Goal: Task Accomplishment & Management: Manage account settings

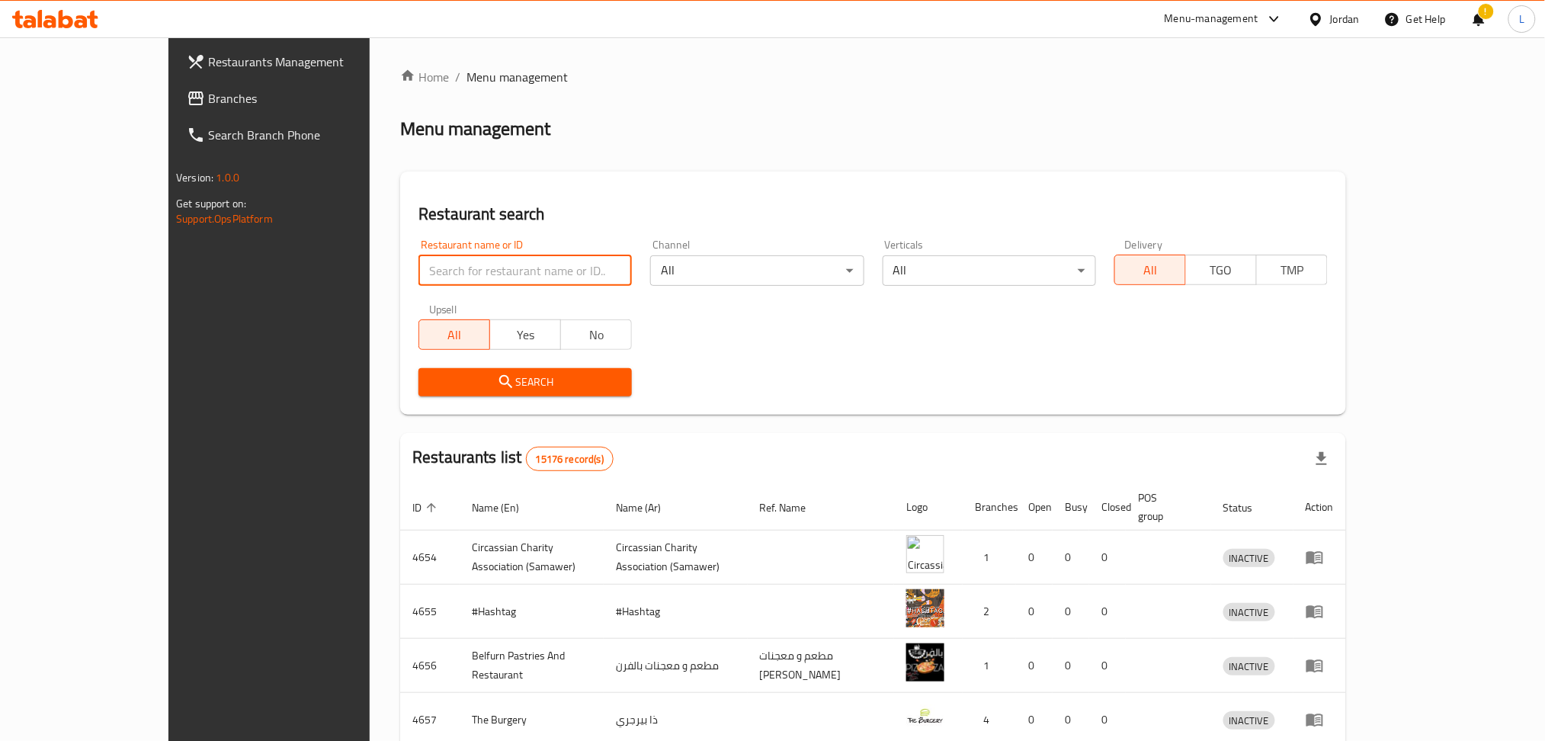
click at [459, 274] on input "search" at bounding box center [524, 270] width 213 height 30
paste input "14909"
type input "14909"
click button "Search" at bounding box center [524, 382] width 213 height 28
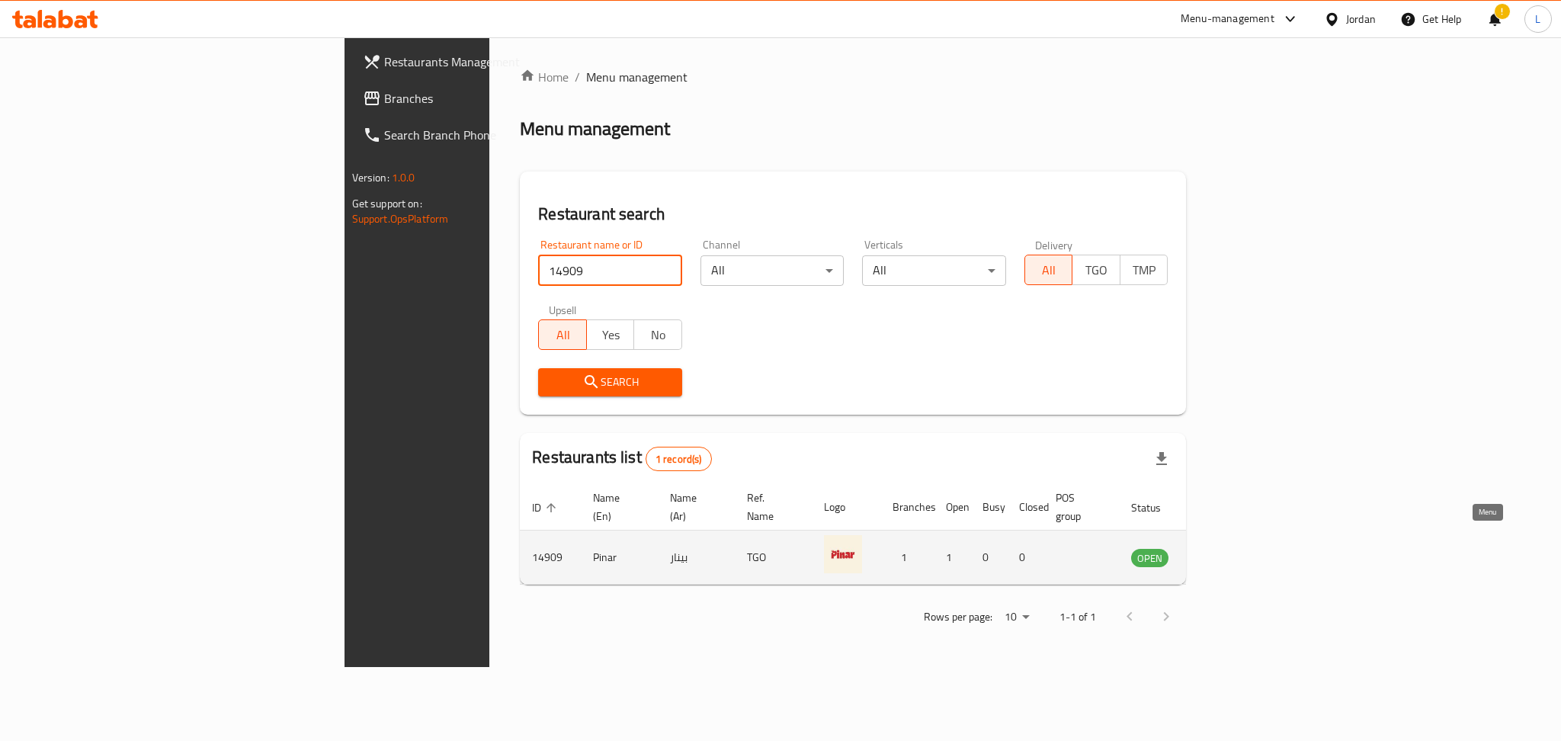
click at [1239, 548] on link "enhanced table" at bounding box center [1225, 557] width 28 height 18
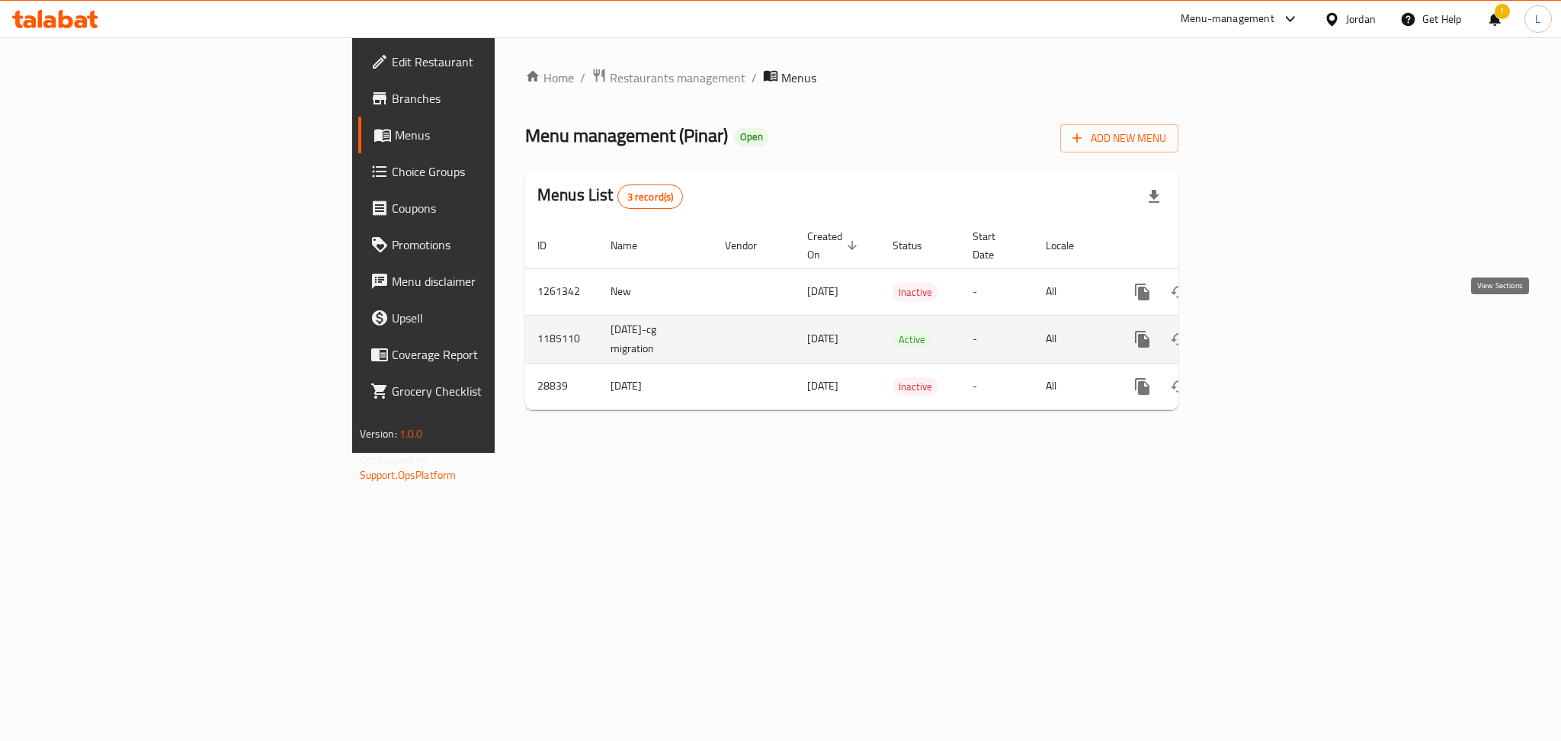
click at [1271, 321] on link "enhanced table" at bounding box center [1252, 339] width 37 height 37
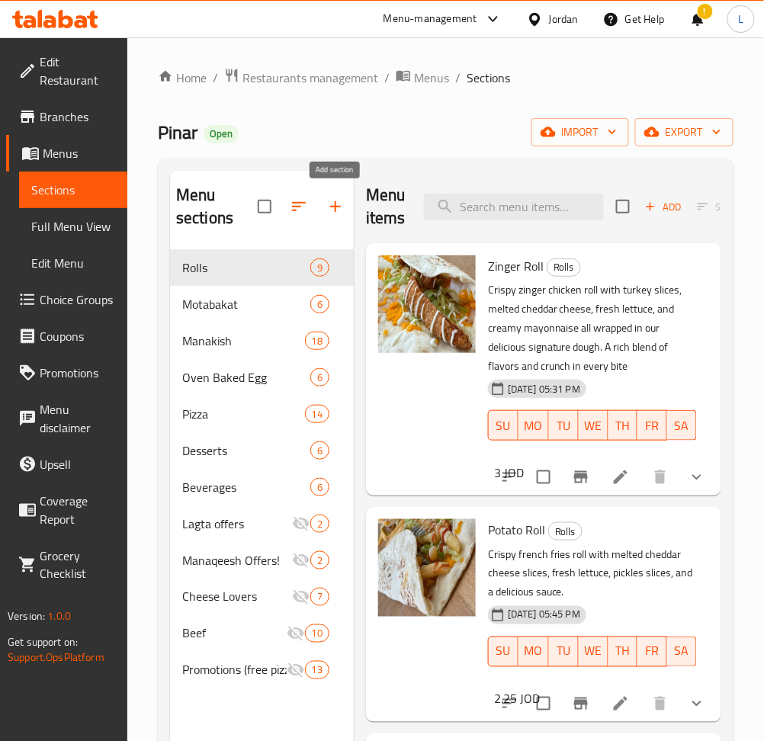
click at [329, 210] on icon "button" at bounding box center [335, 206] width 18 height 18
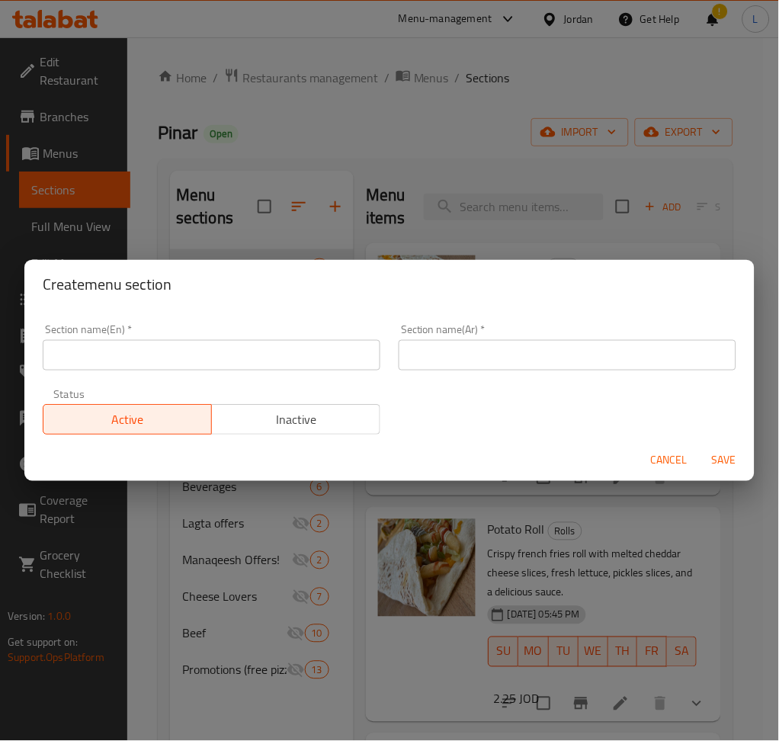
click at [506, 373] on div "Section name(Ar)   * Section name(Ar) *" at bounding box center [567, 347] width 356 height 65
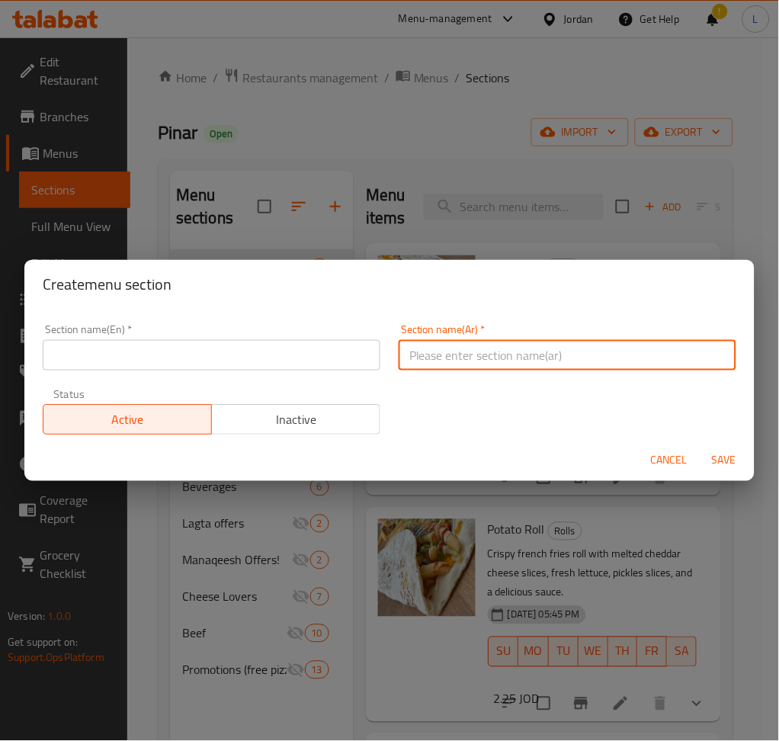
click at [501, 357] on input "text" at bounding box center [568, 355] width 338 height 30
paste input "عجين نابوليتانا ( سور دو )"
type input "عجين نابوليتانا ( سور دو )"
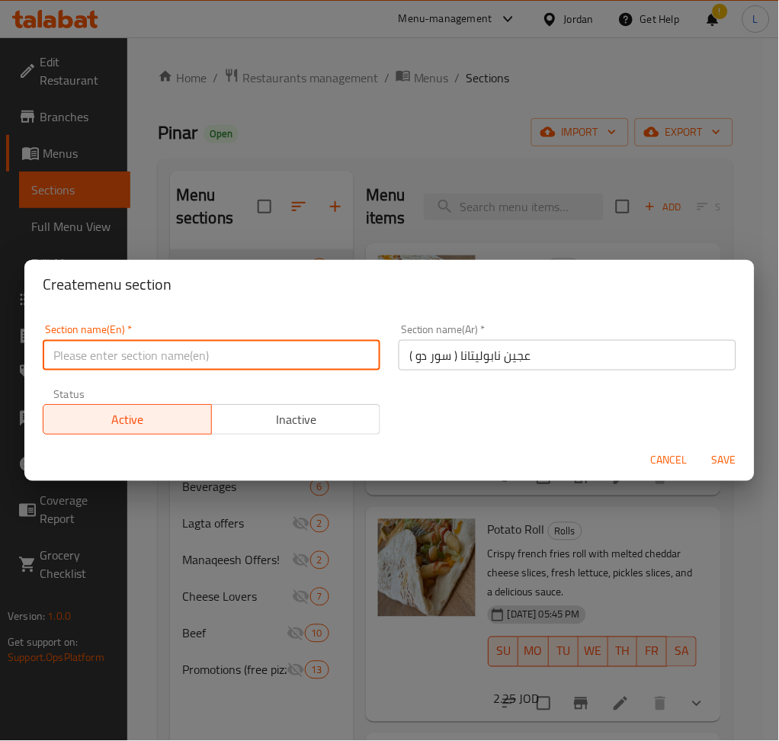
click at [168, 358] on input "text" at bounding box center [212, 355] width 338 height 30
paste input "Napolitana dough (sur du)"
type input "Napolitana dough (sur du)"
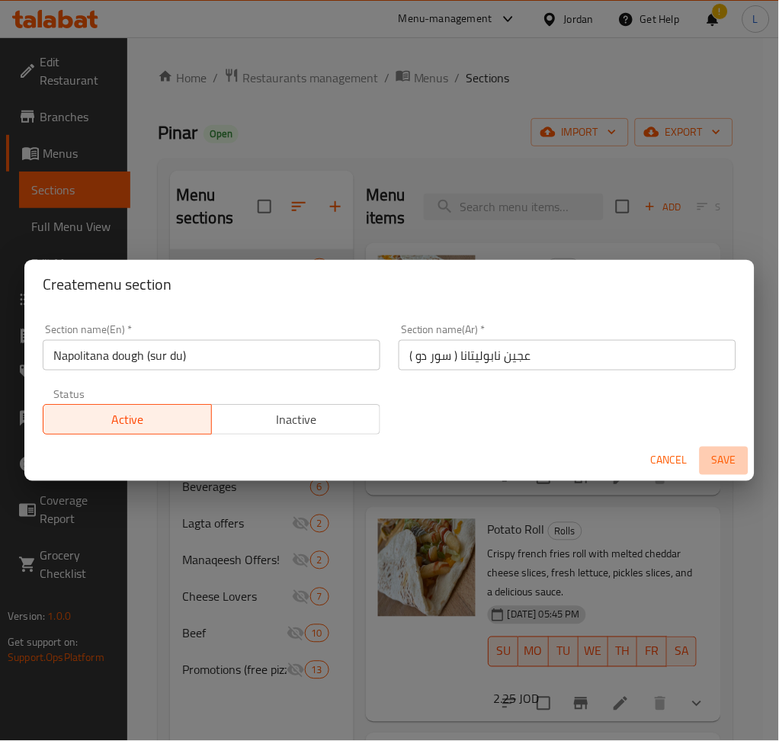
click at [714, 458] on span "Save" at bounding box center [724, 460] width 37 height 19
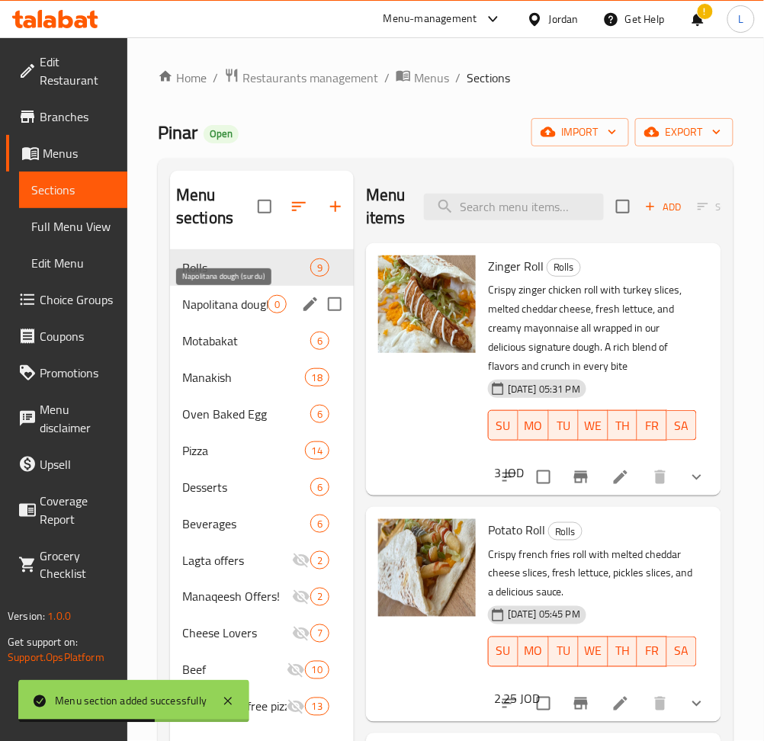
click at [237, 306] on span "Napolitana dough (sur du)" at bounding box center [224, 304] width 85 height 18
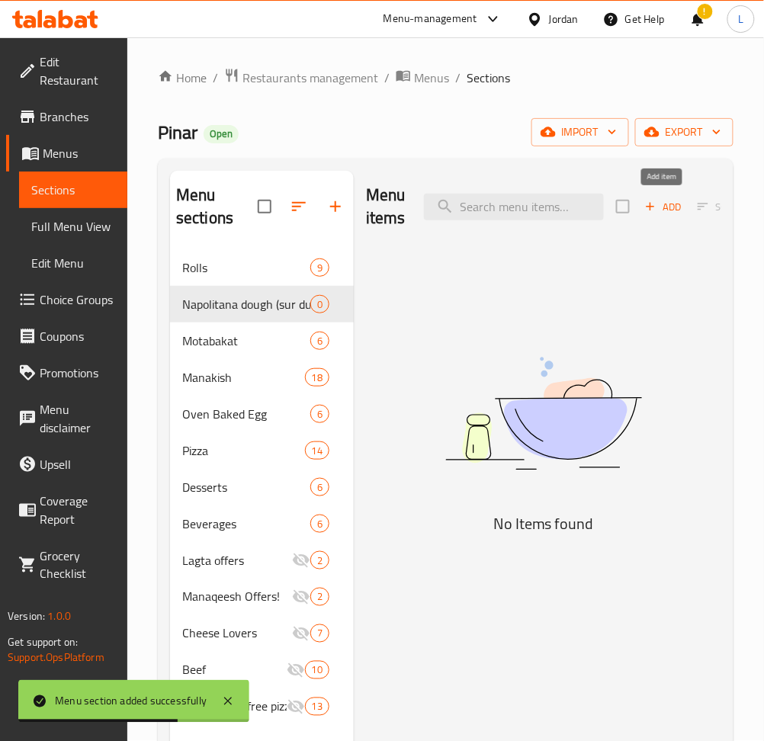
click at [663, 207] on span "Add" at bounding box center [663, 207] width 41 height 18
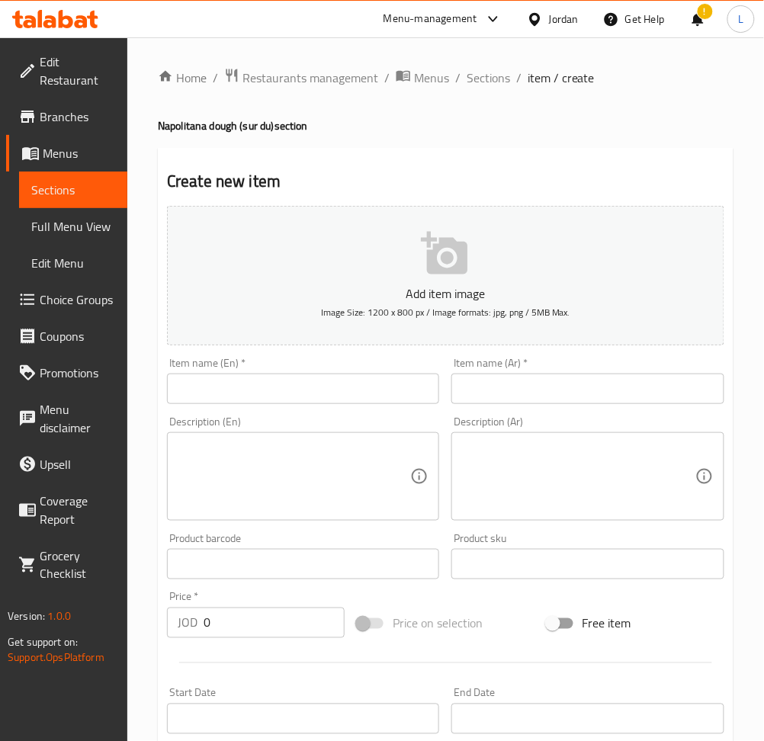
click at [514, 373] on input "text" at bounding box center [587, 388] width 272 height 30
paste input "بيتزا نابوليتانا"
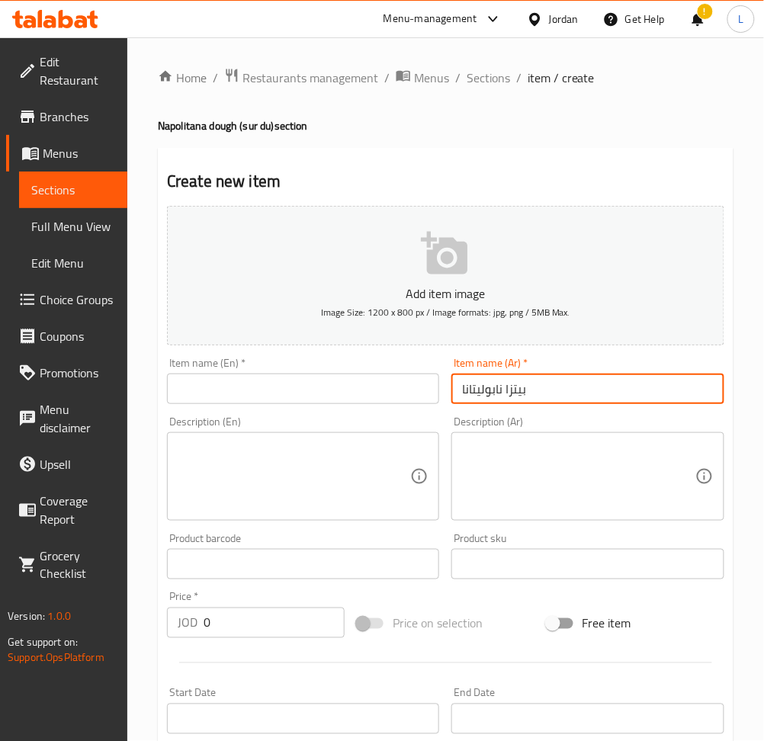
type input "بيتزا نابوليتانا"
click at [369, 396] on input "text" at bounding box center [303, 388] width 272 height 30
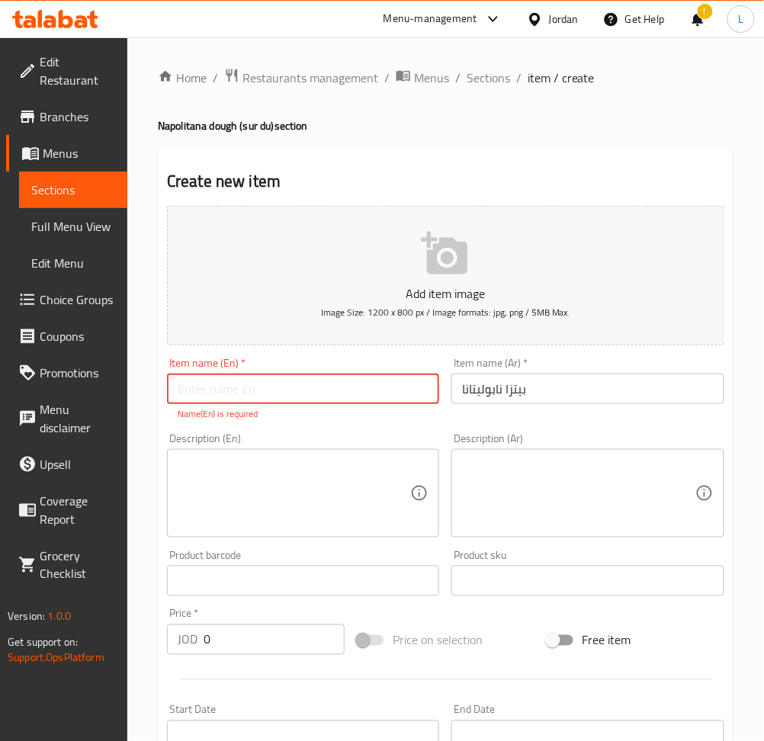
paste input "Napolitana pizza"
type input "Napolitana pizza"
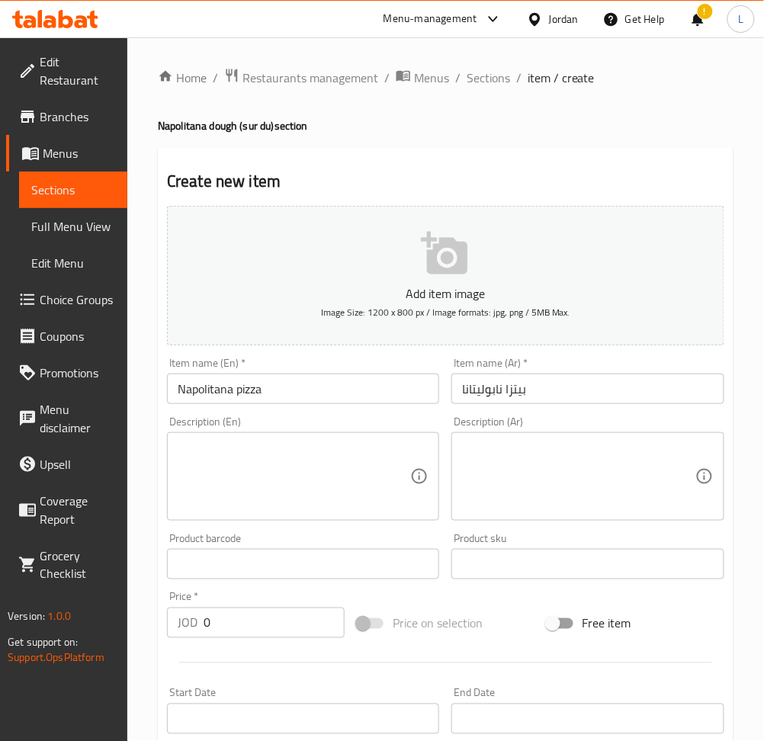
click at [579, 470] on textarea at bounding box center [578, 477] width 232 height 72
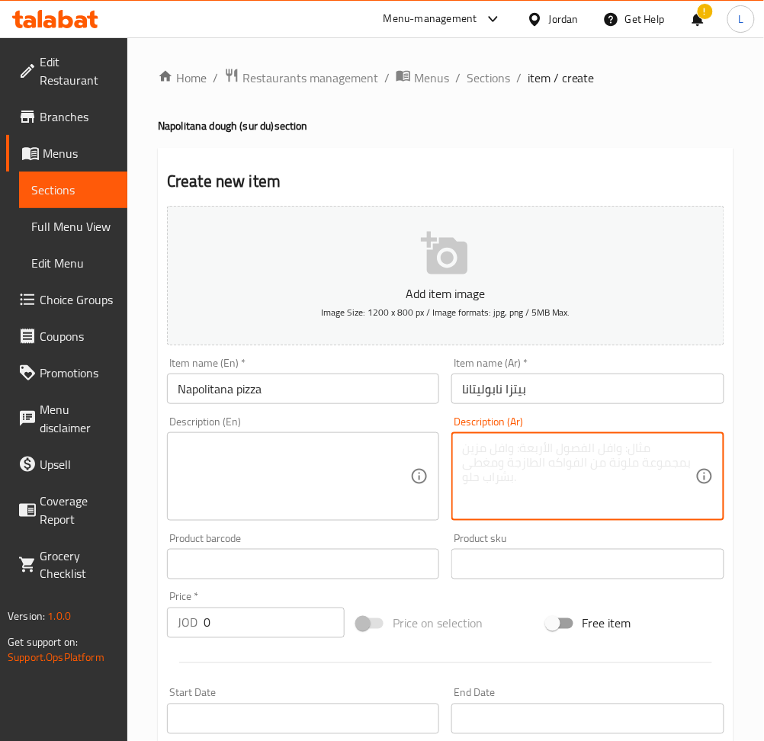
paste textarea "عجين مخمر 72 ساعة بطحين كابوتو الإيطالي عالي البروتين ، مغطى بصوص بندورة طازجة …"
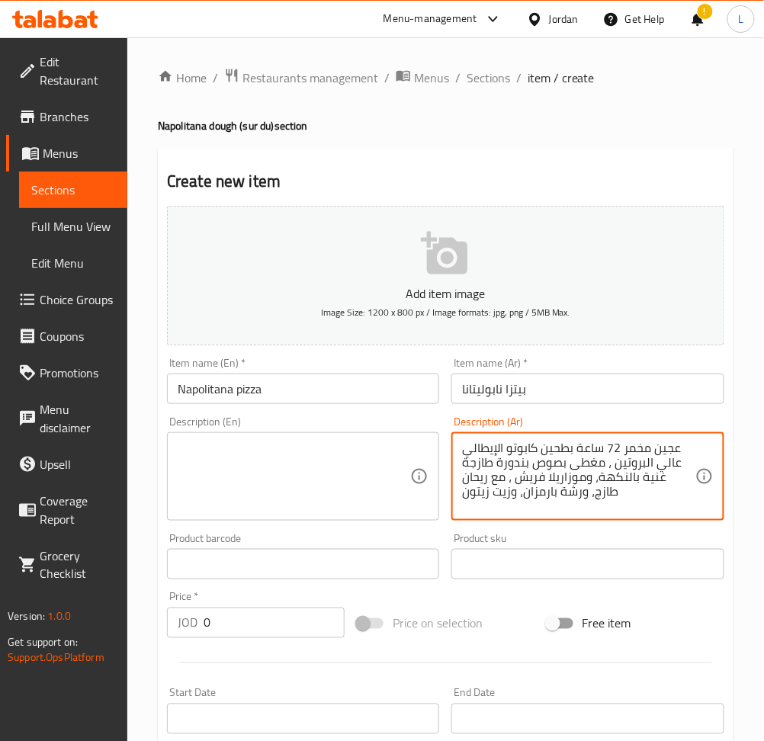
type textarea "عجين مخمر 72 ساعة بطحين كابوتو الإيطالي عالي البروتين ، مغطى بصوص بندورة طازجة …"
click at [307, 466] on textarea at bounding box center [294, 477] width 232 height 72
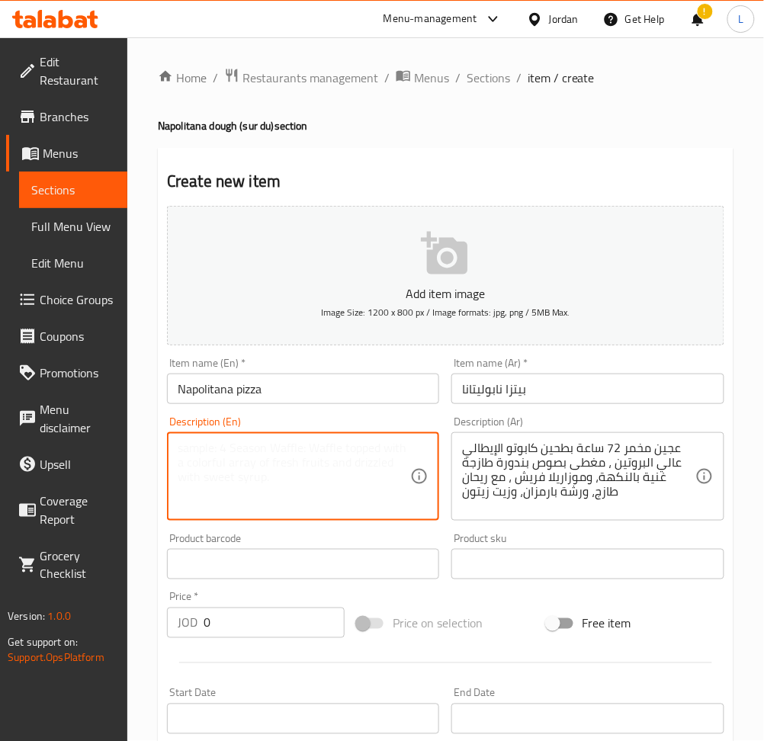
paste textarea "72-hour sourdough made with high-protein Italian Caputo flour, topped with a fl…"
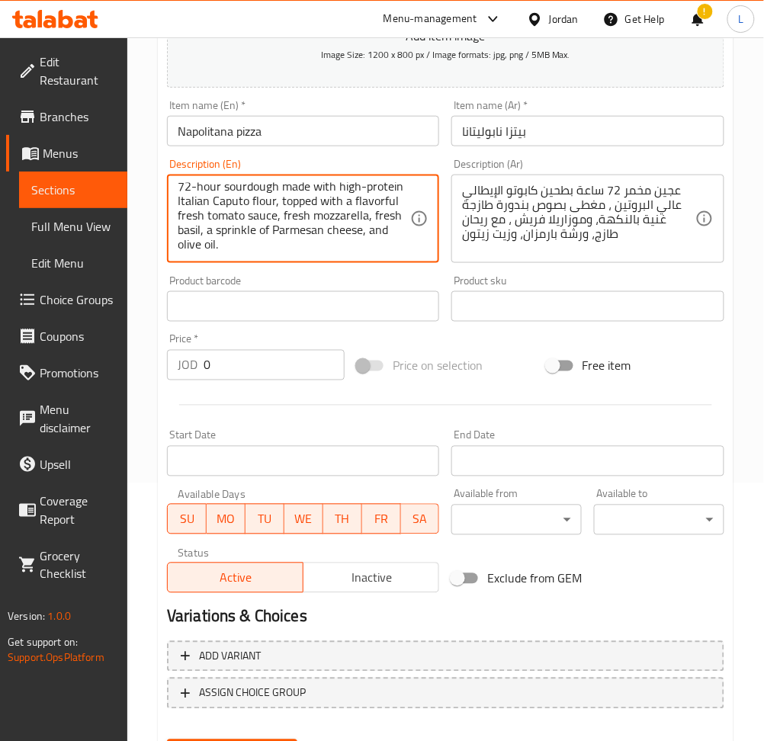
scroll to position [305, 0]
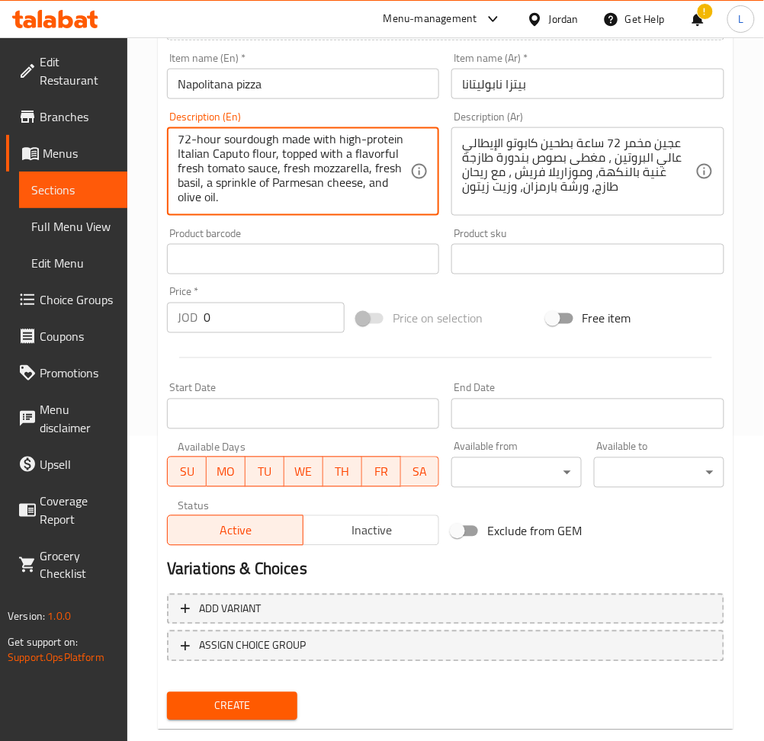
type textarea "72-hour sourdough made with high-protein Italian Caputo flour, topped with a fl…"
click at [229, 317] on input "0" at bounding box center [274, 318] width 141 height 30
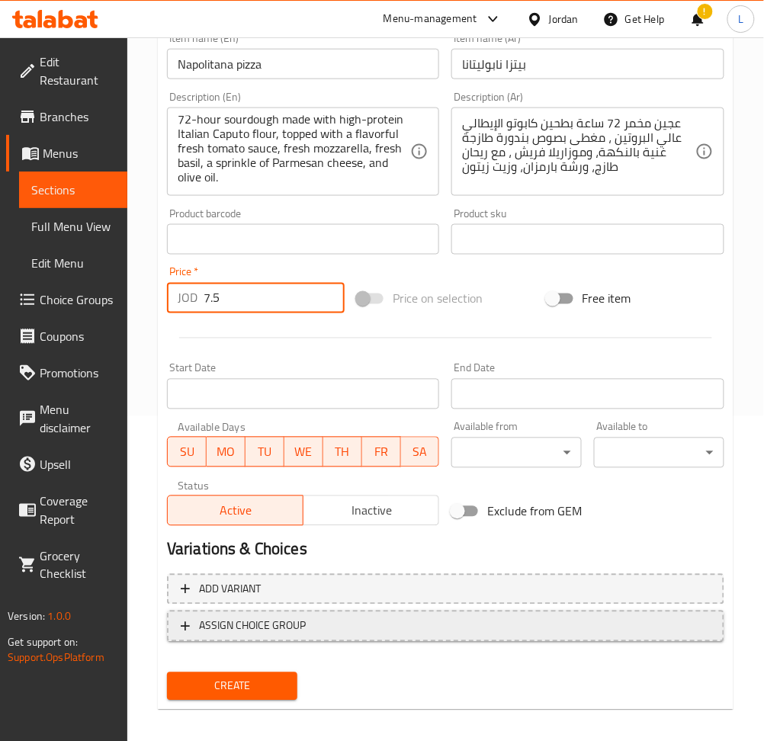
scroll to position [333, 0]
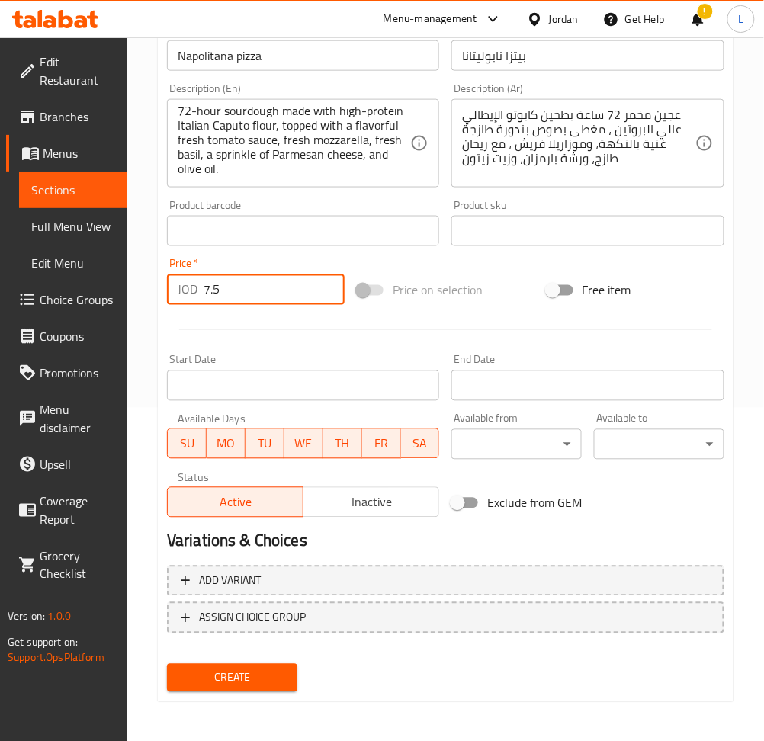
type input "7.5"
click at [225, 668] on span "Create" at bounding box center [232, 677] width 106 height 19
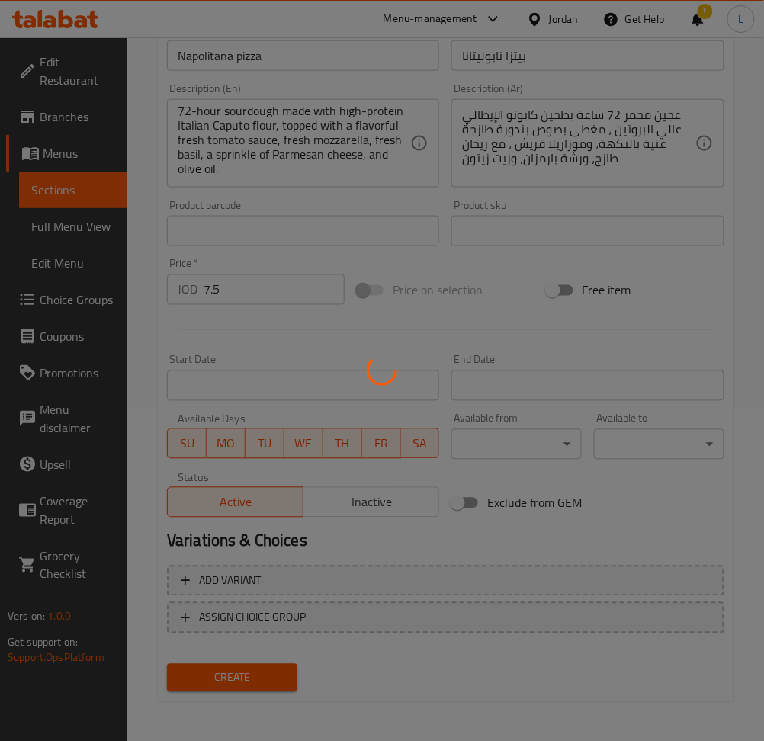
type input "0"
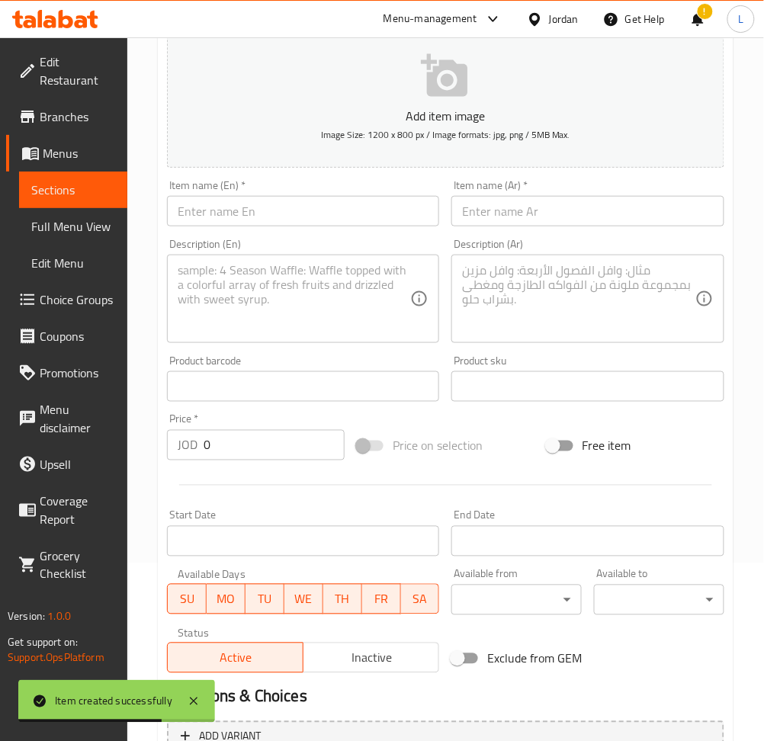
scroll to position [130, 0]
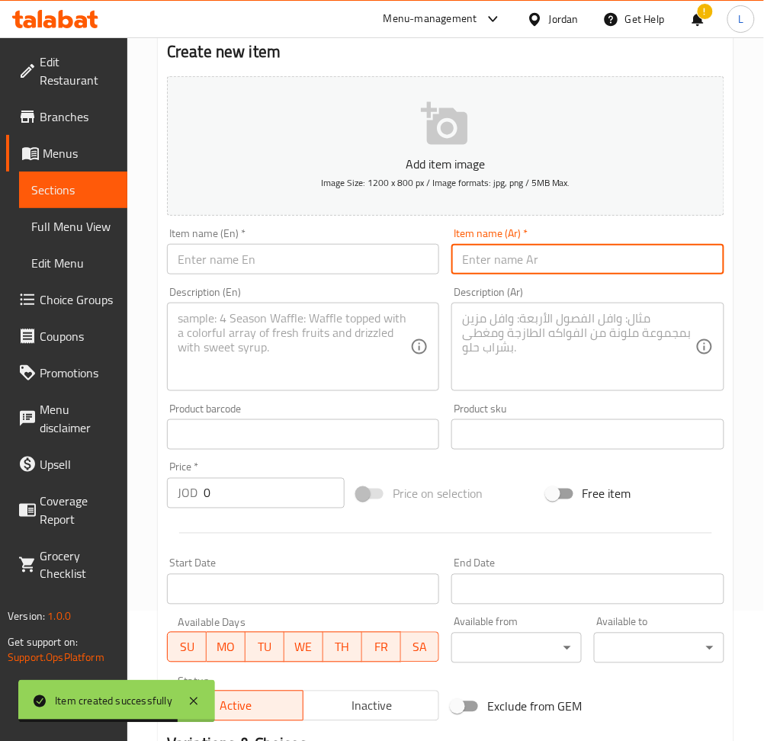
drag, startPoint x: 504, startPoint y: 258, endPoint x: 415, endPoint y: 259, distance: 89.2
click at [504, 258] on input "text" at bounding box center [587, 259] width 272 height 30
paste input "بيتزا ترافل"
type input "بيتزا ترافل"
click at [358, 255] on input "text" at bounding box center [303, 259] width 272 height 30
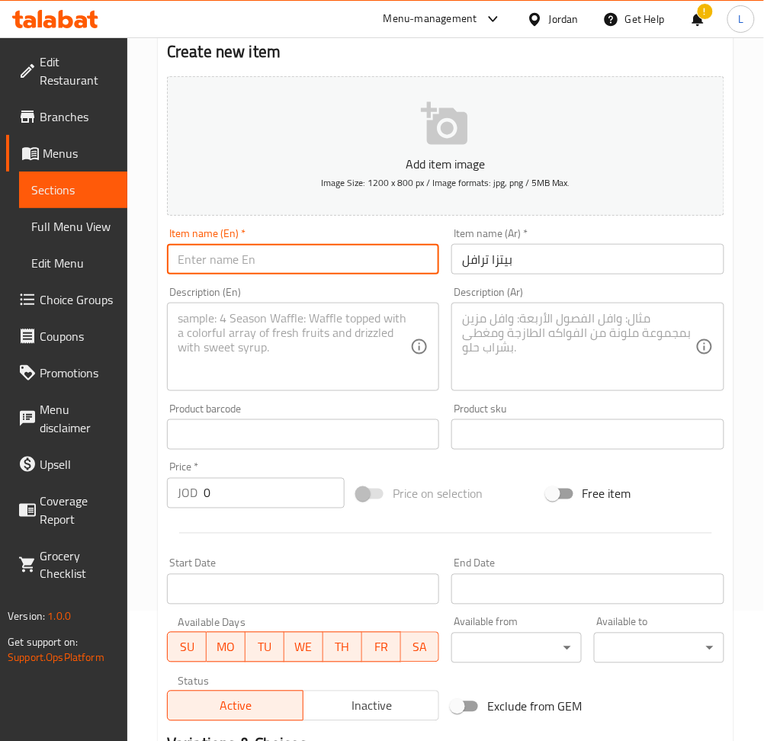
paste input "Truffle pizza"
type input "Truffle pizza"
click at [252, 346] on textarea at bounding box center [294, 347] width 232 height 72
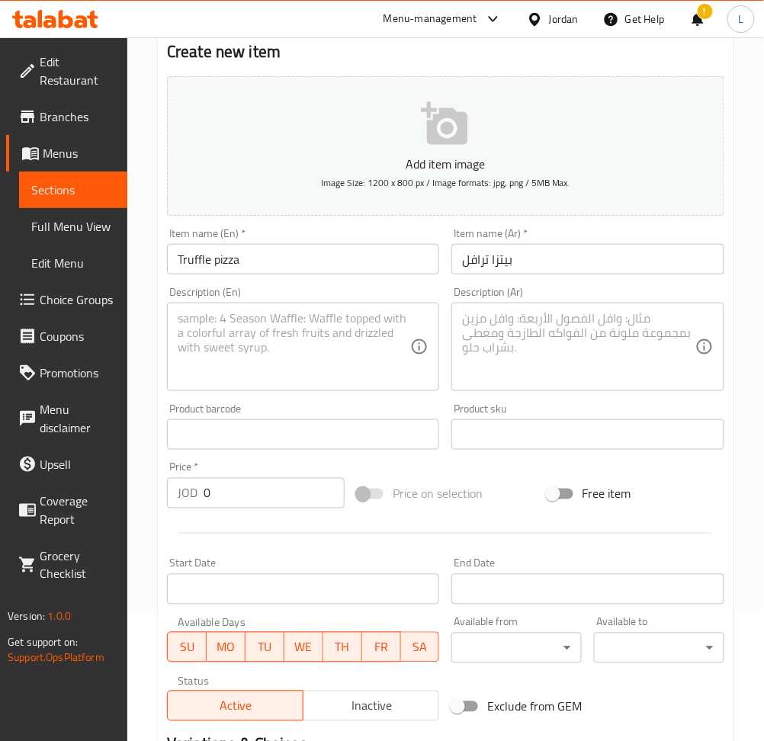
click at [582, 326] on textarea at bounding box center [578, 347] width 232 height 72
paste textarea "عجين مخمر 72 ساعة بطحين كابوتو الإيطالي عالي البروتين ، مغطى بصلصة كريمية غنية،…"
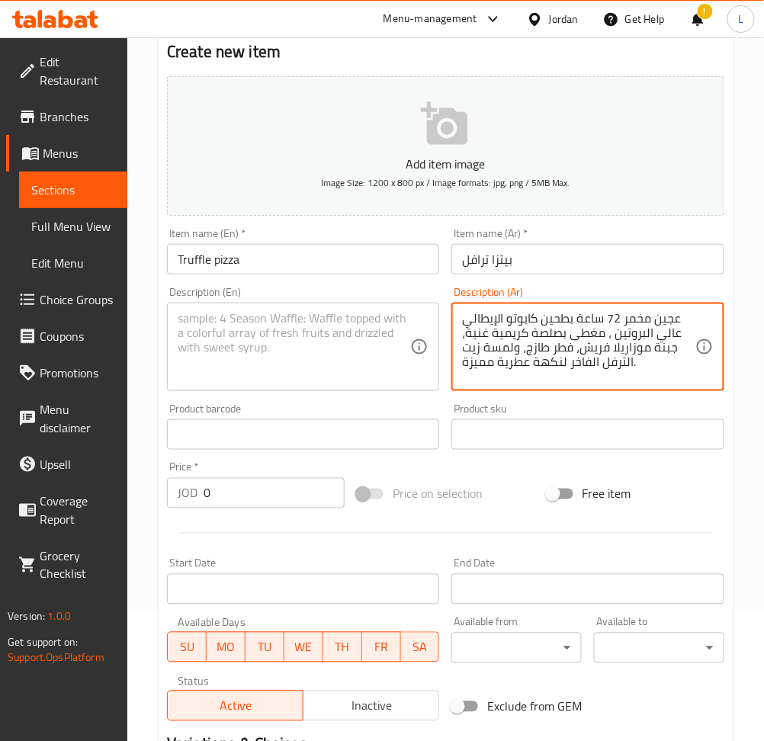
type textarea "عجين مخمر 72 ساعة بطحين كابوتو الإيطالي عالي البروتين ، مغطى بصلصة كريمية غنية،…"
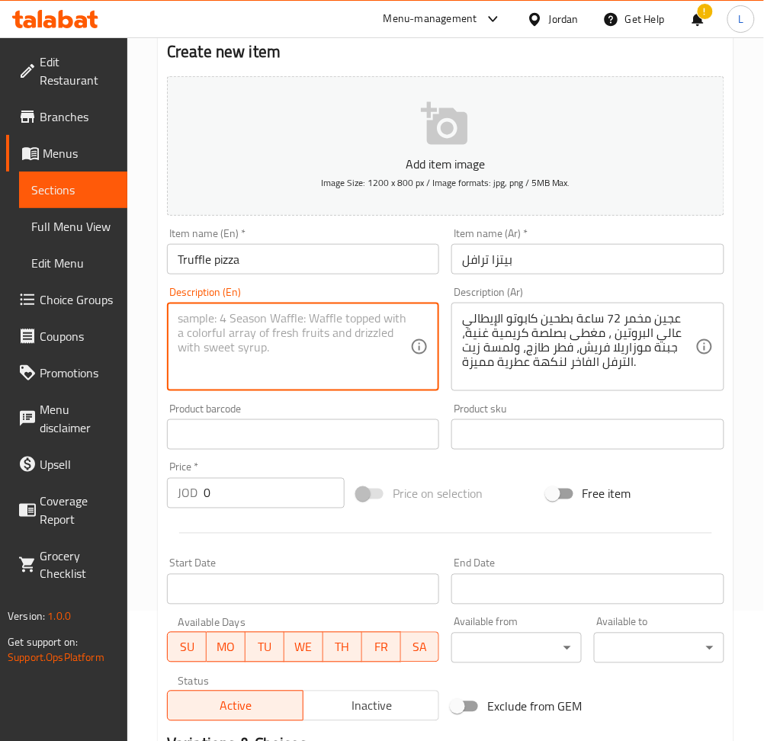
click at [240, 330] on textarea at bounding box center [294, 347] width 232 height 72
paste textarea "72-hour sourdough made with high-protein Italian Caputo flour, topped with a ri…"
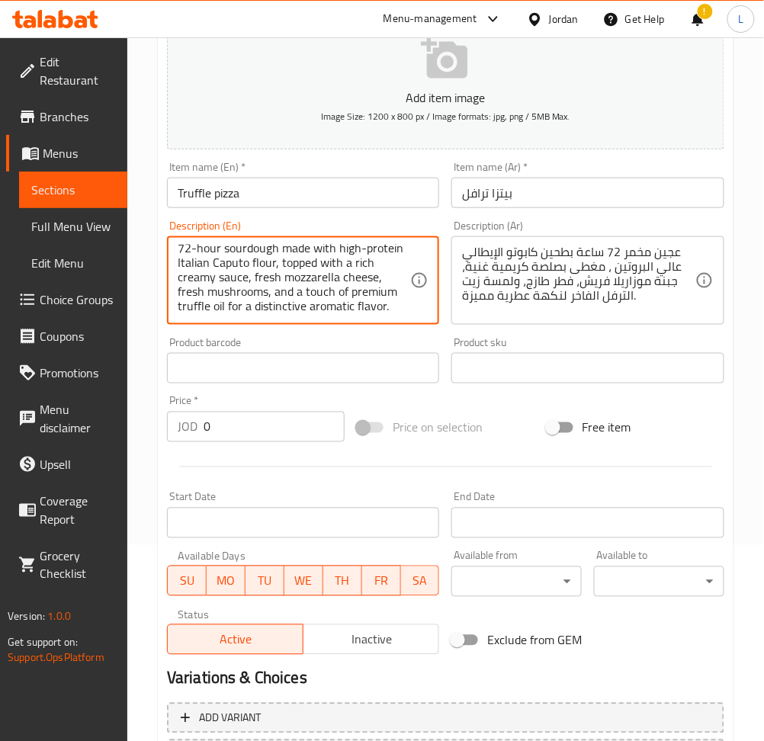
scroll to position [333, 0]
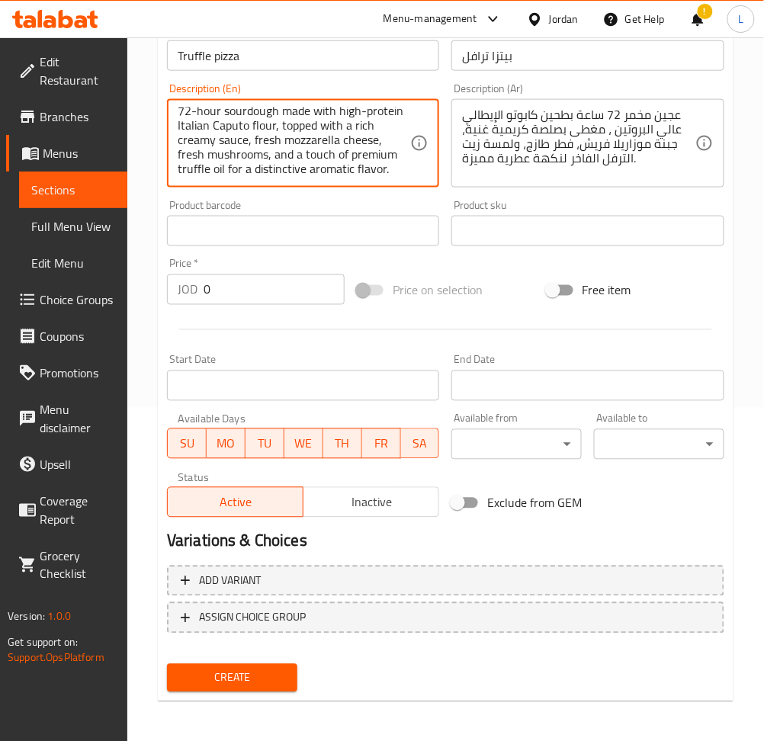
type textarea "72-hour sourdough made with high-protein Italian Caputo flour, topped with a ri…"
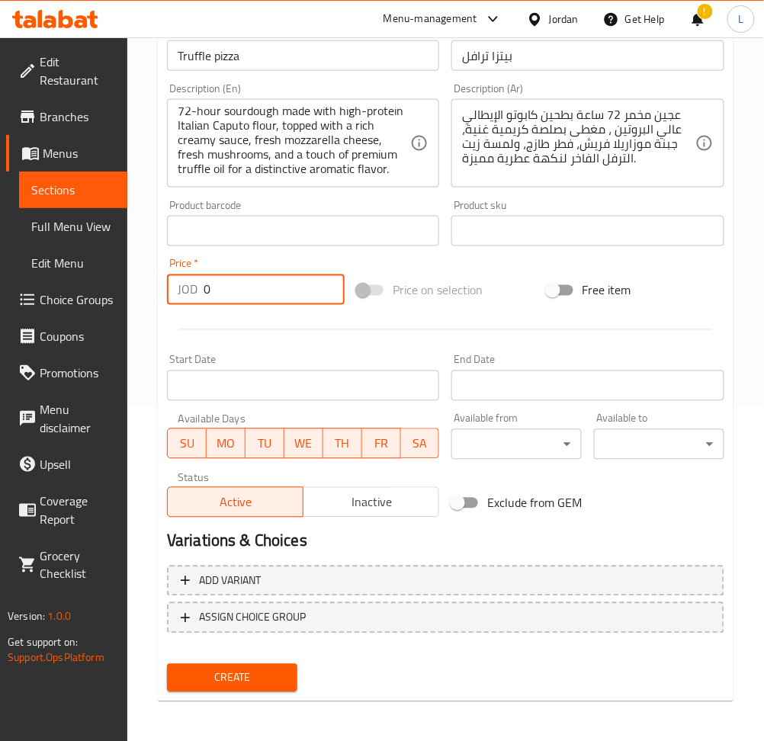
click at [239, 290] on input "0" at bounding box center [274, 289] width 141 height 30
type input "8.5"
click at [167, 664] on button "Create" at bounding box center [232, 678] width 130 height 28
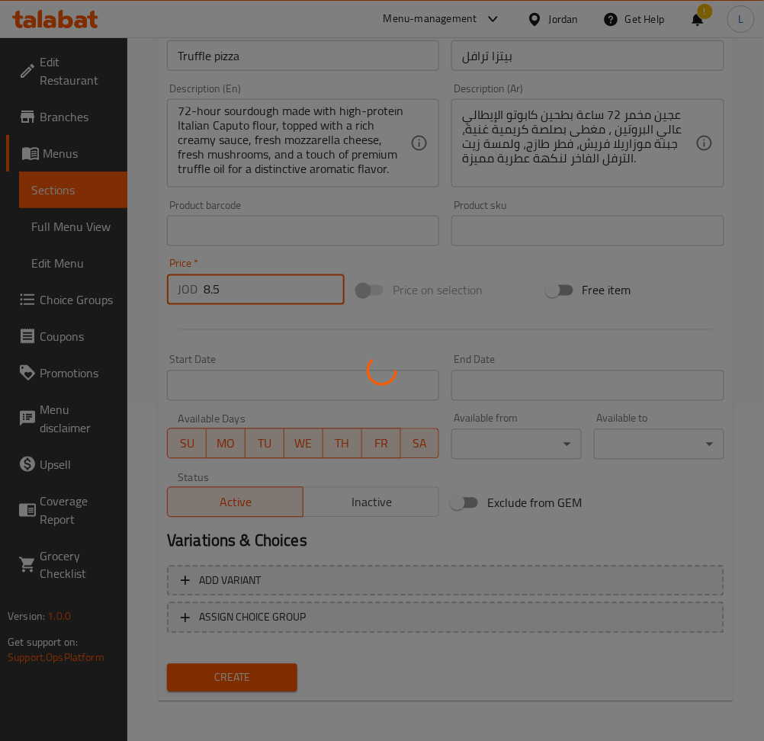
type input "0"
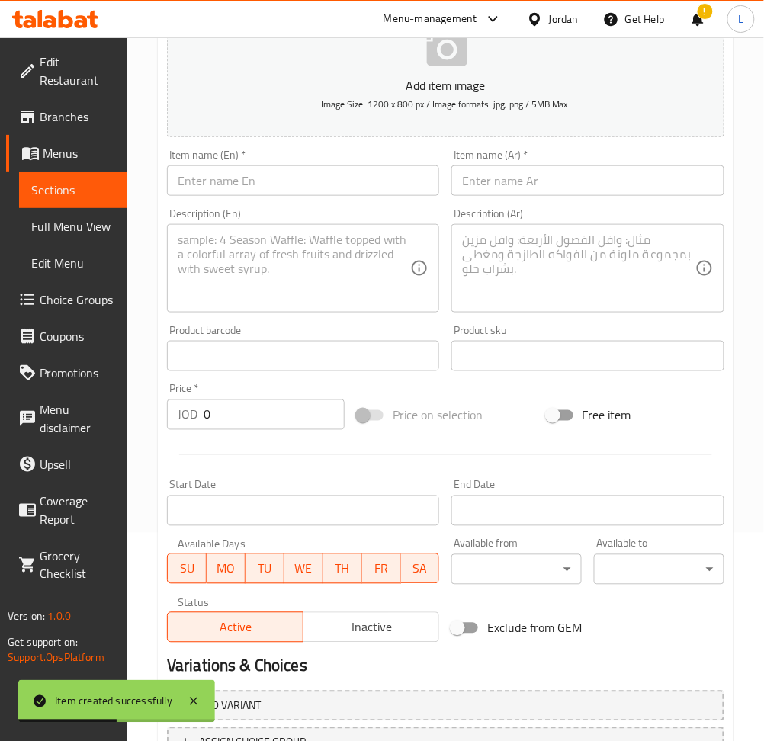
scroll to position [28, 0]
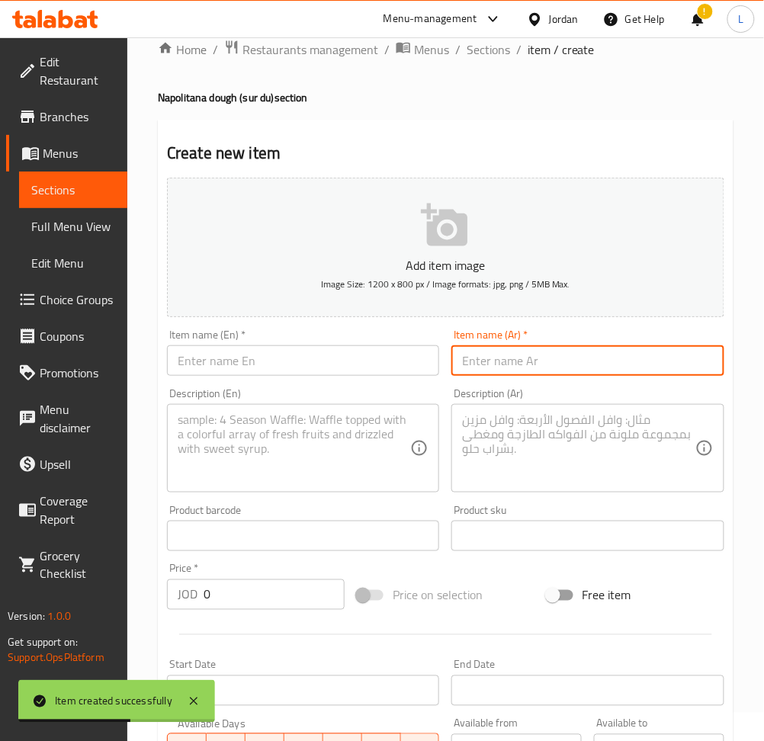
drag, startPoint x: 532, startPoint y: 367, endPoint x: 354, endPoint y: 364, distance: 178.4
click at [532, 367] on input "text" at bounding box center [587, 360] width 272 height 30
paste input "مطبقة حلوم مع البيستو"
type input "مطبقة حلوم مع البيستو"
click at [305, 354] on input "text" at bounding box center [303, 360] width 272 height 30
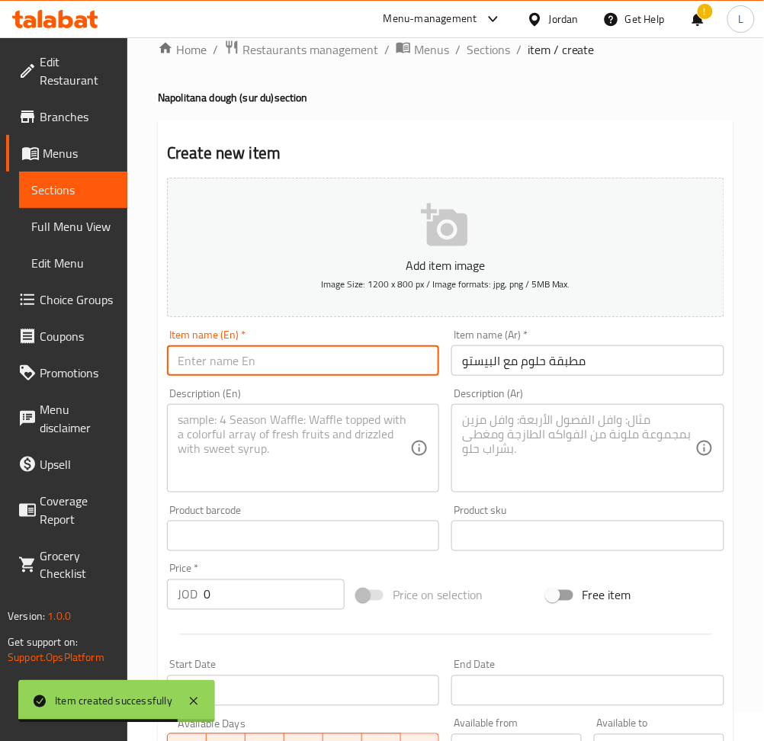
click at [283, 367] on input "text" at bounding box center [303, 360] width 272 height 30
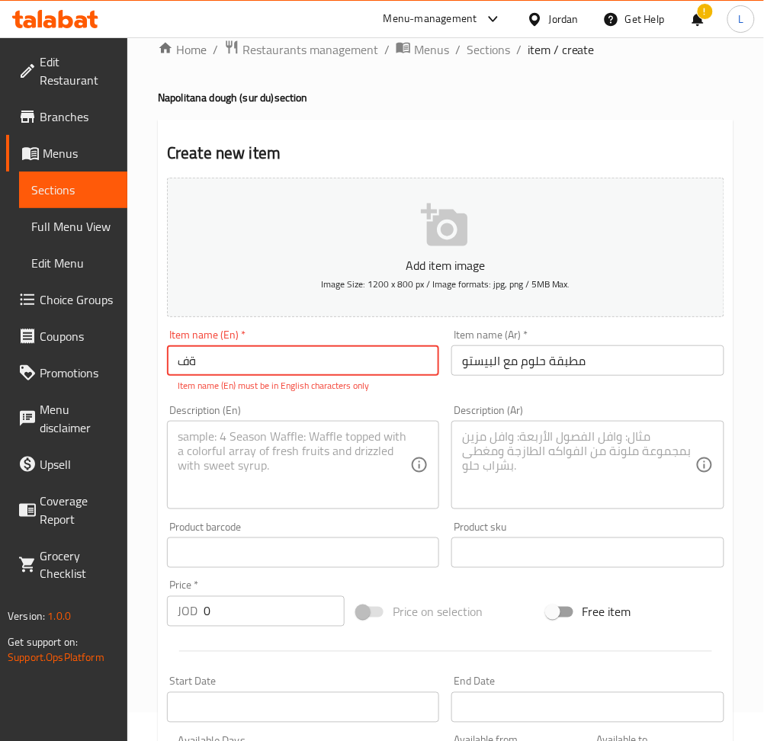
type input "ة"
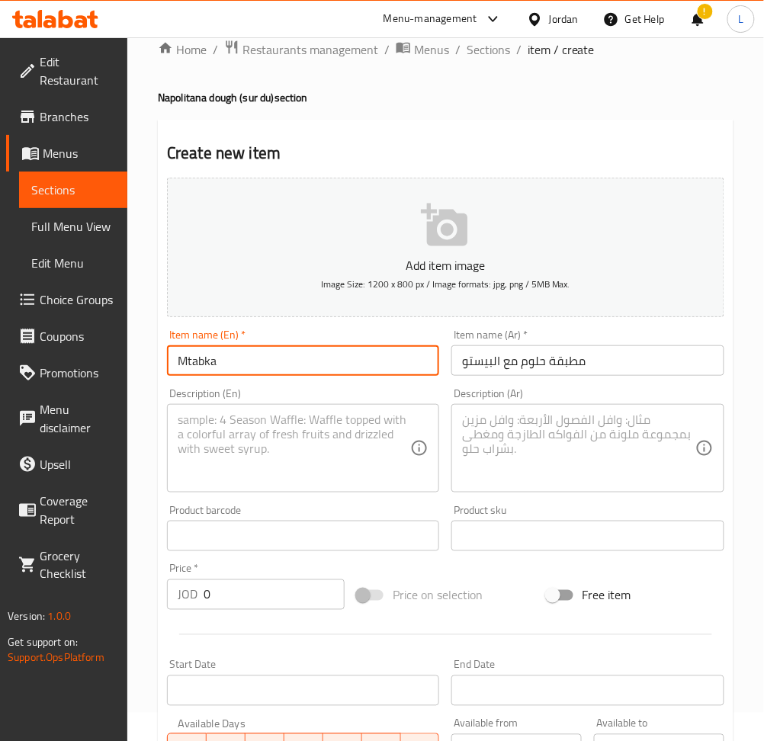
paste input "Halloumi with pesto"
type input "Mtabka Halloumi with pesto"
click at [275, 445] on textarea at bounding box center [294, 448] width 232 height 72
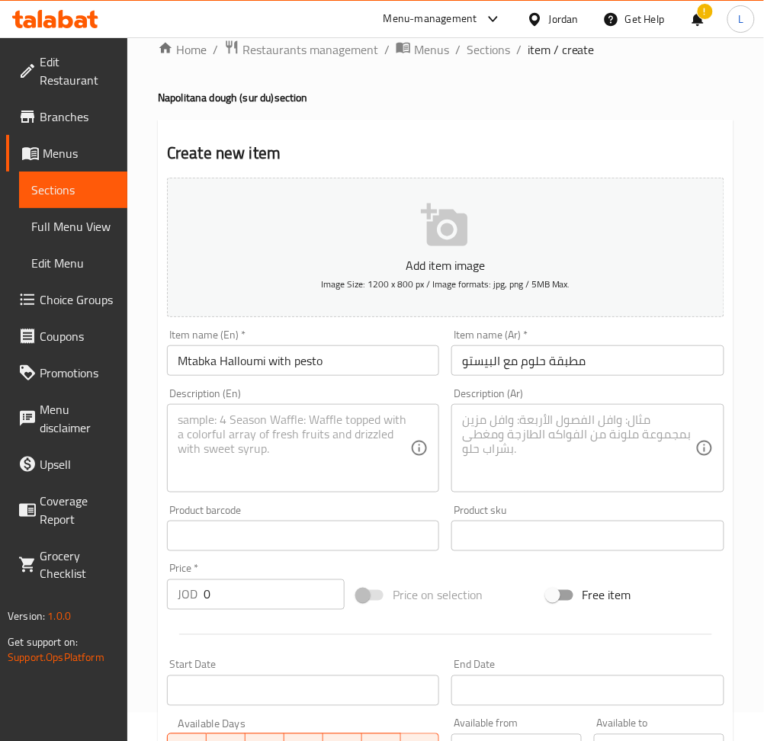
click at [574, 455] on textarea at bounding box center [578, 448] width 232 height 72
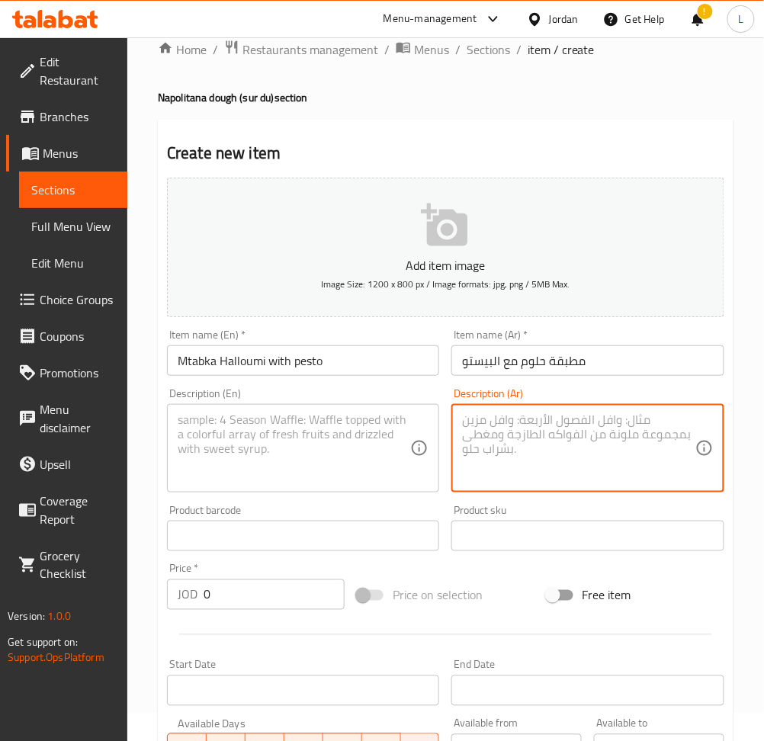
paste textarea "خبز ساور دو مخمر 72 ساعة، جبنة حلوم مشوية عالية البروتين، صوص بيستو، بندورة كرز…"
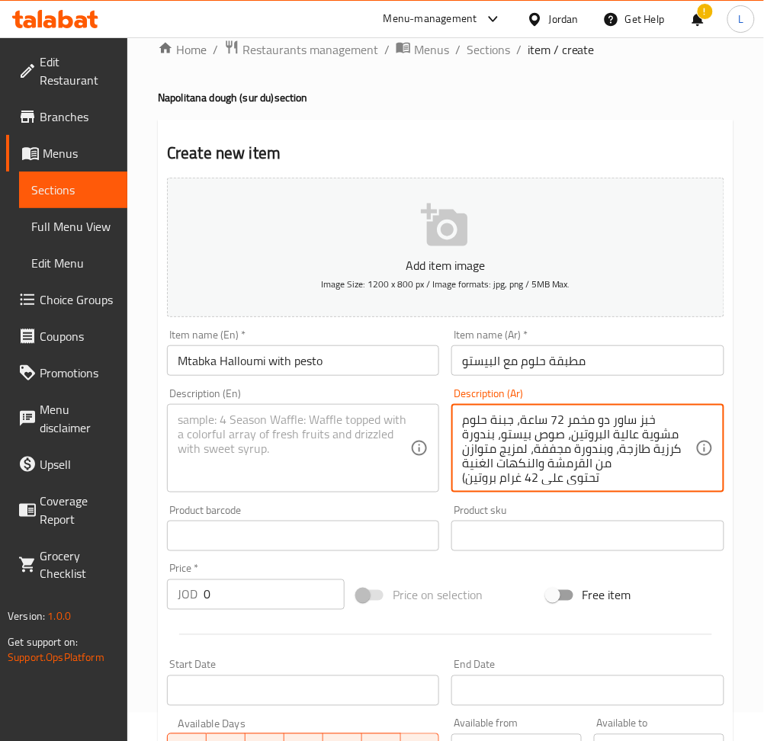
scroll to position [18, 0]
type textarea "خبز ساور دو مخمر 72 ساعة، جبنة حلوم مشوية عالية البروتين، صوص بيستو، بندورة كرز…"
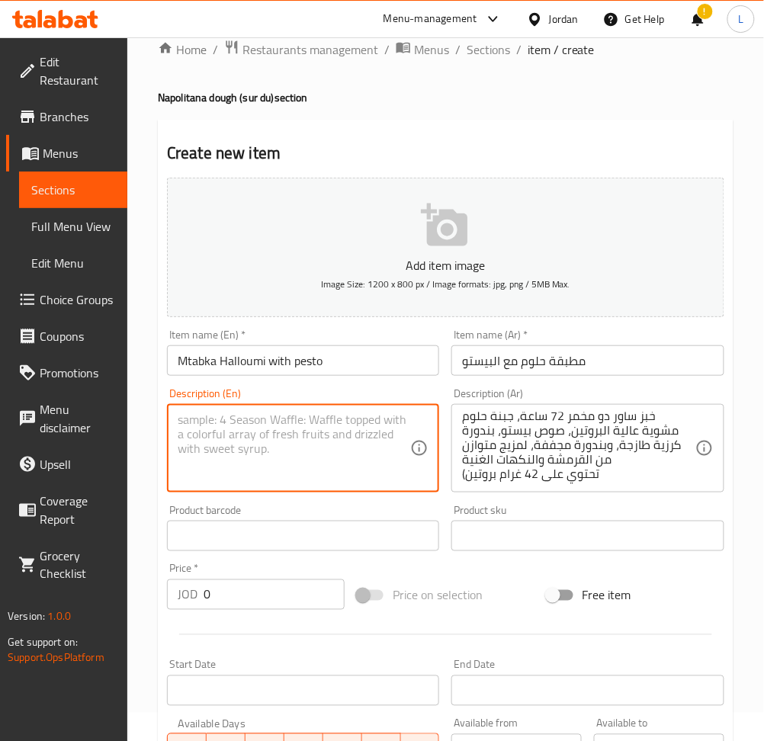
click at [334, 451] on textarea at bounding box center [294, 448] width 232 height 72
paste textarea "72-hour sourdough bread, high-protein grilled halloumi cheese, pesto sauce, fre…"
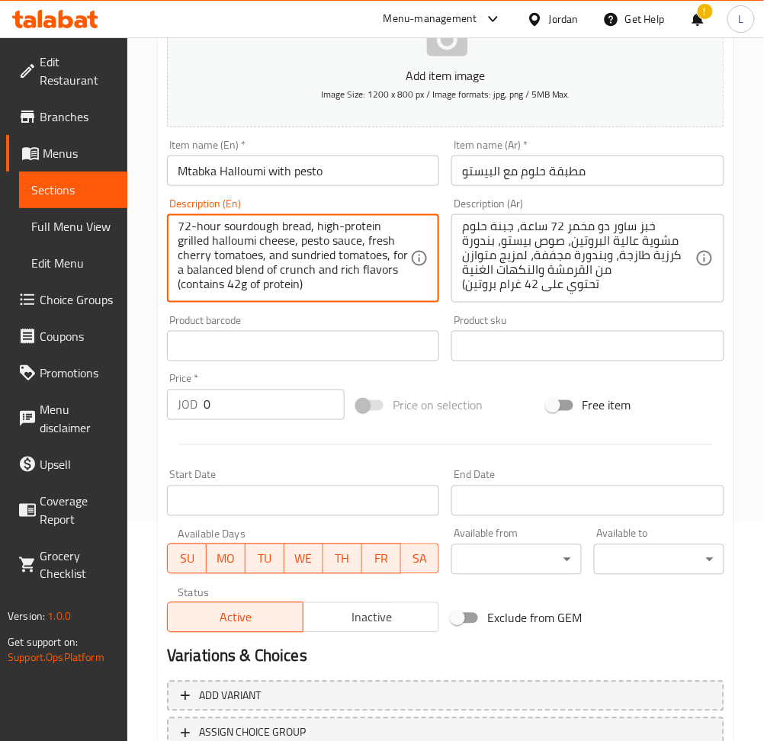
scroll to position [232, 0]
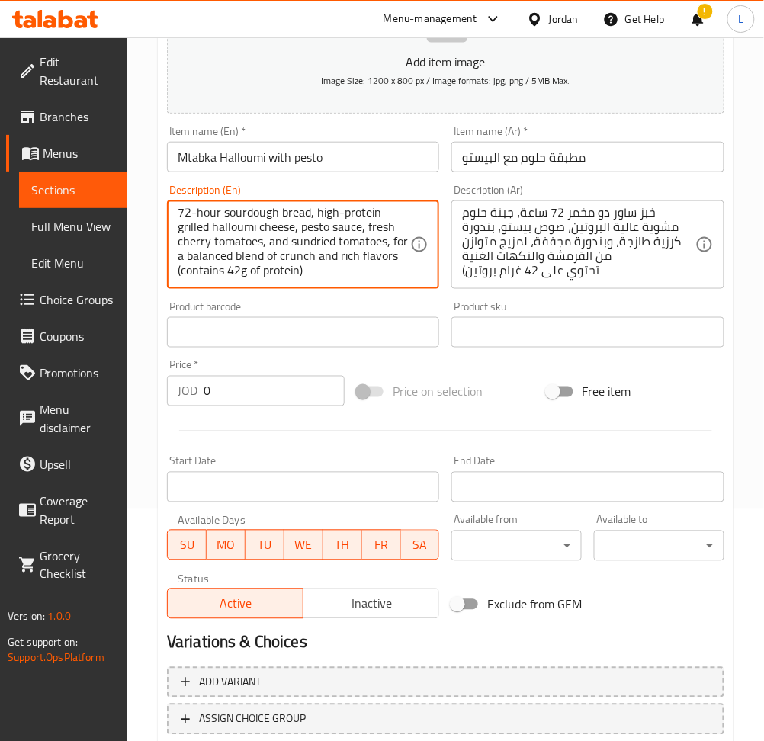
type textarea "72-hour sourdough bread, high-protein grilled halloumi cheese, pesto sauce, fre…"
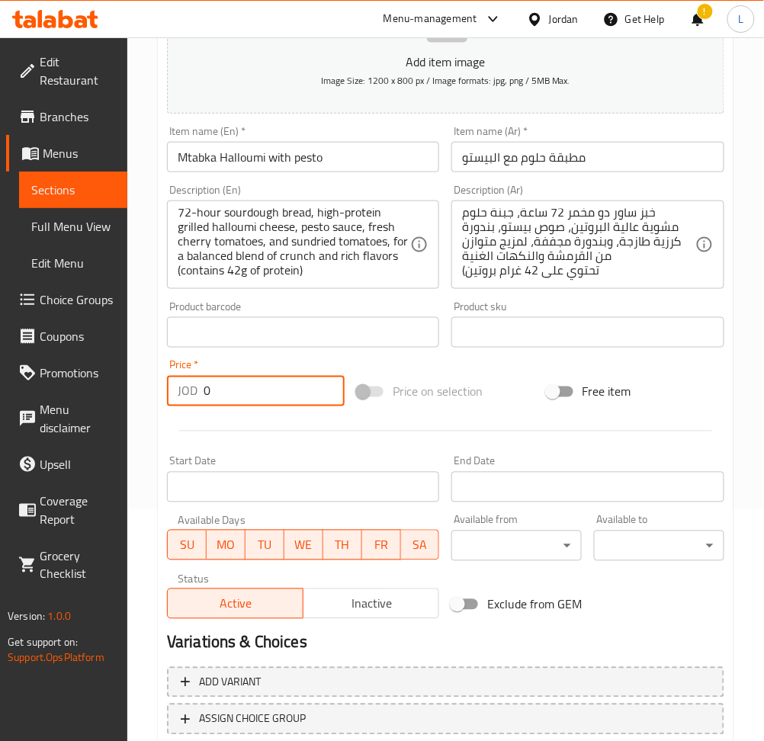
click at [255, 385] on input "0" at bounding box center [274, 391] width 141 height 30
type input "5.5"
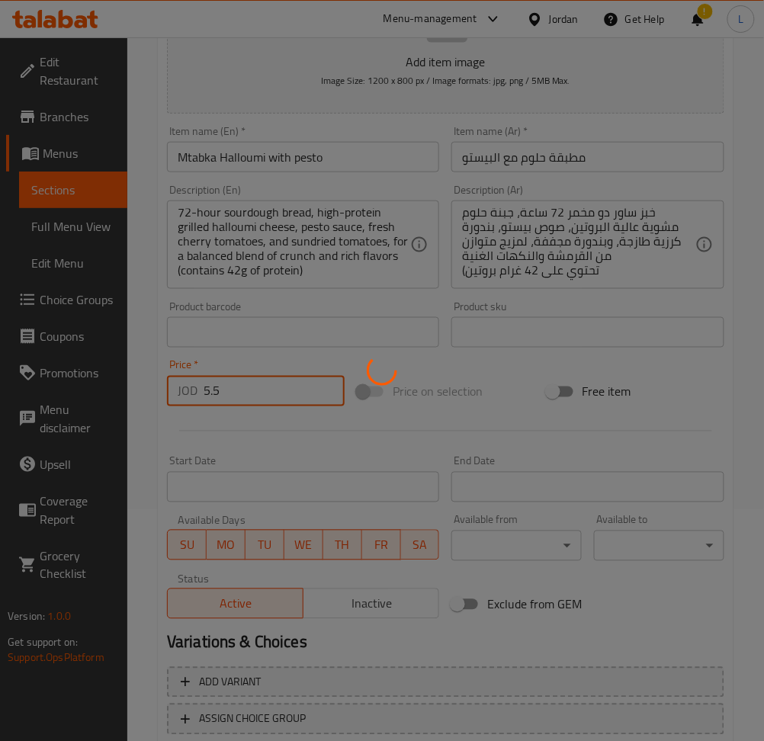
type input "0"
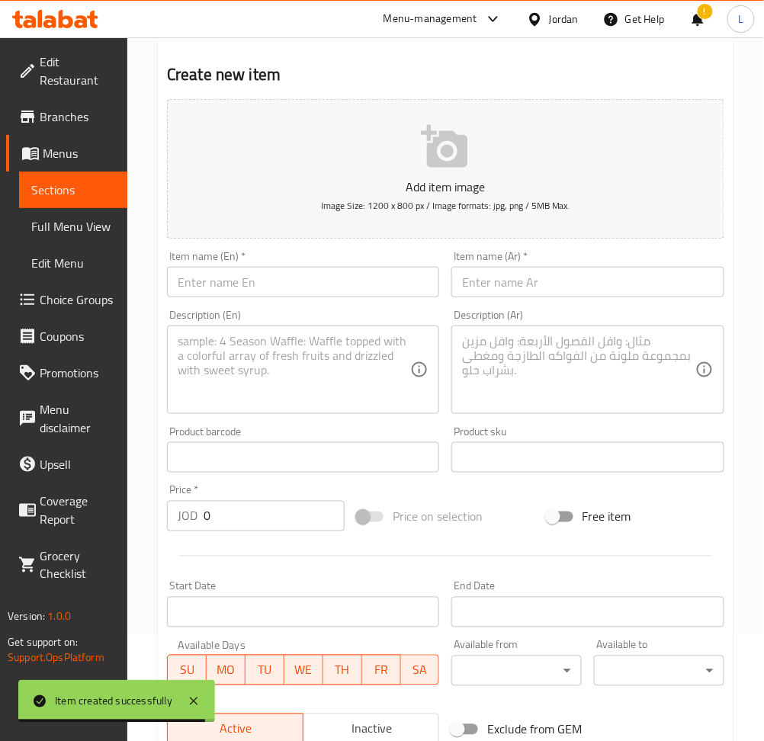
scroll to position [0, 0]
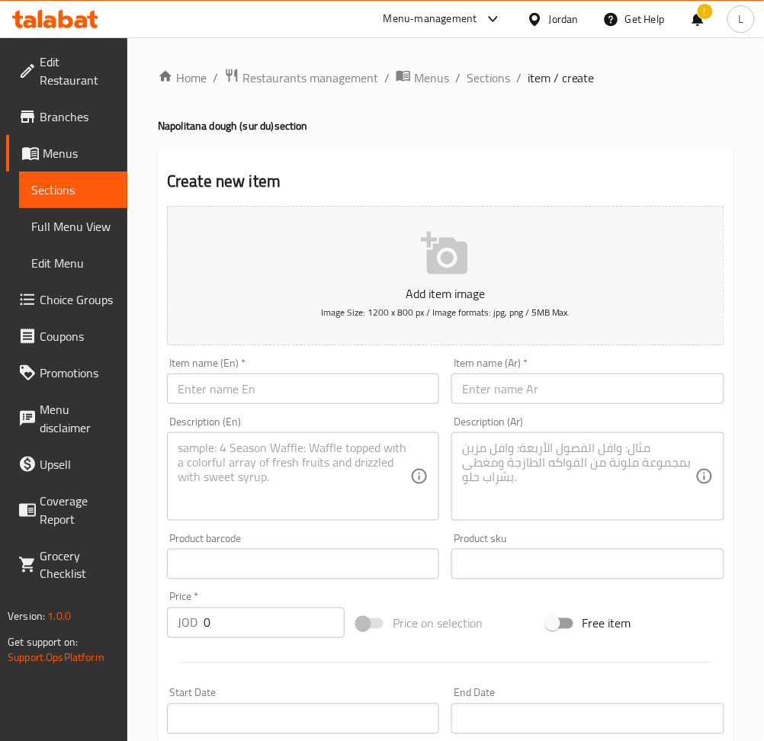
drag, startPoint x: 486, startPoint y: 81, endPoint x: 504, endPoint y: 101, distance: 26.5
click at [486, 81] on span "Sections" at bounding box center [487, 78] width 43 height 18
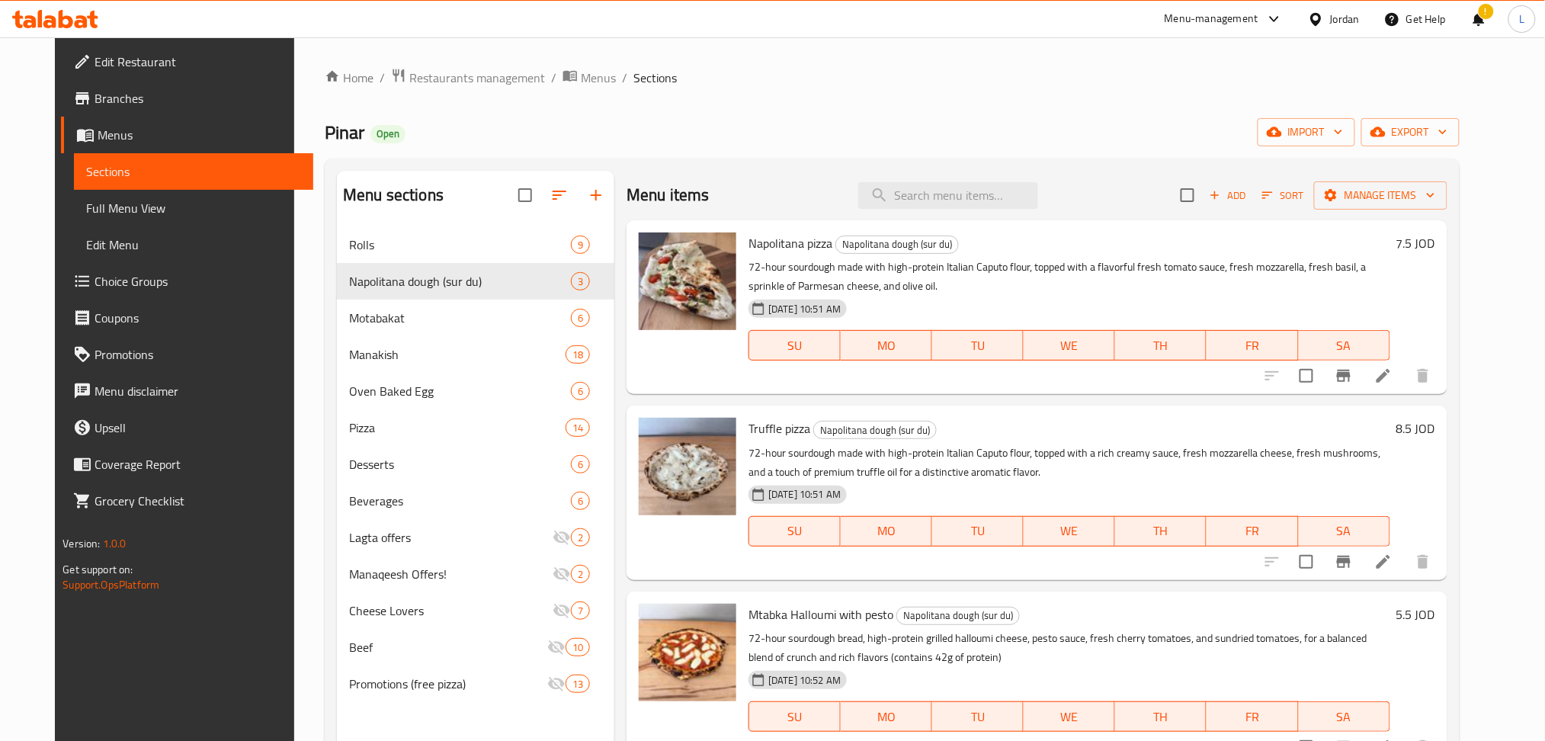
click at [46, 30] on div at bounding box center [55, 19] width 111 height 30
click at [56, 26] on icon at bounding box center [55, 19] width 86 height 18
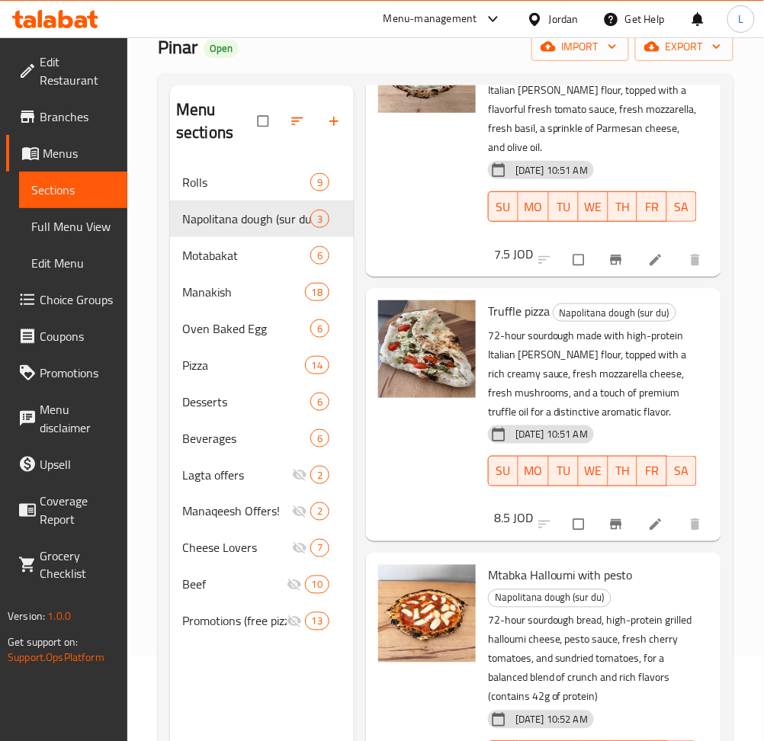
scroll to position [213, 0]
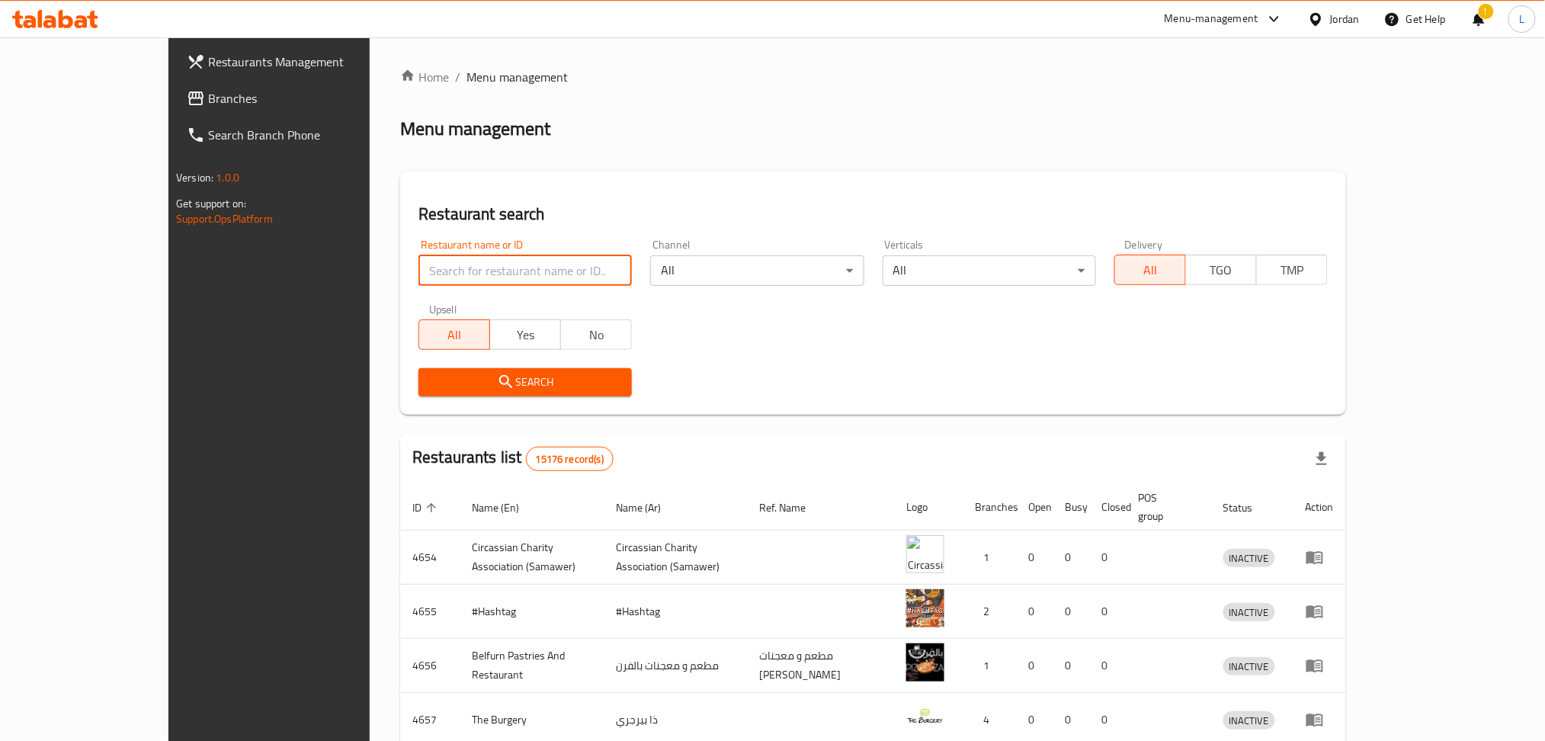
click at [557, 278] on input "search" at bounding box center [524, 270] width 213 height 30
click button "Search" at bounding box center [524, 382] width 213 height 28
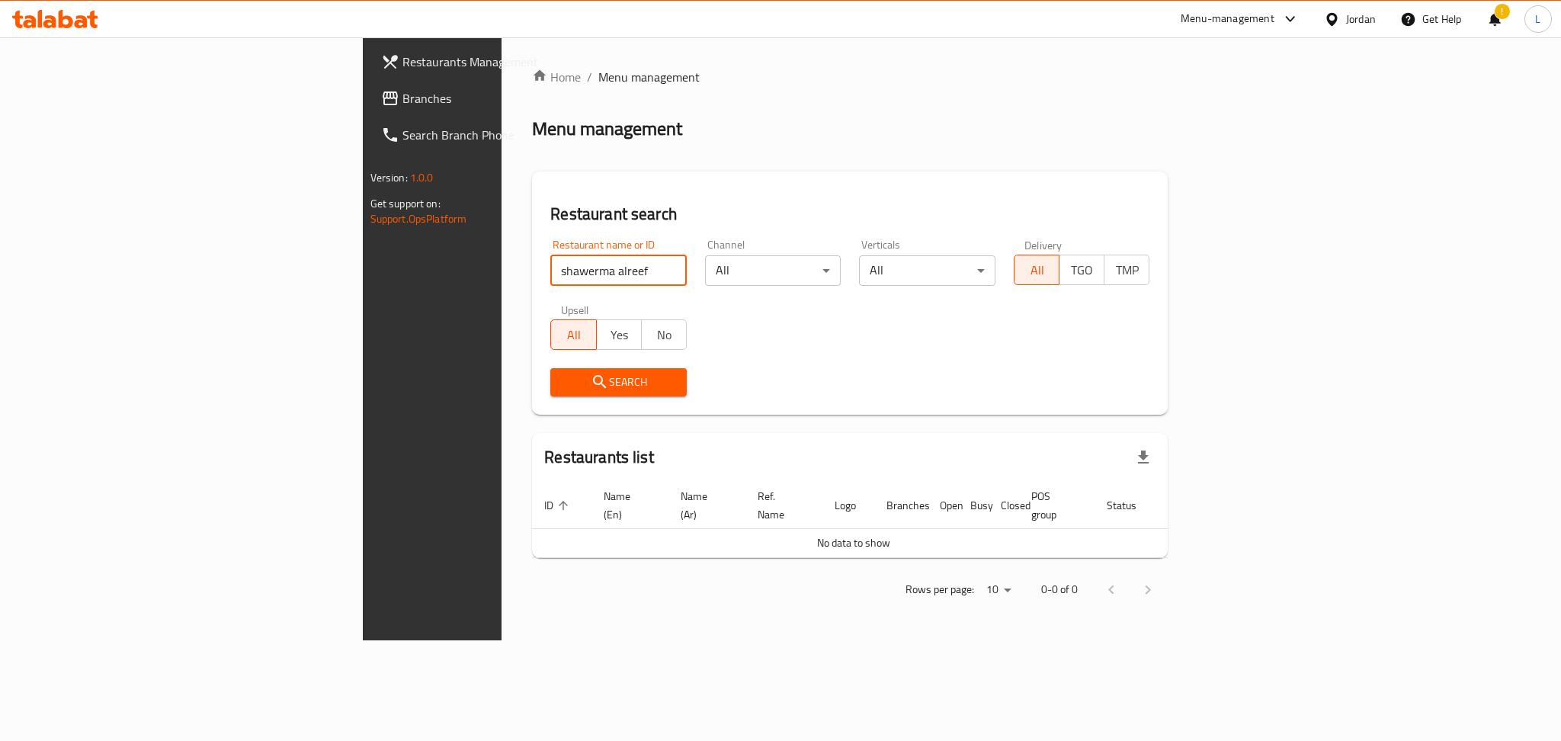
click at [550, 274] on input "shawerma alreef" at bounding box center [618, 270] width 136 height 30
type input "shawerma al reef"
click at [541, 396] on div "Search" at bounding box center [618, 382] width 155 height 46
click at [563, 382] on span "Search" at bounding box center [619, 382] width 112 height 19
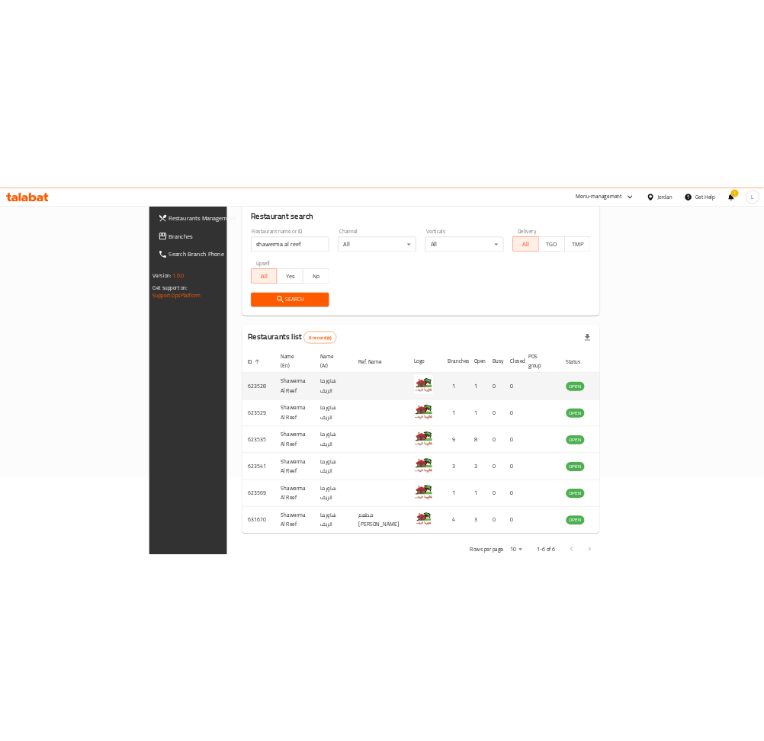
scroll to position [179, 0]
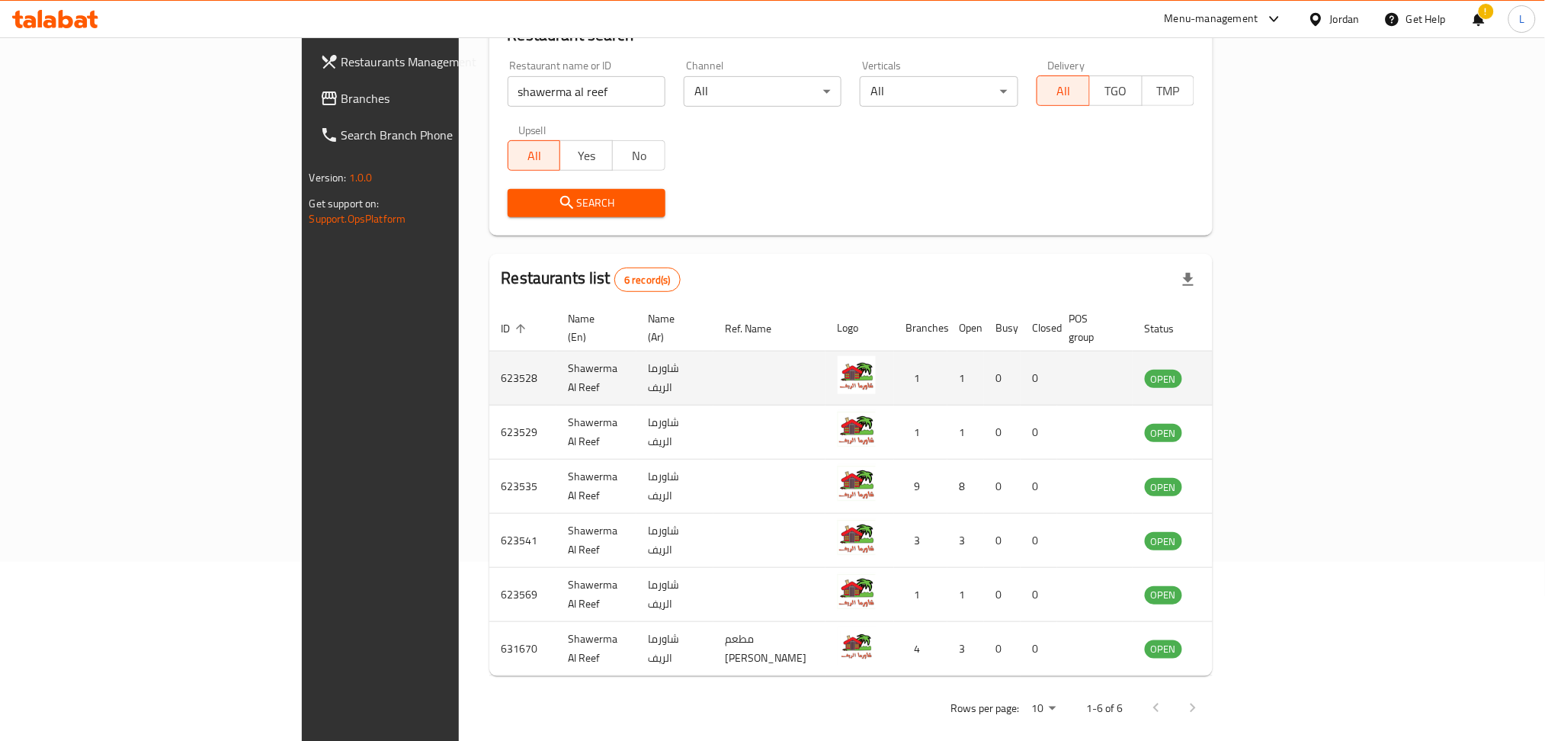
click at [489, 364] on td "623528" at bounding box center [522, 378] width 67 height 54
copy td "623528"
click at [556, 365] on td "Shawerma Al Reef" at bounding box center [596, 378] width 80 height 54
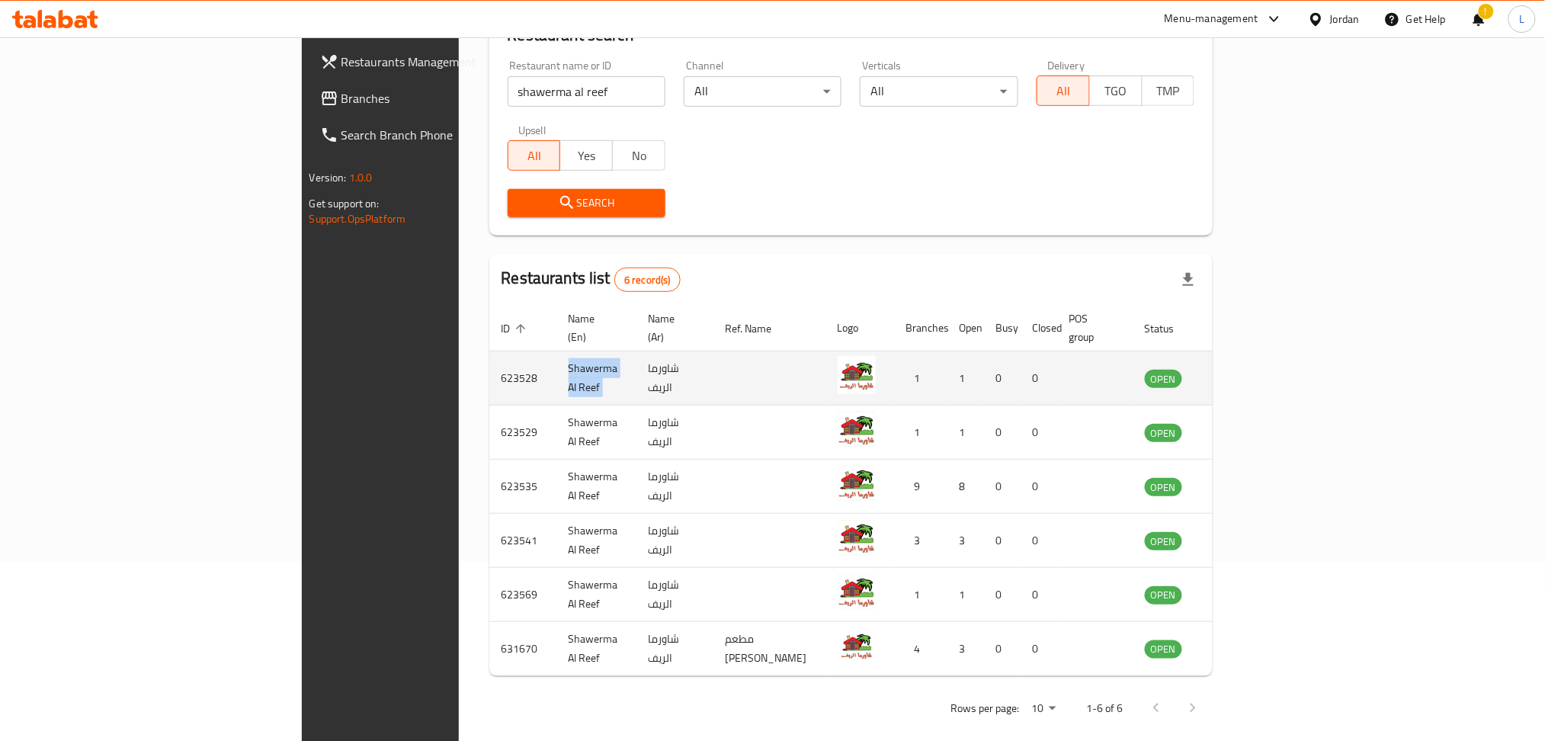
click at [556, 365] on td "Shawerma Al Reef" at bounding box center [596, 378] width 80 height 54
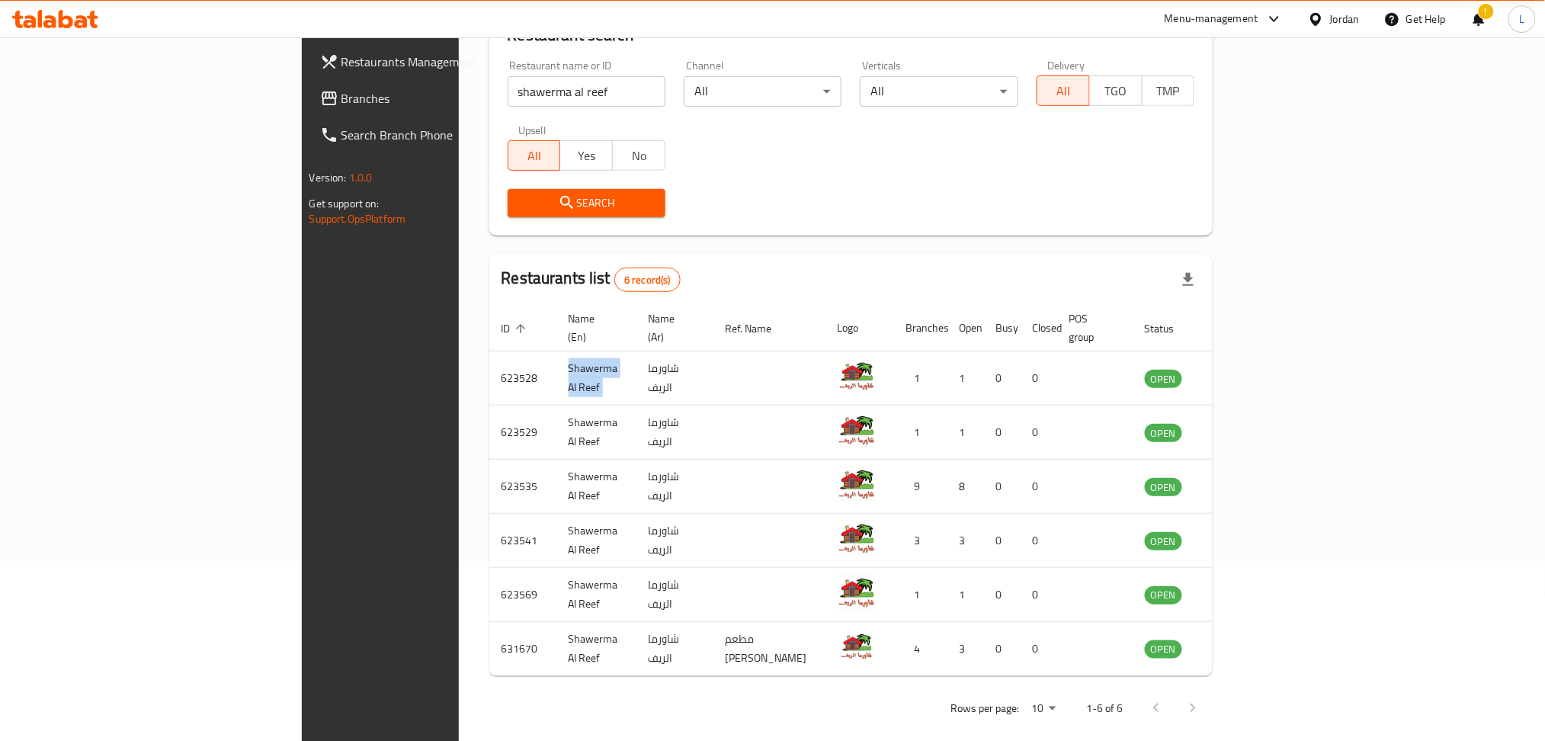
copy td "Shawerma Al Reef"
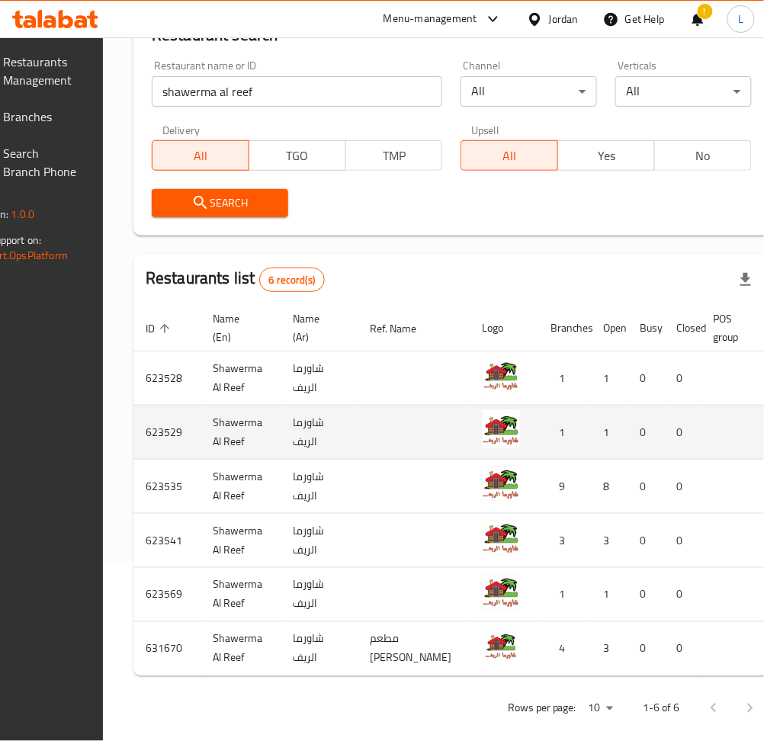
click at [191, 433] on td "623529" at bounding box center [166, 433] width 67 height 54
click at [191, 432] on td "623529" at bounding box center [166, 433] width 67 height 54
copy td "623529"
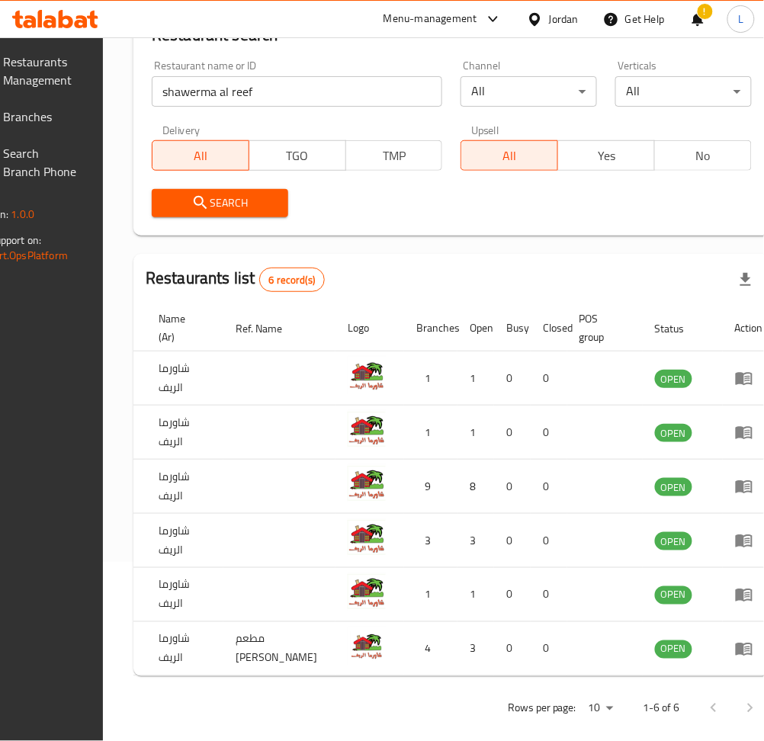
scroll to position [0, 163]
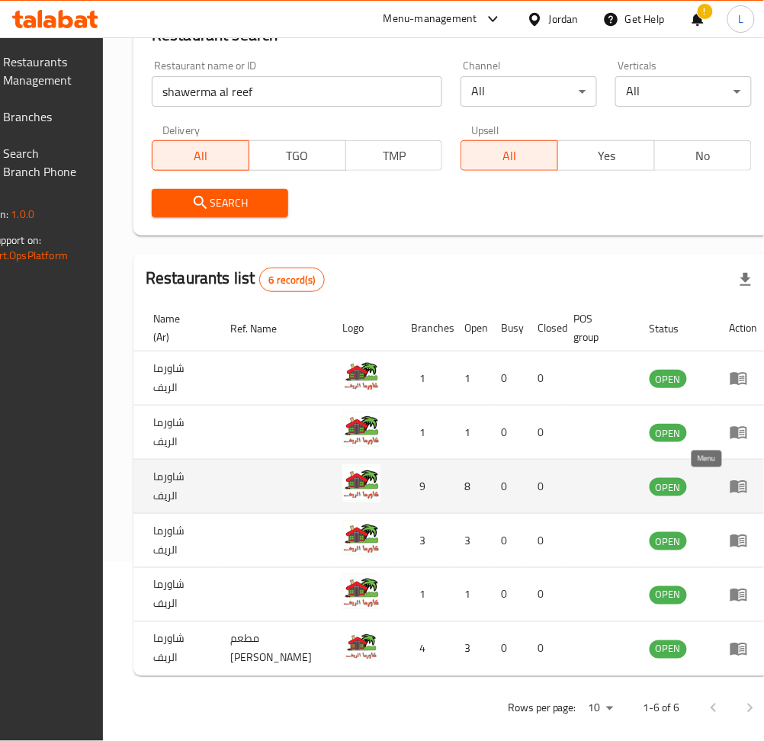
click at [729, 488] on icon "enhanced table" at bounding box center [738, 486] width 18 height 18
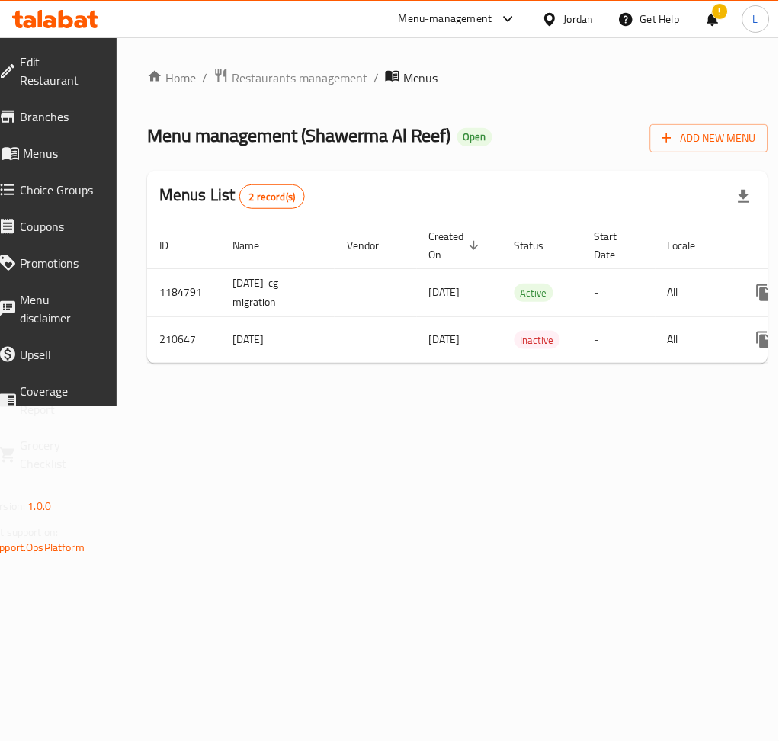
click at [79, 114] on span "Branches" at bounding box center [59, 116] width 79 height 18
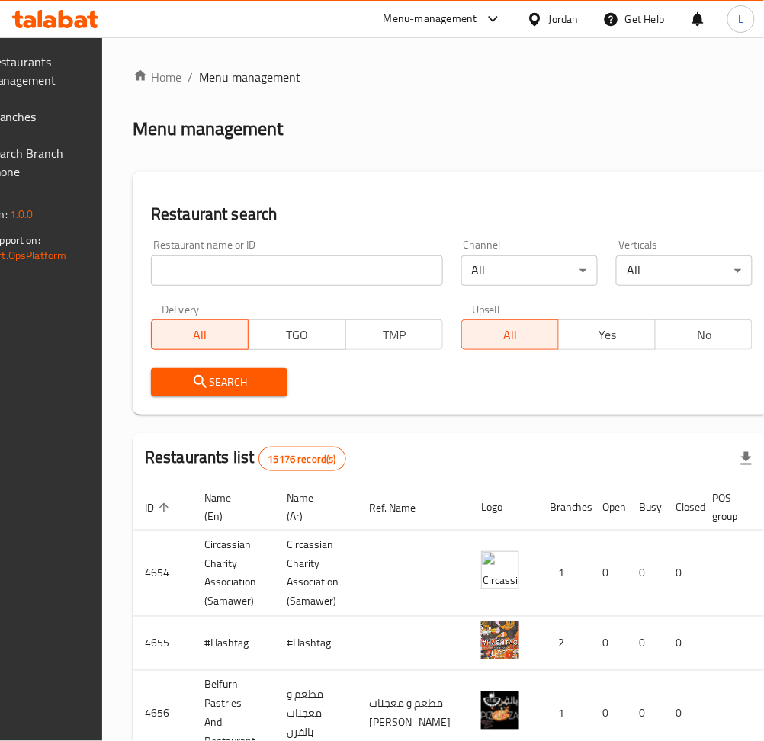
click at [363, 284] on input "search" at bounding box center [297, 270] width 292 height 30
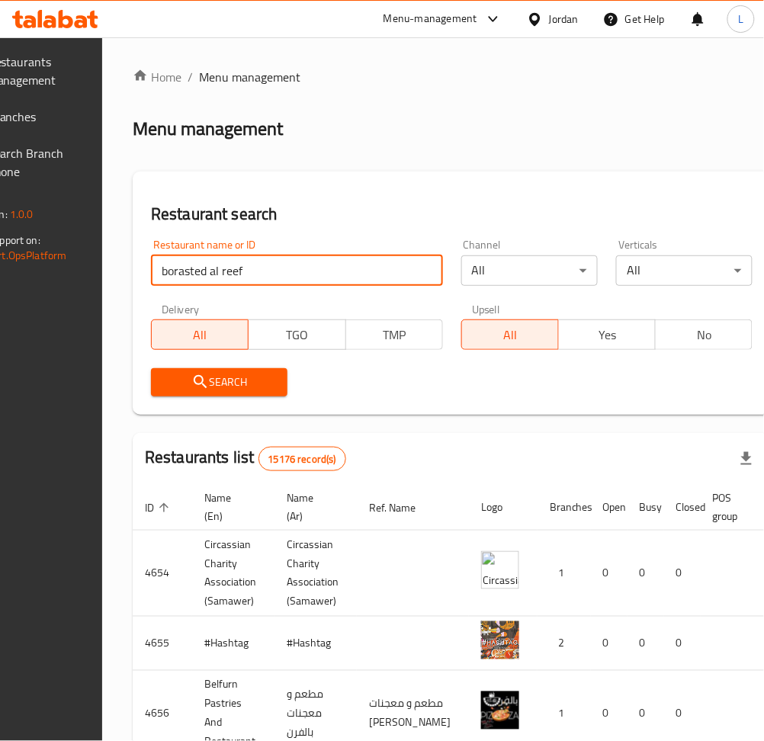
click button "Search" at bounding box center [219, 382] width 136 height 28
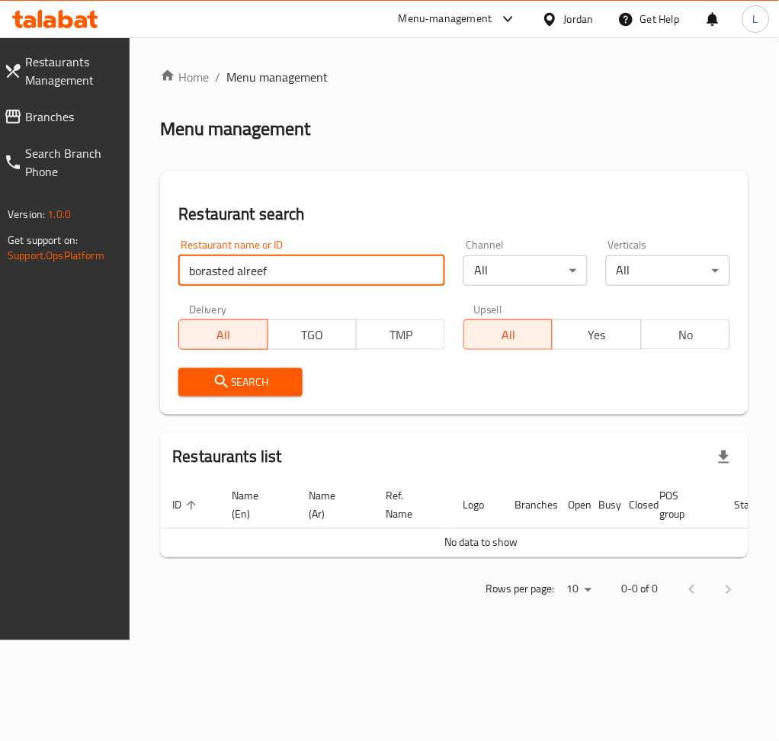
click button "Search" at bounding box center [240, 382] width 124 height 28
type input "b"
click button "Search" at bounding box center [240, 382] width 124 height 28
type input "b"
click at [216, 273] on input "broasted" at bounding box center [311, 270] width 267 height 30
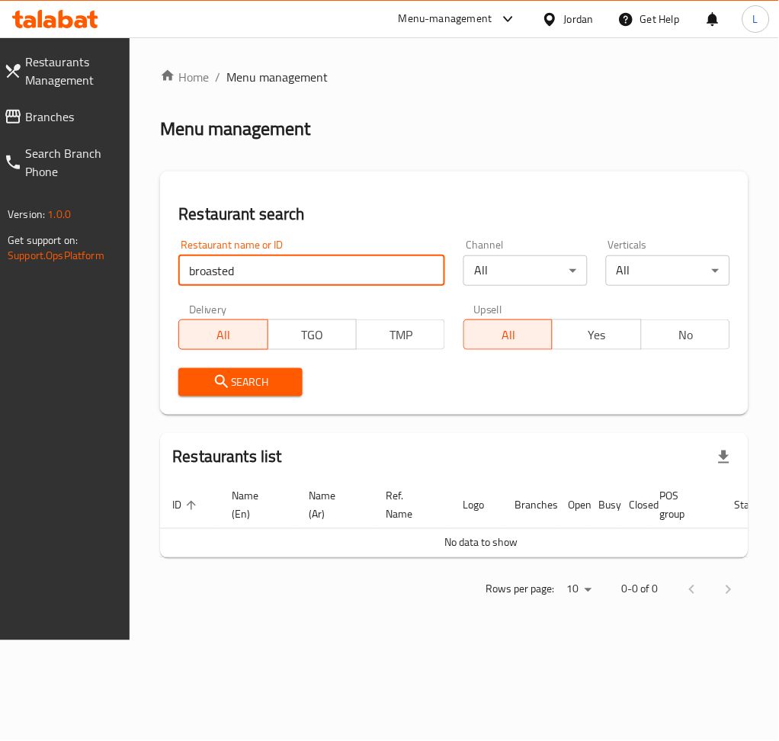
click at [216, 273] on input "broasted" at bounding box center [311, 270] width 267 height 30
drag, startPoint x: 216, startPoint y: 274, endPoint x: 187, endPoint y: 278, distance: 30.1
click at [188, 278] on input "broasted" at bounding box center [311, 270] width 267 height 30
click at [245, 282] on input "broasted" at bounding box center [311, 270] width 267 height 30
type input "broasted al reef"
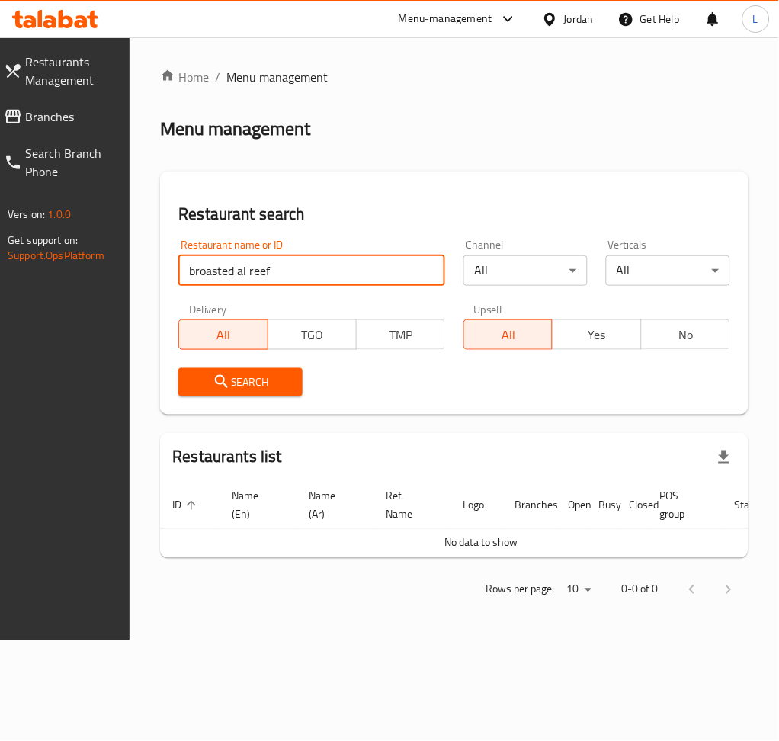
click button "Search" at bounding box center [240, 382] width 124 height 28
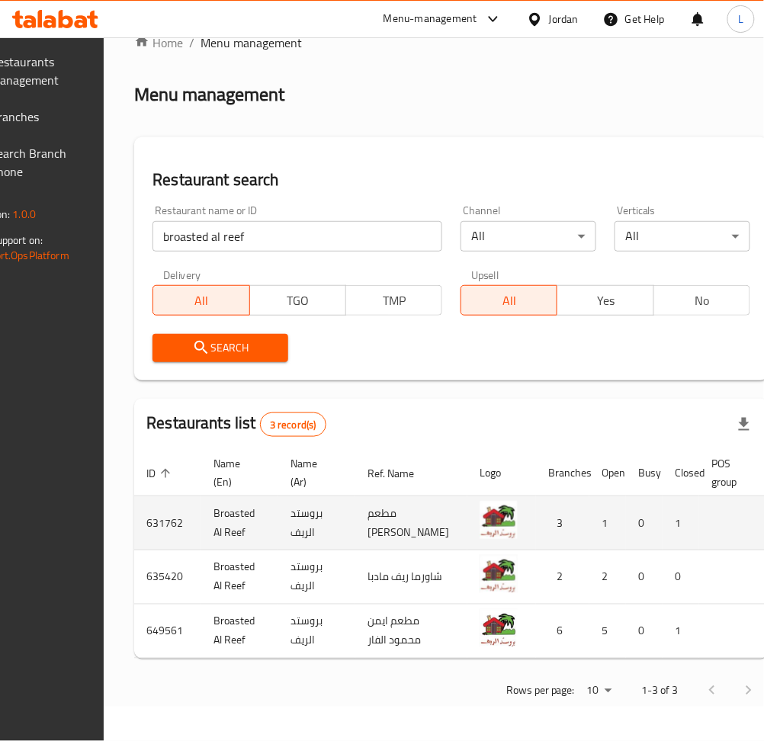
click at [198, 496] on td "631762" at bounding box center [167, 523] width 67 height 54
click at [228, 496] on td "Broasted Al Reef" at bounding box center [239, 523] width 77 height 54
click at [252, 496] on td "Broasted Al Reef" at bounding box center [239, 523] width 77 height 54
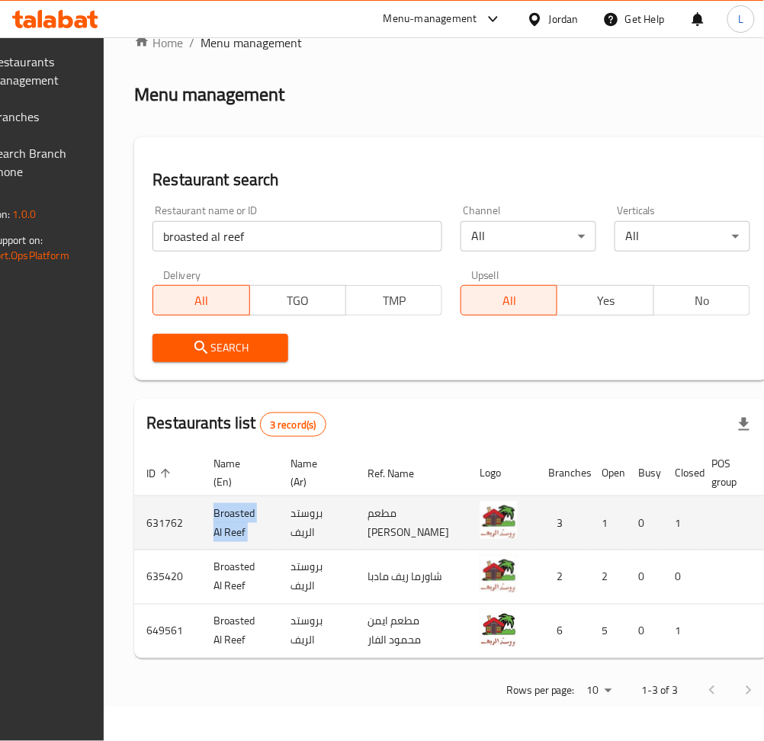
click at [252, 496] on td "Broasted Al Reef" at bounding box center [239, 523] width 77 height 54
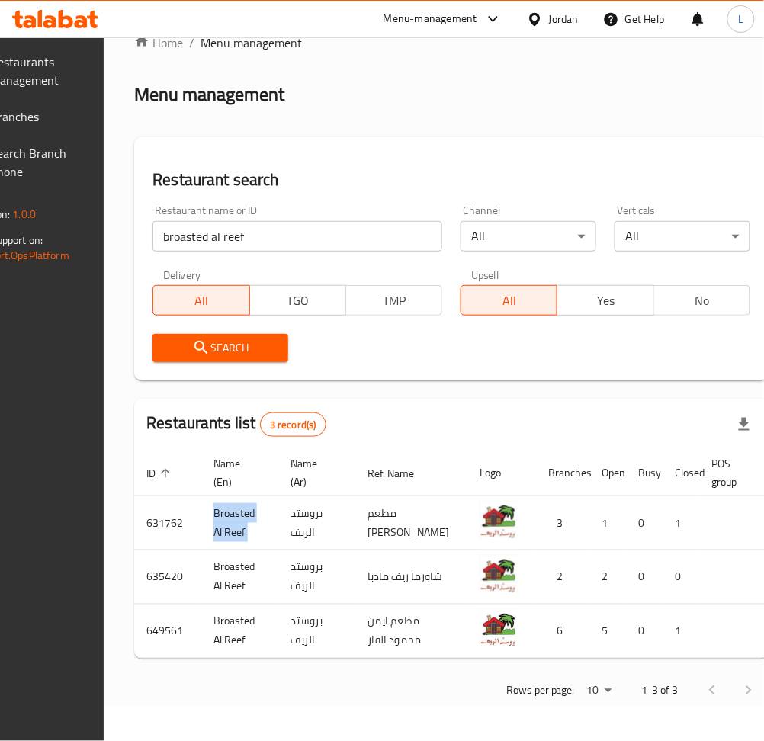
copy td "Broasted Al Reef"
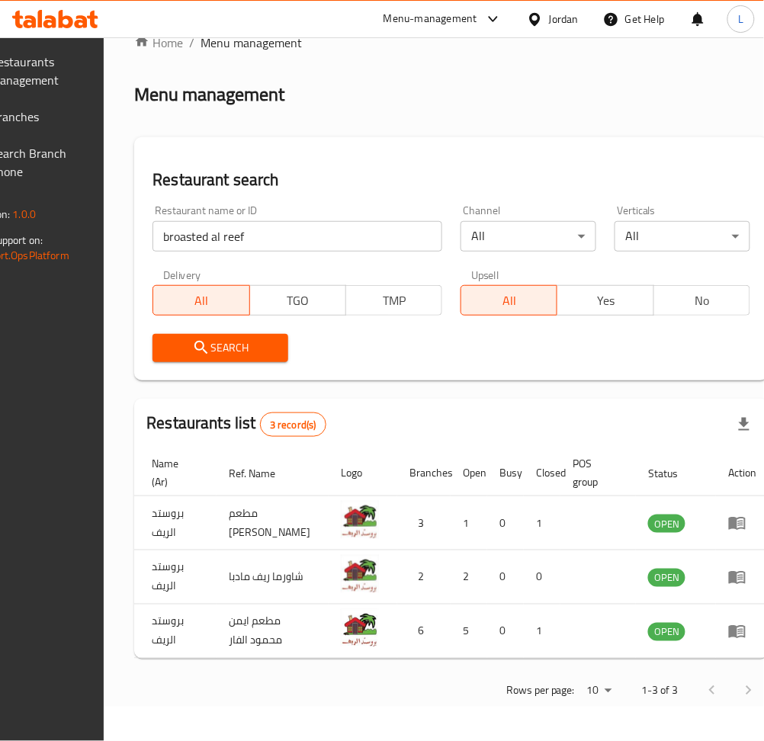
scroll to position [0, 162]
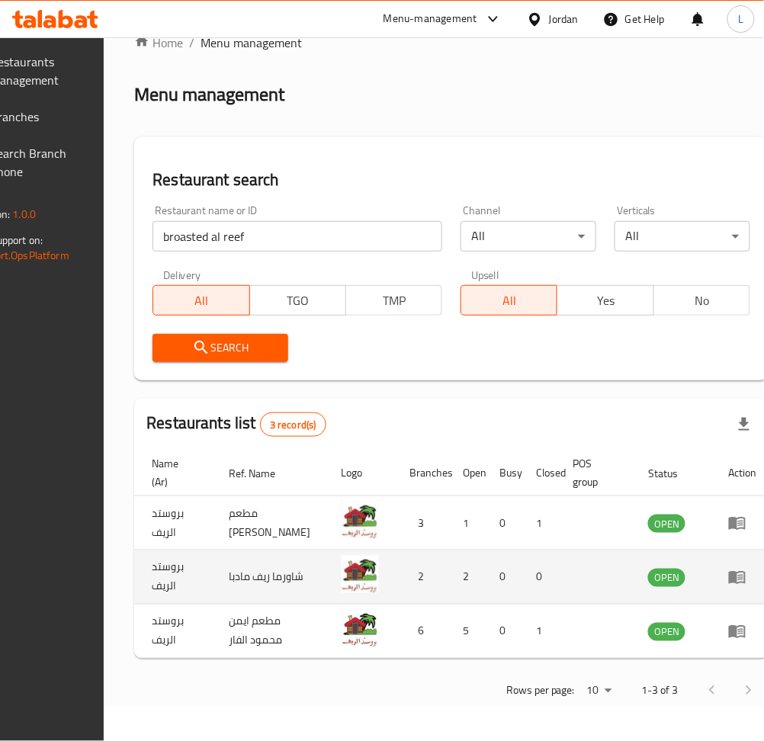
click at [728, 568] on icon "enhanced table" at bounding box center [737, 577] width 18 height 18
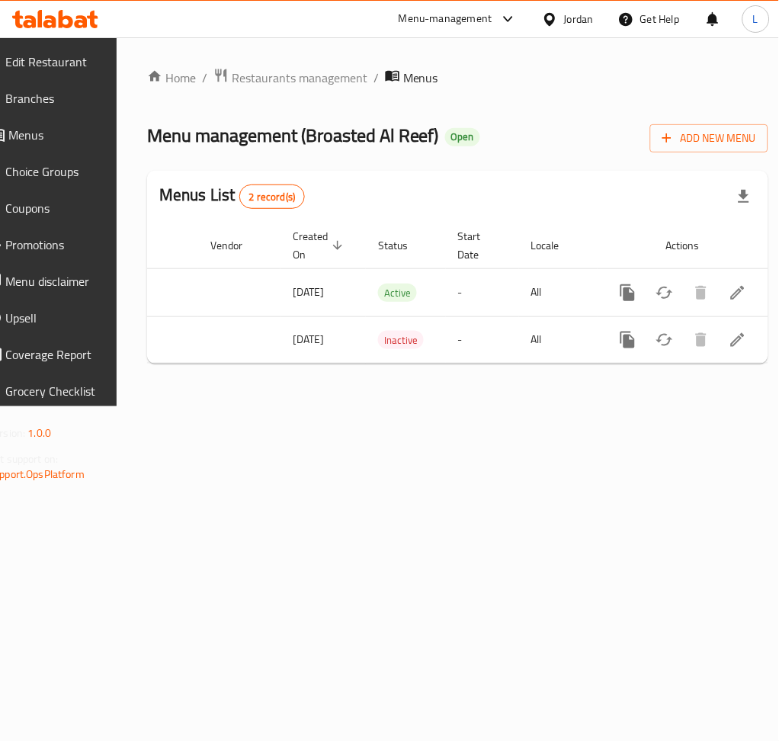
scroll to position [0, 168]
click at [56, 96] on span "Branches" at bounding box center [51, 98] width 93 height 18
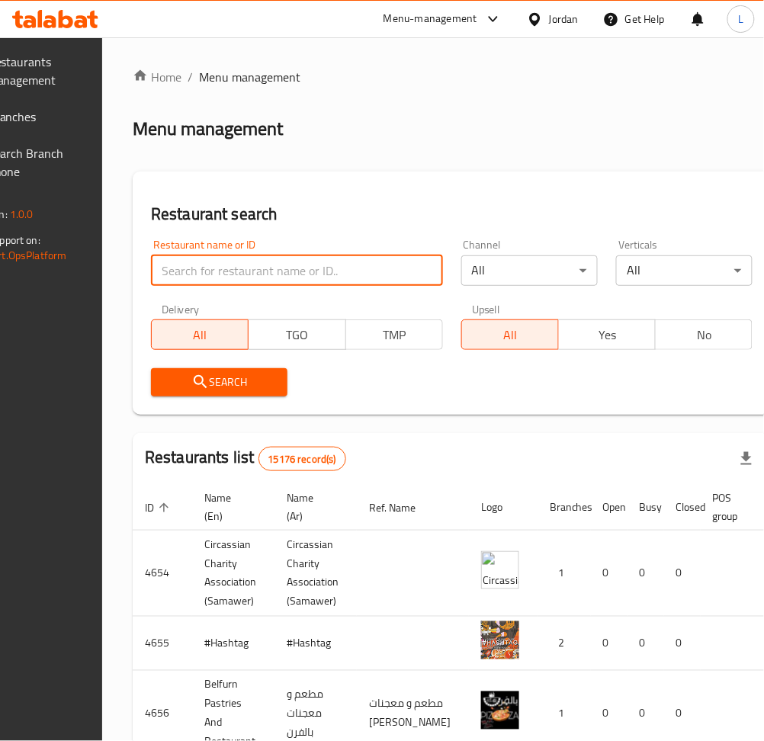
click at [329, 268] on input "search" at bounding box center [297, 270] width 292 height 30
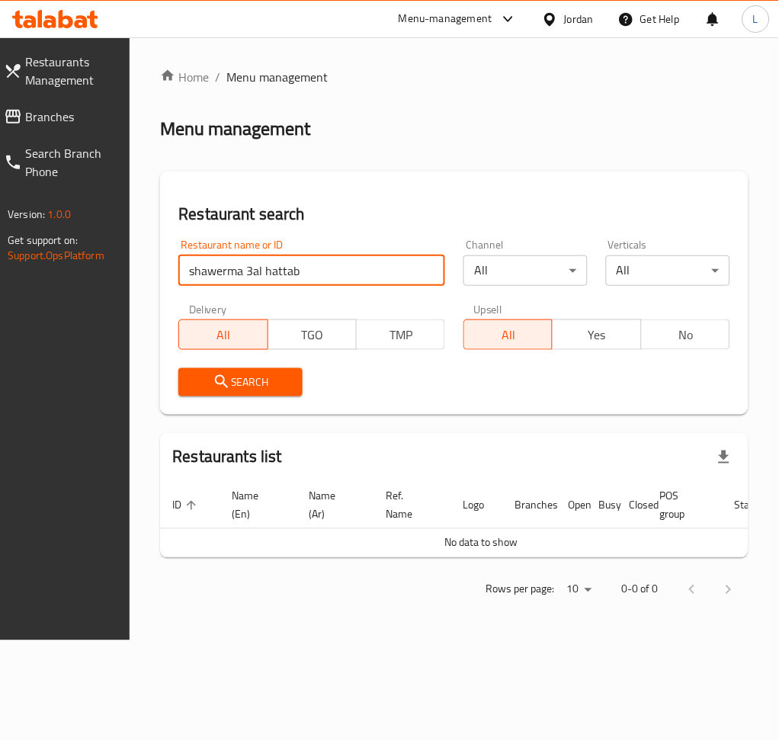
click at [369, 265] on input "shawerma 3al hattab" at bounding box center [311, 270] width 267 height 30
click button "Search" at bounding box center [240, 382] width 124 height 28
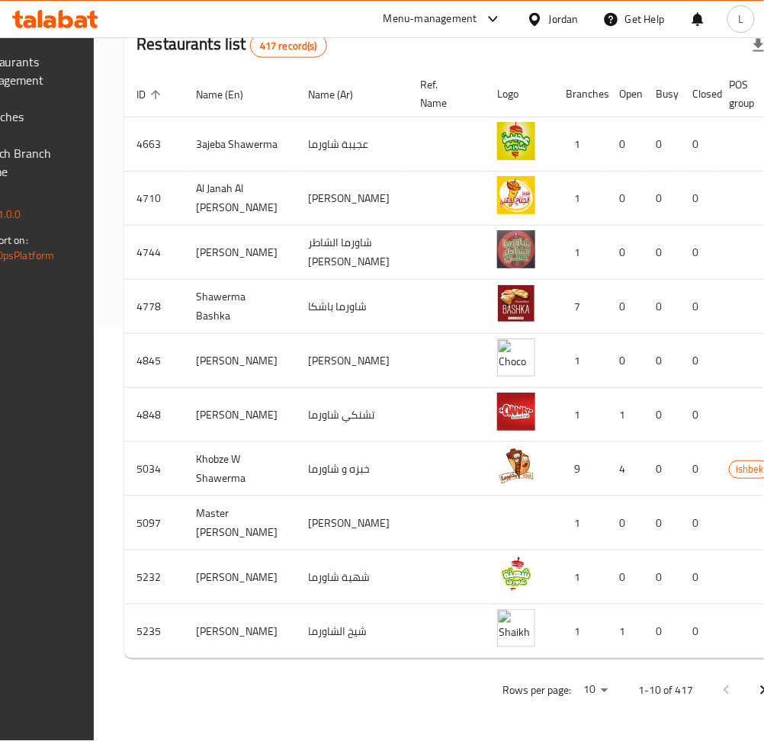
scroll to position [0, 159]
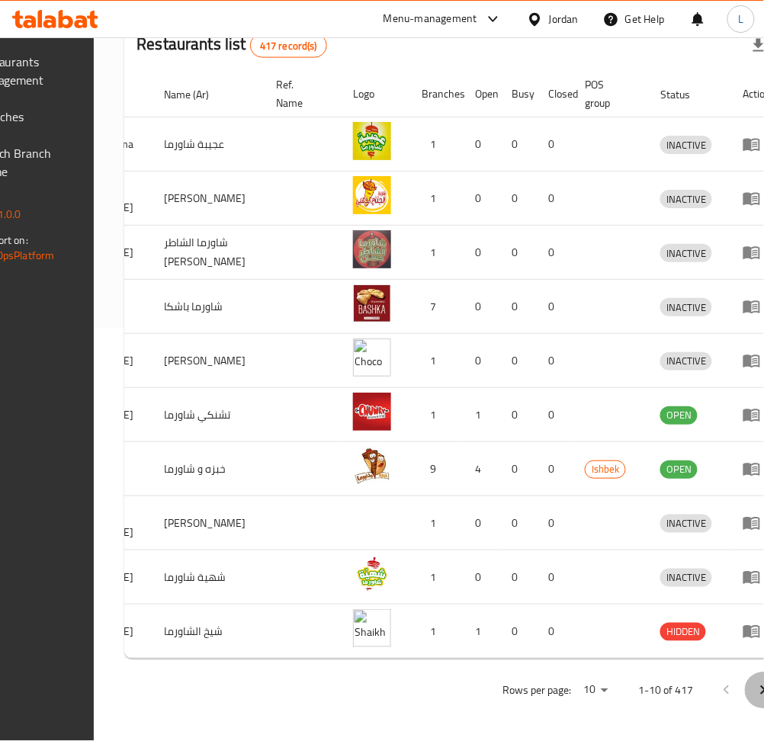
click at [745, 683] on button "Next page" at bounding box center [763, 690] width 37 height 37
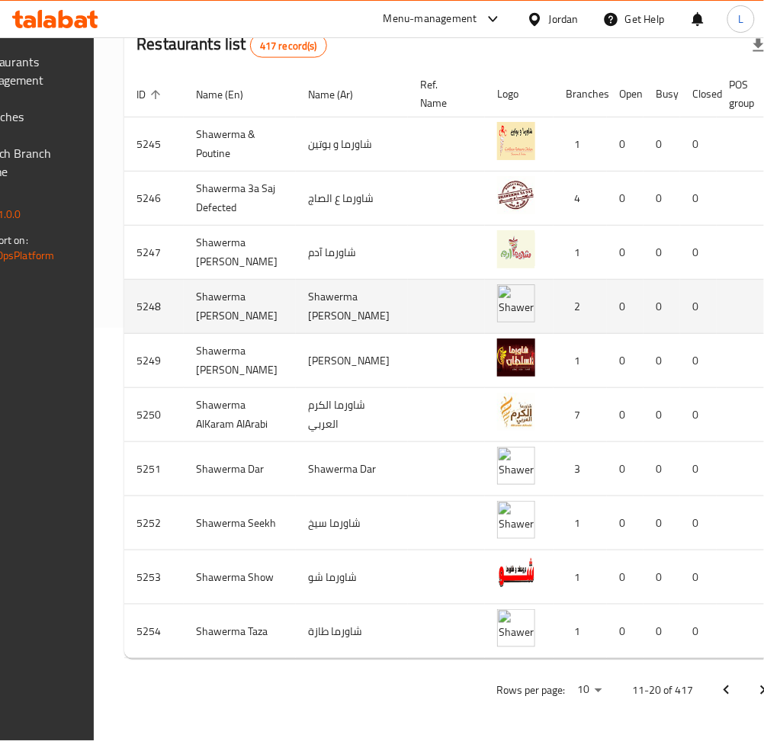
scroll to position [149, 0]
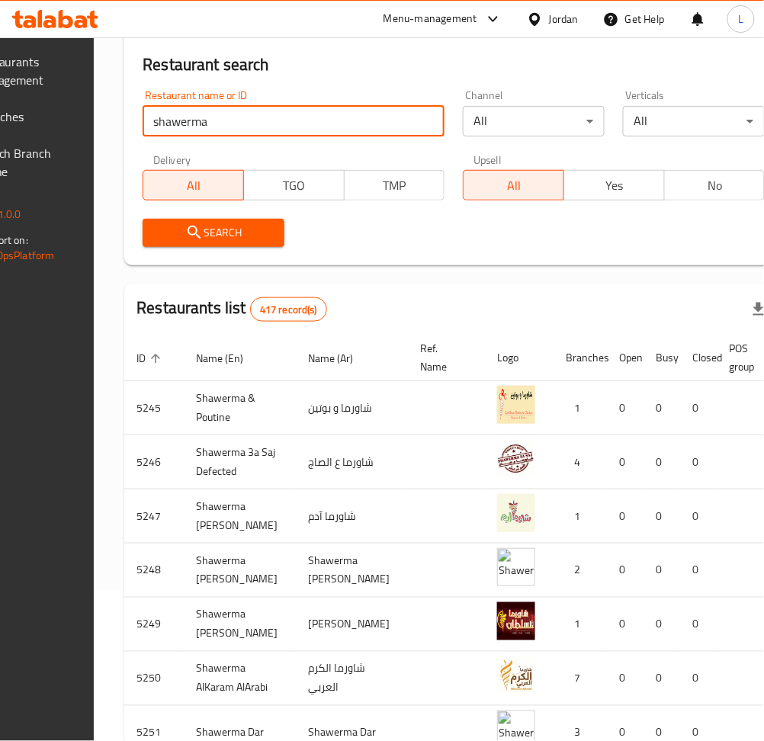
click at [253, 135] on input "shawerma" at bounding box center [294, 121] width 302 height 30
type input "شاورما عالحطب"
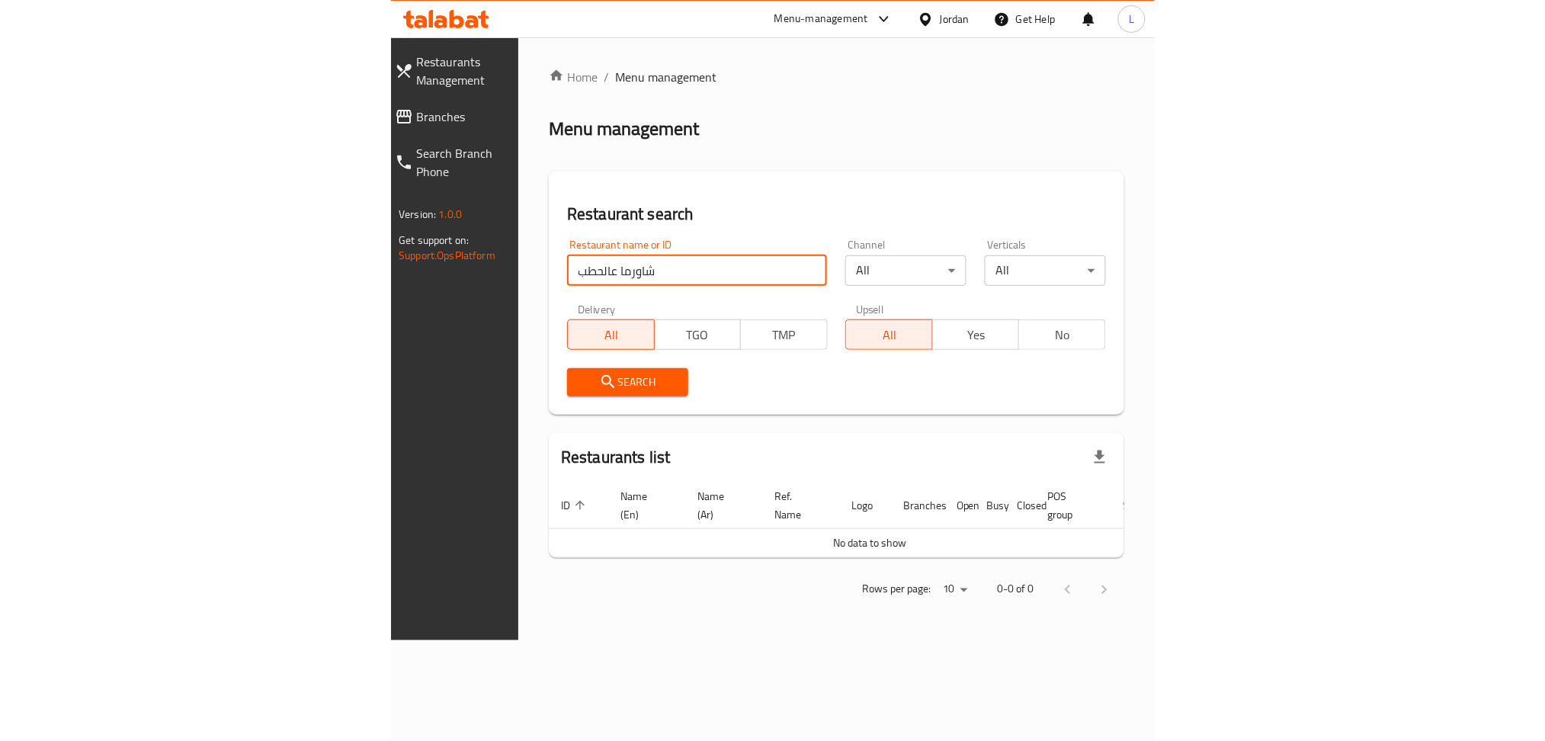
scroll to position [0, 0]
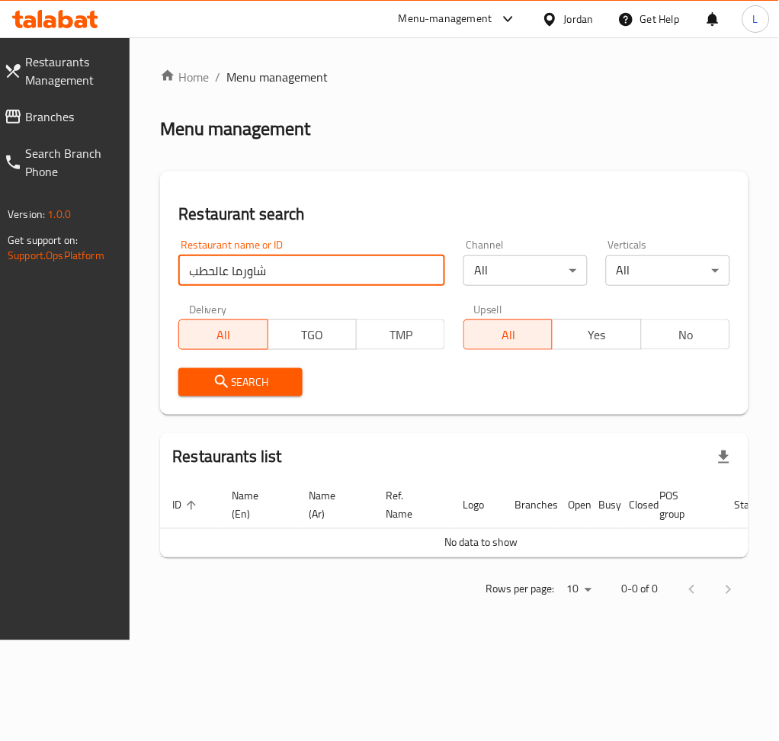
click at [278, 276] on input "شاورما عالحطب" at bounding box center [311, 270] width 267 height 30
click button "Search" at bounding box center [240, 382] width 124 height 28
type input "s"
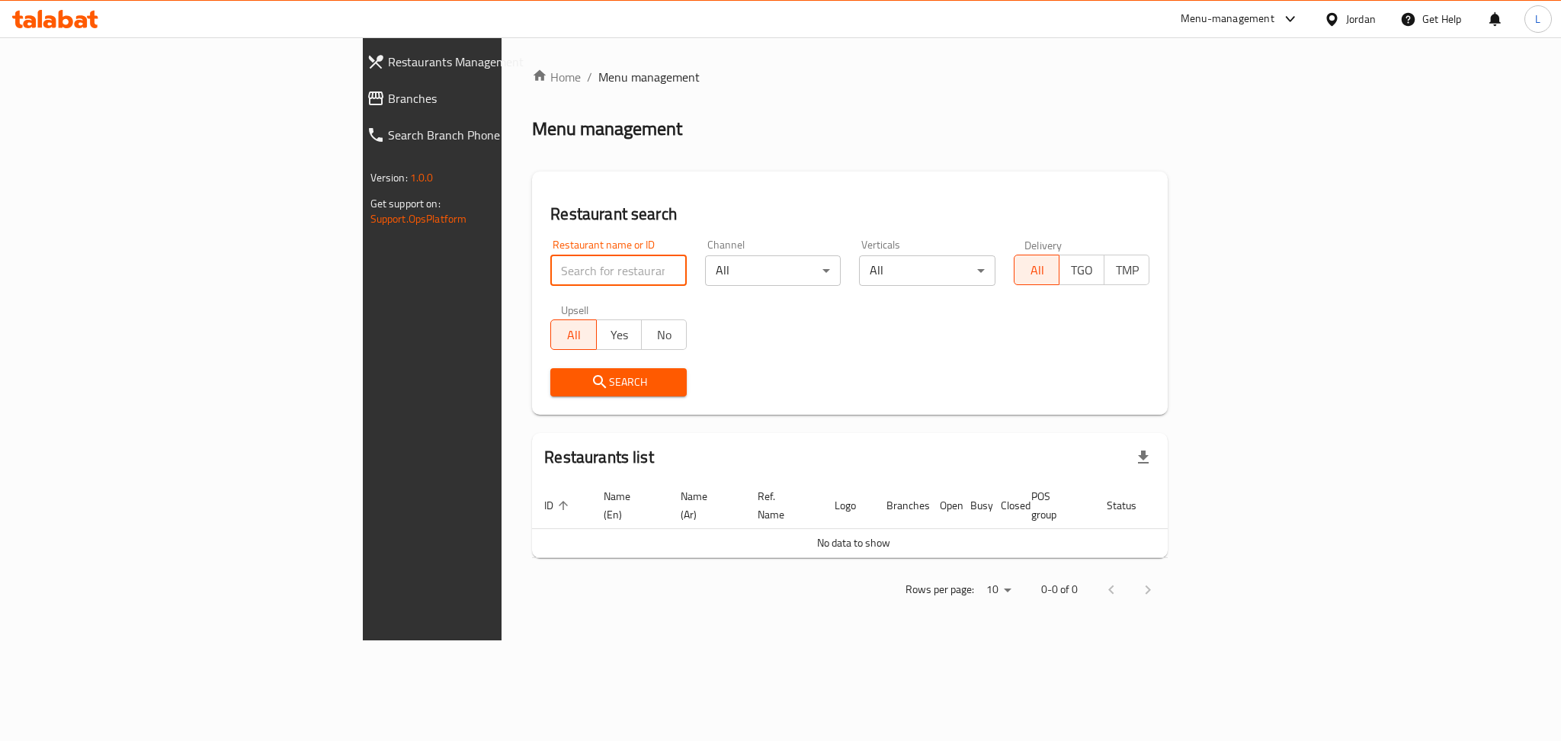
click at [550, 283] on input "search" at bounding box center [618, 270] width 136 height 30
type input "starbucks"
click at [563, 377] on span "Search" at bounding box center [619, 382] width 112 height 19
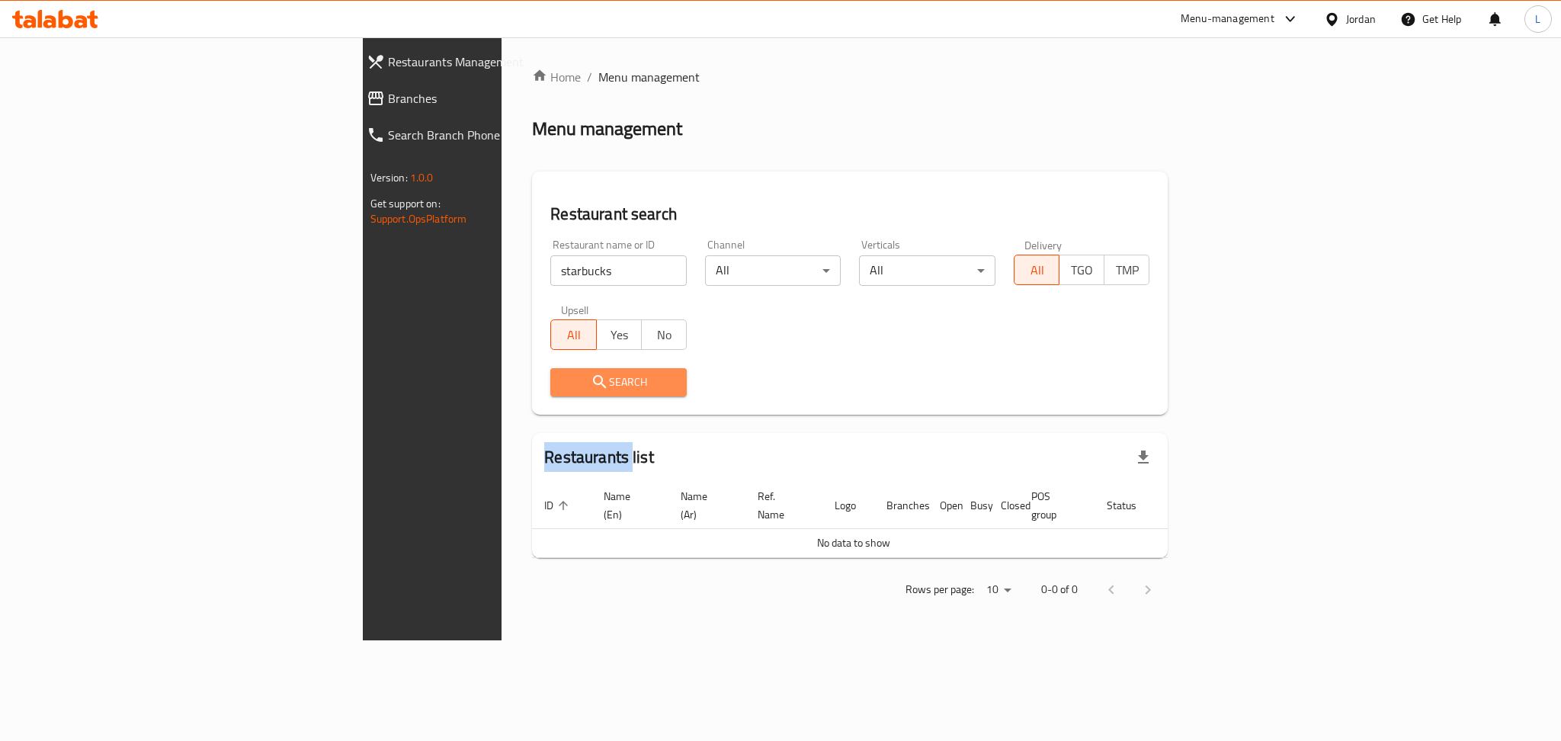
click at [464, 377] on div at bounding box center [780, 370] width 1561 height 741
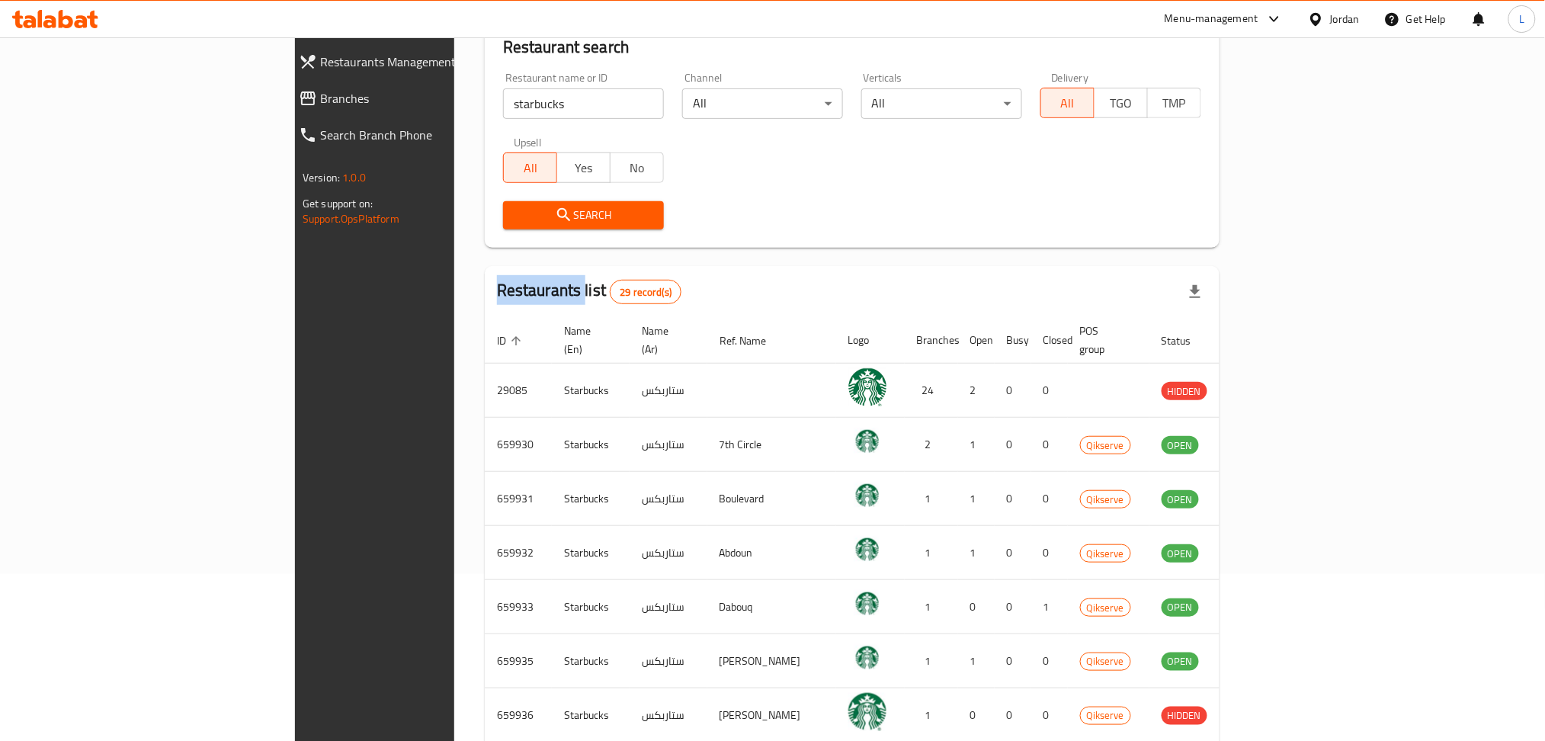
scroll to position [305, 0]
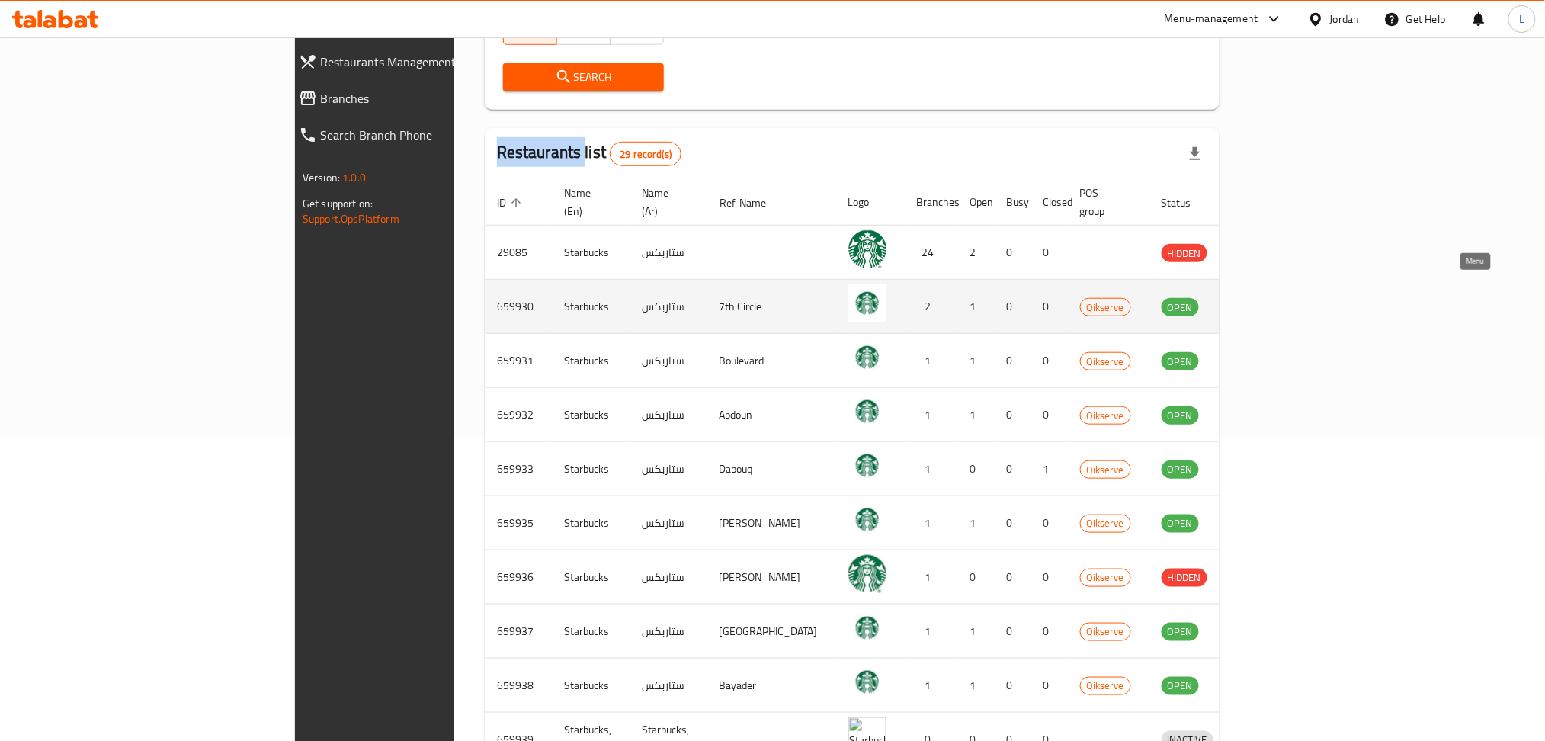
click at [778, 298] on icon "enhanced table" at bounding box center [1253, 306] width 18 height 18
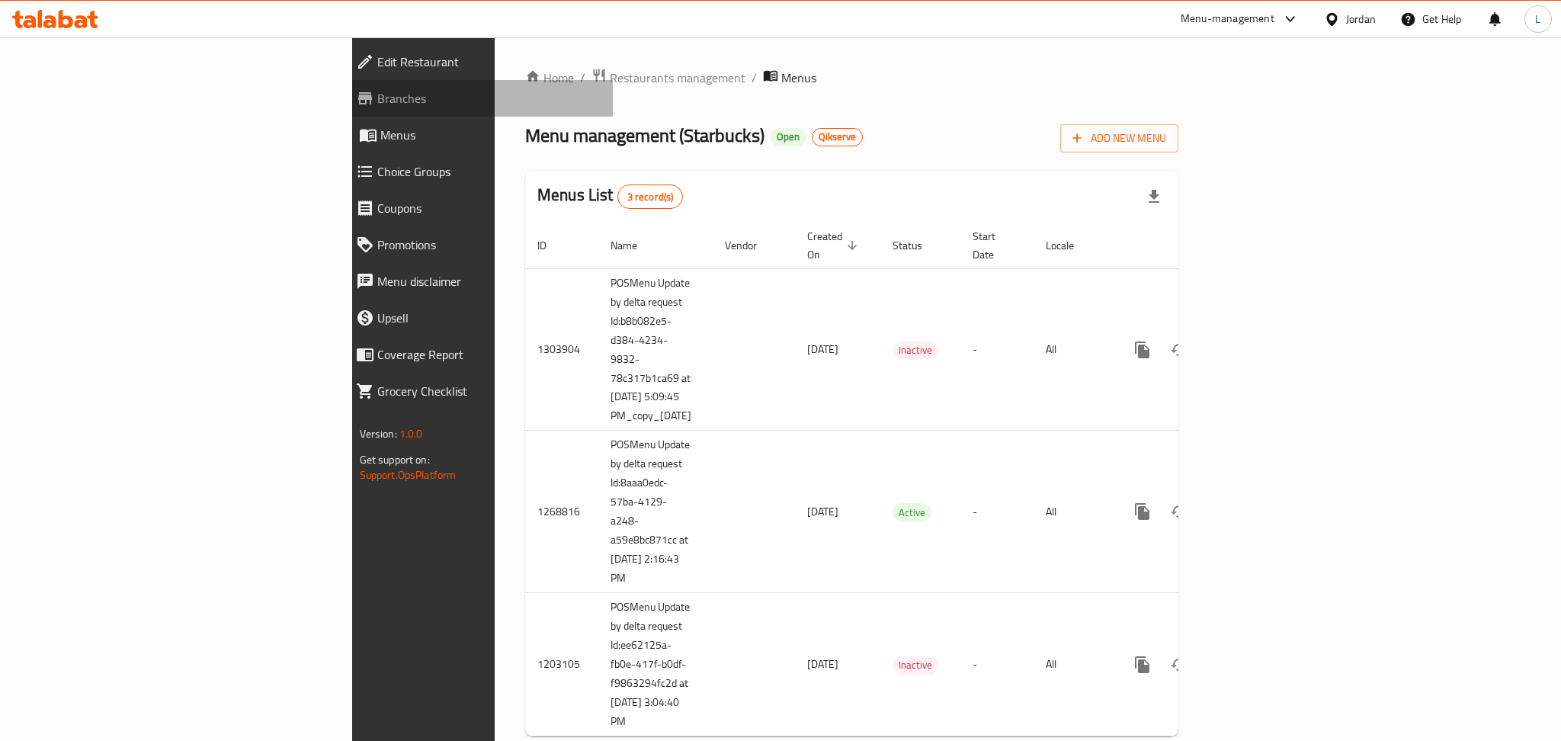
click at [344, 87] on link "Branches" at bounding box center [478, 98] width 269 height 37
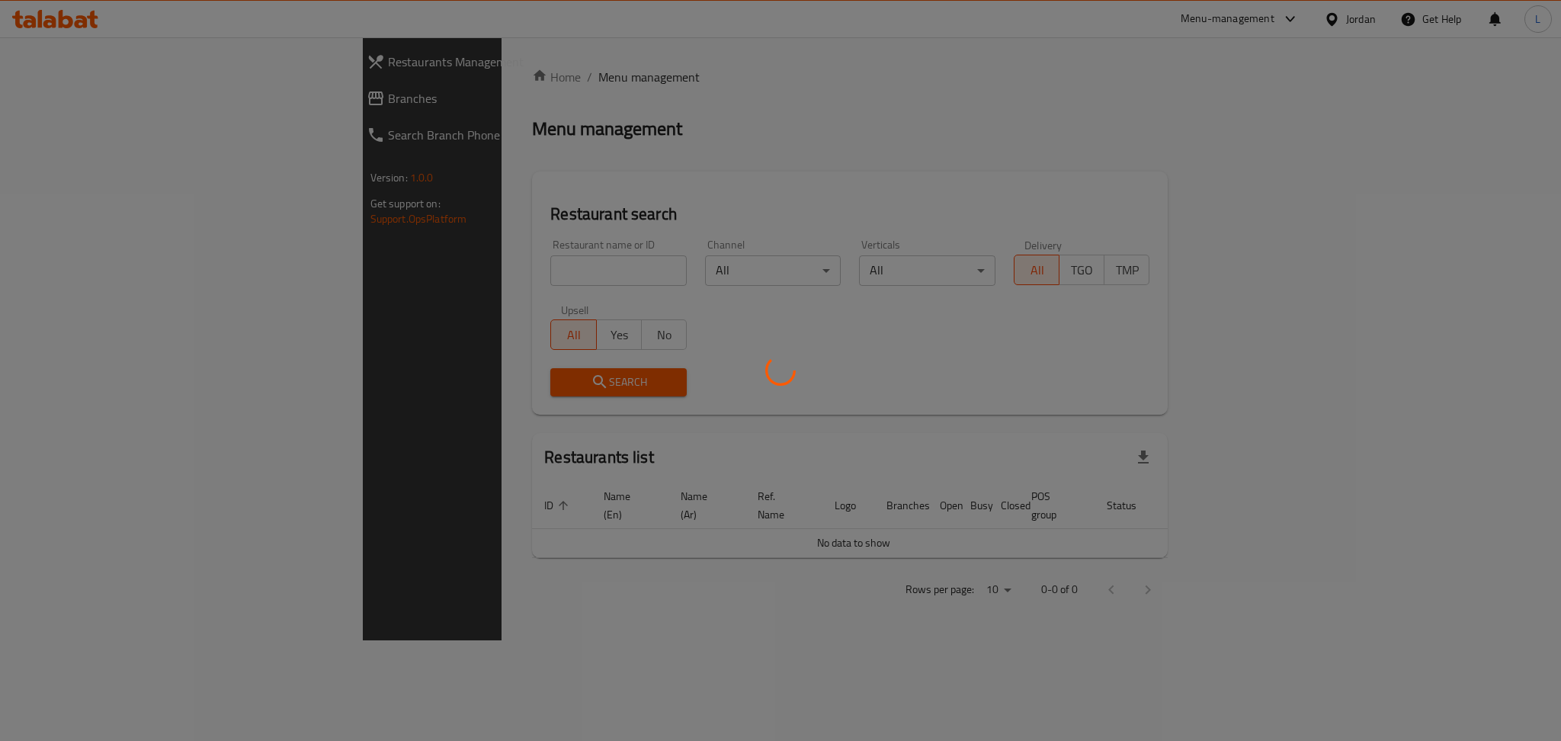
click at [445, 274] on div at bounding box center [780, 370] width 1561 height 741
click at [477, 273] on div at bounding box center [780, 370] width 1561 height 741
click at [484, 268] on div at bounding box center [780, 370] width 1561 height 741
click at [425, 268] on div at bounding box center [780, 370] width 1561 height 741
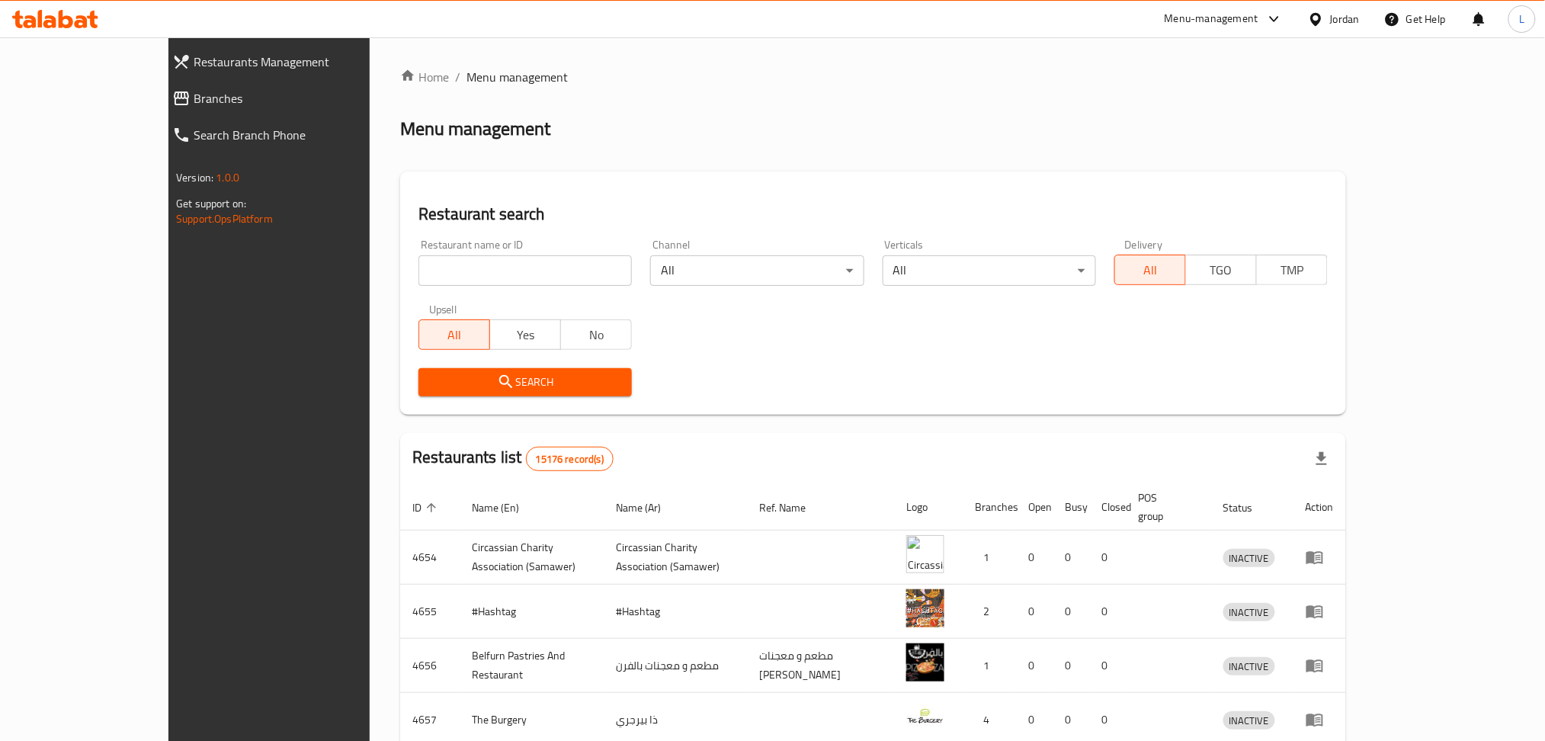
click at [430, 264] on input "search" at bounding box center [524, 270] width 213 height 30
type input "starbucks"
click at [494, 375] on span "Search" at bounding box center [525, 382] width 189 height 19
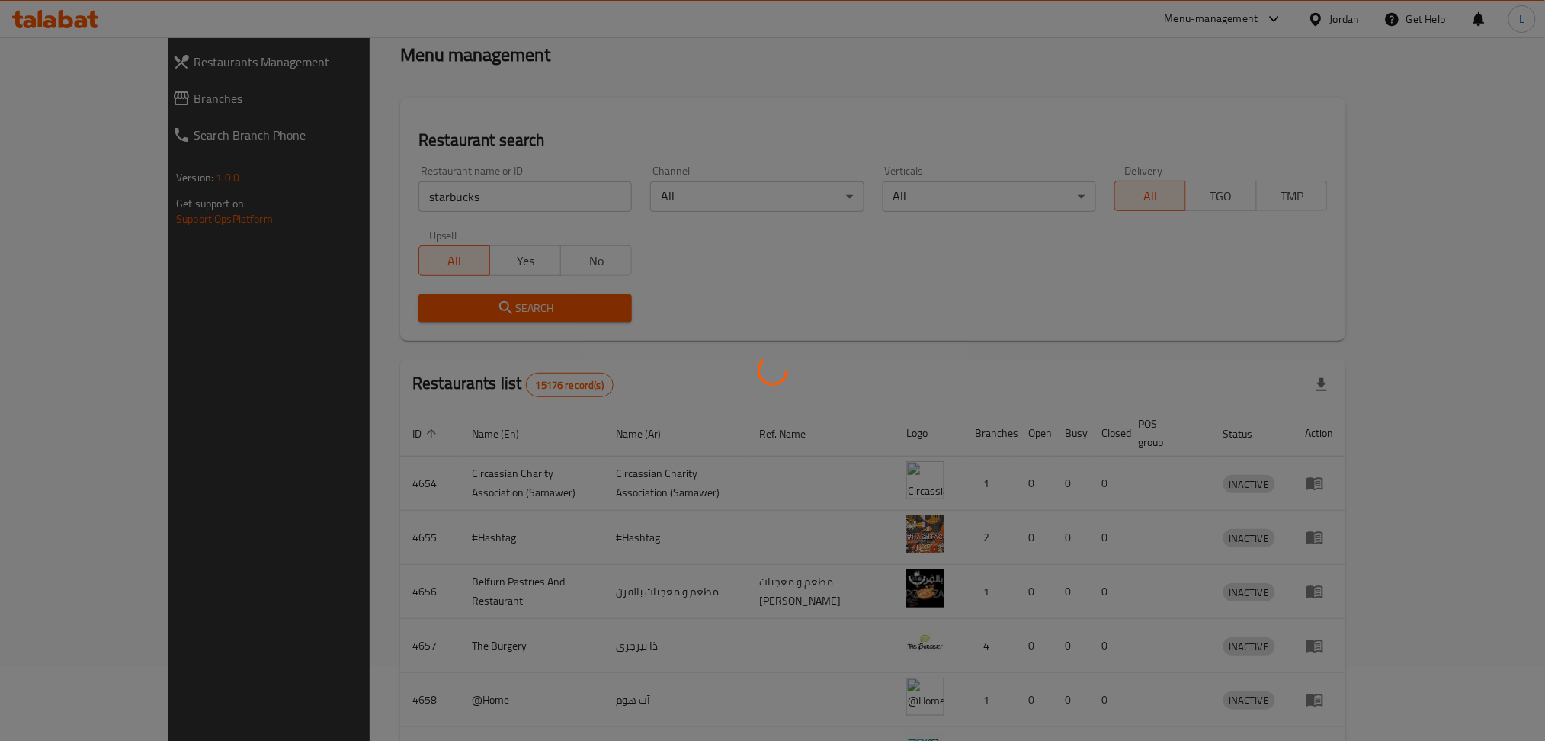
scroll to position [396, 0]
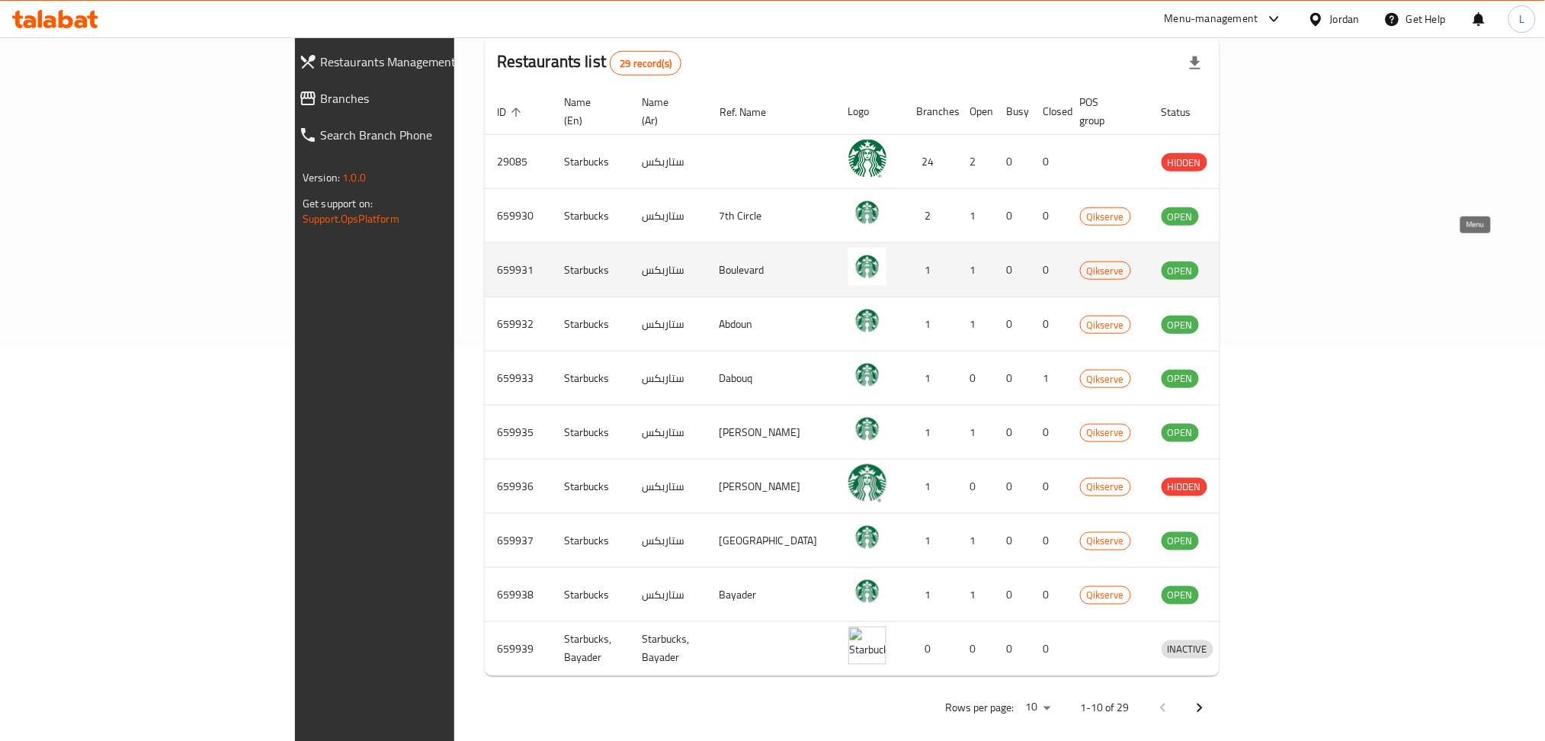
click at [1262, 261] on icon "enhanced table" at bounding box center [1253, 270] width 18 height 18
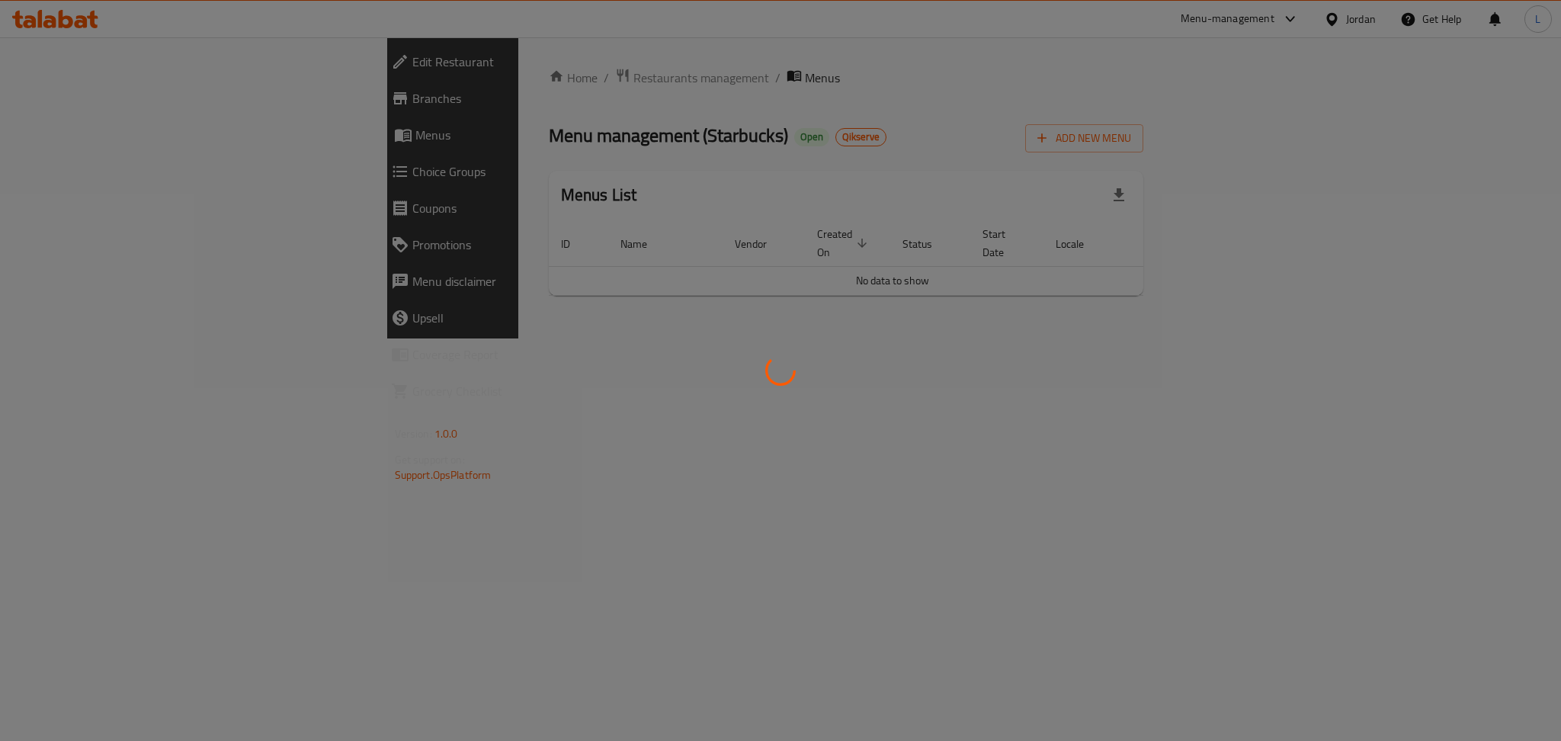
click at [69, 91] on div at bounding box center [780, 370] width 1561 height 741
click at [63, 95] on div at bounding box center [780, 370] width 1561 height 741
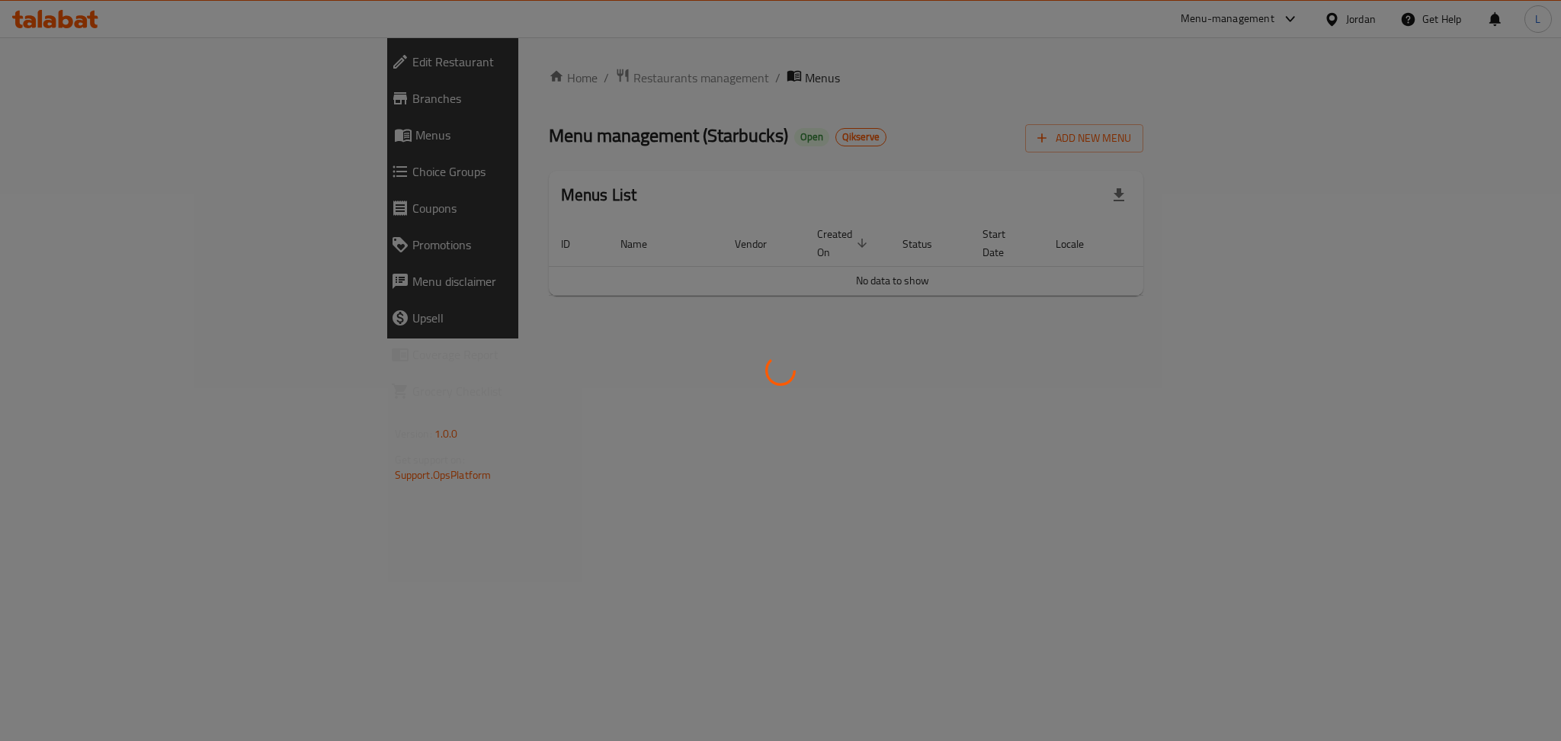
click at [539, 498] on div at bounding box center [780, 370] width 1561 height 741
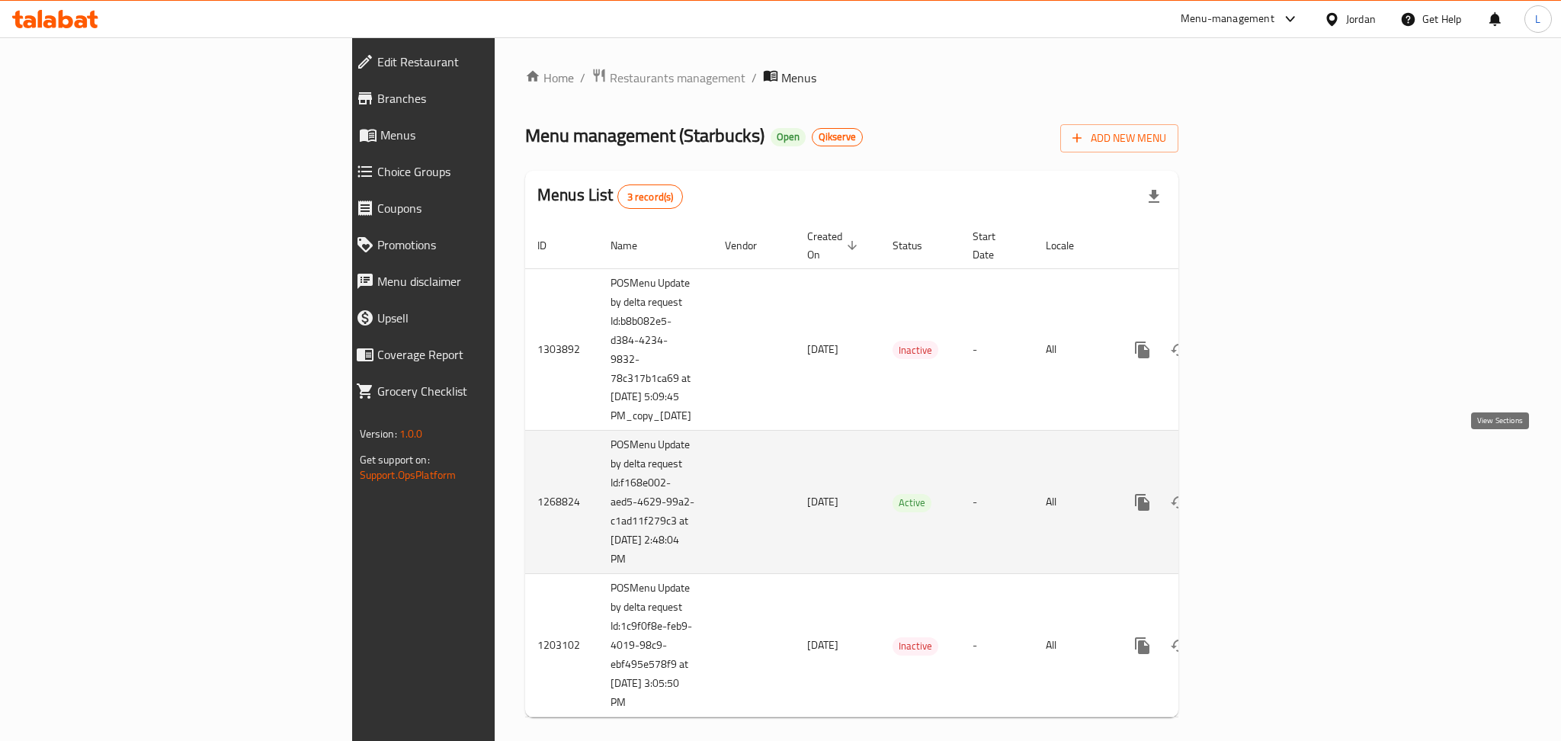
click at [1261, 493] on icon "enhanced table" at bounding box center [1252, 502] width 18 height 18
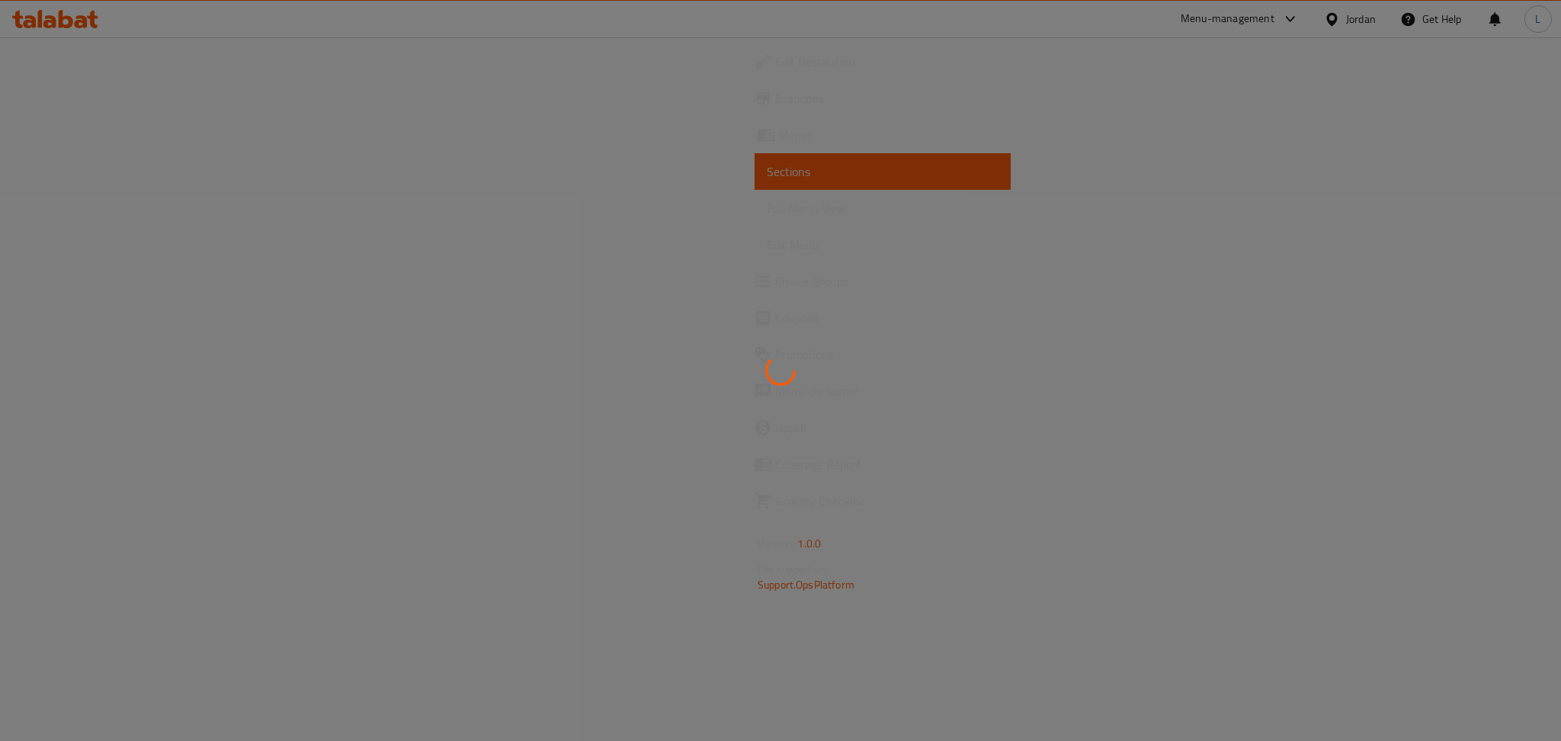
click at [125, 97] on div at bounding box center [780, 370] width 1561 height 741
click at [126, 95] on div at bounding box center [780, 370] width 1561 height 741
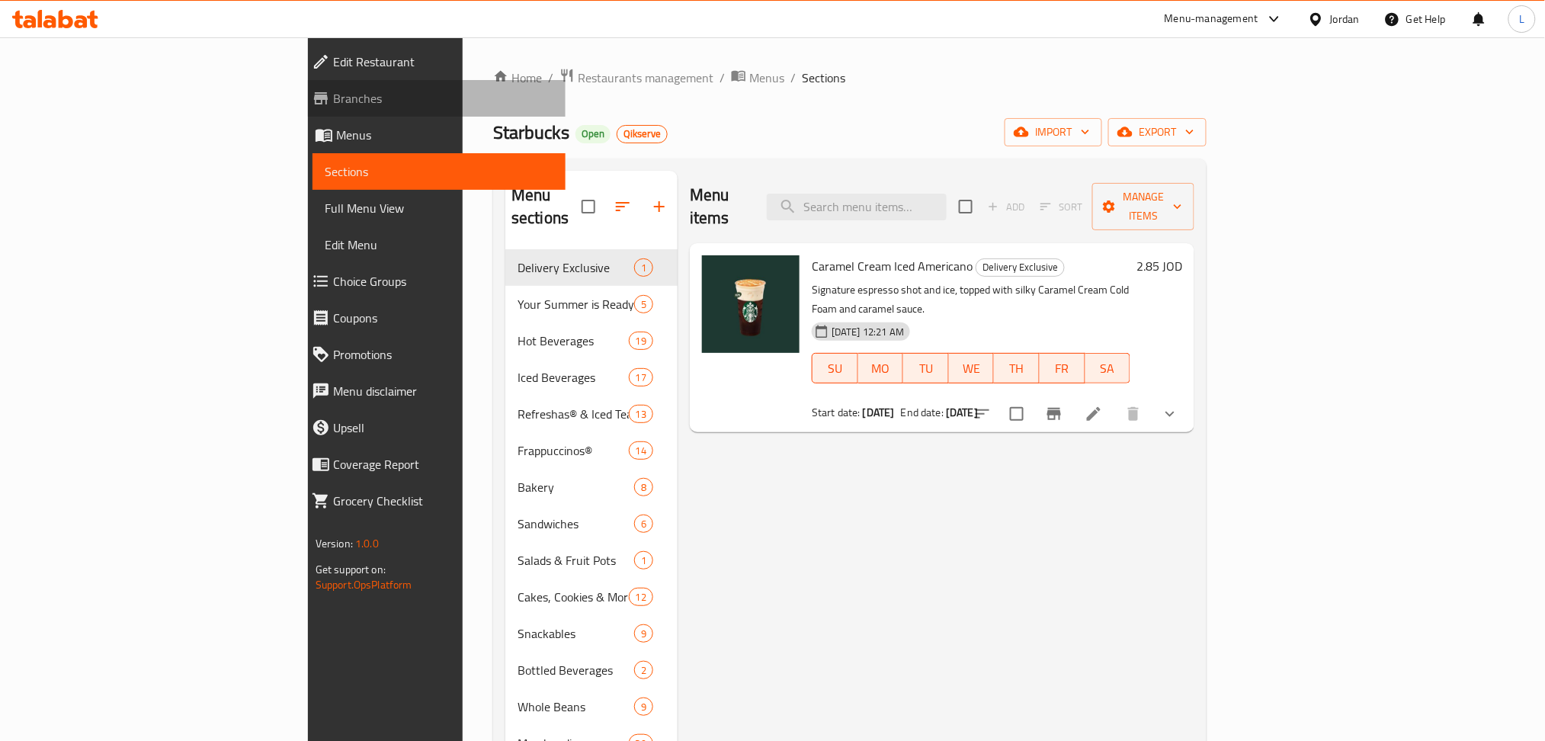
click at [333, 95] on span "Branches" at bounding box center [443, 98] width 221 height 18
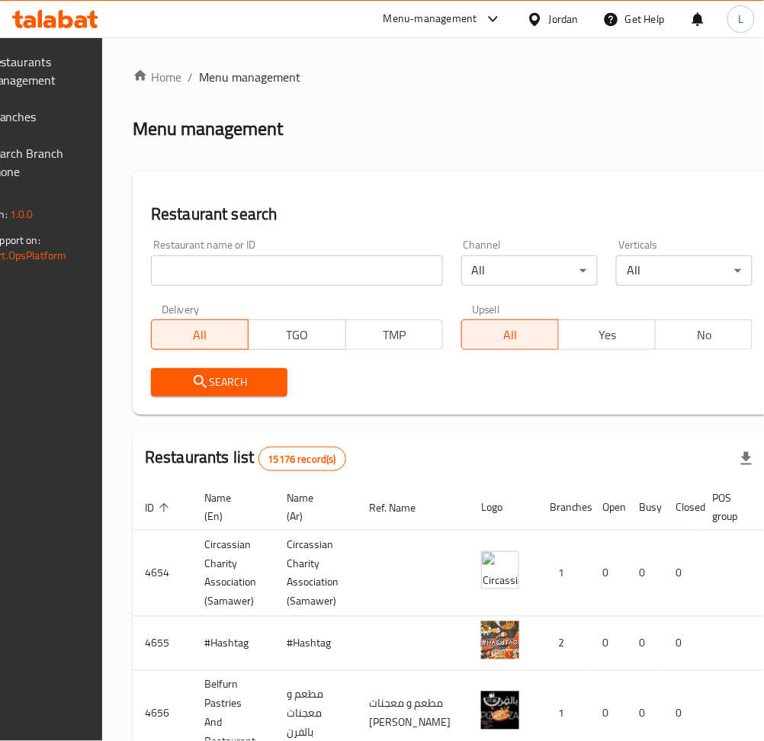
click at [370, 280] on div "Home / Menu management Menu management Restaurant search Restaurant name or ID …" at bounding box center [452, 613] width 638 height 1090
click at [373, 274] on input "search" at bounding box center [297, 270] width 292 height 30
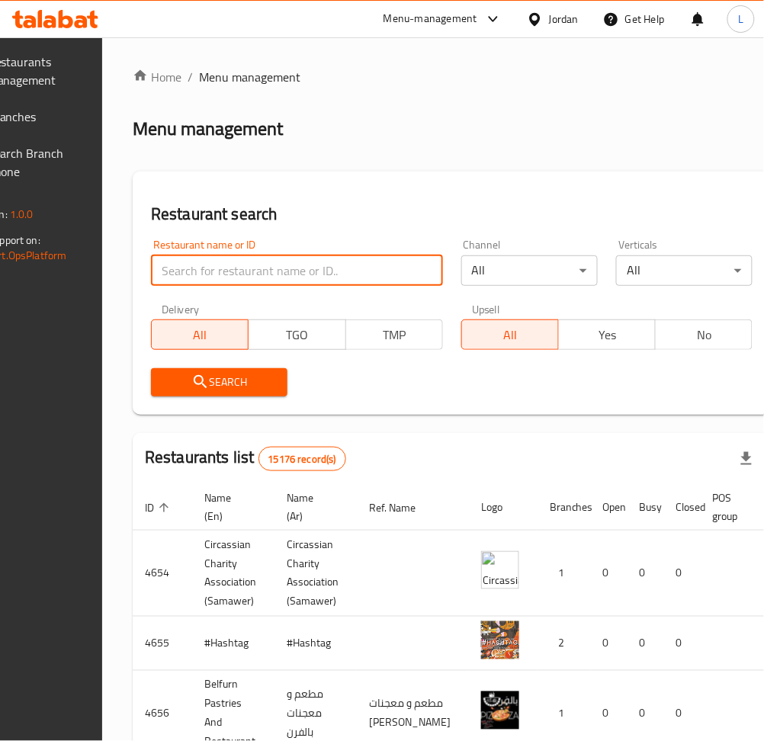
type input "starbucks"
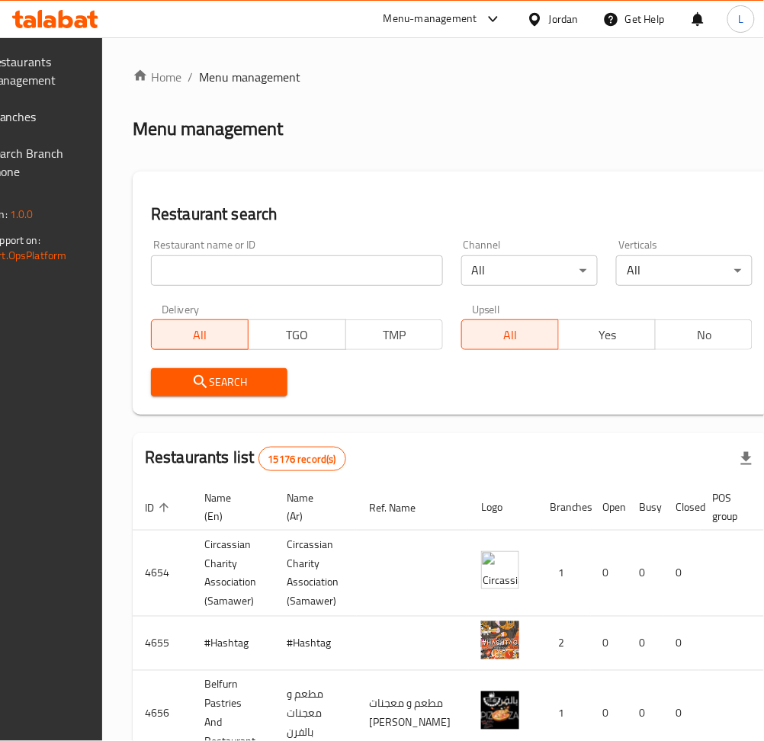
click at [258, 252] on div "Restaurant name or ID Restaurant name or ID" at bounding box center [297, 262] width 292 height 46
click at [257, 261] on input "search" at bounding box center [297, 270] width 292 height 30
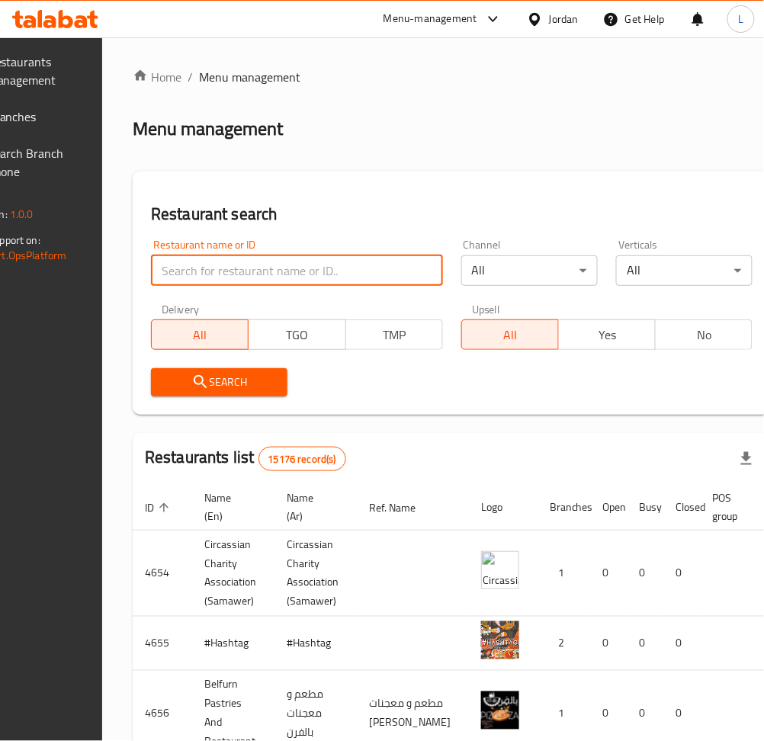
type input "starbucks"
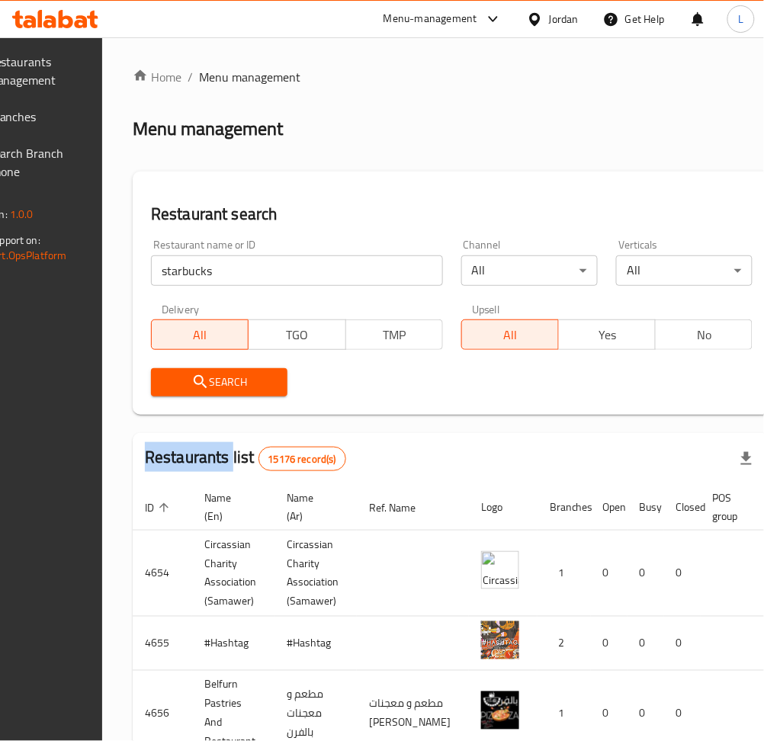
click at [286, 367] on div "Search" at bounding box center [219, 382] width 155 height 46
click at [275, 379] on span "Search" at bounding box center [219, 382] width 112 height 19
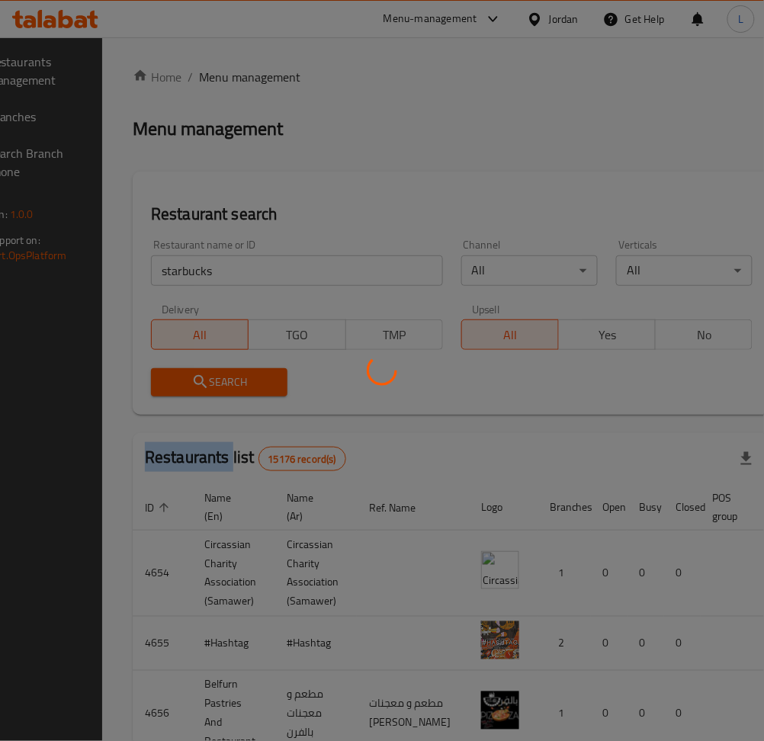
click at [284, 379] on div at bounding box center [382, 370] width 764 height 741
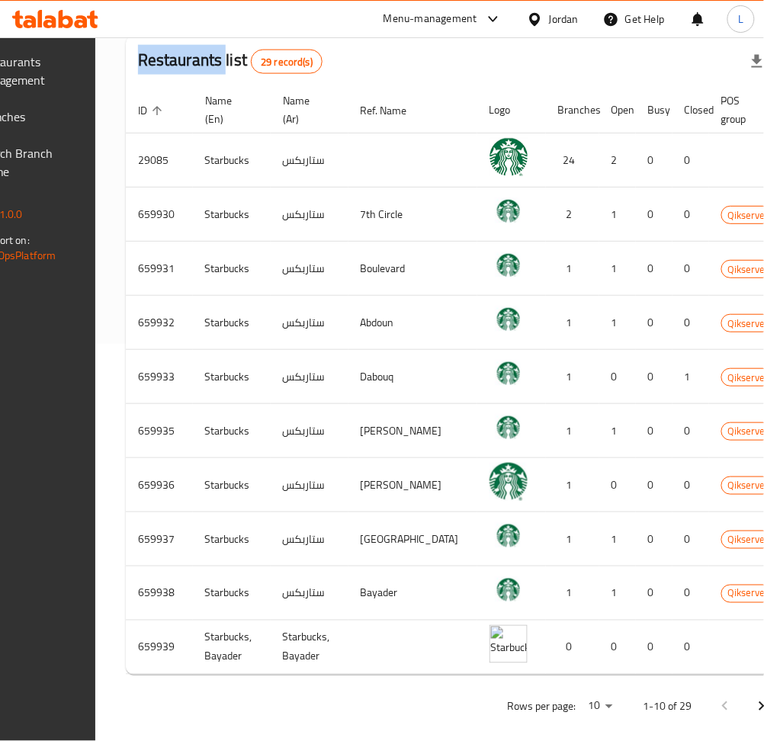
scroll to position [0, 168]
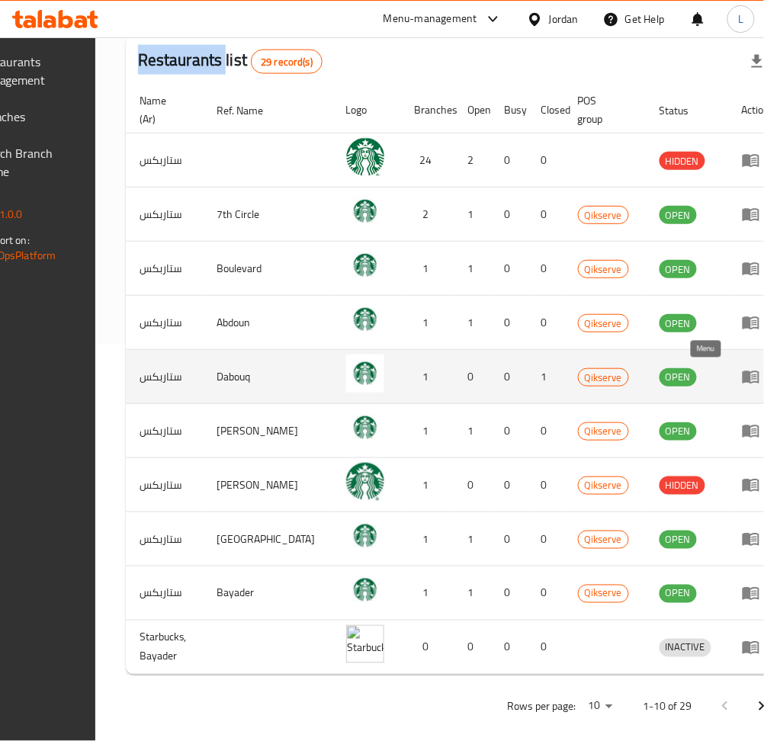
click at [742, 373] on icon "enhanced table" at bounding box center [751, 376] width 18 height 18
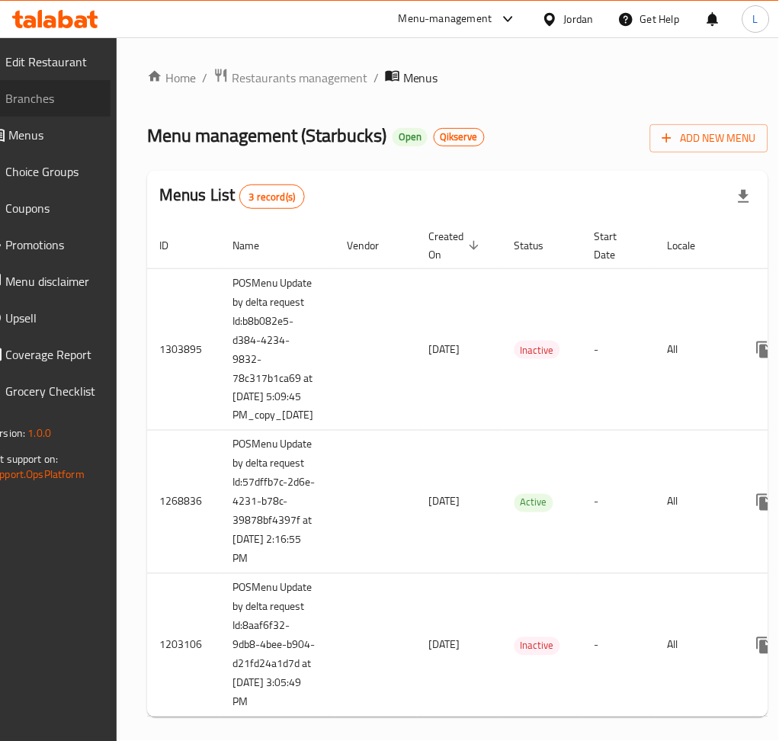
click at [52, 97] on span "Branches" at bounding box center [51, 98] width 93 height 18
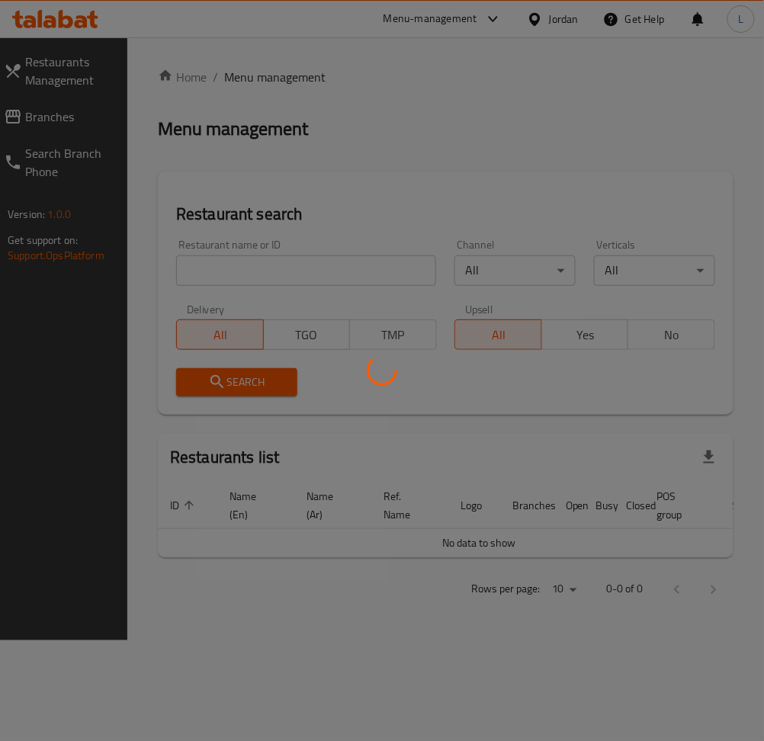
click at [266, 265] on div at bounding box center [382, 370] width 764 height 741
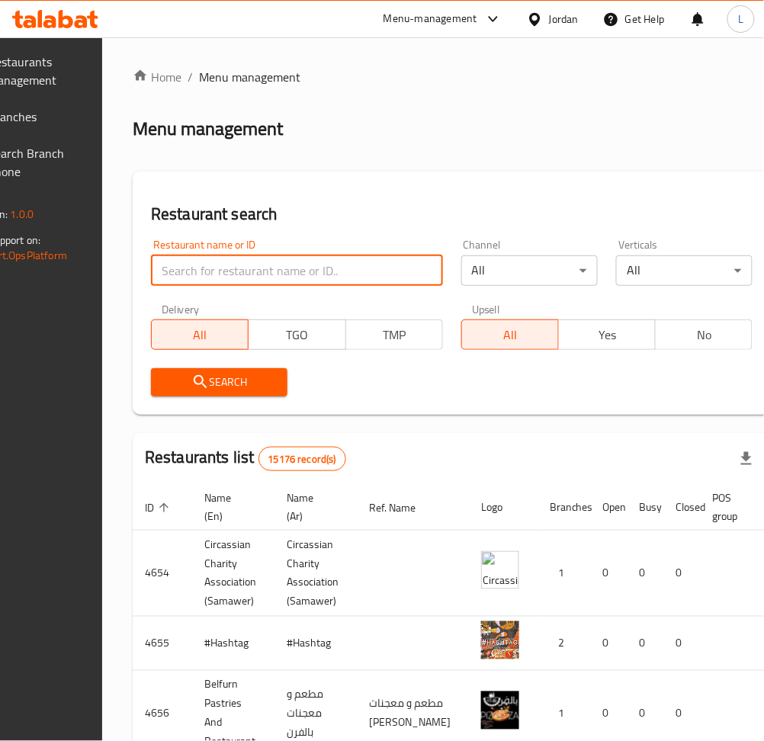
click at [266, 267] on input "search" at bounding box center [297, 270] width 292 height 30
type input "starbucks"
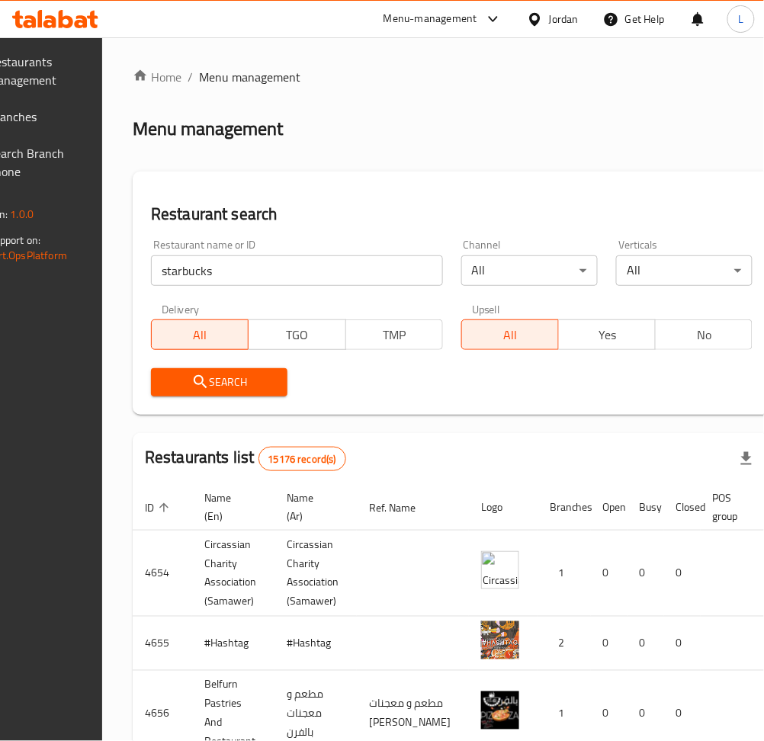
click at [267, 379] on span "Search" at bounding box center [219, 382] width 112 height 19
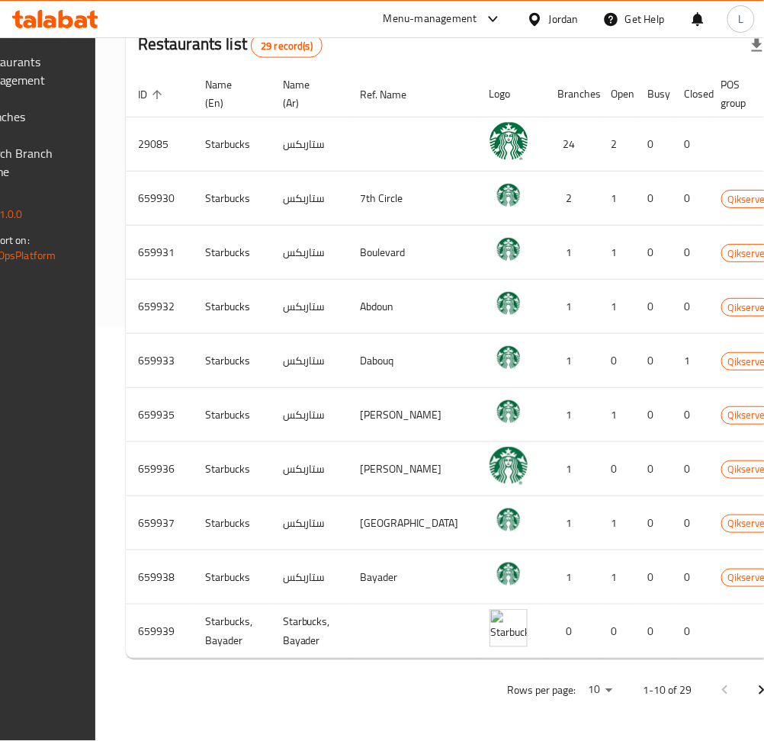
scroll to position [428, 0]
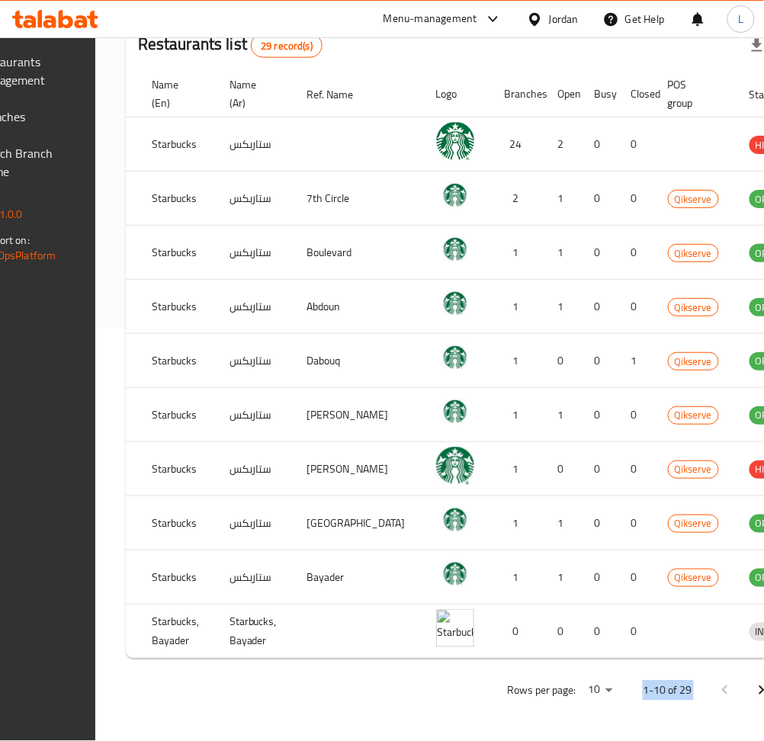
drag, startPoint x: 543, startPoint y: 660, endPoint x: 722, endPoint y: 671, distance: 178.7
click at [722, 671] on div "Home / Menu management Menu management Restaurant search Restaurant name or ID …" at bounding box center [454, 183] width 656 height 1056
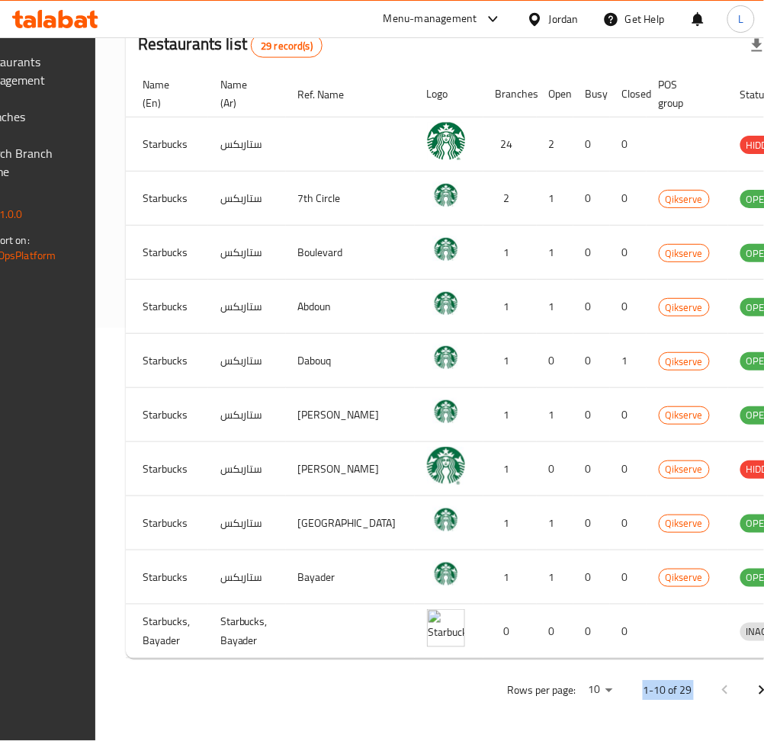
scroll to position [0, 168]
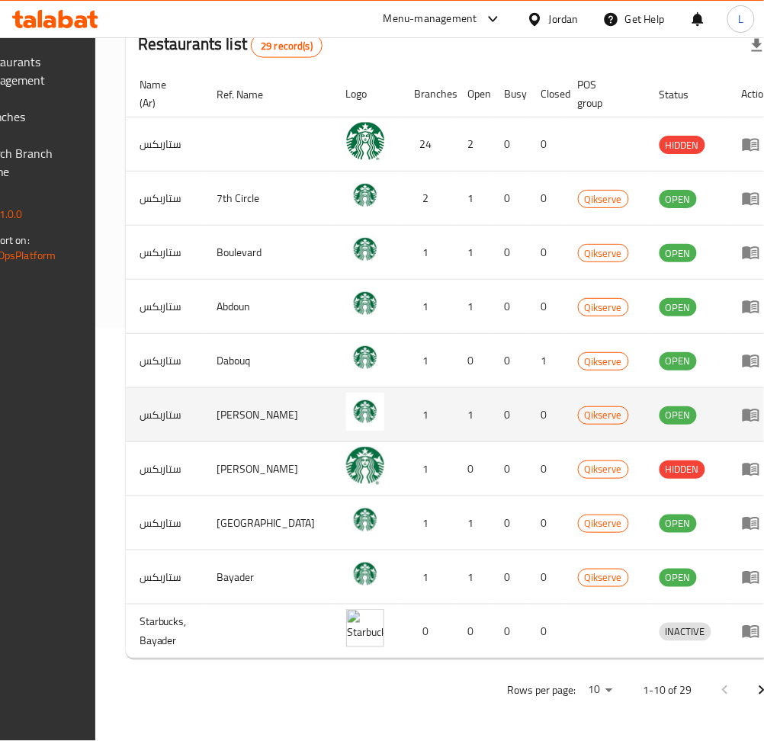
click at [729, 405] on td "enhanced table" at bounding box center [755, 415] width 53 height 54
click at [742, 409] on icon "enhanced table" at bounding box center [750, 415] width 17 height 13
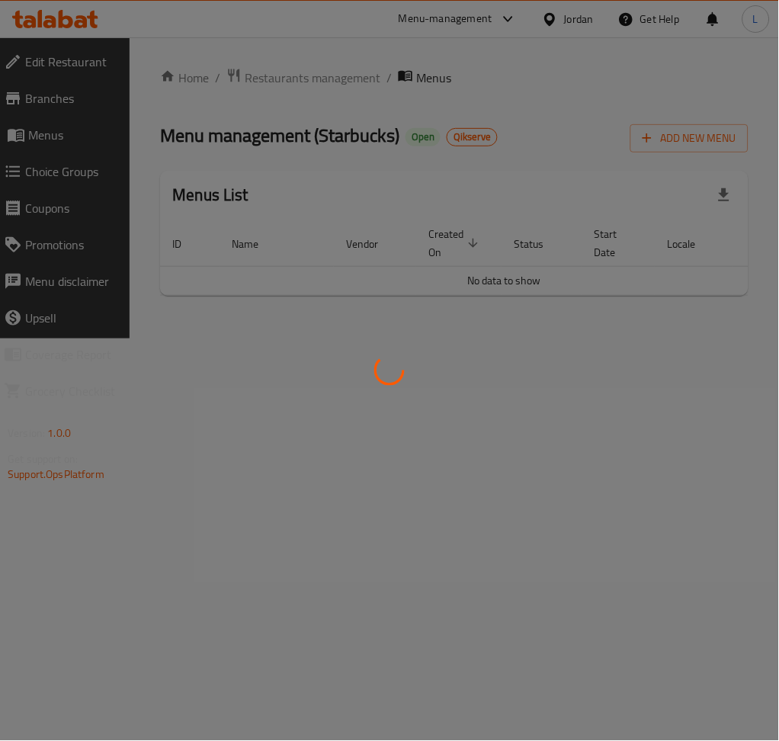
click at [43, 92] on div at bounding box center [389, 370] width 779 height 741
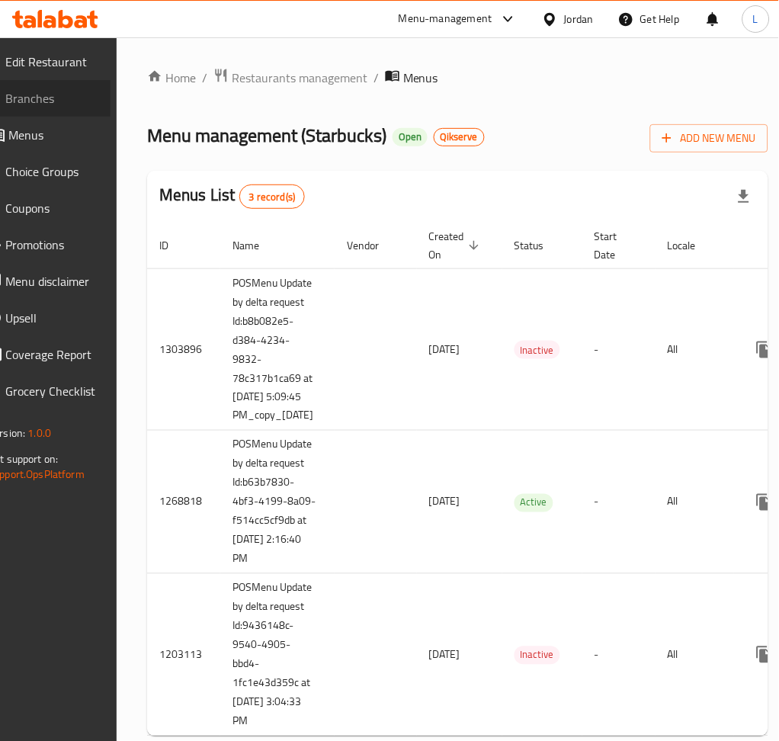
click at [44, 93] on span "Branches" at bounding box center [51, 98] width 93 height 18
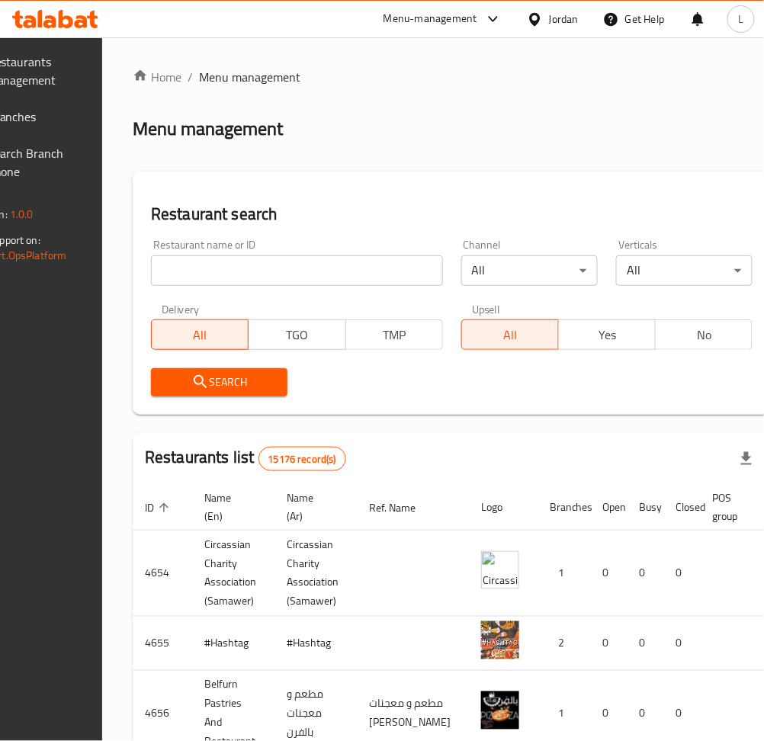
click at [322, 277] on div "Home / Menu management Menu management Restaurant search Restaurant name or ID …" at bounding box center [452, 613] width 638 height 1090
click at [322, 277] on input "search" at bounding box center [297, 270] width 292 height 30
type input "starbucks"
drag, startPoint x: 261, startPoint y: 376, endPoint x: 286, endPoint y: 375, distance: 25.2
click at [261, 373] on span "Search" at bounding box center [219, 382] width 112 height 19
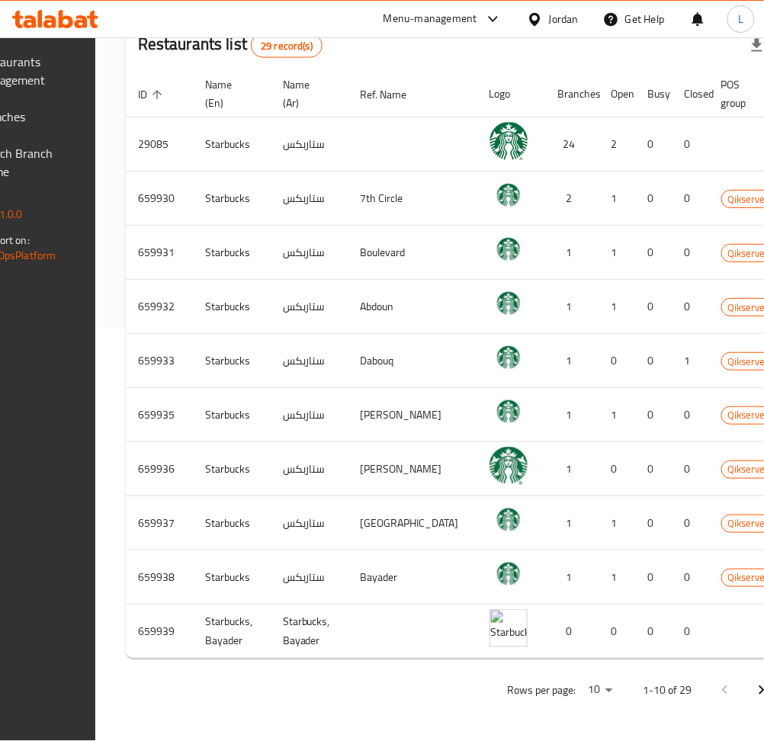
scroll to position [428, 0]
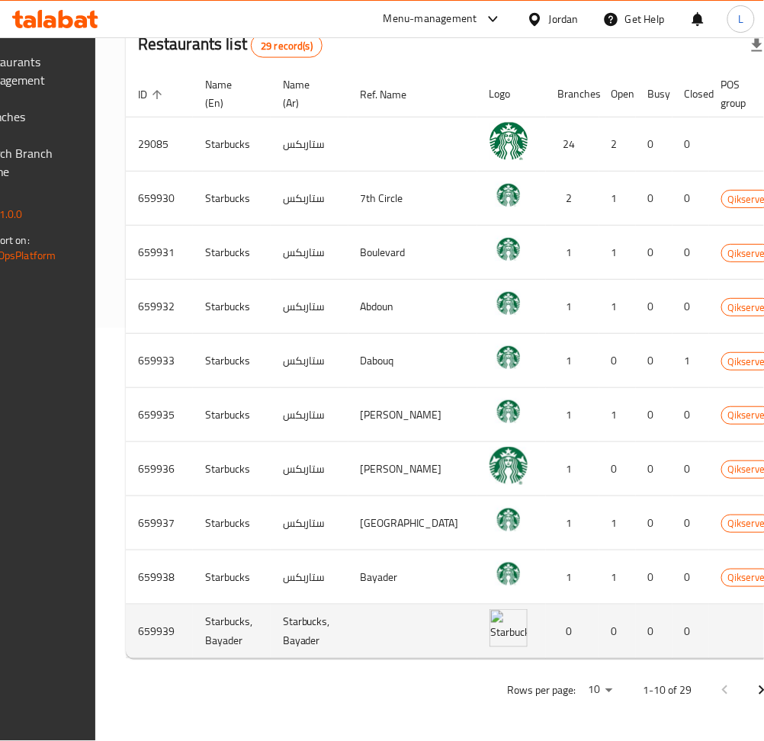
click at [512, 643] on td "enhanced table" at bounding box center [511, 631] width 69 height 54
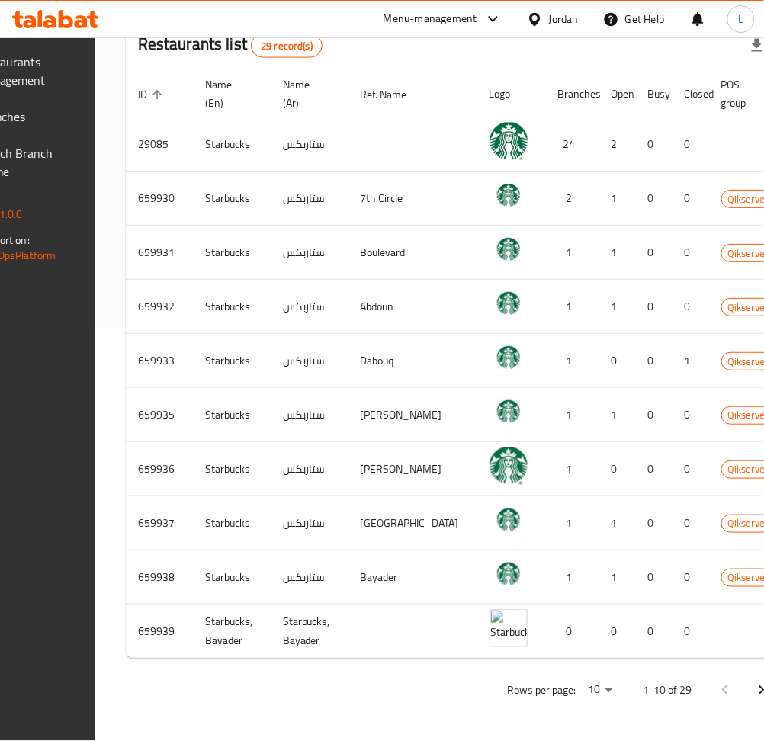
scroll to position [0, 168]
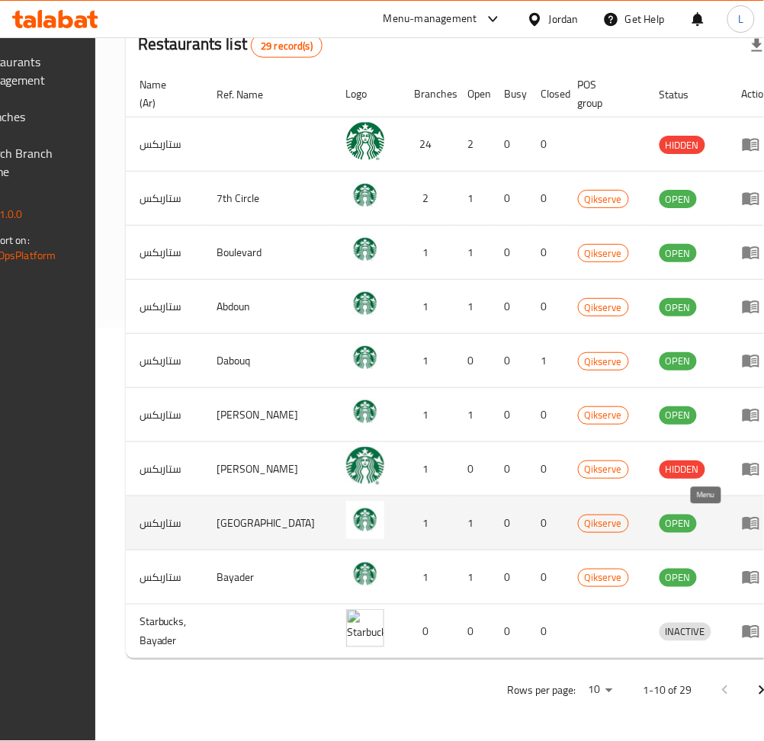
click at [742, 514] on icon "enhanced table" at bounding box center [751, 523] width 18 height 18
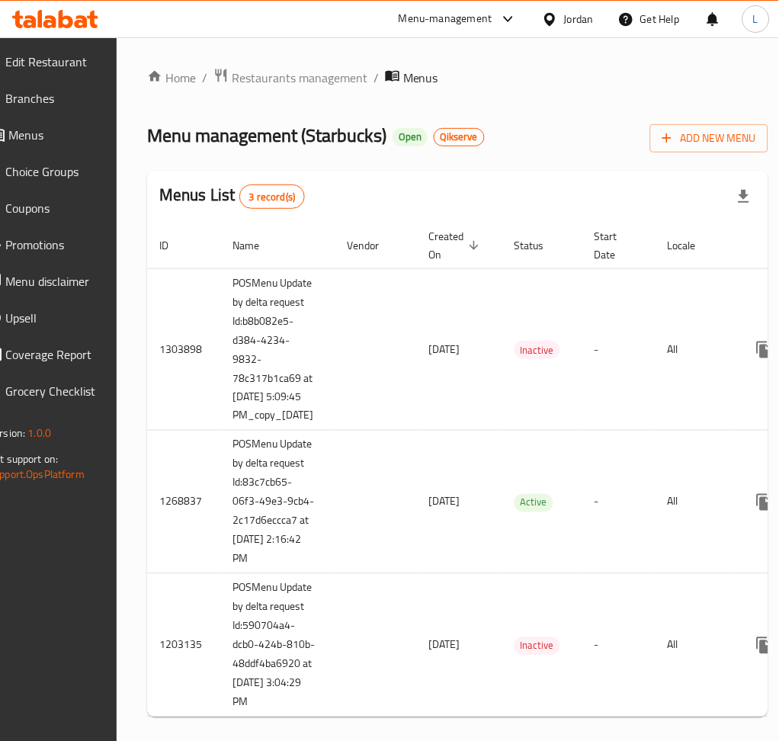
click at [53, 100] on span "Branches" at bounding box center [51, 98] width 93 height 18
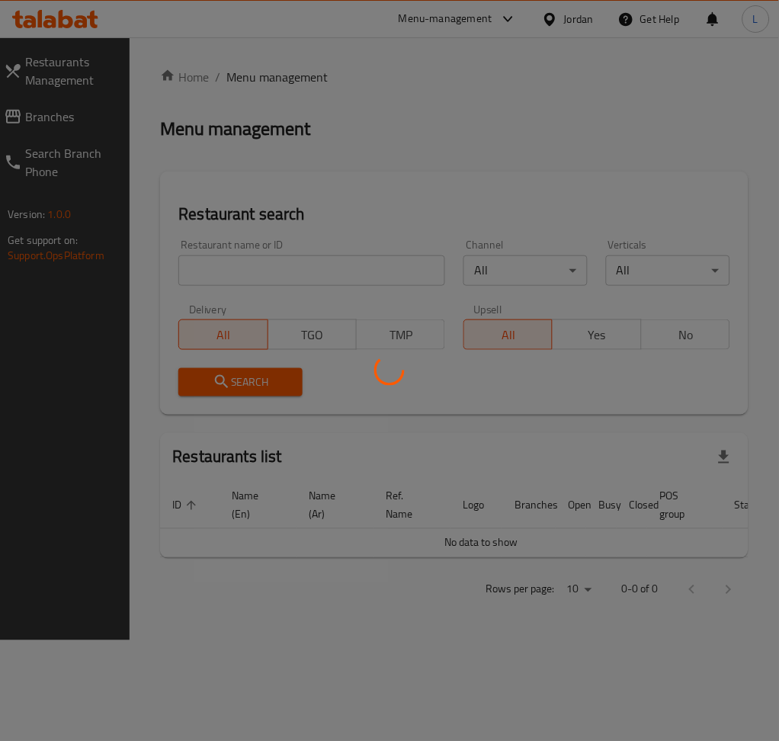
drag, startPoint x: 0, startPoint y: 0, endPoint x: 325, endPoint y: 246, distance: 407.5
click at [325, 239] on div at bounding box center [389, 370] width 779 height 741
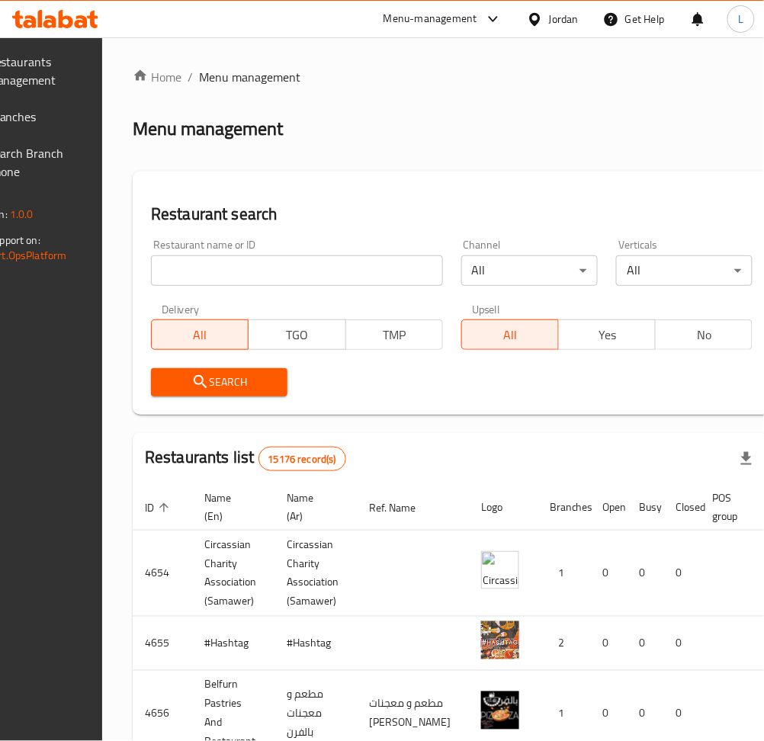
click at [318, 266] on div "Home / Menu management Menu management Restaurant search Restaurant name or ID …" at bounding box center [452, 613] width 638 height 1090
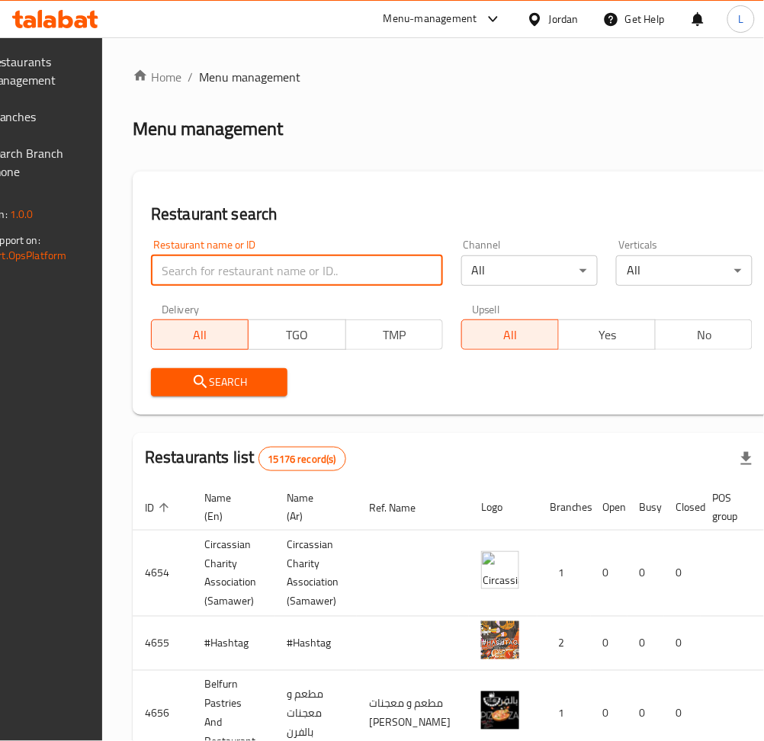
click at [318, 267] on input "search" at bounding box center [297, 270] width 292 height 30
click at [281, 275] on input "search" at bounding box center [297, 270] width 292 height 30
type input "starbucks"
click at [241, 370] on button "Search" at bounding box center [219, 382] width 136 height 28
click at [241, 370] on div at bounding box center [382, 370] width 764 height 741
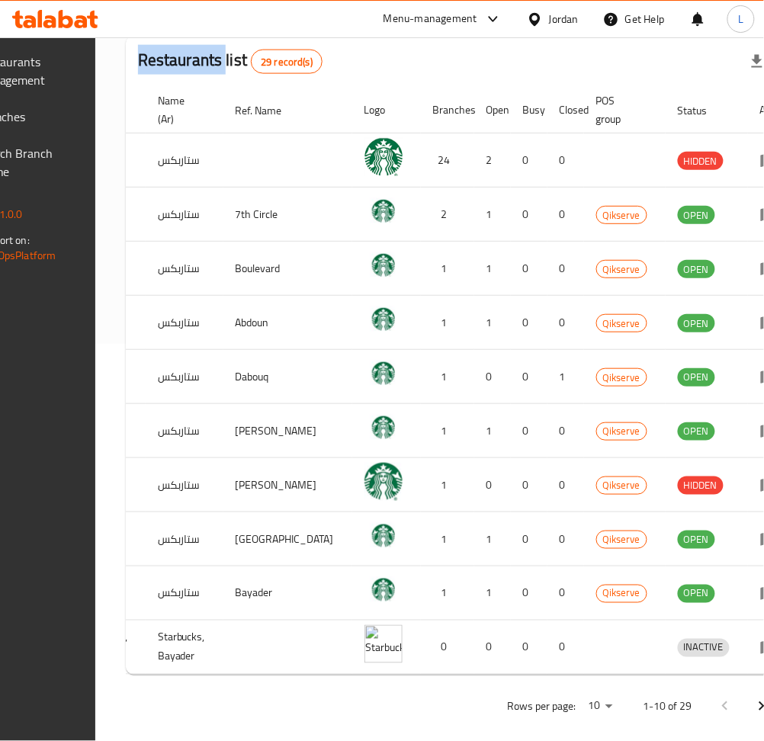
scroll to position [0, 168]
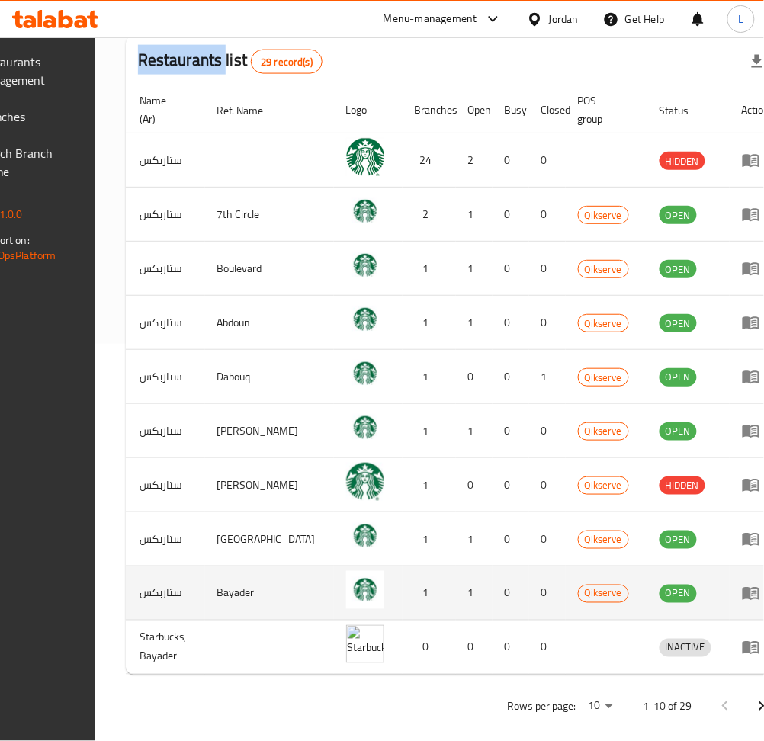
click at [742, 599] on icon "enhanced table" at bounding box center [750, 594] width 17 height 13
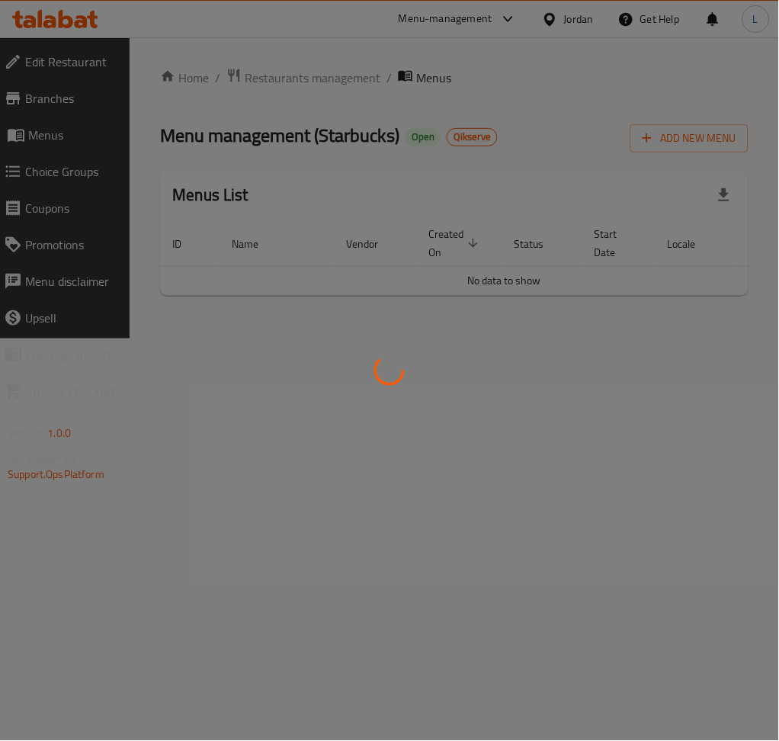
click at [31, 84] on div at bounding box center [389, 370] width 779 height 741
click at [33, 110] on div at bounding box center [389, 370] width 779 height 741
click at [62, 104] on div at bounding box center [389, 370] width 779 height 741
click at [65, 101] on div at bounding box center [389, 370] width 779 height 741
click at [55, 93] on div at bounding box center [389, 370] width 779 height 741
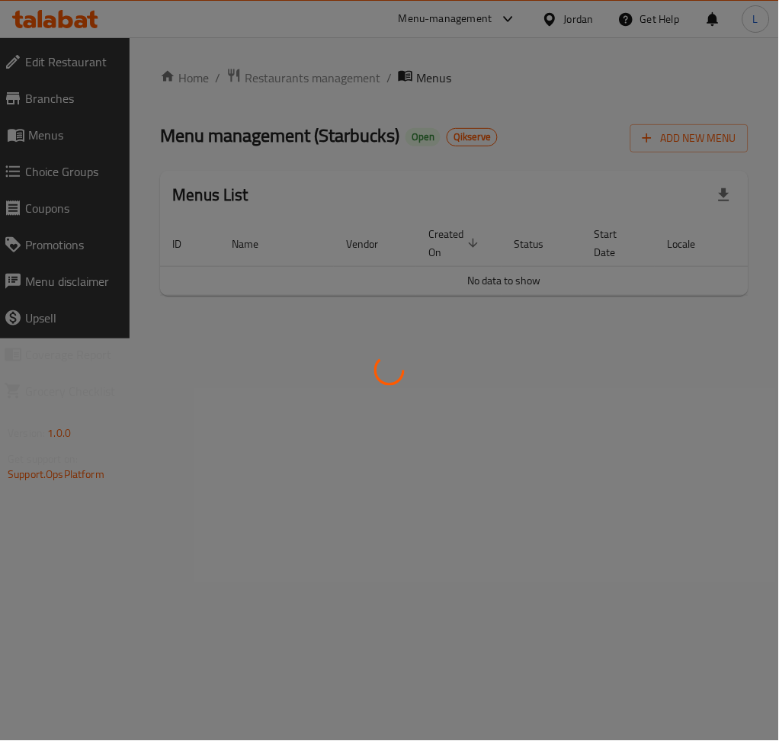
click at [53, 101] on div at bounding box center [389, 370] width 779 height 741
click at [53, 98] on div at bounding box center [389, 370] width 779 height 741
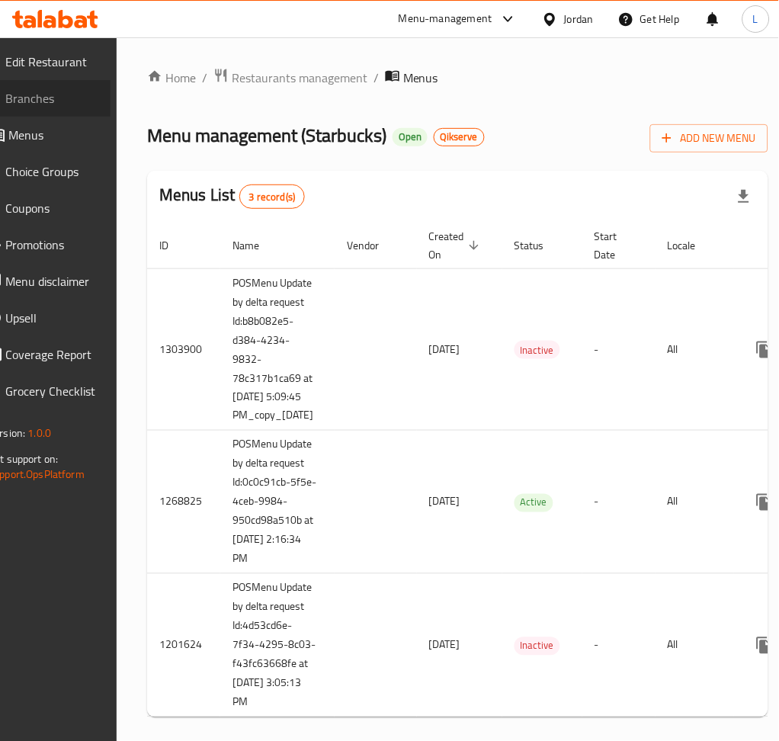
click at [50, 107] on span "Branches" at bounding box center [51, 98] width 93 height 18
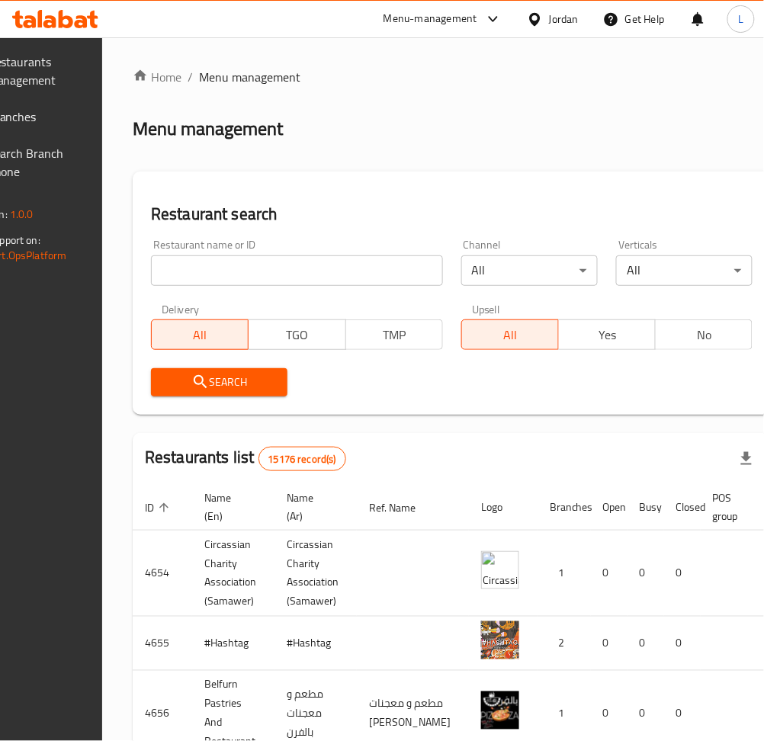
click at [325, 286] on div "Restaurant name or ID Restaurant name or ID" at bounding box center [297, 262] width 310 height 65
drag, startPoint x: 338, startPoint y: 262, endPoint x: 338, endPoint y: 275, distance: 13.0
click at [338, 262] on input "search" at bounding box center [297, 270] width 292 height 30
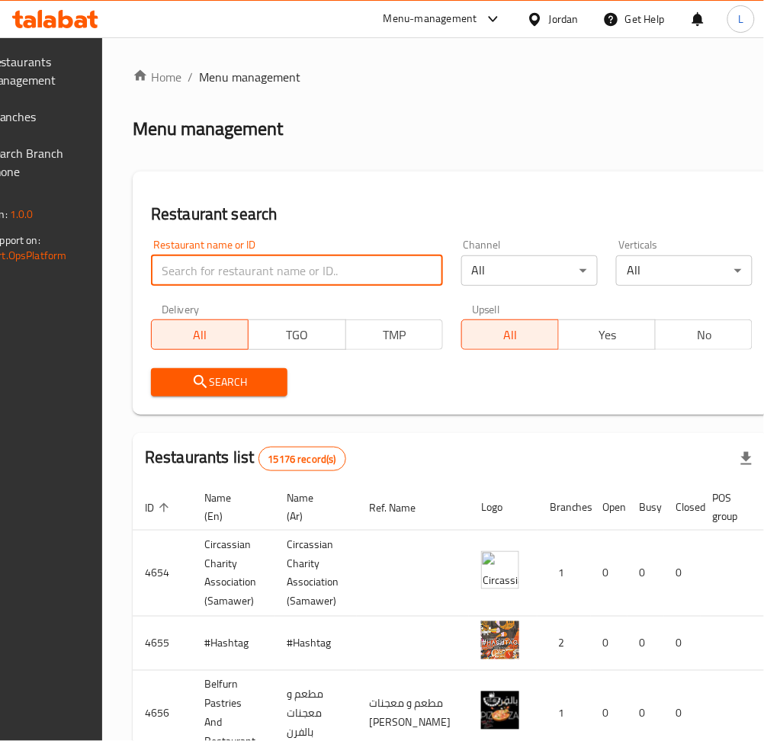
type input "starbucks"
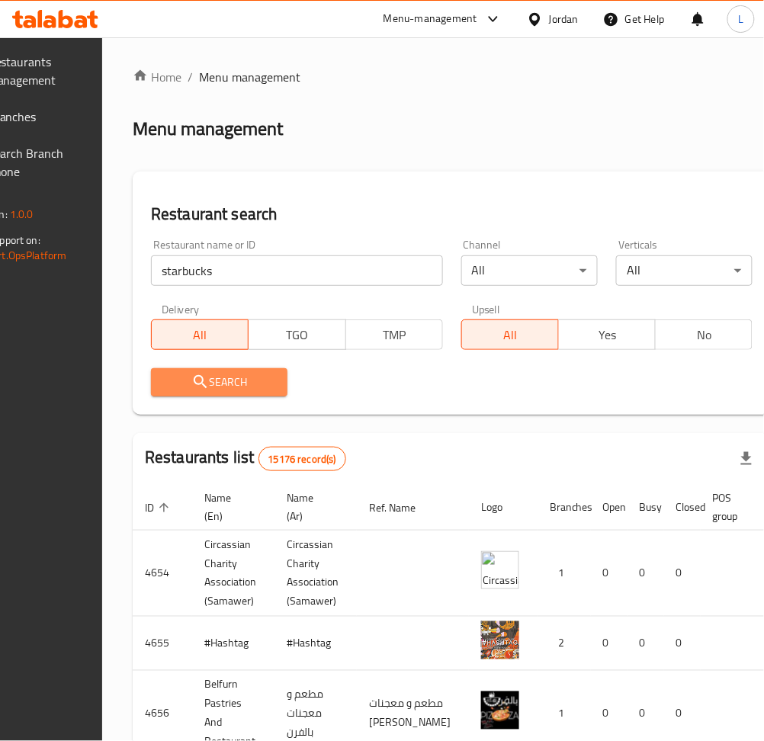
click at [275, 383] on span "Search" at bounding box center [219, 382] width 112 height 19
click at [276, 383] on div at bounding box center [382, 370] width 764 height 741
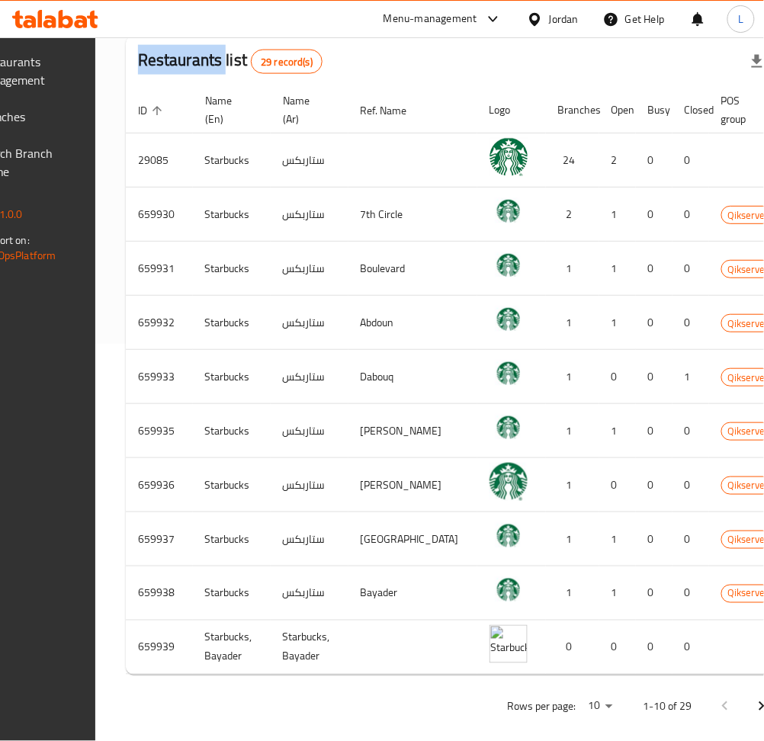
scroll to position [0, 168]
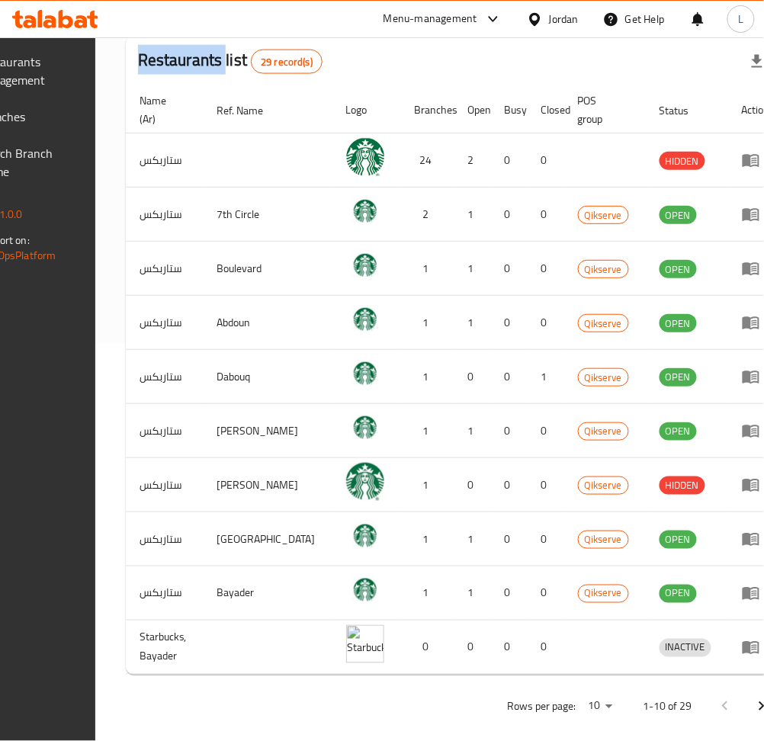
click at [752, 716] on icon "Next page" at bounding box center [761, 706] width 18 height 18
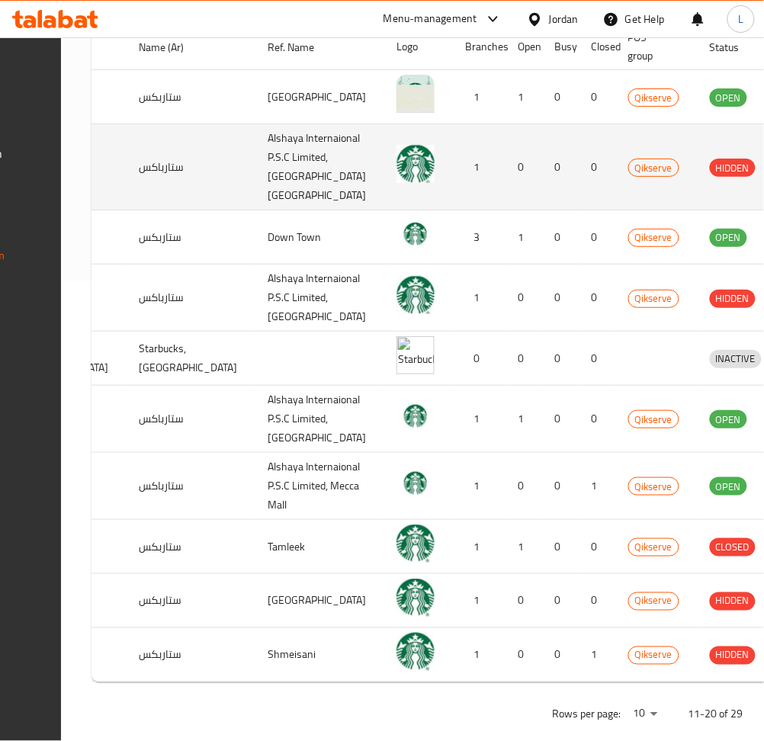
scroll to position [435, 0]
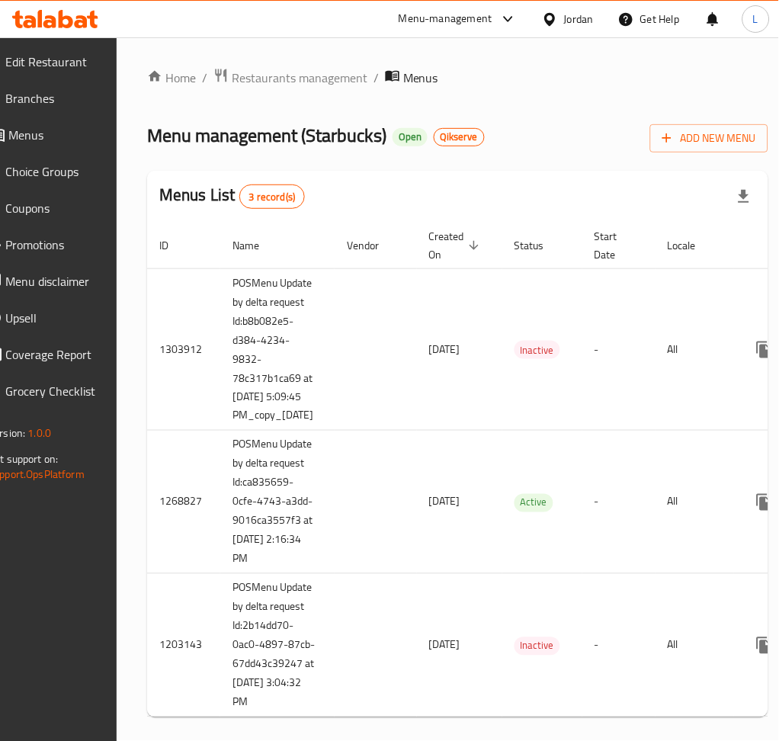
scroll to position [0, 191]
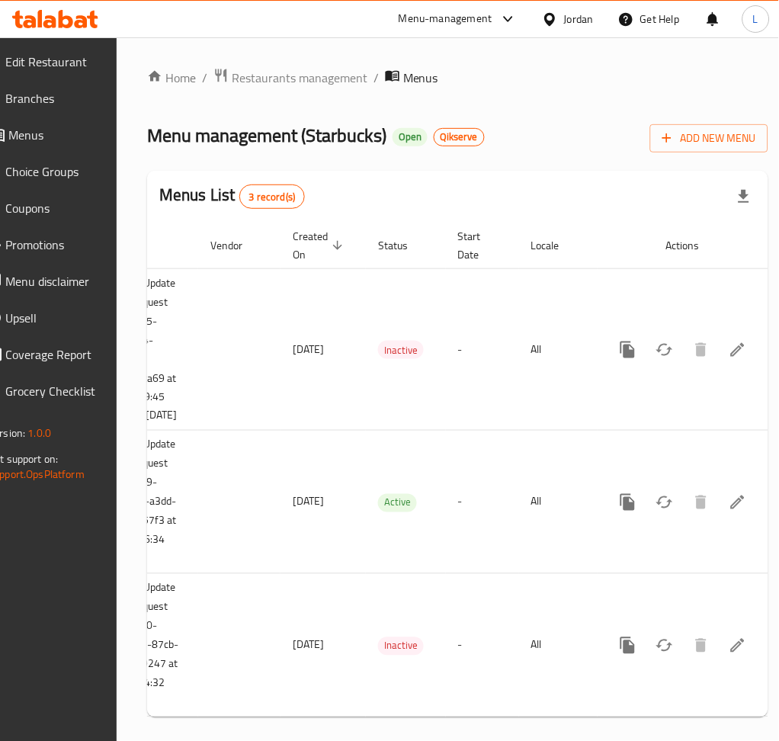
click at [69, 101] on span "Branches" at bounding box center [51, 98] width 93 height 18
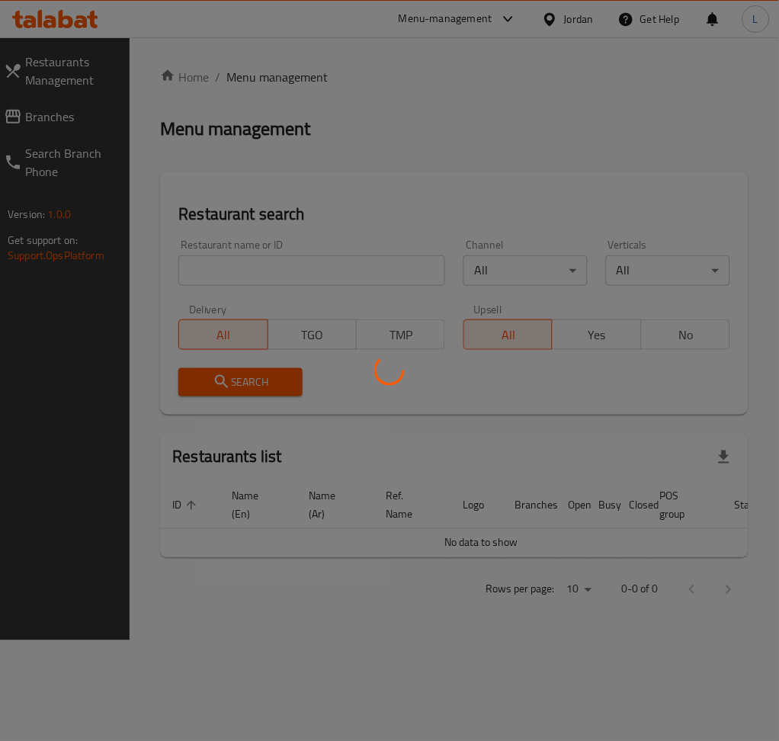
click at [293, 270] on div at bounding box center [389, 370] width 779 height 741
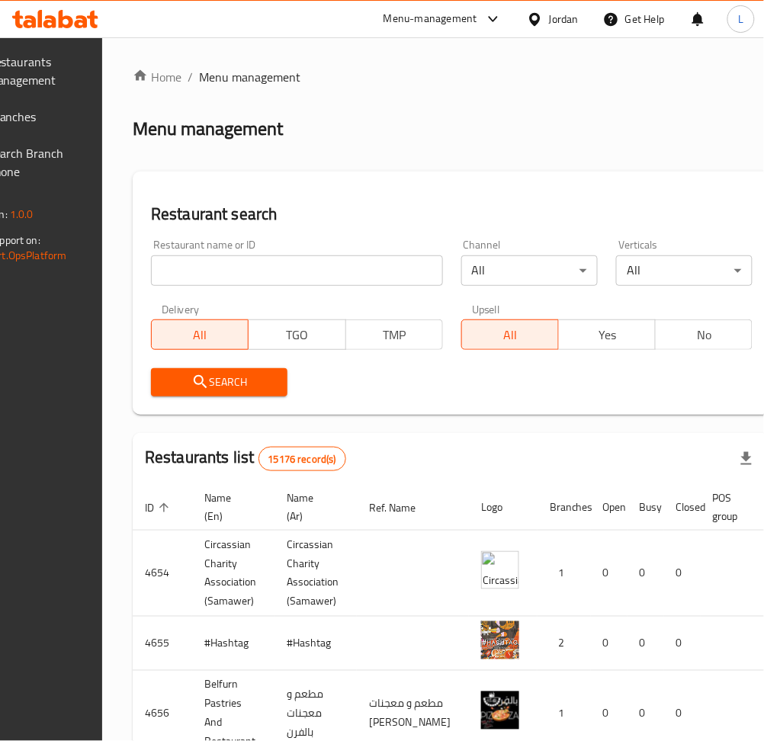
click at [293, 270] on input "search" at bounding box center [297, 270] width 292 height 30
type input "starbucks"
click at [260, 381] on span "Search" at bounding box center [219, 382] width 112 height 19
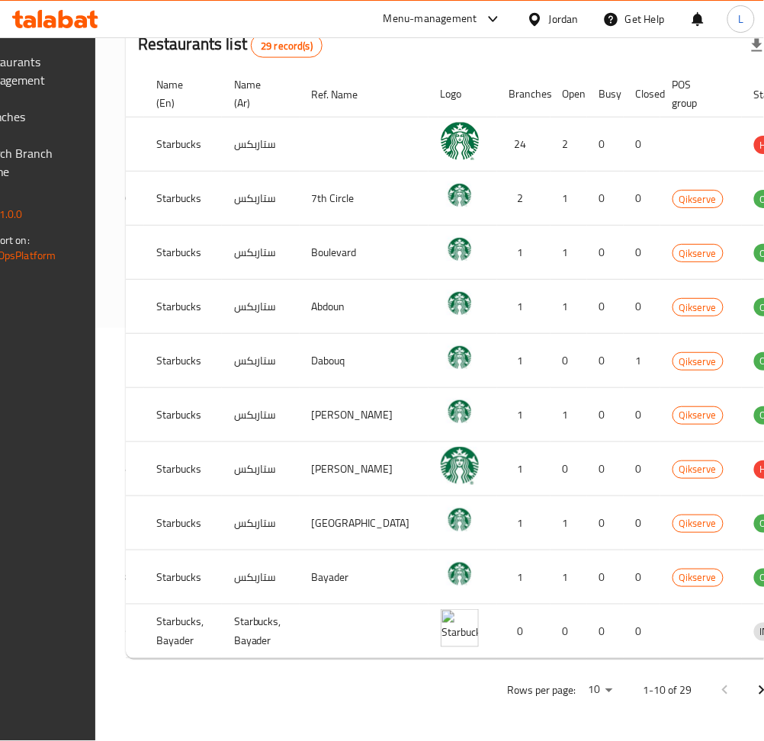
scroll to position [0, 168]
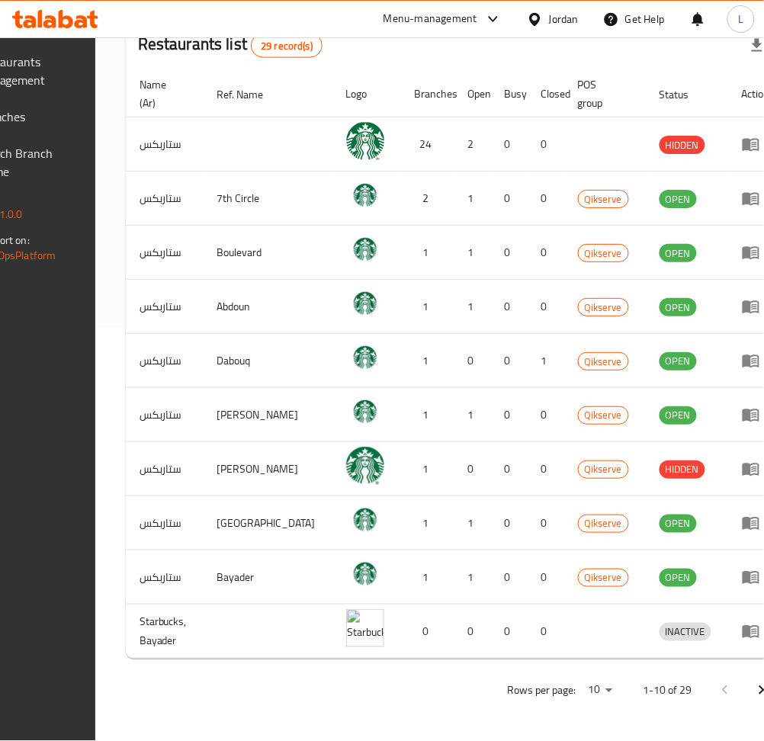
click at [752, 700] on icon "Next page" at bounding box center [761, 690] width 18 height 18
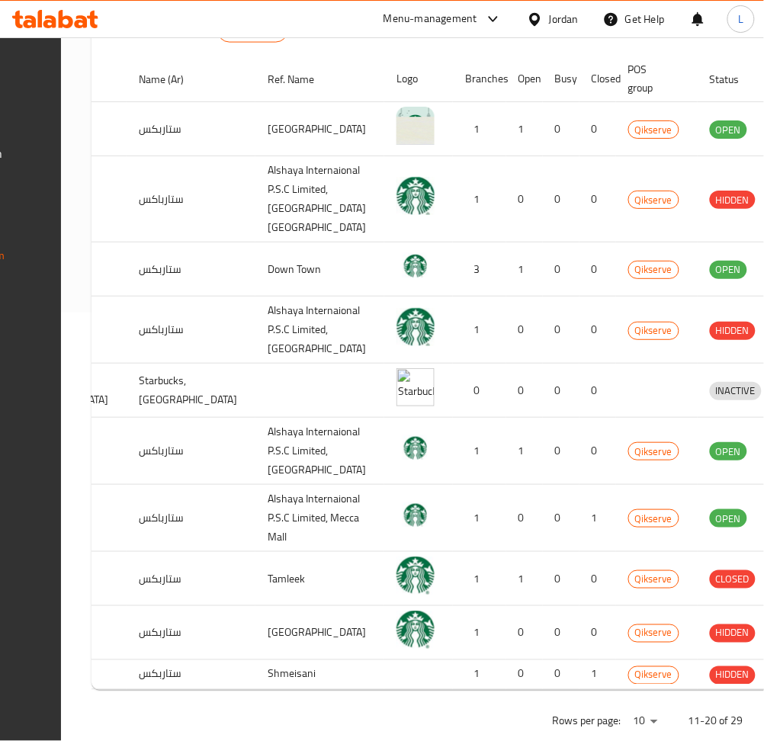
scroll to position [0, 159]
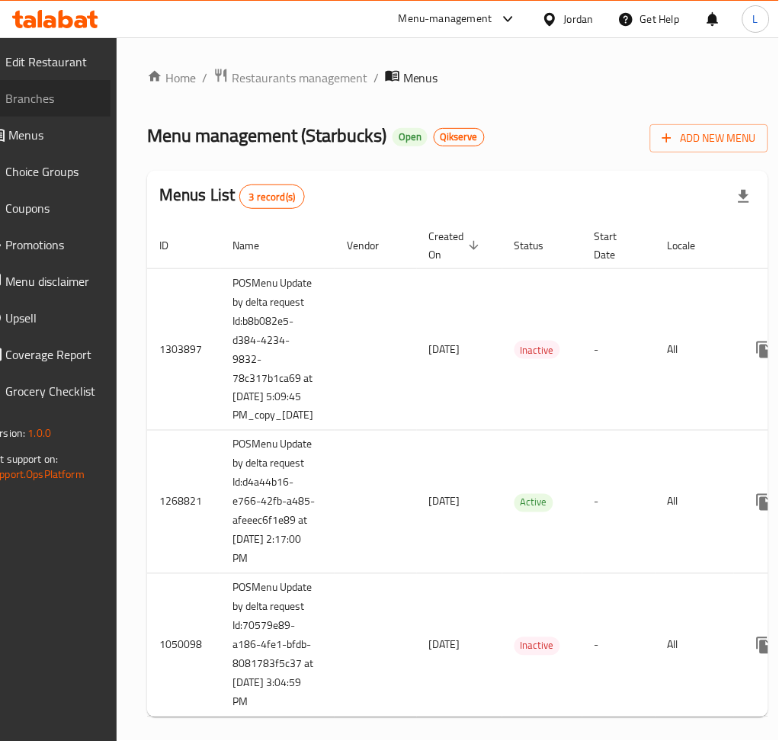
click at [98, 101] on span "Branches" at bounding box center [51, 98] width 93 height 18
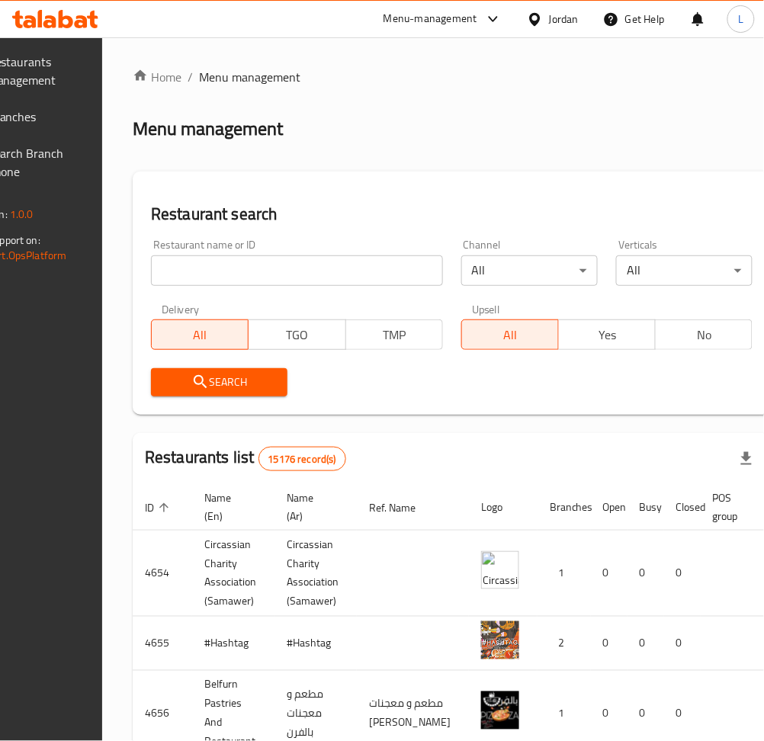
click at [277, 277] on div "Home / Menu management Menu management Restaurant search Restaurant name or ID …" at bounding box center [452, 613] width 638 height 1090
drag, startPoint x: 279, startPoint y: 271, endPoint x: 276, endPoint y: 284, distance: 14.1
click at [279, 271] on input "search" at bounding box center [297, 270] width 292 height 30
type input "starbucks"
click at [233, 383] on span "Search" at bounding box center [219, 382] width 112 height 19
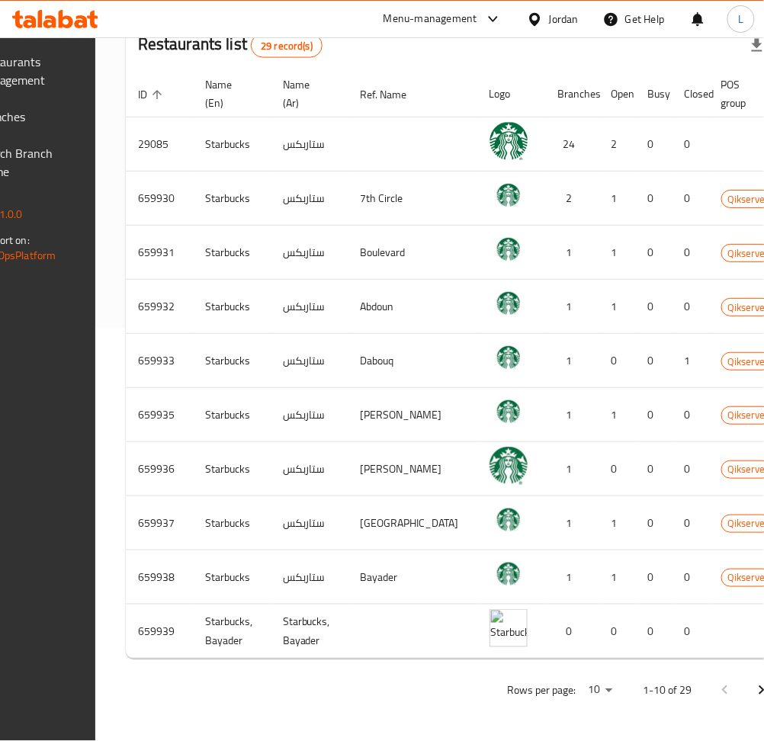
scroll to position [428, 0]
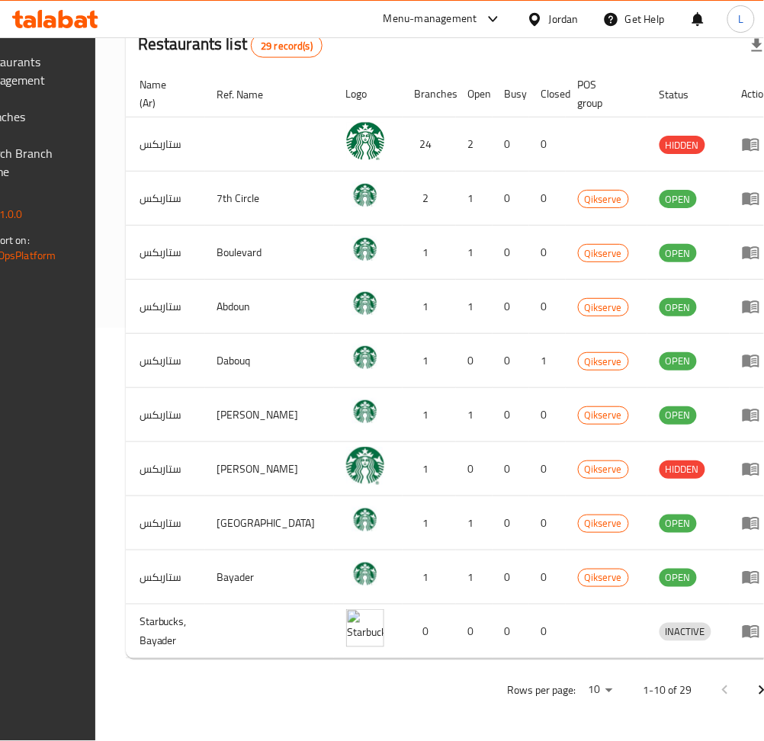
click at [759, 691] on icon "Next page" at bounding box center [761, 690] width 5 height 9
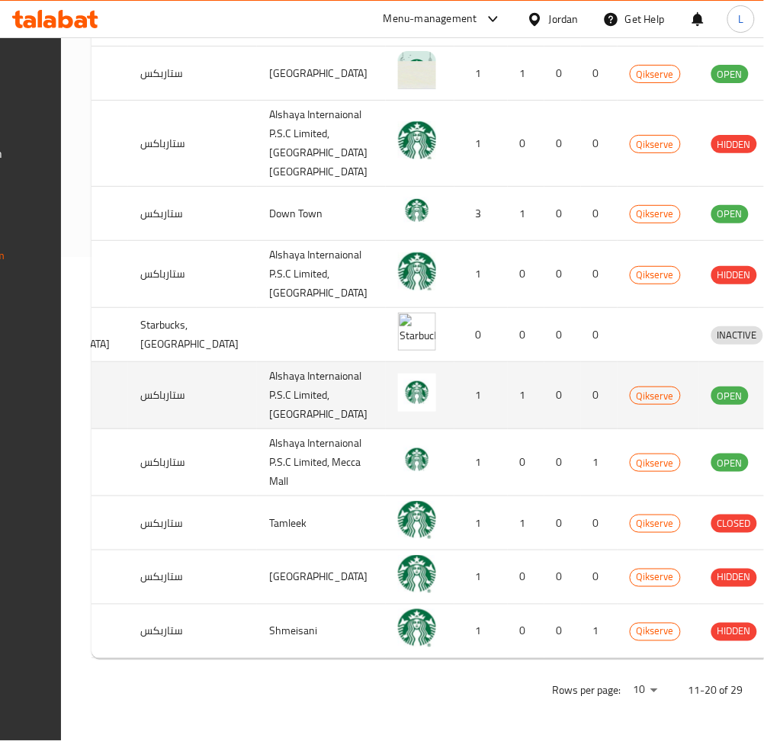
scroll to position [740, 0]
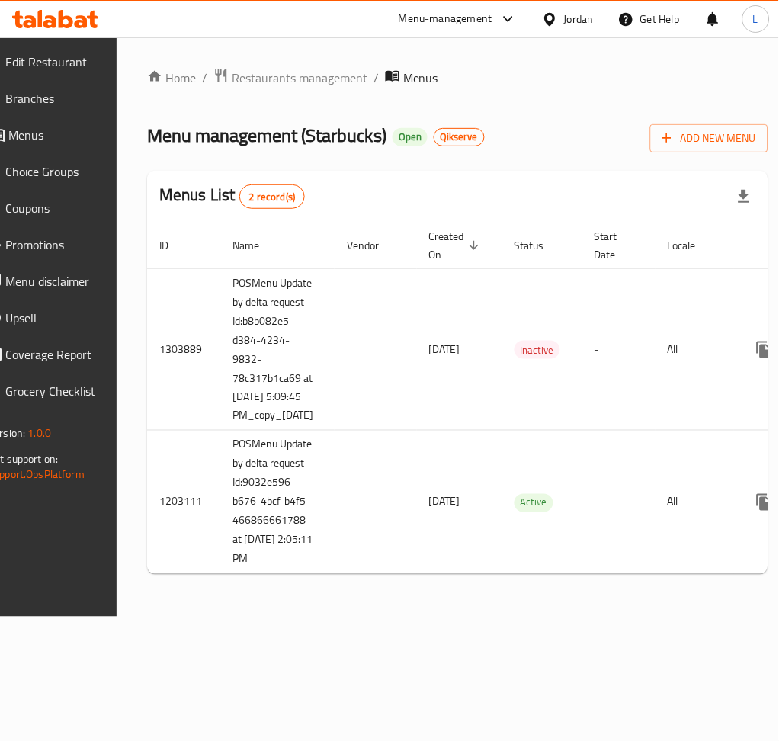
click at [54, 107] on span "Branches" at bounding box center [51, 98] width 93 height 18
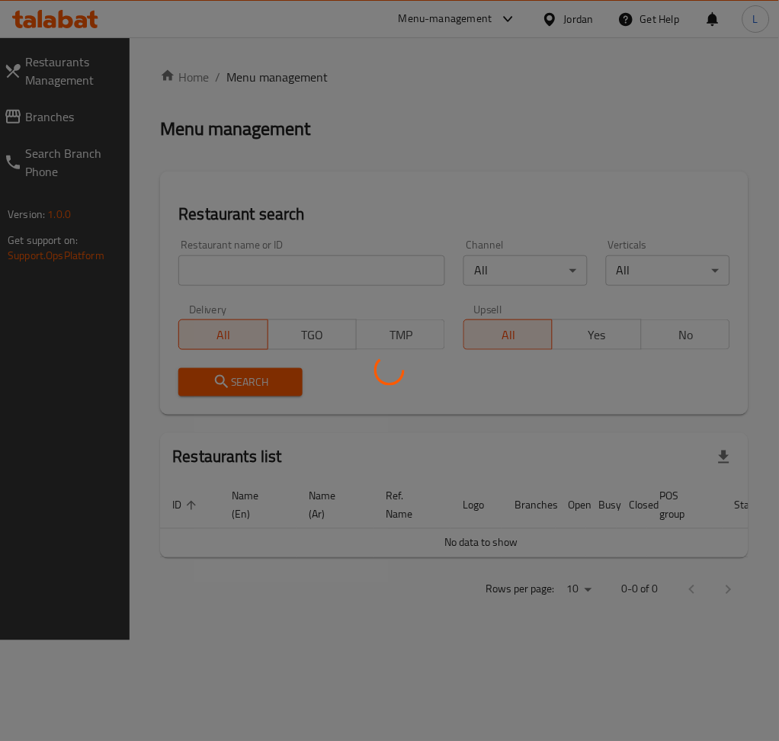
click at [348, 258] on div at bounding box center [389, 370] width 779 height 741
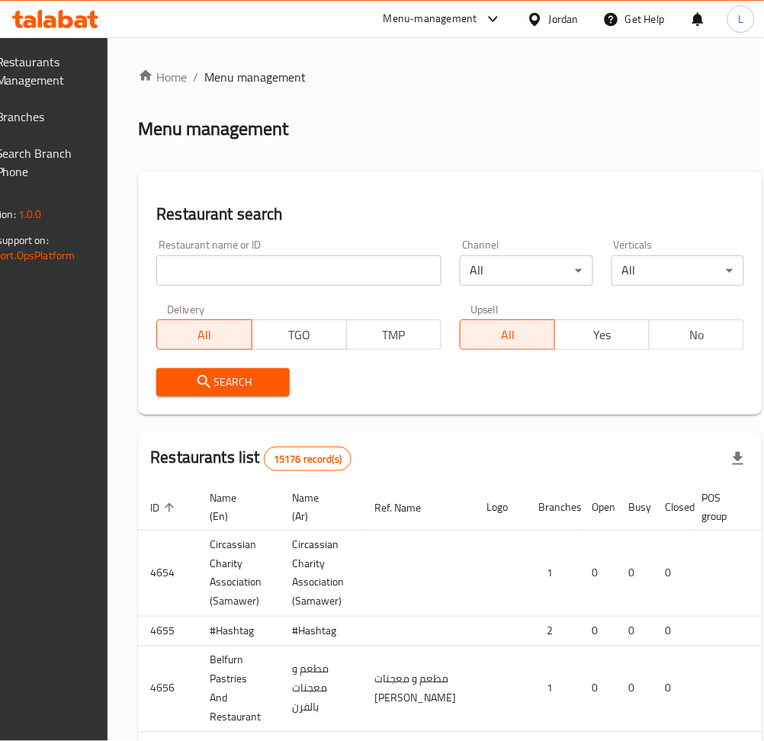
click at [338, 270] on div at bounding box center [382, 370] width 764 height 741
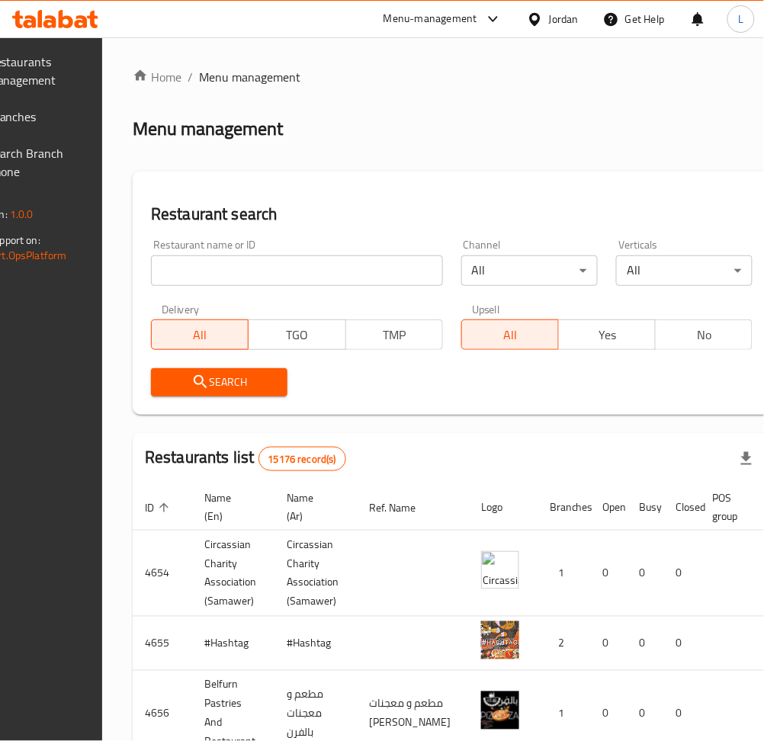
click at [329, 270] on input "search" at bounding box center [297, 270] width 292 height 30
type input "starbucks"
click at [275, 368] on button "Search" at bounding box center [219, 382] width 136 height 28
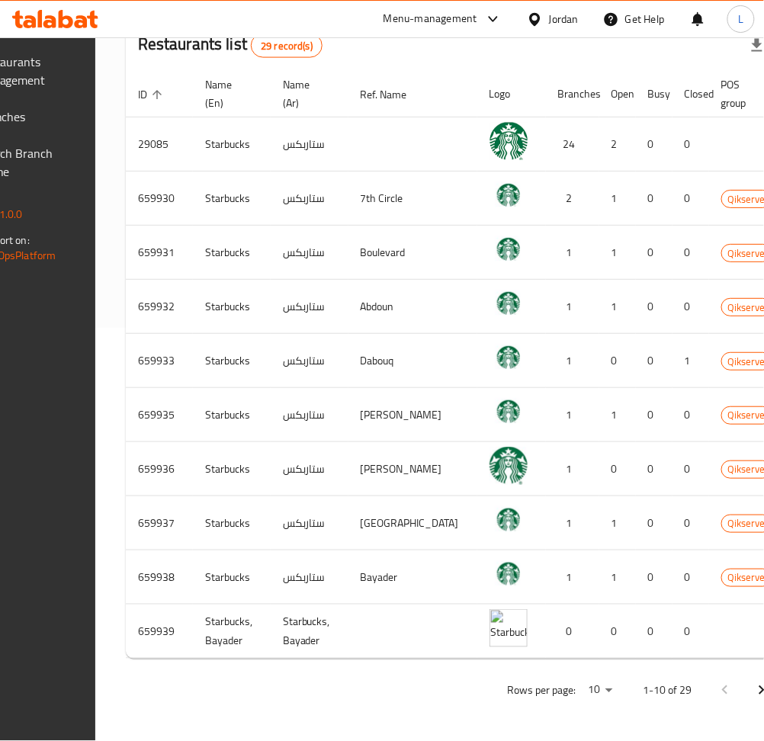
scroll to position [0, 168]
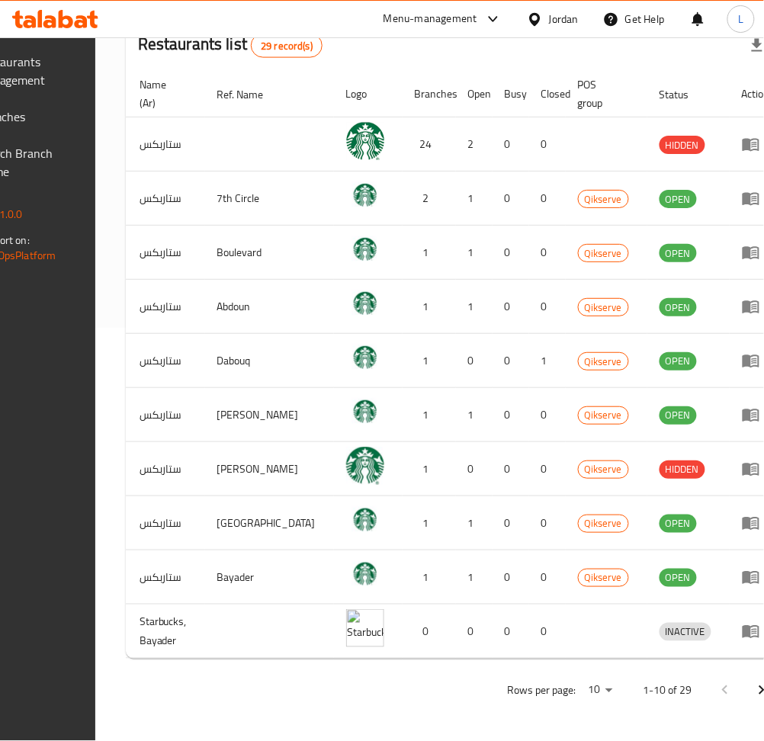
click at [752, 697] on icon "Next page" at bounding box center [761, 690] width 18 height 18
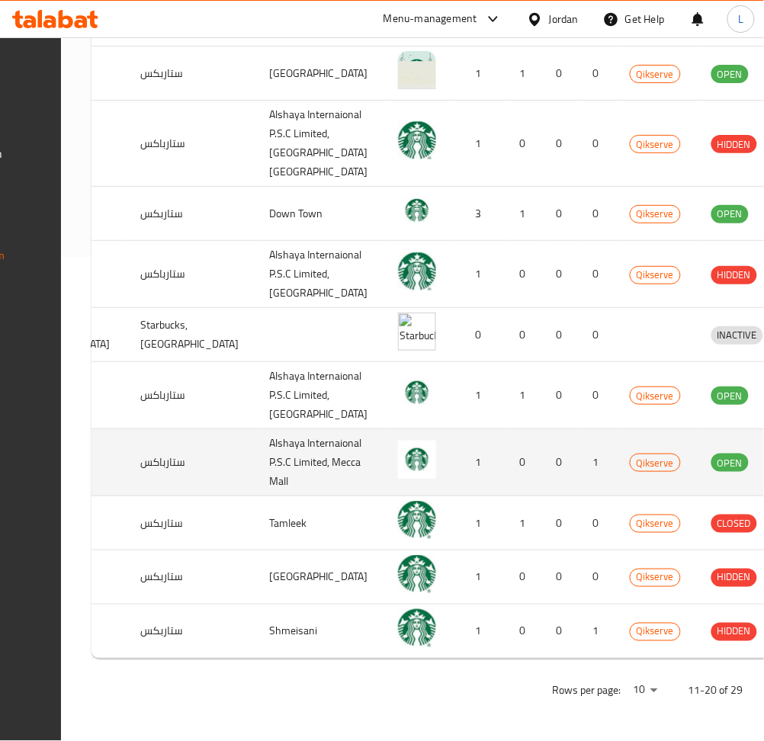
scroll to position [716, 0]
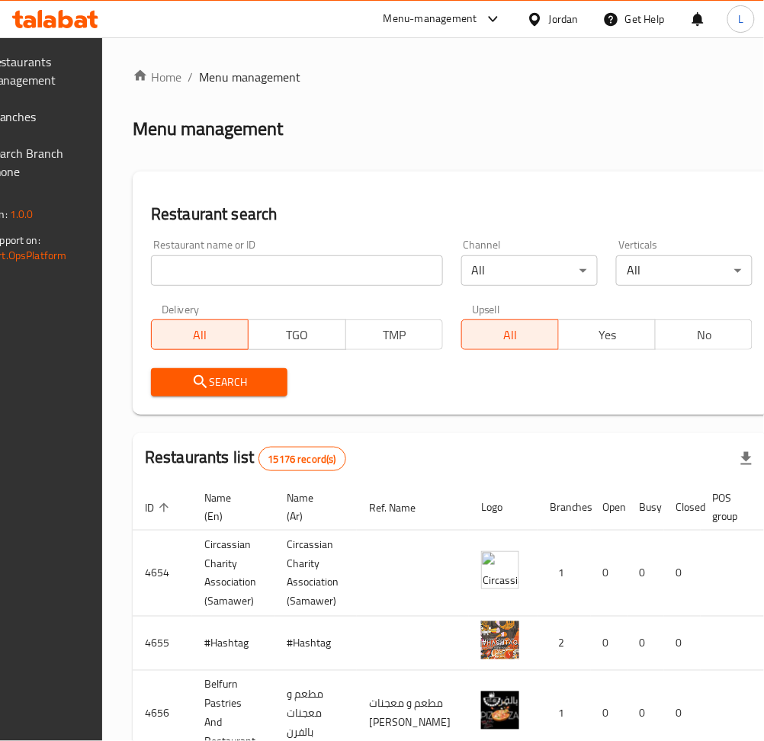
click at [267, 248] on div "Restaurant name or ID Restaurant name or ID" at bounding box center [297, 262] width 292 height 46
click at [261, 259] on input "search" at bounding box center [297, 270] width 292 height 30
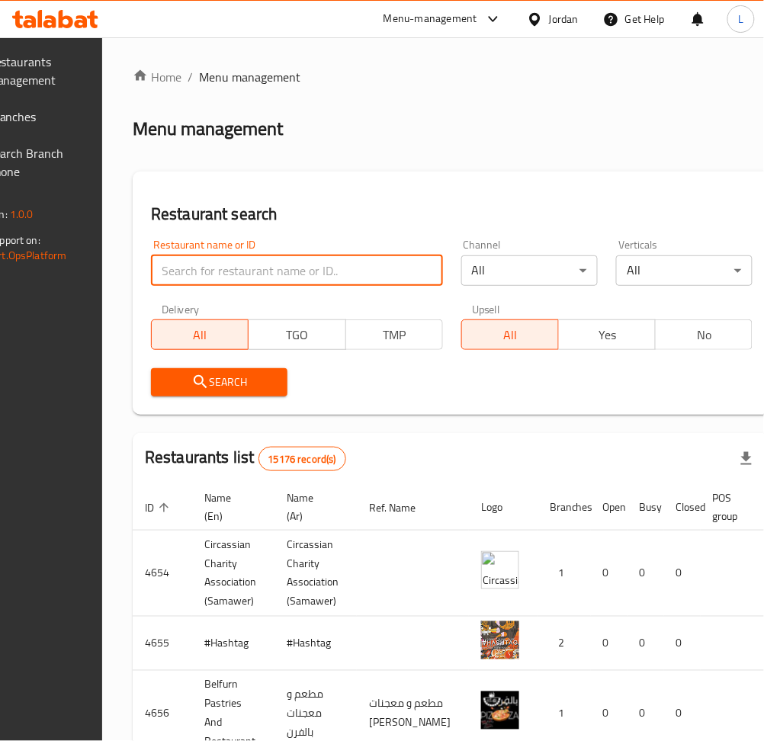
type input "starbucks"
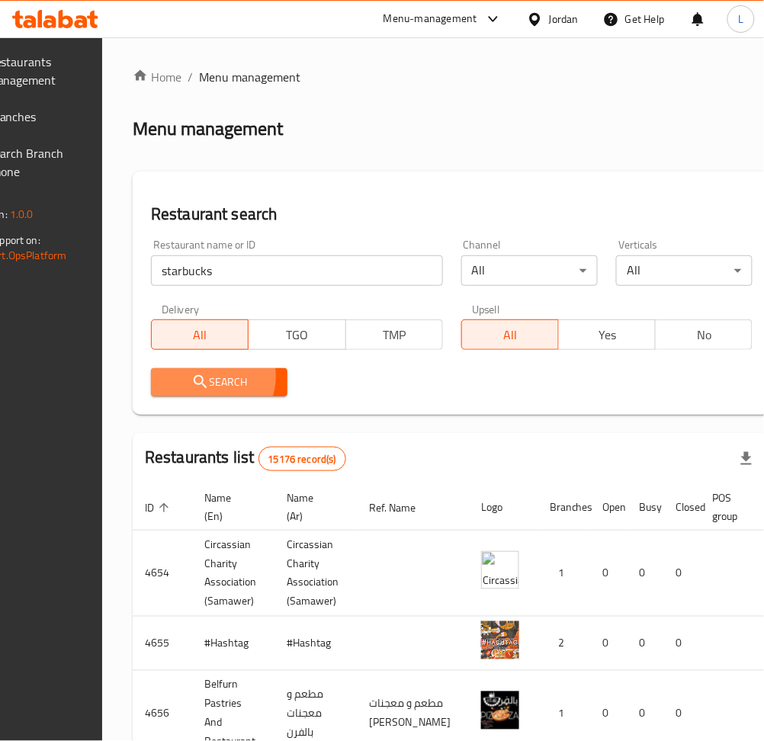
click at [235, 377] on span "Search" at bounding box center [219, 382] width 112 height 19
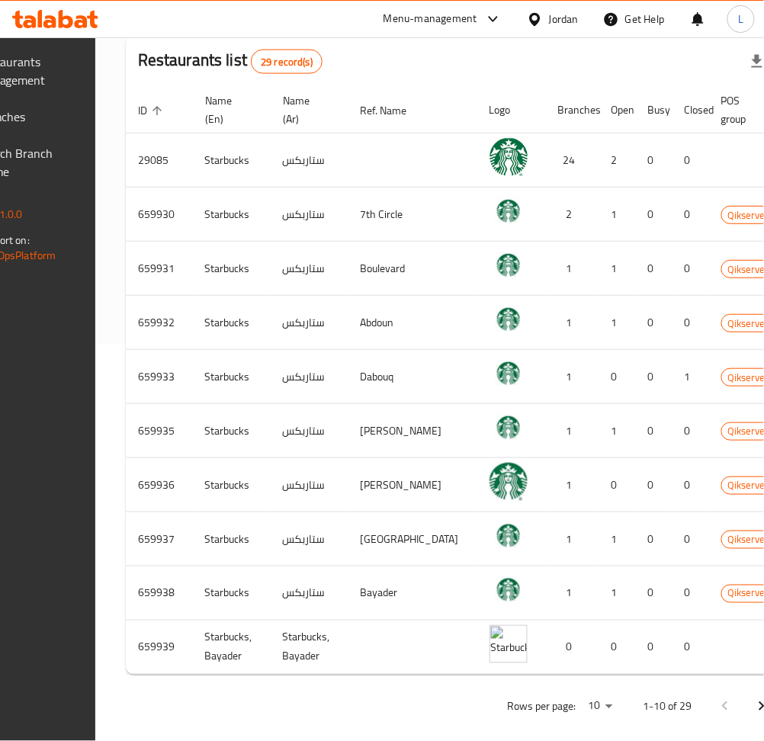
scroll to position [428, 0]
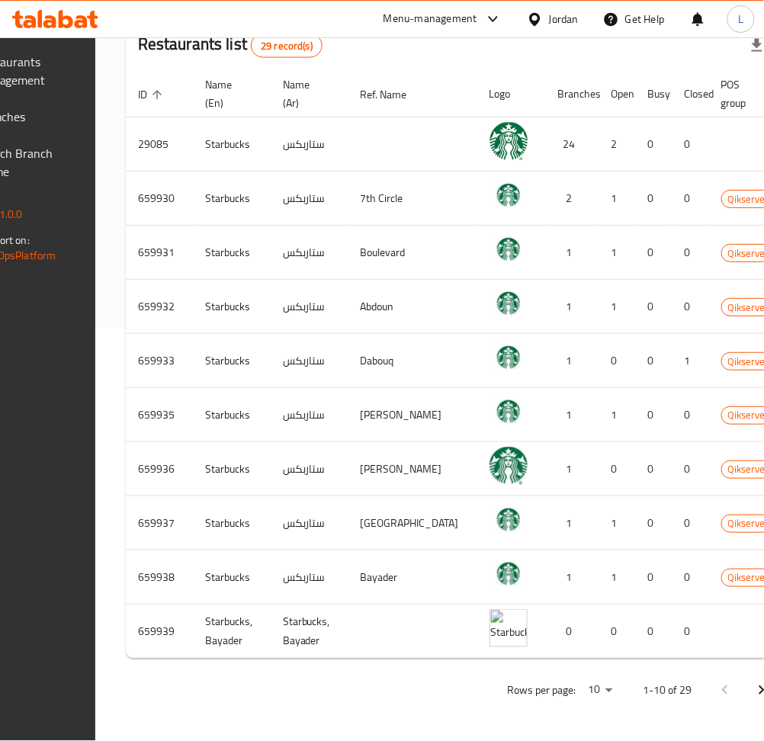
click at [752, 697] on icon "Next page" at bounding box center [761, 690] width 18 height 18
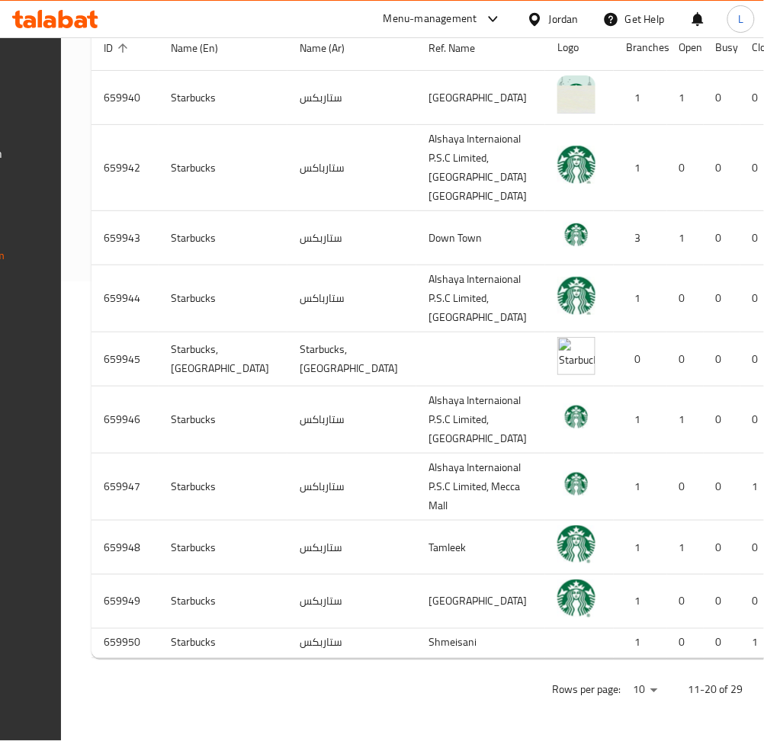
scroll to position [740, 0]
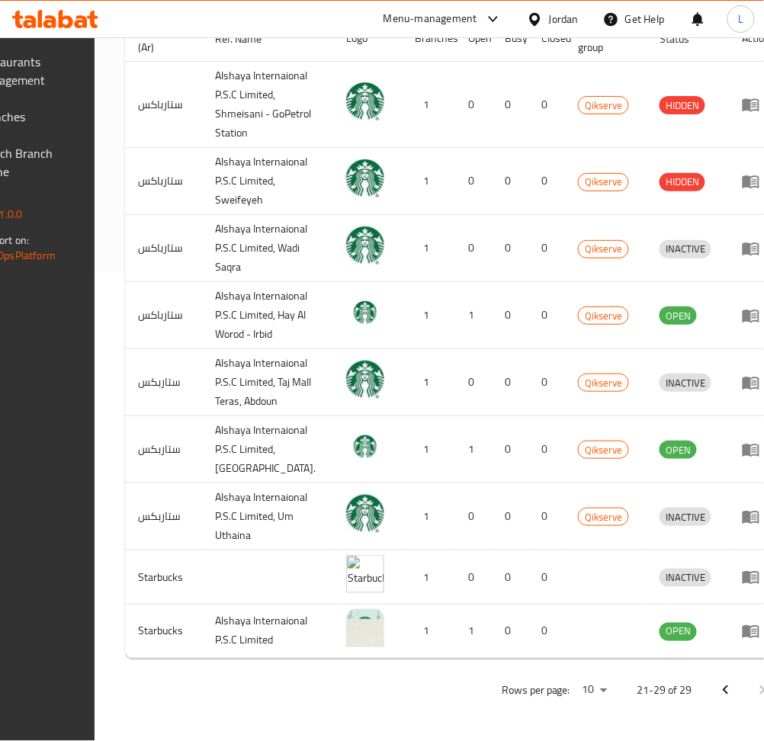
scroll to position [878, 0]
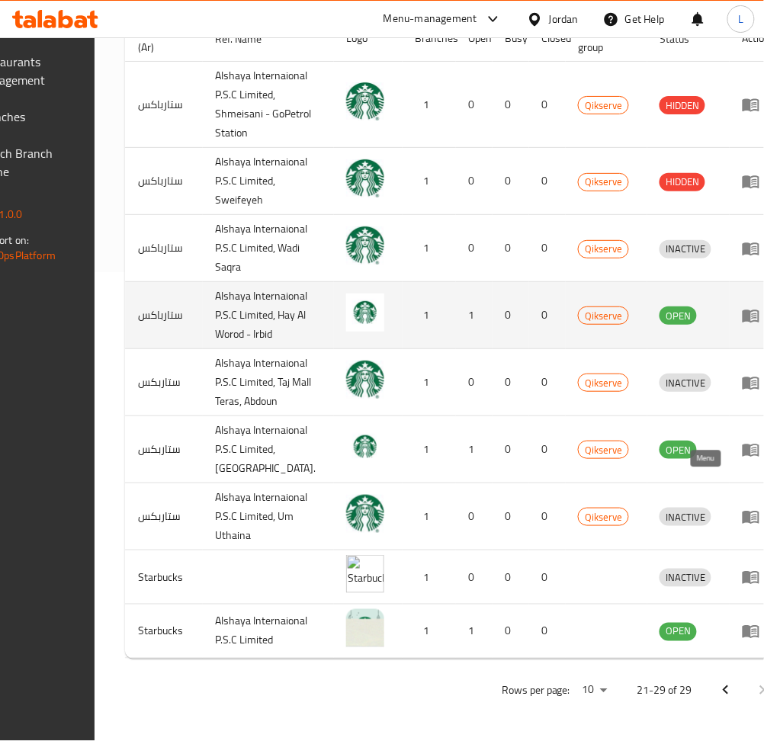
click at [742, 309] on icon "enhanced table" at bounding box center [750, 315] width 17 height 13
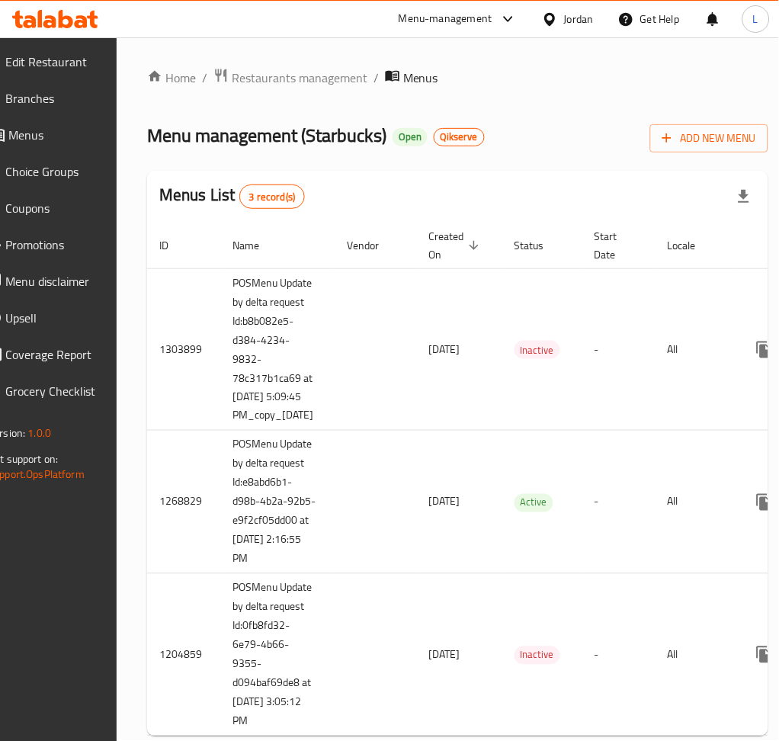
click at [50, 85] on link "Branches" at bounding box center [41, 98] width 139 height 37
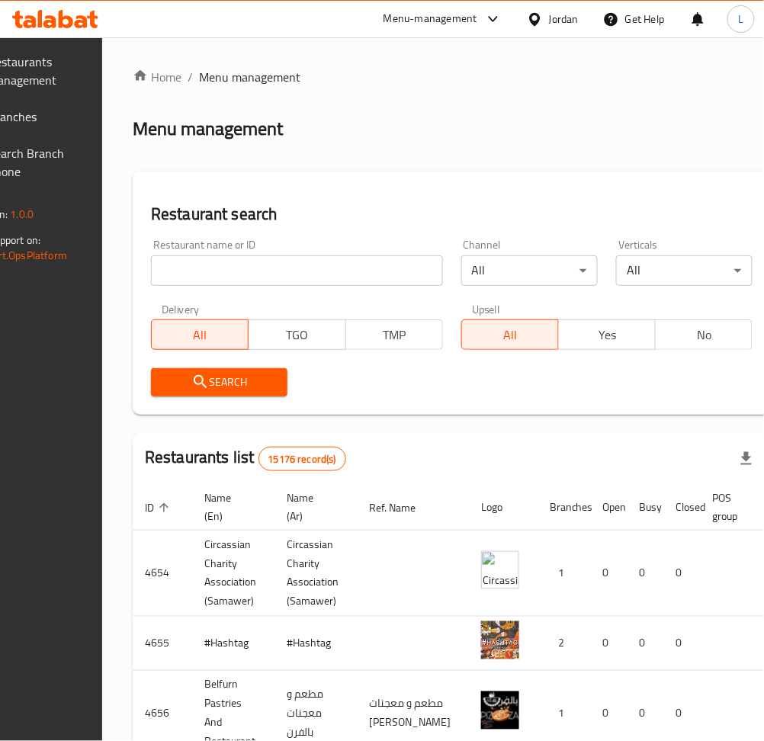
click at [278, 274] on div "Home / Menu management Menu management Restaurant search Restaurant name or ID …" at bounding box center [452, 613] width 638 height 1090
click at [286, 279] on input "search" at bounding box center [297, 270] width 292 height 30
type input "starbucks"
click at [250, 386] on span "Search" at bounding box center [219, 382] width 112 height 19
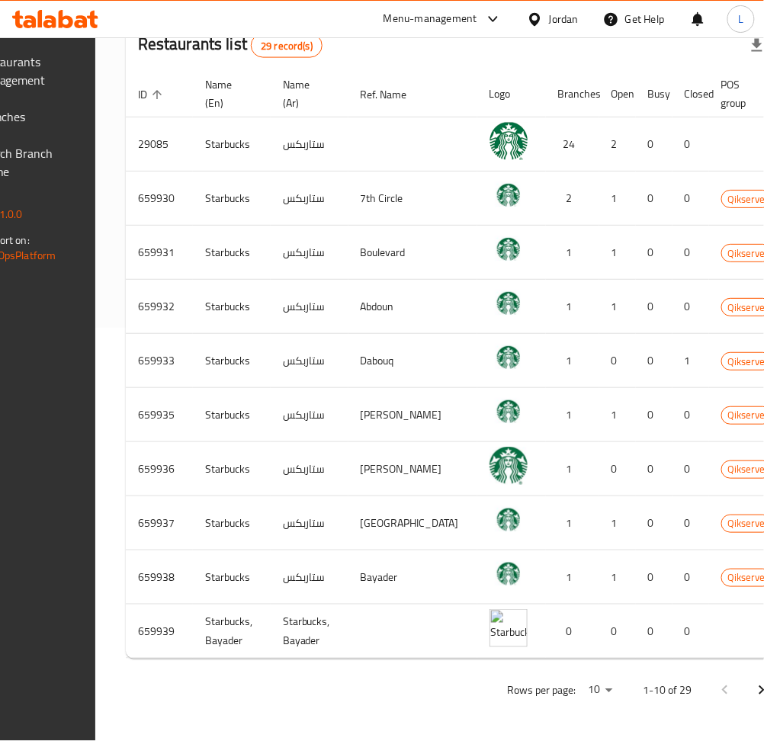
scroll to position [0, 168]
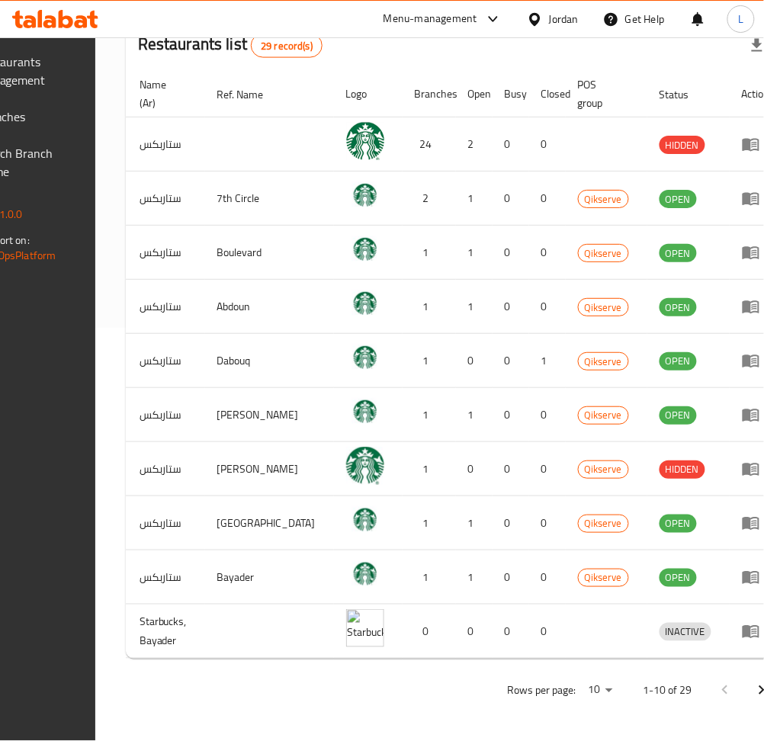
click at [752, 695] on icon "Next page" at bounding box center [761, 690] width 18 height 18
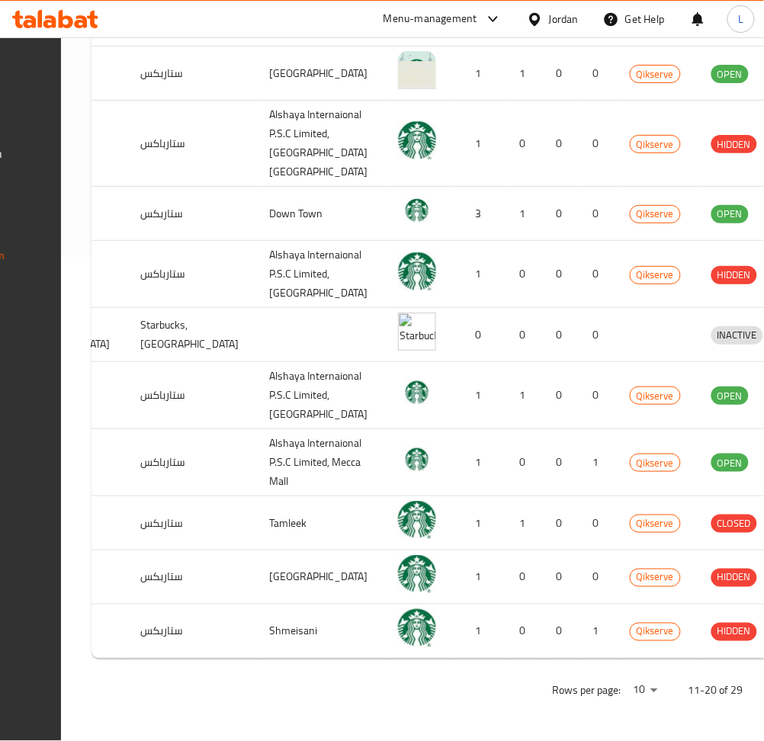
scroll to position [0, 175]
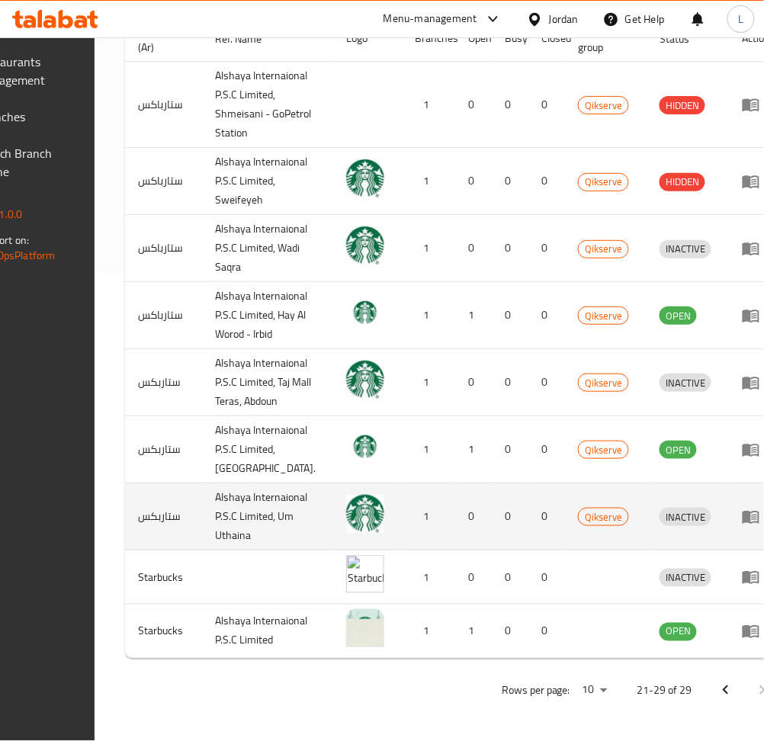
scroll to position [878, 0]
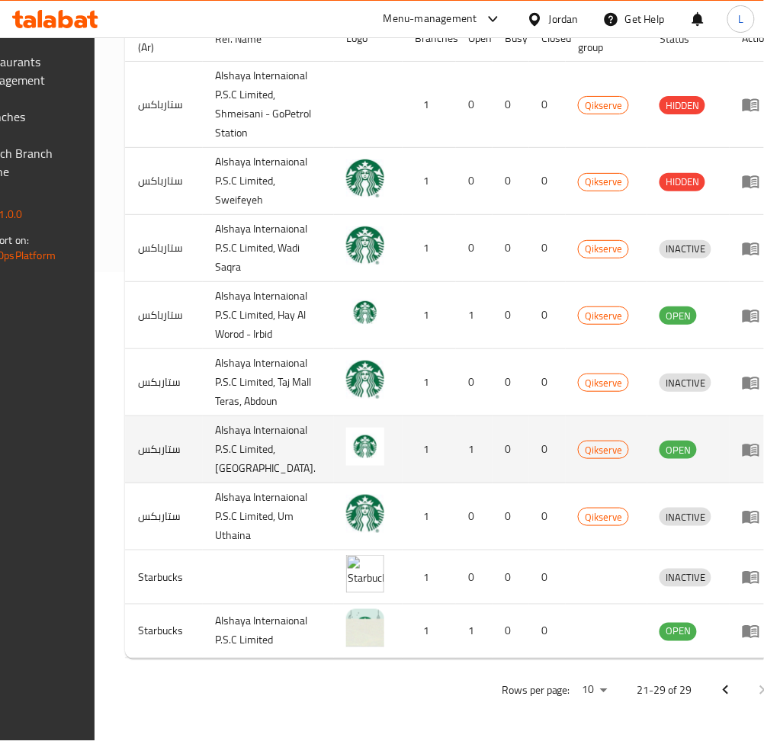
click at [742, 441] on icon "enhanced table" at bounding box center [751, 450] width 18 height 18
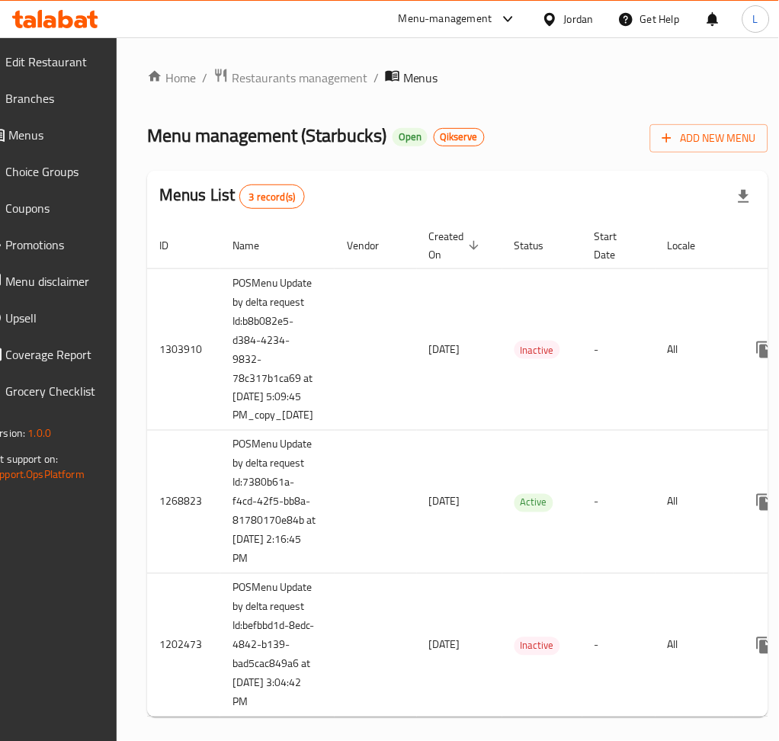
click at [69, 100] on span "Branches" at bounding box center [51, 98] width 93 height 18
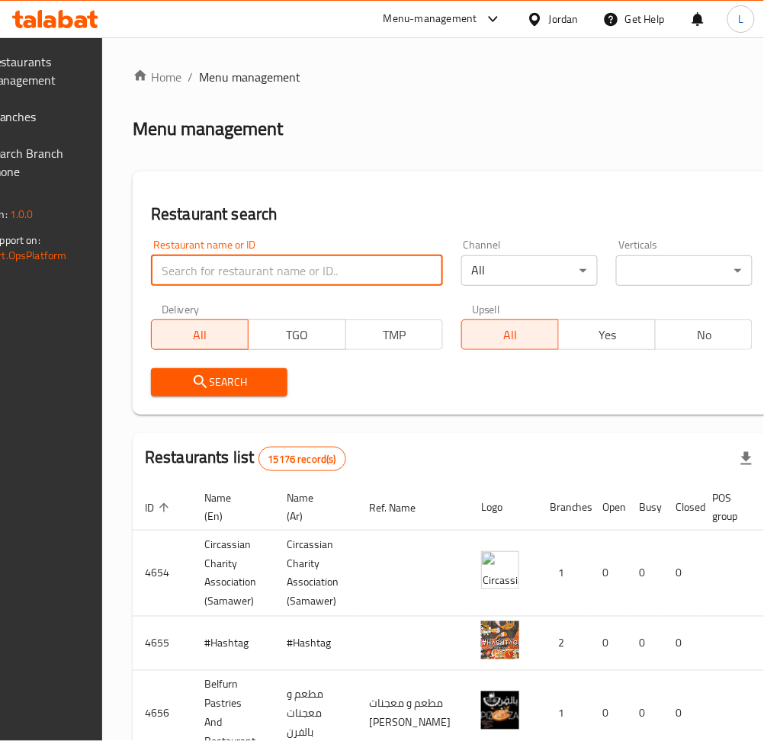
click at [284, 268] on input "search" at bounding box center [297, 270] width 292 height 30
type input "starbucks"
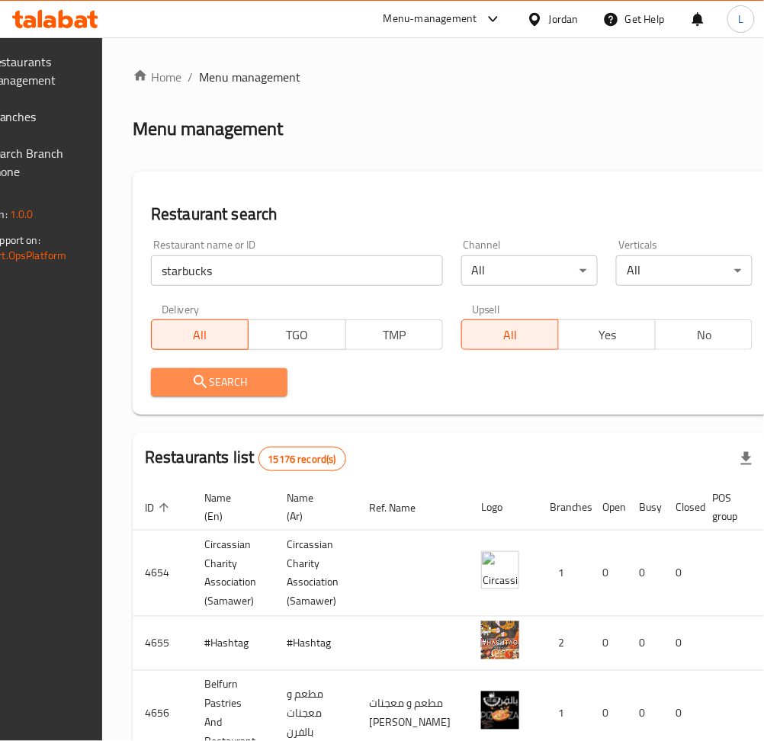
click at [287, 380] on button "Search" at bounding box center [219, 382] width 136 height 28
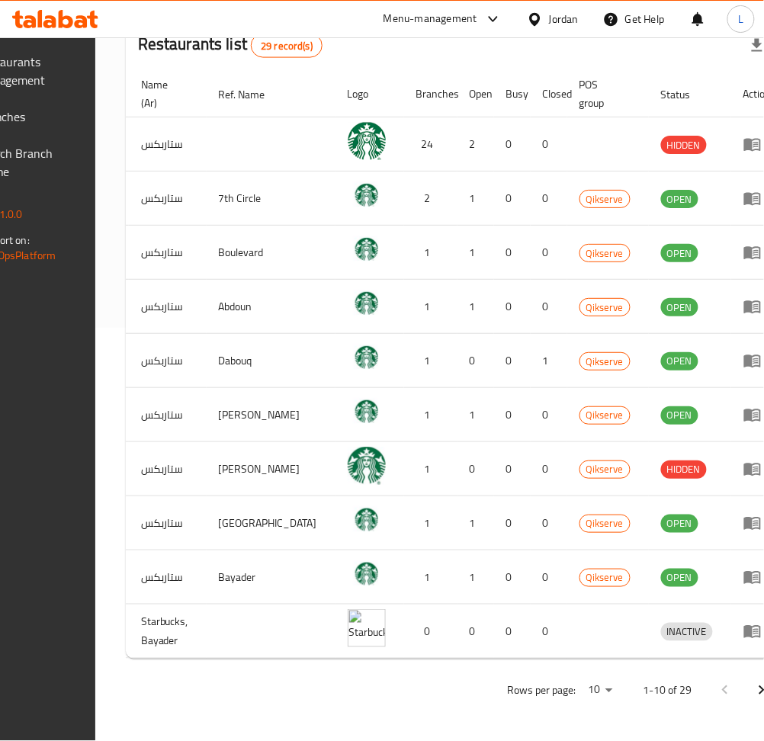
scroll to position [0, 168]
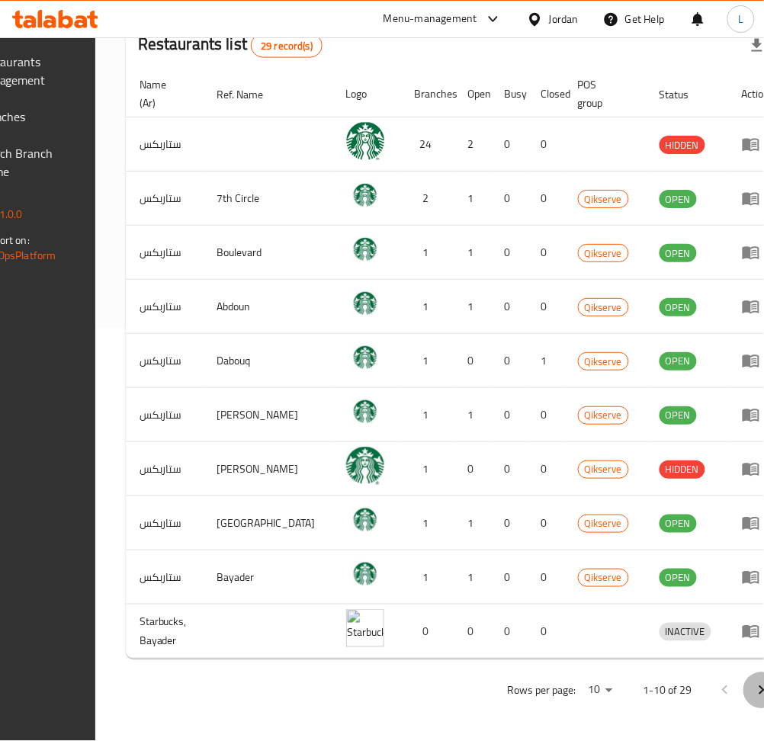
click at [752, 685] on icon "Next page" at bounding box center [761, 690] width 18 height 18
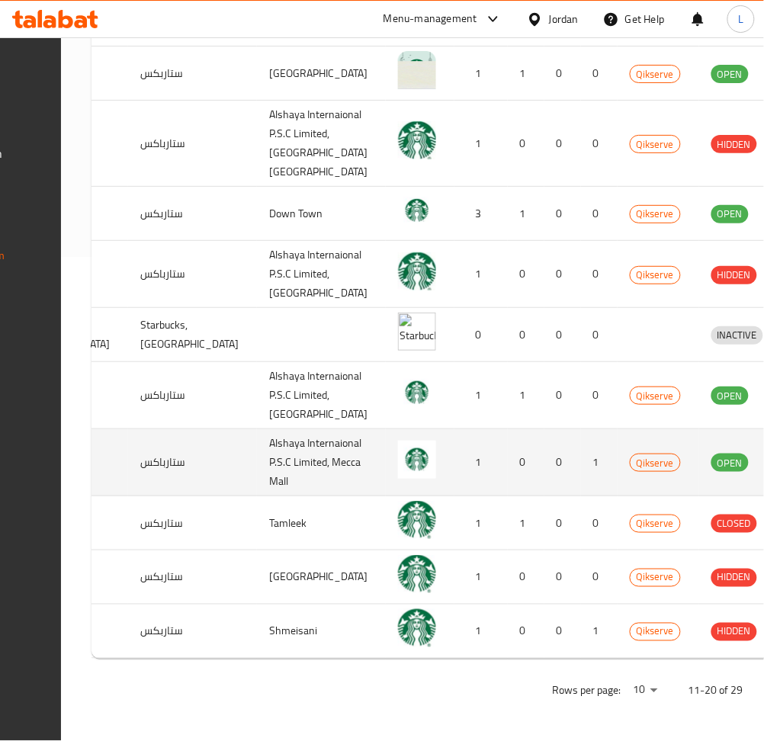
scroll to position [733, 0]
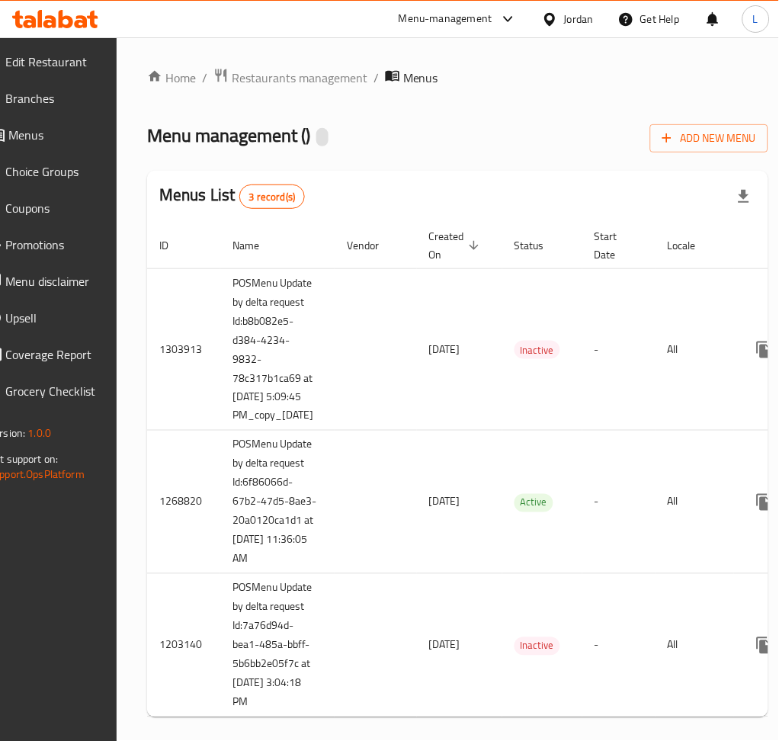
click at [31, 103] on span "Branches" at bounding box center [51, 98] width 93 height 18
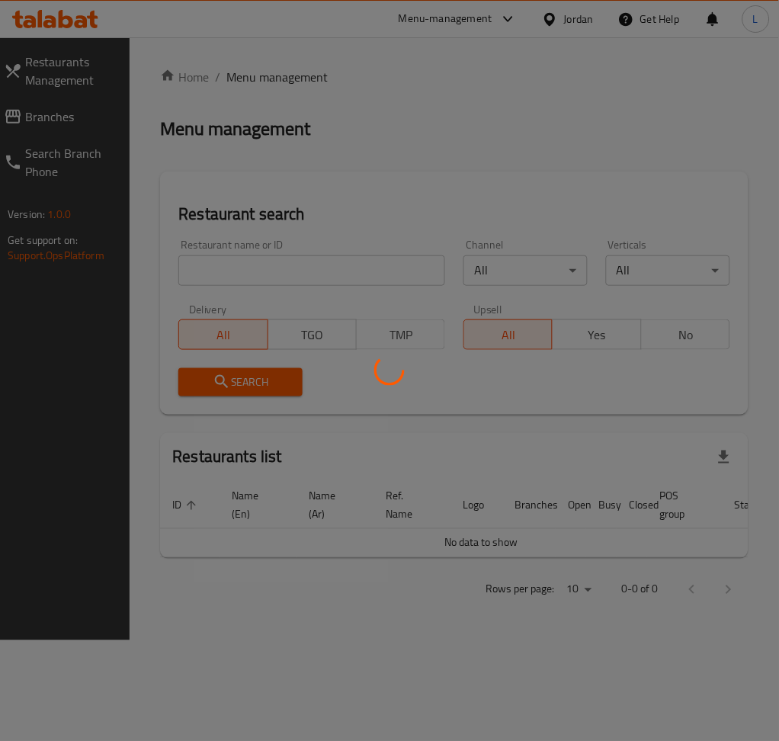
click at [241, 281] on div at bounding box center [389, 370] width 779 height 741
click at [282, 277] on div at bounding box center [389, 370] width 779 height 741
click at [303, 287] on div at bounding box center [389, 370] width 779 height 741
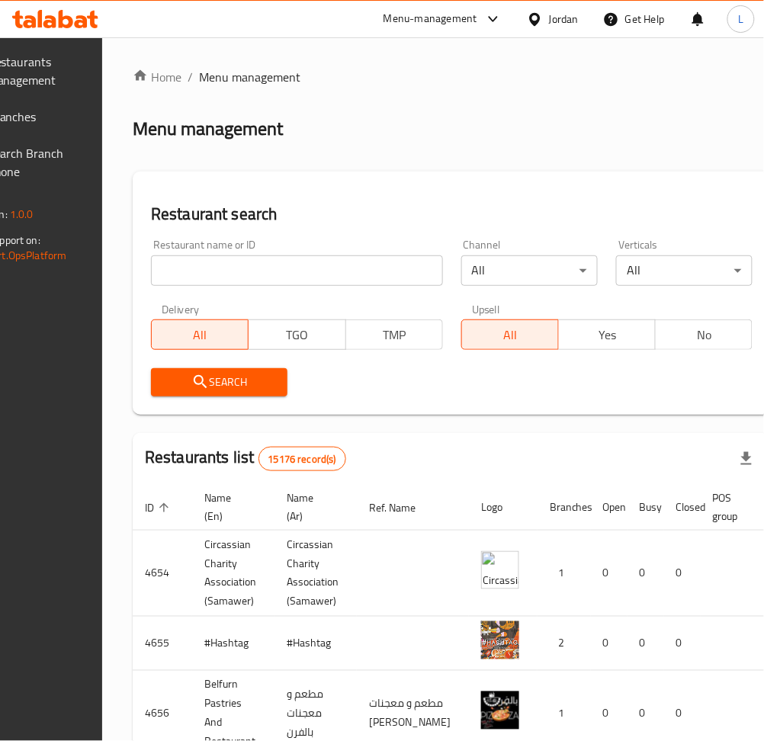
click at [367, 276] on input "search" at bounding box center [297, 270] width 292 height 30
paste input "698669"
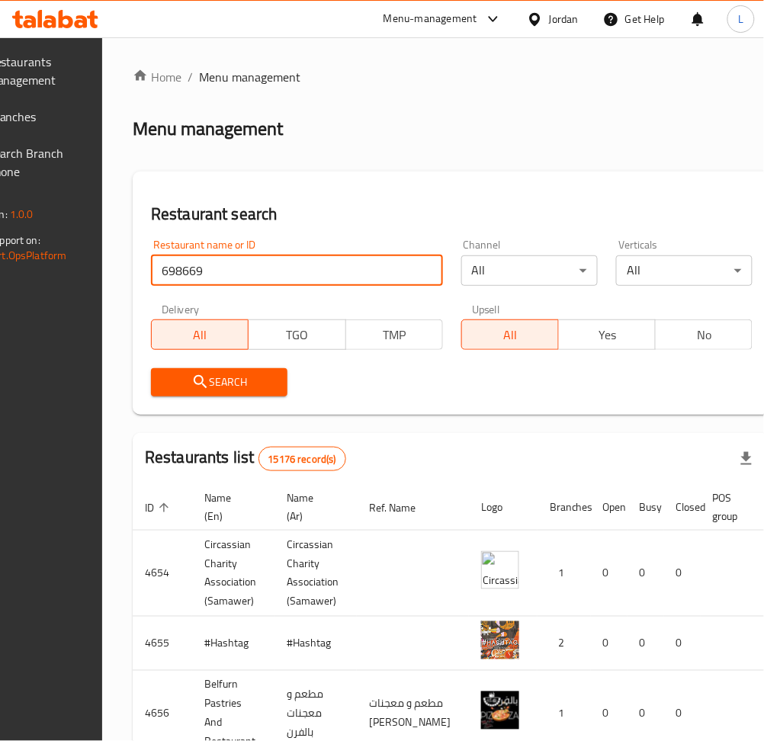
type input "698669"
click button "Search" at bounding box center [219, 382] width 136 height 28
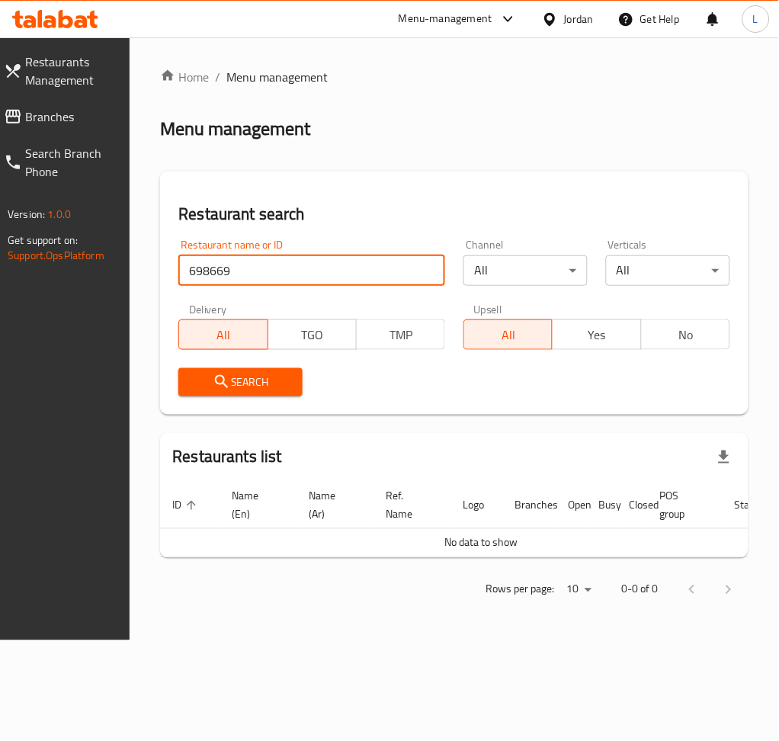
click at [330, 288] on div "Restaurant name or ID 698669 Restaurant name or ID" at bounding box center [311, 262] width 285 height 65
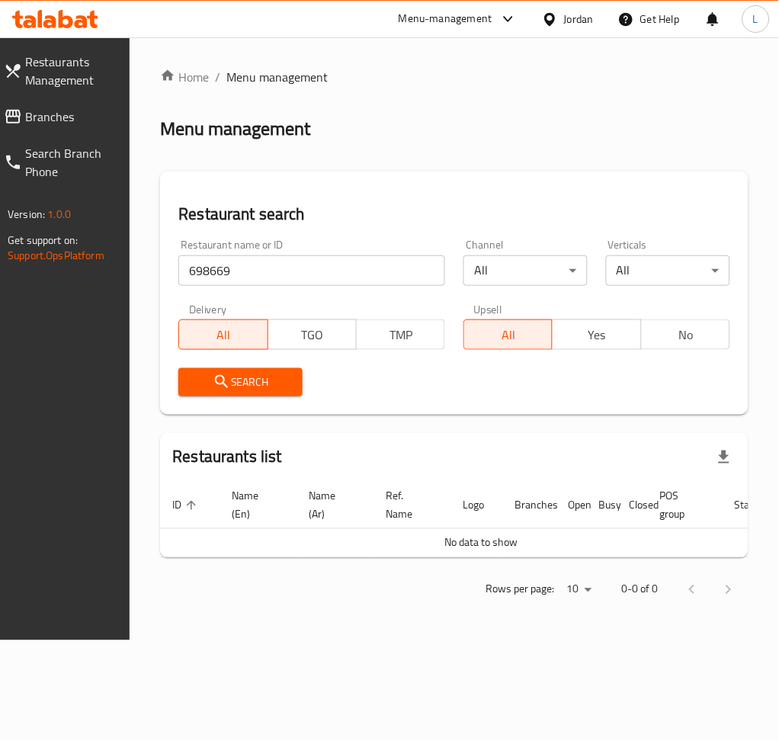
click at [330, 271] on input "698669" at bounding box center [311, 270] width 267 height 30
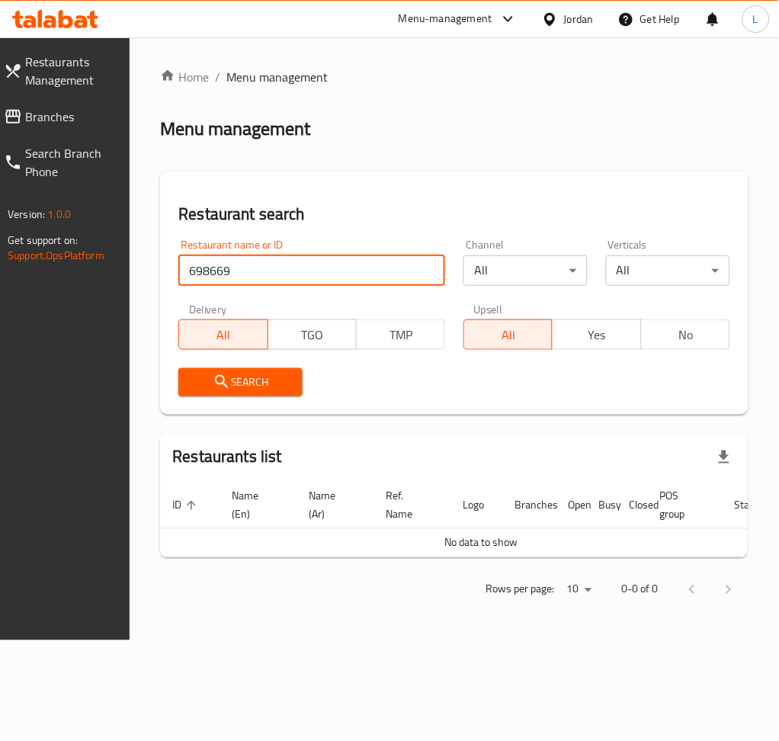
click at [330, 271] on input "698669" at bounding box center [311, 270] width 267 height 30
click at [65, 25] on icon at bounding box center [66, 19] width 14 height 18
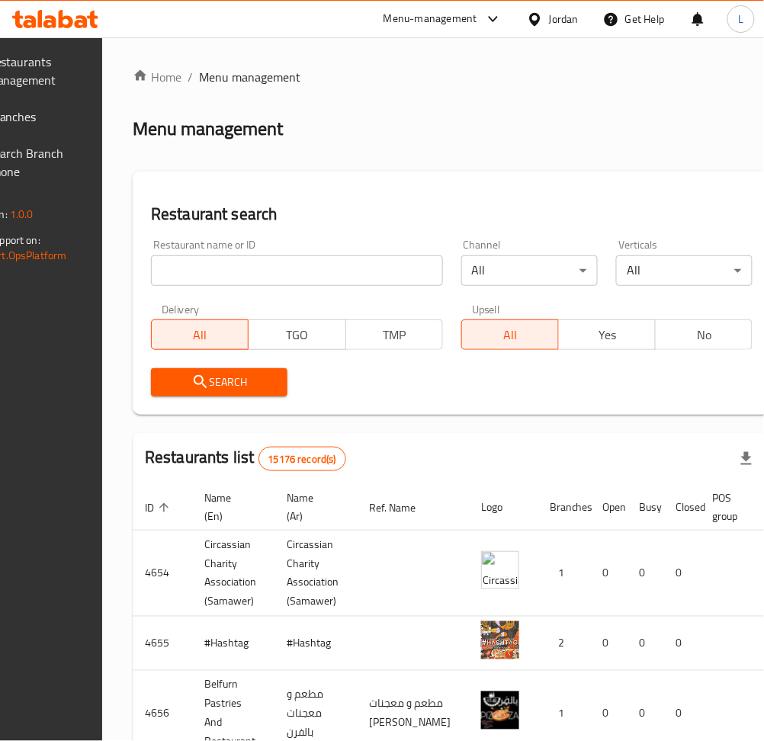
click at [279, 274] on input "search" at bounding box center [297, 270] width 292 height 30
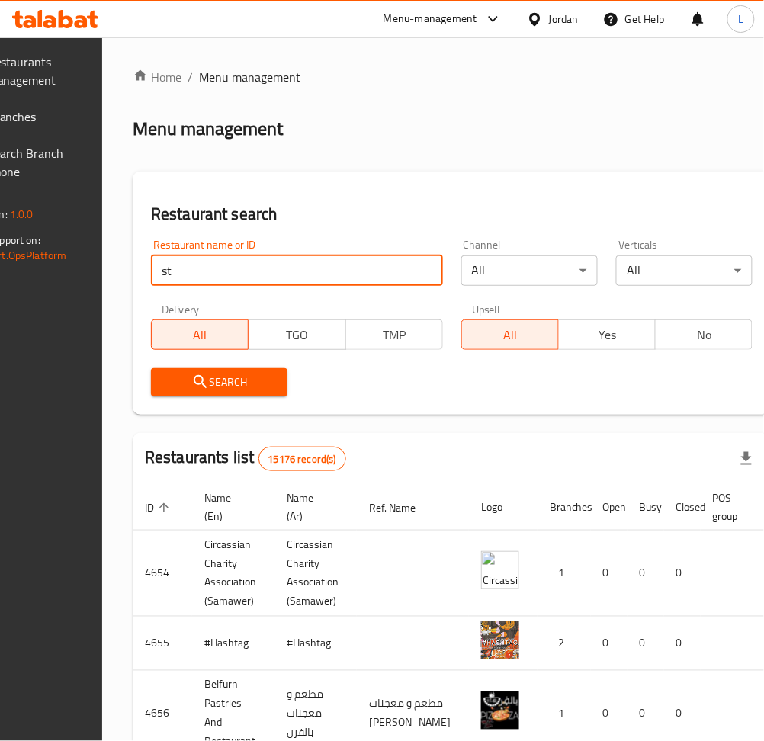
type input "starbucks"
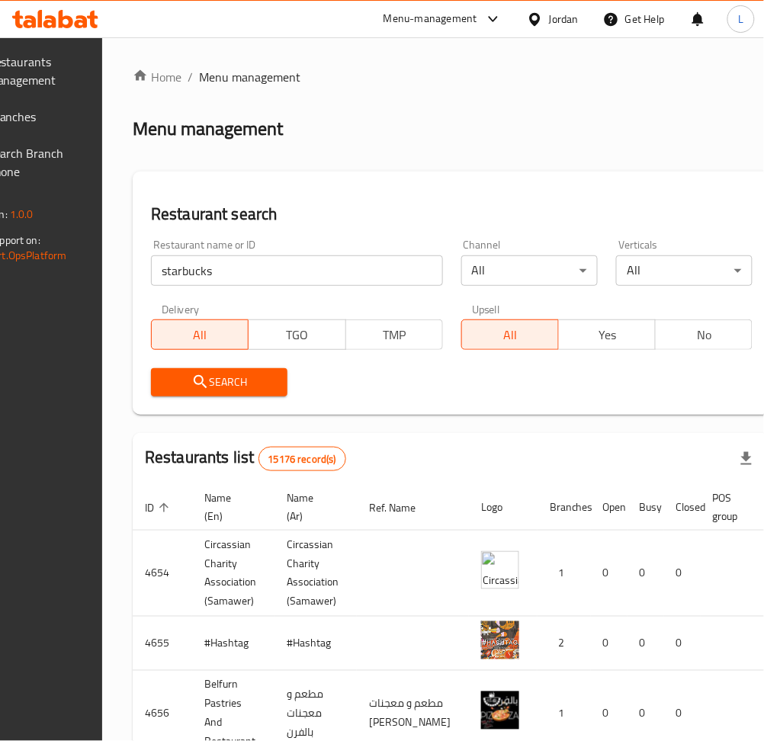
click at [210, 377] on icon "submit" at bounding box center [200, 382] width 18 height 18
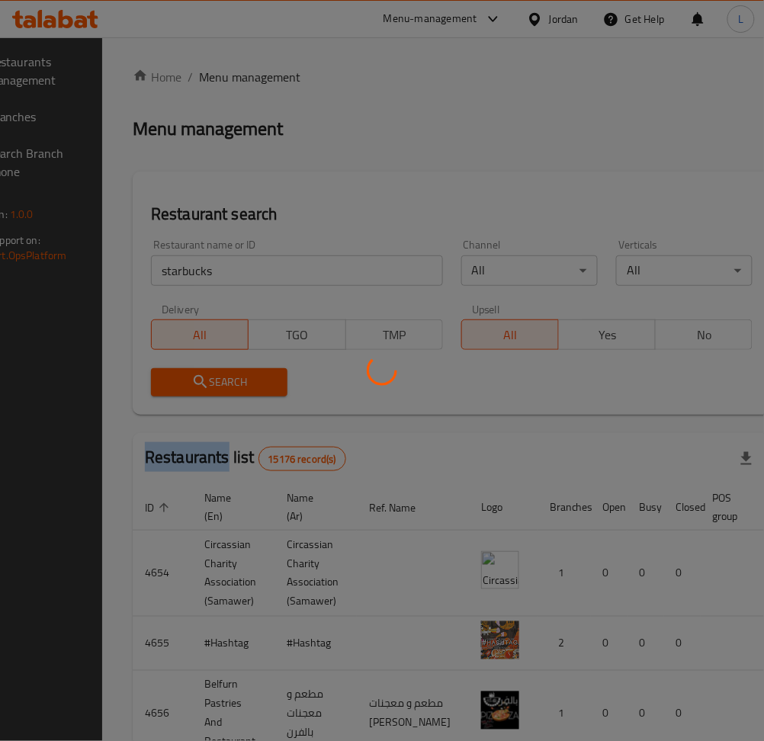
drag, startPoint x: 225, startPoint y: 377, endPoint x: 242, endPoint y: 383, distance: 18.8
click at [226, 378] on div at bounding box center [382, 370] width 764 height 741
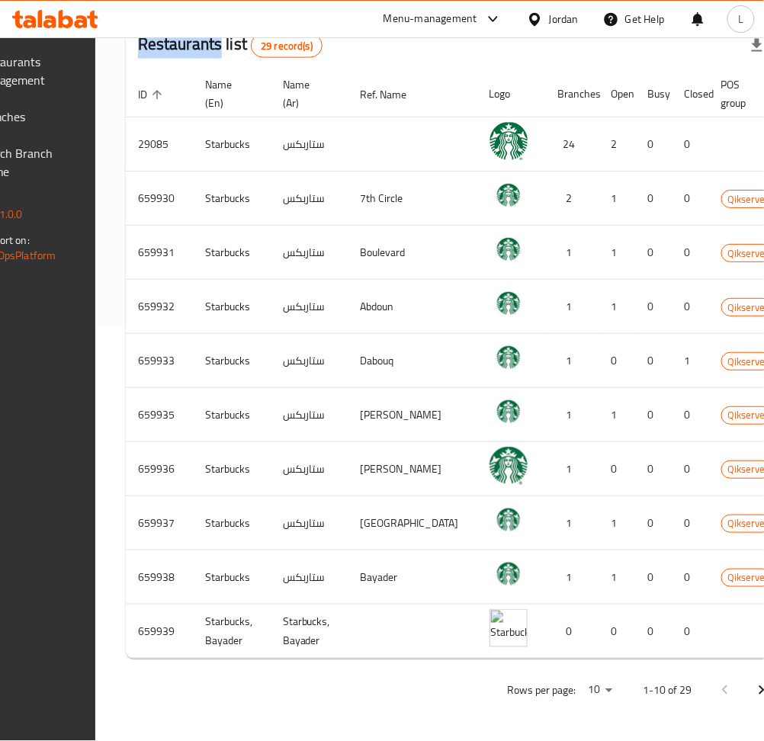
scroll to position [428, 0]
drag, startPoint x: 716, startPoint y: 688, endPoint x: 715, endPoint y: 696, distance: 7.7
click at [752, 688] on icon "Next page" at bounding box center [761, 690] width 18 height 18
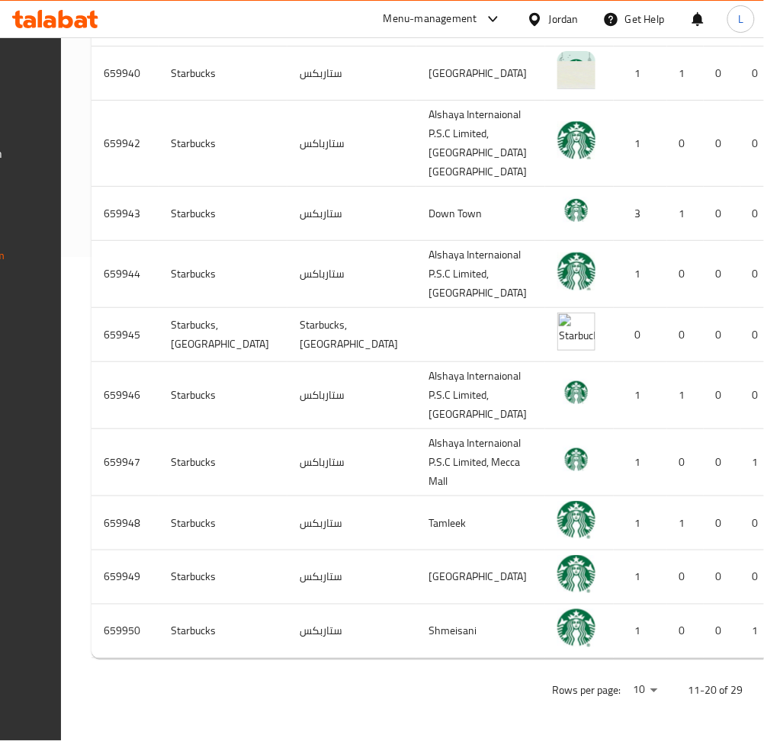
scroll to position [740, 0]
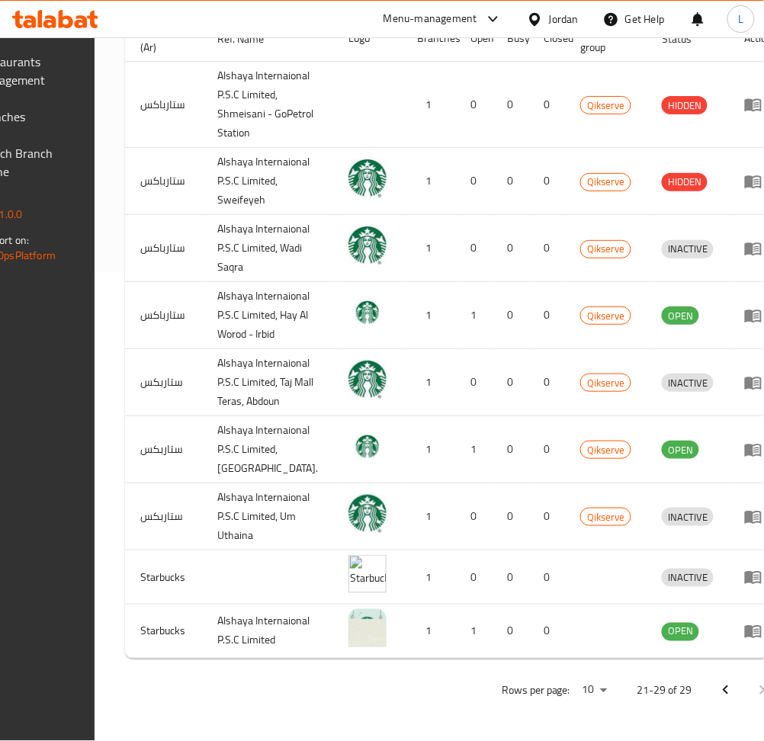
scroll to position [0, 175]
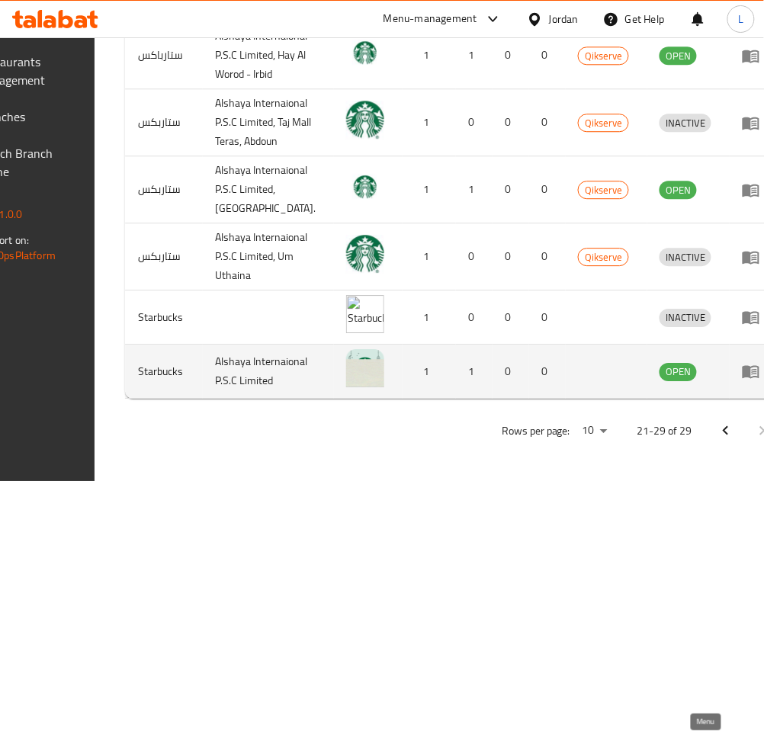
click at [742, 380] on icon "enhanced table" at bounding box center [751, 371] width 18 height 18
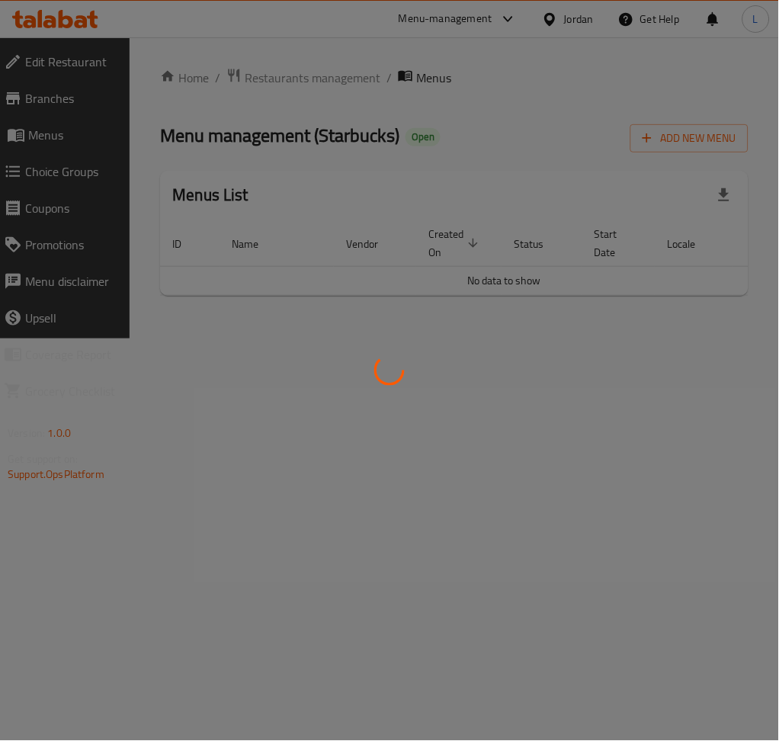
click at [42, 95] on div at bounding box center [389, 370] width 779 height 741
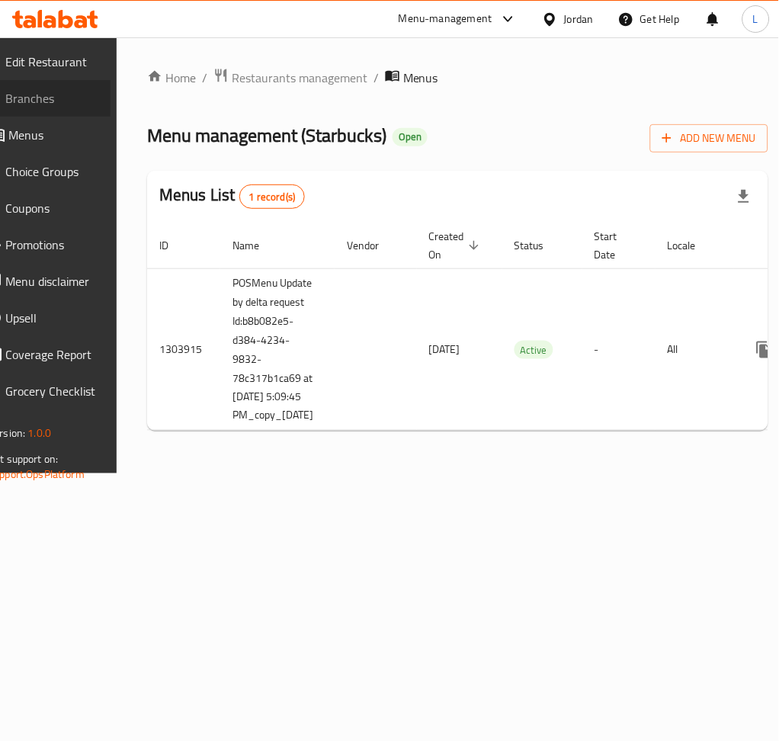
click at [42, 95] on span "Branches" at bounding box center [51, 98] width 93 height 18
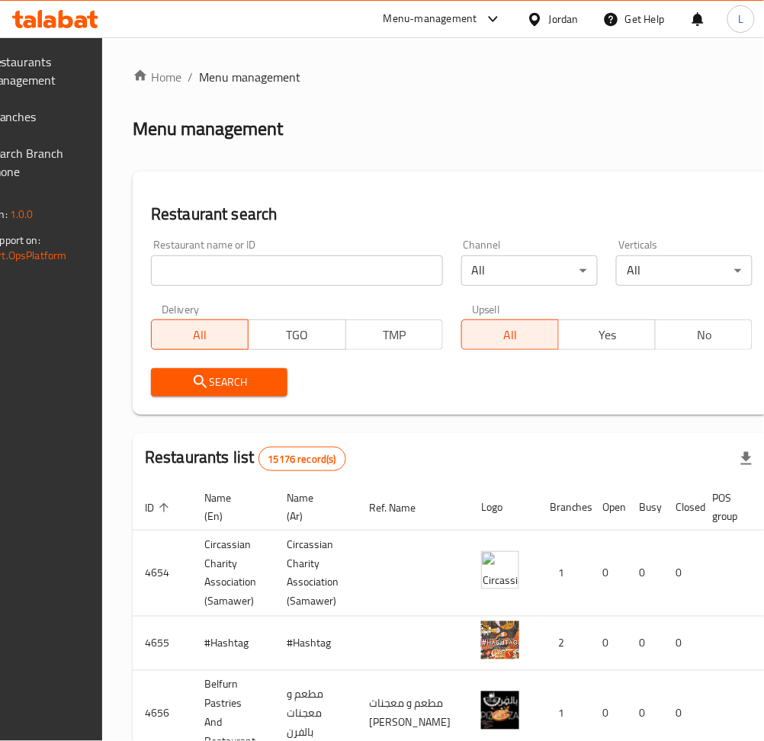
drag, startPoint x: 242, startPoint y: 261, endPoint x: 242, endPoint y: 270, distance: 8.4
click at [242, 261] on input "search" at bounding box center [297, 270] width 292 height 30
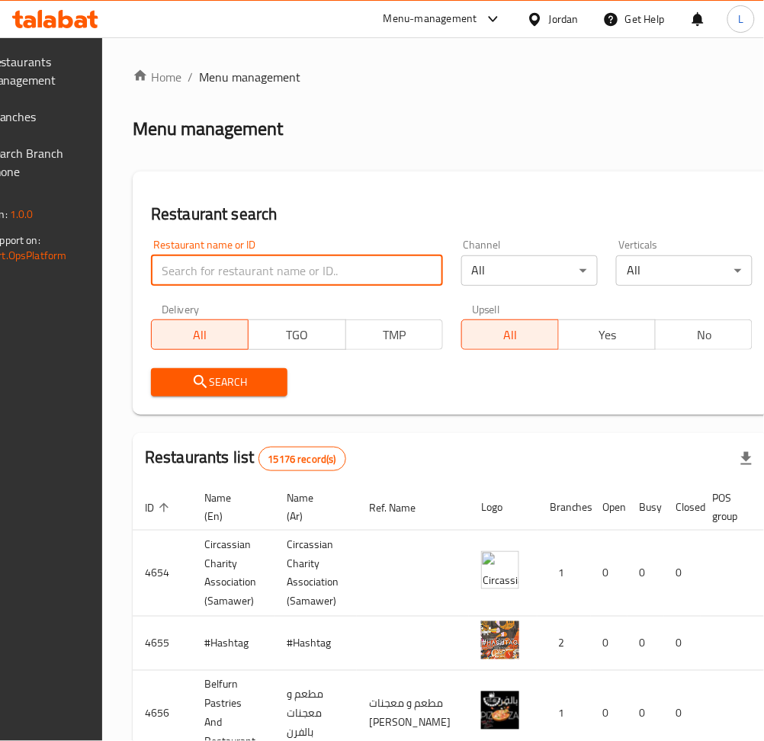
type input "starbucks"
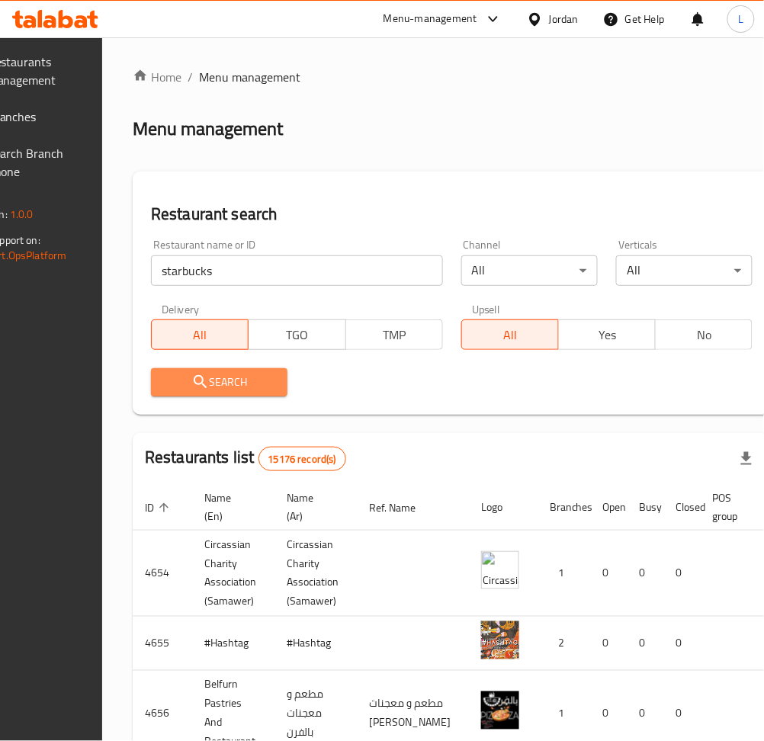
click at [264, 370] on button "Search" at bounding box center [219, 382] width 136 height 28
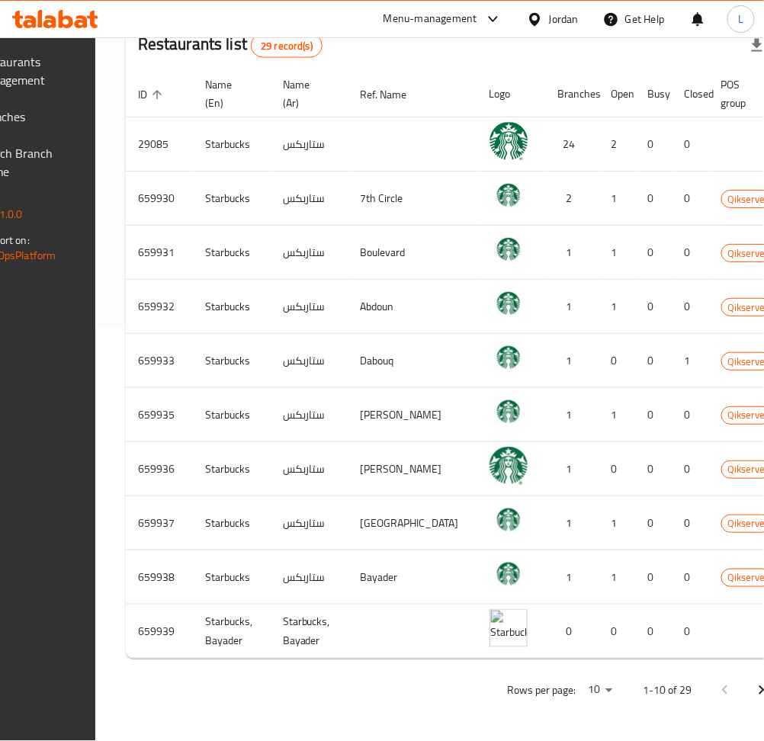
scroll to position [428, 0]
click at [743, 683] on button "Next page" at bounding box center [761, 690] width 37 height 37
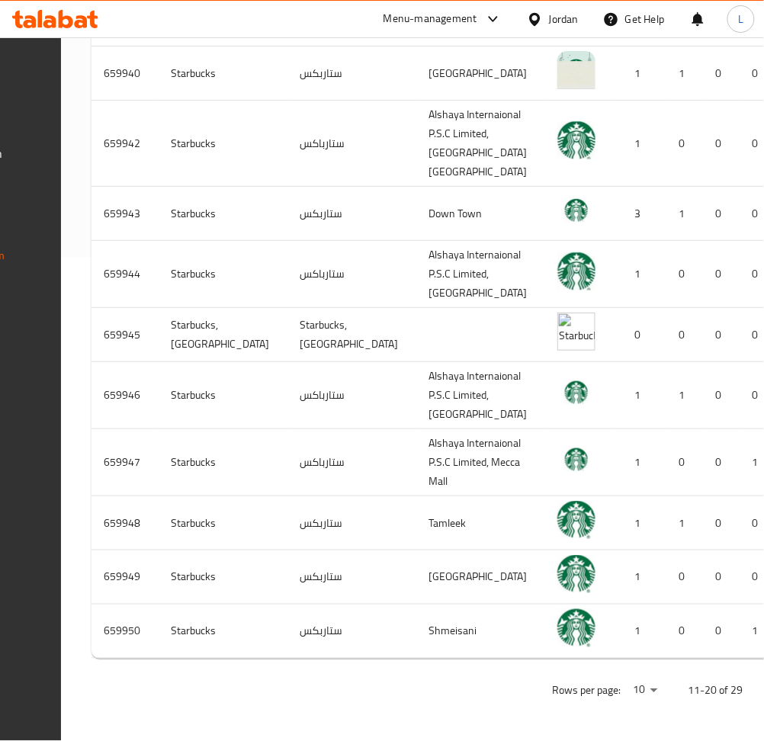
scroll to position [740, 0]
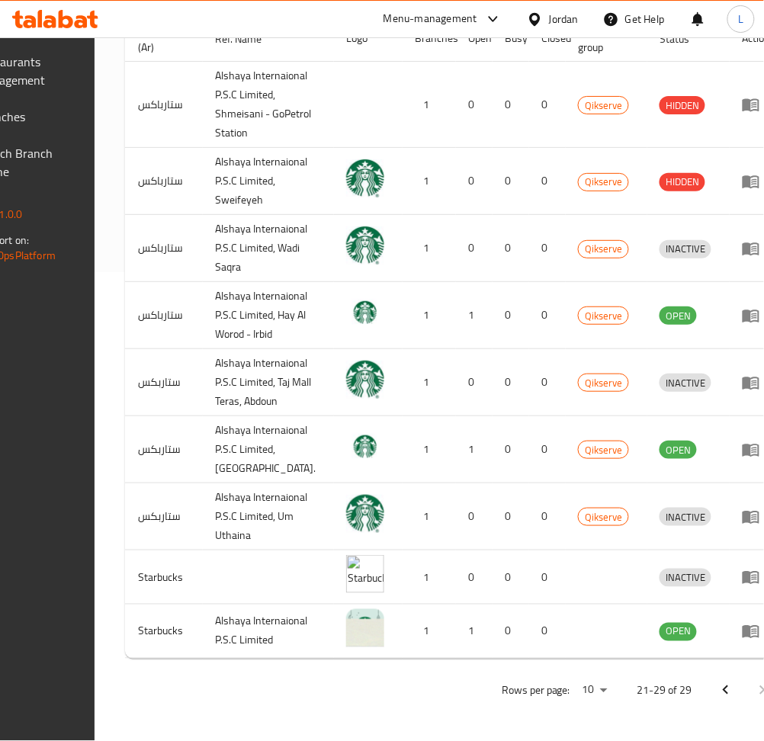
scroll to position [0, 175]
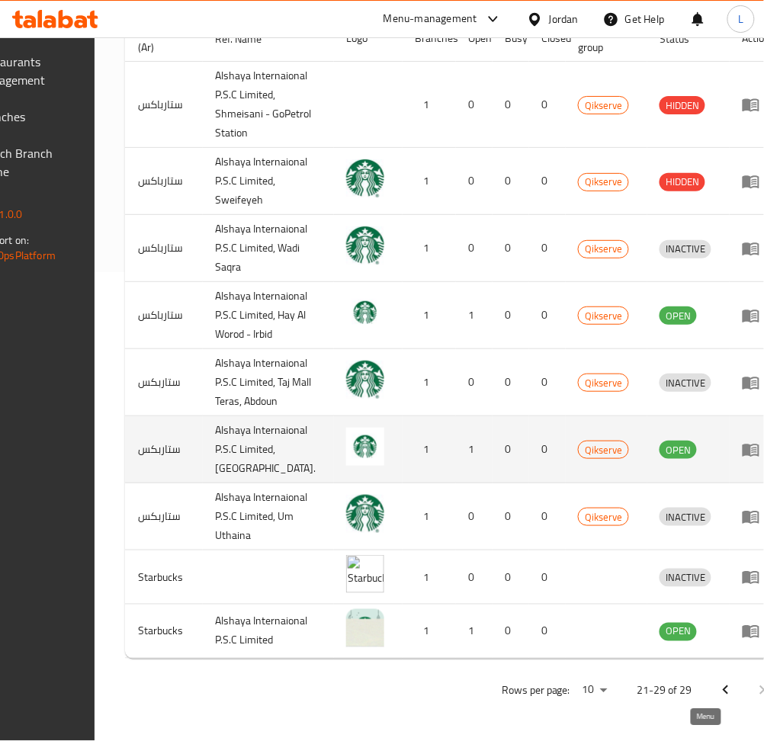
click at [742, 444] on icon "enhanced table" at bounding box center [750, 450] width 17 height 13
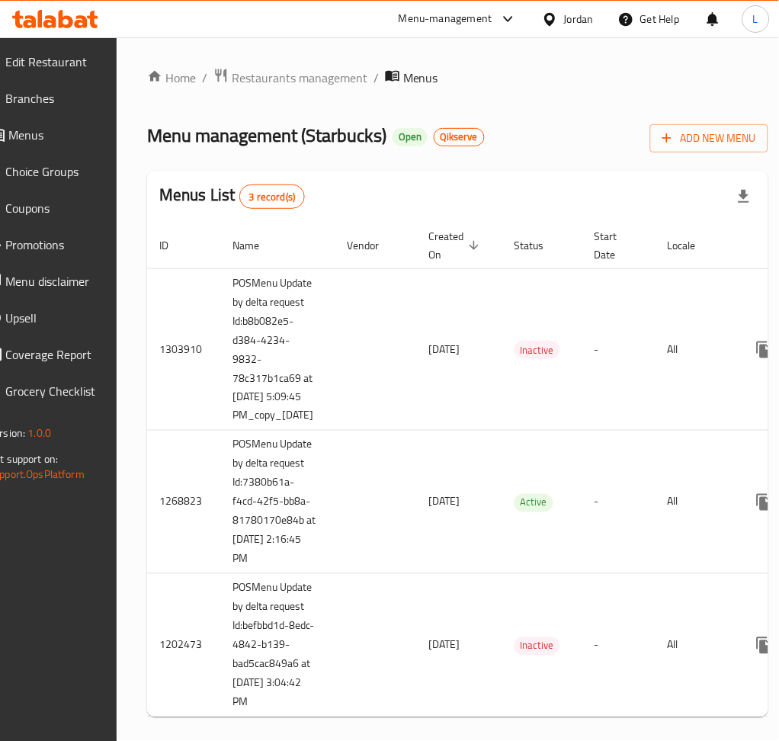
click at [42, 90] on span "Branches" at bounding box center [51, 98] width 93 height 18
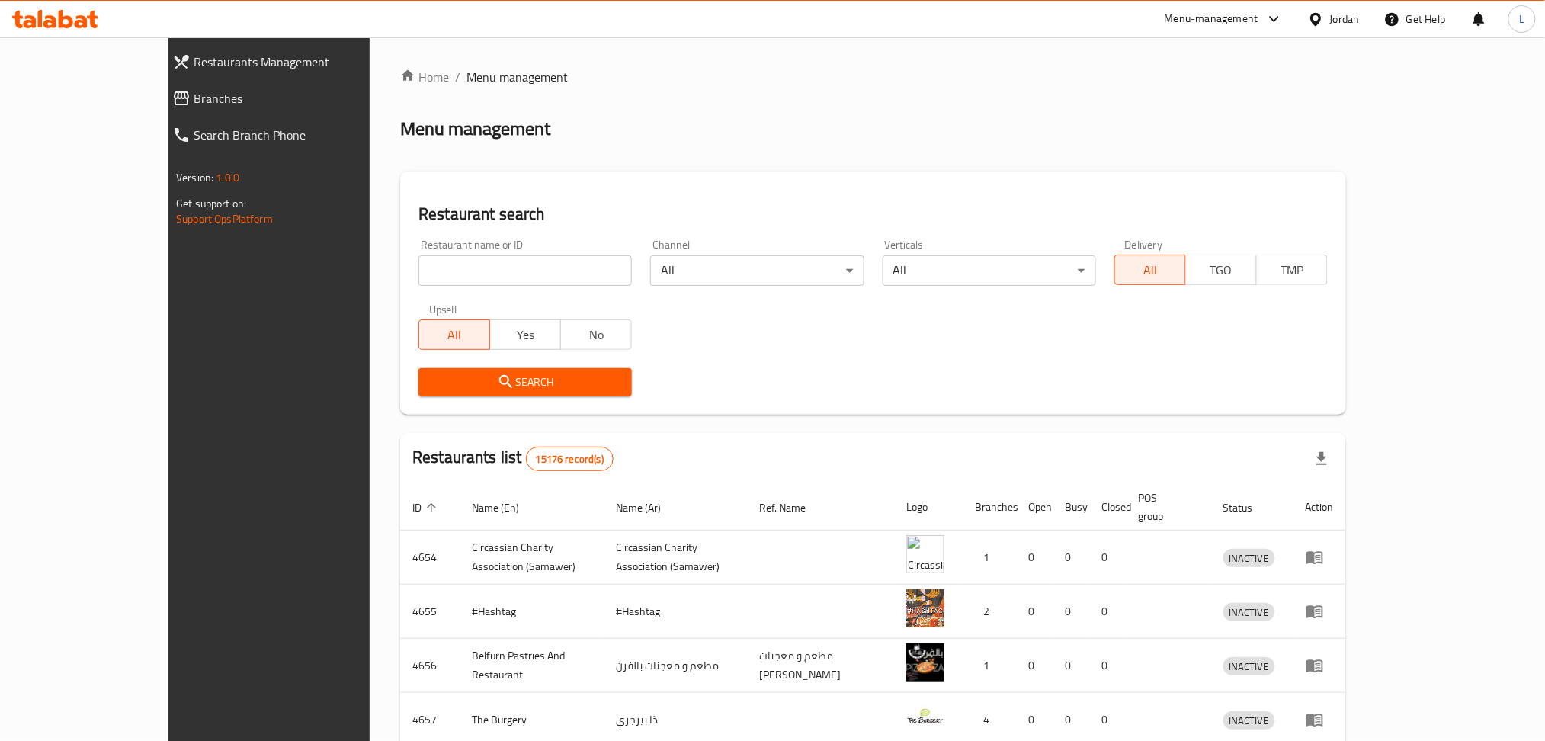
click at [418, 282] on input "search" at bounding box center [524, 270] width 213 height 30
paste input "630605"
type input "630605"
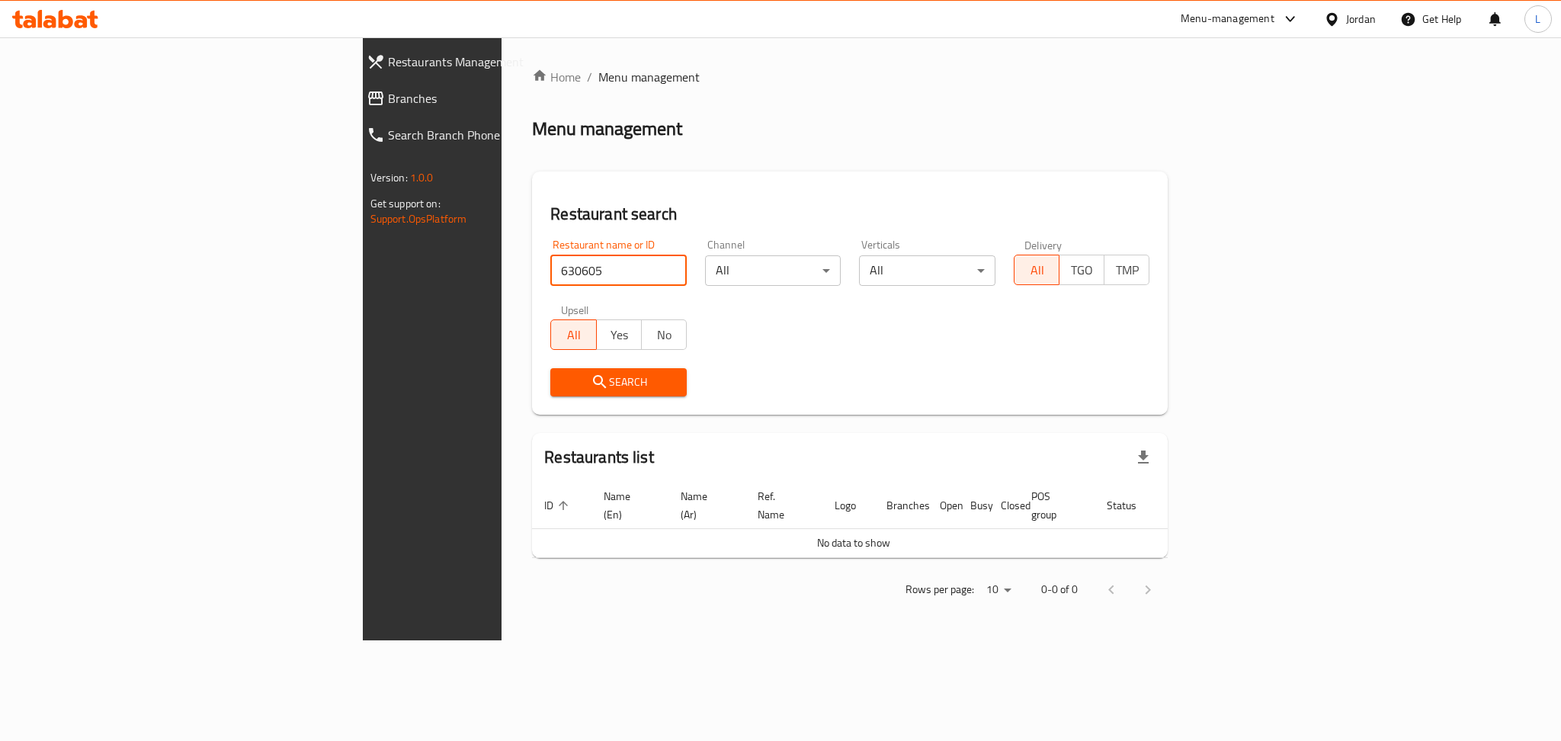
click at [49, 27] on icon at bounding box center [49, 21] width 13 height 13
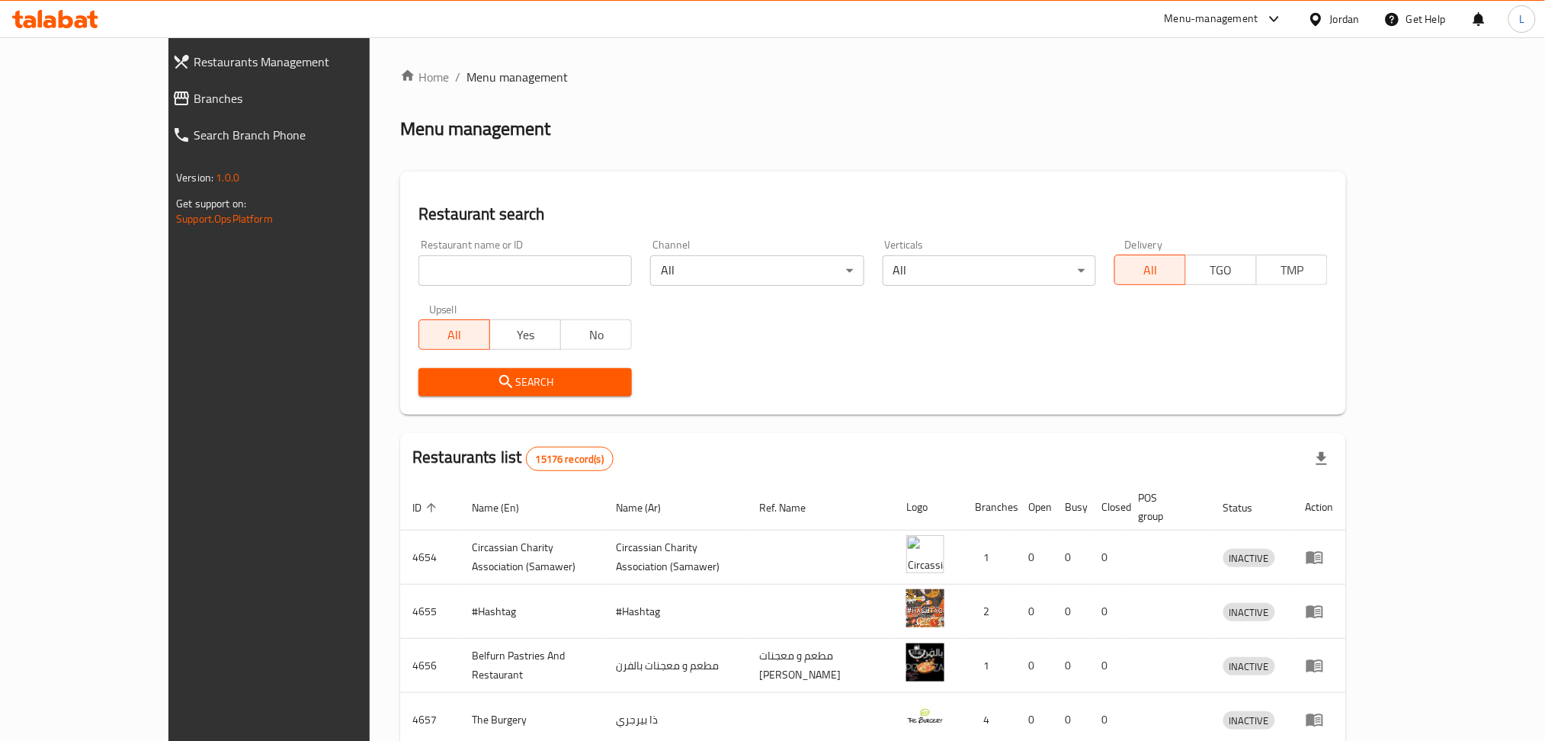
click at [454, 274] on input "search" at bounding box center [524, 270] width 213 height 30
click at [160, 85] on link "Branches" at bounding box center [293, 98] width 267 height 37
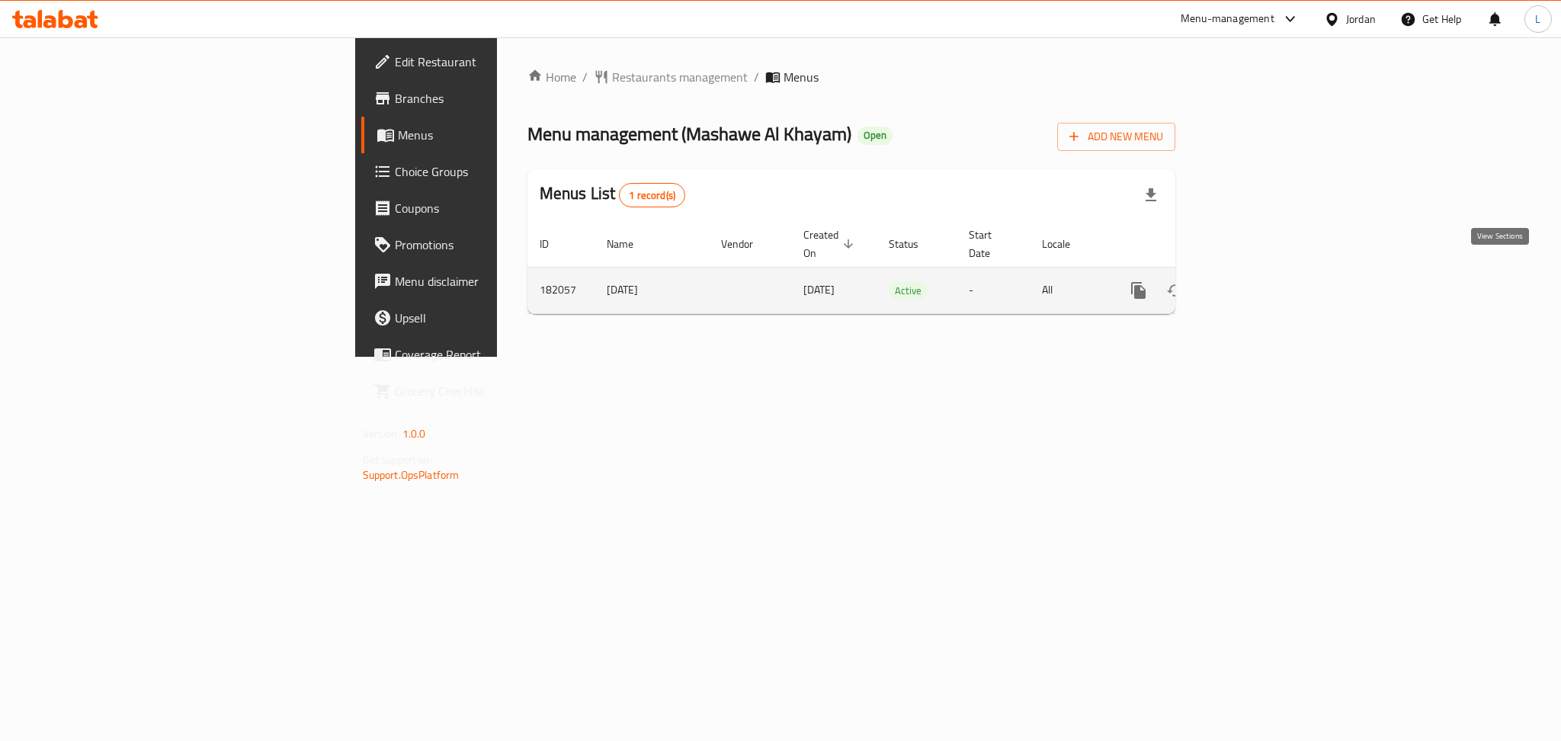
click at [1258, 281] on icon "enhanced table" at bounding box center [1248, 290] width 18 height 18
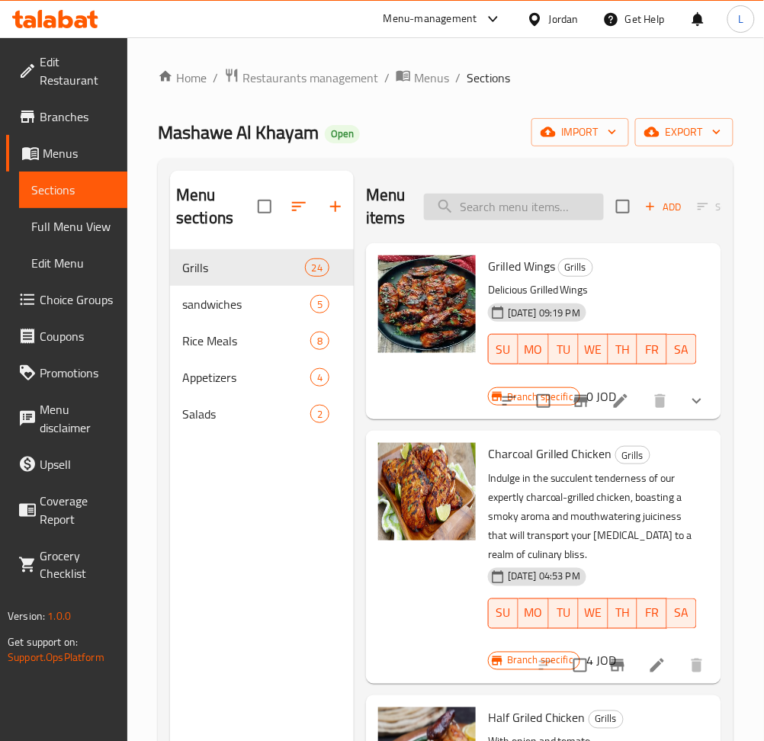
click at [569, 204] on input "search" at bounding box center [514, 207] width 180 height 27
paste input "وجبه رز +ربع دجاج +1فاصوليا +1دقوس"
type input "وجبه رز +ربع دجاج +1فاصوليا +1دقوس"
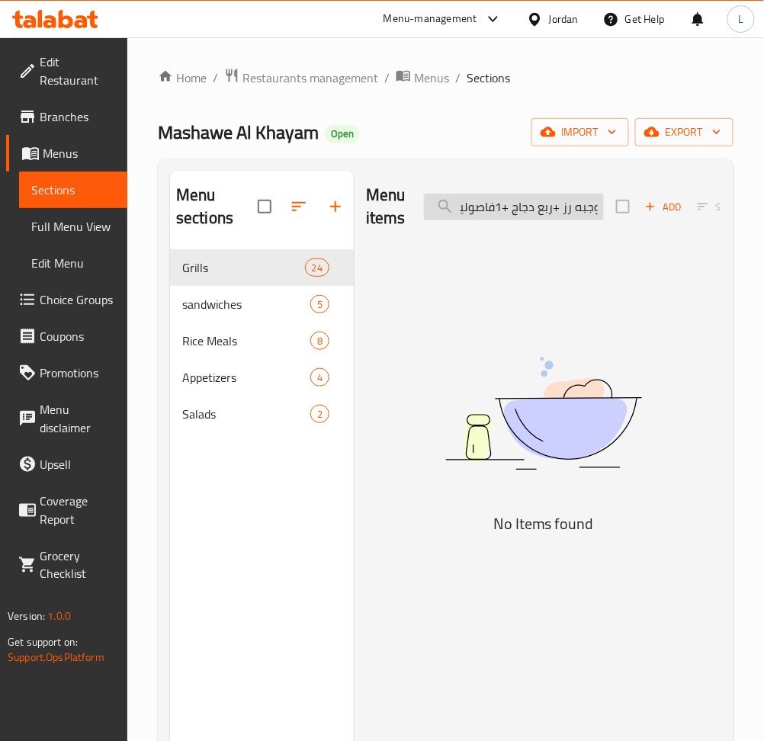
click at [568, 204] on input "وجبه رز +ربع دجاج +1فاصوليا +1دقوس" at bounding box center [514, 207] width 180 height 27
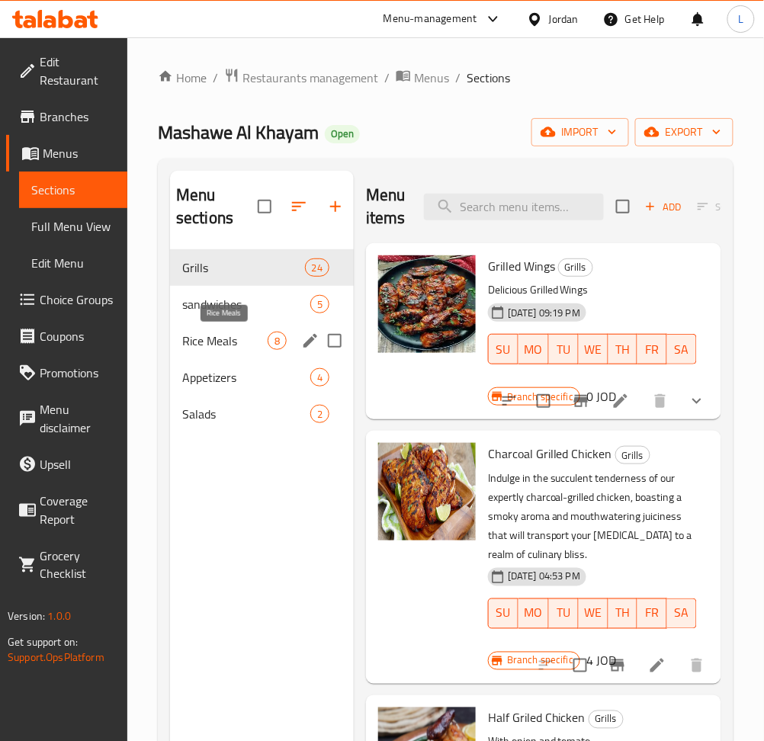
click at [218, 335] on span "Rice Meals" at bounding box center [224, 341] width 85 height 18
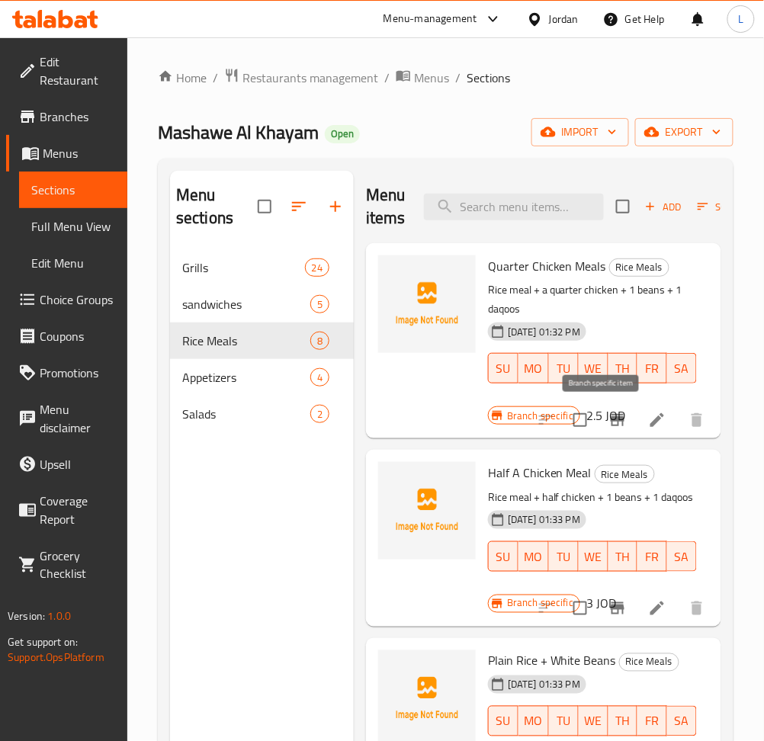
click at [611, 426] on icon "Branch-specific-item" at bounding box center [618, 420] width 14 height 12
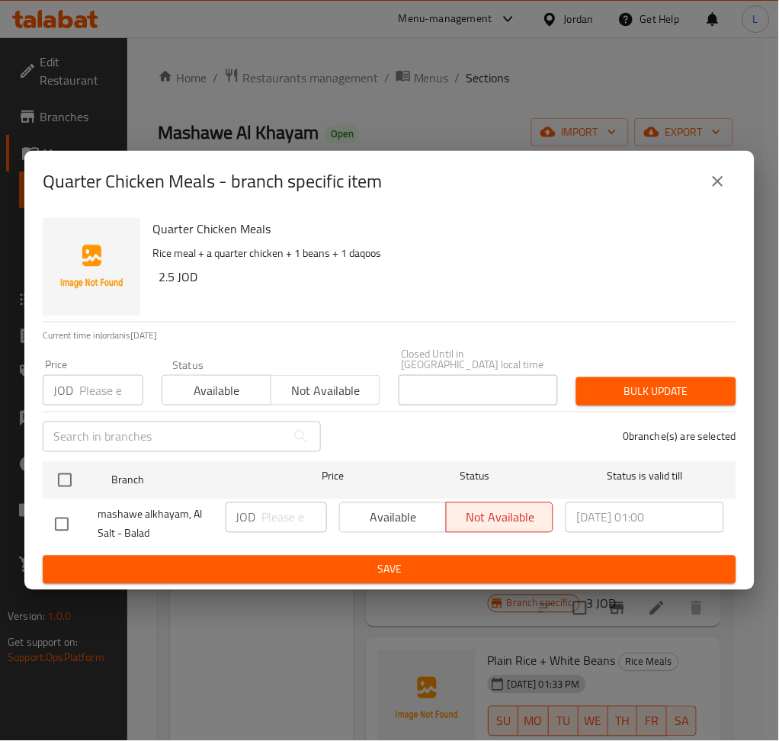
click at [107, 393] on input "number" at bounding box center [111, 390] width 64 height 30
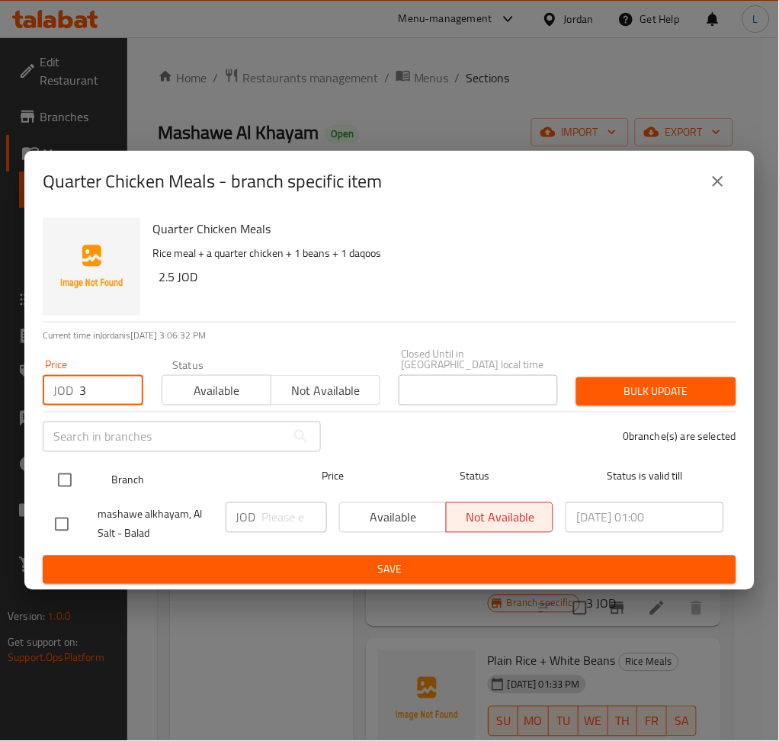
type input "3"
click at [58, 486] on input "checkbox" at bounding box center [65, 480] width 32 height 32
checkbox input "true"
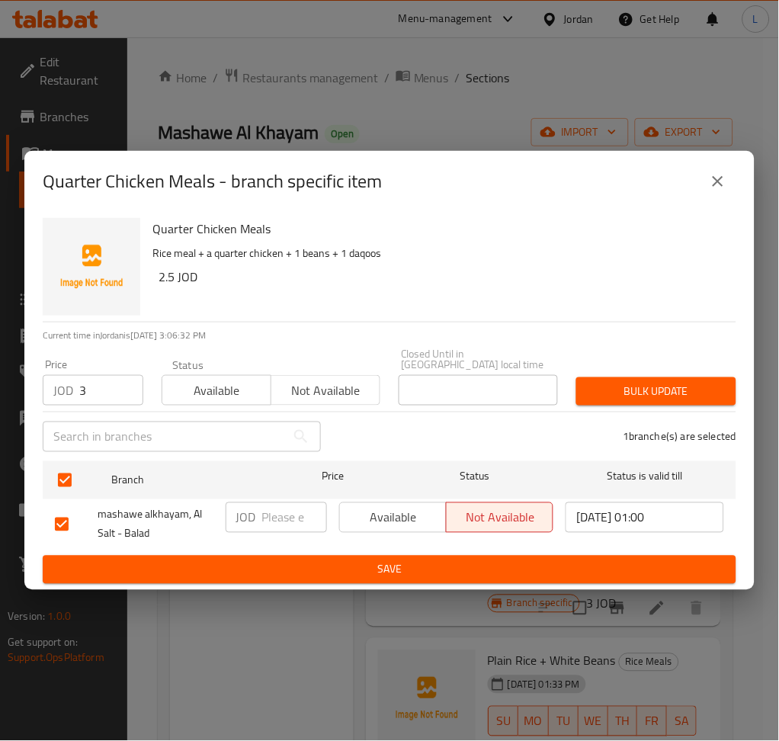
click at [622, 383] on span "Bulk update" at bounding box center [656, 391] width 136 height 19
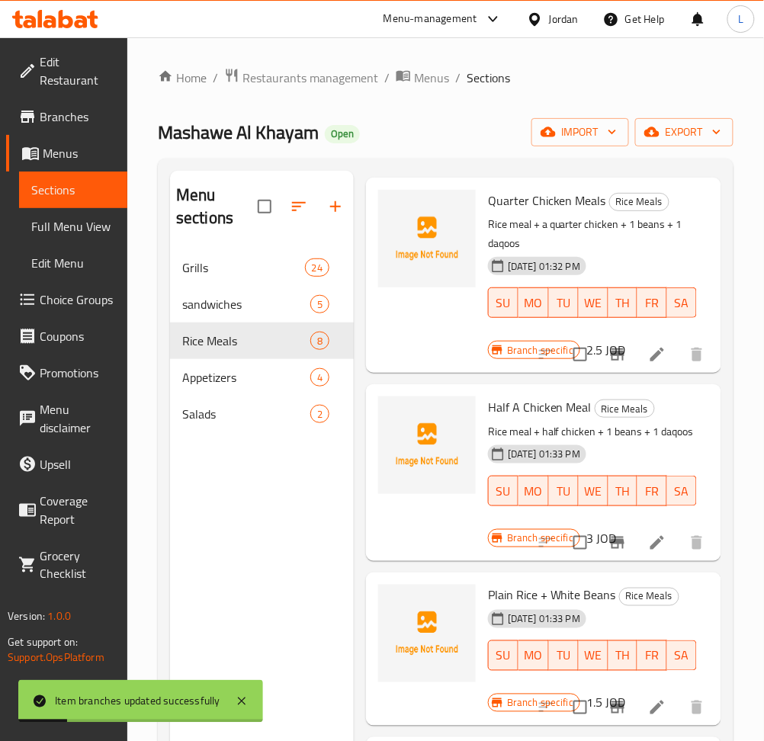
scroll to position [101, 0]
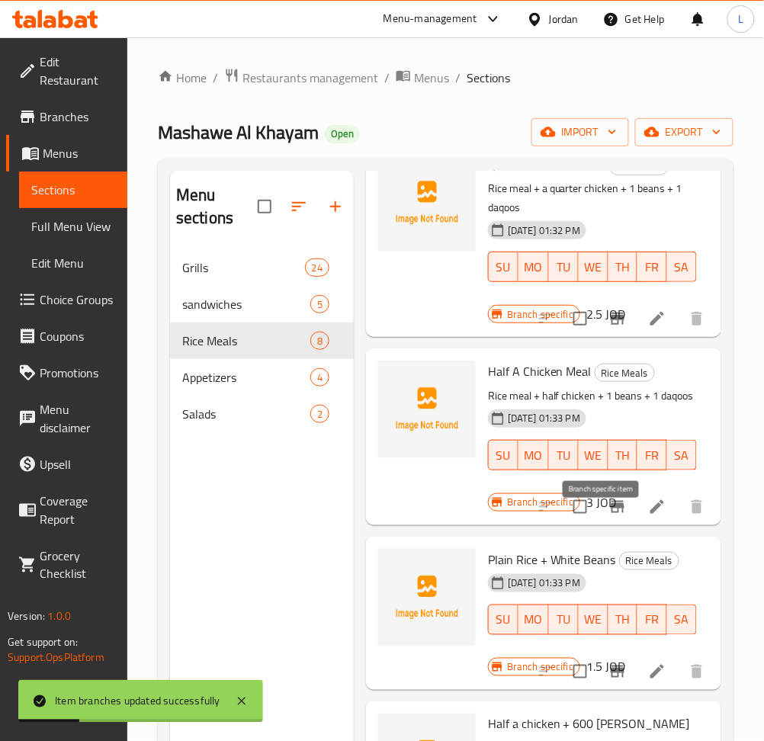
click at [612, 522] on button "Branch-specific-item" at bounding box center [617, 507] width 37 height 37
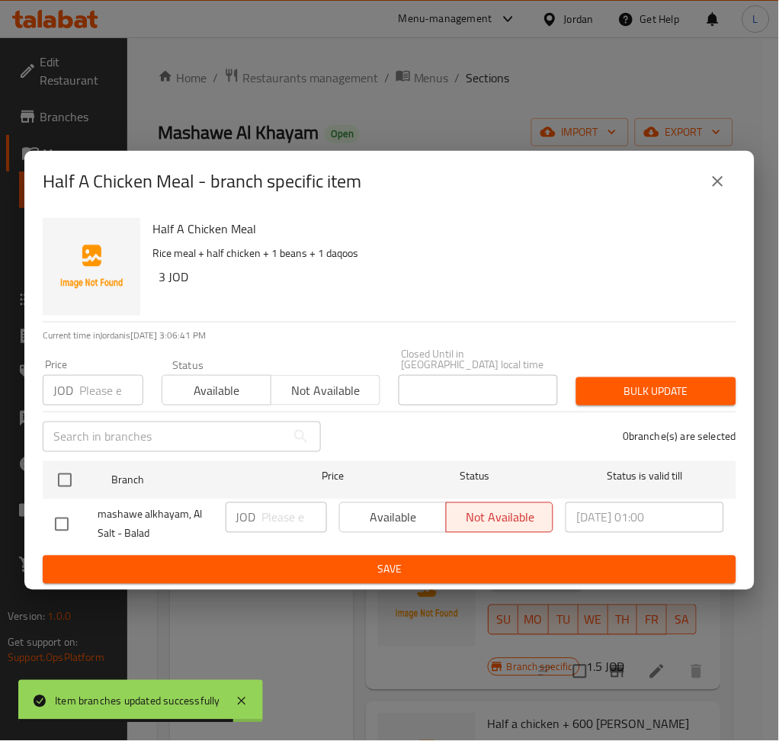
click at [107, 394] on input "number" at bounding box center [111, 390] width 64 height 30
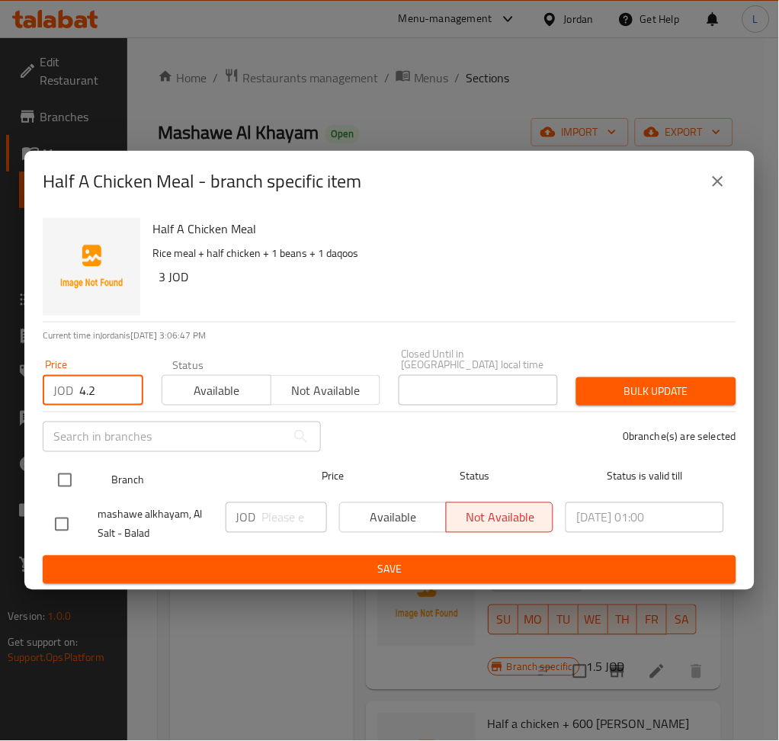
type input "4.2"
click at [62, 468] on input "checkbox" at bounding box center [65, 480] width 32 height 32
checkbox input "true"
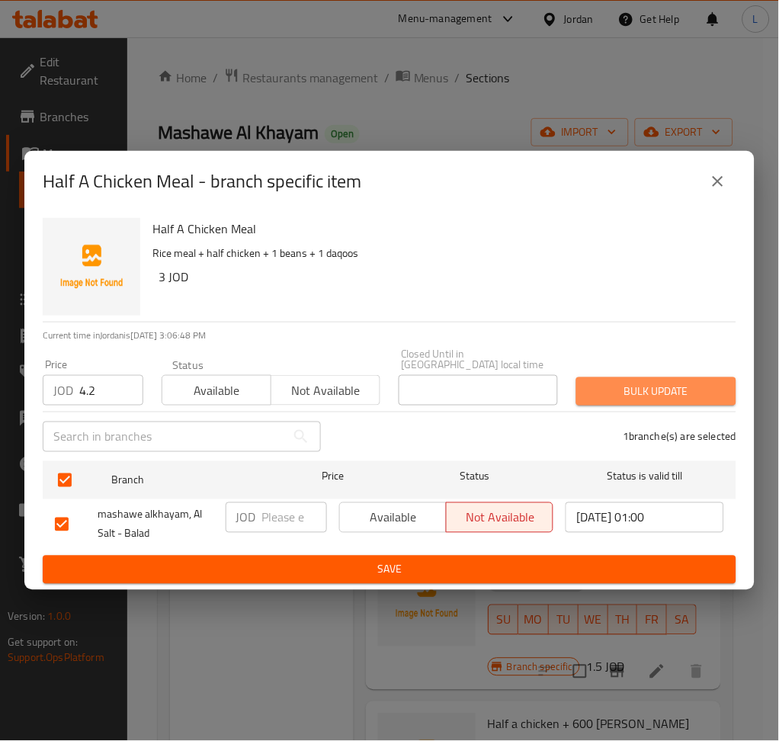
click at [593, 382] on span "Bulk update" at bounding box center [656, 391] width 136 height 19
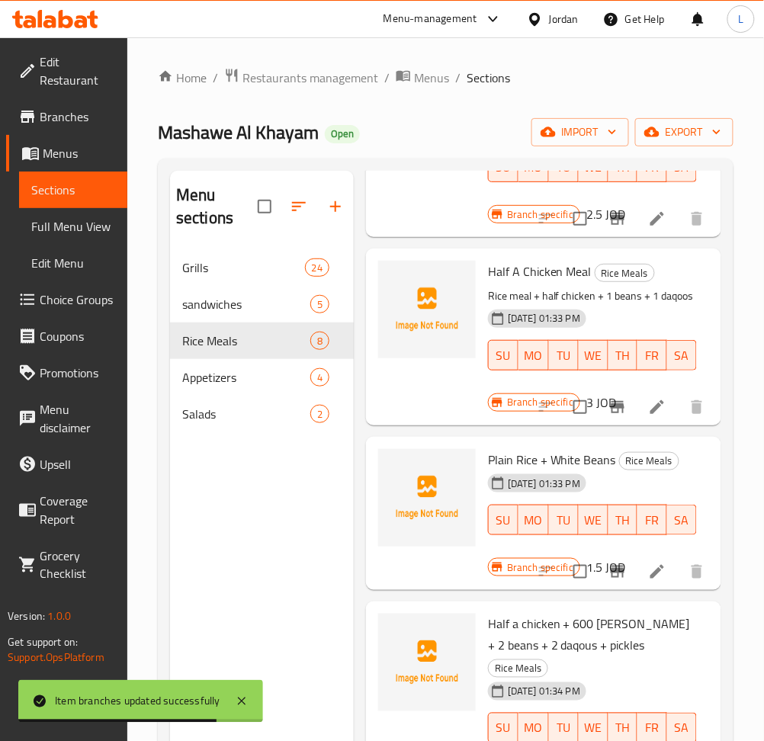
scroll to position [305, 0]
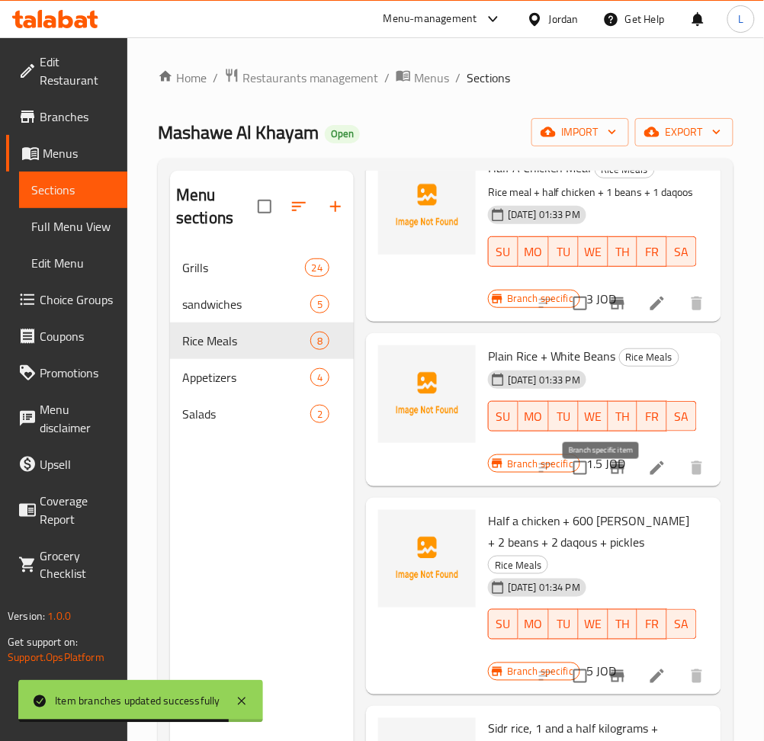
click at [611, 474] on icon "Branch-specific-item" at bounding box center [618, 468] width 14 height 12
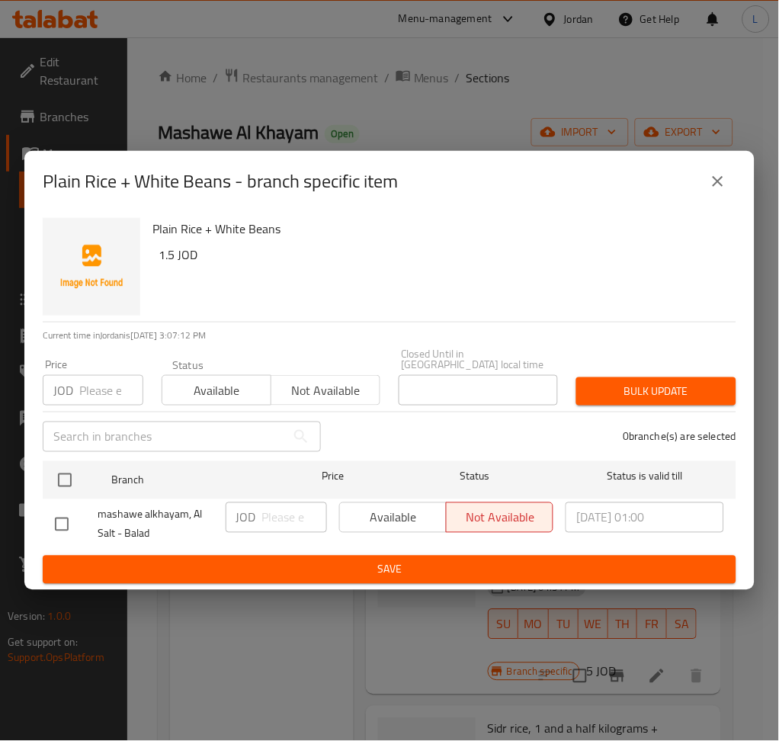
click at [715, 187] on icon "close" at bounding box center [718, 181] width 11 height 11
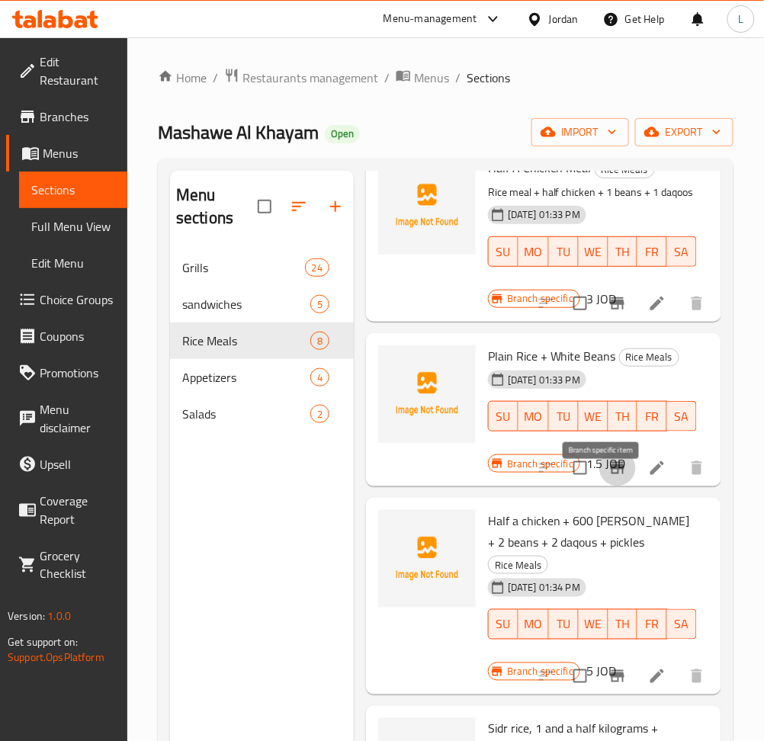
click at [611, 474] on icon "Branch-specific-item" at bounding box center [618, 468] width 14 height 12
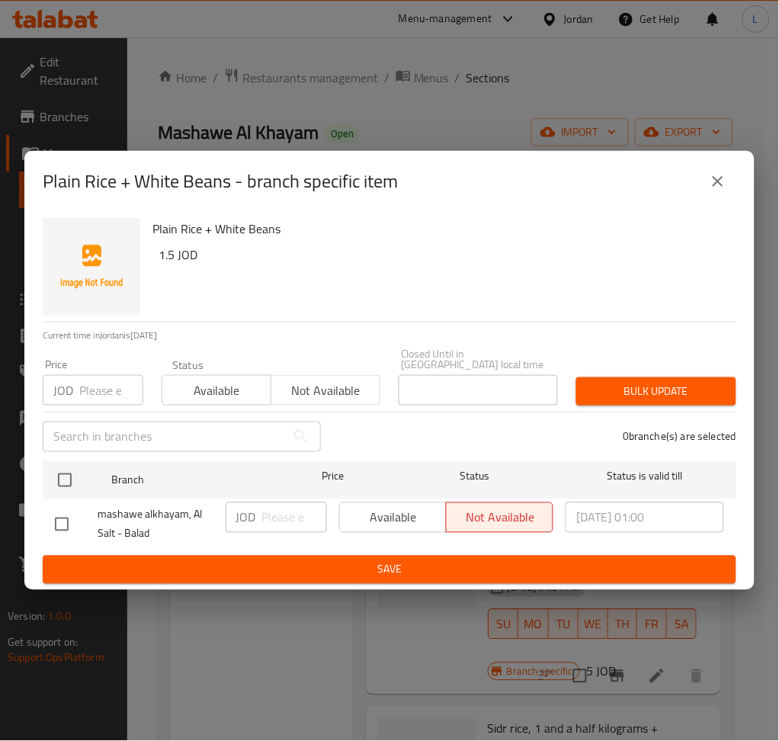
click at [84, 385] on input "number" at bounding box center [111, 390] width 64 height 30
type input ".8"
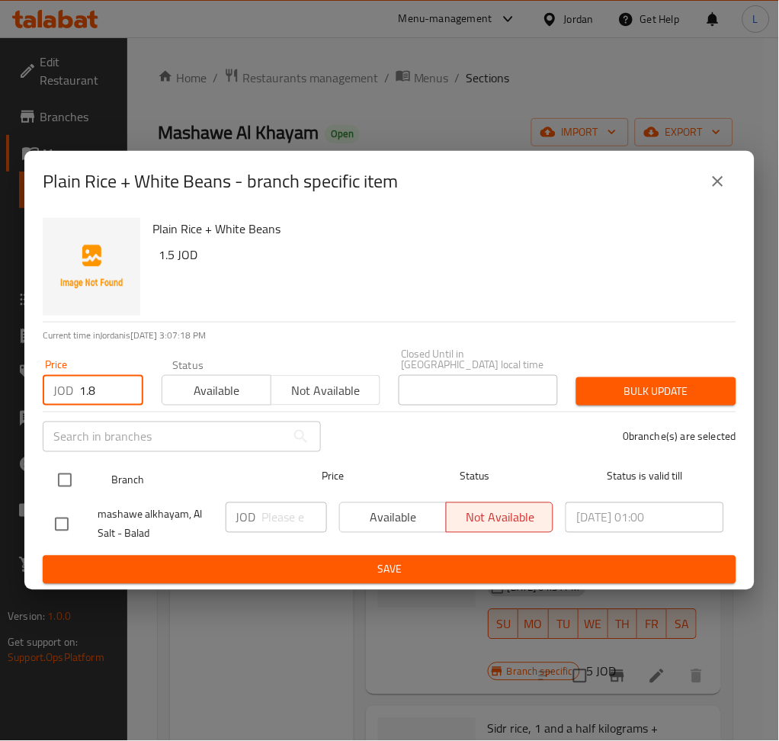
type input "1.8"
click at [69, 464] on input "checkbox" at bounding box center [65, 480] width 32 height 32
checkbox input "true"
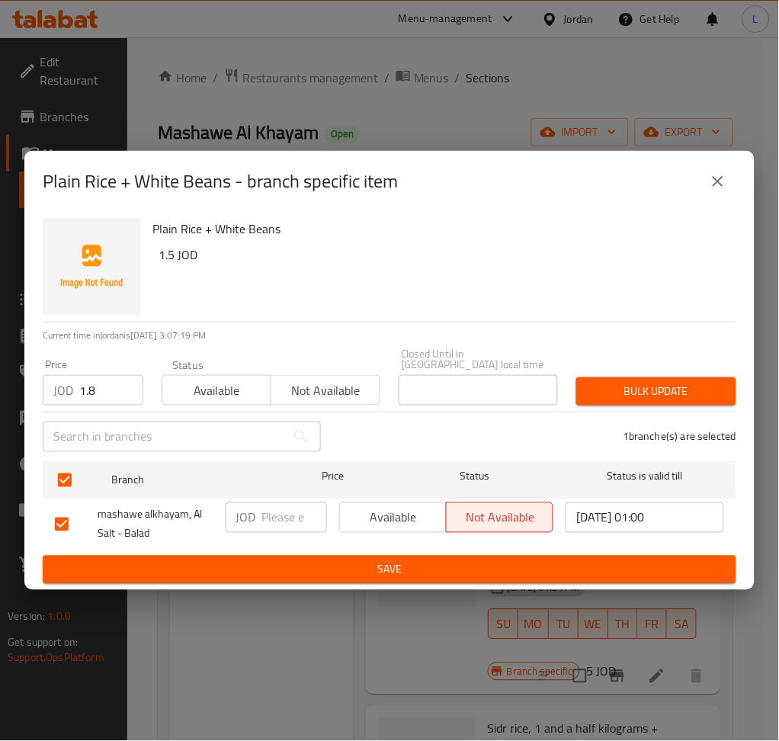
click at [620, 382] on span "Bulk update" at bounding box center [656, 391] width 136 height 19
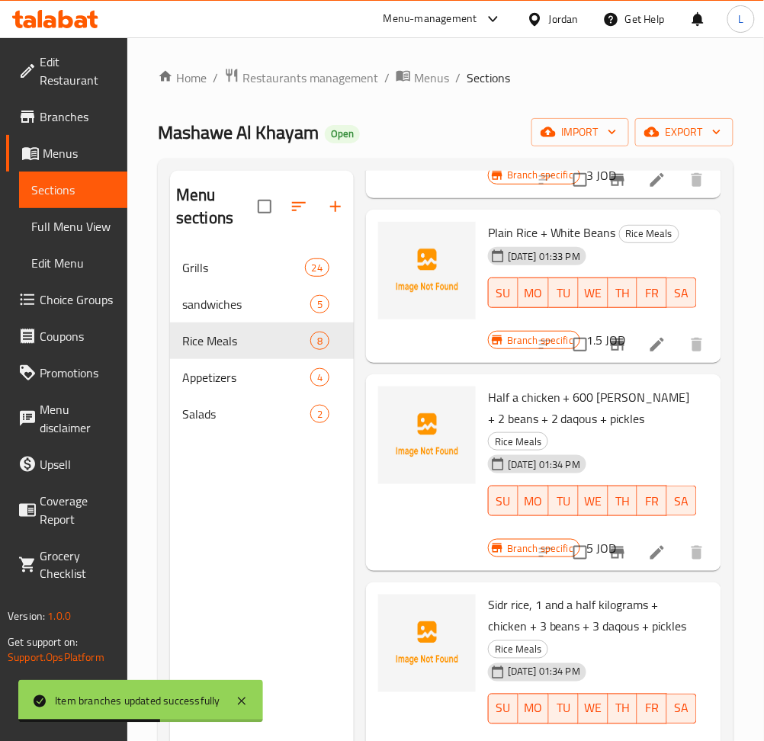
scroll to position [508, 0]
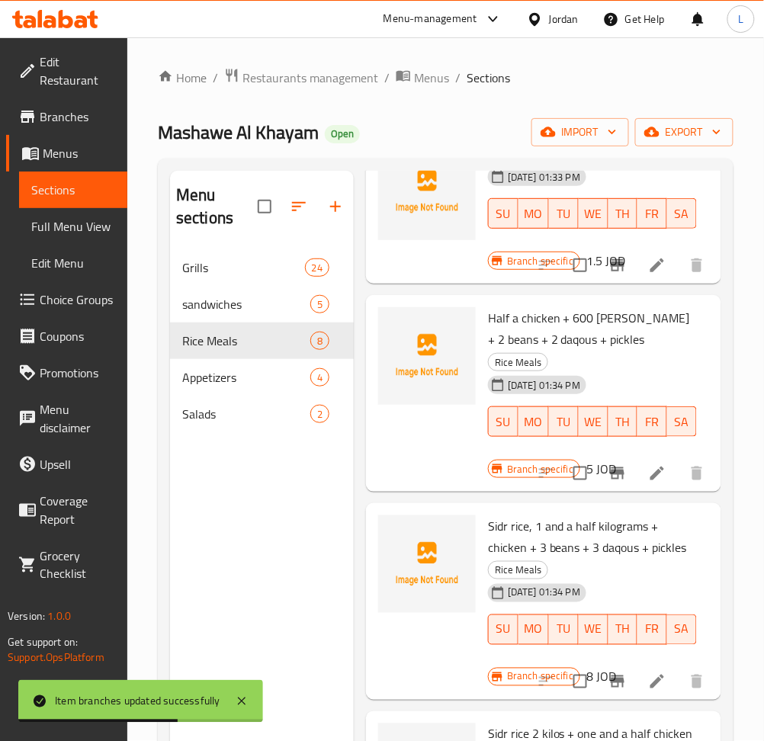
click at [611, 479] on icon "Branch-specific-item" at bounding box center [618, 473] width 14 height 12
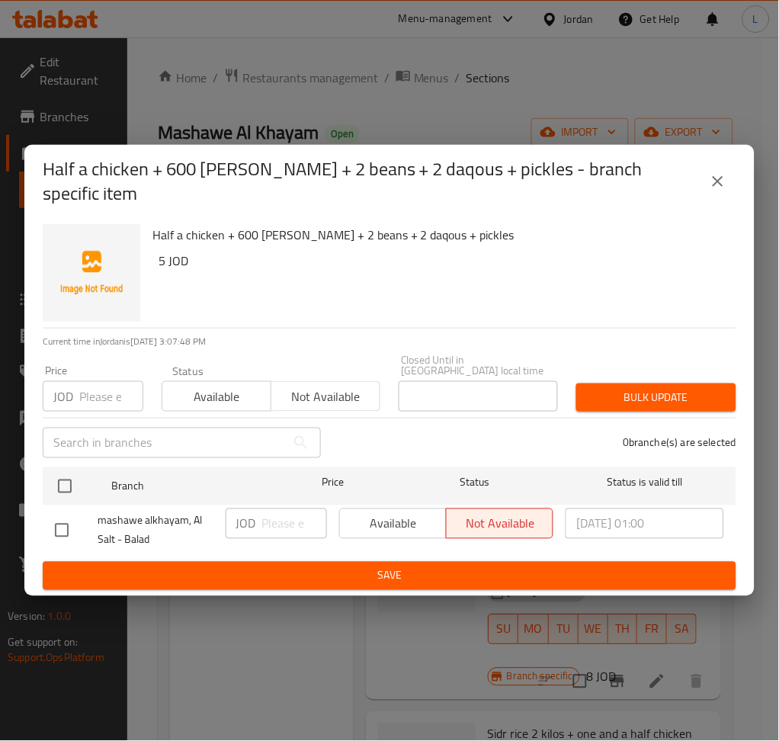
click at [87, 395] on input "number" at bounding box center [111, 396] width 64 height 30
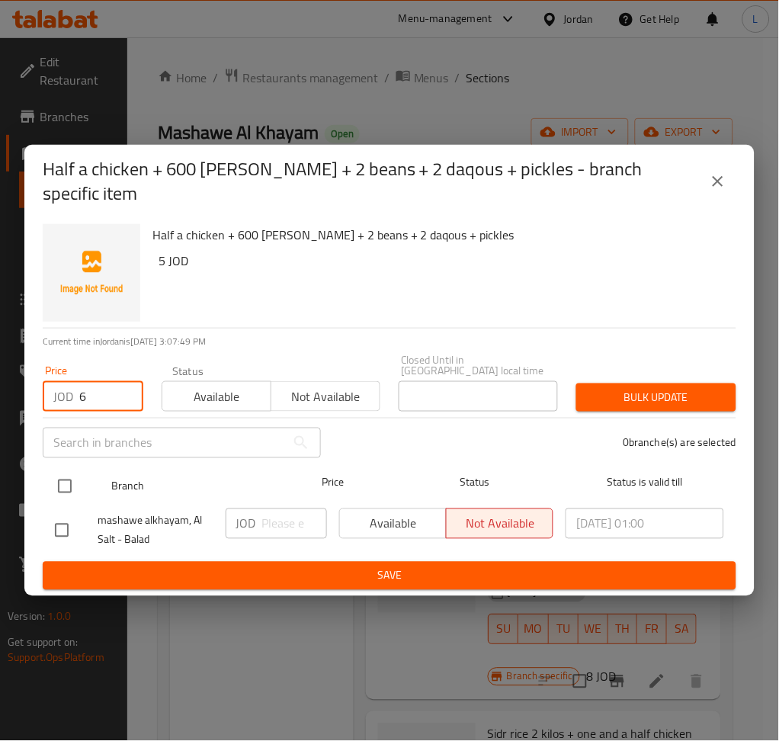
type input "6"
click at [66, 473] on input "checkbox" at bounding box center [65, 486] width 32 height 32
checkbox input "true"
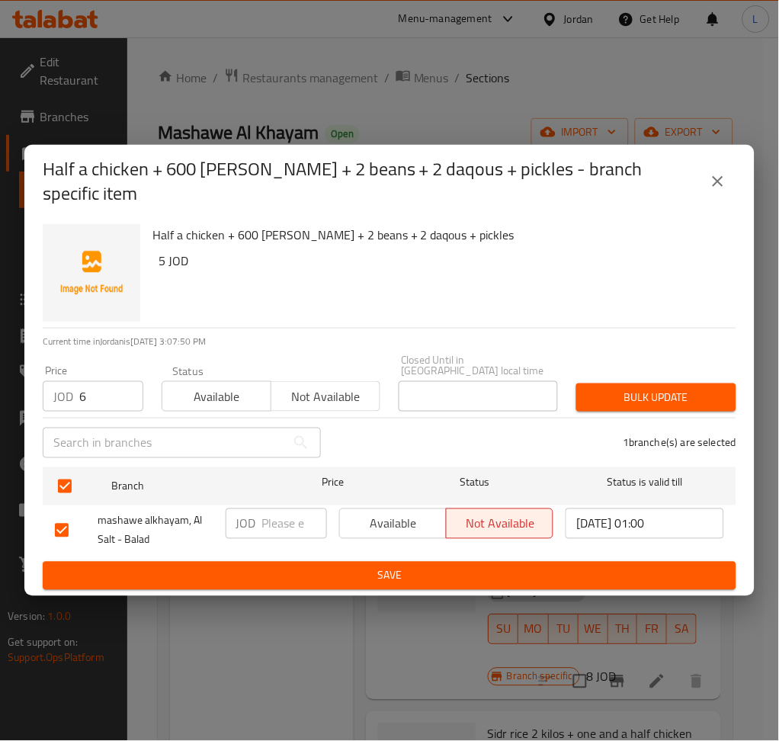
click at [651, 388] on span "Bulk update" at bounding box center [656, 397] width 136 height 19
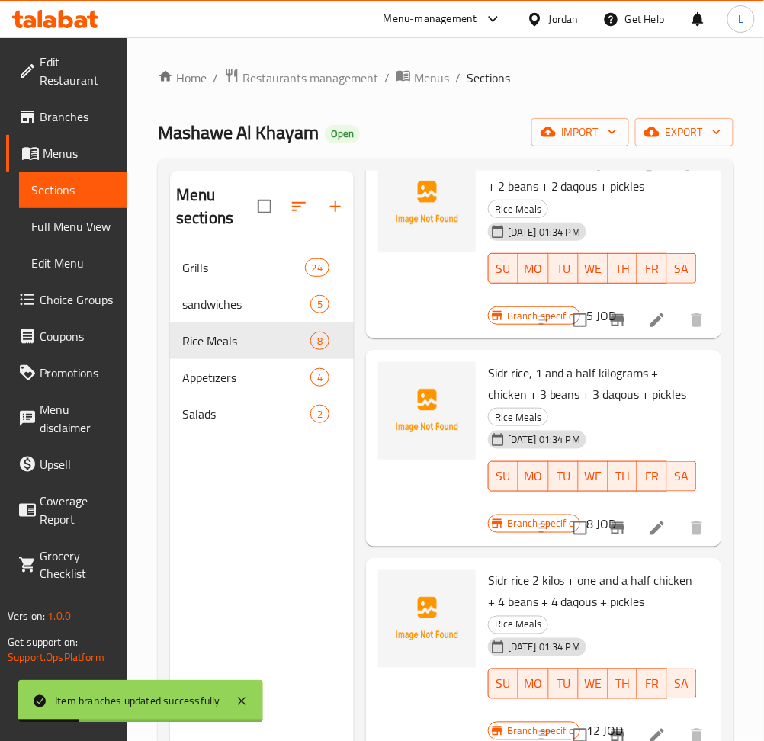
scroll to position [711, 0]
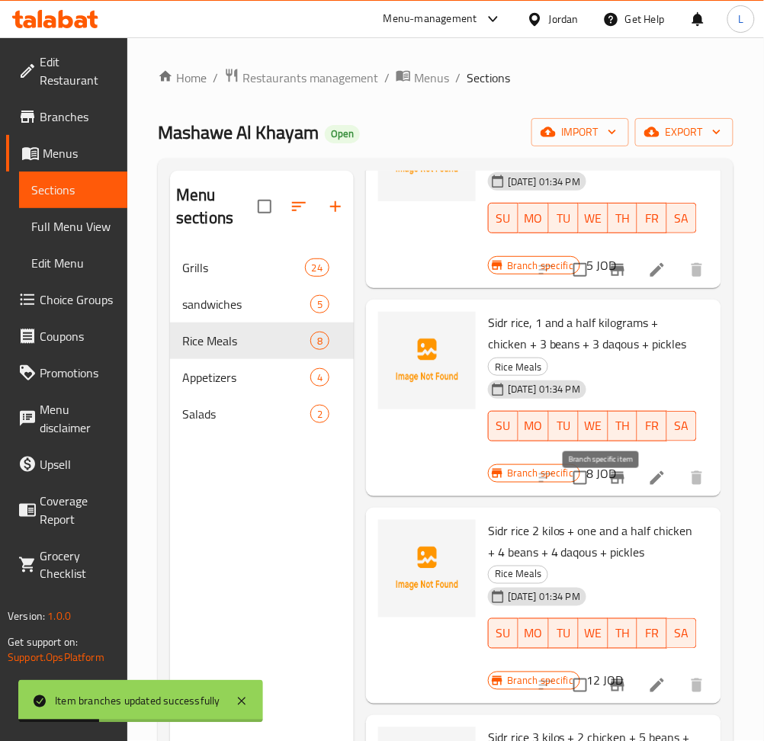
click at [611, 484] on icon "Branch-specific-item" at bounding box center [618, 478] width 14 height 12
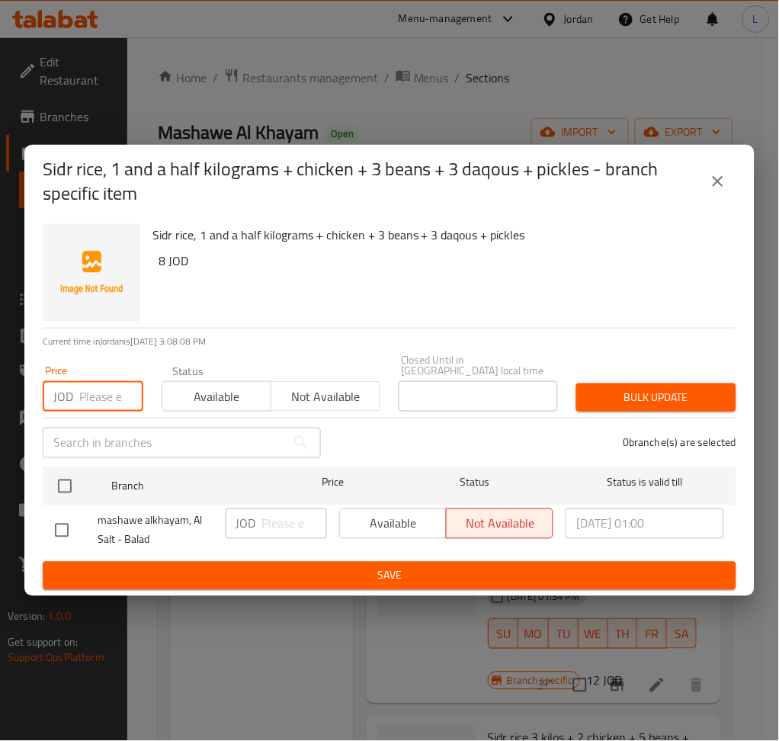
click at [91, 386] on input "number" at bounding box center [111, 396] width 64 height 30
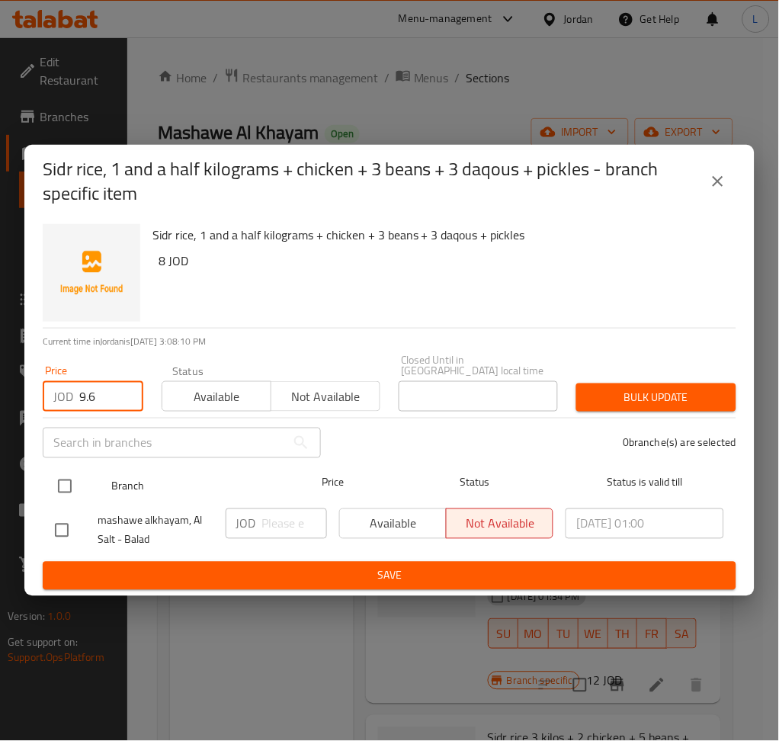
type input "9.6"
click at [66, 486] on input "checkbox" at bounding box center [65, 486] width 32 height 32
checkbox input "true"
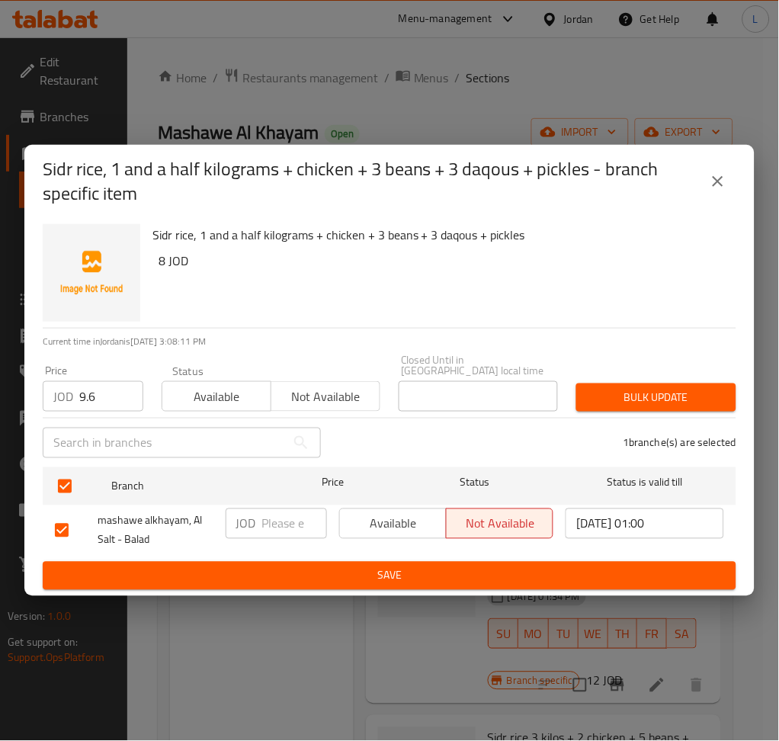
click at [653, 397] on span "Bulk update" at bounding box center [656, 397] width 136 height 19
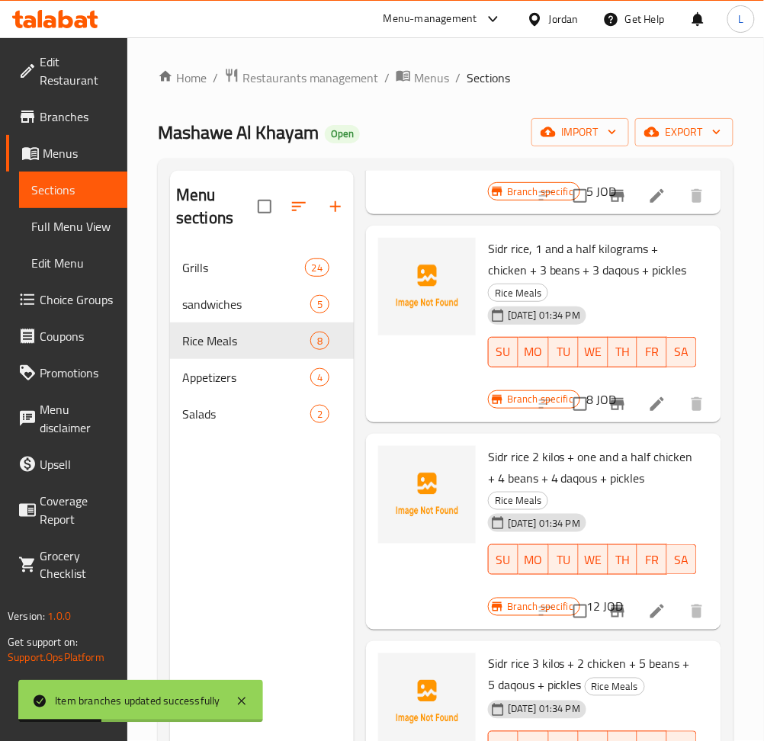
scroll to position [909, 0]
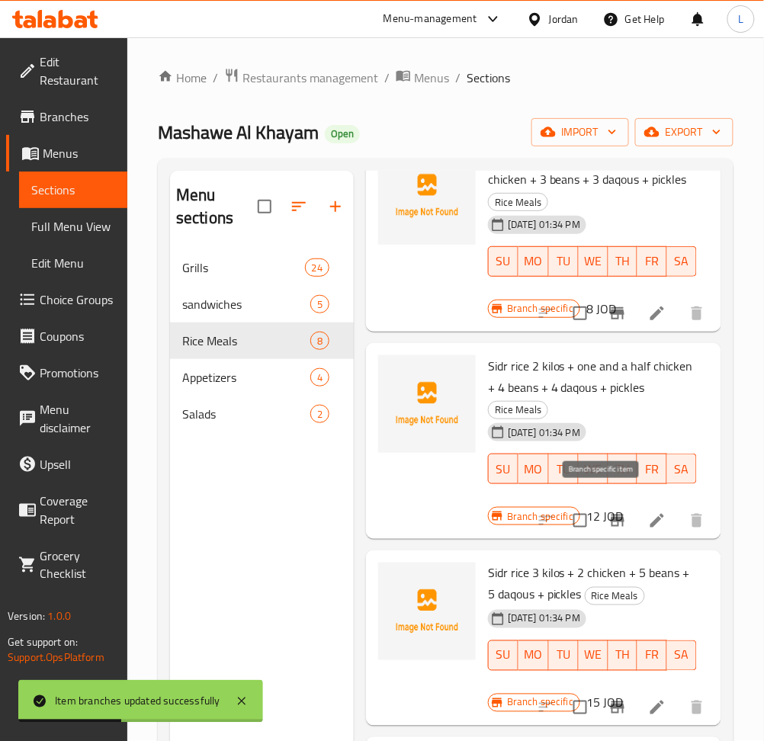
click at [608, 511] on icon "Branch-specific-item" at bounding box center [617, 520] width 18 height 18
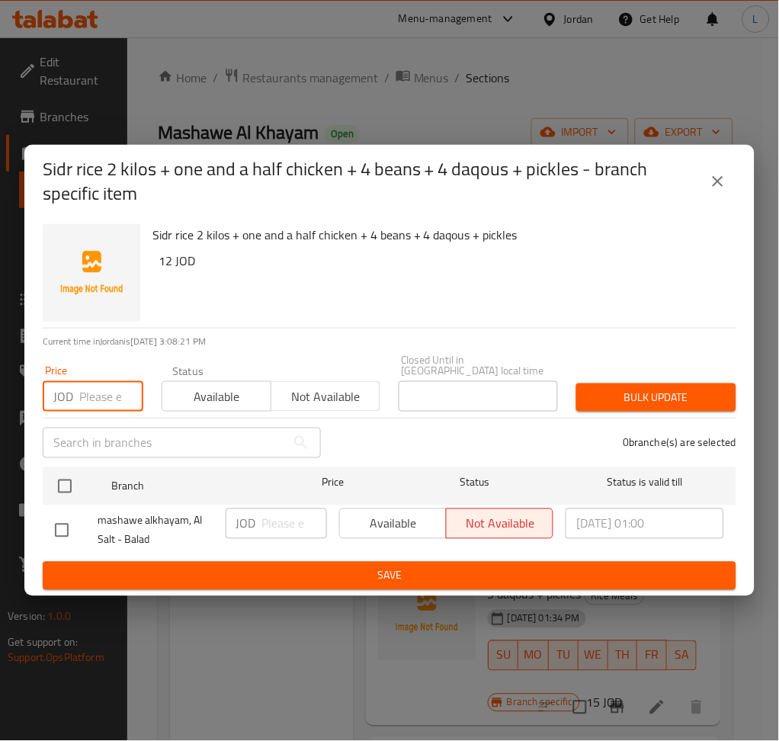
click at [95, 396] on input "number" at bounding box center [111, 396] width 64 height 30
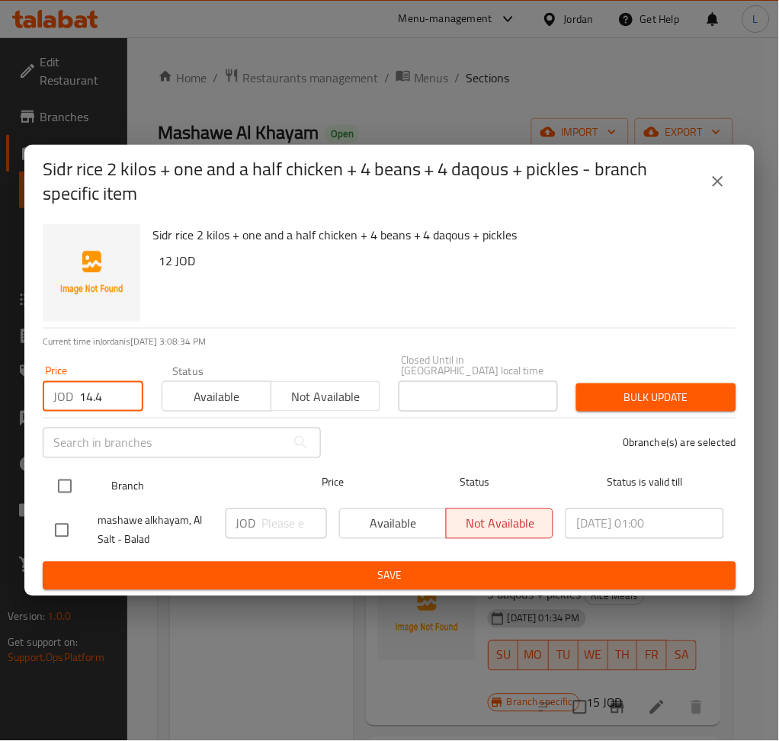
type input "14.4"
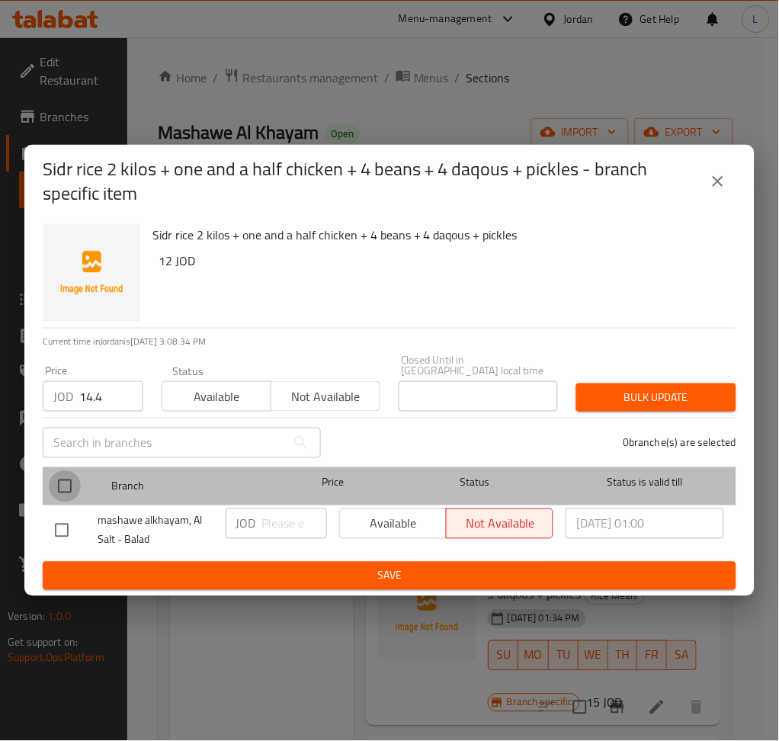
click at [76, 470] on input "checkbox" at bounding box center [65, 486] width 32 height 32
checkbox input "true"
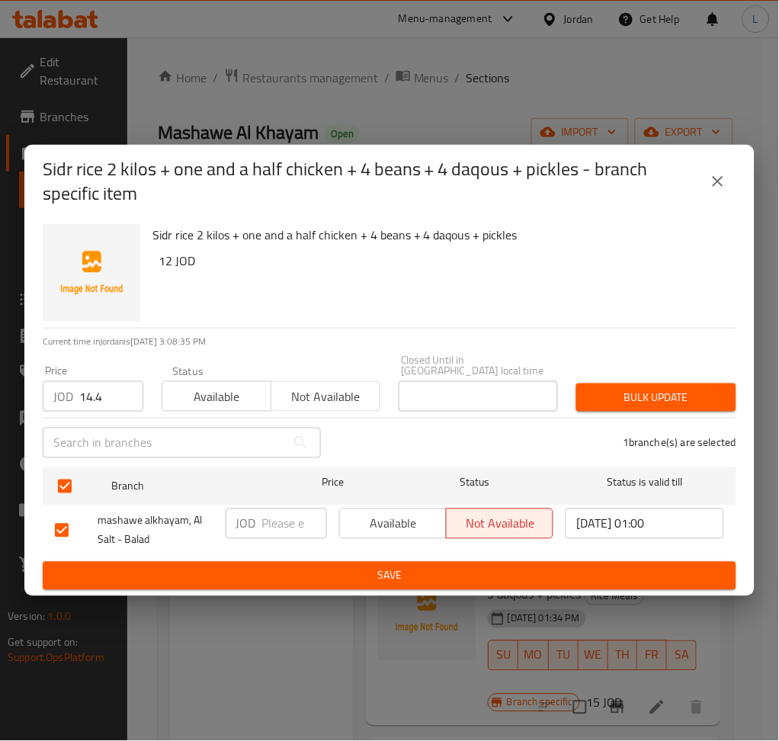
click at [642, 392] on span "Bulk update" at bounding box center [656, 397] width 136 height 19
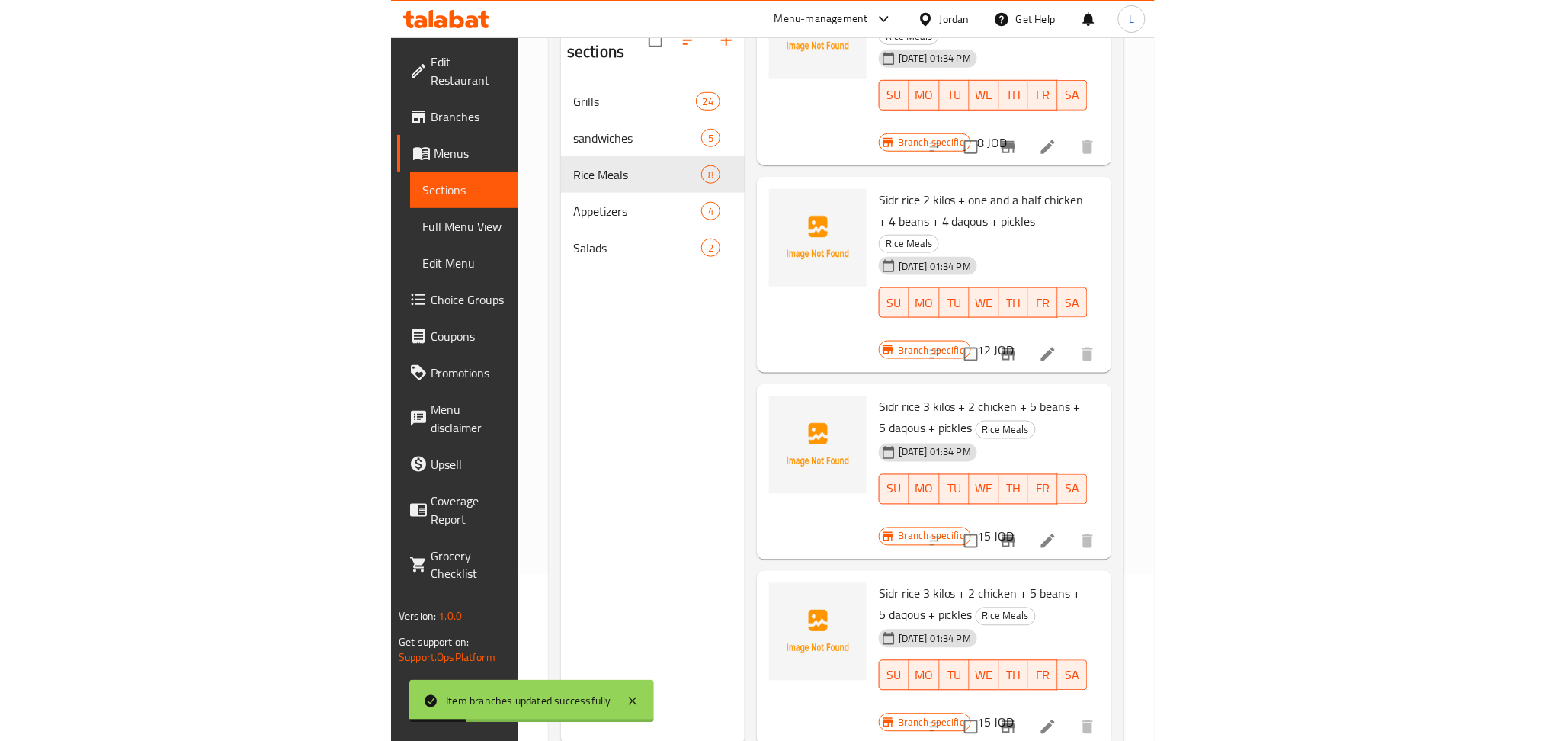
scroll to position [213, 0]
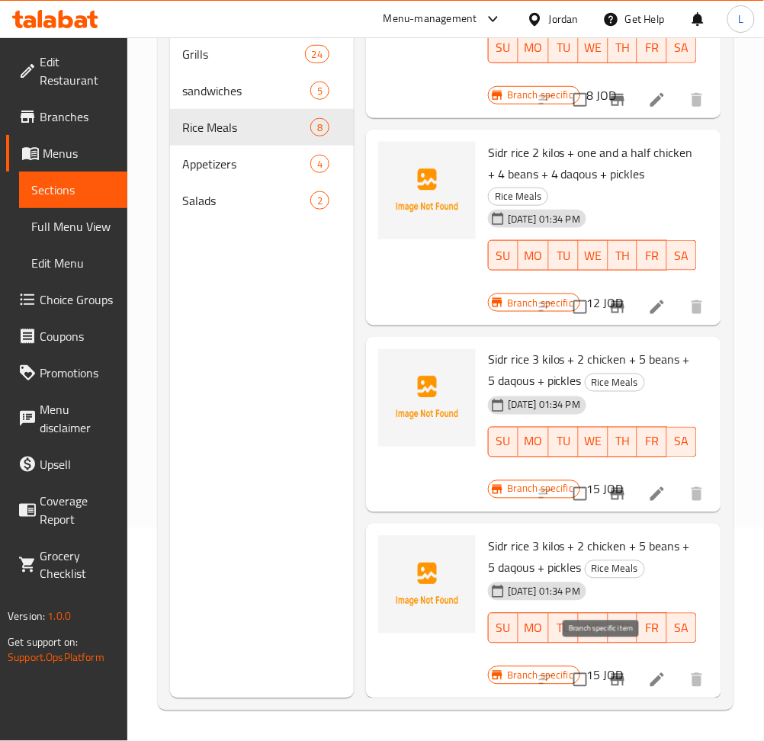
click at [599, 662] on button "Branch-specific-item" at bounding box center [617, 680] width 37 height 37
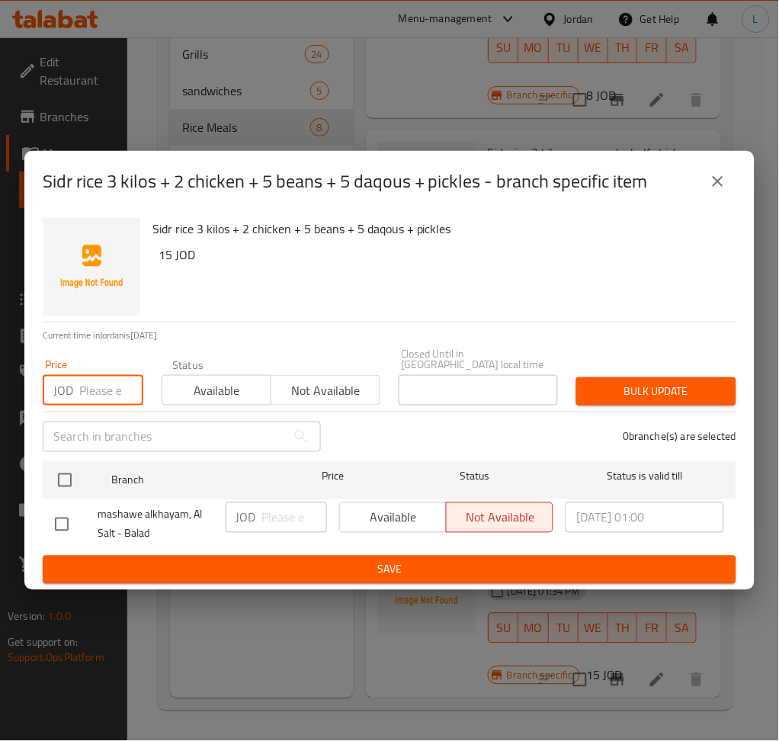
click at [92, 382] on input "number" at bounding box center [111, 390] width 64 height 30
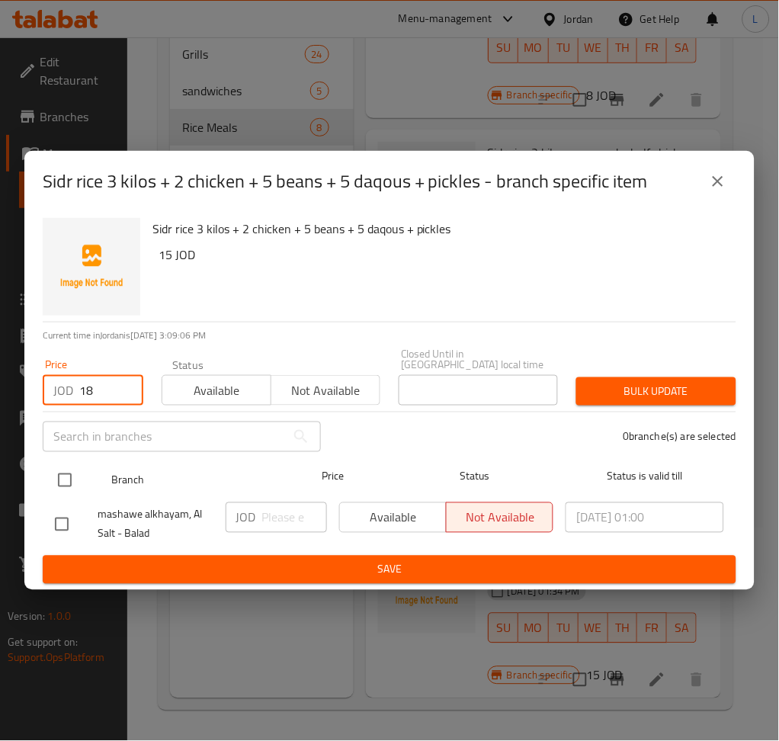
type input "18"
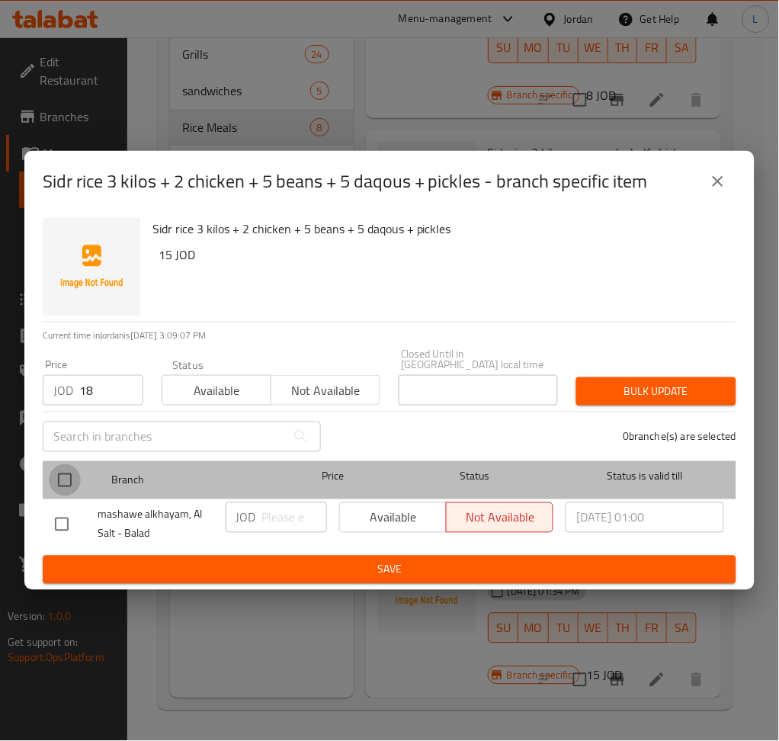
click at [65, 467] on input "checkbox" at bounding box center [65, 480] width 32 height 32
checkbox input "true"
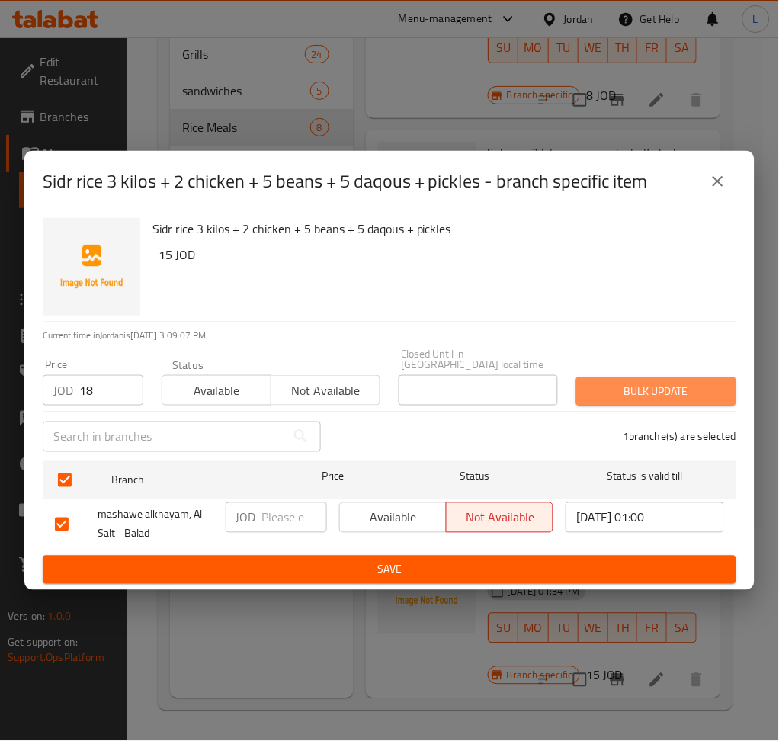
click at [611, 377] on button "Bulk update" at bounding box center [656, 391] width 160 height 28
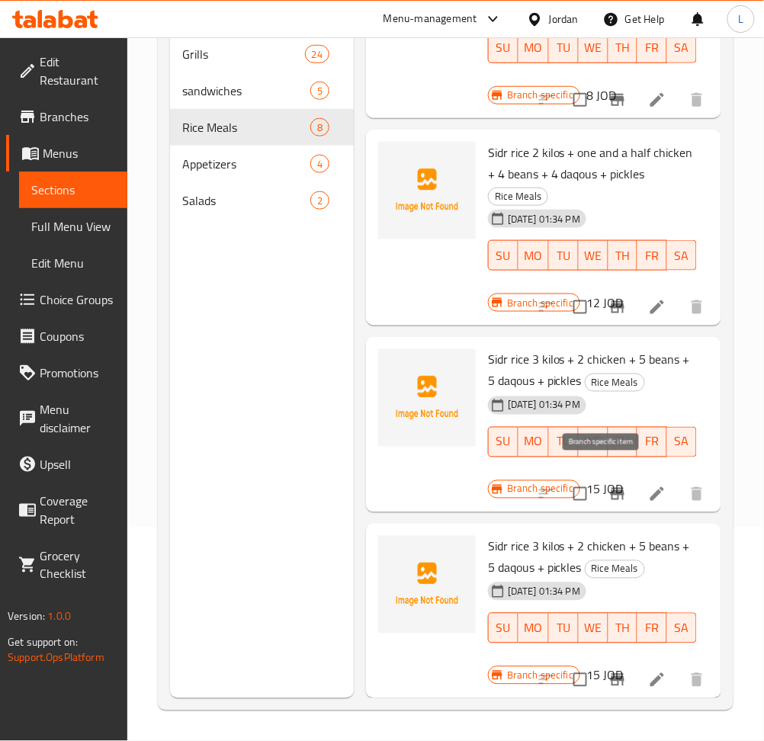
click at [608, 485] on icon "Branch-specific-item" at bounding box center [617, 494] width 18 height 18
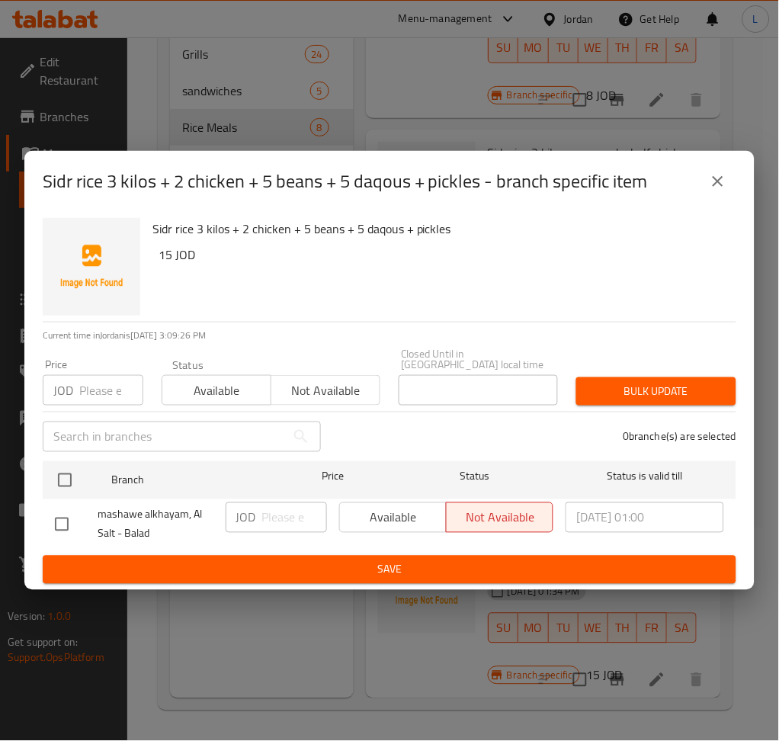
click at [716, 191] on icon "close" at bounding box center [718, 181] width 18 height 18
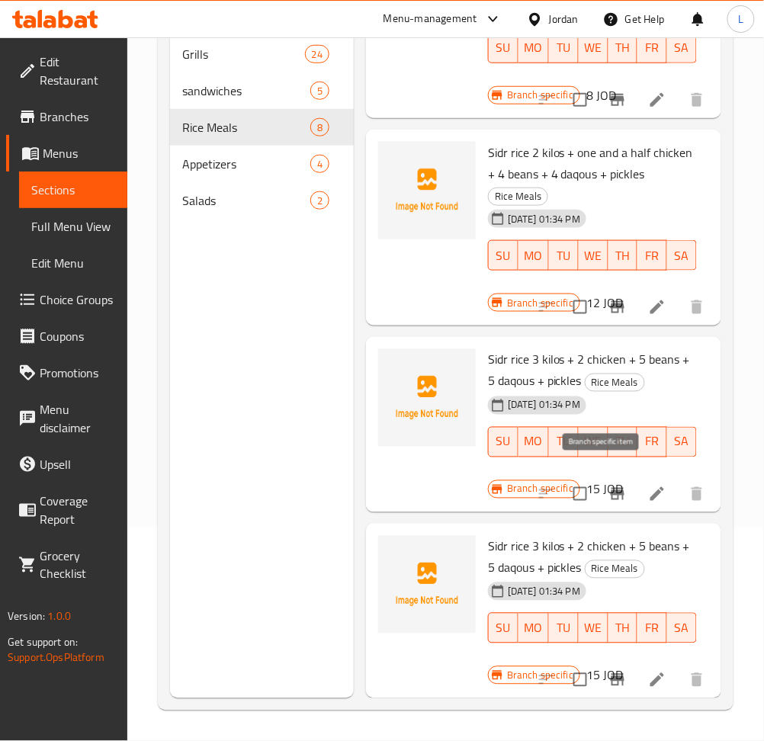
click at [611, 488] on icon "Branch-specific-item" at bounding box center [618, 494] width 14 height 12
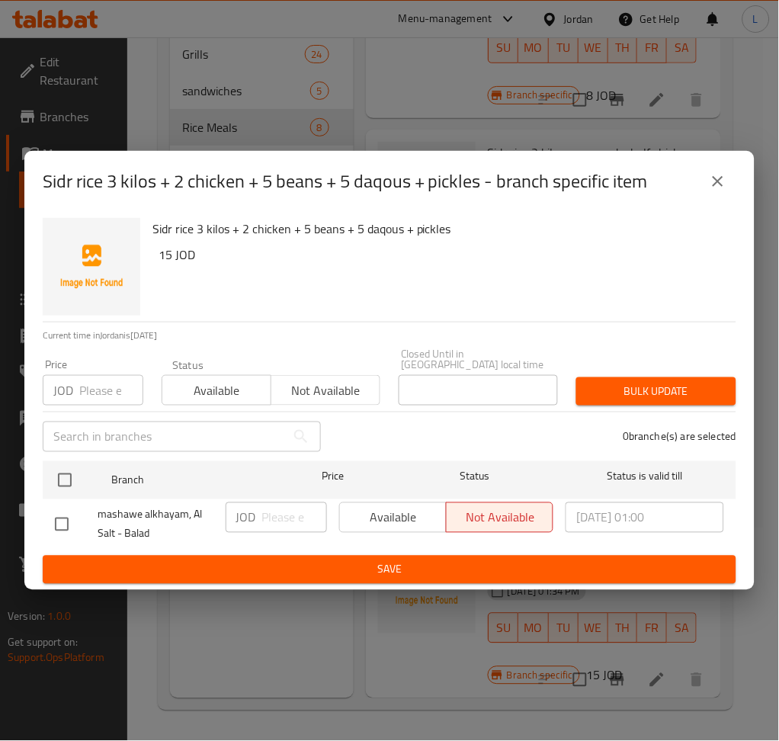
click at [94, 380] on input "number" at bounding box center [111, 390] width 64 height 30
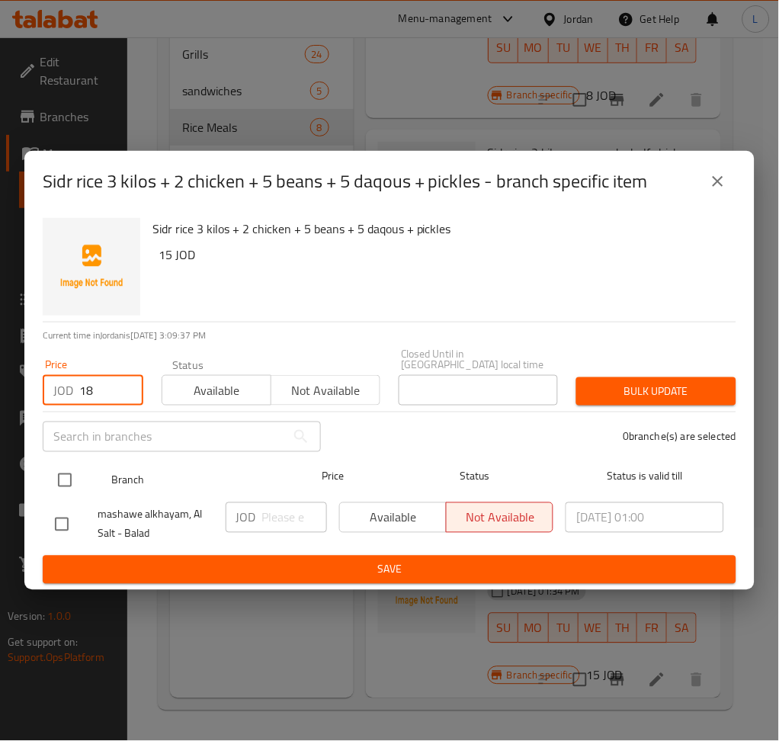
type input "18"
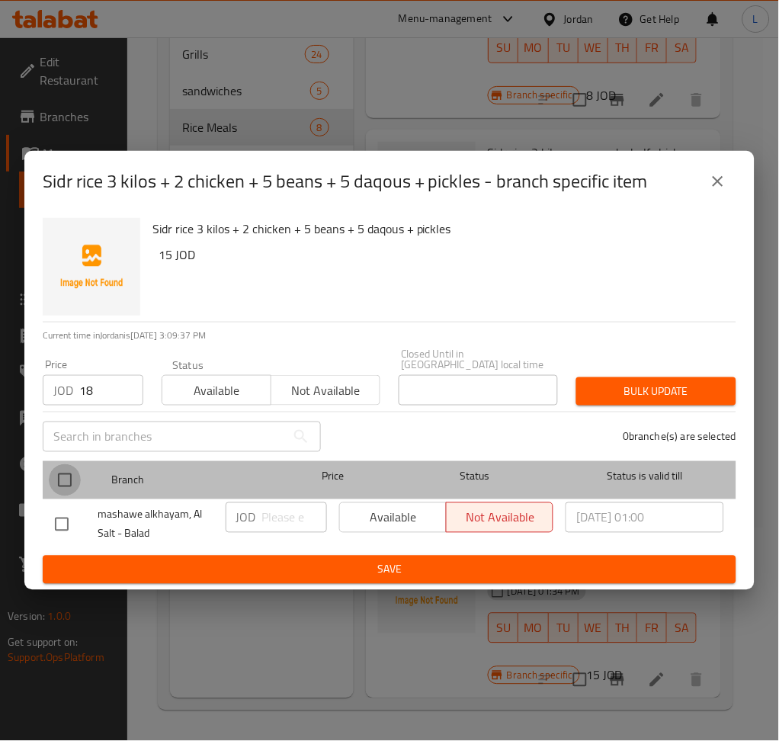
click at [54, 473] on input "checkbox" at bounding box center [65, 480] width 32 height 32
checkbox input "true"
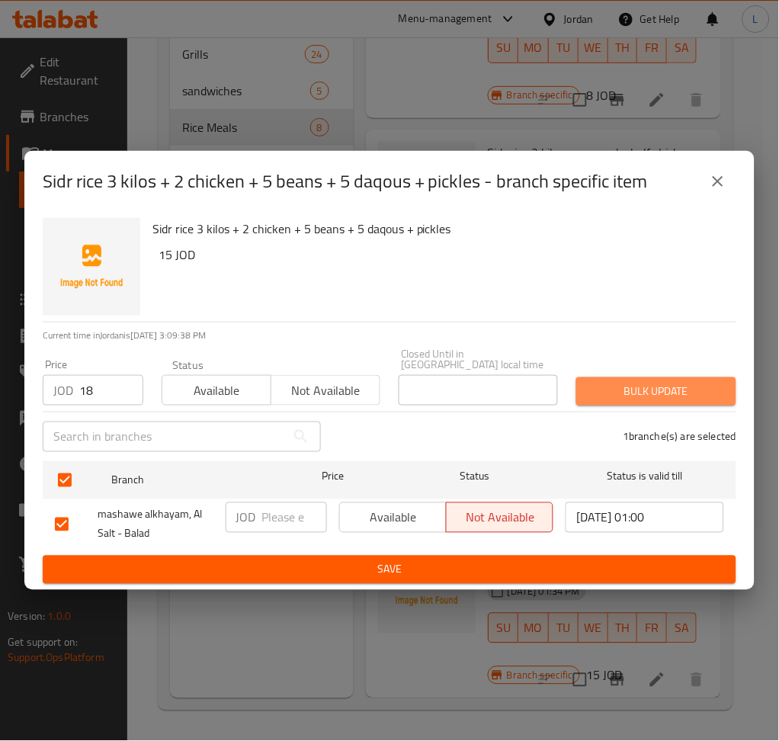
click at [626, 377] on button "Bulk update" at bounding box center [656, 391] width 160 height 28
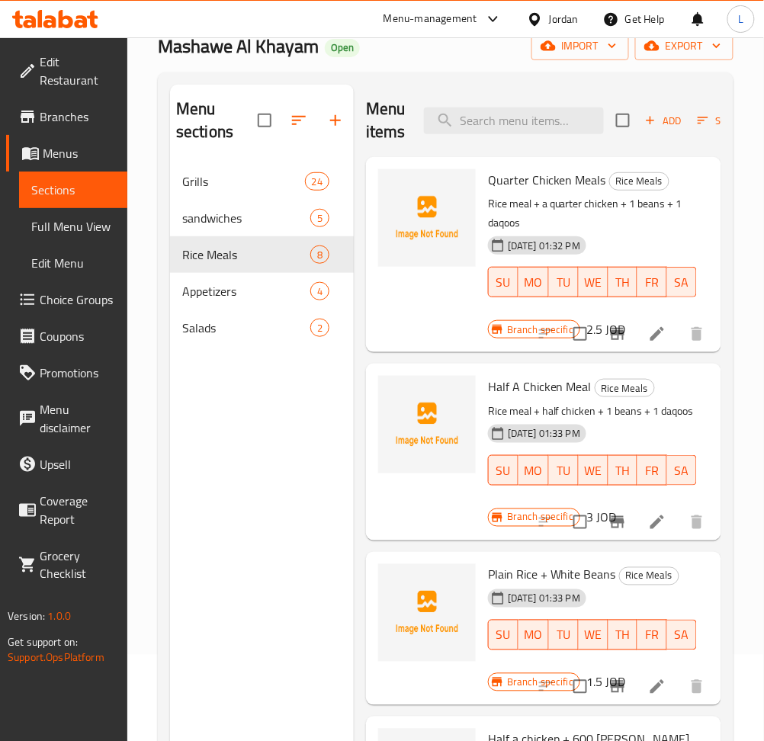
scroll to position [0, 0]
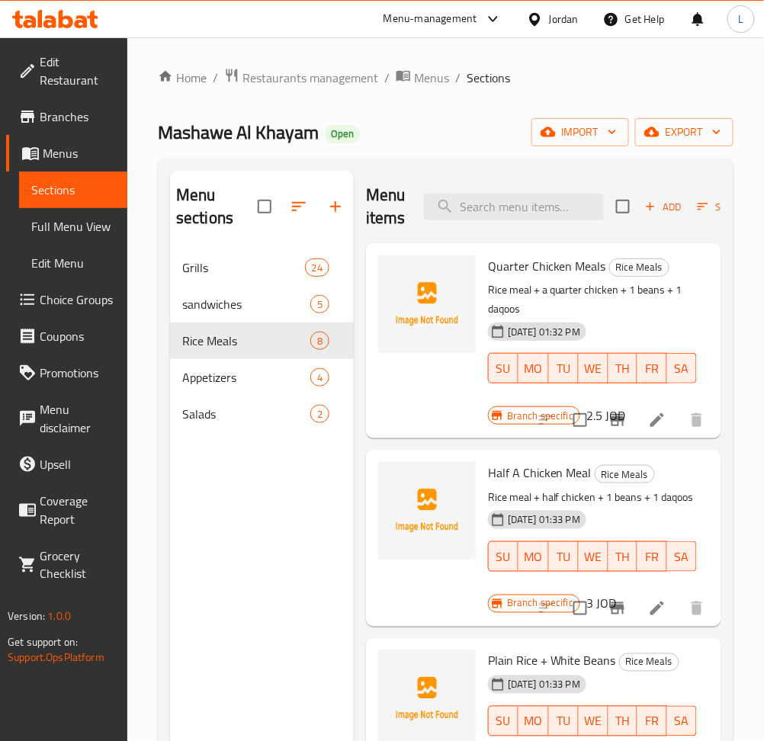
click at [422, 126] on div "Mashawe Al Khayam Open import export" at bounding box center [445, 132] width 575 height 28
click at [35, 24] on icon at bounding box center [29, 21] width 13 height 13
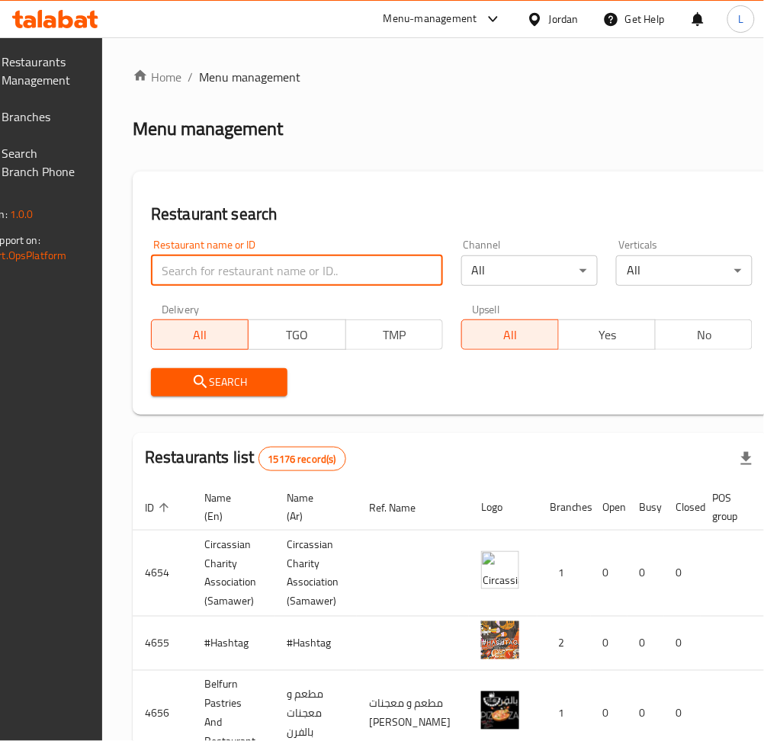
click at [300, 282] on input "search" at bounding box center [297, 270] width 292 height 30
paste input "767299"
type input "767299"
click button "Search" at bounding box center [219, 382] width 136 height 28
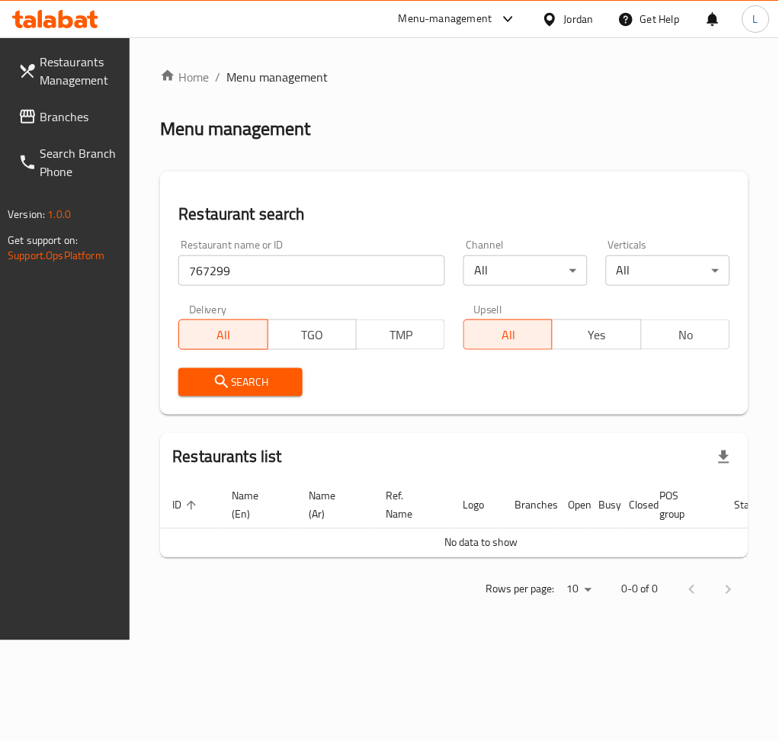
click at [50, 20] on icon at bounding box center [49, 21] width 13 height 13
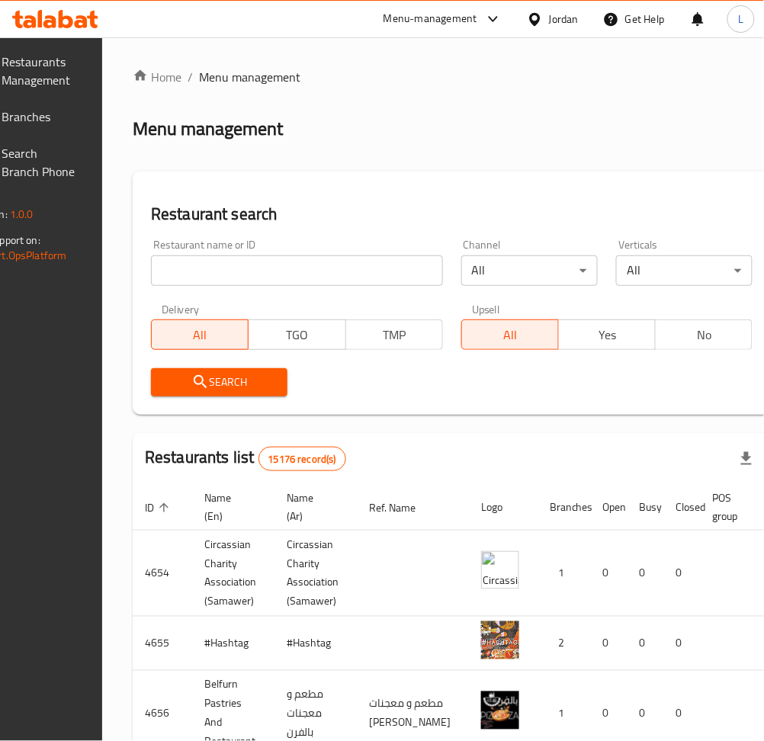
click at [90, 104] on link "Branches" at bounding box center [29, 116] width 121 height 37
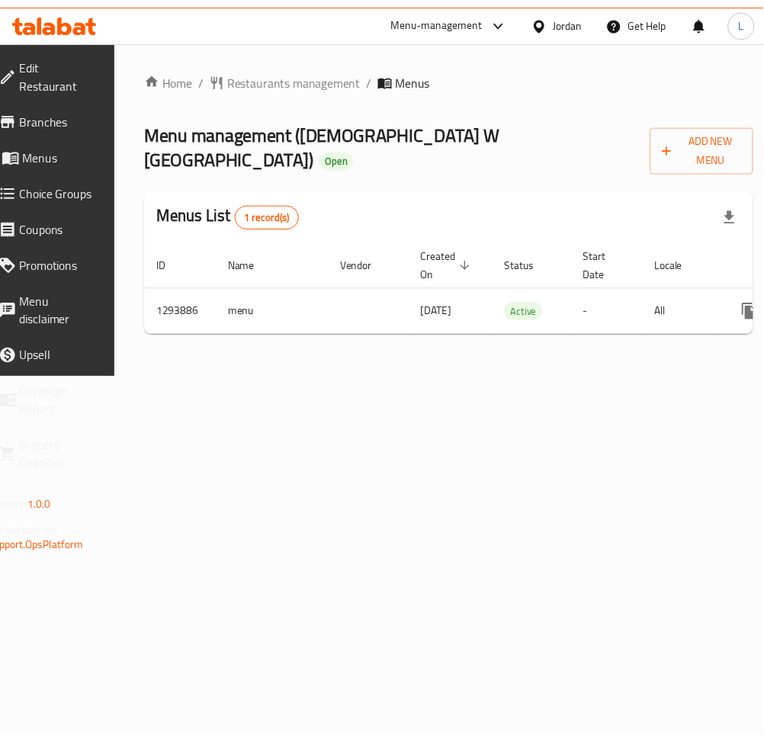
scroll to position [0, 168]
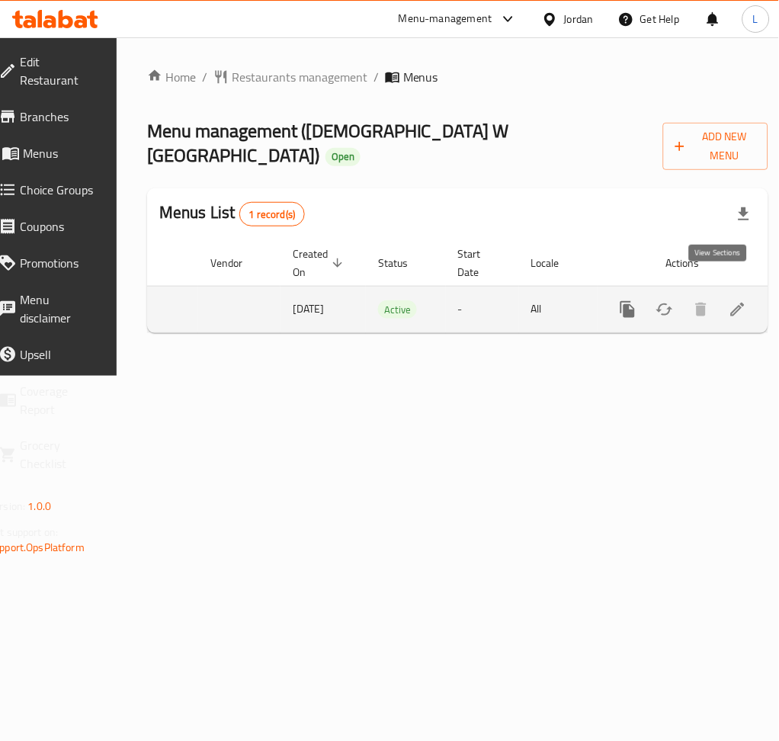
click at [723, 291] on link "enhanced table" at bounding box center [738, 309] width 37 height 37
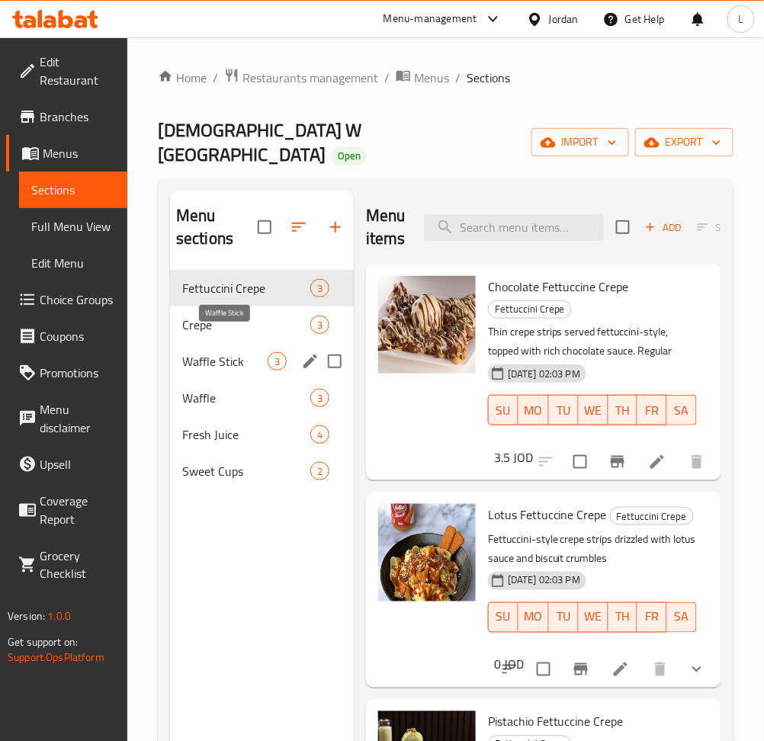
click at [218, 352] on span "Waffle Stick" at bounding box center [224, 361] width 85 height 18
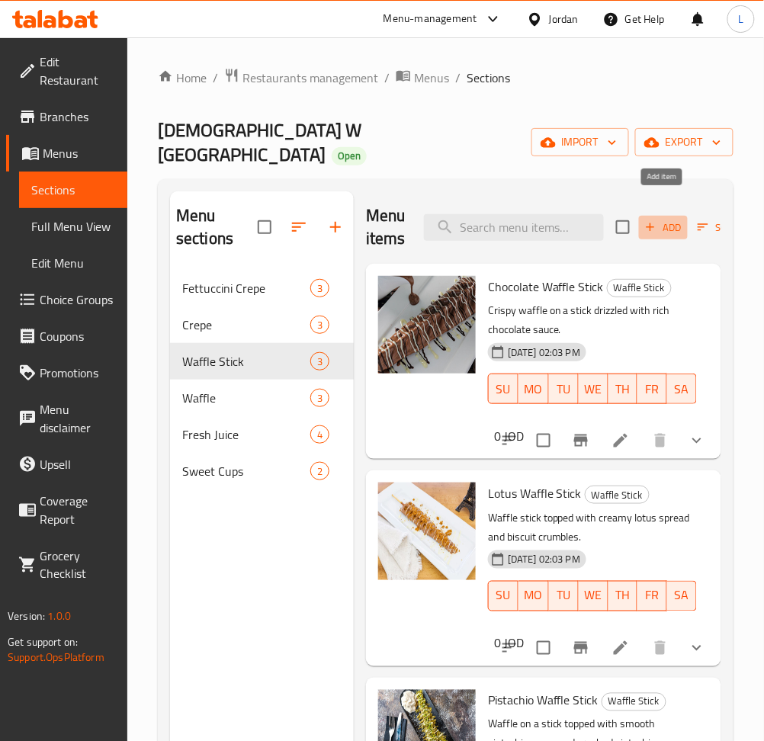
click at [671, 219] on button "Add" at bounding box center [663, 228] width 49 height 24
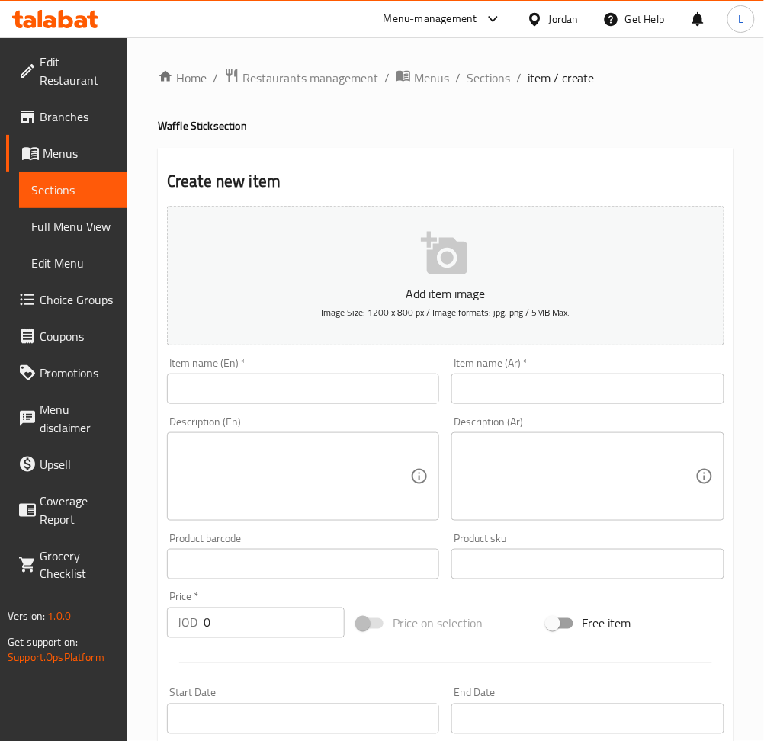
click at [373, 383] on input "text" at bounding box center [303, 388] width 272 height 30
paste input "Kinder Waffle Stick"
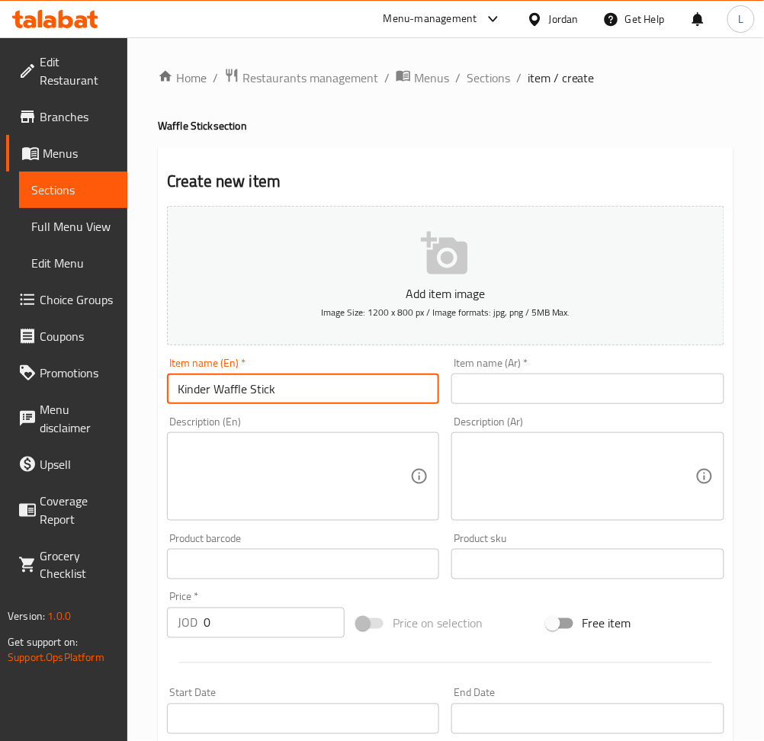
type input "Kinder Waffle Stick"
click at [515, 390] on input "text" at bounding box center [587, 388] width 272 height 30
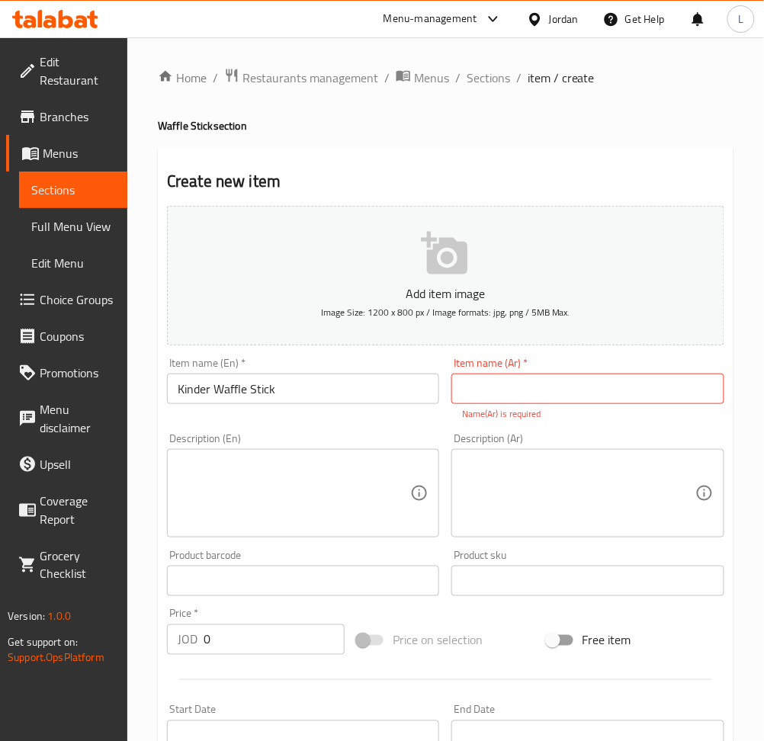
drag, startPoint x: 586, startPoint y: 401, endPoint x: 607, endPoint y: 400, distance: 21.4
click at [586, 401] on input "text" at bounding box center [587, 388] width 272 height 30
paste input "وافل [PERSON_NAME]"
type input "وافل [PERSON_NAME]"
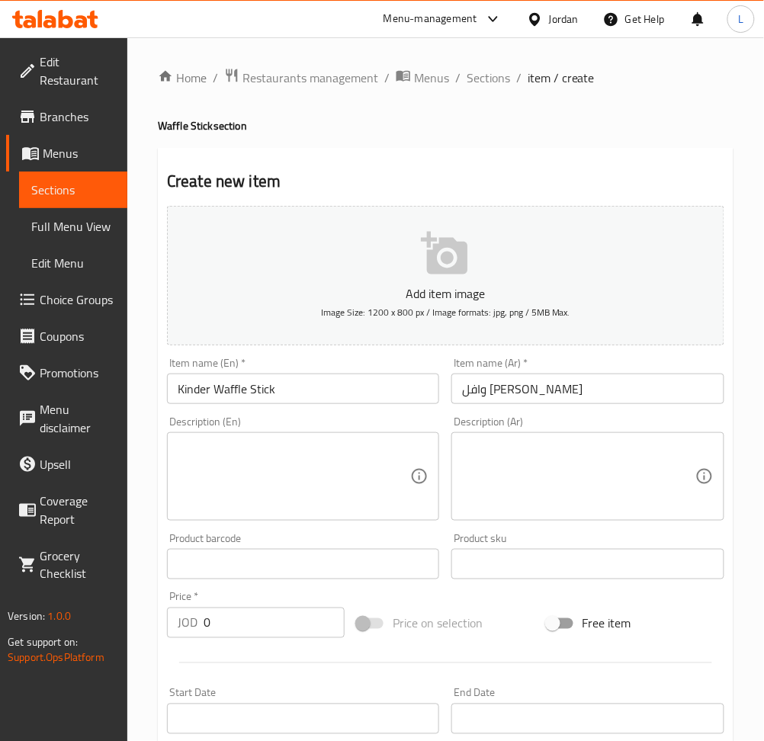
drag, startPoint x: 277, startPoint y: 477, endPoint x: 364, endPoint y: 486, distance: 88.1
click at [284, 478] on textarea at bounding box center [294, 477] width 232 height 72
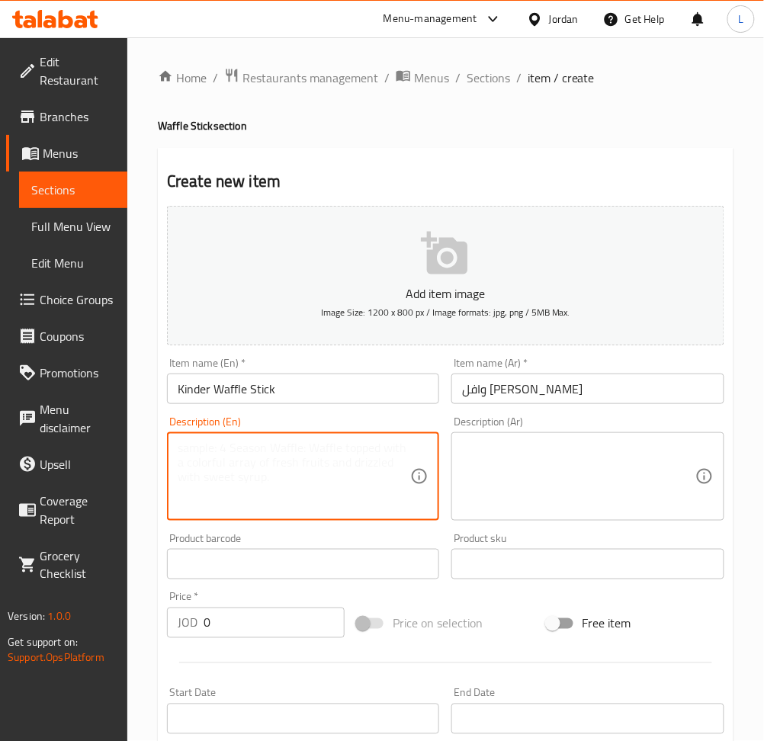
paste textarea "Crispy waffle on a stick drizzled with [PERSON_NAME] sauce."
type textarea "Crispy waffle on a stick drizzled with [PERSON_NAME] sauce."
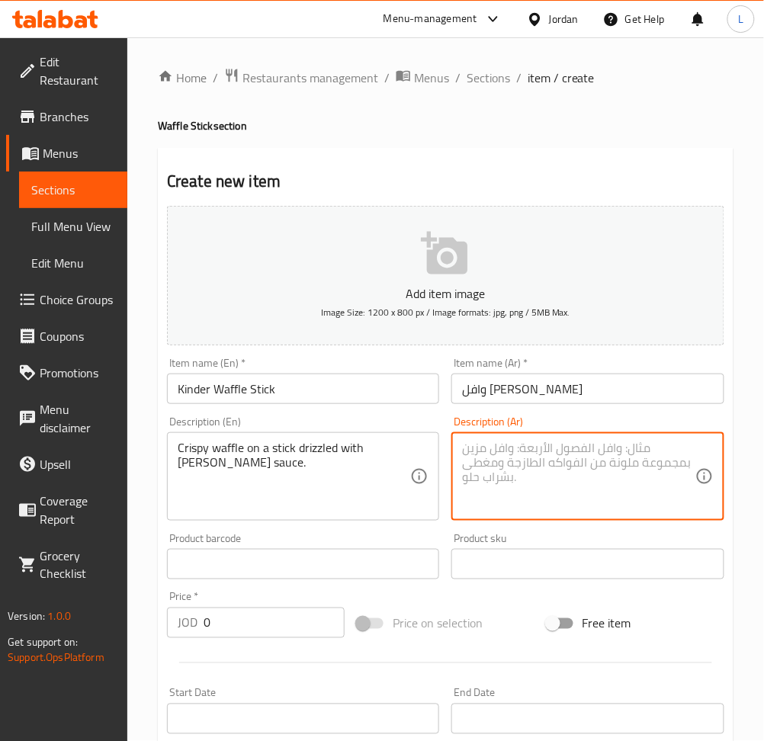
click at [491, 474] on textarea at bounding box center [578, 477] width 232 height 72
drag, startPoint x: 531, startPoint y: 466, endPoint x: 564, endPoint y: 479, distance: 35.2
click at [531, 466] on textarea at bounding box center [578, 477] width 232 height 72
paste textarea "وافل مقرمش على عصا مغطى بصلصة [PERSON_NAME] الغنية."
type textarea "وافل مقرمش على عصا مغطى بصلصة [PERSON_NAME] الغنية."
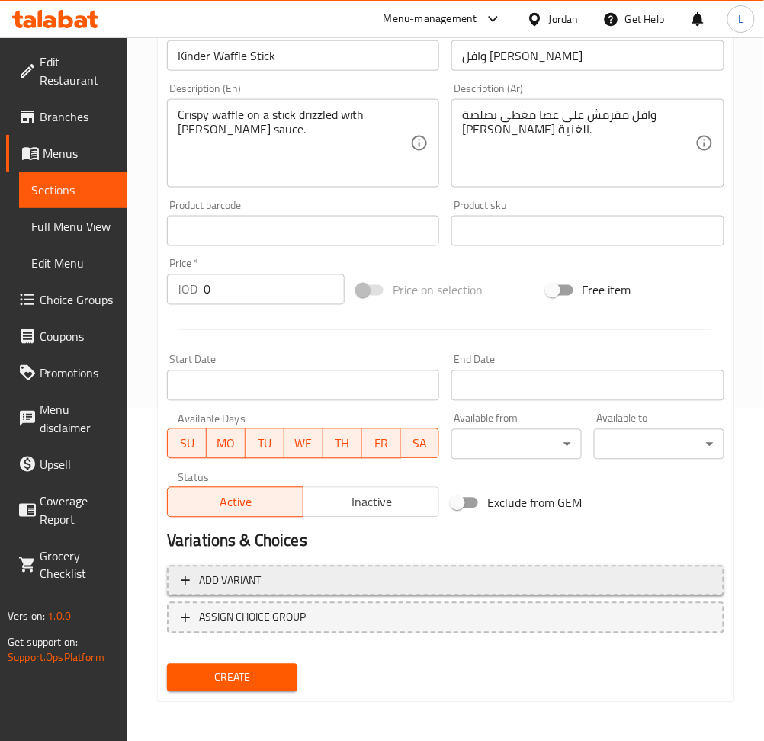
click at [289, 585] on span "Add variant" at bounding box center [446, 581] width 530 height 19
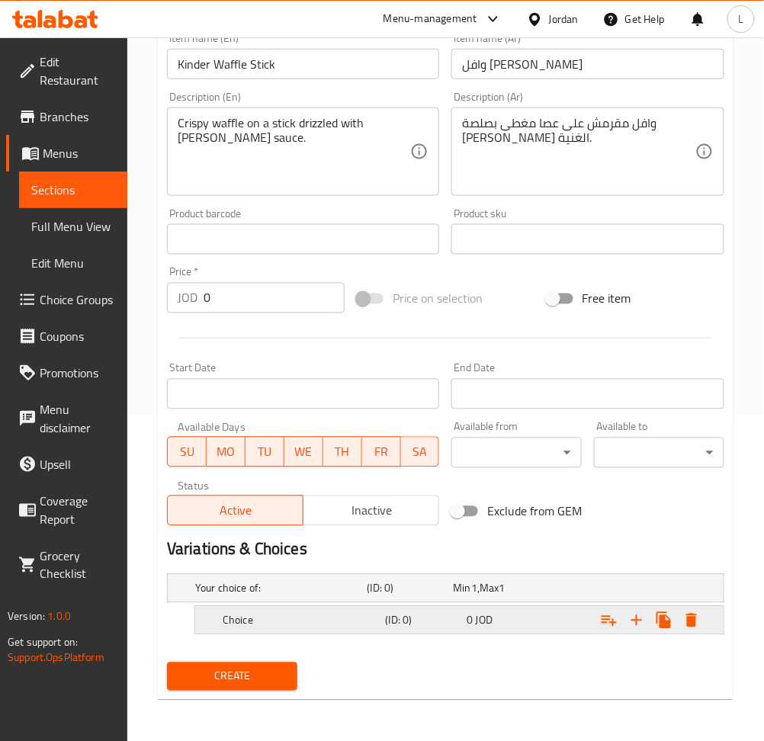
click at [473, 596] on div "0 JOD" at bounding box center [493, 588] width 80 height 15
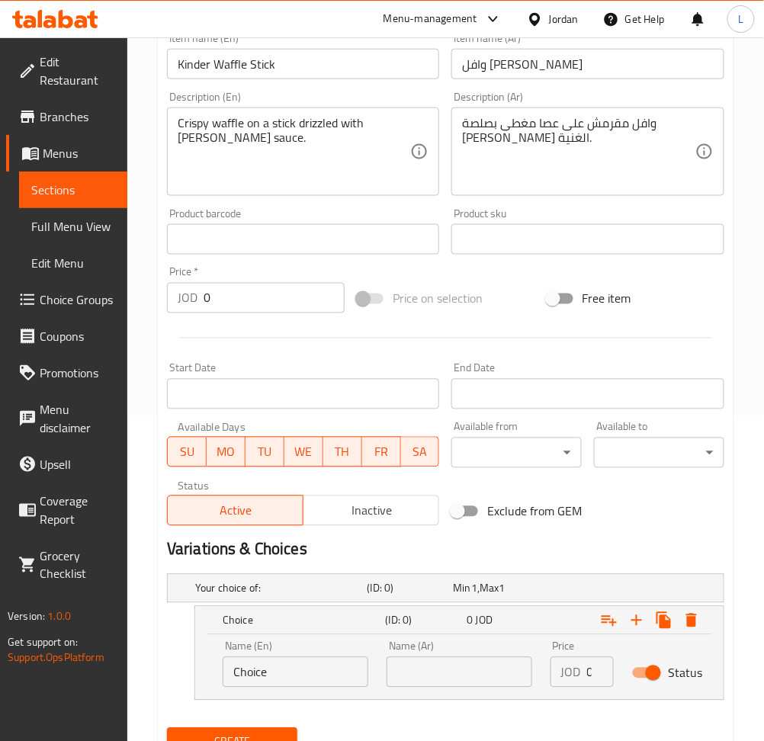
click at [431, 666] on input "text" at bounding box center [459, 672] width 146 height 30
click at [299, 686] on input "Choice" at bounding box center [296, 672] width 146 height 30
click at [306, 672] on input "Choice" at bounding box center [296, 672] width 146 height 30
click at [306, 669] on input "Choice" at bounding box center [296, 672] width 146 height 30
click at [306, 666] on input "Choice" at bounding box center [296, 672] width 146 height 30
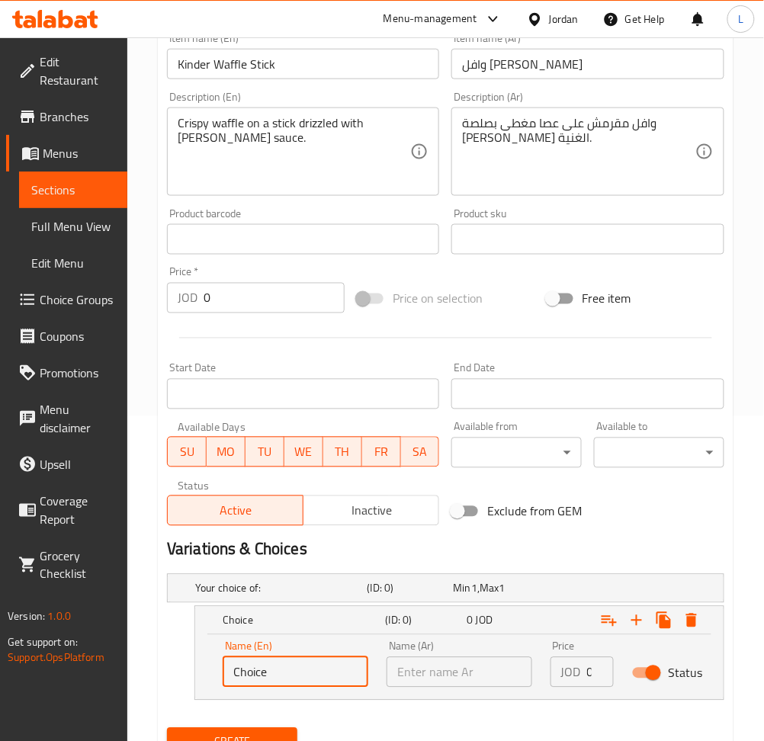
click at [307, 665] on input "Choice" at bounding box center [296, 672] width 146 height 30
click at [308, 665] on input "Choice" at bounding box center [296, 672] width 146 height 30
paste input "Triangle Stick"
type input "Triangle Stick"
click at [476, 663] on input "text" at bounding box center [459, 672] width 146 height 30
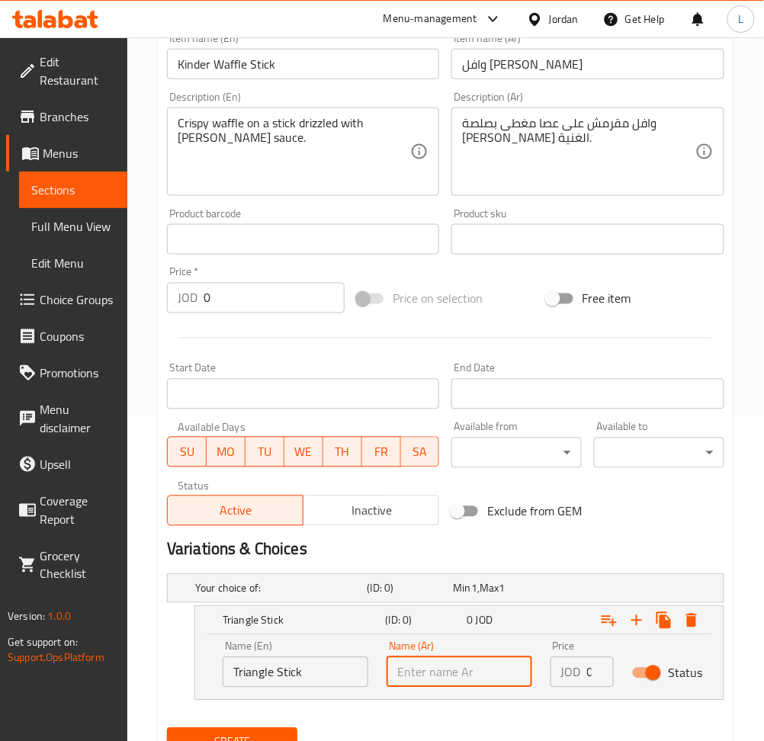
paste input "عصا المثلث"
type input "عصا المثلث"
click at [587, 672] on input "0" at bounding box center [600, 672] width 27 height 30
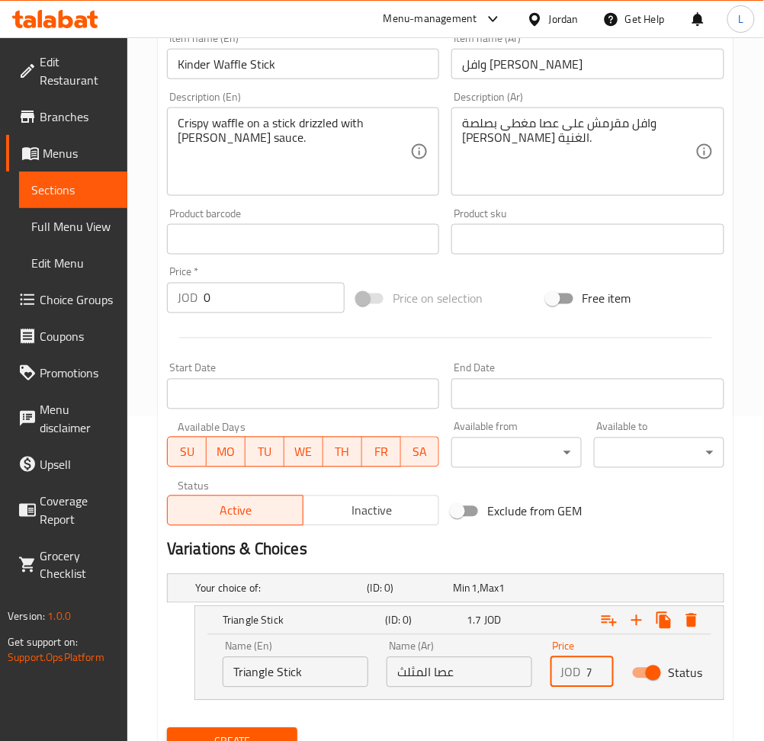
scroll to position [0, 17]
type input "1.75"
click at [638, 621] on icon "Expand" at bounding box center [636, 620] width 18 height 18
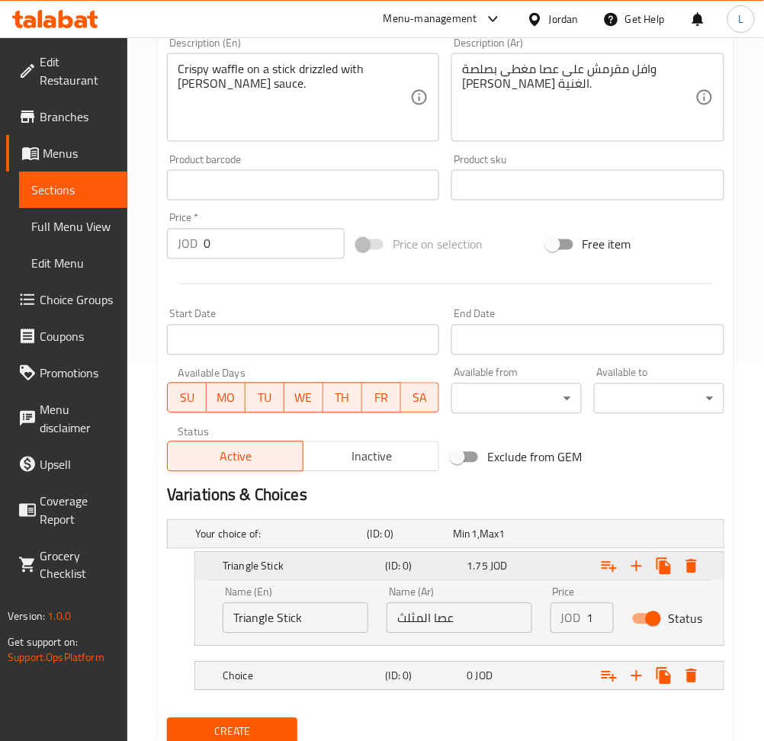
scroll to position [434, 0]
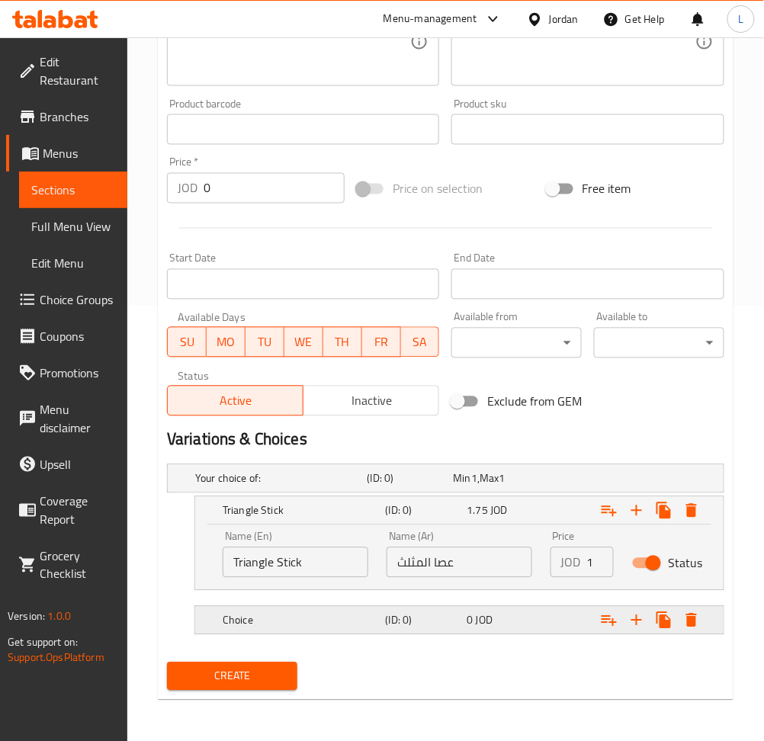
drag, startPoint x: 301, startPoint y: 628, endPoint x: 293, endPoint y: 628, distance: 8.4
click at [301, 489] on div "Choice" at bounding box center [278, 478] width 172 height 21
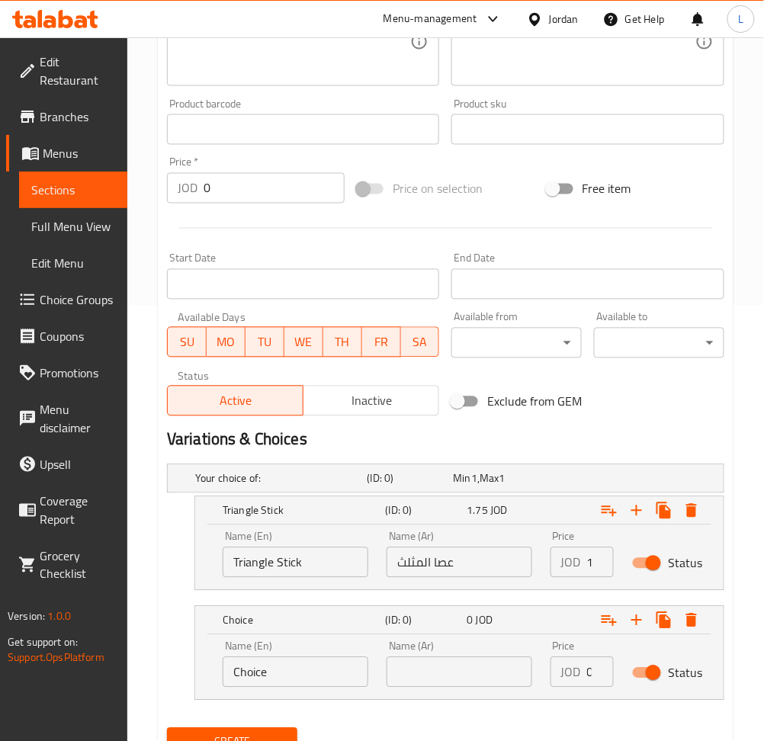
click at [258, 682] on input "Choice" at bounding box center [296, 672] width 146 height 30
paste input "ircle Stick"
type input "Circle Stick"
click at [457, 685] on input "text" at bounding box center [459, 672] width 146 height 30
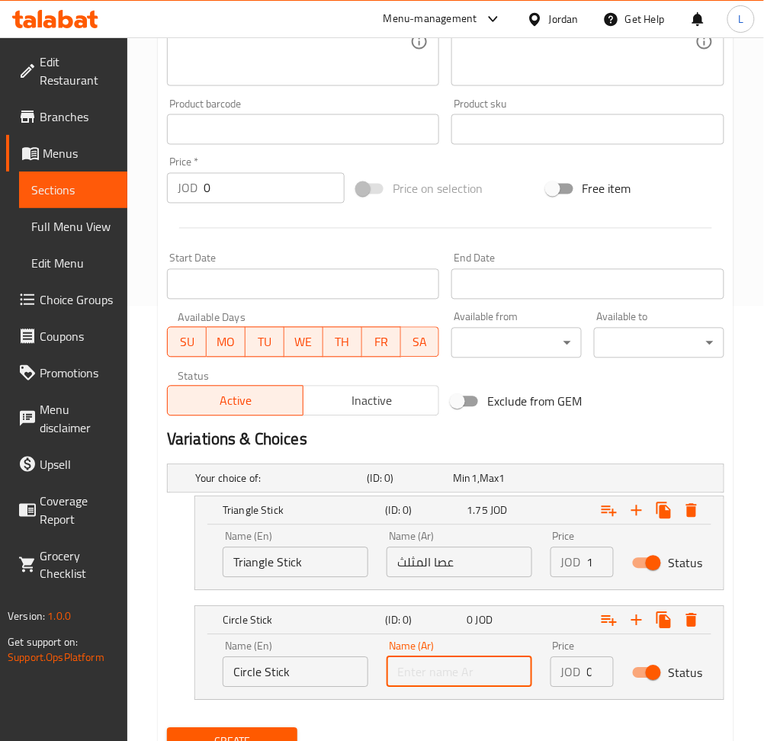
paste input "عصا الدائرة"
type input "عصا الدائرة"
click at [590, 675] on input "0" at bounding box center [600, 672] width 27 height 30
click at [589, 674] on input "0" at bounding box center [600, 672] width 27 height 30
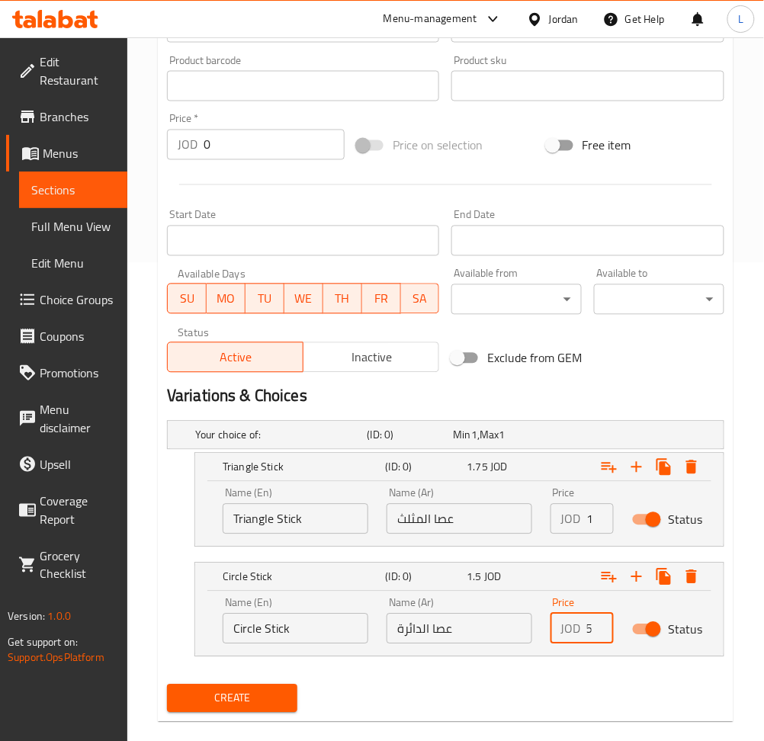
scroll to position [501, 0]
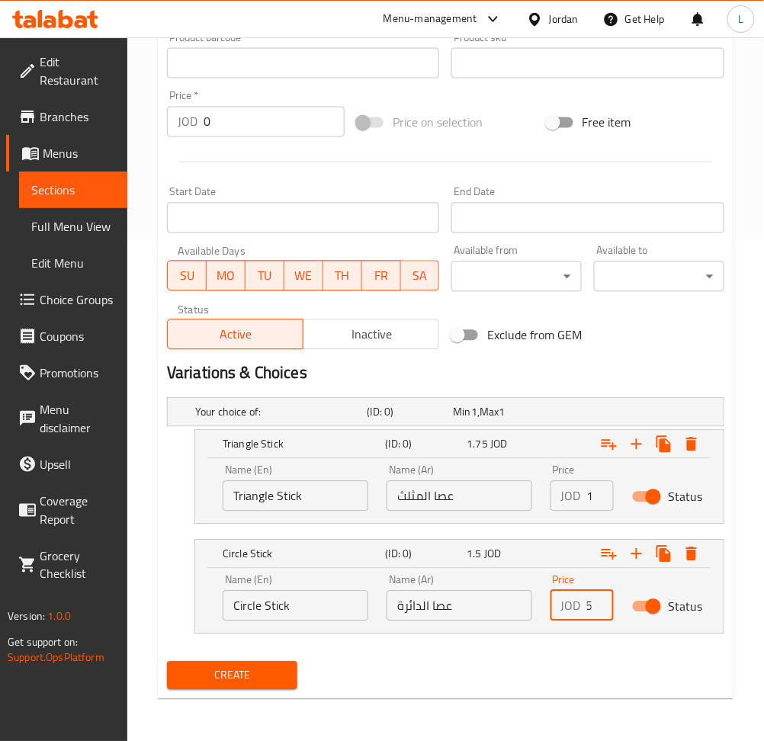
type input "1.5"
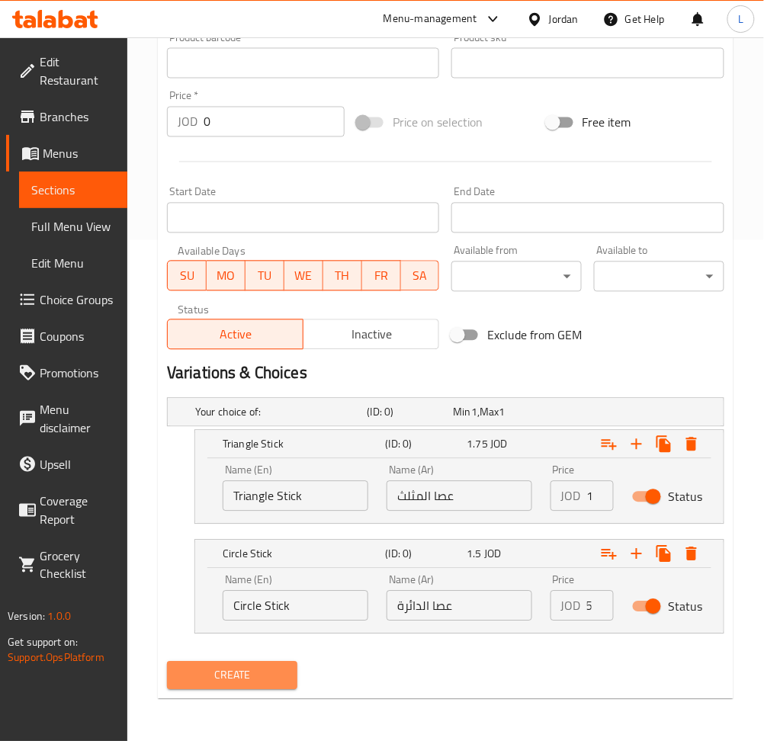
click at [224, 678] on span "Create" at bounding box center [232, 675] width 106 height 19
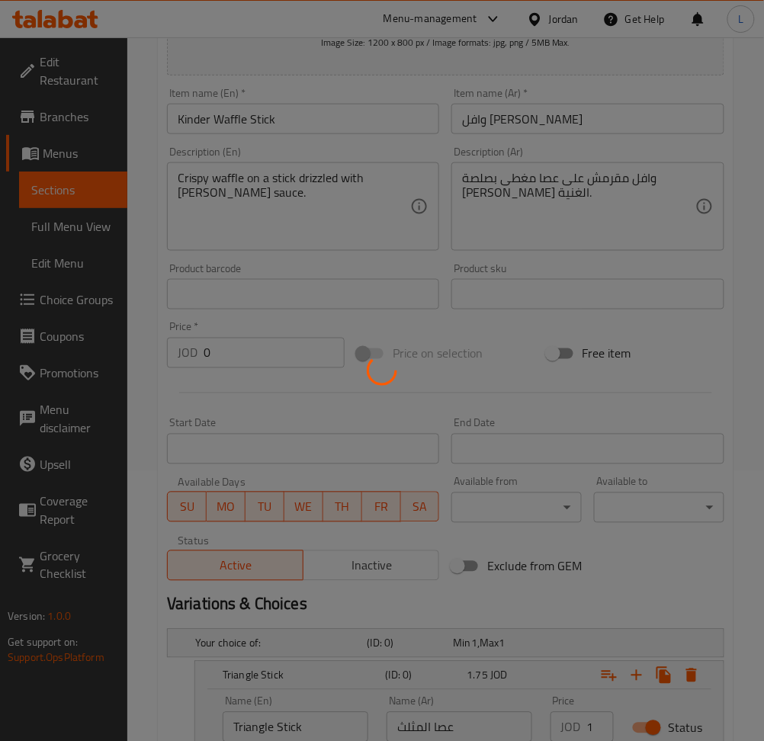
scroll to position [0, 0]
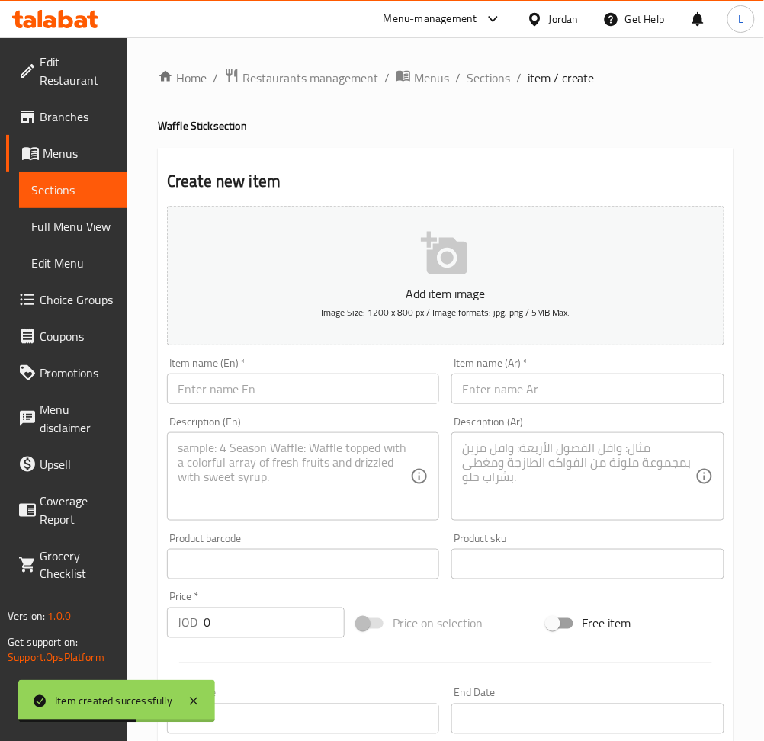
click at [295, 390] on input "text" at bounding box center [303, 388] width 272 height 30
paste input "Oreo Waffle Stick"
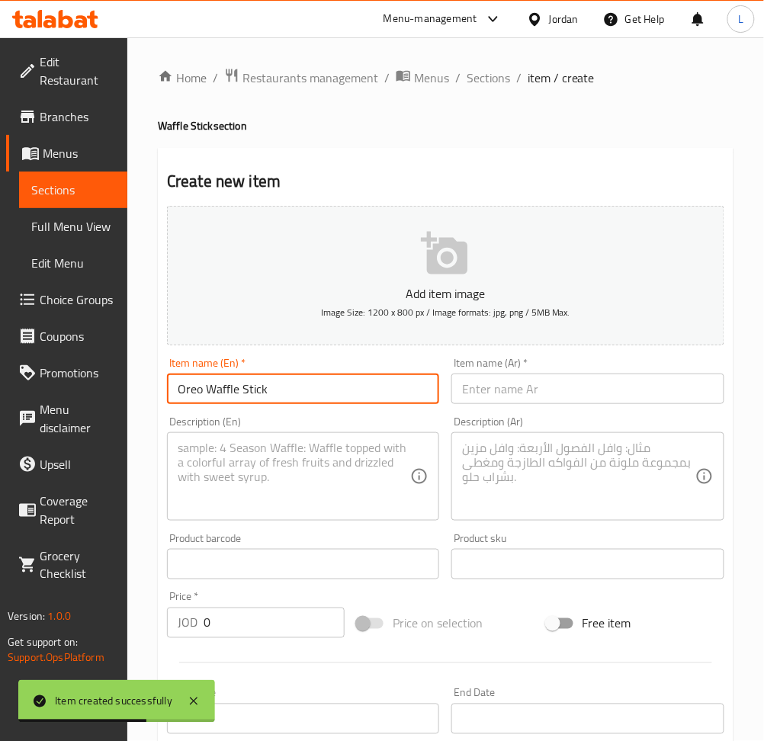
type input "Oreo Waffle Stick"
click at [505, 400] on input "text" at bounding box center [587, 388] width 272 height 30
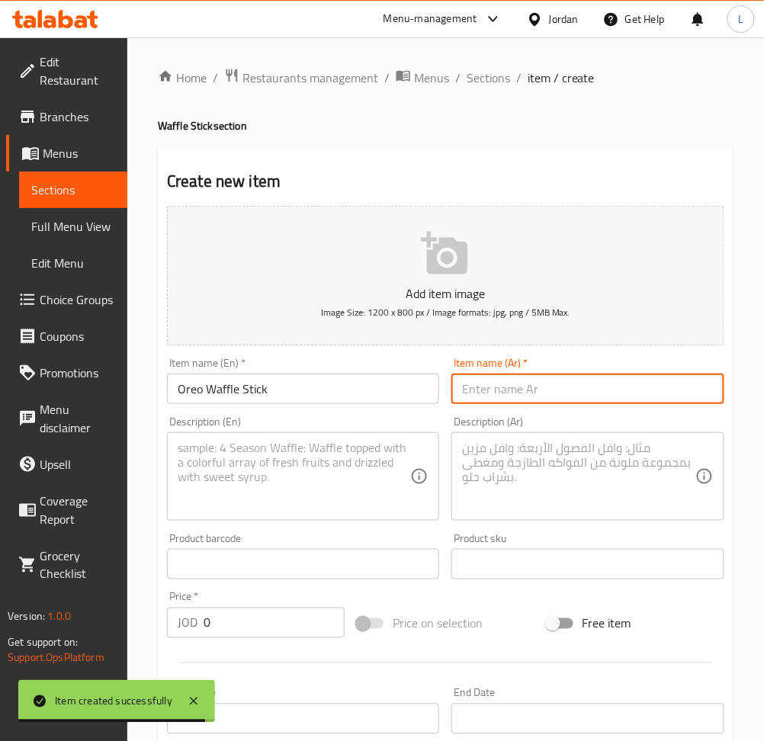
click at [542, 396] on input "text" at bounding box center [587, 388] width 272 height 30
paste input "وافل [PERSON_NAME]"
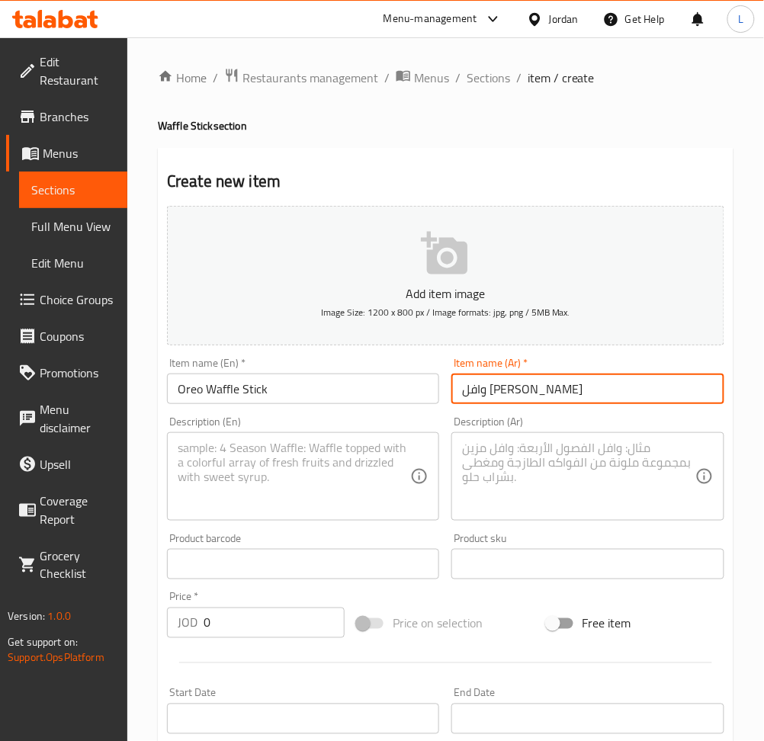
type input "وافل [PERSON_NAME]"
drag, startPoint x: 318, startPoint y: 443, endPoint x: 420, endPoint y: 457, distance: 103.2
click at [316, 449] on textarea at bounding box center [294, 477] width 232 height 72
paste textarea "Crispy waffle on a stick drizzled with rich Oreo sauce."
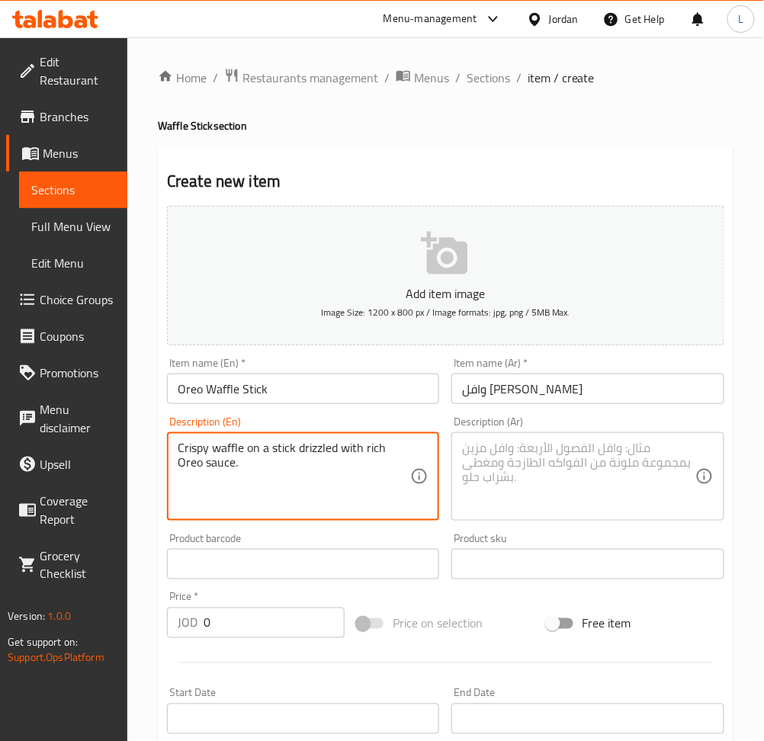
type textarea "Crispy waffle on a stick drizzled with rich Oreo sauce."
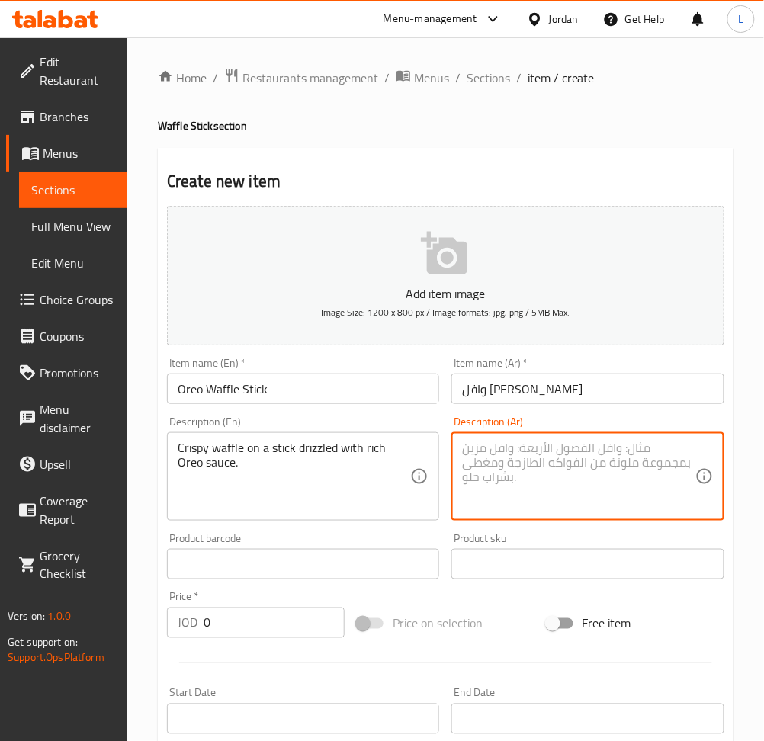
click at [520, 457] on textarea at bounding box center [578, 477] width 232 height 72
click at [569, 457] on textarea at bounding box center [578, 477] width 232 height 72
paste textarea "وافل مقرمش على عصا مغطى بصلصة أوريو الغنية."
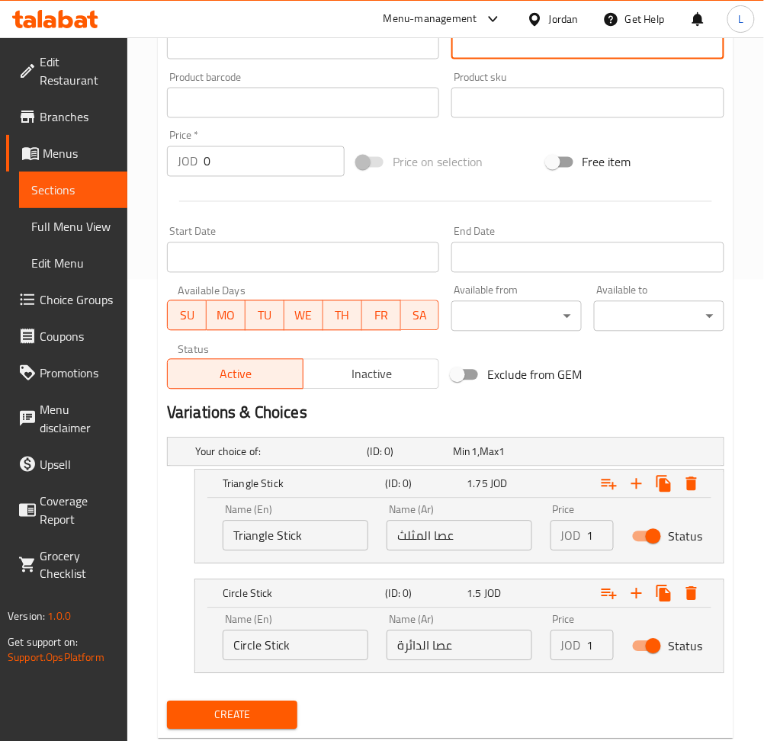
scroll to position [501, 0]
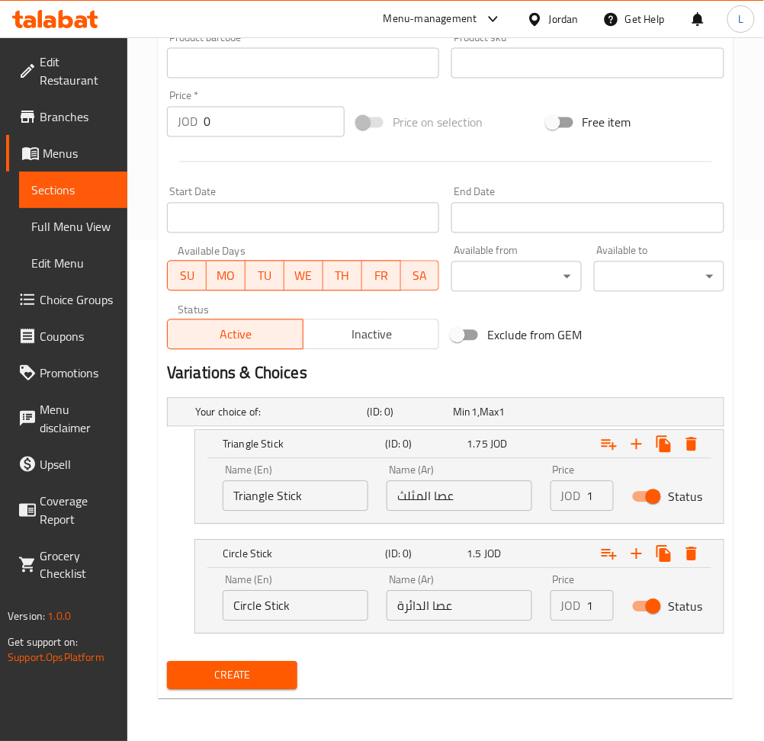
type textarea "وافل مقرمش على عصا مغطى بصلصة أوريو الغنية."
click at [260, 669] on span "Create" at bounding box center [232, 675] width 106 height 19
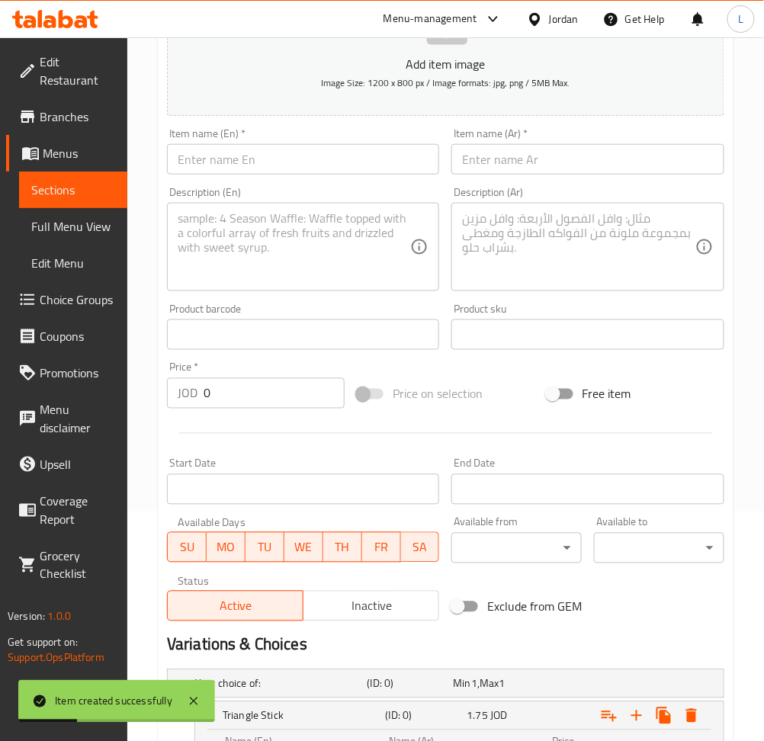
scroll to position [196, 0]
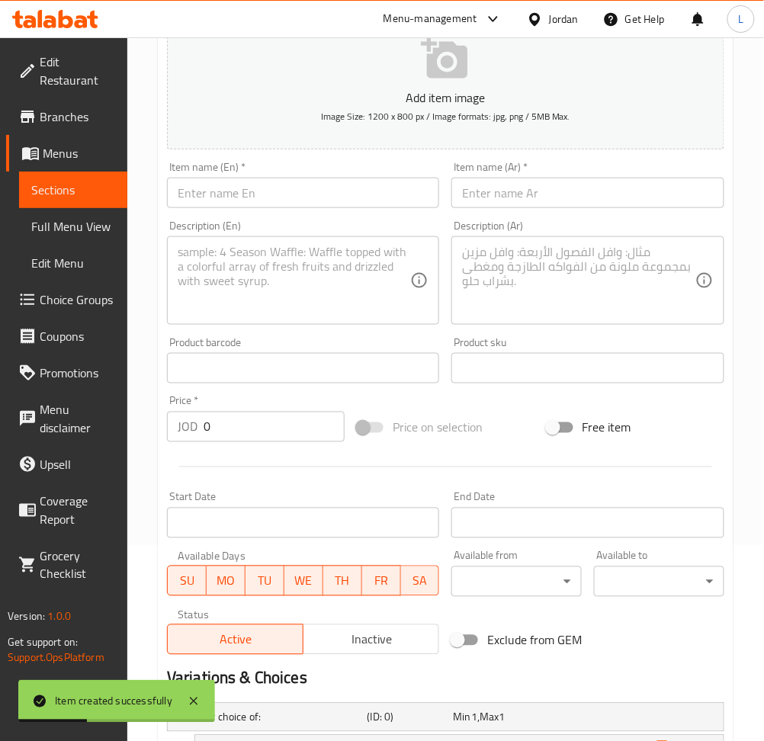
drag, startPoint x: 252, startPoint y: 197, endPoint x: 284, endPoint y: 198, distance: 32.0
click at [255, 195] on input "text" at bounding box center [303, 193] width 272 height 30
paste input "Kit kat Waffle Stick"
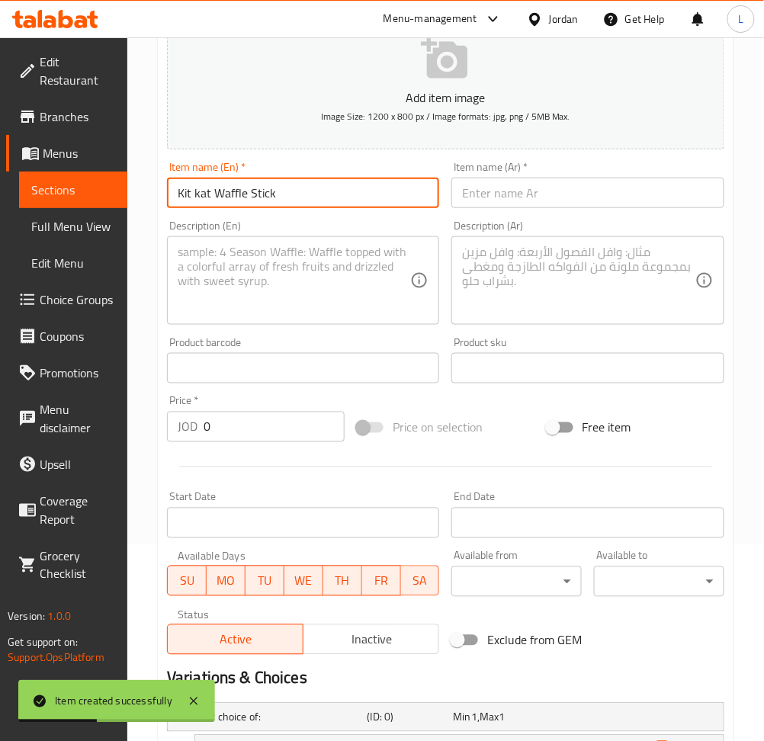
type input "Kit kat Waffle Stick"
click at [481, 208] on input "text" at bounding box center [587, 193] width 272 height 30
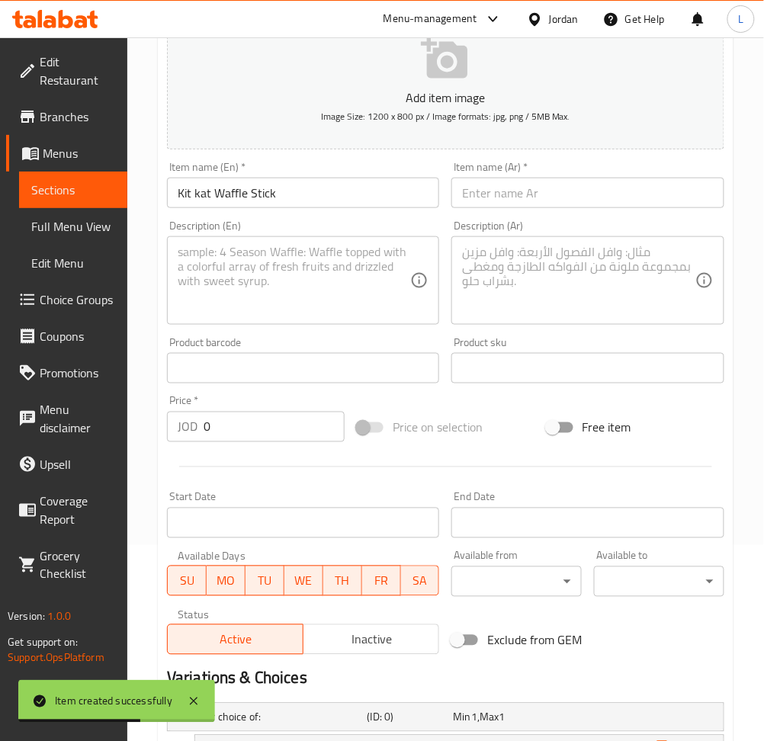
drag, startPoint x: 512, startPoint y: 200, endPoint x: 441, endPoint y: 229, distance: 76.6
click at [512, 200] on input "text" at bounding box center [587, 193] width 272 height 30
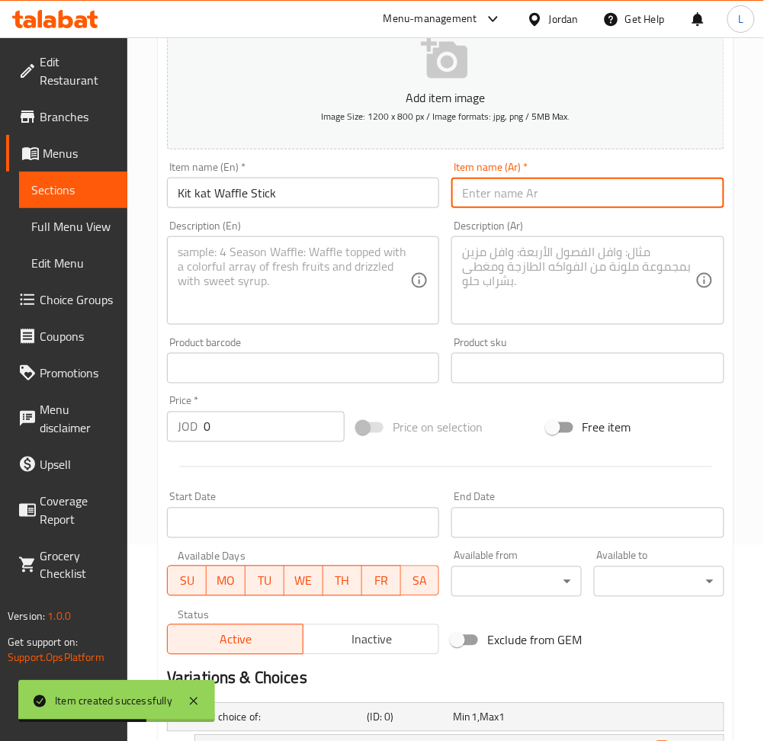
paste input "كيت كات وافل ستيك"
type input "كيت كات وافل ستيك"
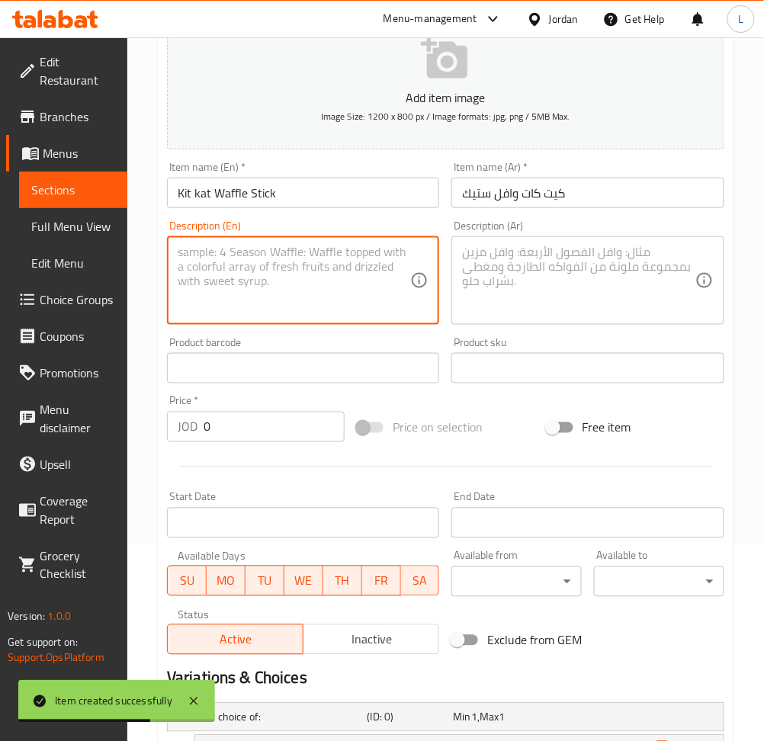
drag, startPoint x: 258, startPoint y: 274, endPoint x: 316, endPoint y: 275, distance: 57.9
click at [258, 274] on textarea at bounding box center [294, 281] width 232 height 72
click at [325, 272] on textarea at bounding box center [294, 281] width 232 height 72
paste textarea "Kit Kat Triangle Waffle Stick with a Sprinkle of Cashew Powder"
type textarea "Kit Kat Triangle Waffle Stick with a Sprinkle of Cashew Powder"
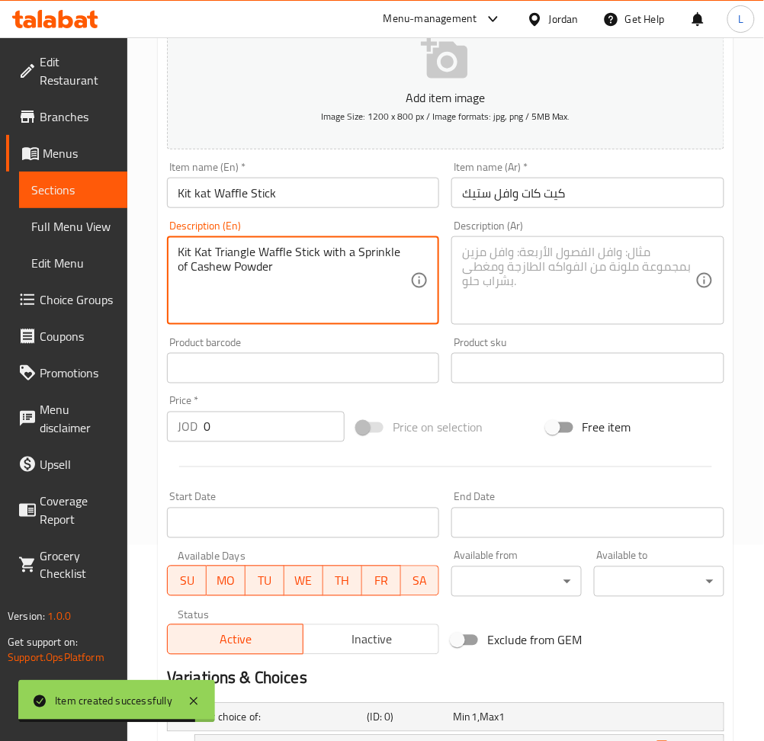
drag, startPoint x: 491, startPoint y: 280, endPoint x: 608, endPoint y: 283, distance: 117.4
click at [493, 280] on textarea at bounding box center [578, 281] width 232 height 72
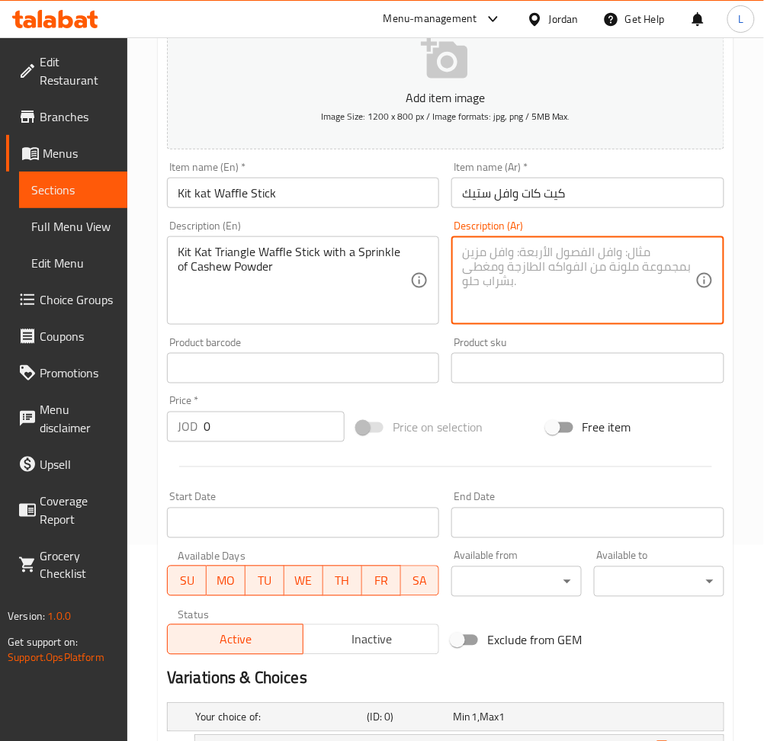
click at [601, 287] on textarea at bounding box center [578, 281] width 232 height 72
paste textarea "وافل ستيك مثلثة كيت كات مع رشة كاجو بودرة"
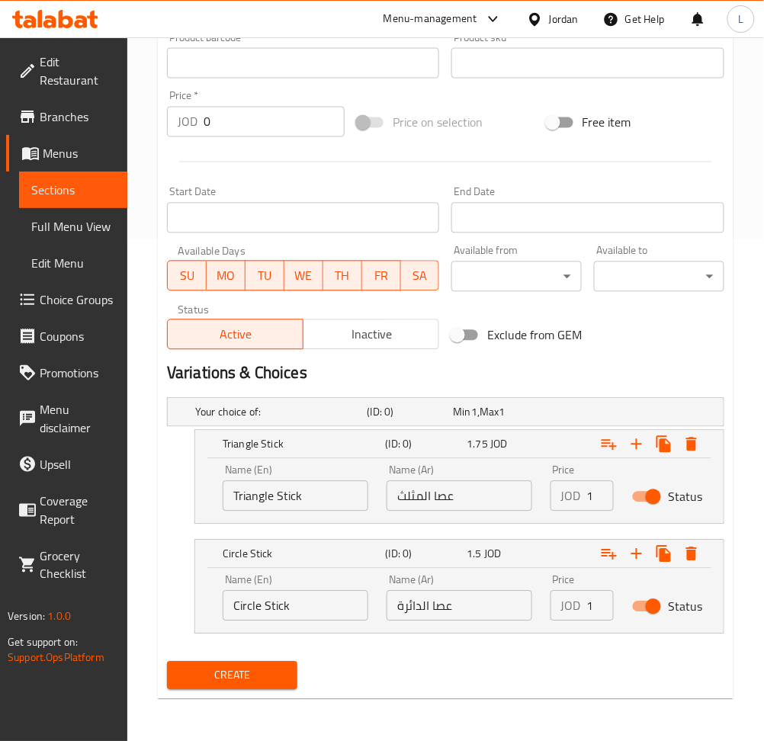
type textarea "وافل ستيك مثلثة كيت كات مع رشة كاجو بودرة"
click at [266, 678] on span "Create" at bounding box center [232, 675] width 106 height 19
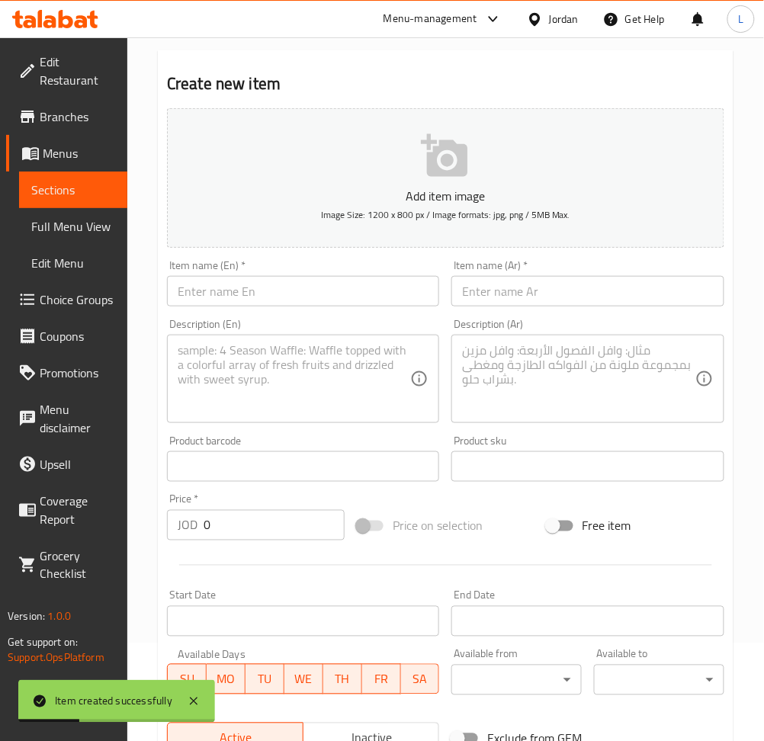
scroll to position [94, 0]
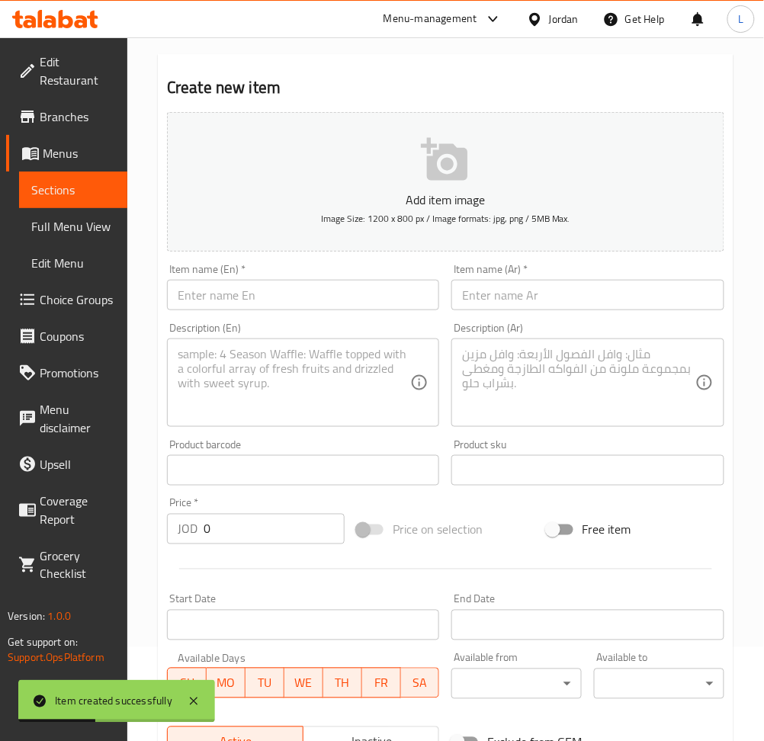
click at [267, 305] on input "text" at bounding box center [303, 295] width 272 height 30
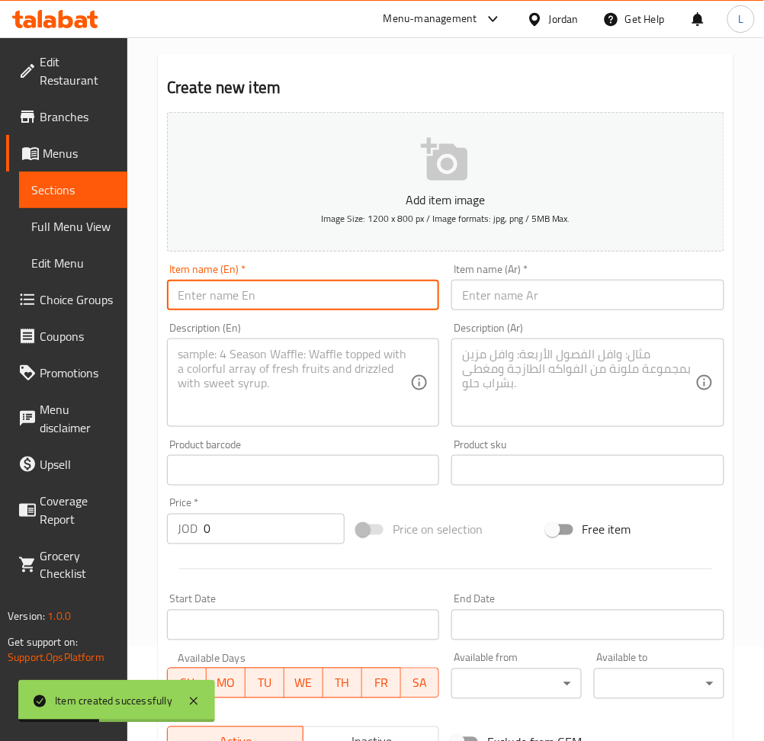
paste input "Ferrero Rocher ًWaffle Stick"
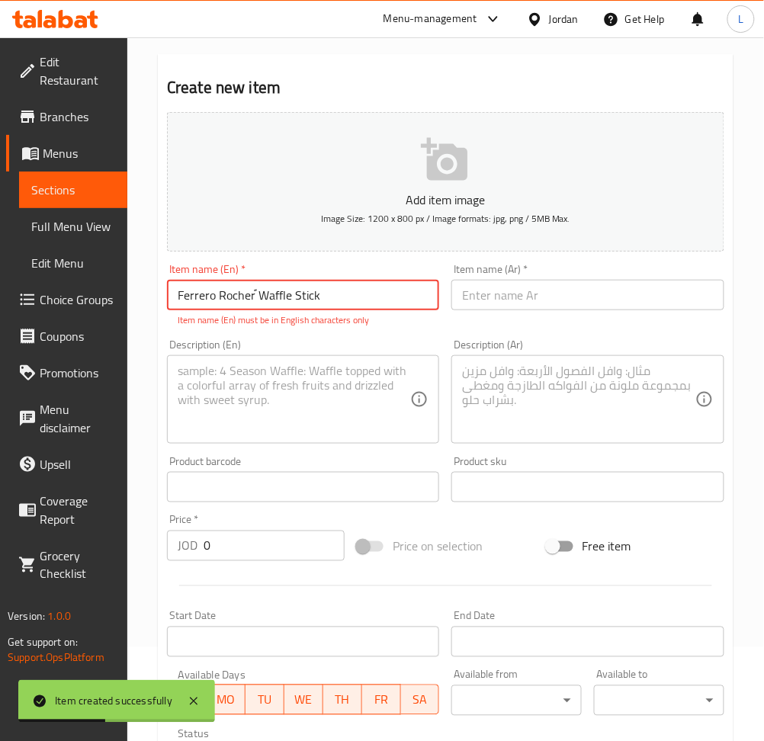
type input "Ferrero Rocher ًWaffle Stick"
click at [501, 277] on div "Item name (Ar)   * Item name (Ar) *" at bounding box center [587, 287] width 272 height 46
drag, startPoint x: 553, startPoint y: 293, endPoint x: 684, endPoint y: 304, distance: 130.8
click at [553, 293] on input "text" at bounding box center [587, 295] width 272 height 30
drag, startPoint x: 613, startPoint y: 290, endPoint x: 602, endPoint y: 293, distance: 11.3
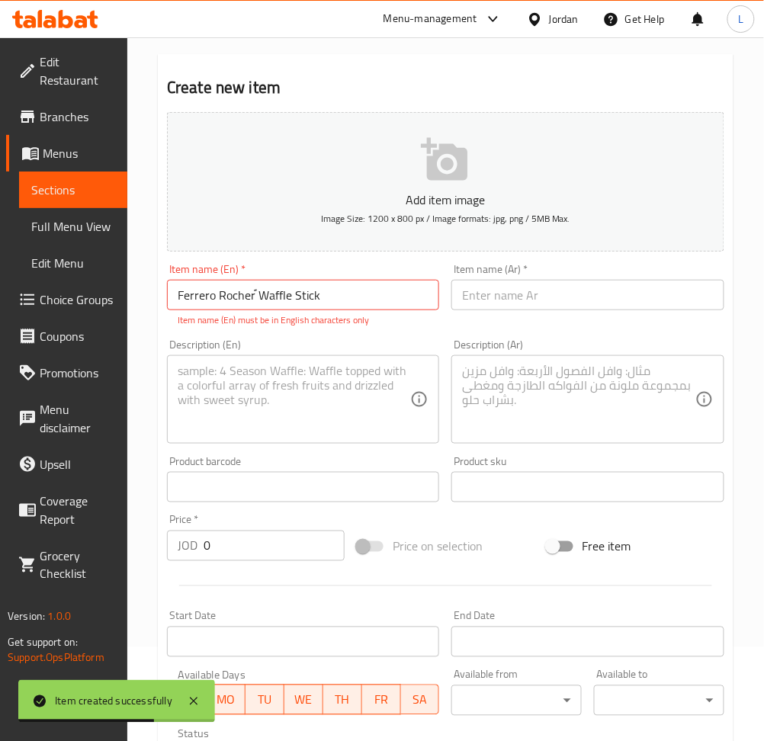
click at [612, 290] on input "text" at bounding box center [587, 295] width 272 height 30
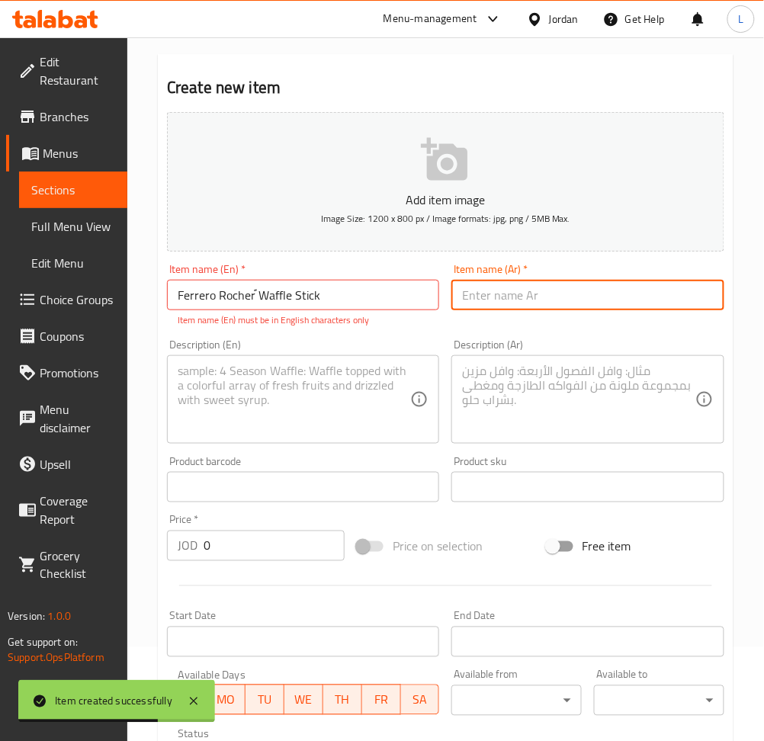
paste input "[PERSON_NAME] وافل ستيك"
type input "[PERSON_NAME] وافل ستيك"
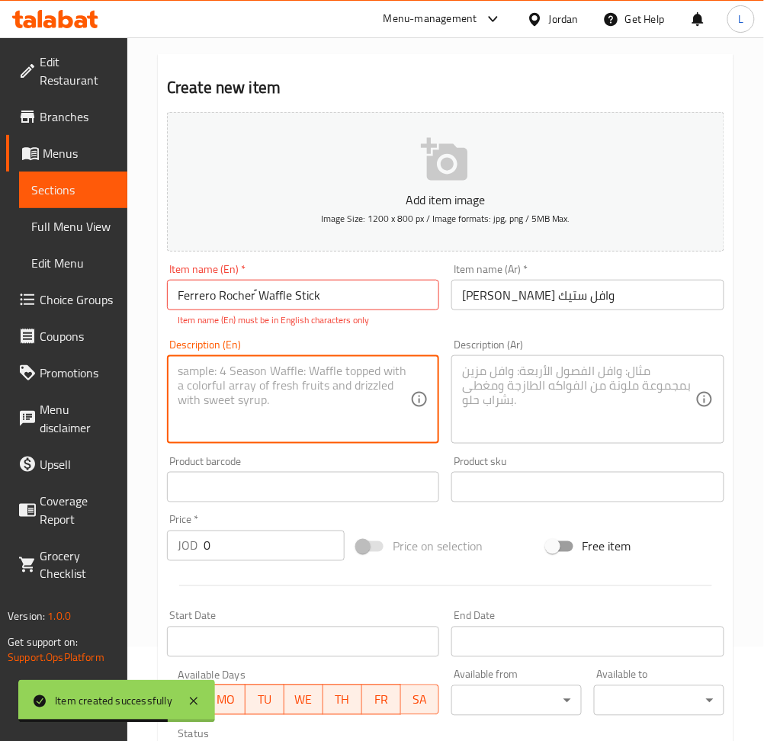
click at [390, 367] on textarea at bounding box center [294, 400] width 232 height 72
click at [289, 405] on textarea at bounding box center [294, 400] width 232 height 72
paste textarea "Ferrero Rocher ًWaffle Stick"
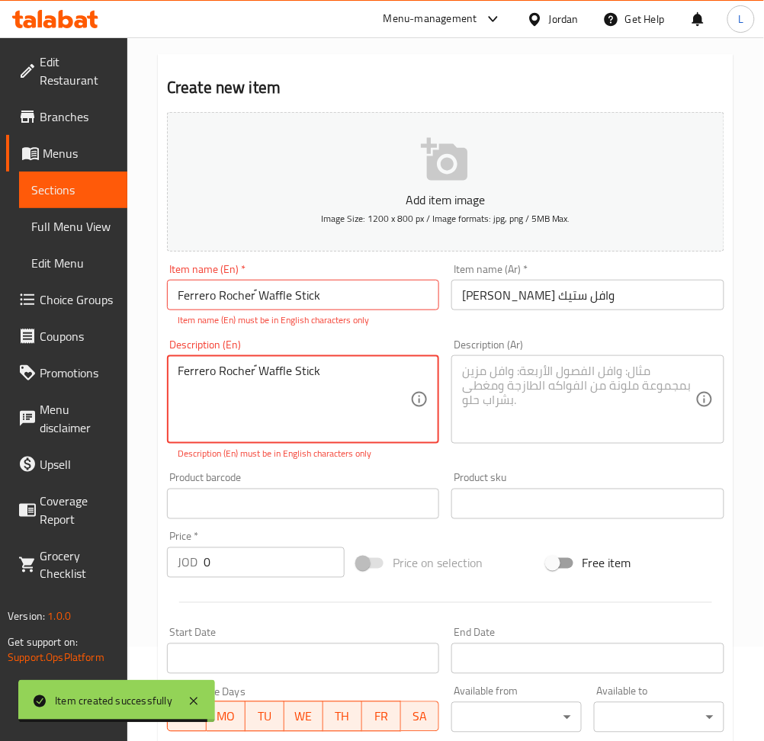
type textarea "Ferrero Rocher ًWaffle Stick"
click at [563, 390] on textarea at bounding box center [578, 400] width 232 height 72
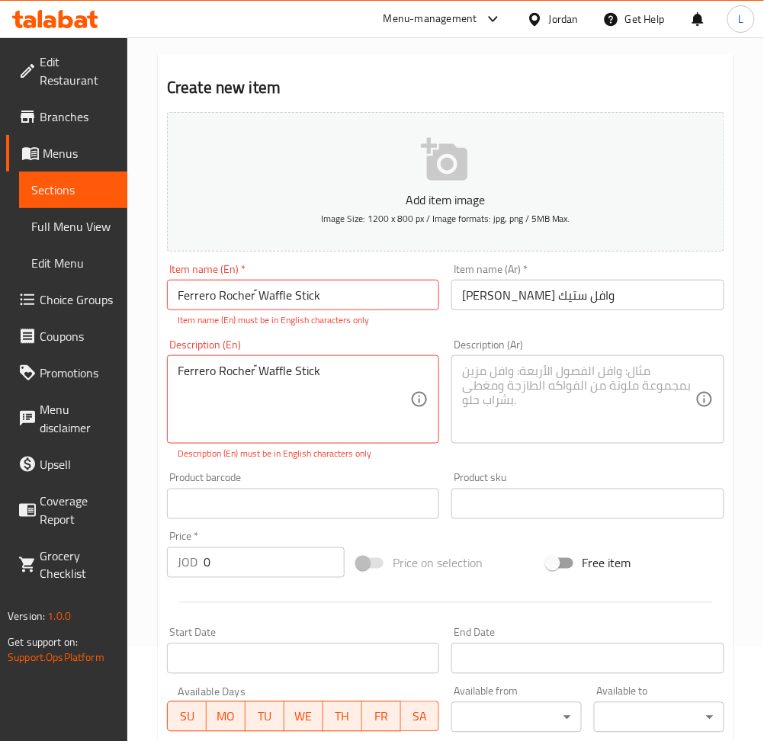
drag, startPoint x: 574, startPoint y: 399, endPoint x: 572, endPoint y: 408, distance: 8.7
click at [571, 400] on textarea at bounding box center [578, 400] width 232 height 72
paste textarea "وافل ستيك مثلثة فيراري روشيه"
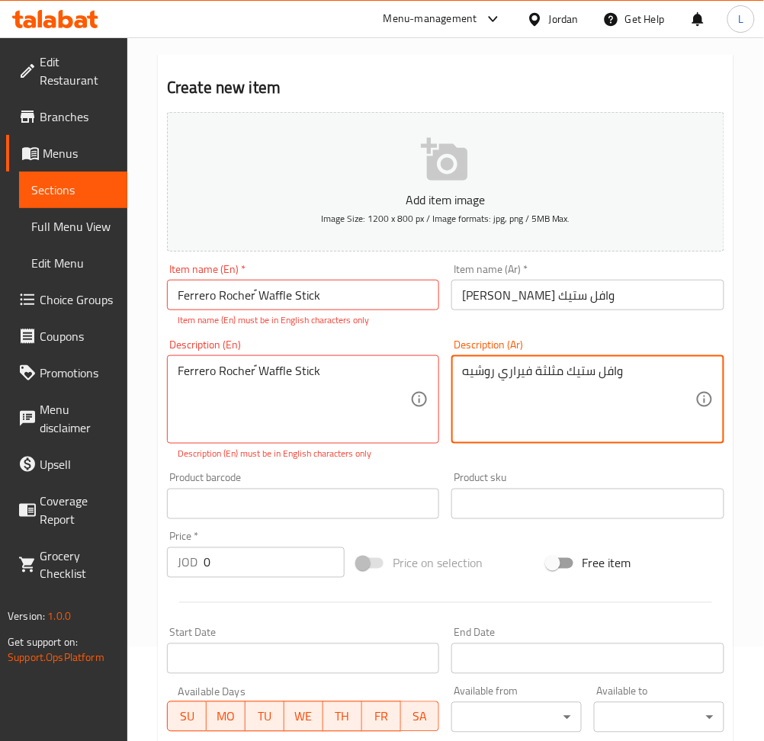
type textarea "وافل ستيك مثلثة فيراري روشيه"
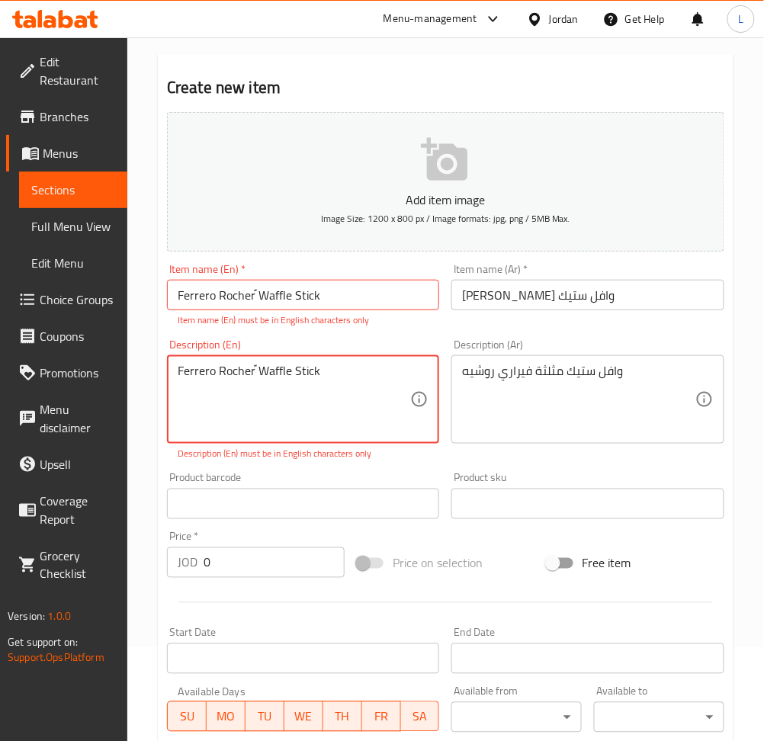
click at [271, 371] on textarea "Ferrero Rocher ًWaffle Stick" at bounding box center [294, 400] width 232 height 72
drag, startPoint x: 271, startPoint y: 371, endPoint x: 223, endPoint y: 388, distance: 50.1
click at [223, 388] on textarea "Ferrero Rocher ًWaffle Stick" at bounding box center [294, 400] width 232 height 72
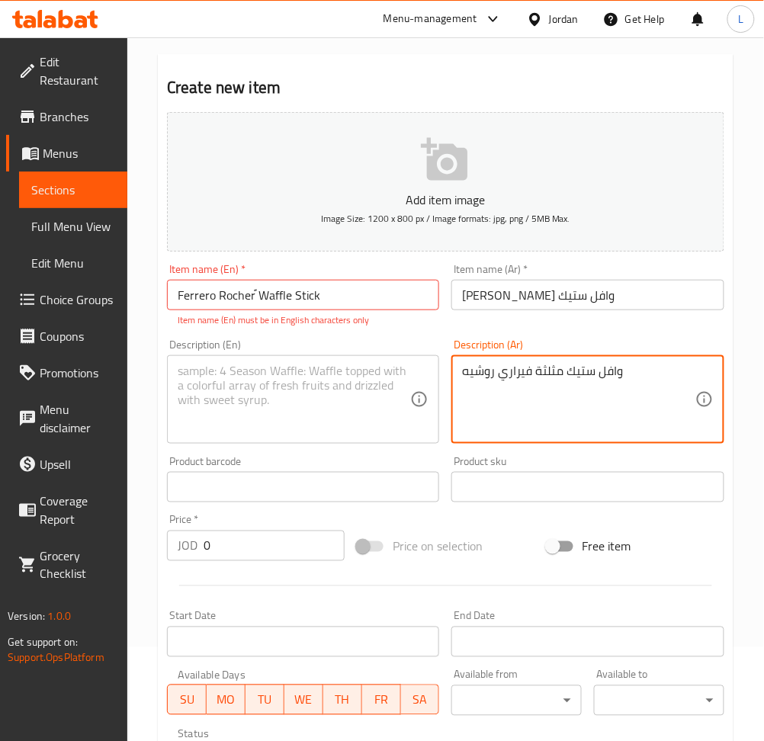
click at [519, 373] on textarea "وافل ستيك مثلثة فيراري روشيه" at bounding box center [578, 400] width 232 height 72
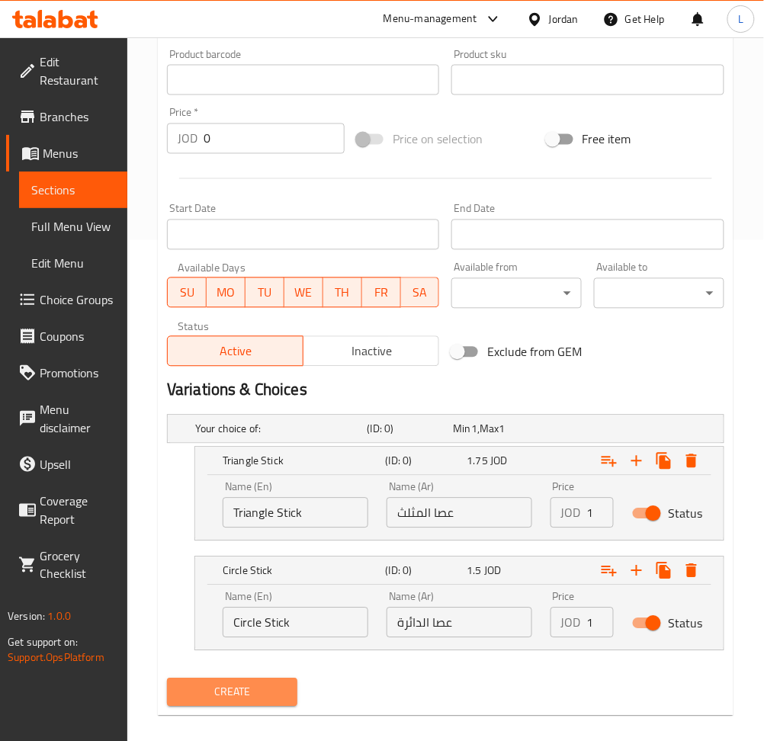
click at [263, 691] on span "Create" at bounding box center [232, 692] width 106 height 19
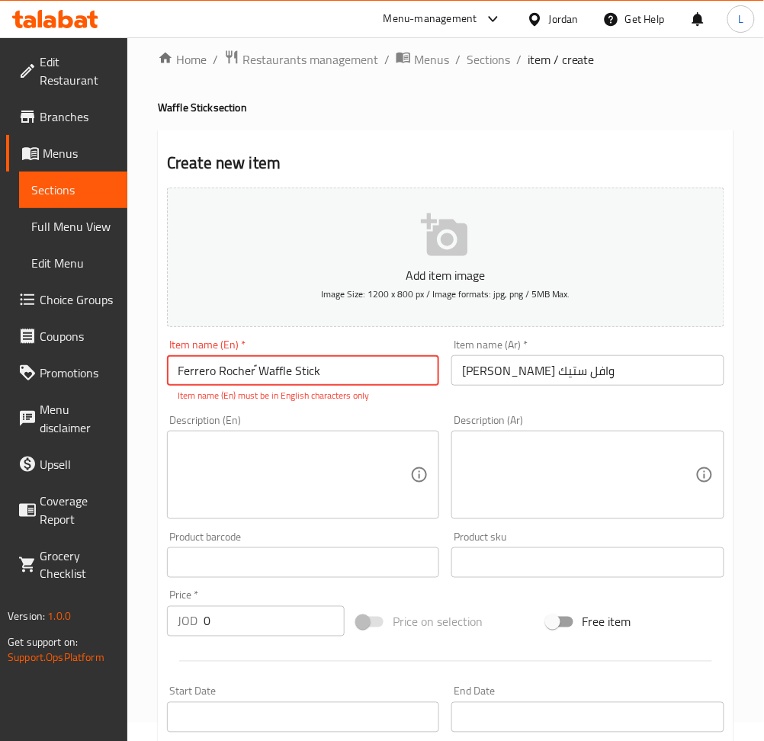
click at [267, 372] on input "Ferrero Rocher ًWaffle Stick" at bounding box center [303, 370] width 272 height 30
drag, startPoint x: 267, startPoint y: 372, endPoint x: 373, endPoint y: 127, distance: 267.6
click at [373, 127] on div "Home / Restaurants management / Menus / Sections / item / create Waffle Stick s…" at bounding box center [445, 630] width 575 height 1161
click at [232, 393] on p "Item name (En) must be in English characters only" at bounding box center [303, 396] width 251 height 14
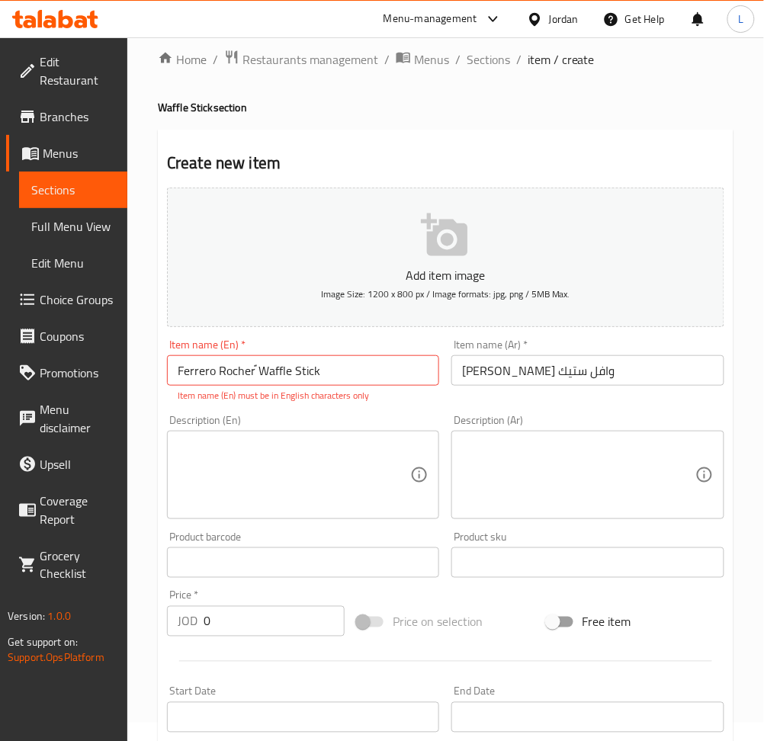
click at [261, 369] on input "Ferrero Rocher ًWaffle Stick" at bounding box center [303, 370] width 272 height 30
click at [242, 367] on input "Ferrero Rocher ًWaffle Stick" at bounding box center [303, 370] width 272 height 30
click at [261, 366] on input "Ferrero Rocher ًWaffle Stick" at bounding box center [303, 370] width 272 height 30
drag, startPoint x: 258, startPoint y: 370, endPoint x: 319, endPoint y: 375, distance: 61.1
click at [319, 375] on input "Ferrero Rocher ًWaffle Stick" at bounding box center [303, 370] width 272 height 30
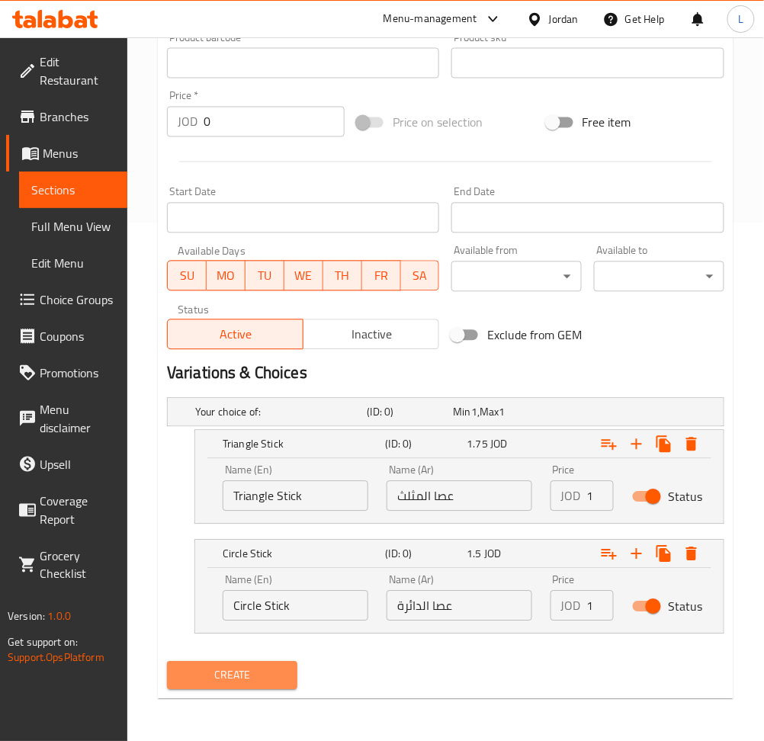
click at [269, 674] on span "Create" at bounding box center [232, 675] width 106 height 19
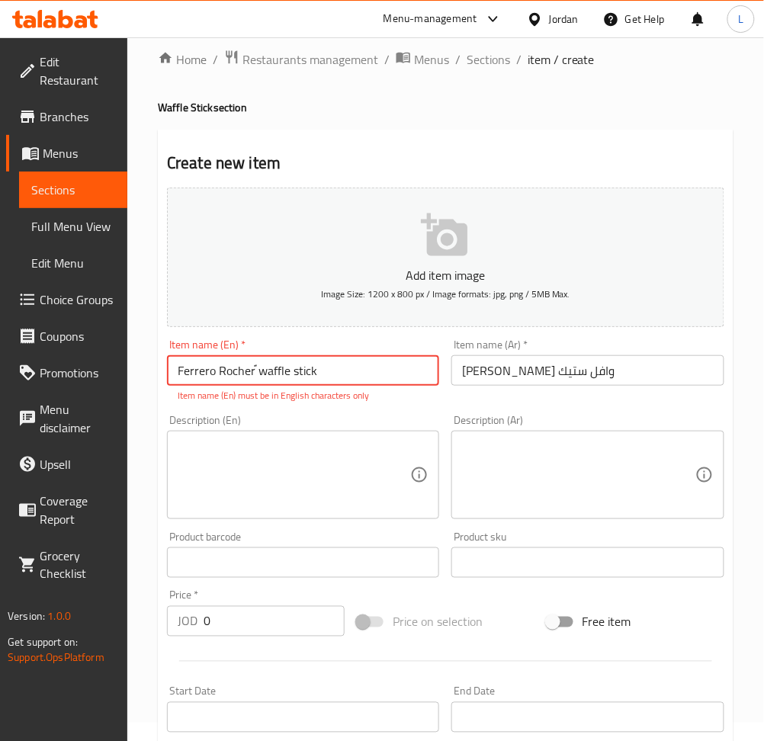
click at [264, 368] on input "Ferrero Rocher ًwaffle stick" at bounding box center [303, 370] width 272 height 30
click at [378, 371] on input "Ferrero Rocher ًwaffle stick" at bounding box center [303, 370] width 272 height 30
paste input "Waffle S"
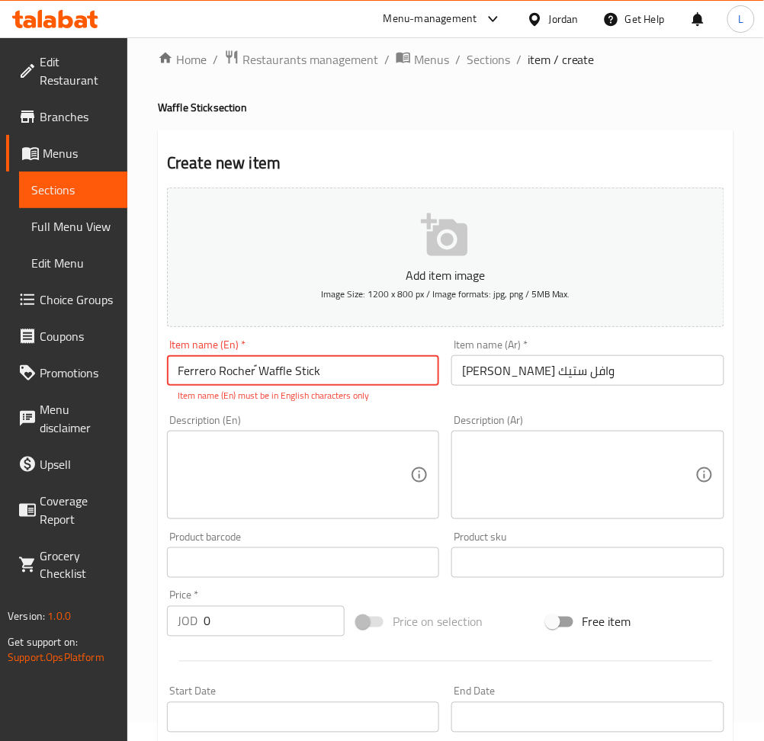
click at [274, 363] on input "Ferrero Rocher ًWaffle Stick" at bounding box center [303, 370] width 272 height 30
click at [264, 372] on input "Ferrero Rocher ًWaffle Stick" at bounding box center [303, 370] width 272 height 30
click at [280, 377] on input "Ferrero Rocher ًWaffle Stick" at bounding box center [303, 370] width 272 height 30
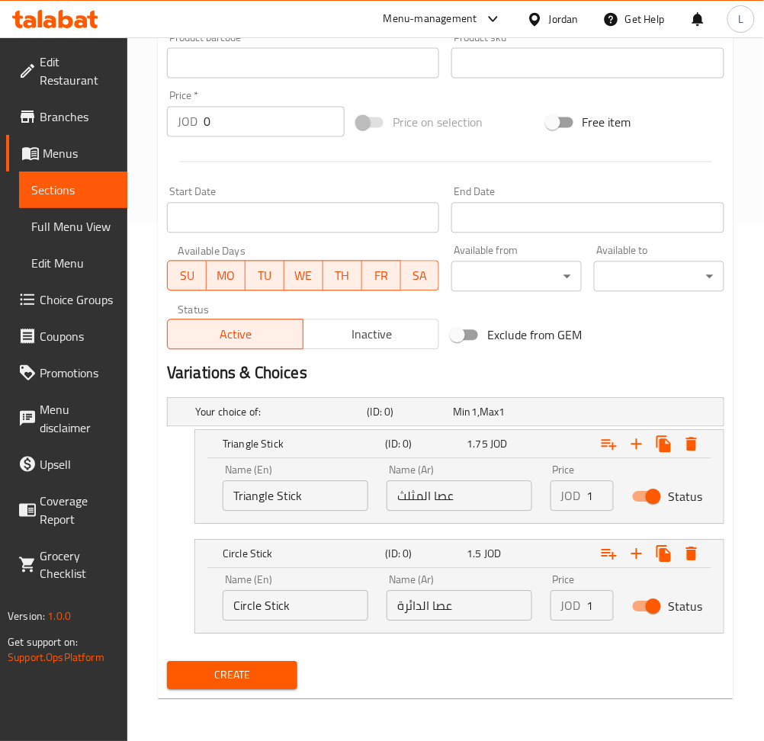
click at [247, 681] on span "Create" at bounding box center [232, 675] width 106 height 19
click at [226, 672] on span "Create" at bounding box center [232, 675] width 106 height 19
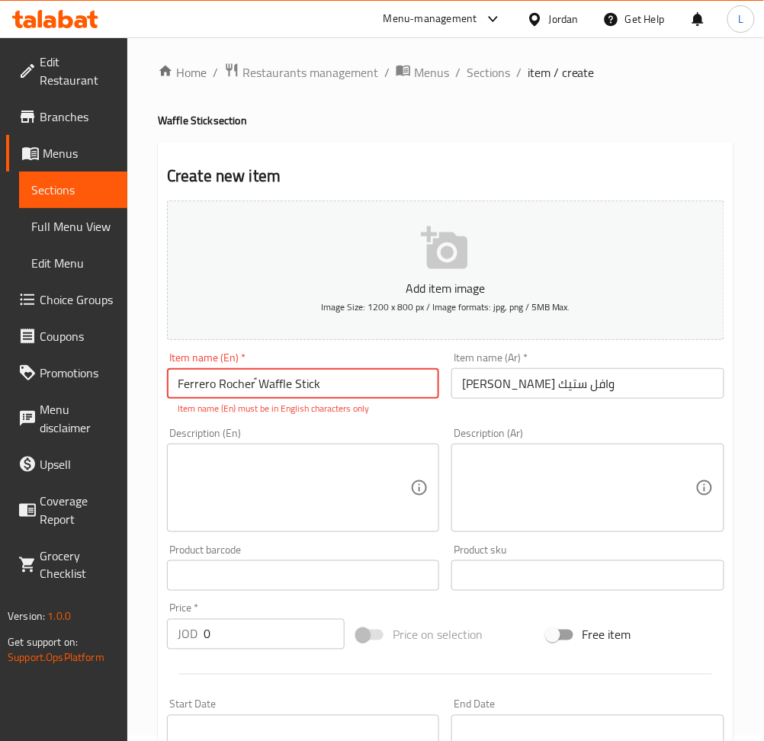
scroll to position [0, 0]
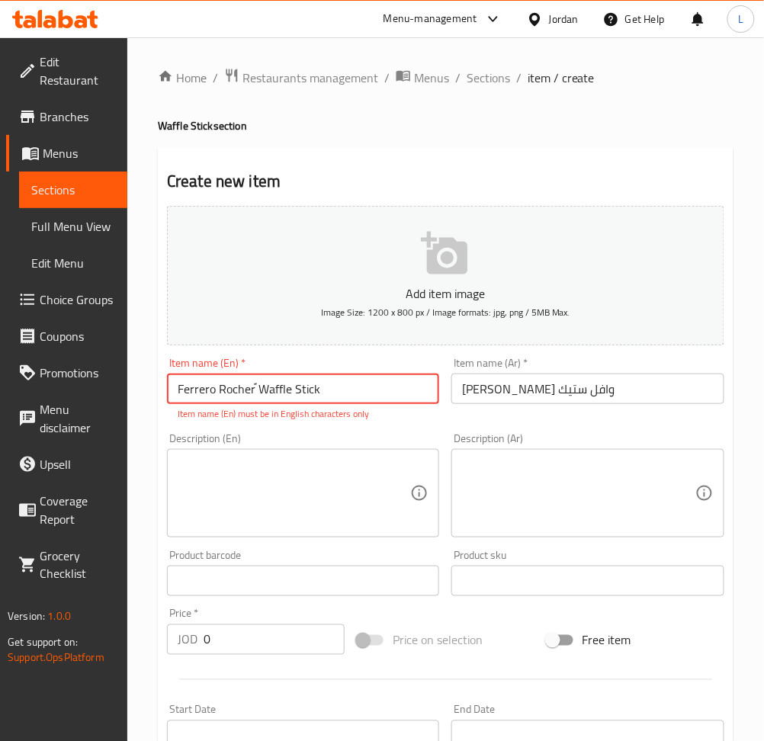
click at [259, 401] on input "Ferrero Rocher ًWaffle Stick" at bounding box center [303, 388] width 272 height 30
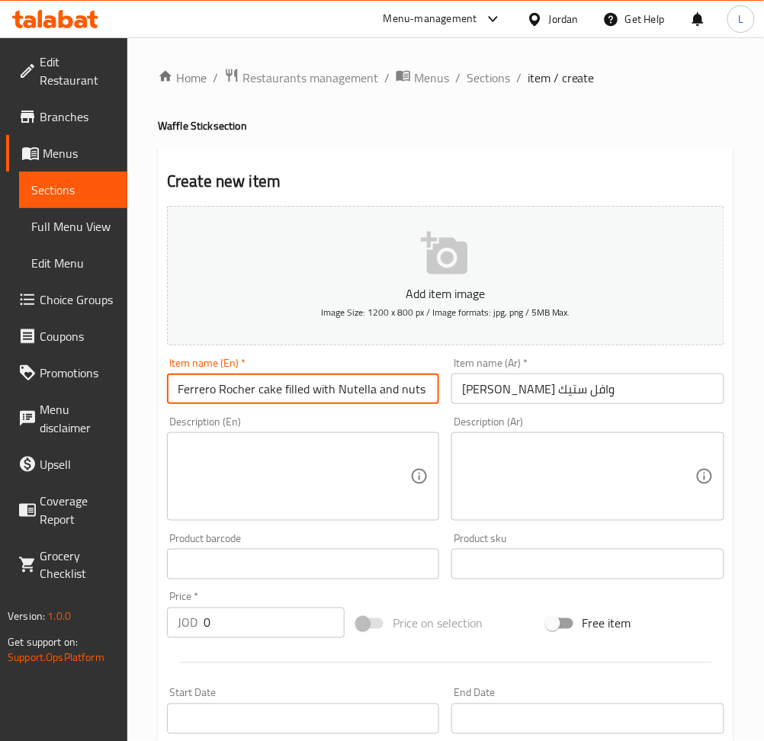
drag, startPoint x: 424, startPoint y: 392, endPoint x: 258, endPoint y: 391, distance: 166.2
click at [258, 391] on input "Ferrero Rocher cake filled with Nutella and nuts" at bounding box center [303, 388] width 272 height 30
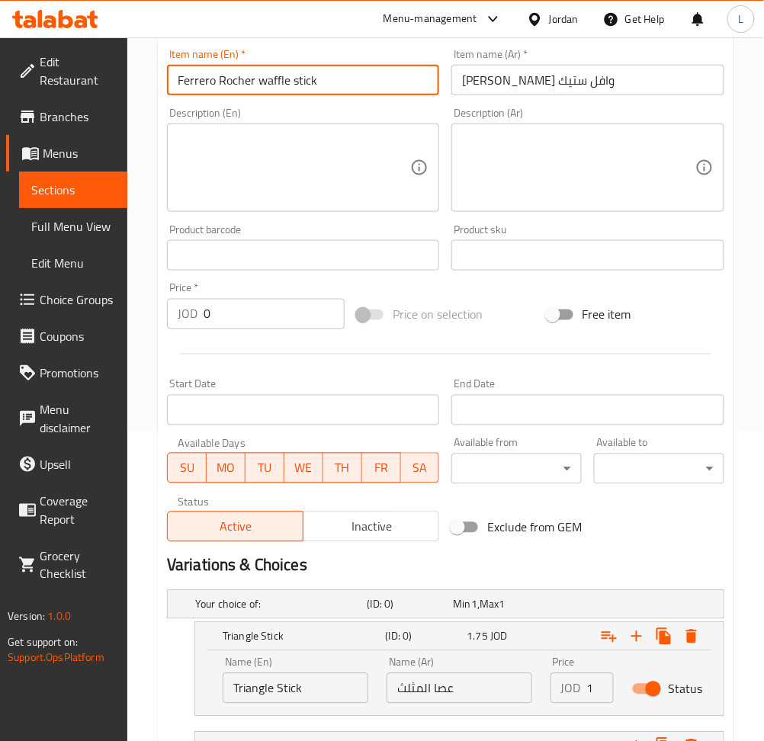
scroll to position [406, 0]
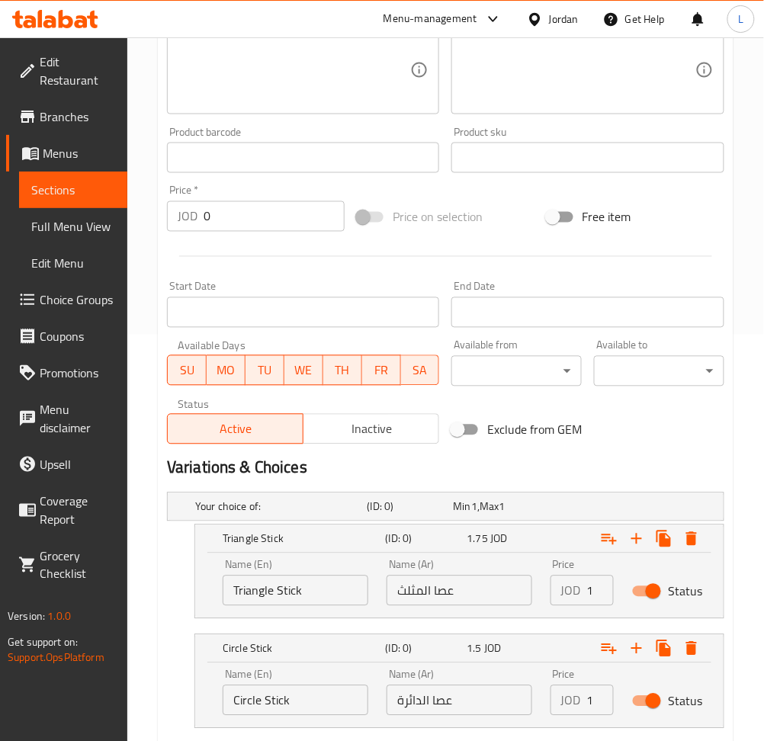
type input "Ferrero Rocher waffle stick"
click at [273, 706] on input "Circle Stick" at bounding box center [296, 700] width 146 height 30
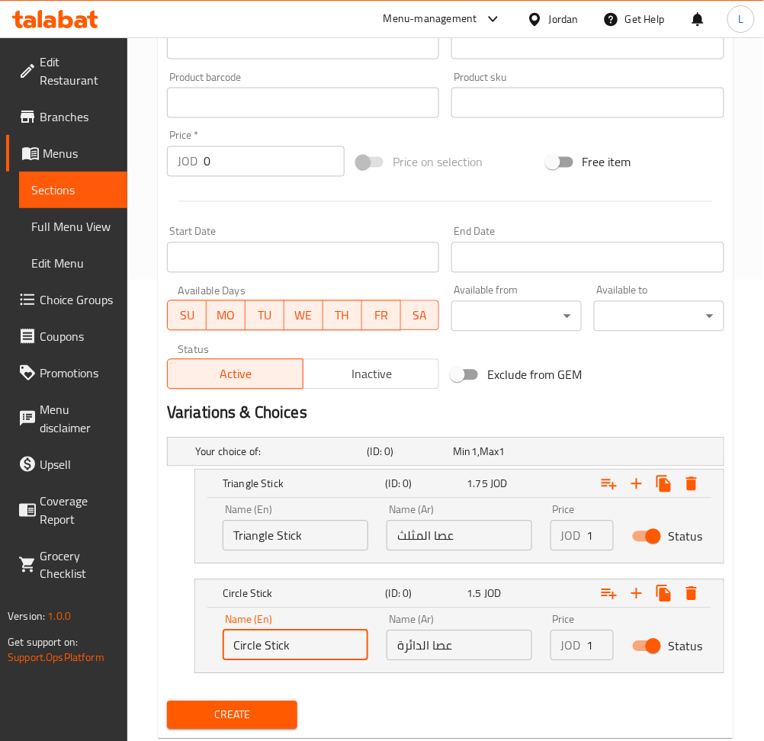
scroll to position [501, 0]
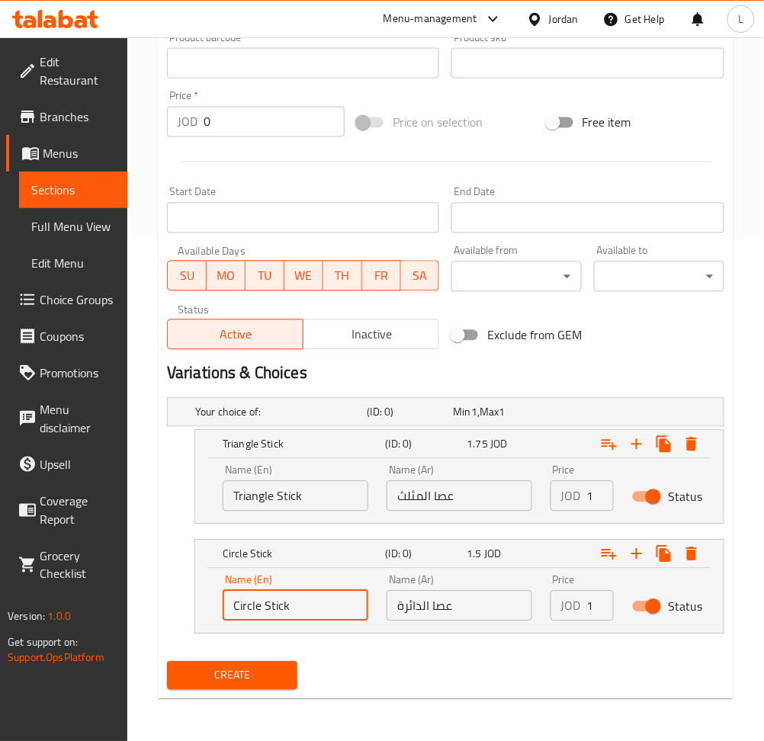
click at [286, 676] on button "Create" at bounding box center [232, 676] width 130 height 28
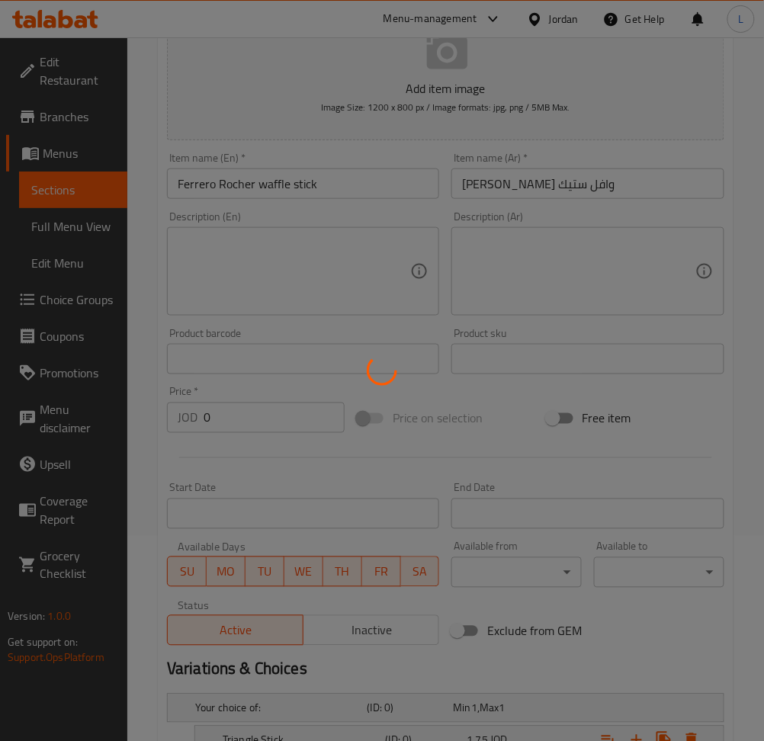
scroll to position [0, 0]
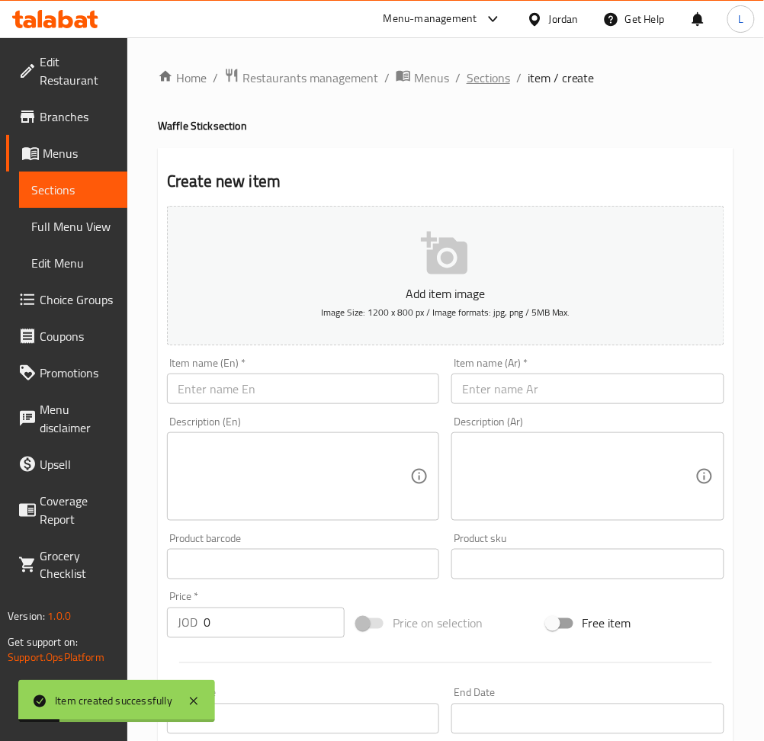
click at [476, 79] on span "Sections" at bounding box center [487, 78] width 43 height 18
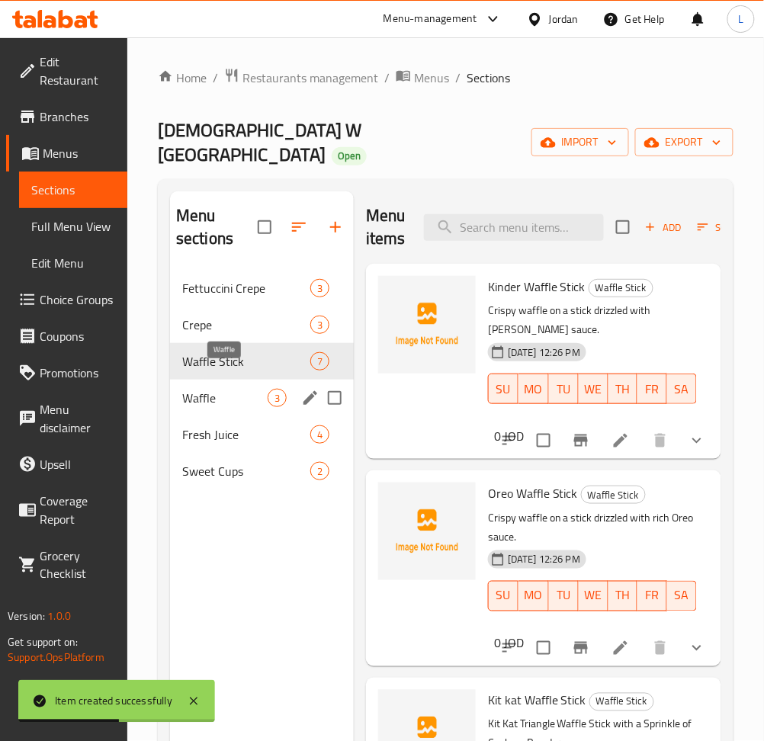
click at [224, 389] on span "Waffle" at bounding box center [224, 398] width 85 height 18
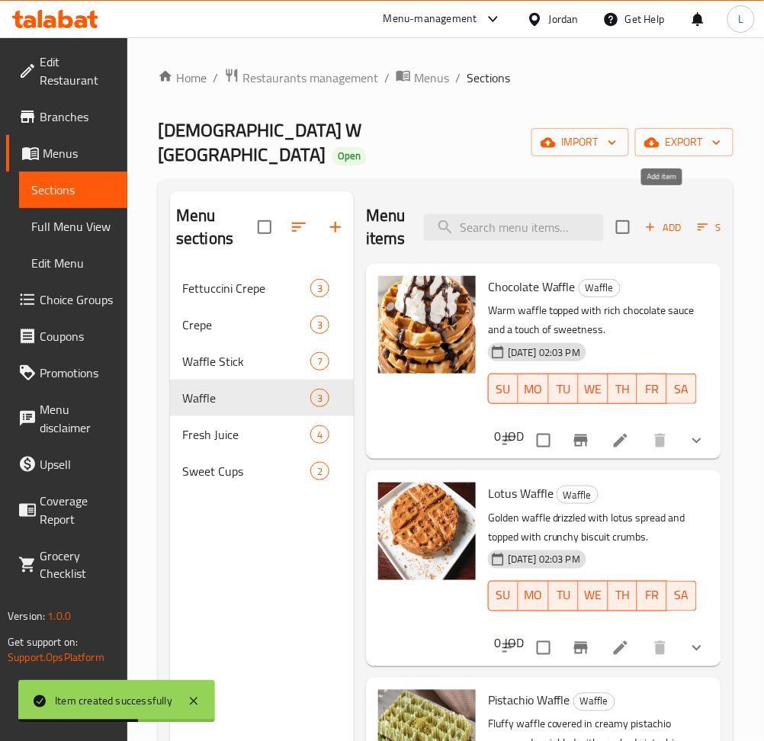
click at [650, 220] on icon "button" at bounding box center [650, 227] width 14 height 14
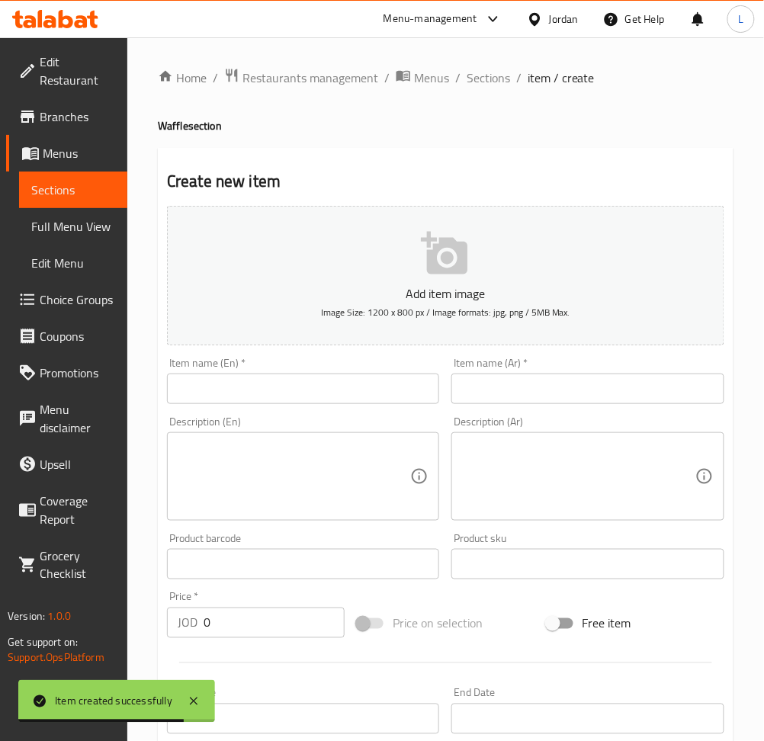
drag, startPoint x: 373, startPoint y: 389, endPoint x: 428, endPoint y: 389, distance: 55.6
click at [373, 389] on input "text" at bounding box center [303, 388] width 272 height 30
paste input "Kinder Waffle"
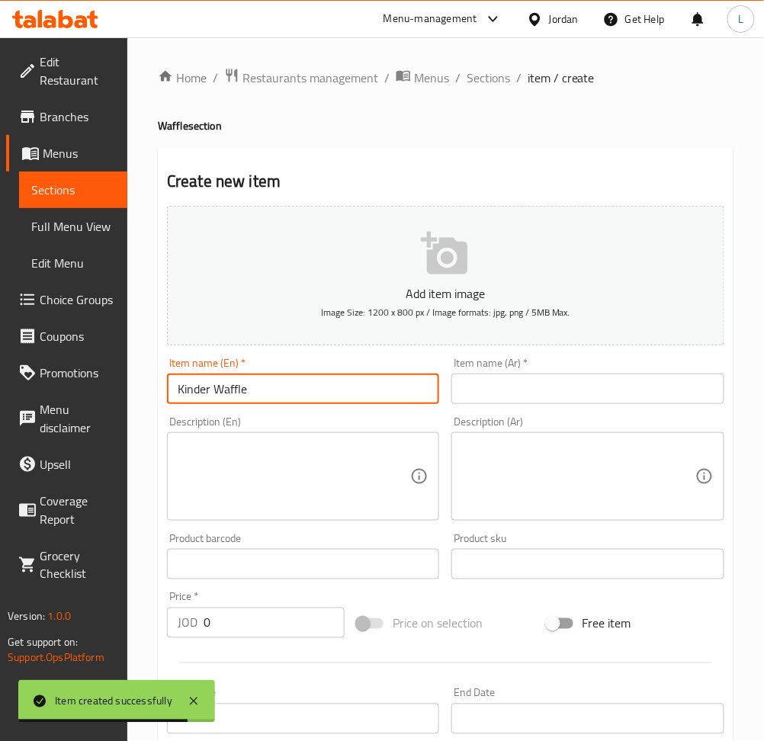
type input "Kinder Waffle"
click at [563, 391] on input "text" at bounding box center [587, 388] width 272 height 30
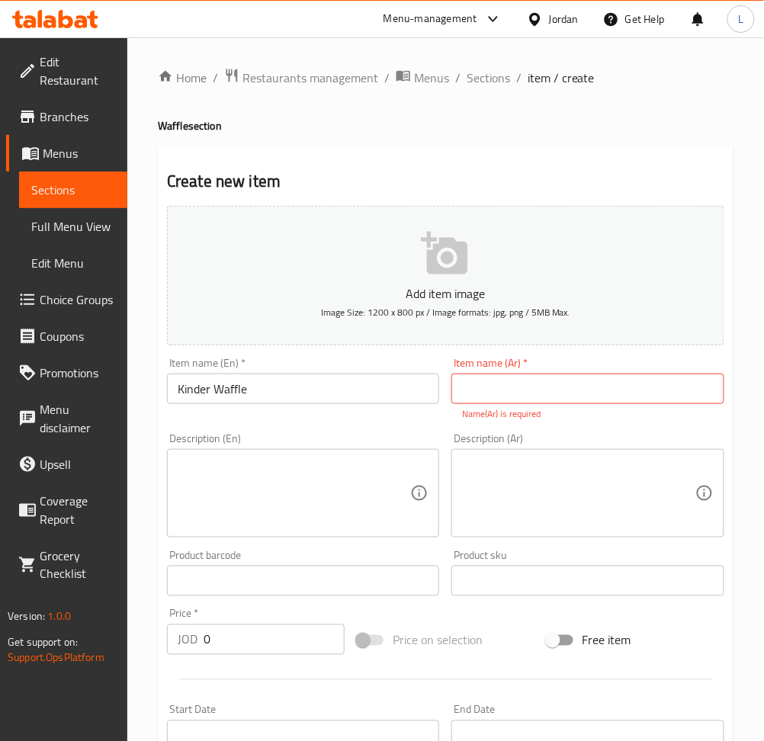
click at [519, 393] on input "text" at bounding box center [587, 388] width 272 height 30
paste input "وافل كندر"
type input "وافل كندر"
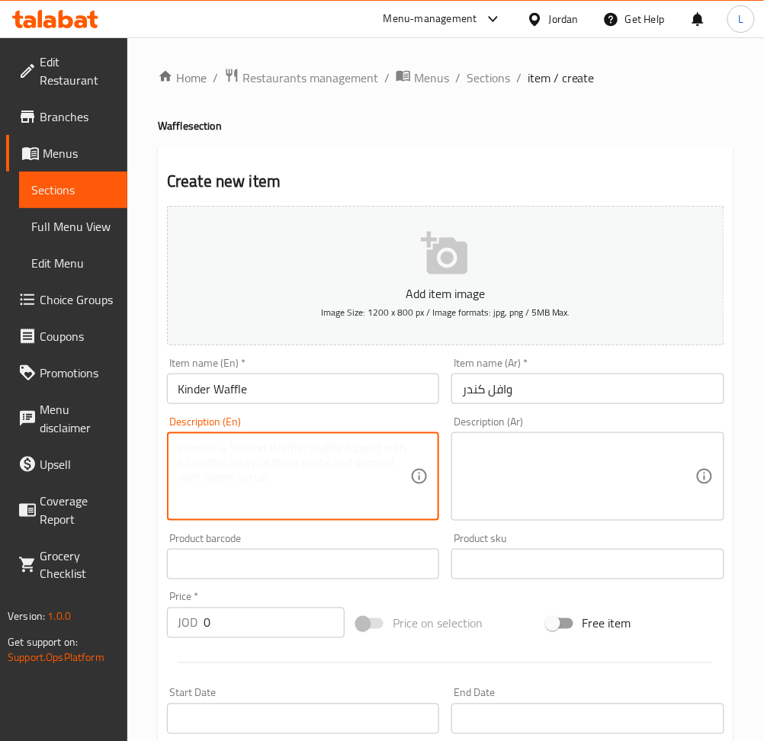
drag, startPoint x: 319, startPoint y: 466, endPoint x: 388, endPoint y: 474, distance: 69.8
click at [321, 466] on textarea at bounding box center [294, 477] width 232 height 72
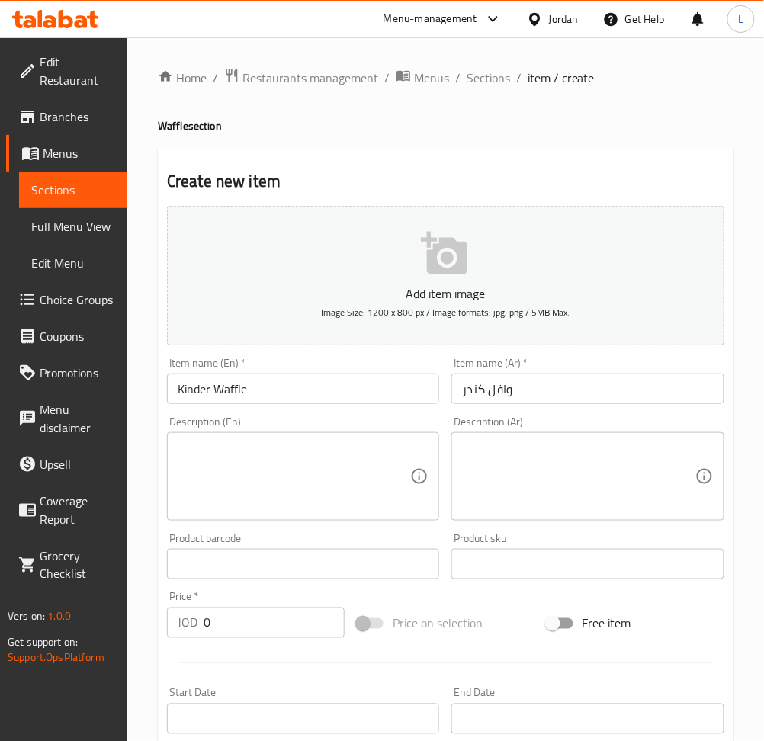
drag, startPoint x: 300, startPoint y: 460, endPoint x: 309, endPoint y: 460, distance: 9.1
click at [303, 457] on textarea at bounding box center [294, 477] width 232 height 72
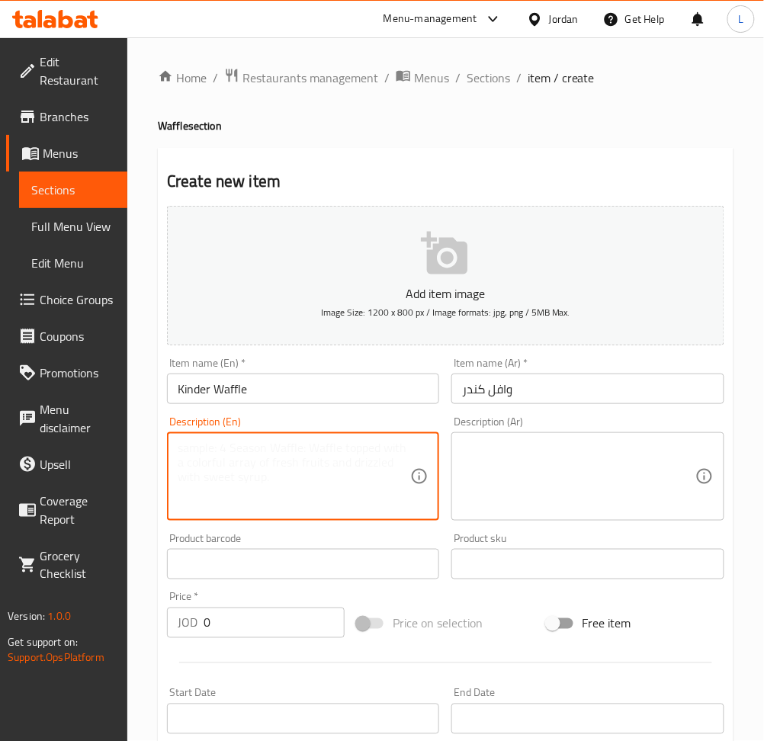
paste textarea "Kinder Flavor Waffle"
type textarea "Kinder Flavor Waffle"
drag, startPoint x: 608, startPoint y: 459, endPoint x: 633, endPoint y: 456, distance: 24.6
click at [612, 456] on textarea at bounding box center [578, 477] width 232 height 72
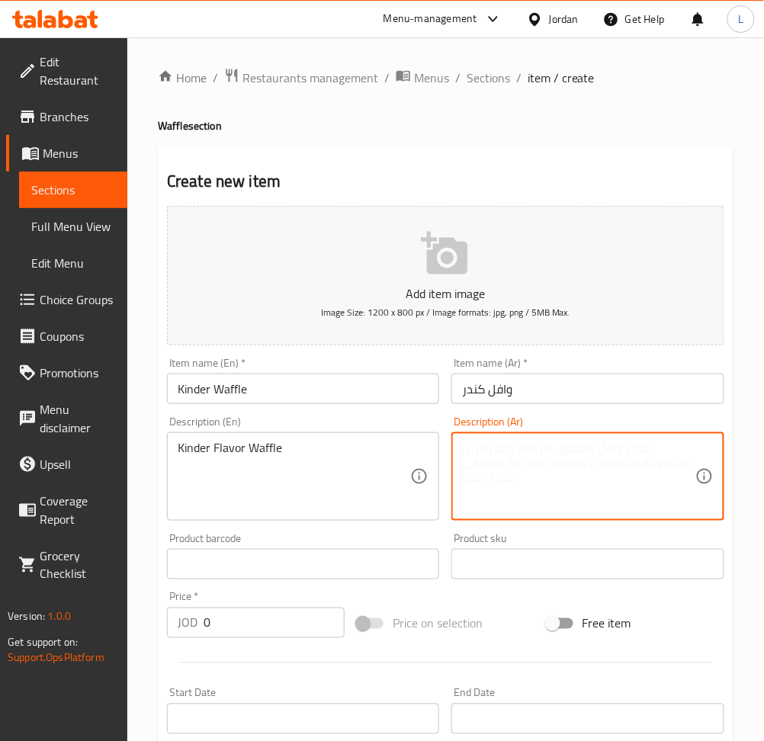
click at [521, 477] on textarea at bounding box center [578, 477] width 232 height 72
paste textarea "وافل بنكهة كيندر"
type textarea "وافل بنكهة كيندر"
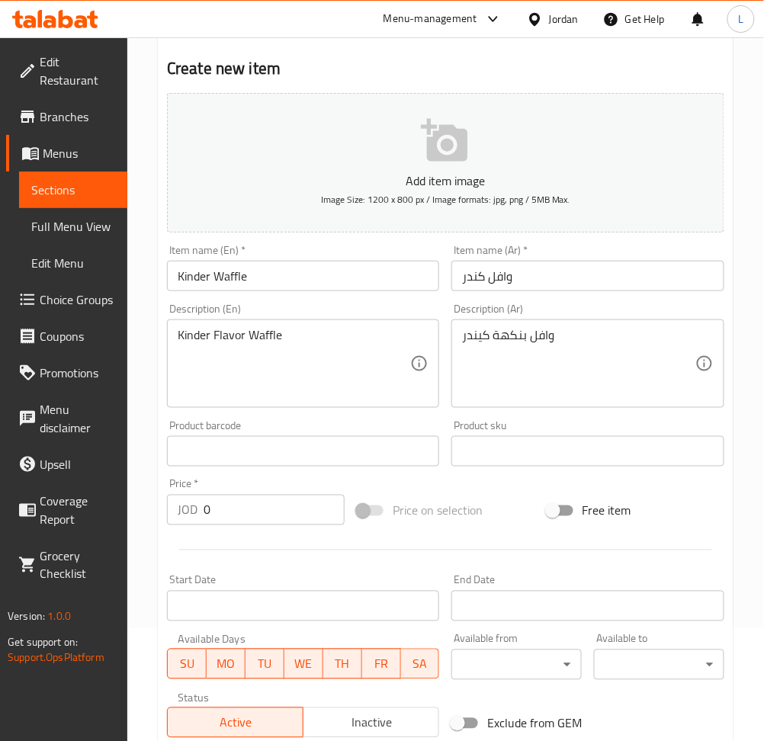
scroll to position [333, 0]
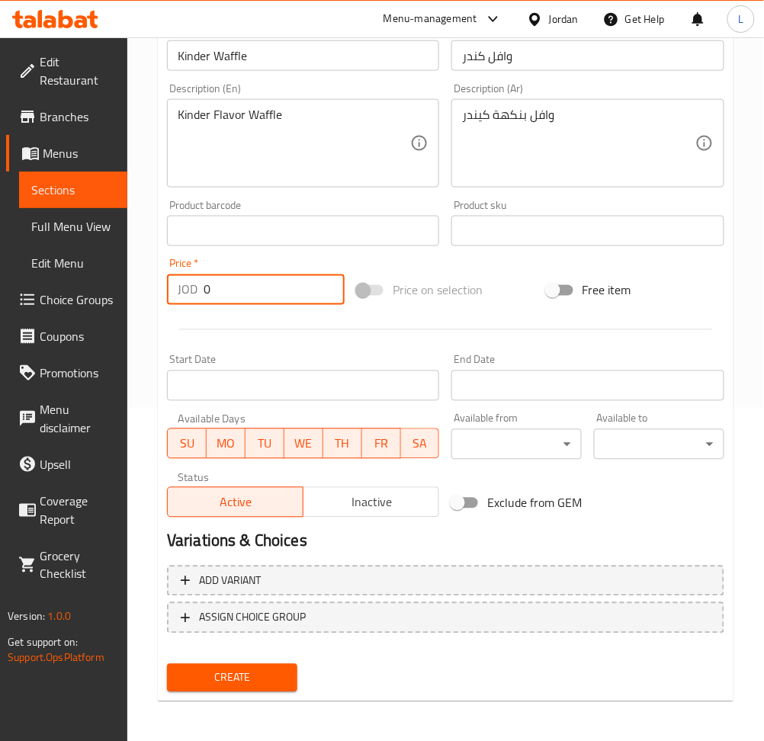
click at [259, 285] on input "0" at bounding box center [274, 289] width 141 height 30
paste input "4.0"
type input "4.00"
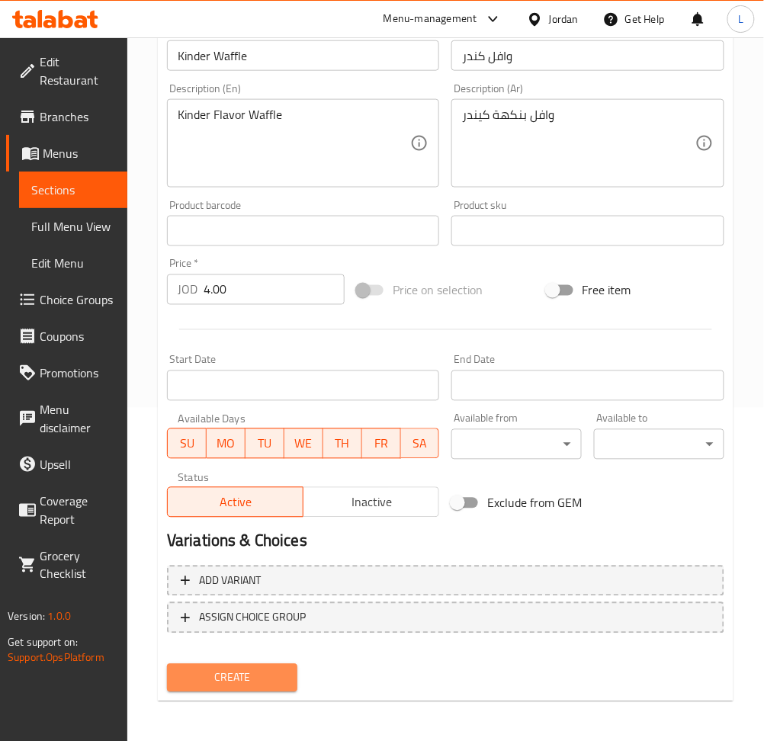
click at [245, 664] on button "Create" at bounding box center [232, 678] width 130 height 28
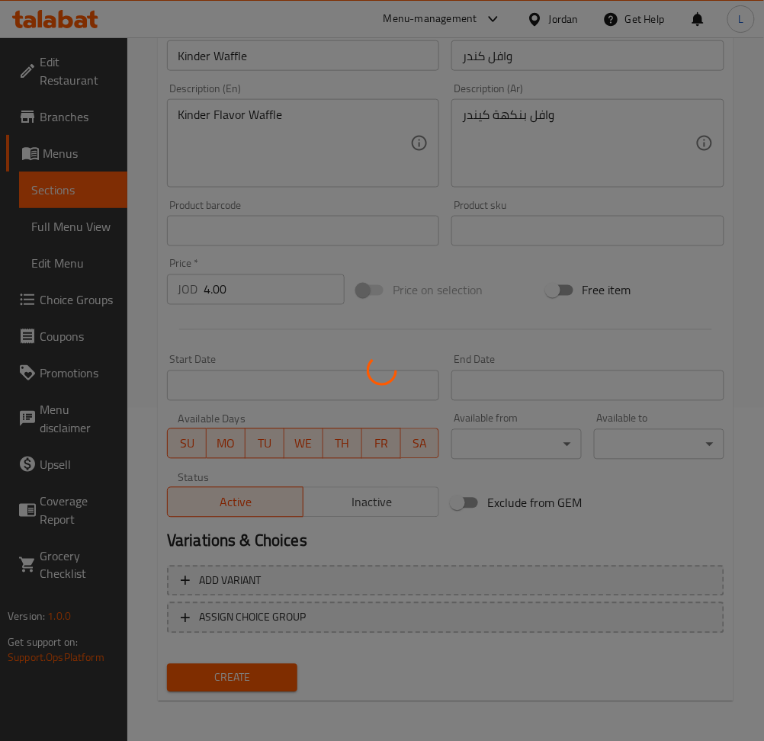
type input "0"
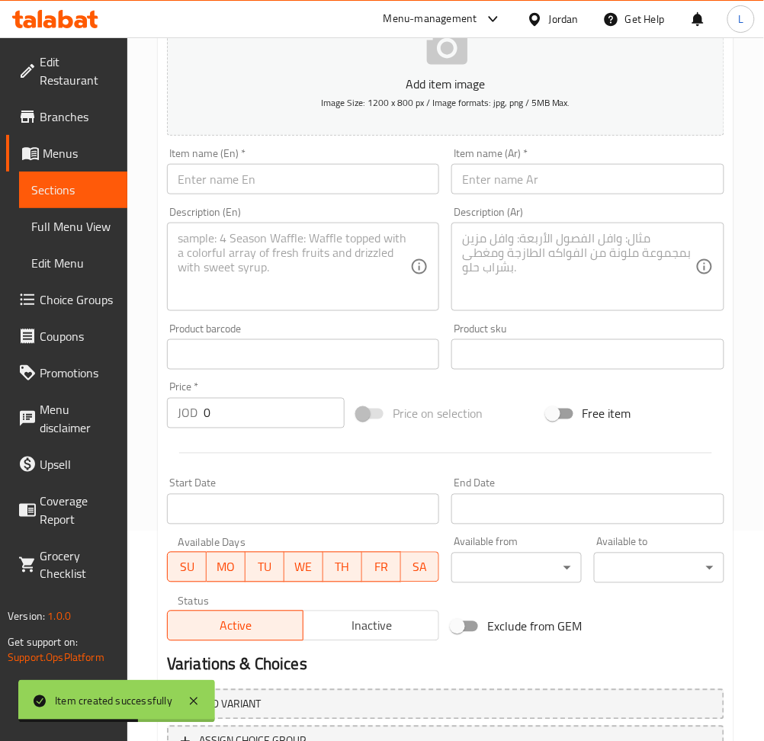
scroll to position [28, 0]
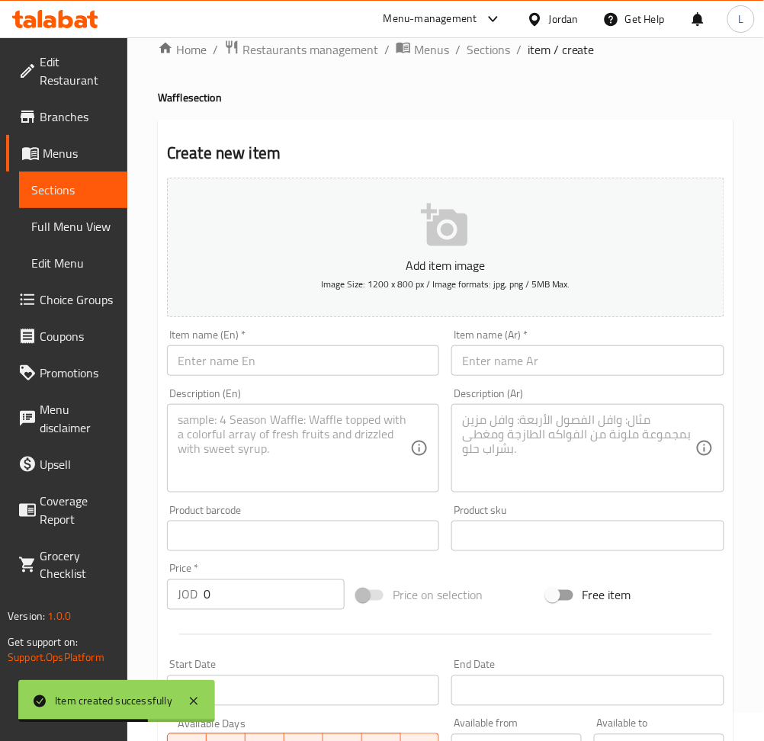
click at [262, 361] on input "text" at bounding box center [303, 360] width 272 height 30
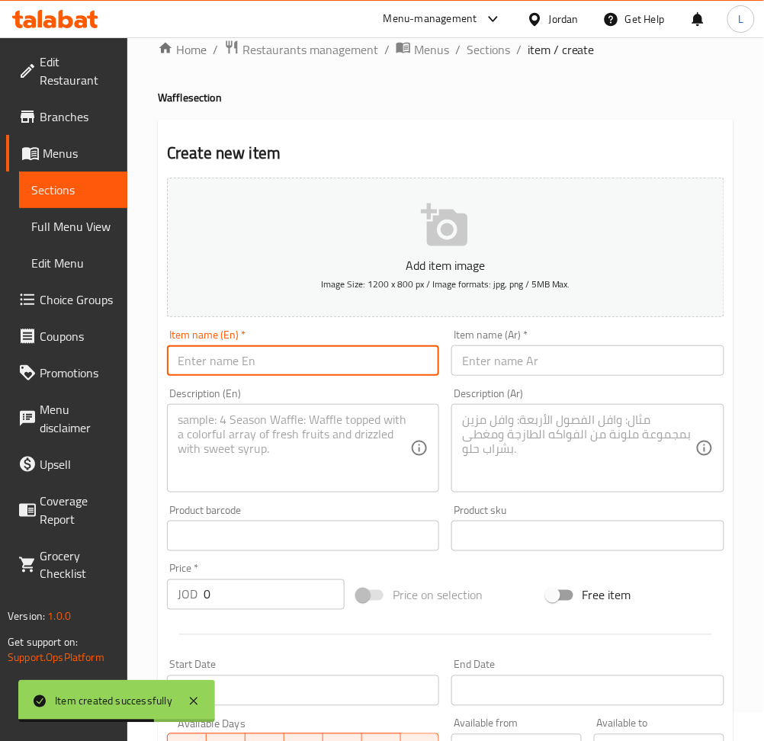
paste input "Oreo Waffle"
type input "Oreo Waffle"
drag, startPoint x: 662, startPoint y: 368, endPoint x: 691, endPoint y: 369, distance: 29.0
click at [662, 368] on input "text" at bounding box center [587, 360] width 272 height 30
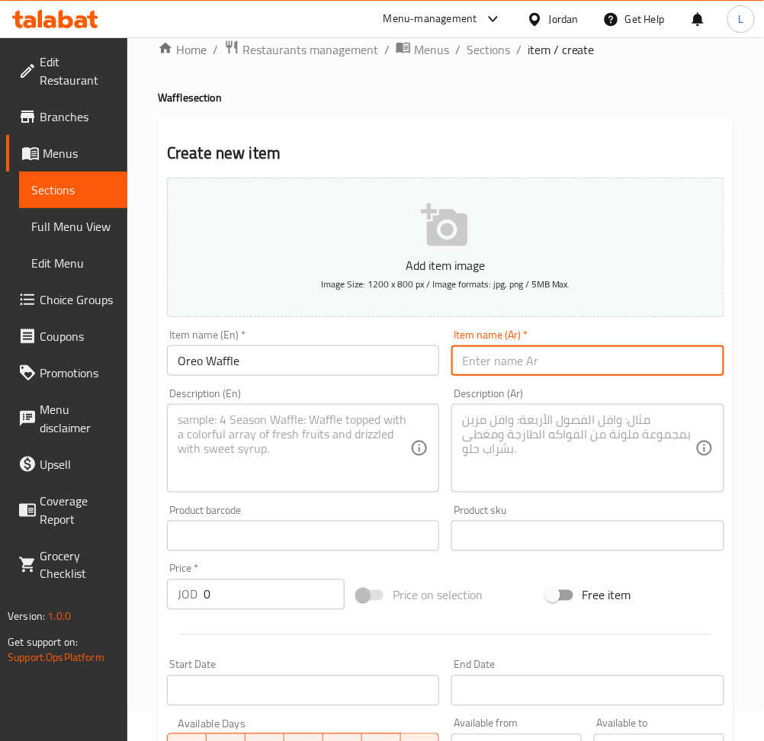
drag, startPoint x: 555, startPoint y: 352, endPoint x: 473, endPoint y: 385, distance: 88.6
click at [553, 357] on input "text" at bounding box center [587, 360] width 272 height 30
paste input "وافل اوريو"
type input "وافل اوريو"
click at [244, 430] on textarea at bounding box center [294, 448] width 232 height 72
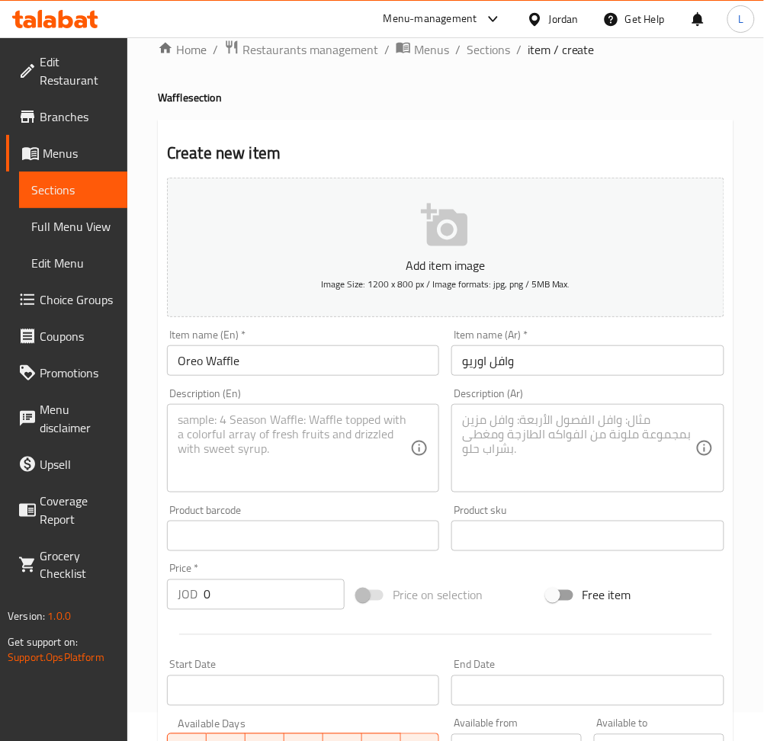
click at [206, 506] on div "Product barcode Product barcode" at bounding box center [303, 528] width 272 height 46
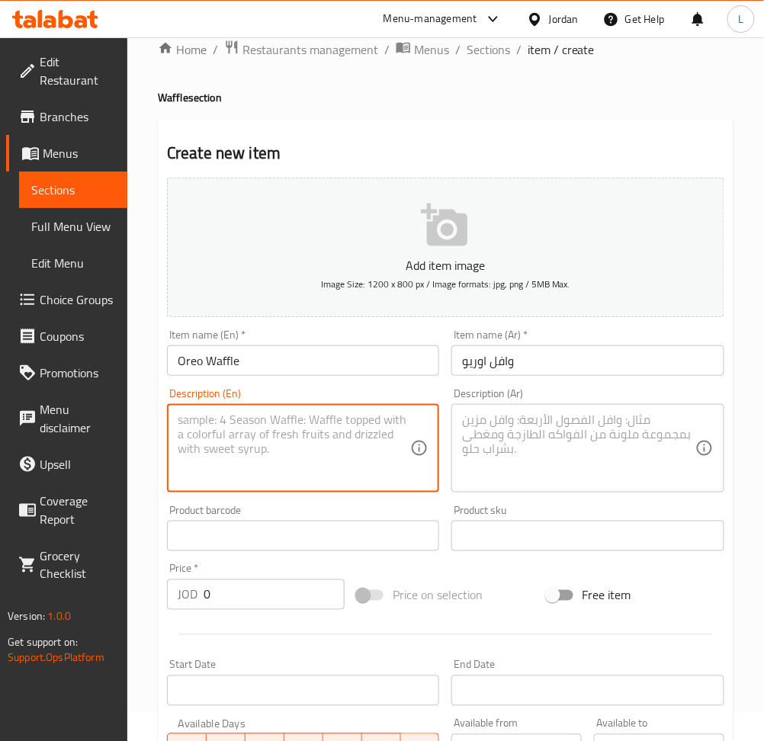
click at [313, 454] on textarea at bounding box center [294, 448] width 232 height 72
paste textarea "Oreo Flavor Waffle"
type textarea "Oreo Flavor Waffle"
click at [540, 444] on textarea at bounding box center [578, 448] width 232 height 72
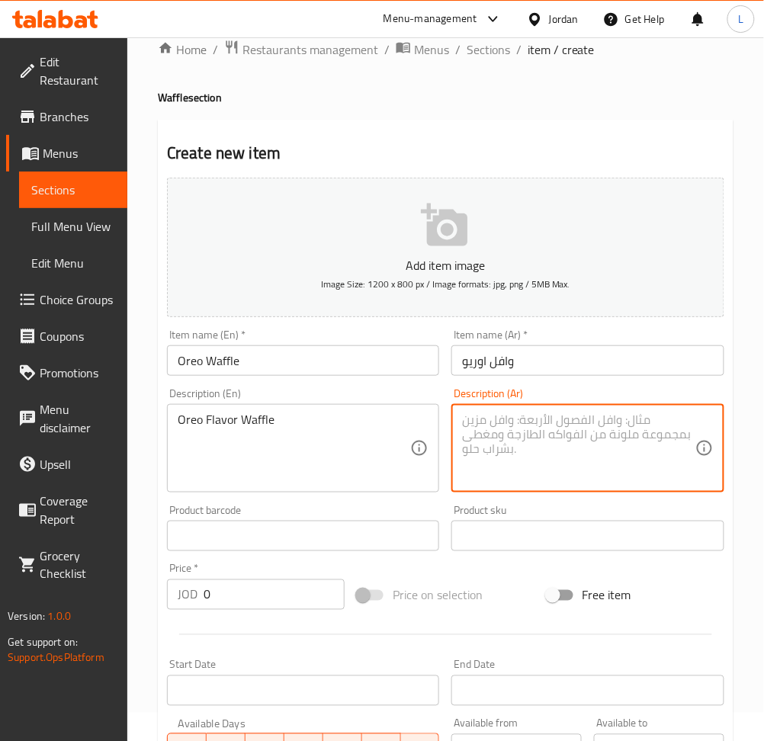
click at [571, 440] on textarea at bounding box center [578, 448] width 232 height 72
paste textarea "وافل بنكهة أوريو"
type textarea "وافل بنكهة أوريو"
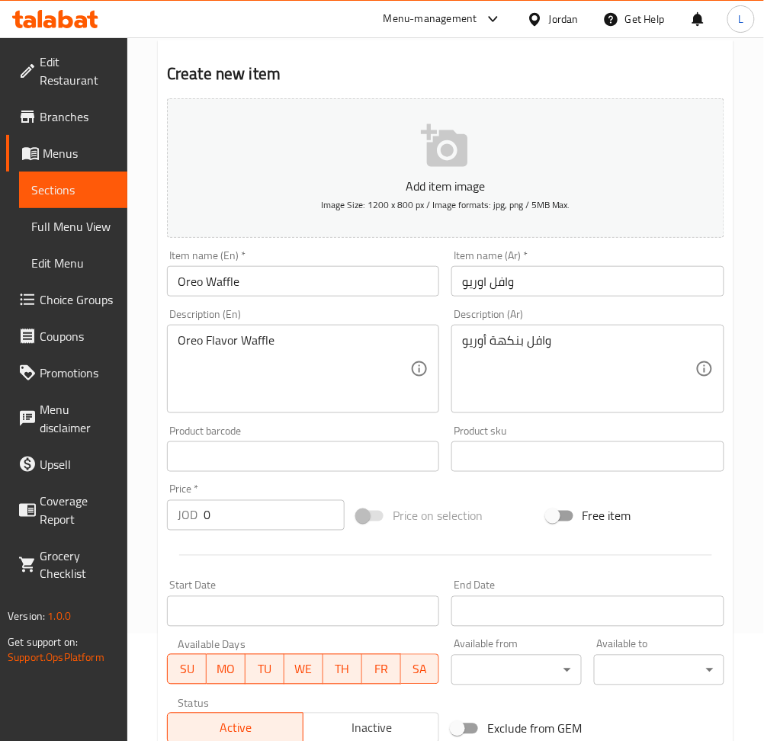
scroll to position [333, 0]
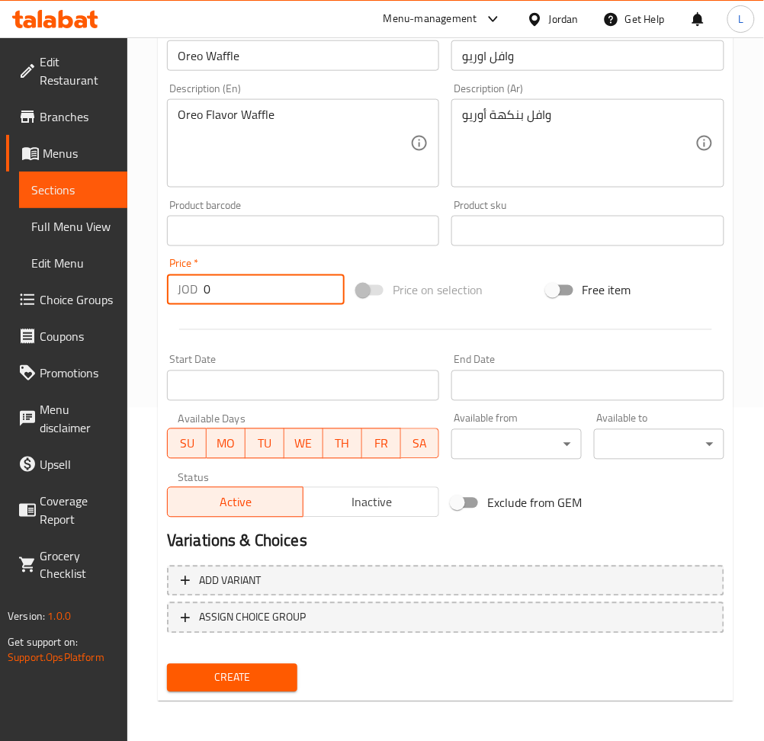
click at [246, 275] on input "0" at bounding box center [274, 289] width 141 height 30
paste input "4.0"
type input "4.00"
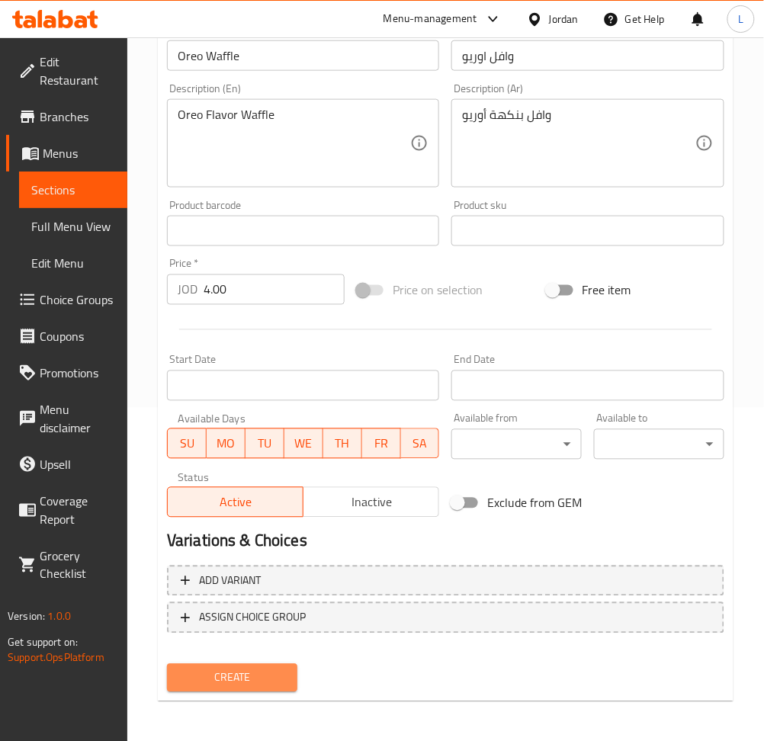
click at [263, 670] on span "Create" at bounding box center [232, 677] width 106 height 19
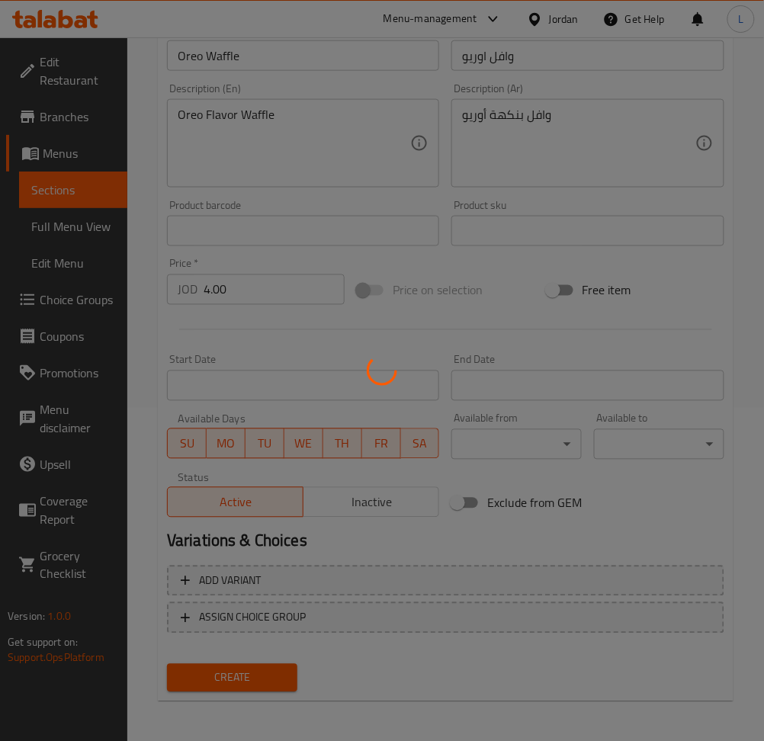
type input "0"
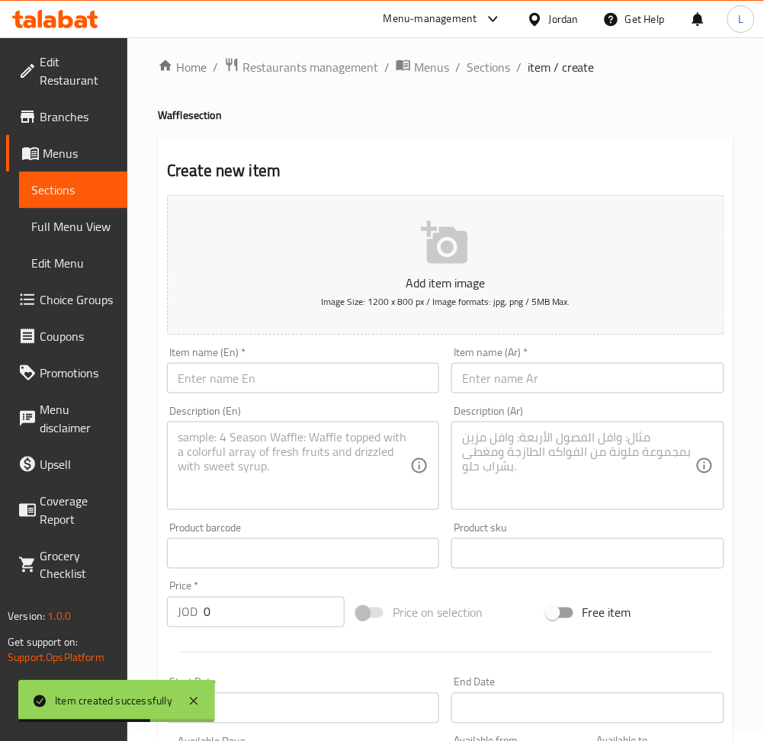
scroll to position [0, 0]
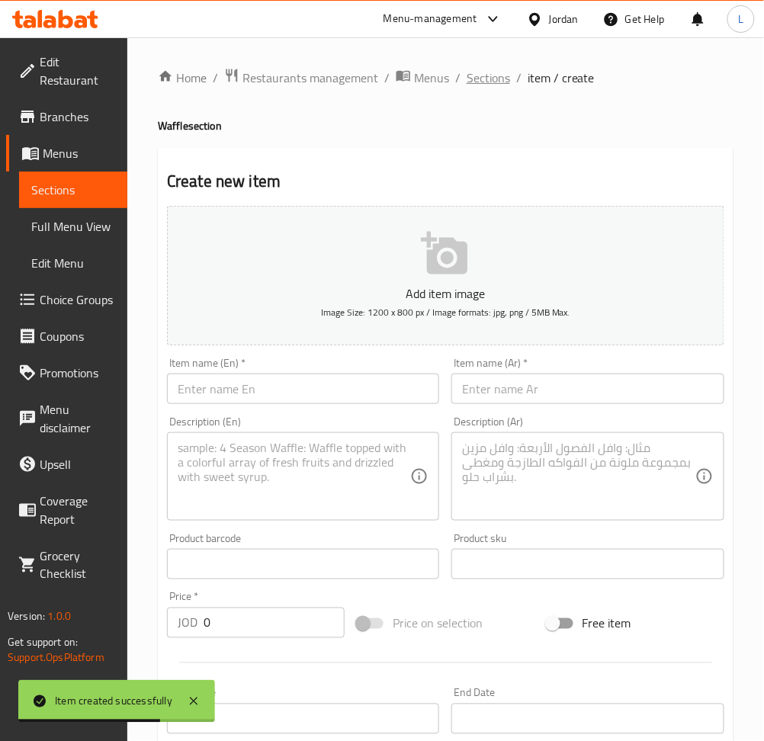
click at [497, 78] on span "Sections" at bounding box center [487, 78] width 43 height 18
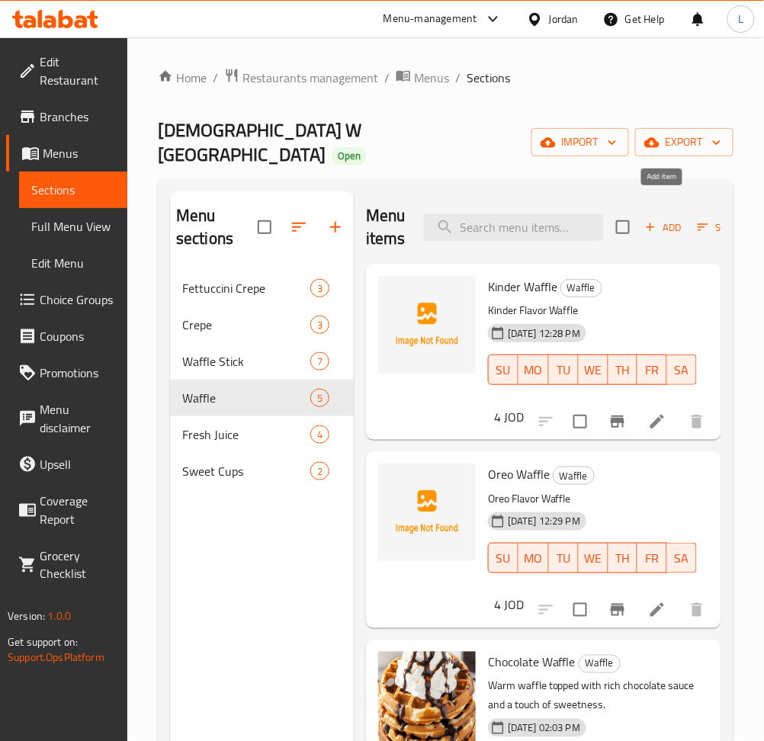
click at [651, 220] on icon "button" at bounding box center [650, 227] width 14 height 14
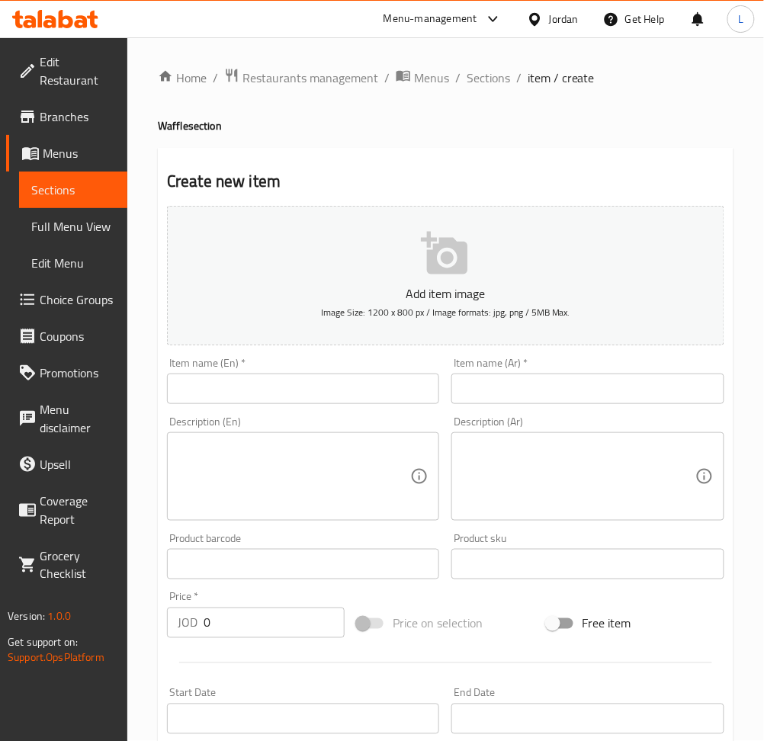
click at [249, 379] on input "text" at bounding box center [303, 388] width 272 height 30
paste input "Kitkat Waffle"
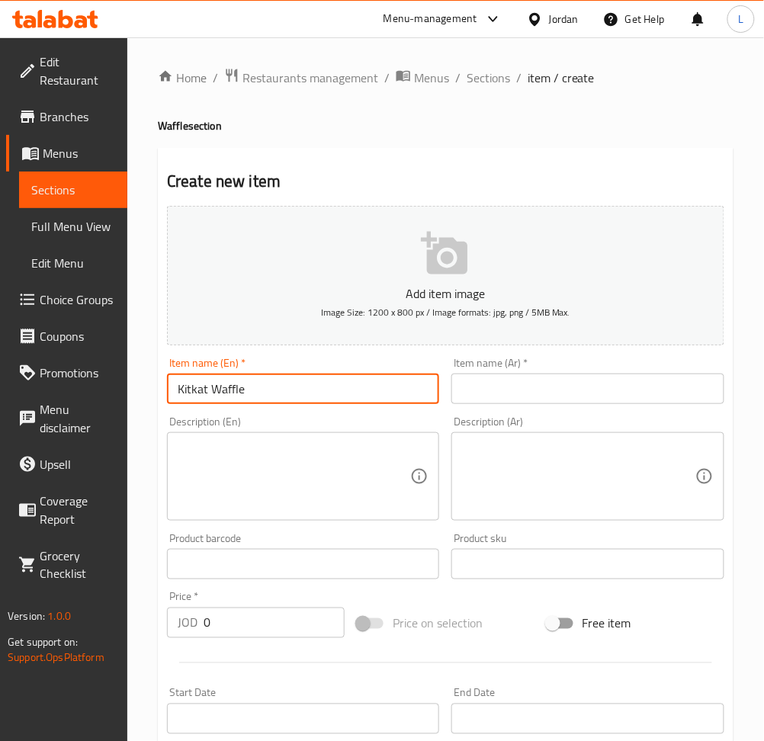
type input "Kitkat Waffle"
click at [559, 381] on input "text" at bounding box center [587, 388] width 272 height 30
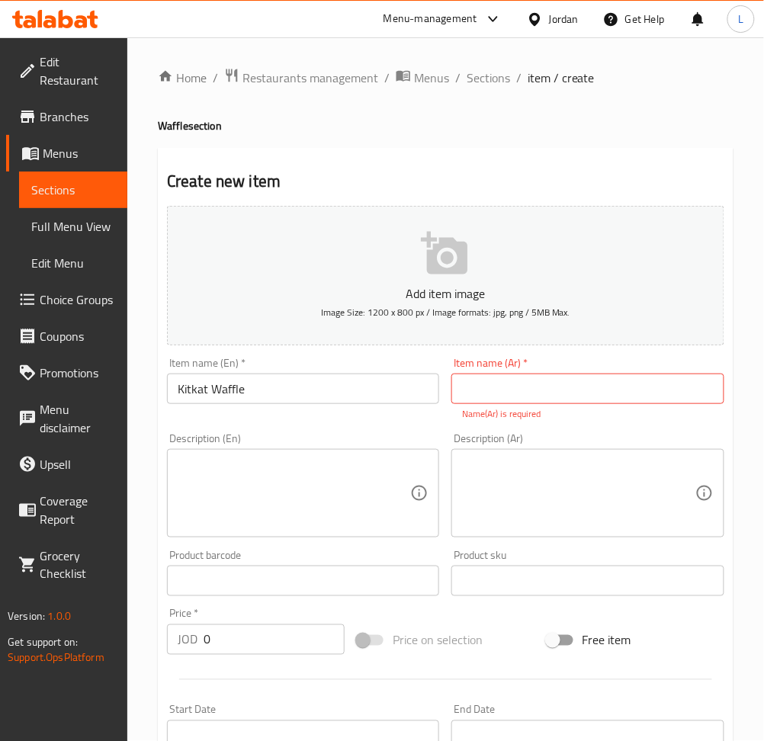
click at [553, 389] on input "text" at bounding box center [587, 388] width 272 height 30
paste input "كيت كات وافل"
type input "كيت كات وافل"
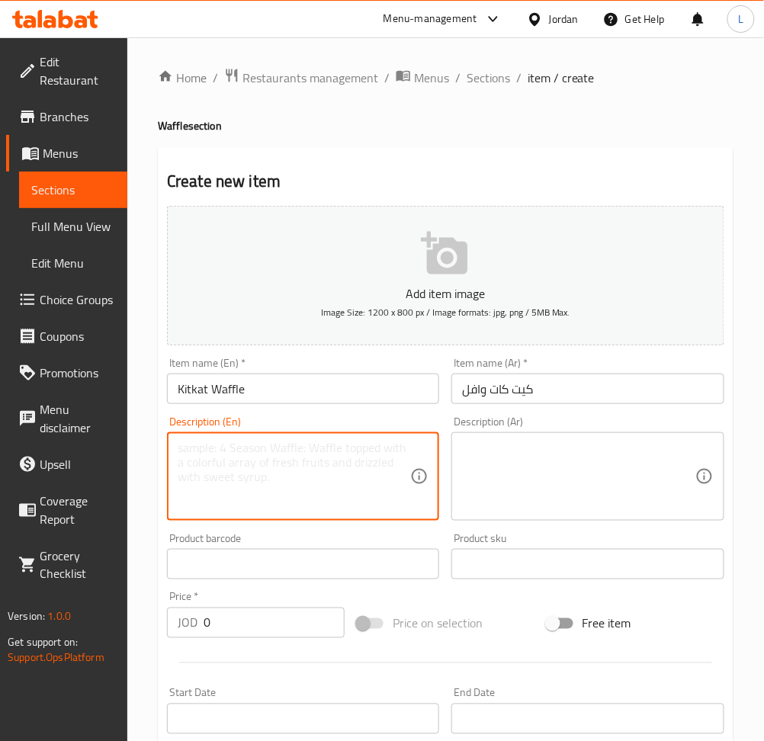
click at [334, 486] on textarea at bounding box center [294, 477] width 232 height 72
paste textarea "Kitkat Flavor Waffle"
type textarea "Kitkat Flavor Waffle"
click at [579, 459] on textarea at bounding box center [578, 477] width 232 height 72
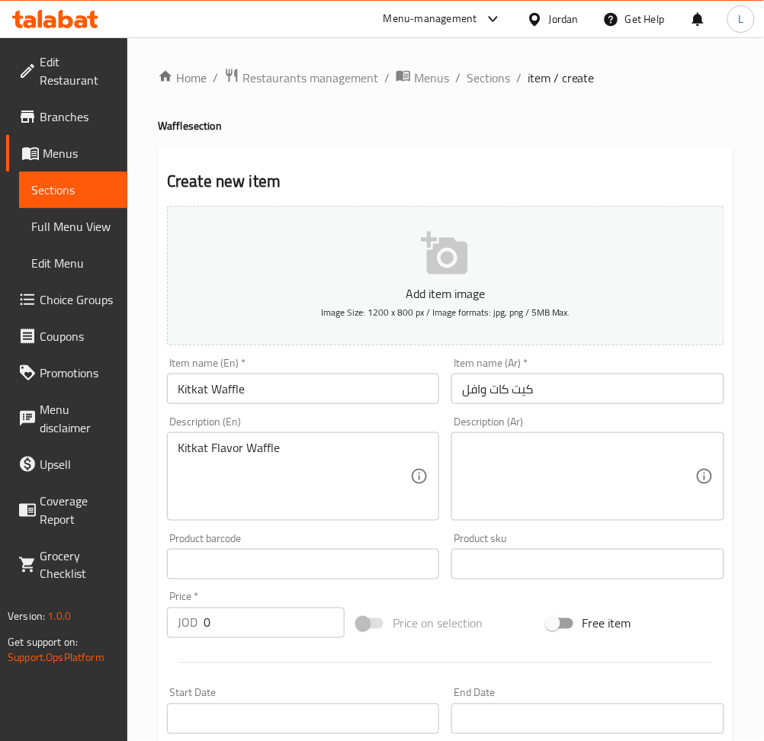
click at [502, 466] on textarea at bounding box center [578, 477] width 232 height 72
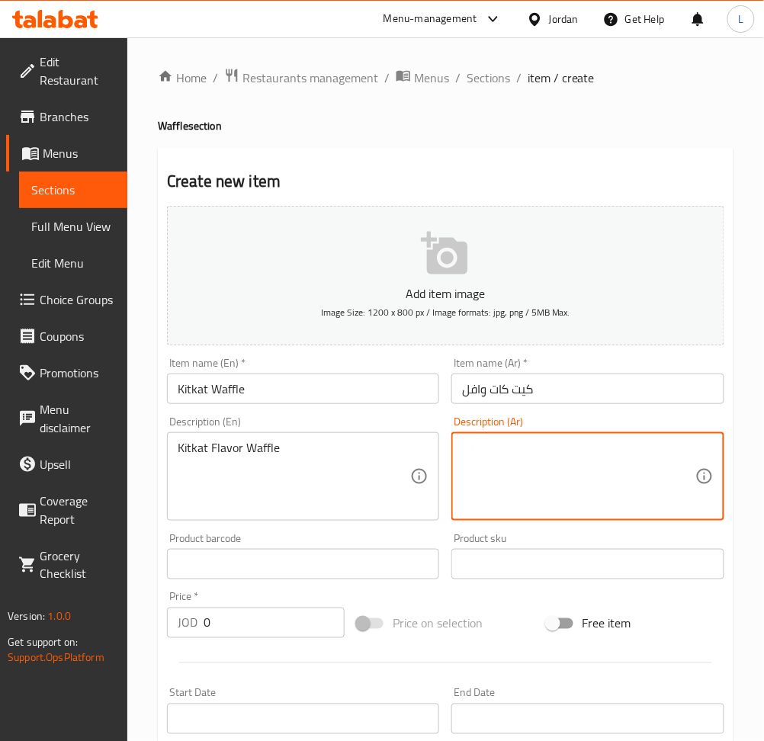
paste textarea "وافل بنكهة كيت كات"
type textarea "وافل بنكهة كيت كات"
click at [242, 616] on input "0" at bounding box center [274, 622] width 141 height 30
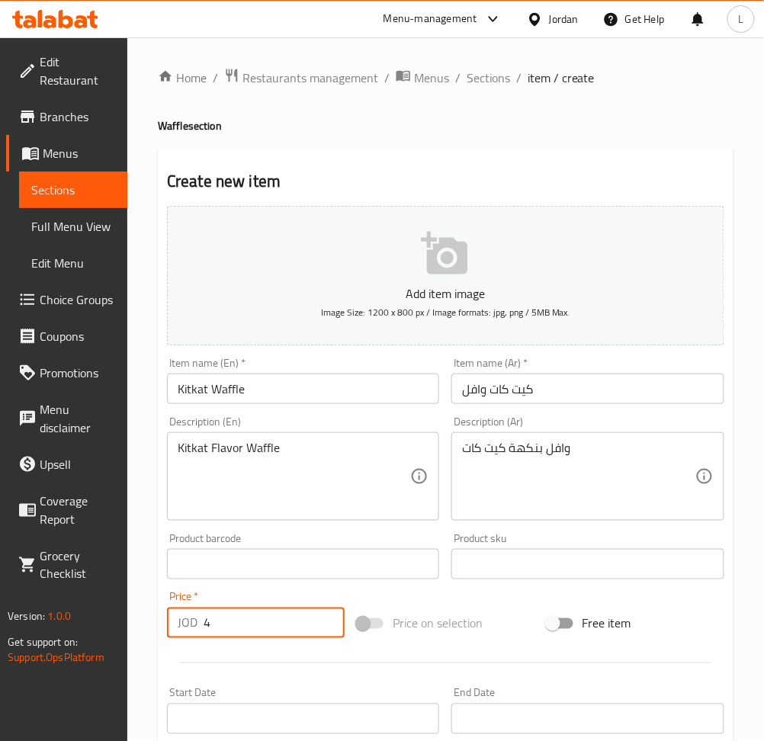
type input "4"
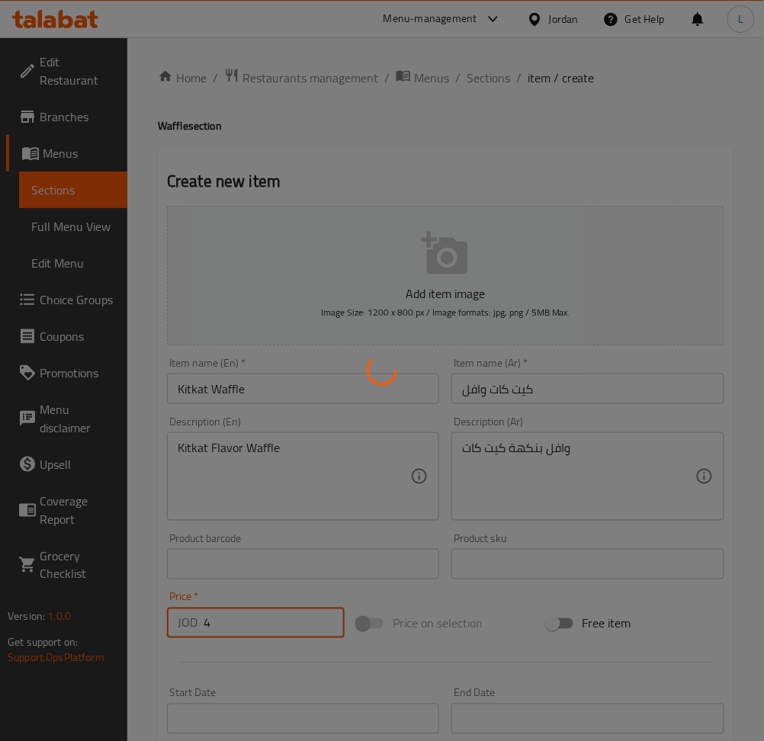
type input "0"
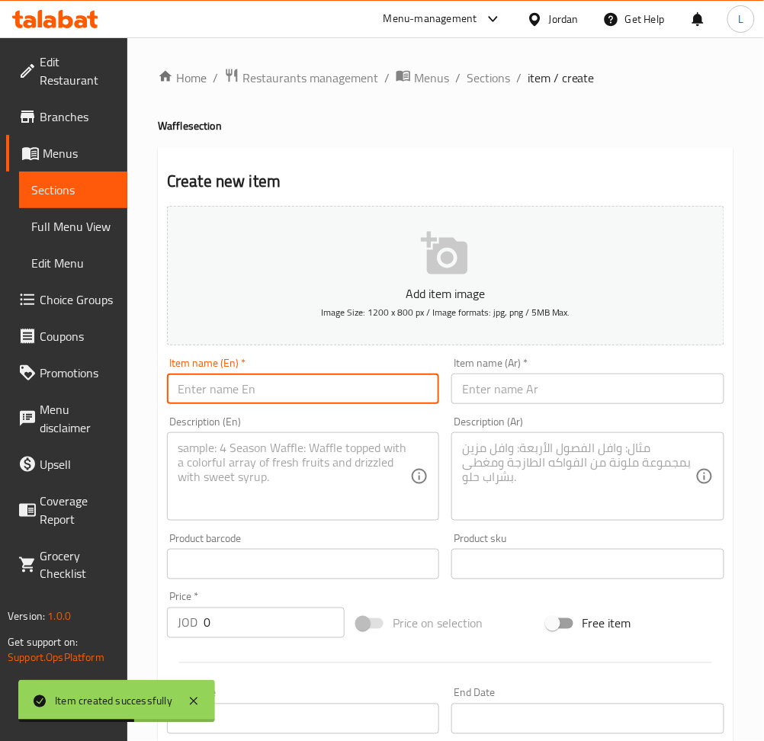
drag, startPoint x: 322, startPoint y: 390, endPoint x: 349, endPoint y: 392, distance: 27.5
click at [322, 390] on input "text" at bounding box center [303, 388] width 272 height 30
paste input "Ferrero Rocher ًWaffle"
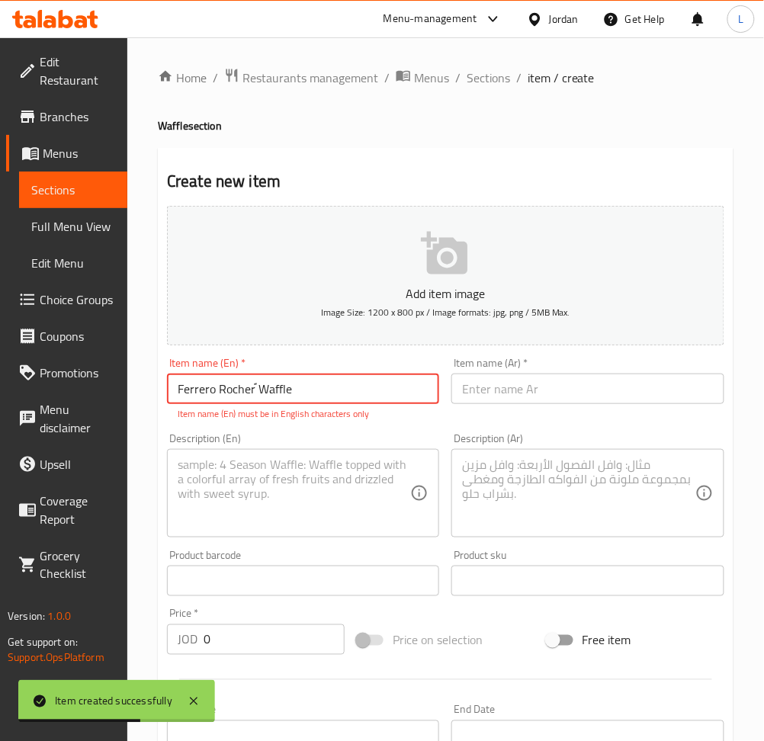
type input "Ferrero Rocher ًWaffle"
click at [480, 392] on input "text" at bounding box center [587, 388] width 272 height 30
click at [521, 389] on input "text" at bounding box center [587, 388] width 272 height 30
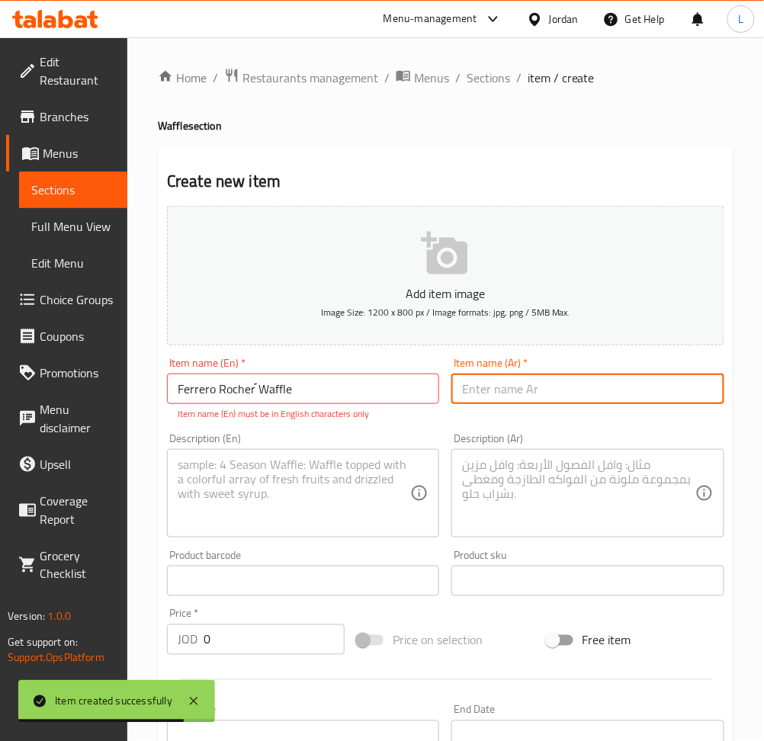
paste input "[PERSON_NAME] وافل"
type input "[PERSON_NAME] وافل"
click at [265, 503] on textarea at bounding box center [294, 493] width 232 height 72
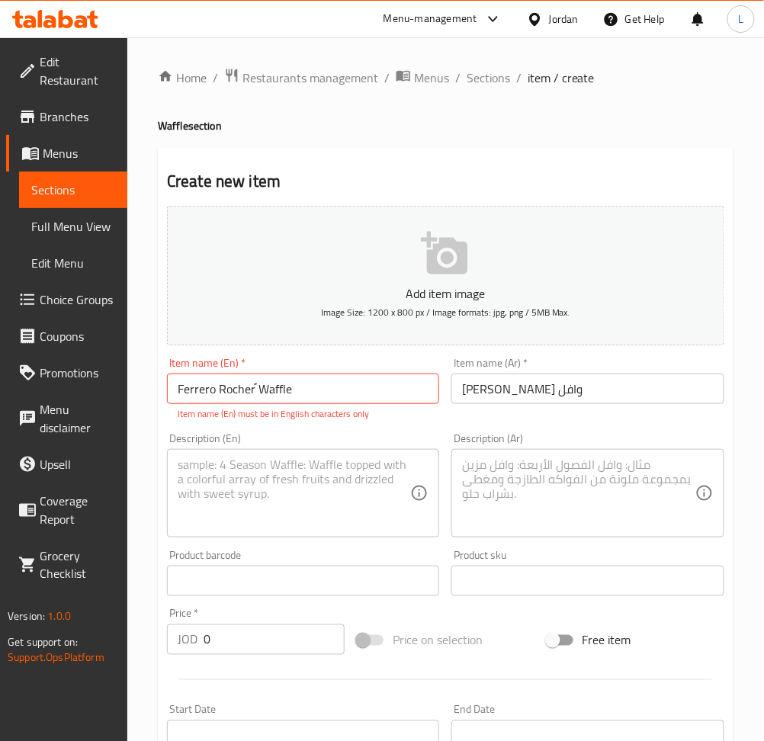
click at [293, 494] on textarea at bounding box center [294, 493] width 232 height 72
paste textarea "Ferrero Rocher ًWaffle"
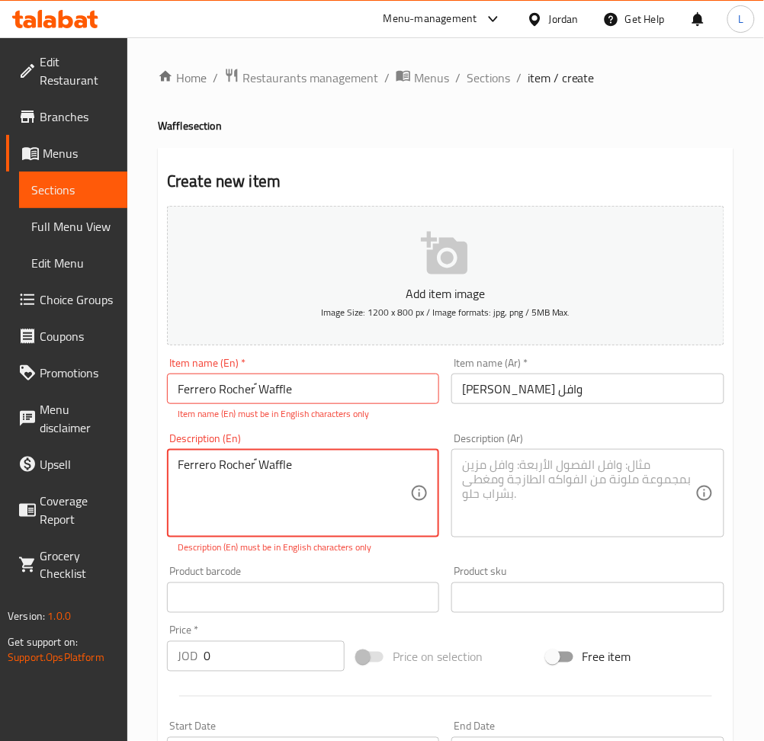
type textarea "Ferrero Rocher ًWaffle"
click at [545, 462] on textarea at bounding box center [578, 493] width 232 height 72
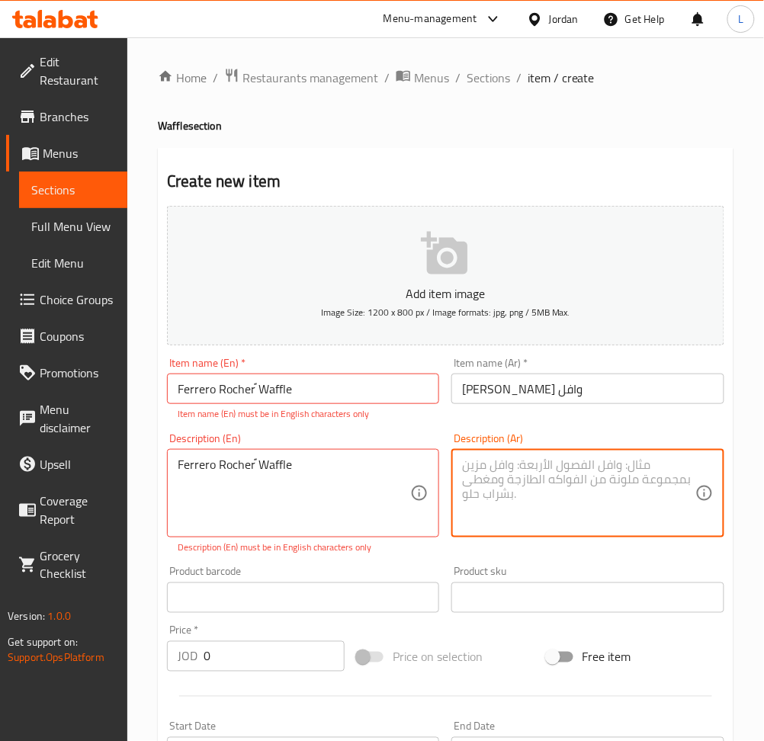
drag, startPoint x: 489, startPoint y: 486, endPoint x: 496, endPoint y: 481, distance: 8.2
click at [498, 481] on textarea at bounding box center [578, 493] width 232 height 72
paste textarea "وافل [PERSON_NAME]"
type textarea "وافل [PERSON_NAME]"
click at [245, 649] on input "0" at bounding box center [274, 656] width 141 height 30
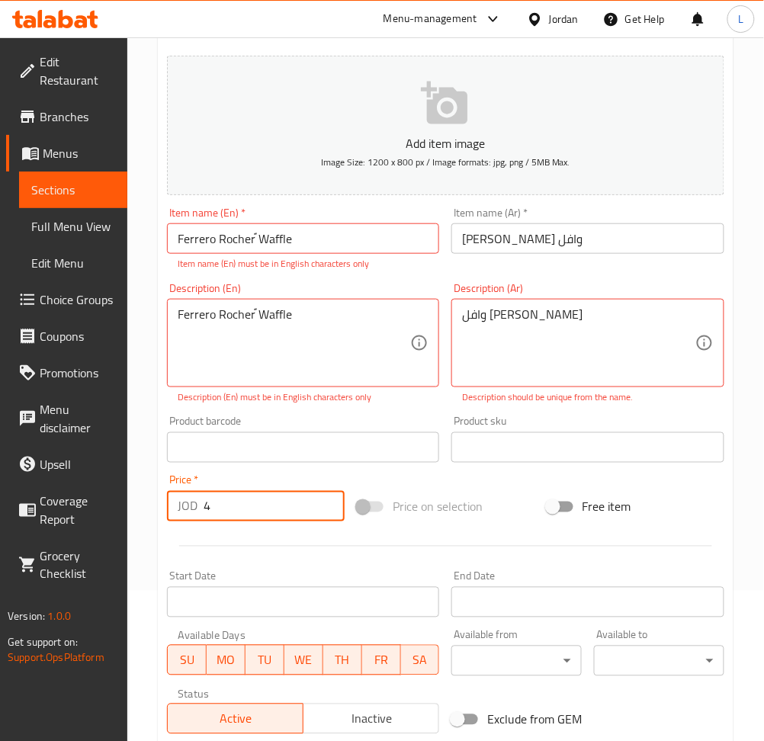
scroll to position [367, 0]
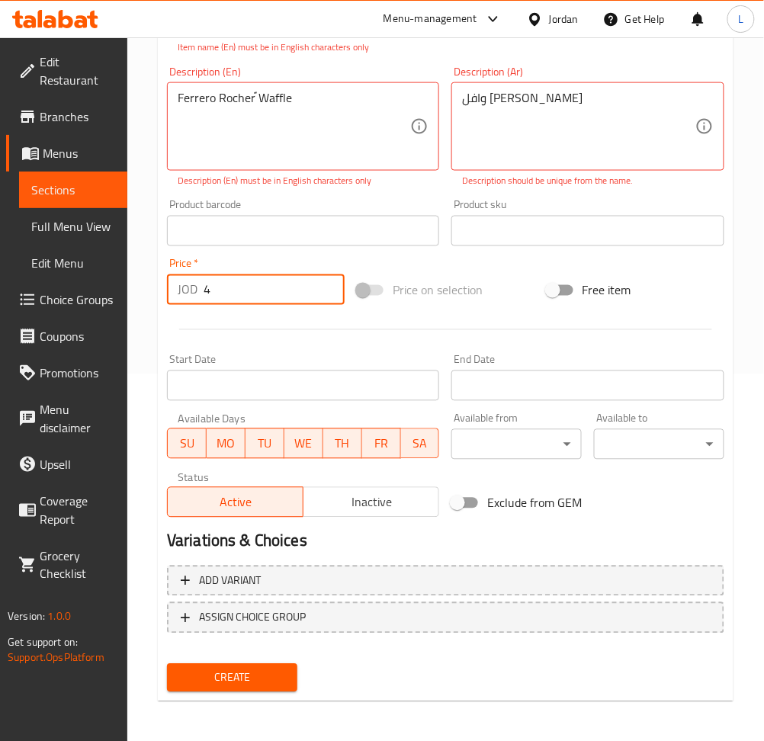
type input "4"
click at [239, 692] on div "Create" at bounding box center [232, 678] width 143 height 40
click at [245, 680] on span "Create" at bounding box center [232, 677] width 106 height 19
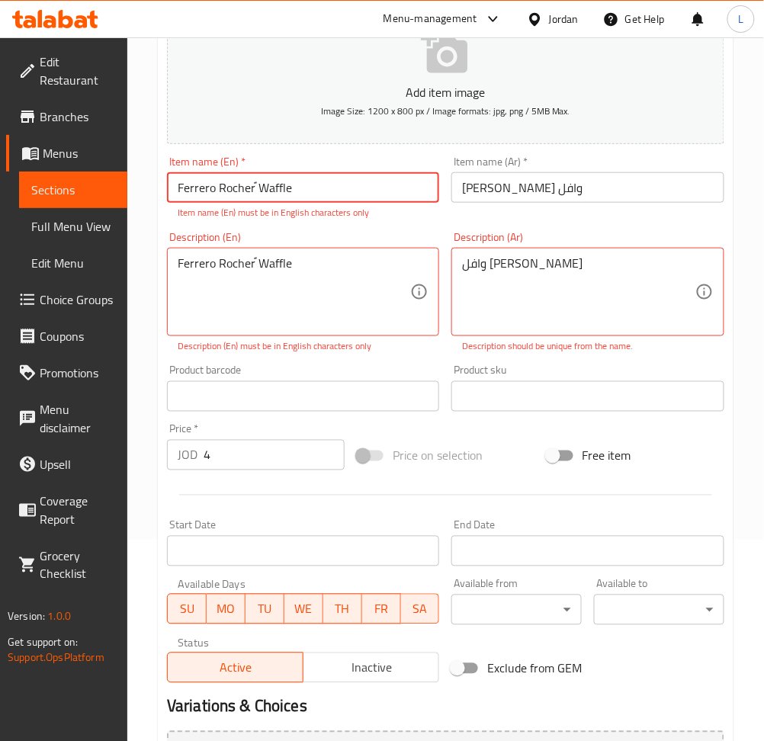
scroll to position [0, 0]
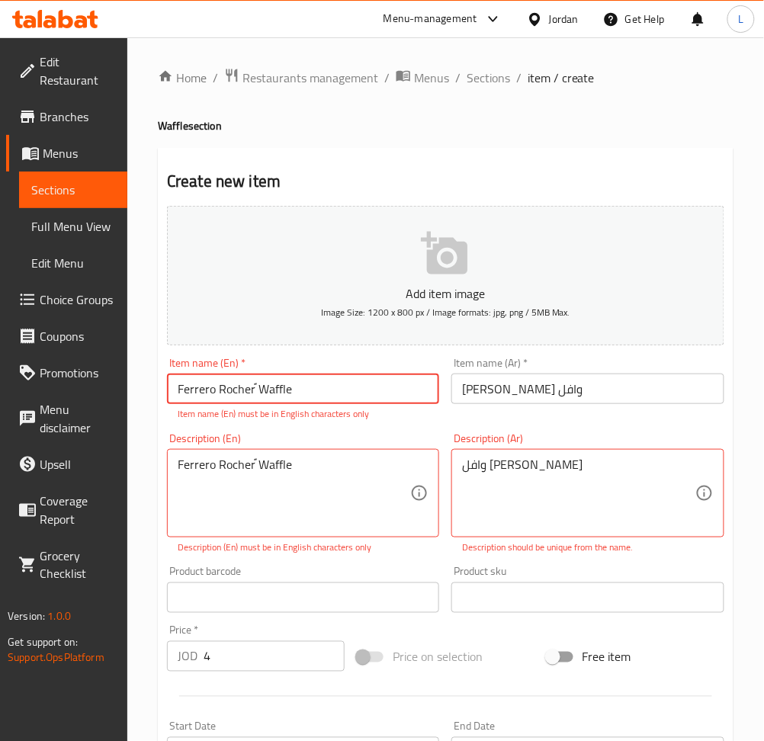
click at [287, 390] on input "Ferrero Rocher ًWaffle" at bounding box center [303, 388] width 272 height 30
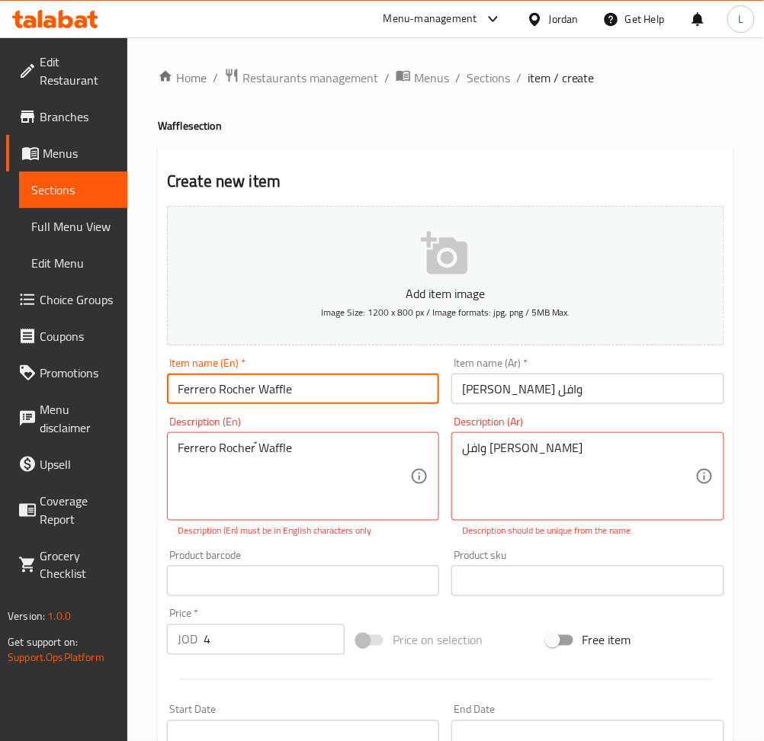
type input "Ferrero Rocher Waffle"
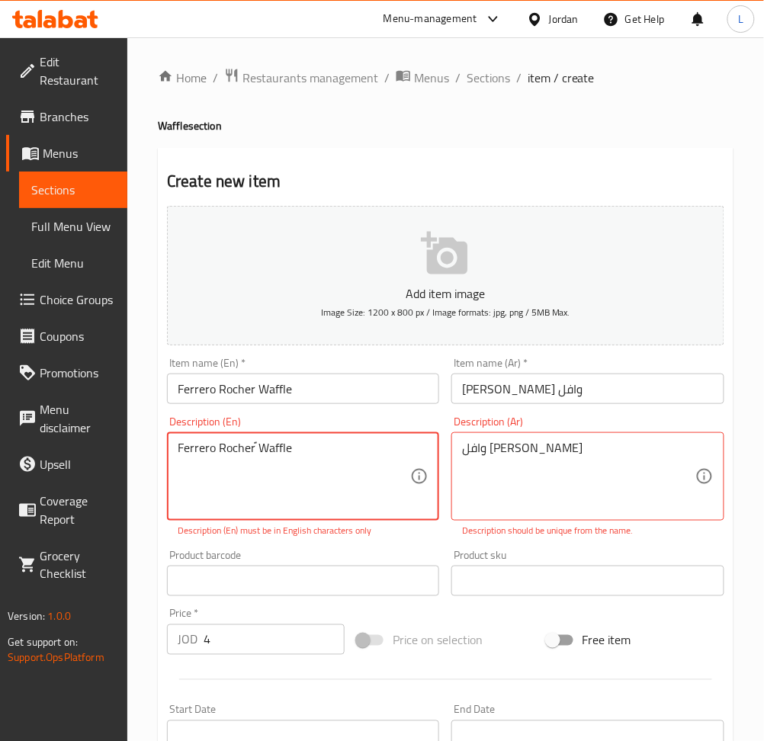
click at [332, 450] on textarea "Ferrero Rocher ًWaffle" at bounding box center [294, 477] width 232 height 72
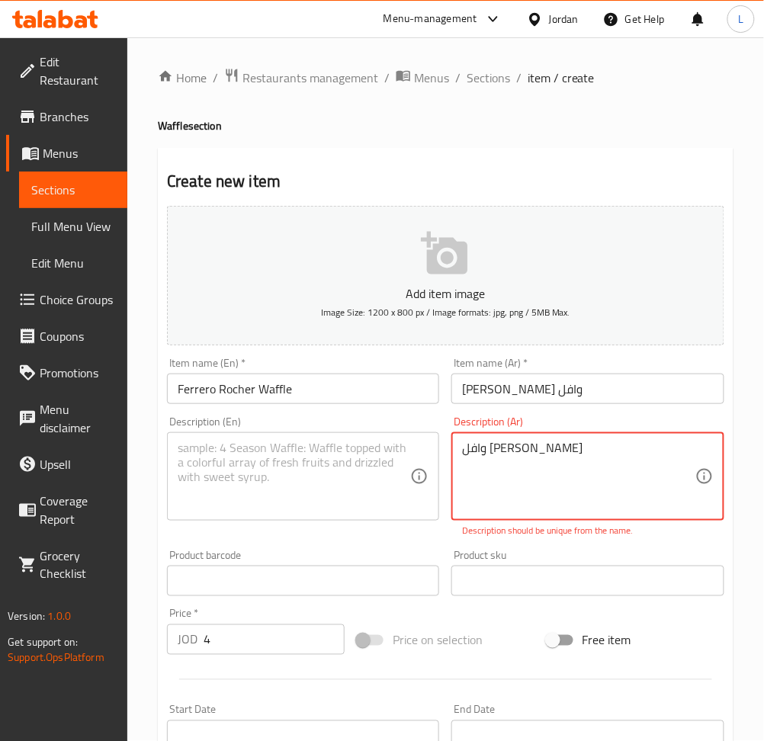
click at [532, 457] on textarea "وافل [PERSON_NAME]" at bounding box center [578, 477] width 232 height 72
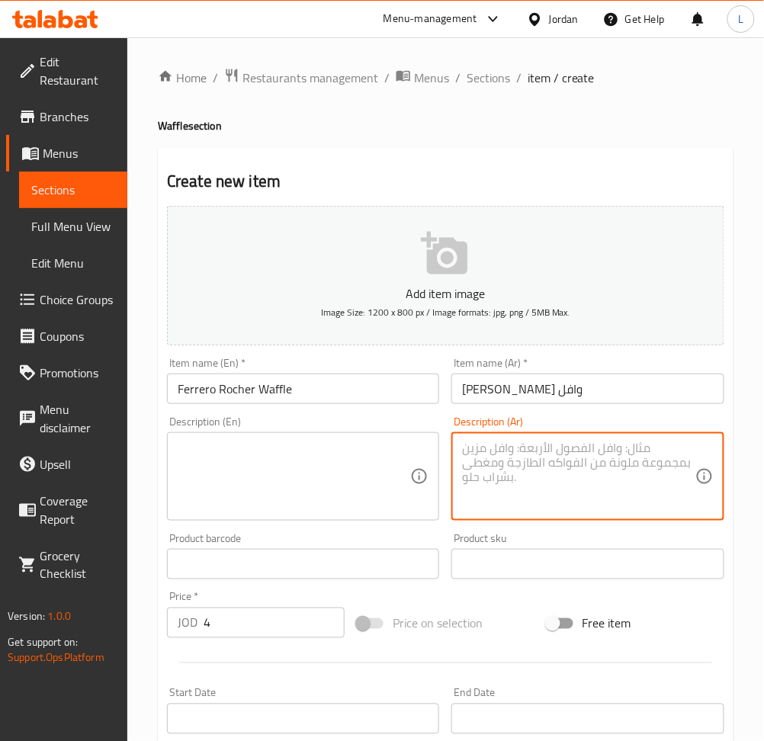
scroll to position [333, 0]
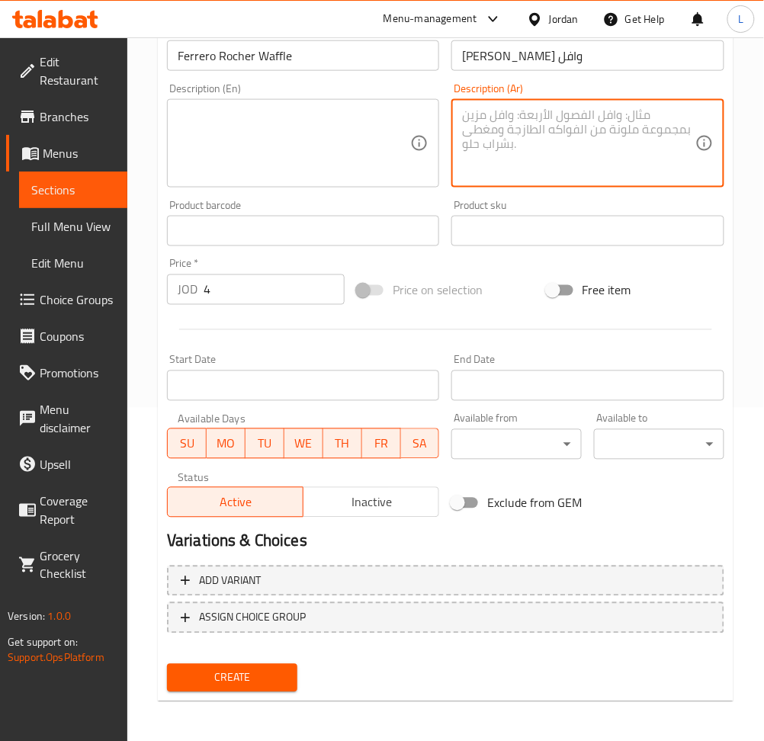
click at [255, 677] on span "Create" at bounding box center [232, 677] width 106 height 19
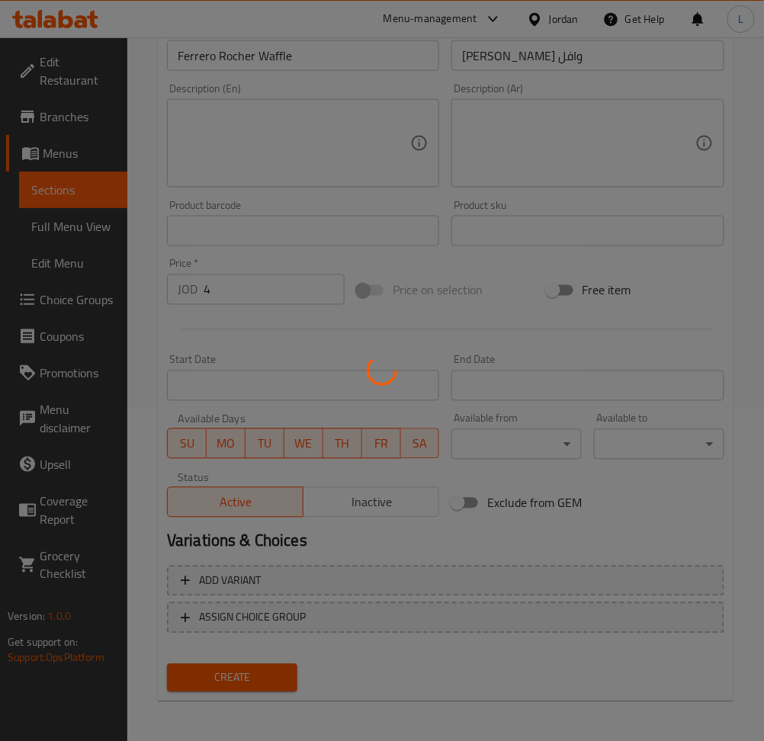
type input "0"
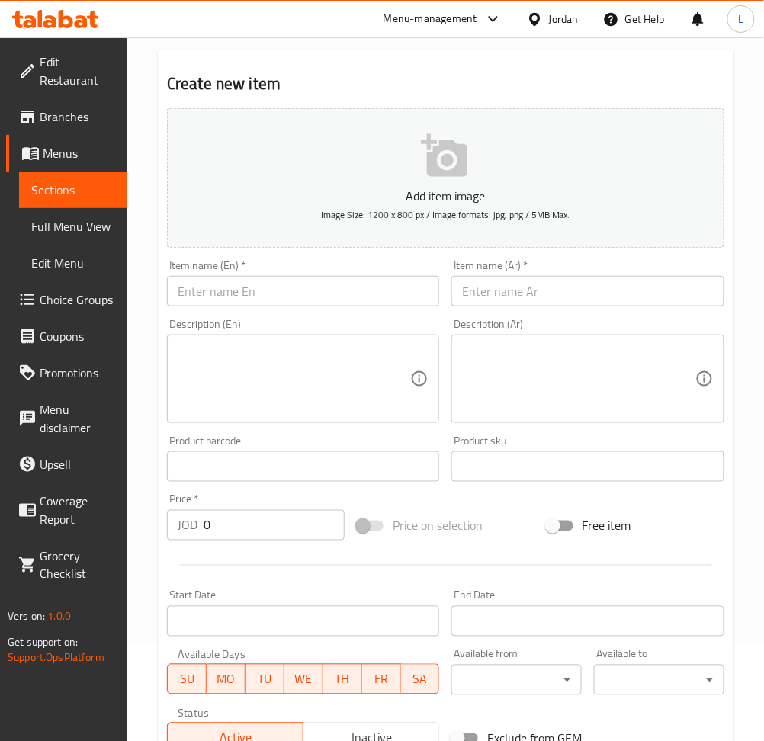
scroll to position [0, 0]
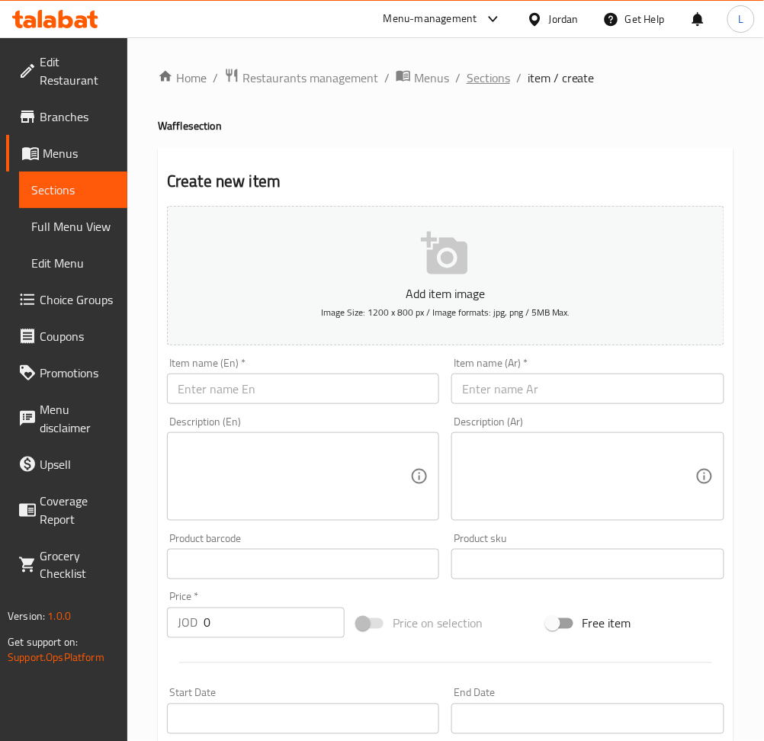
click at [476, 81] on span "Sections" at bounding box center [487, 78] width 43 height 18
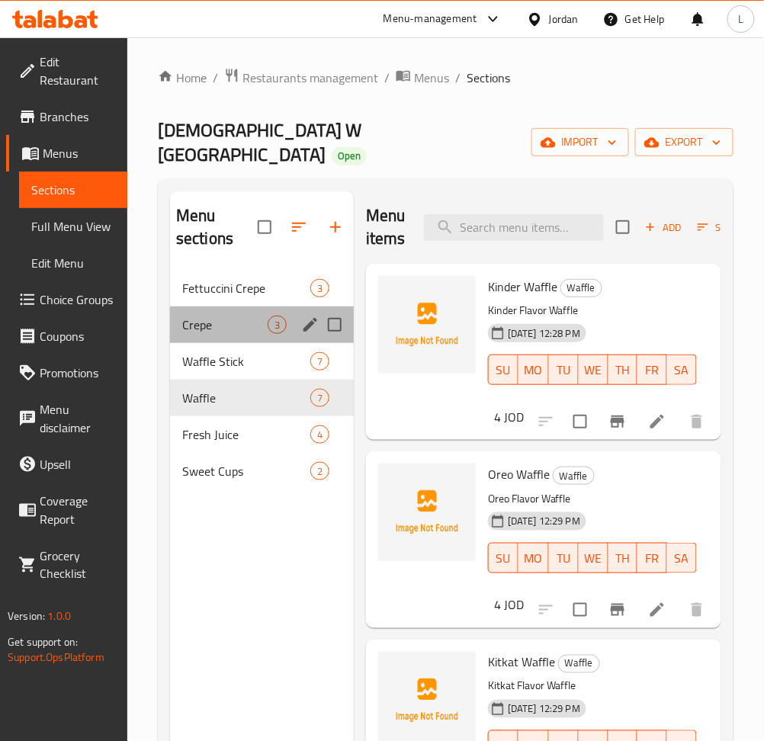
click at [204, 318] on div "Crepe 3" at bounding box center [262, 324] width 184 height 37
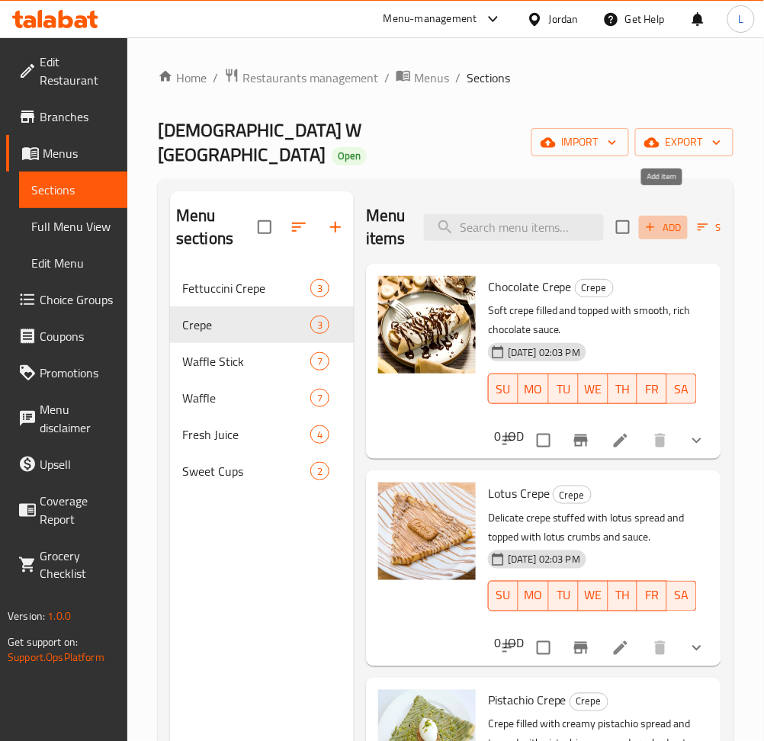
click at [660, 219] on span "Add" at bounding box center [663, 228] width 41 height 18
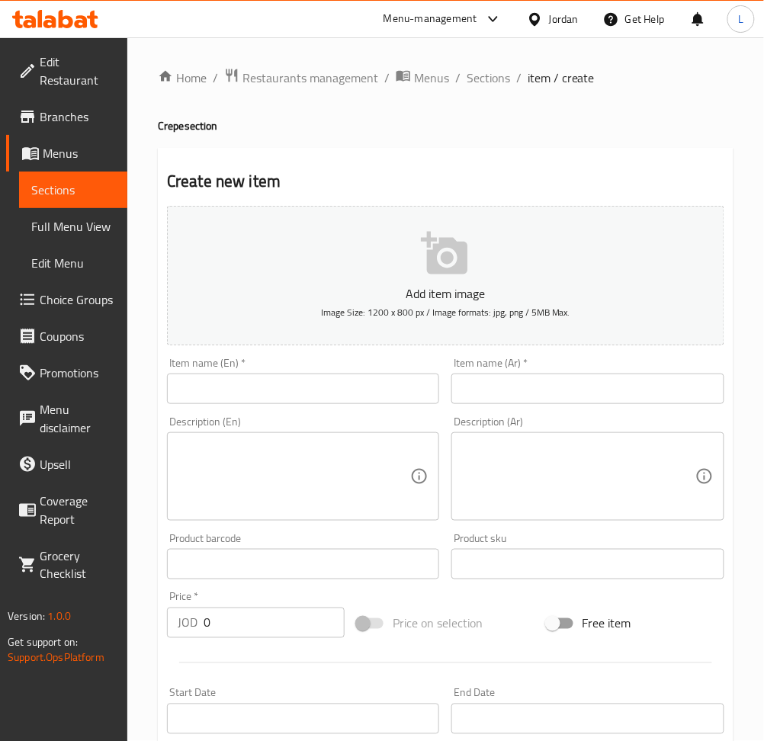
drag, startPoint x: 311, startPoint y: 384, endPoint x: 338, endPoint y: 386, distance: 26.7
click at [312, 385] on input "text" at bounding box center [303, 388] width 272 height 30
paste input "Kinder Crepe"
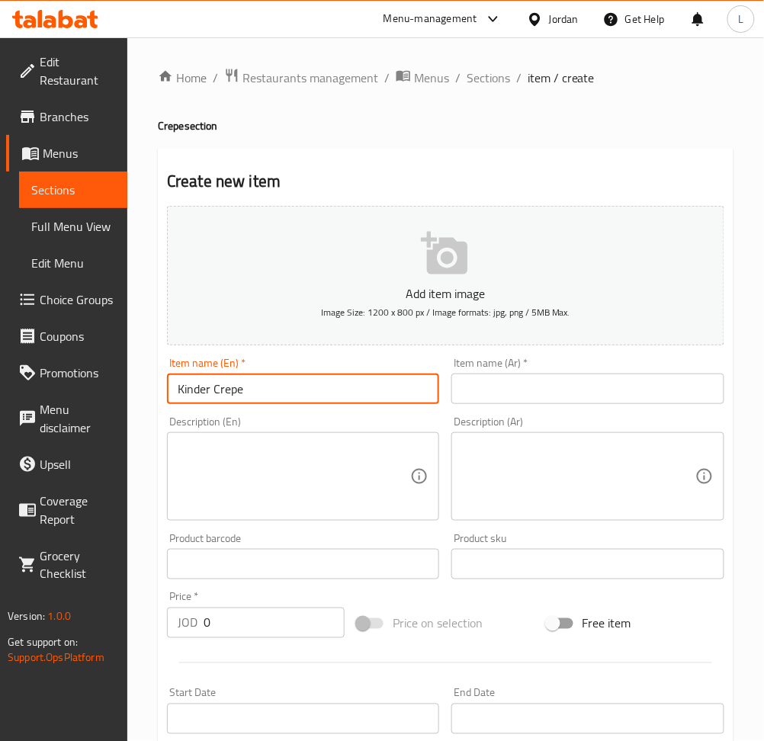
type input "Kinder Crepe"
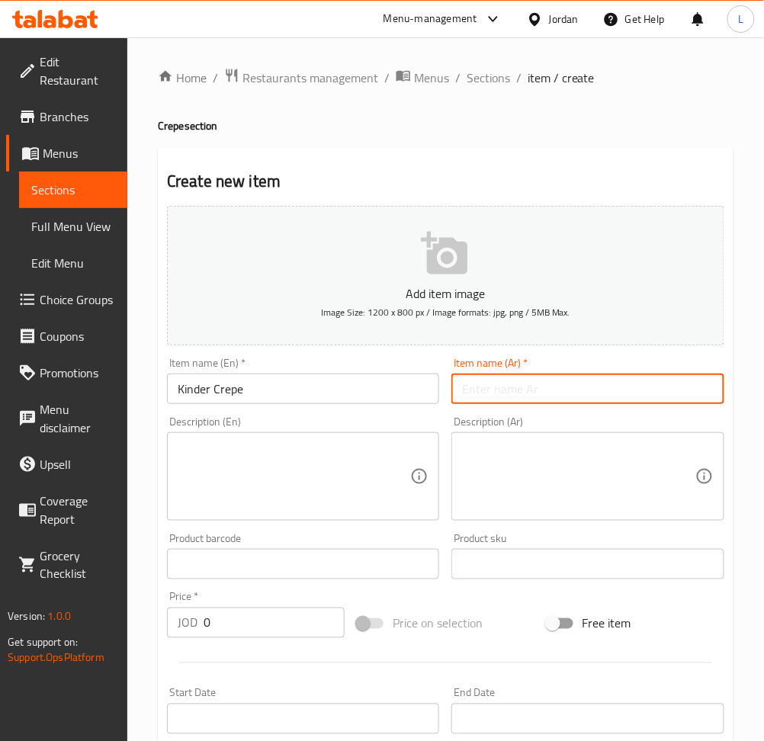
click at [518, 389] on input "text" at bounding box center [587, 388] width 272 height 30
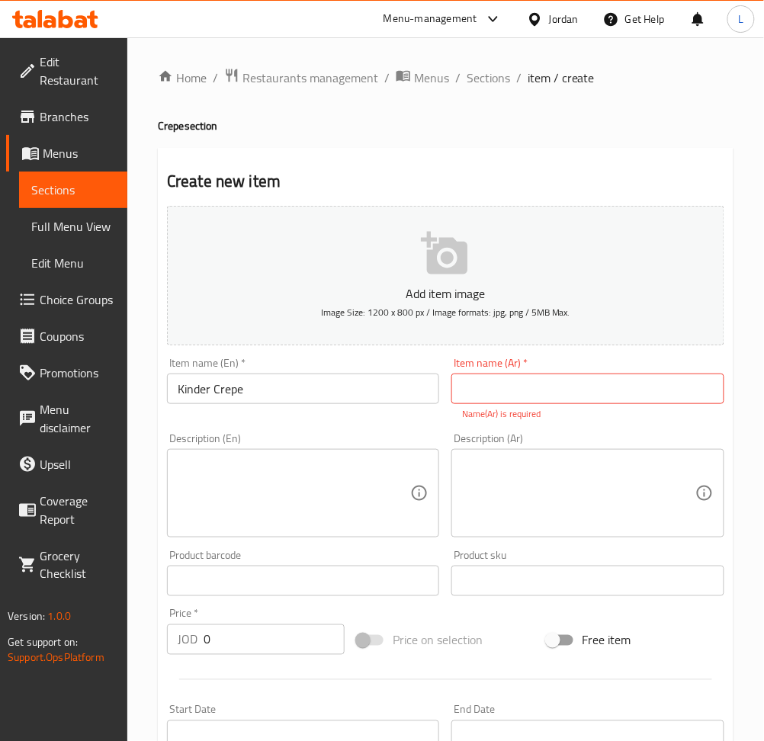
drag, startPoint x: 489, startPoint y: 394, endPoint x: 497, endPoint y: 393, distance: 7.8
click at [493, 393] on input "text" at bounding box center [587, 388] width 272 height 30
paste input "كريب كيندر"
type input "كريب كيندر"
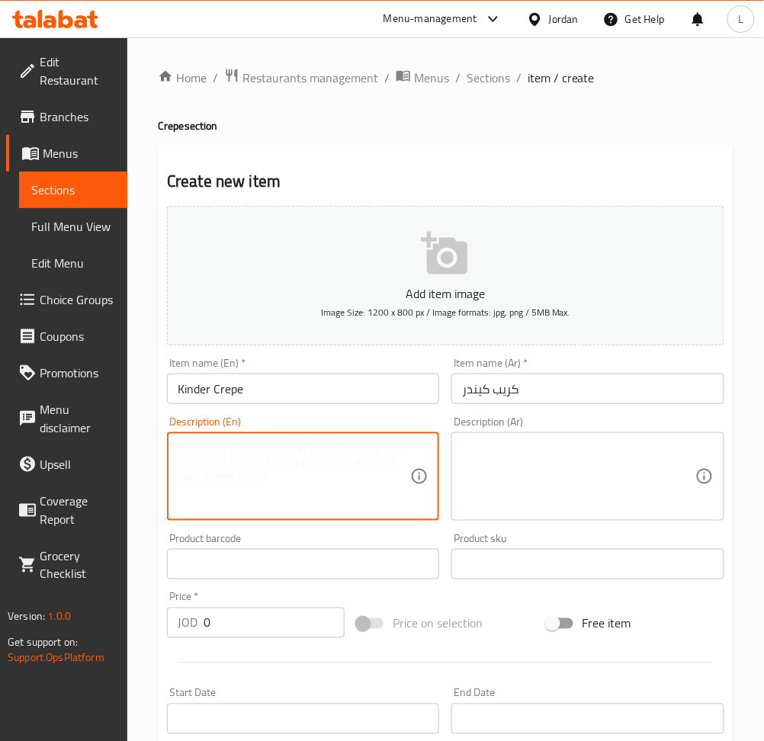
click at [315, 468] on textarea at bounding box center [294, 477] width 232 height 72
paste textarea "Kinder Flavor Crepe"
type textarea "Kinder Flavor Crepe"
click at [527, 462] on textarea at bounding box center [578, 477] width 232 height 72
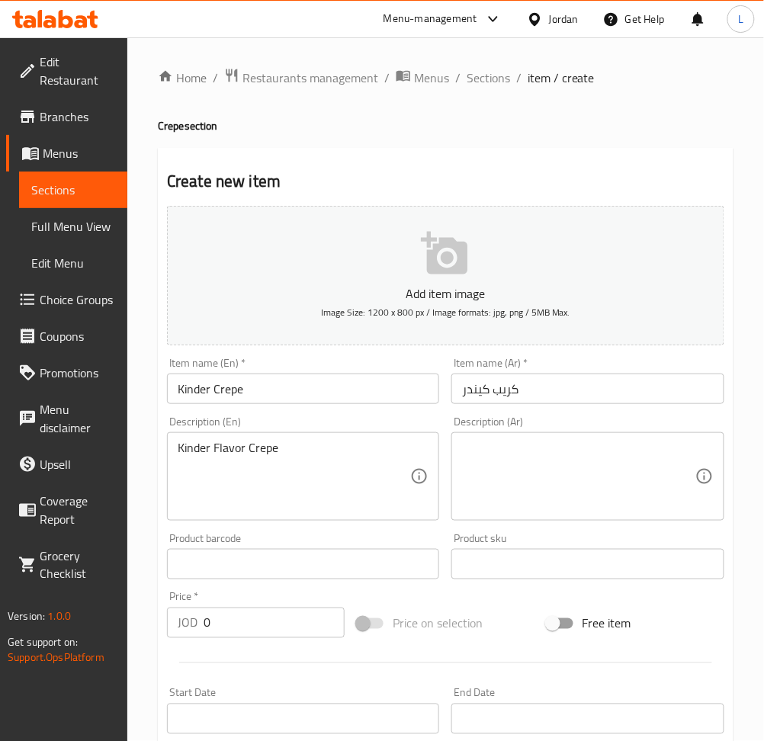
click at [557, 455] on textarea at bounding box center [578, 477] width 232 height 72
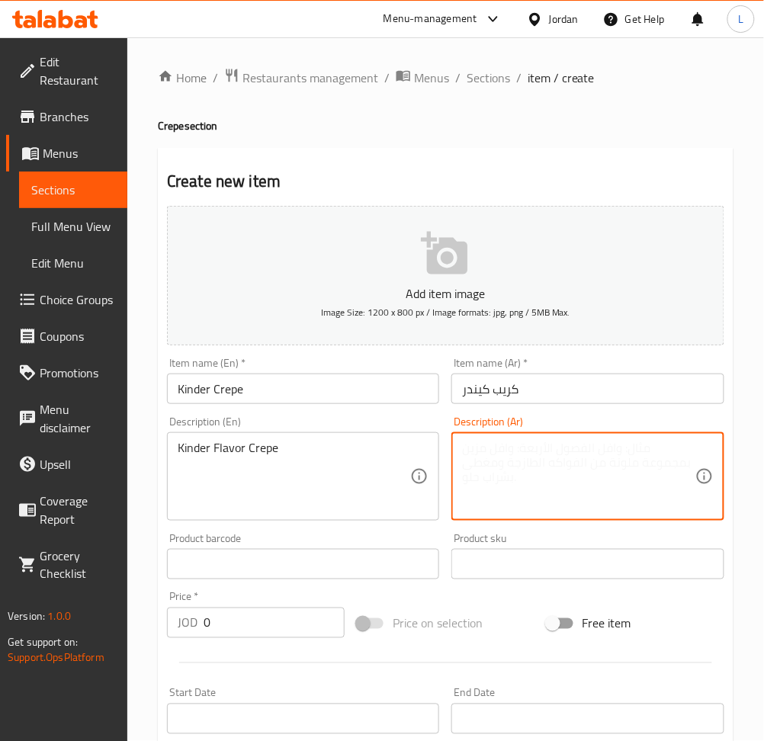
paste textarea "كريب بنكهة كيندر"
type textarea "كريب بنكهة كيندر"
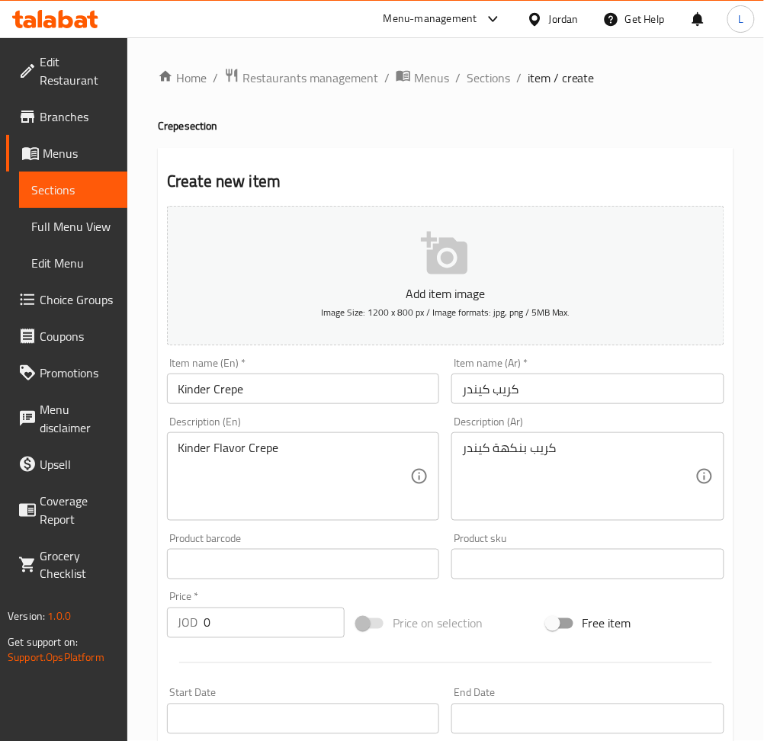
drag, startPoint x: 252, startPoint y: 617, endPoint x: 279, endPoint y: 617, distance: 27.4
click at [252, 617] on input "0" at bounding box center [274, 622] width 141 height 30
type input "4"
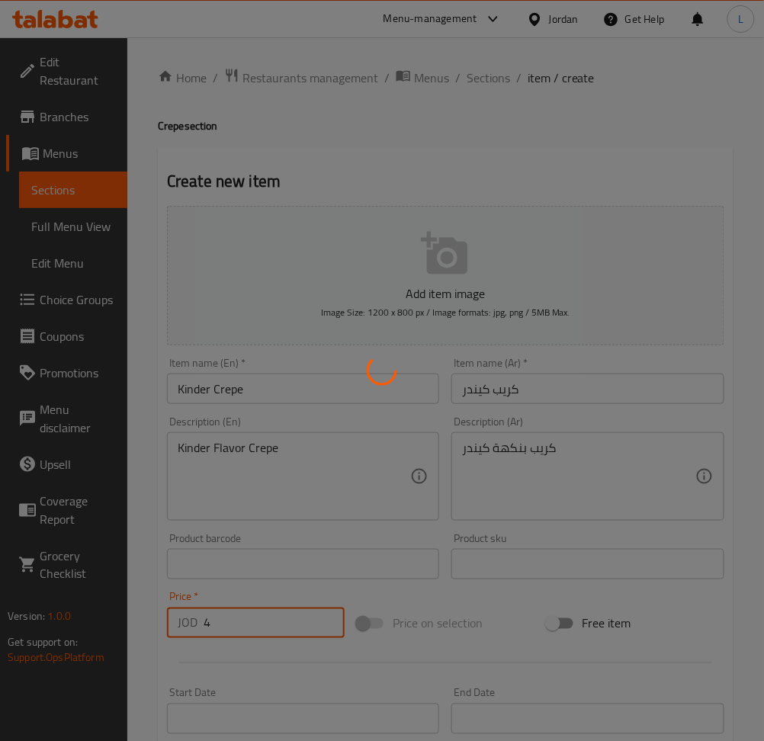
type input "0"
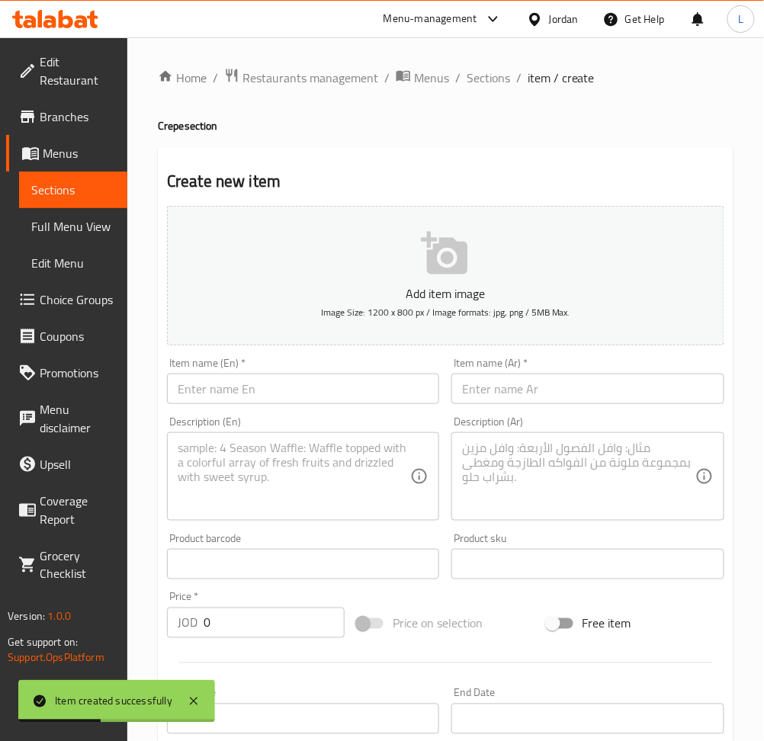
click at [261, 370] on div "Item name (En)   * Item name (En) *" at bounding box center [303, 380] width 272 height 46
click at [383, 403] on input "text" at bounding box center [303, 388] width 272 height 30
paste input "Oreo Crepe"
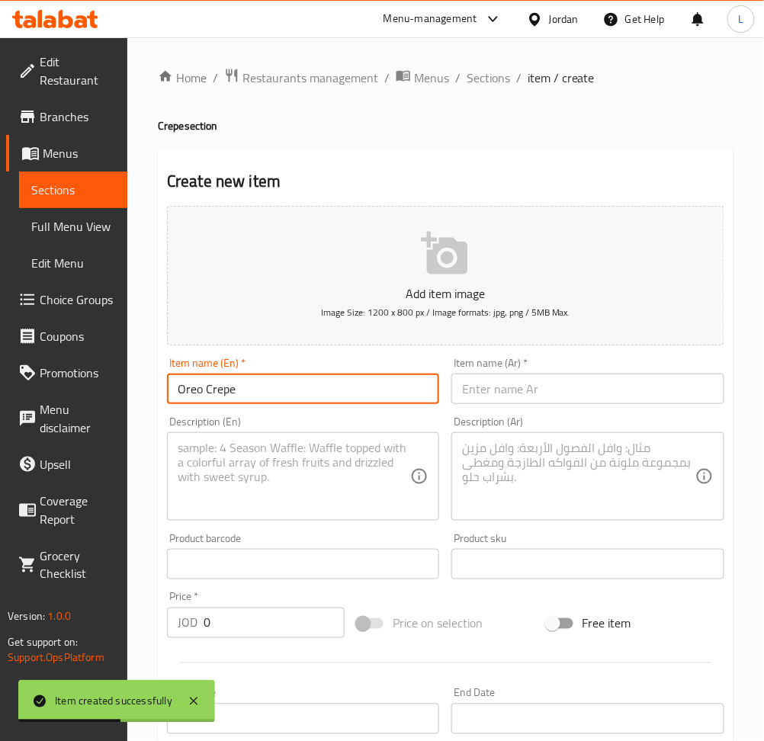
type input "Oreo Crepe"
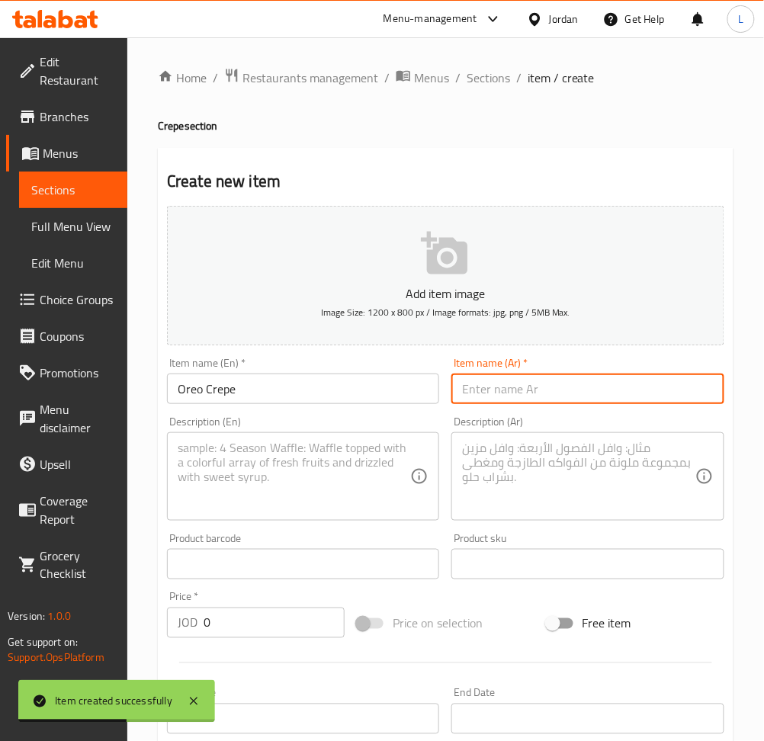
click at [514, 402] on input "text" at bounding box center [587, 388] width 272 height 30
click at [612, 386] on input "text" at bounding box center [587, 388] width 272 height 30
paste input "كريب أوريو"
type input "كريب أوريو"
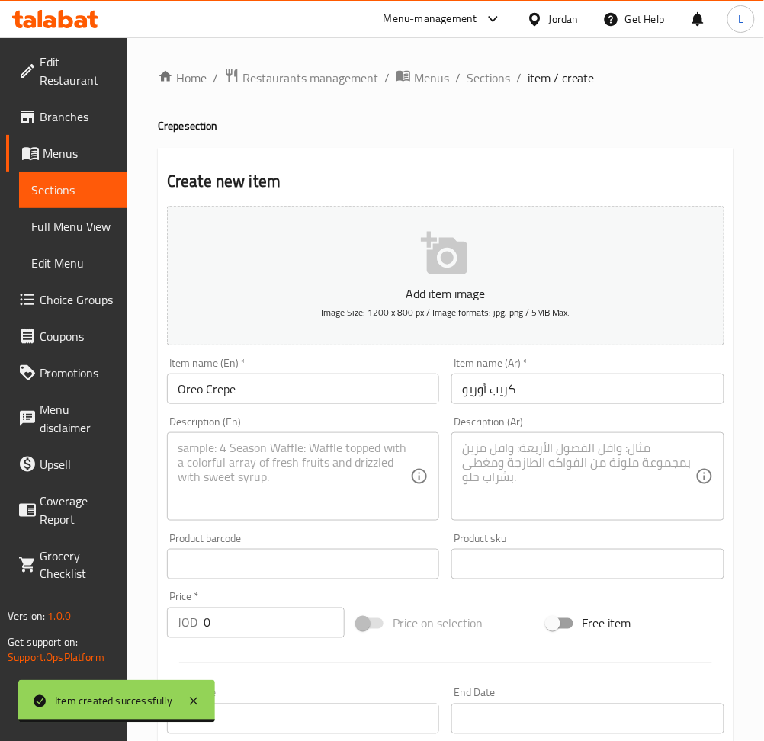
click at [270, 474] on textarea at bounding box center [294, 477] width 232 height 72
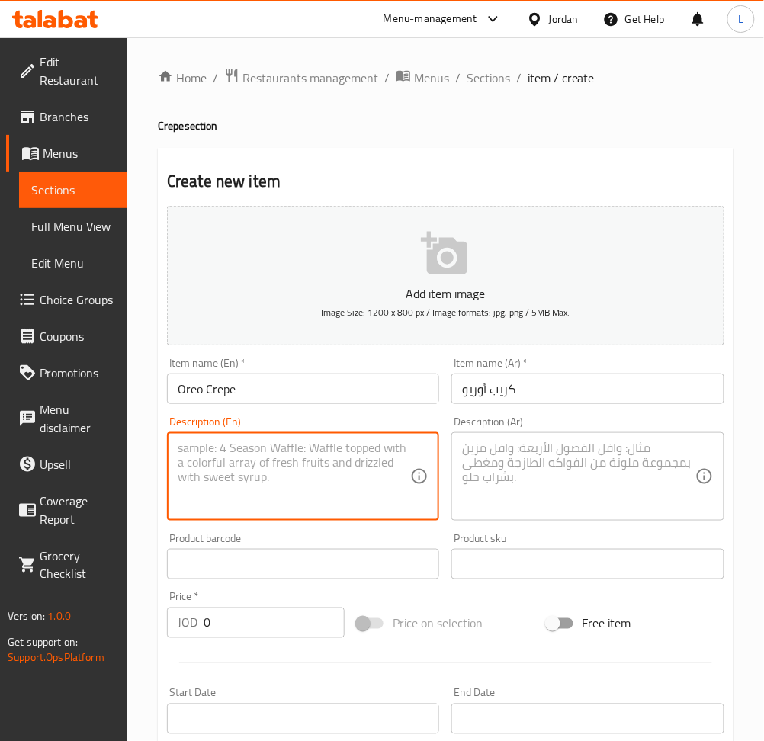
paste textarea "Oreo Flavor Crepe"
type textarea "Oreo Flavor Crepe"
click at [617, 460] on textarea at bounding box center [578, 477] width 232 height 72
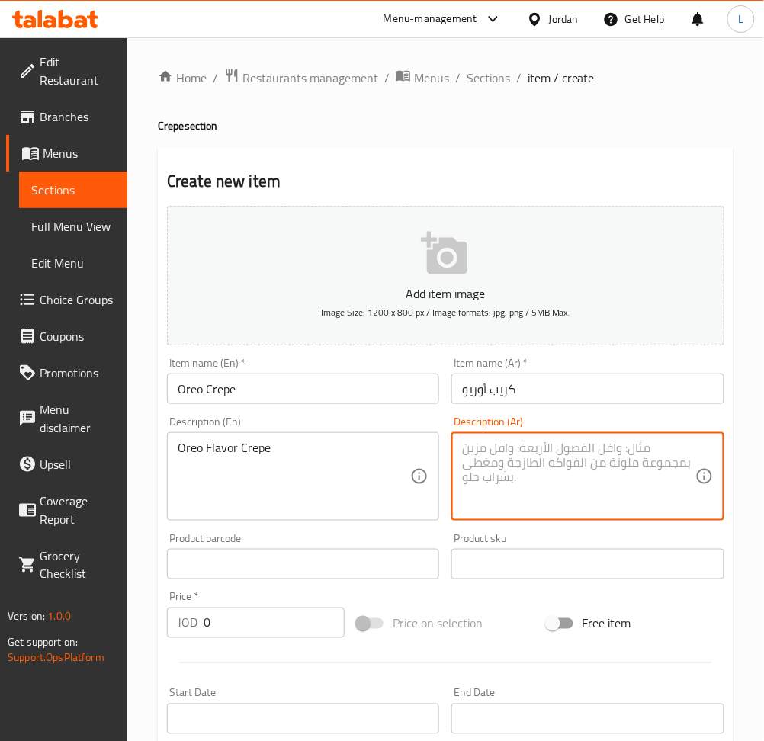
click at [570, 469] on textarea at bounding box center [578, 477] width 232 height 72
paste textarea "كريب بنكهة أوريو"
type textarea "كريب بنكهة أوريو"
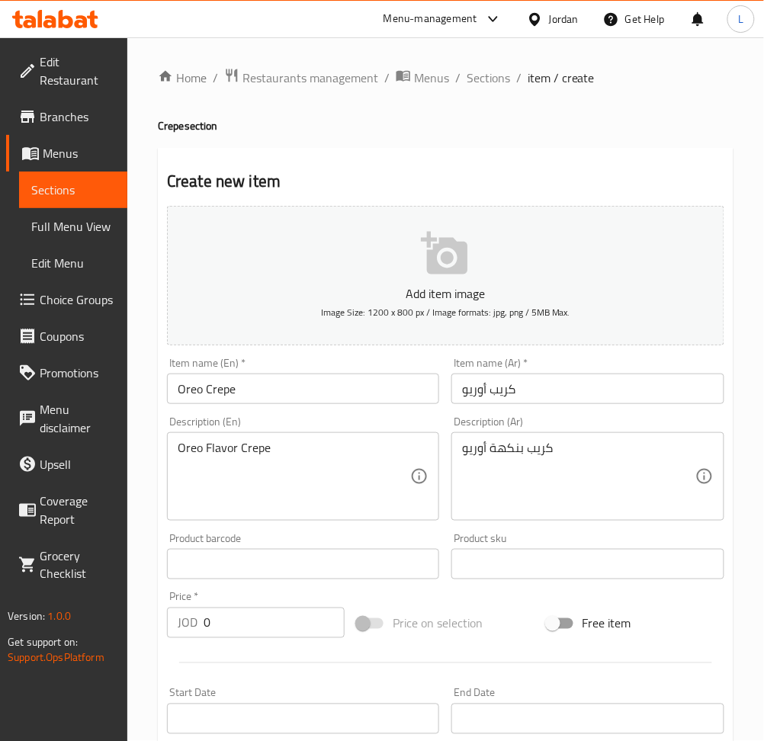
drag, startPoint x: 289, startPoint y: 628, endPoint x: 299, endPoint y: 605, distance: 24.9
click at [295, 617] on input "0" at bounding box center [274, 622] width 141 height 30
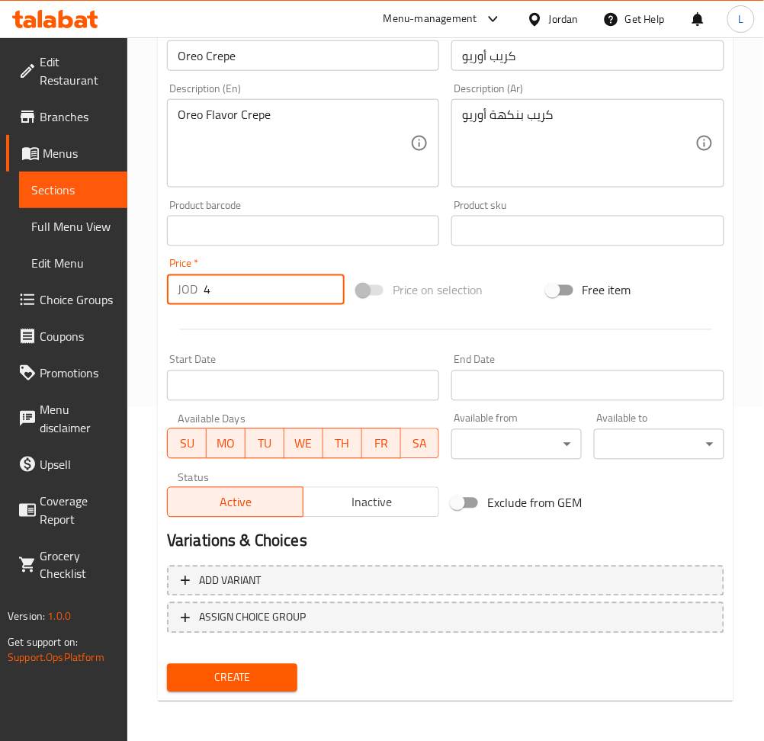
type input "4"
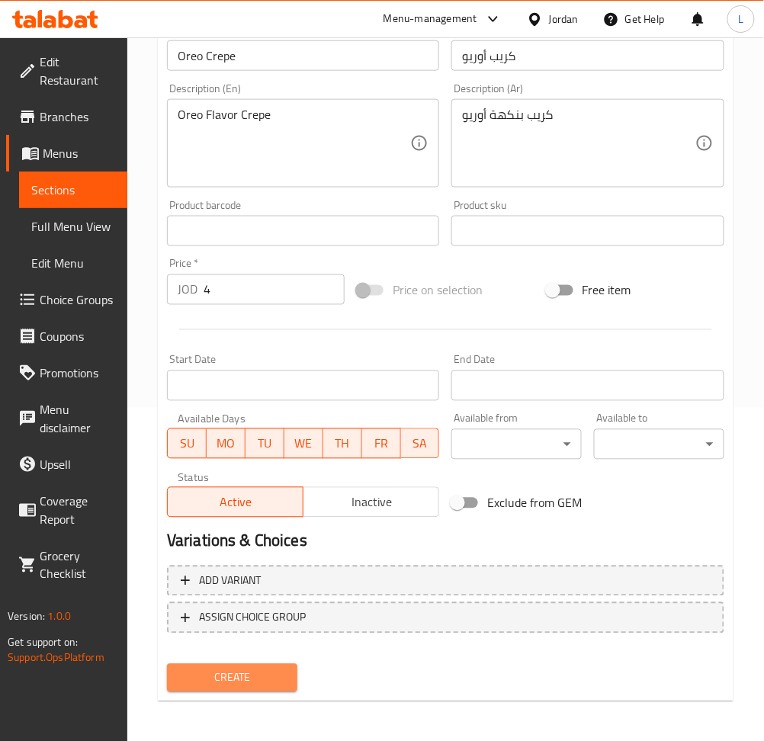
click at [273, 684] on span "Create" at bounding box center [232, 677] width 106 height 19
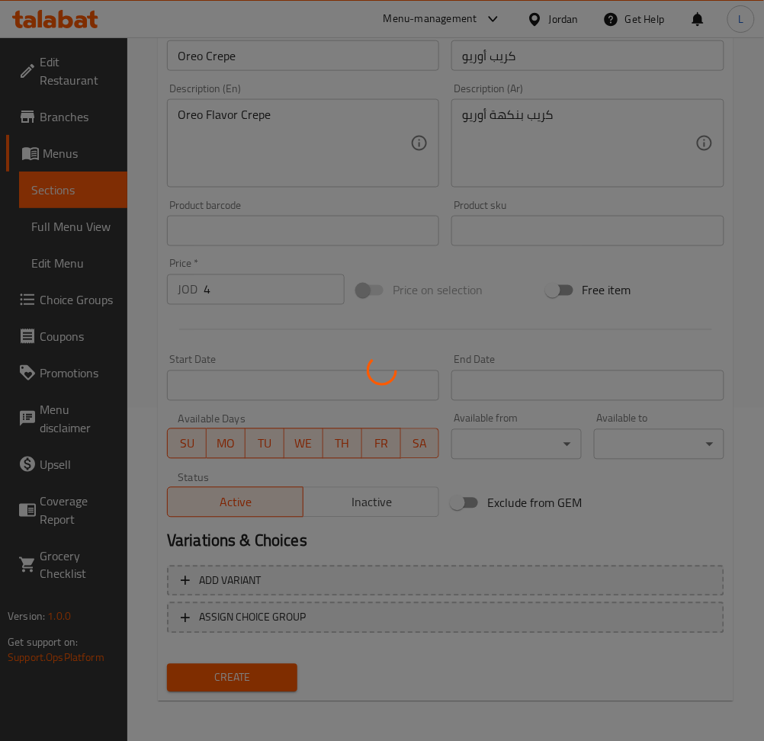
type input "0"
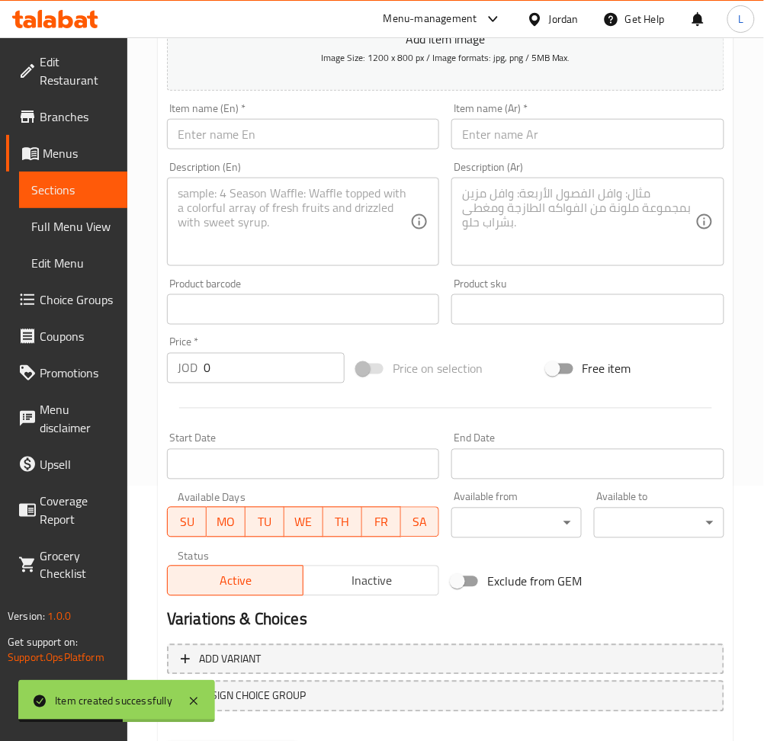
scroll to position [130, 0]
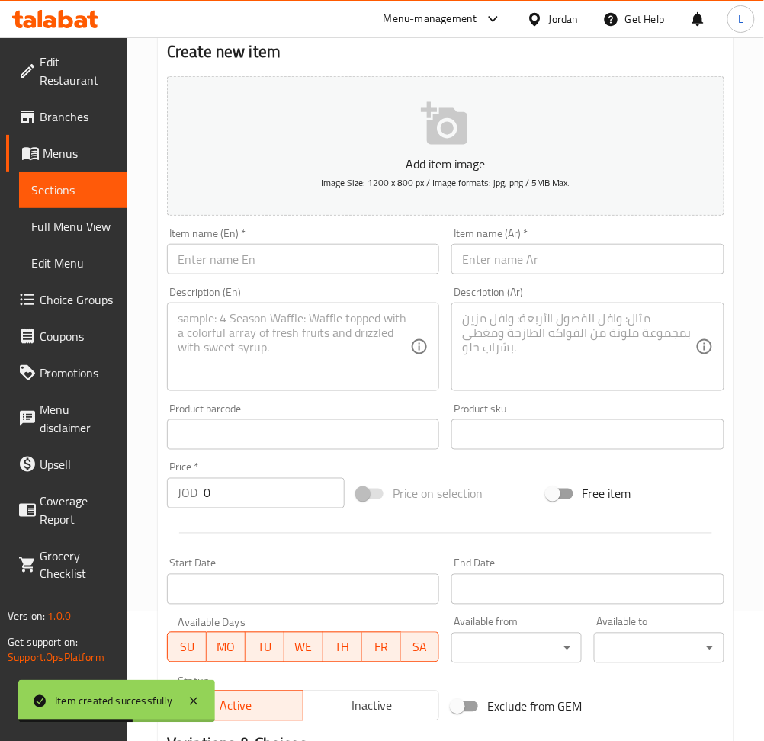
drag, startPoint x: 274, startPoint y: 249, endPoint x: 293, endPoint y: 259, distance: 22.2
click at [274, 250] on input "text" at bounding box center [303, 259] width 272 height 30
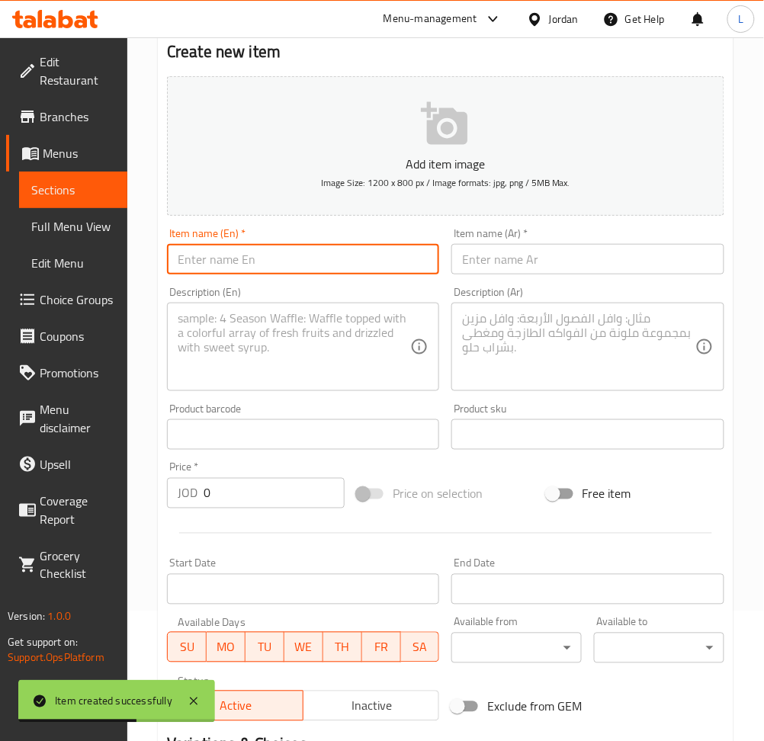
paste input "Kitkat Crepe"
type input "Kitkat Crepe"
click at [620, 255] on input "text" at bounding box center [587, 259] width 272 height 30
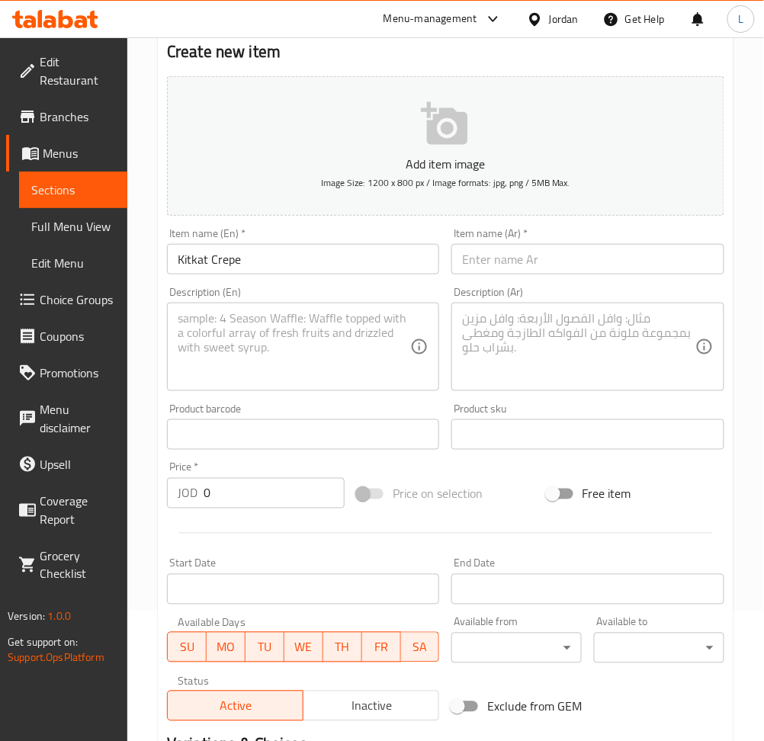
drag, startPoint x: 575, startPoint y: 266, endPoint x: 505, endPoint y: 297, distance: 77.2
click at [575, 266] on input "text" at bounding box center [587, 259] width 272 height 30
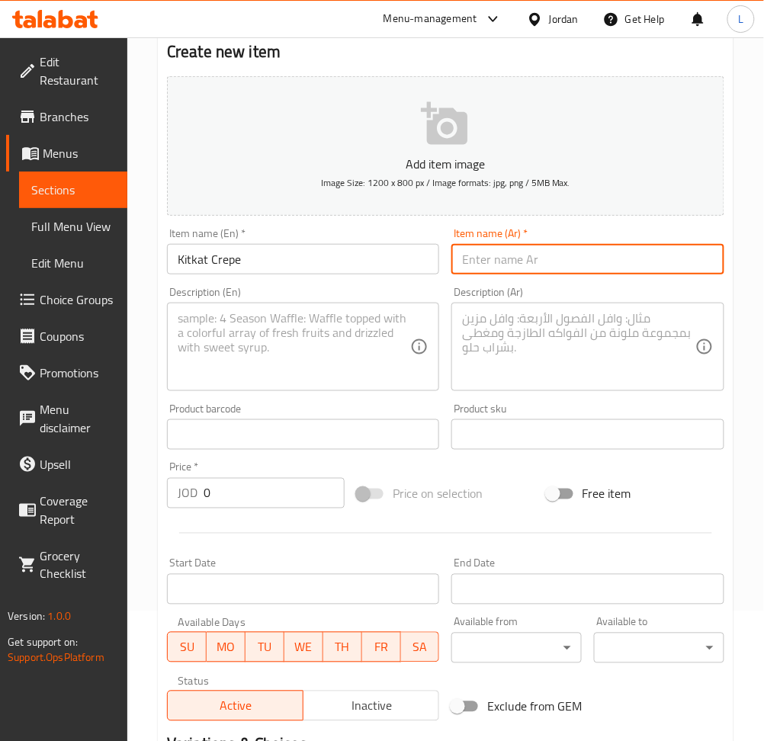
paste input "كريب كيت كات"
type input "كريب كيت كات"
click at [362, 369] on textarea at bounding box center [294, 347] width 232 height 72
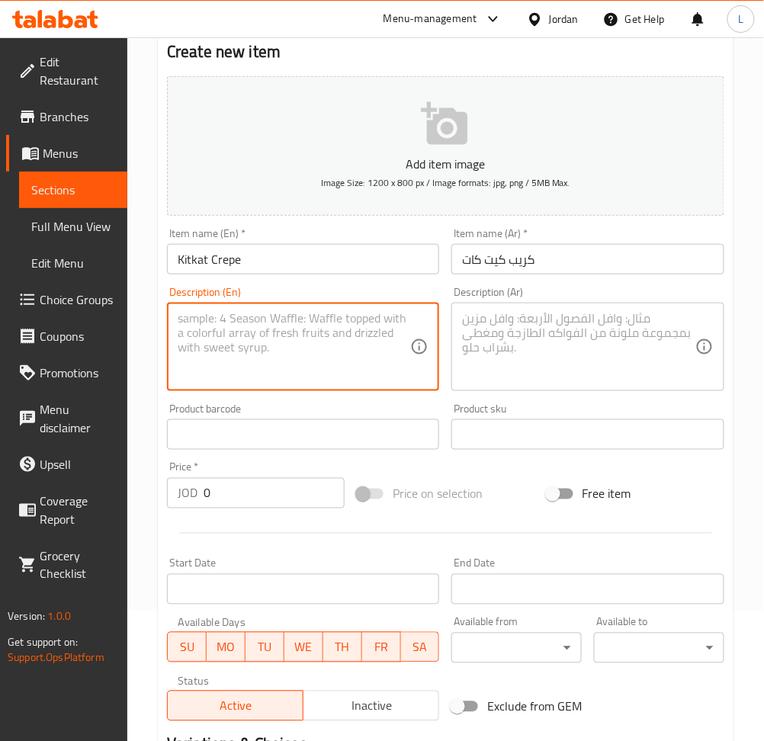
click at [252, 345] on textarea at bounding box center [294, 347] width 232 height 72
click at [466, 337] on textarea at bounding box center [578, 347] width 232 height 72
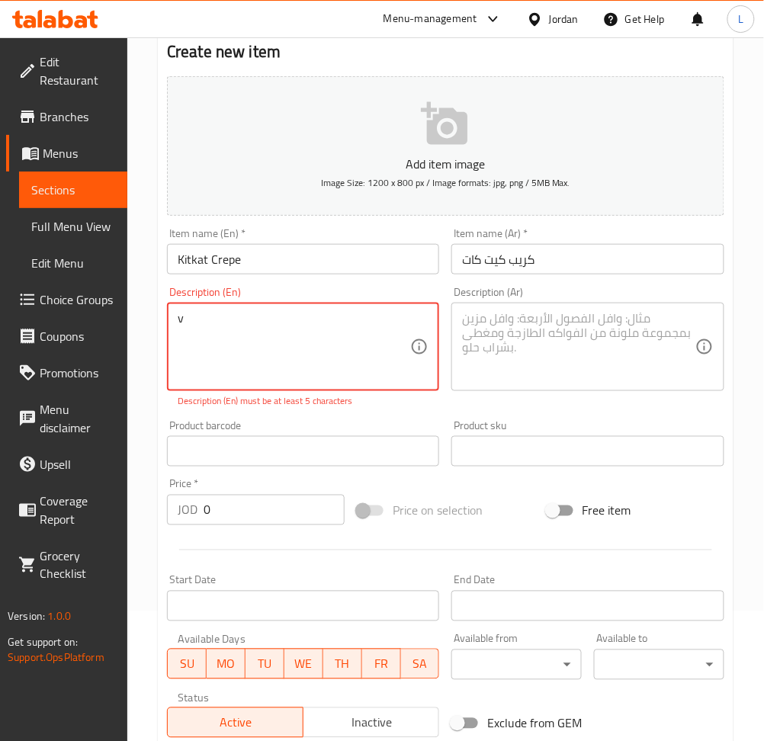
click at [339, 318] on textarea "v" at bounding box center [294, 347] width 232 height 72
paste textarea "Kitkat Flavor Crepe"
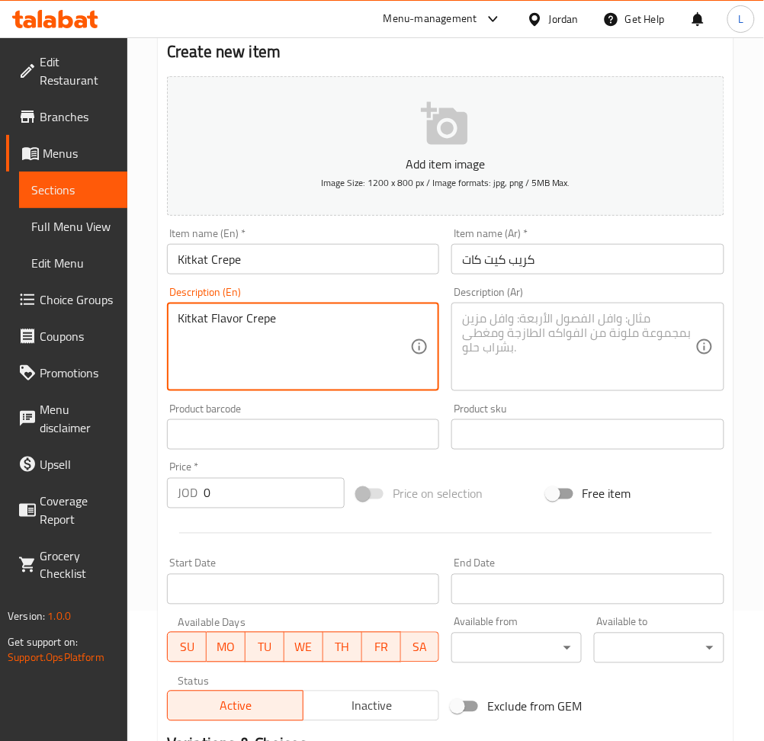
type textarea "Kitkat Flavor Crepe"
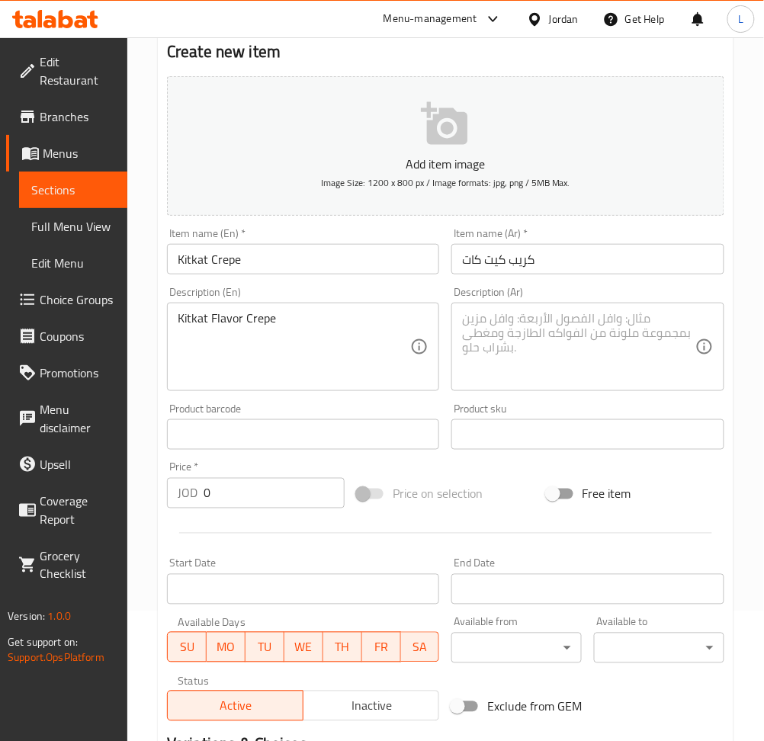
click at [566, 347] on textarea at bounding box center [578, 347] width 232 height 72
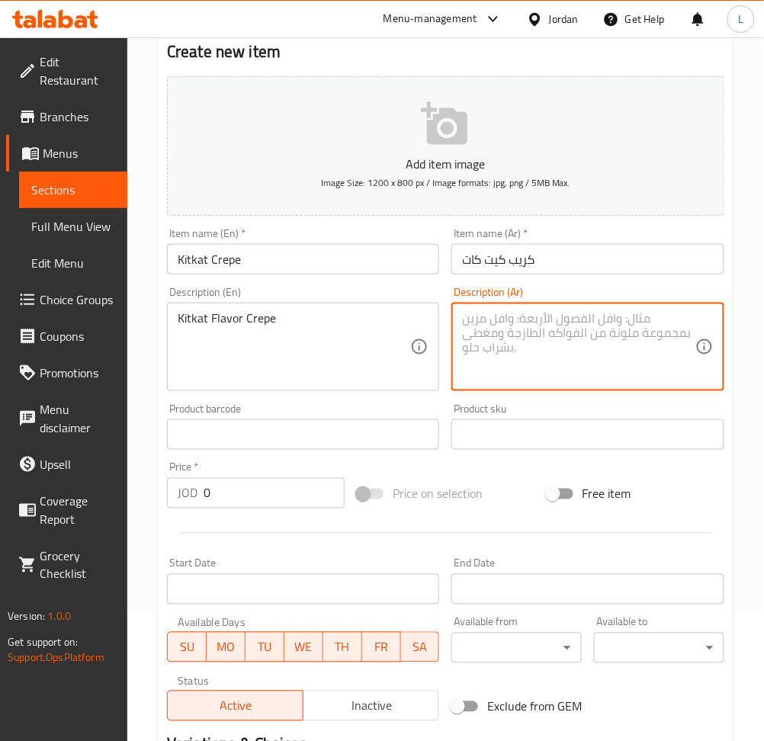
paste textarea "كريب بنكهة كيت كات"
type textarea "كريب بنكهة كيت كات"
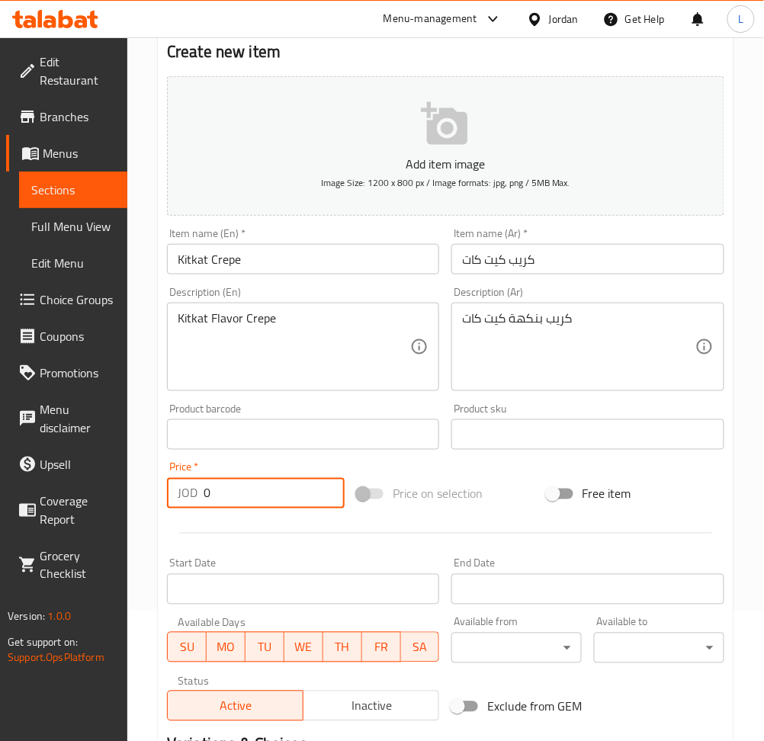
click at [233, 490] on input "0" at bounding box center [274, 493] width 141 height 30
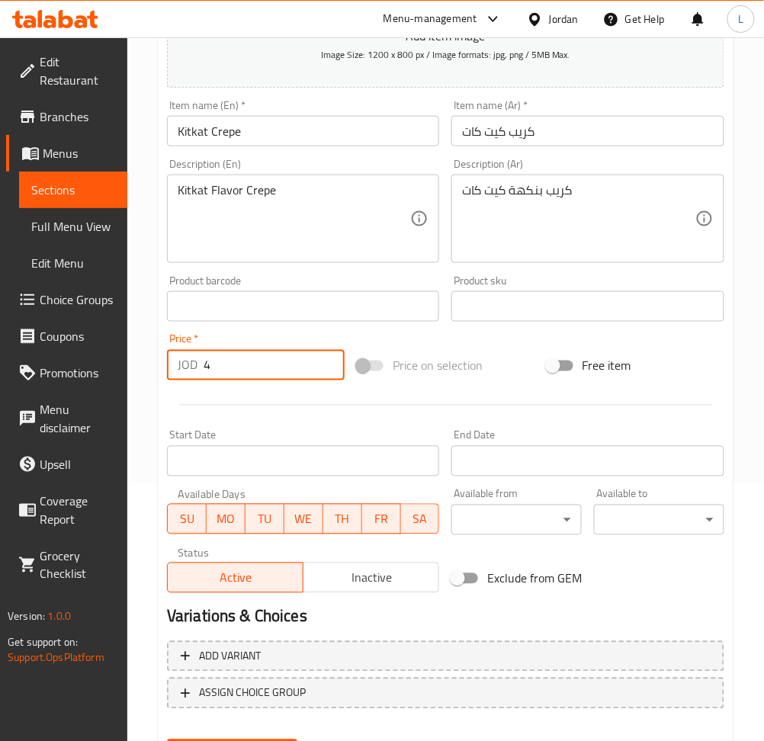
scroll to position [333, 0]
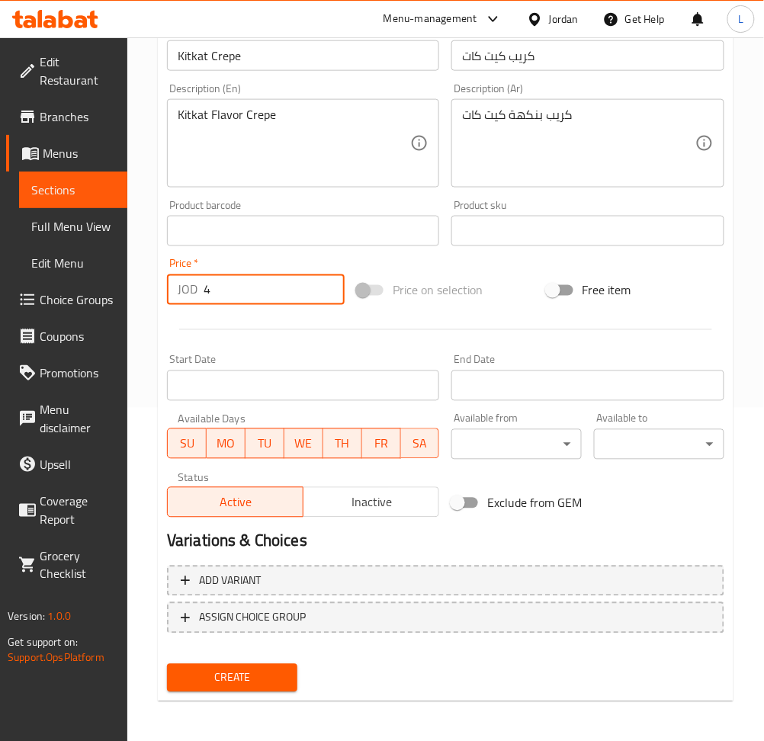
type input "4"
click at [282, 681] on span "Create" at bounding box center [232, 677] width 106 height 19
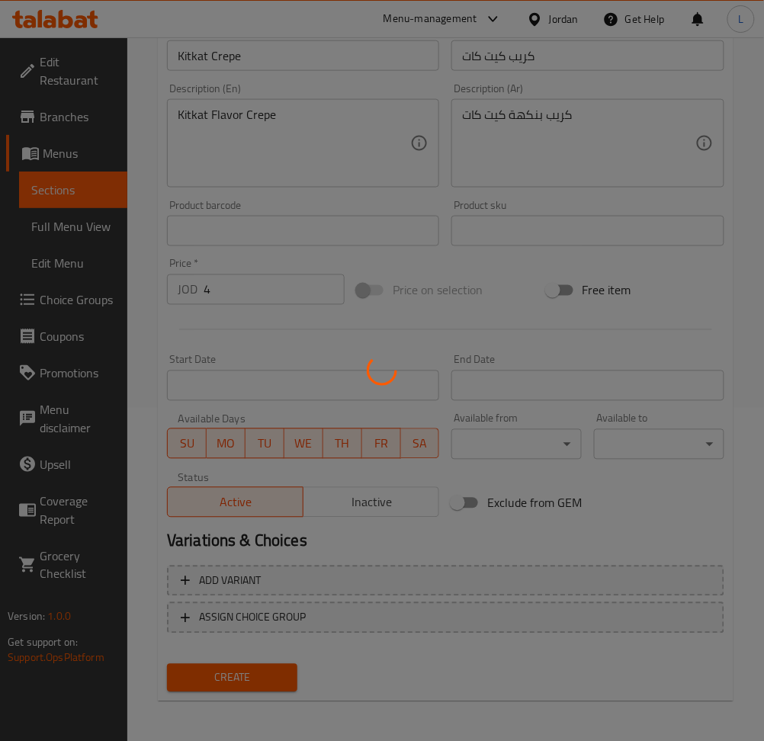
type input "0"
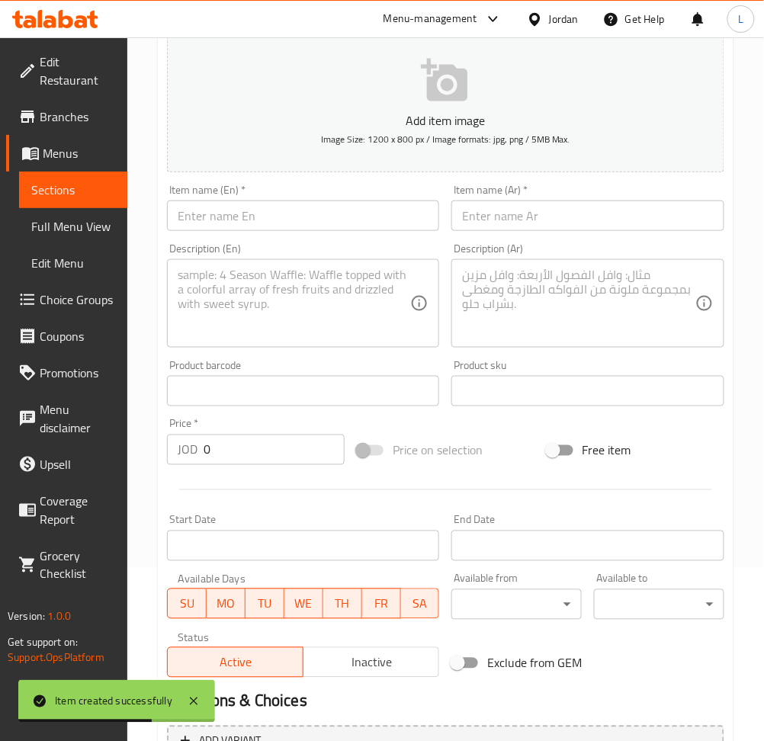
scroll to position [0, 0]
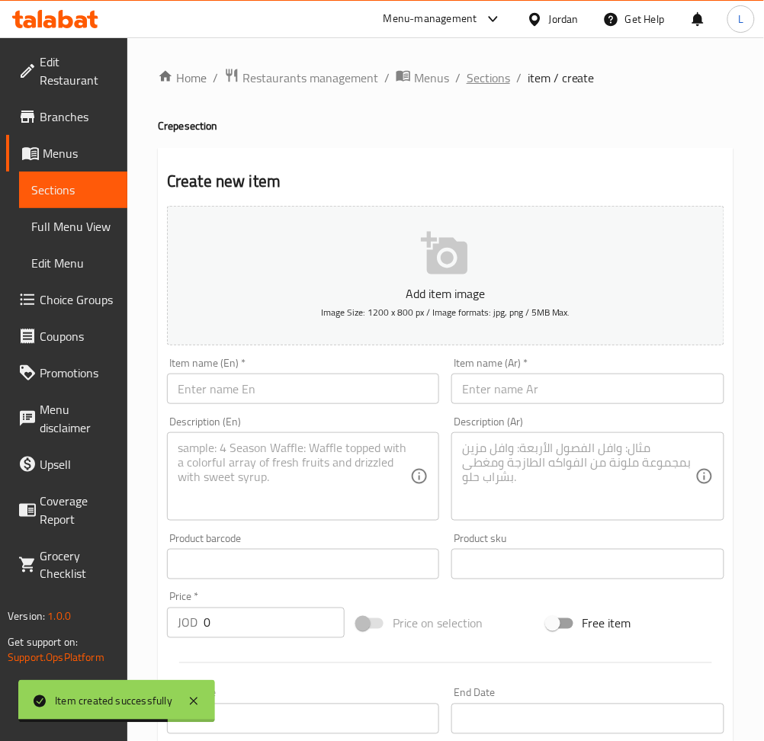
click at [486, 82] on span "Sections" at bounding box center [487, 78] width 43 height 18
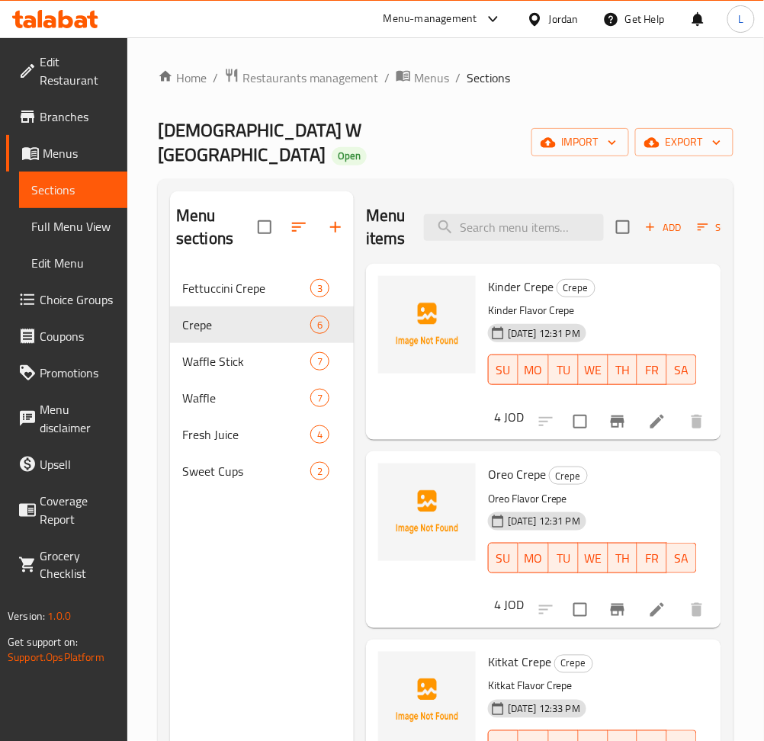
click at [656, 219] on span "Add" at bounding box center [663, 228] width 41 height 18
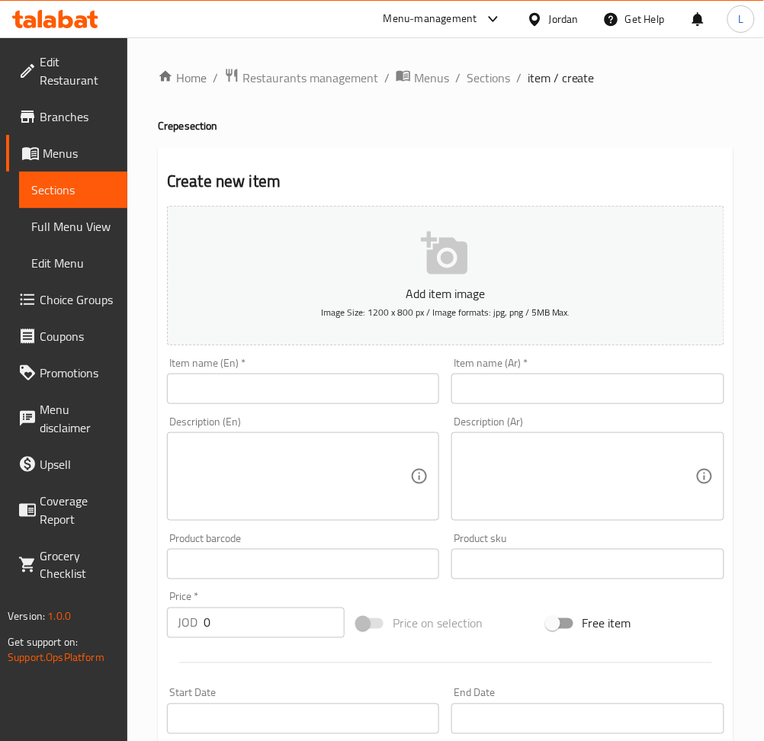
click at [299, 401] on input "text" at bounding box center [303, 388] width 272 height 30
paste input "Ferrero Rocher Crepe"
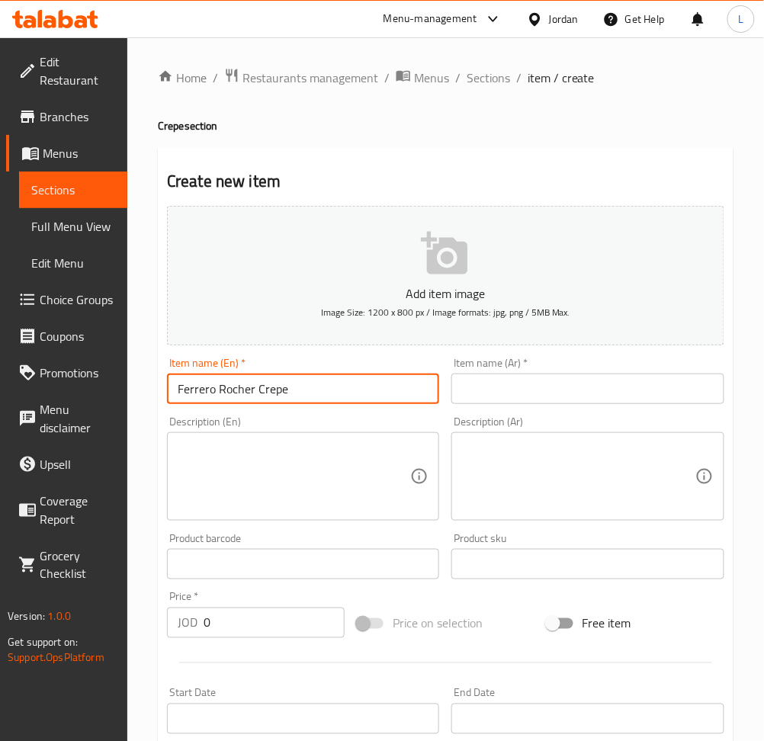
type input "Ferrero Rocher Crepe"
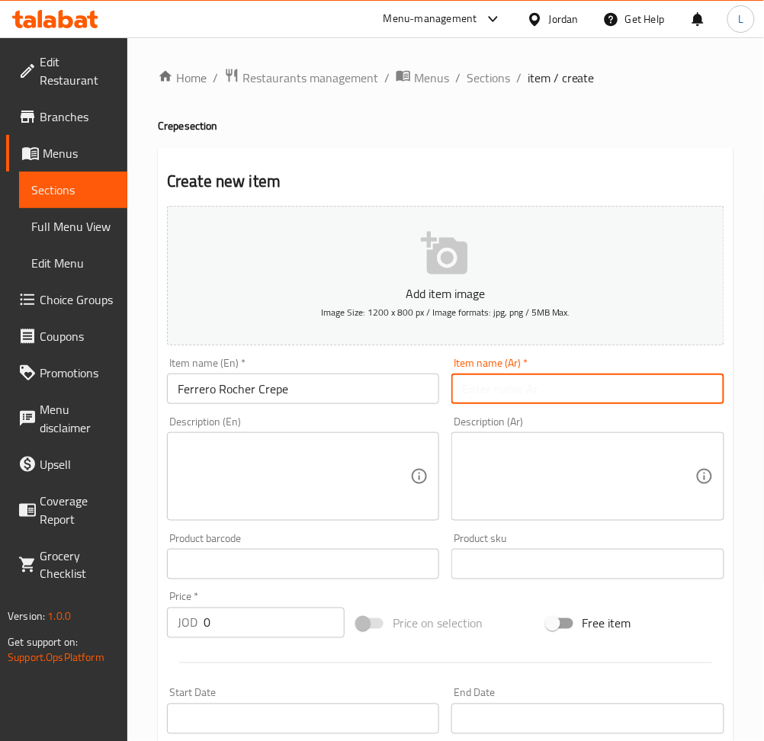
drag, startPoint x: 559, startPoint y: 394, endPoint x: 598, endPoint y: 393, distance: 38.1
click at [561, 393] on input "text" at bounding box center [587, 388] width 272 height 30
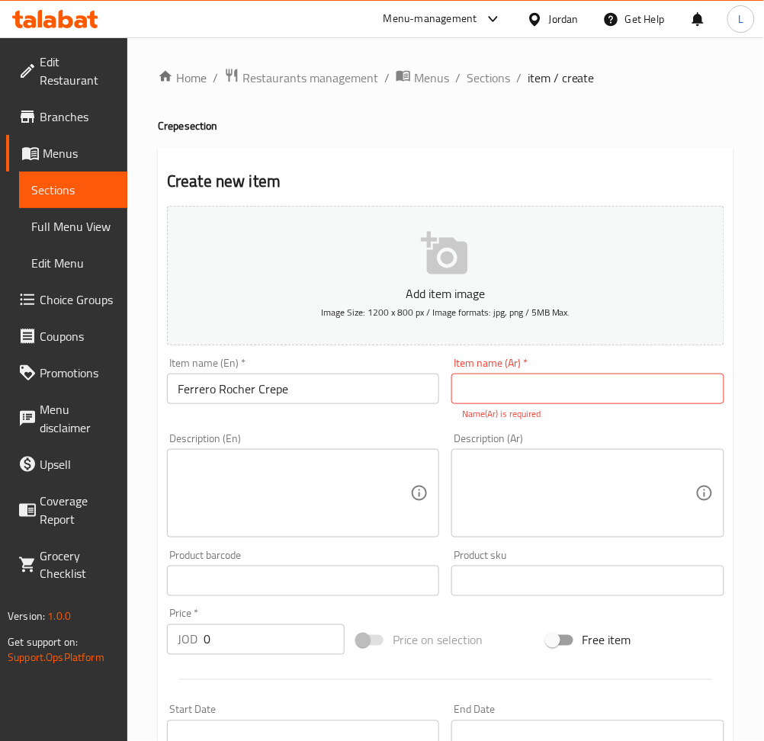
drag, startPoint x: 561, startPoint y: 404, endPoint x: 521, endPoint y: 412, distance: 40.5
click at [561, 402] on input "text" at bounding box center [587, 388] width 272 height 30
paste input "كريب [PERSON_NAME]"
type input "كريب [PERSON_NAME]"
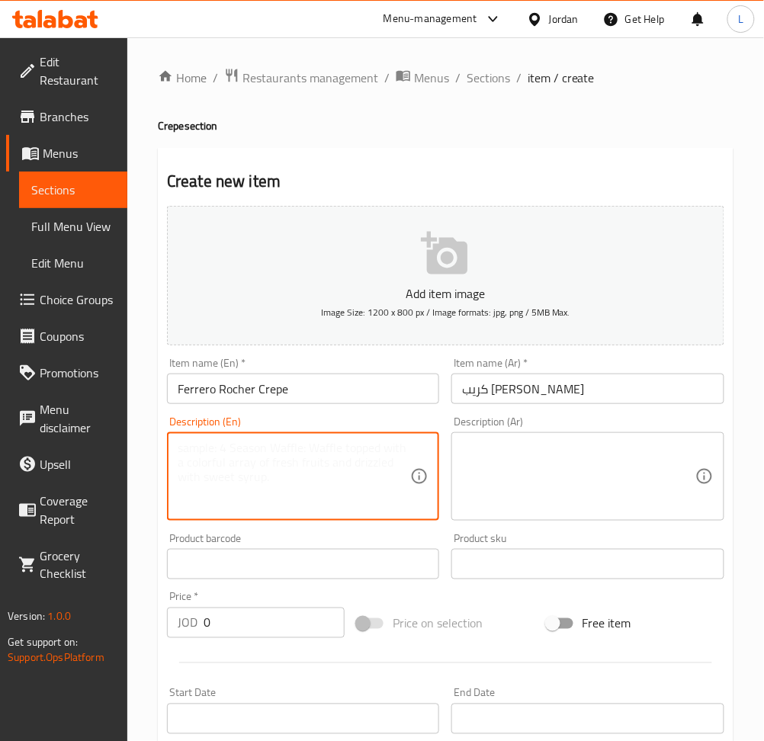
click at [314, 487] on textarea at bounding box center [294, 477] width 232 height 72
click at [333, 464] on textarea at bounding box center [294, 477] width 232 height 72
paste textarea "Ferrero Rocher ًCrepe"
type textarea "Ferrero Rocher ًCrepe"
click at [617, 473] on textarea at bounding box center [578, 477] width 232 height 72
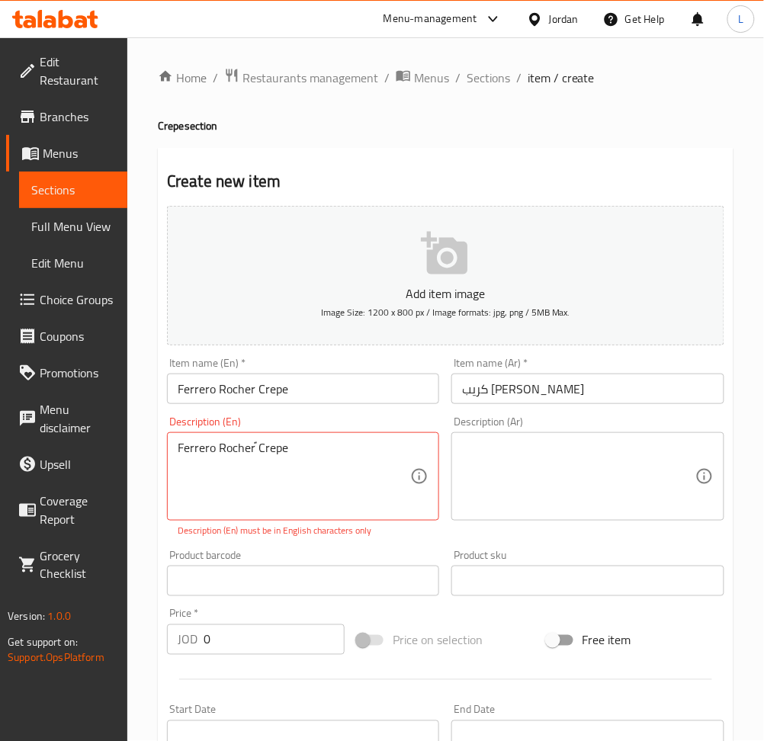
drag, startPoint x: 543, startPoint y: 470, endPoint x: 495, endPoint y: 488, distance: 51.8
click at [543, 470] on textarea at bounding box center [578, 477] width 232 height 72
paste textarea "كريب [PERSON_NAME]"
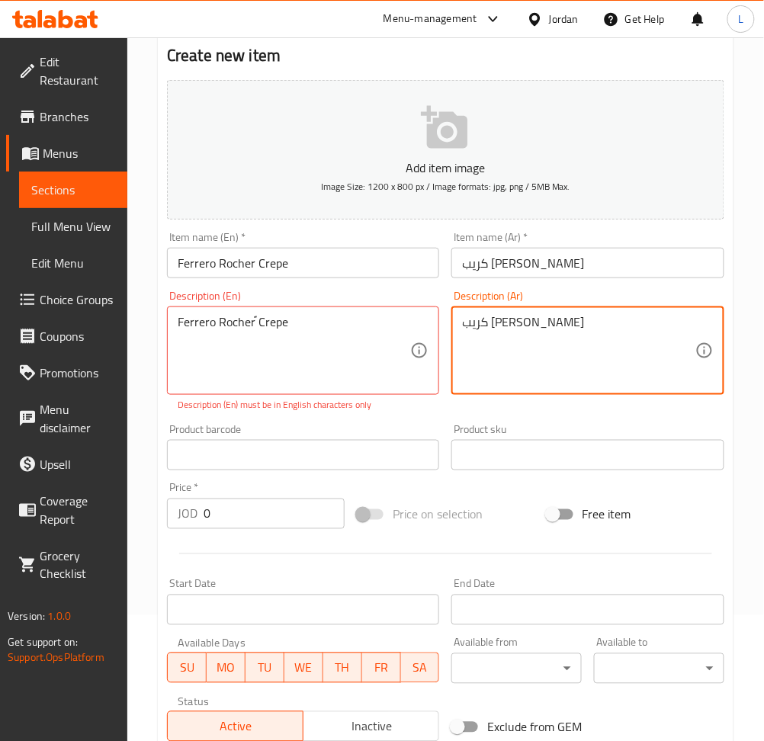
scroll to position [305, 0]
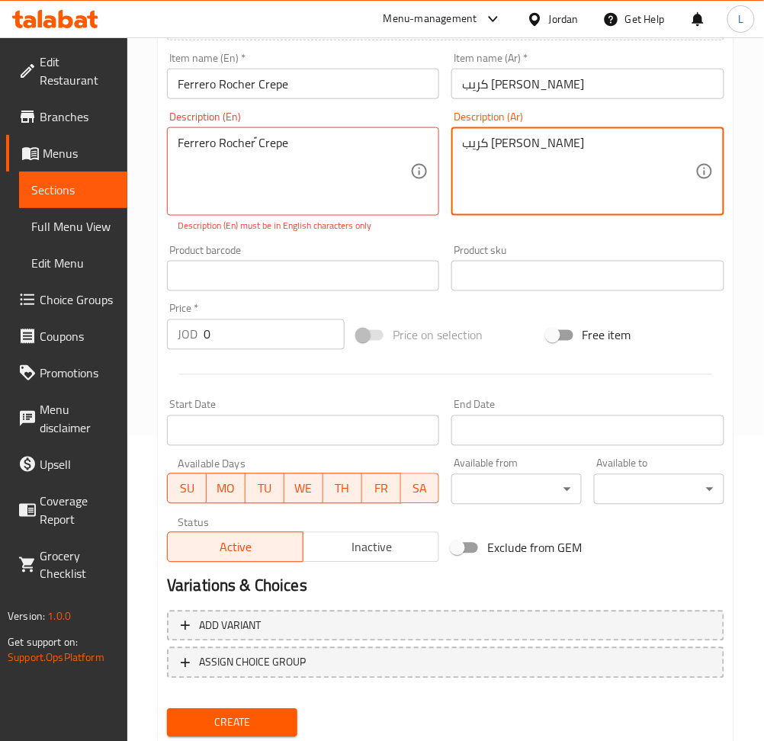
type textarea "كريب [PERSON_NAME]"
click at [261, 336] on input "0" at bounding box center [274, 334] width 141 height 30
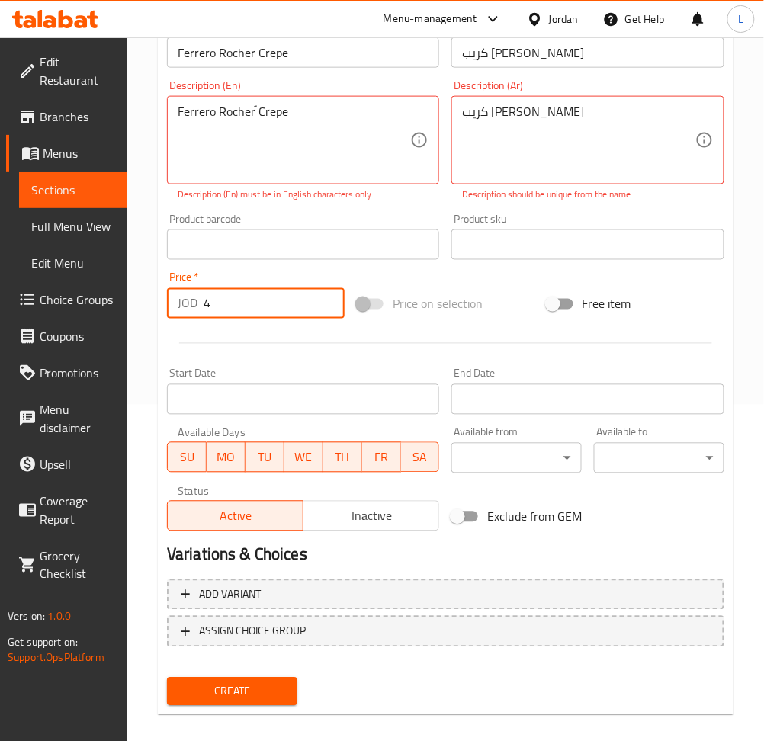
scroll to position [349, 0]
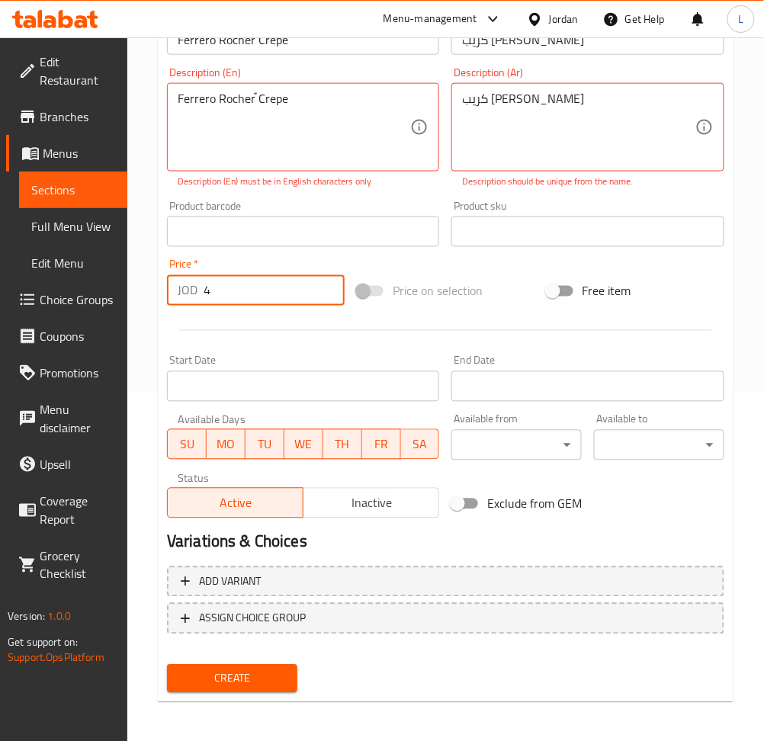
type input "4"
click at [218, 700] on div "Home / Restaurants management / Menus / Sections / item / create Crepe section …" at bounding box center [445, 216] width 575 height 995
click at [232, 680] on span "Create" at bounding box center [232, 678] width 106 height 19
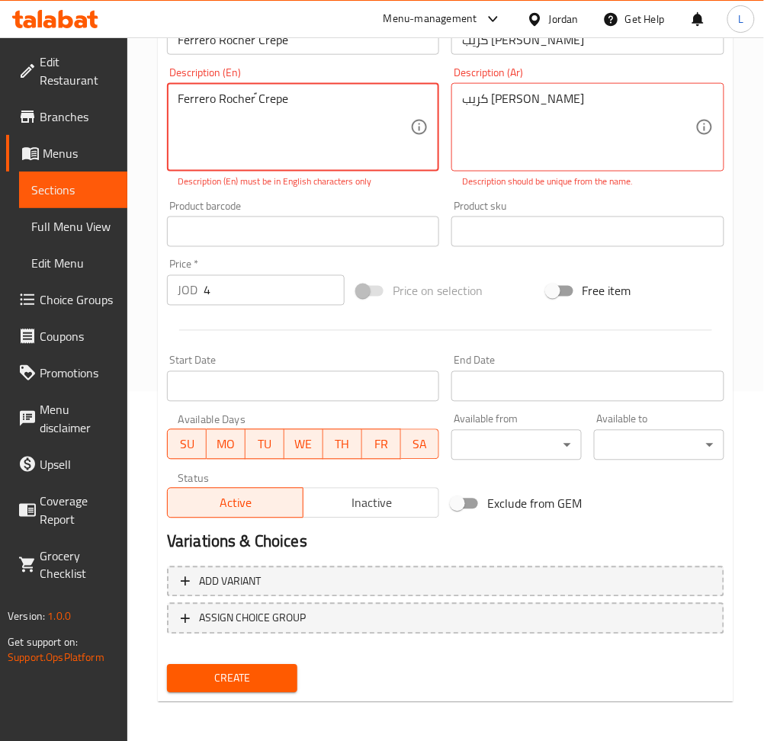
click at [264, 125] on textarea "Ferrero Rocher ًCrepe" at bounding box center [294, 127] width 232 height 72
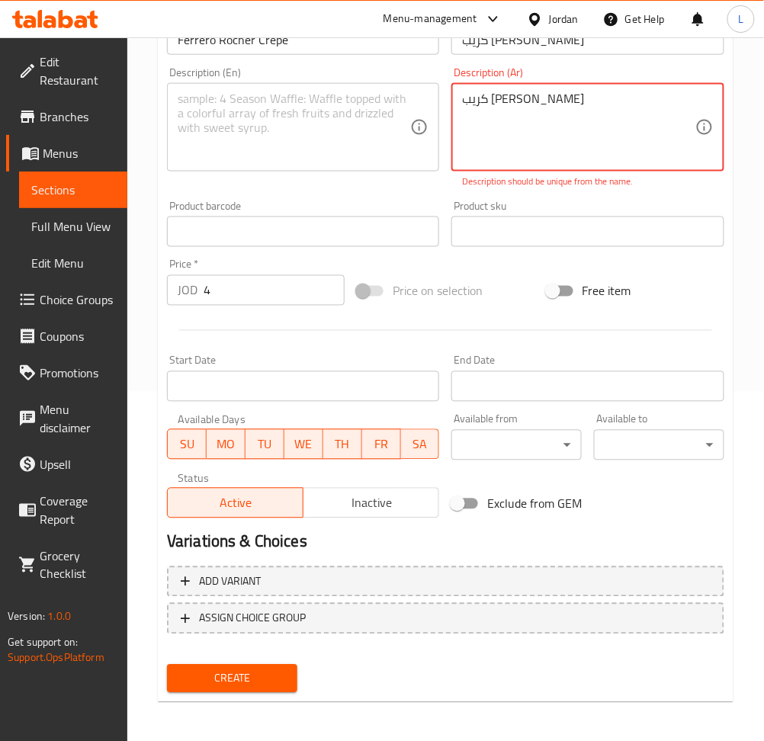
click at [595, 100] on textarea "كريب [PERSON_NAME]" at bounding box center [578, 127] width 232 height 72
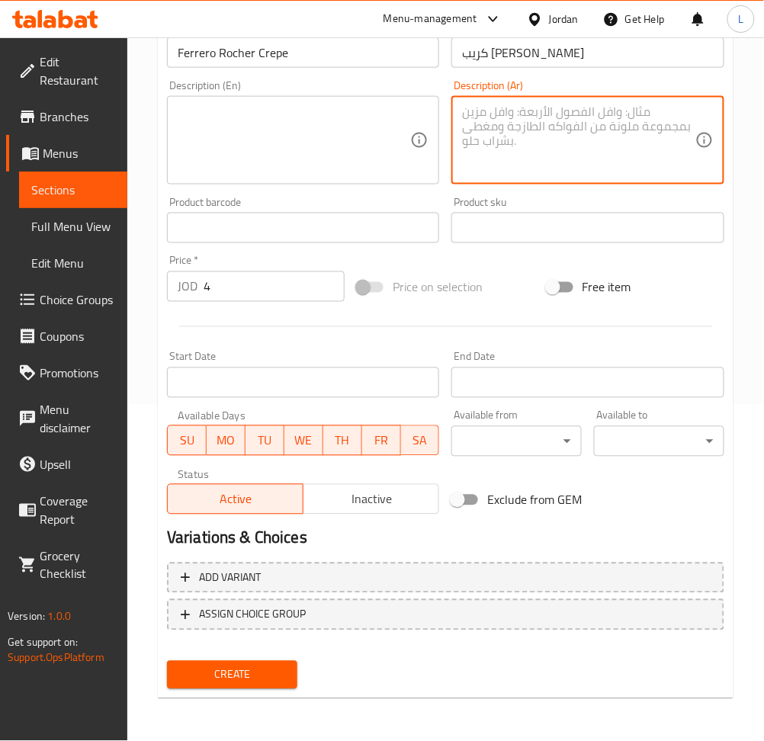
scroll to position [333, 0]
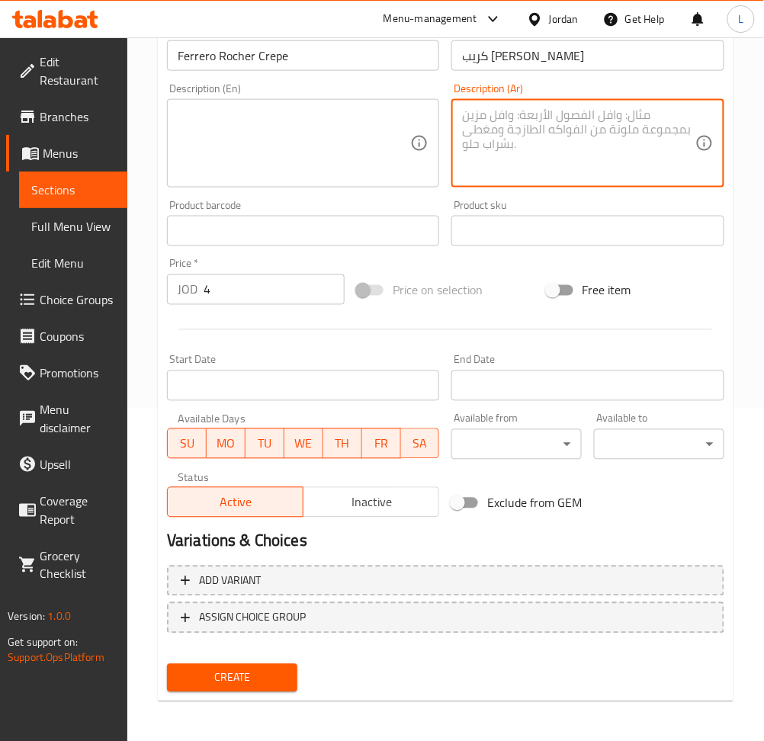
click at [279, 665] on button "Create" at bounding box center [232, 678] width 130 height 28
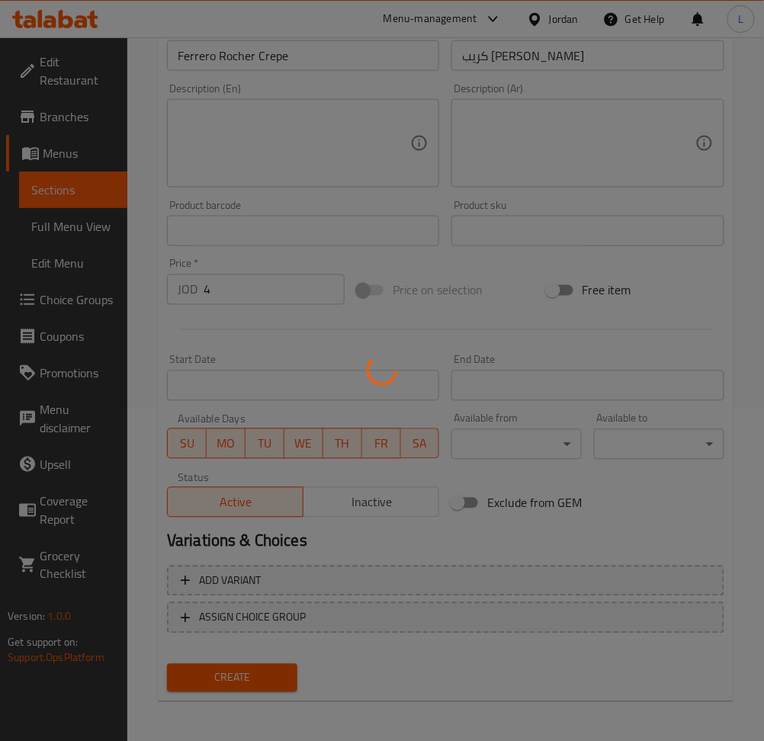
type input "0"
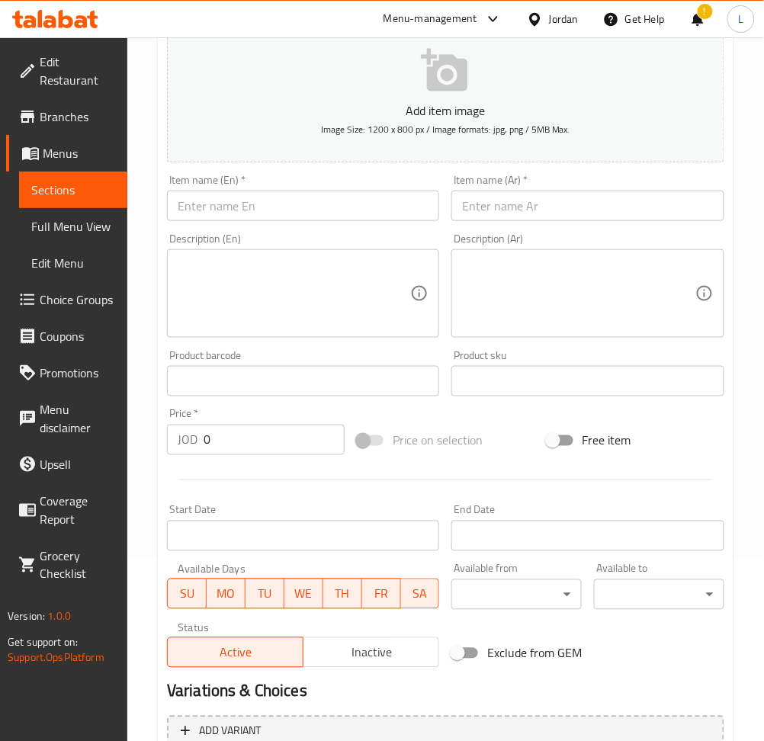
scroll to position [0, 0]
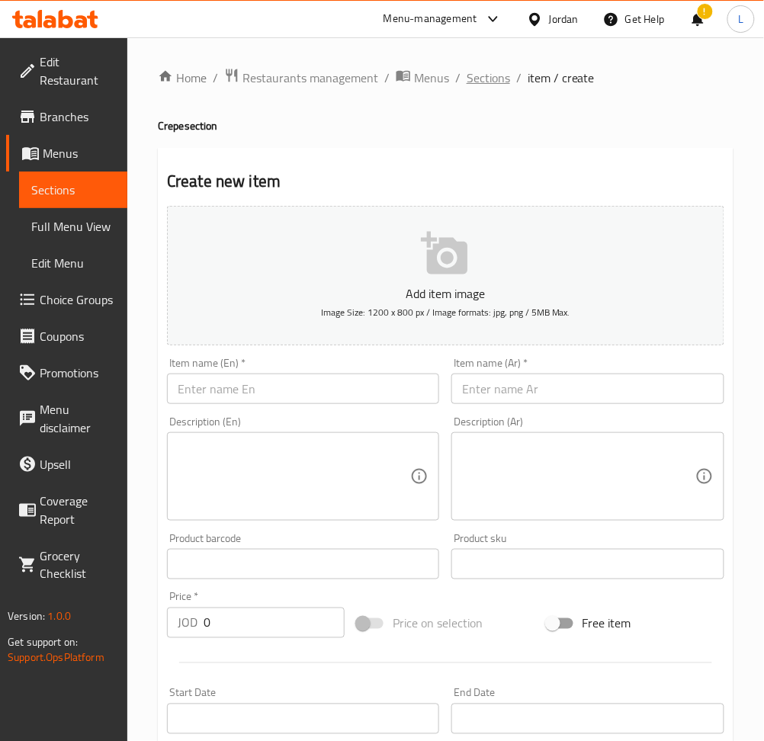
click at [495, 83] on span "Sections" at bounding box center [487, 78] width 43 height 18
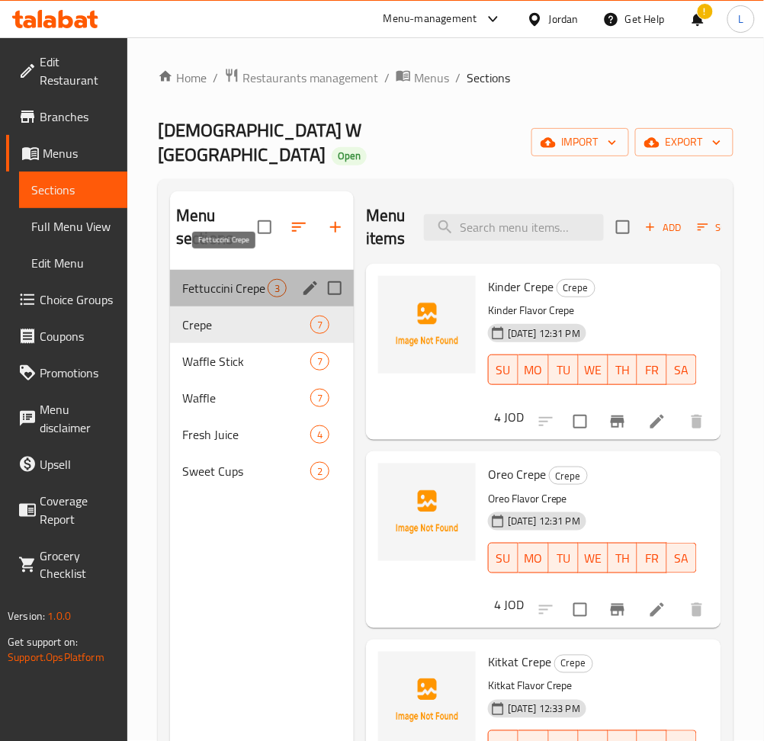
drag, startPoint x: 260, startPoint y: 264, endPoint x: 274, endPoint y: 268, distance: 15.2
click at [261, 279] on span "Fettuccini Crepe" at bounding box center [224, 288] width 85 height 18
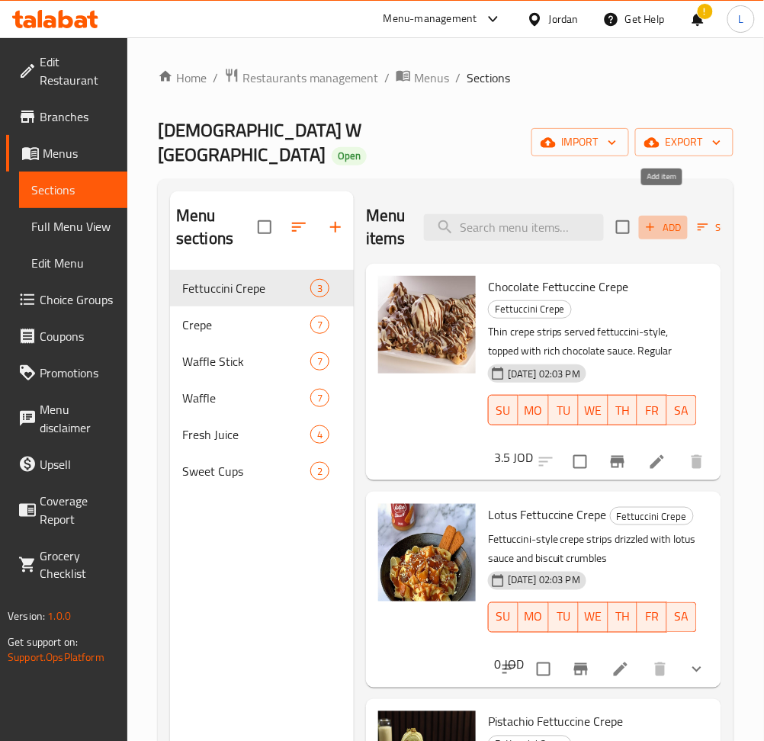
click at [668, 219] on span "Add" at bounding box center [663, 228] width 41 height 18
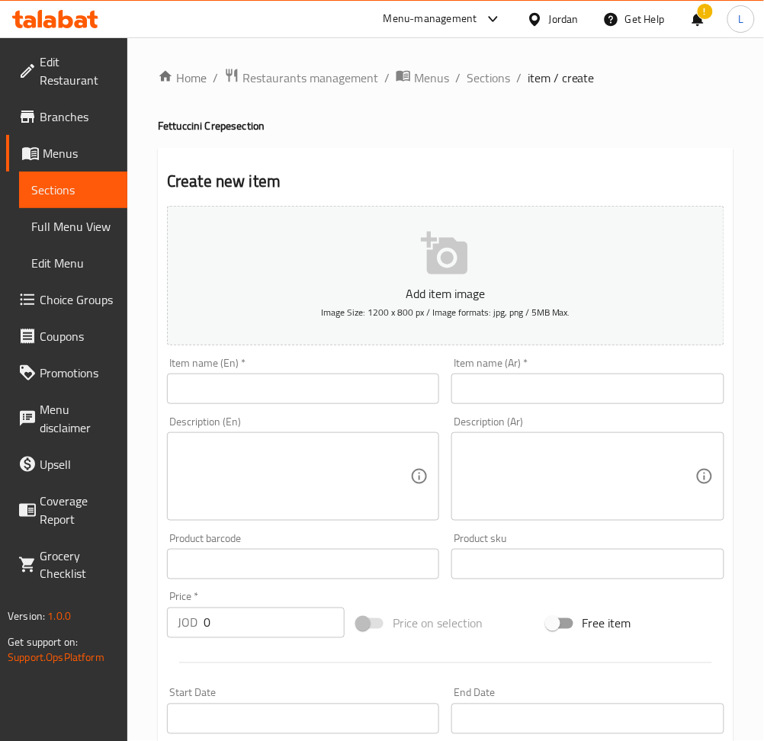
click at [388, 394] on input "text" at bounding box center [303, 388] width 272 height 30
paste input "Kinder Fettuccine Crepe"
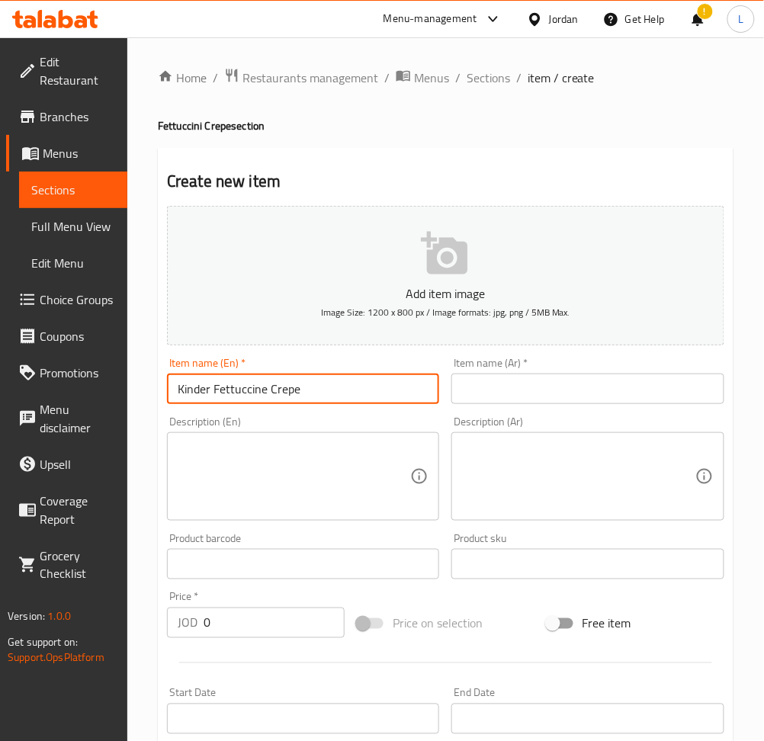
type input "Kinder Fettuccine Crepe"
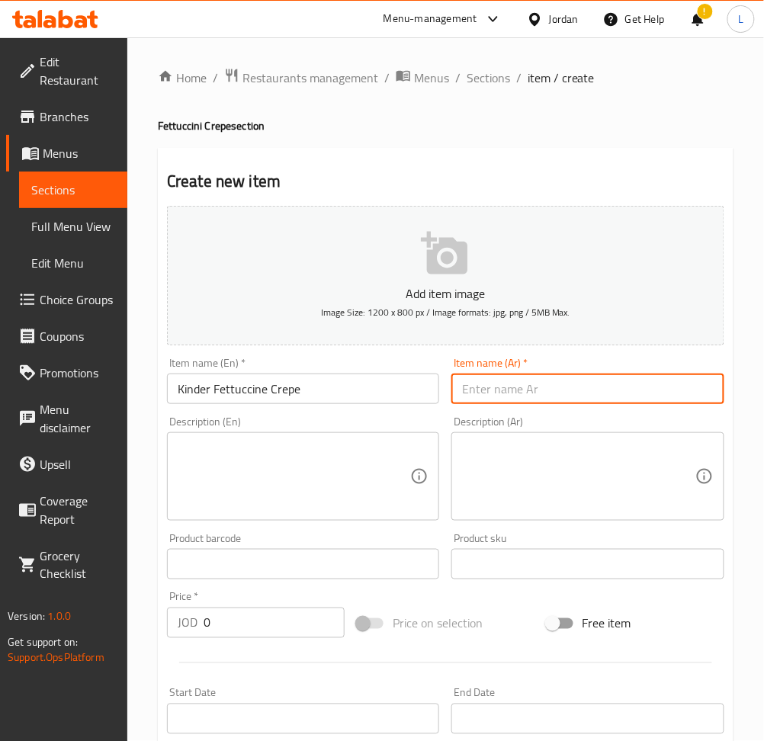
click at [495, 394] on input "text" at bounding box center [587, 388] width 272 height 30
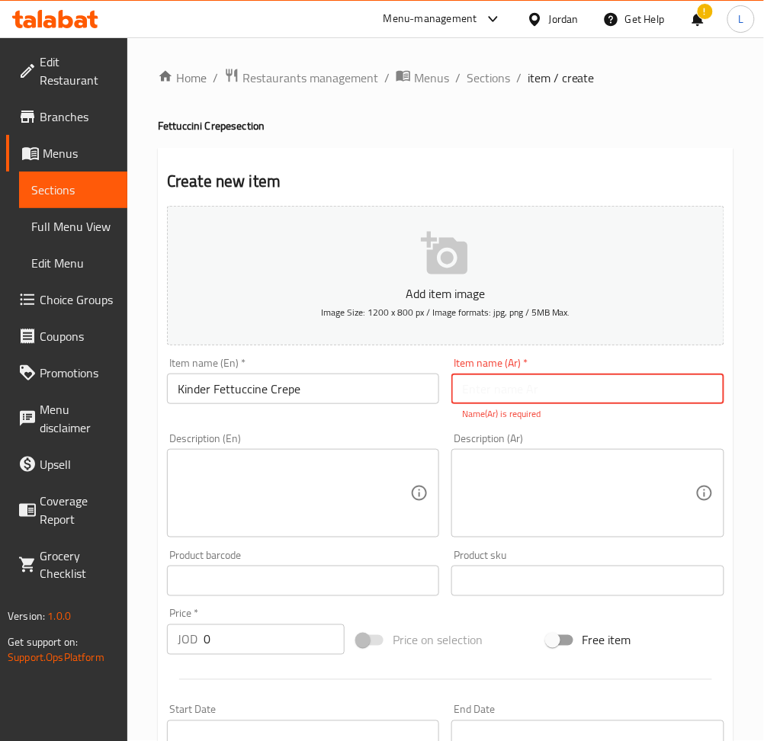
drag, startPoint x: 529, startPoint y: 386, endPoint x: 394, endPoint y: 467, distance: 157.6
click at [531, 385] on input "text" at bounding box center [587, 388] width 272 height 30
paste input "كريب [PERSON_NAME]"
type input "كريب [PERSON_NAME]"
click at [300, 499] on textarea at bounding box center [294, 493] width 232 height 72
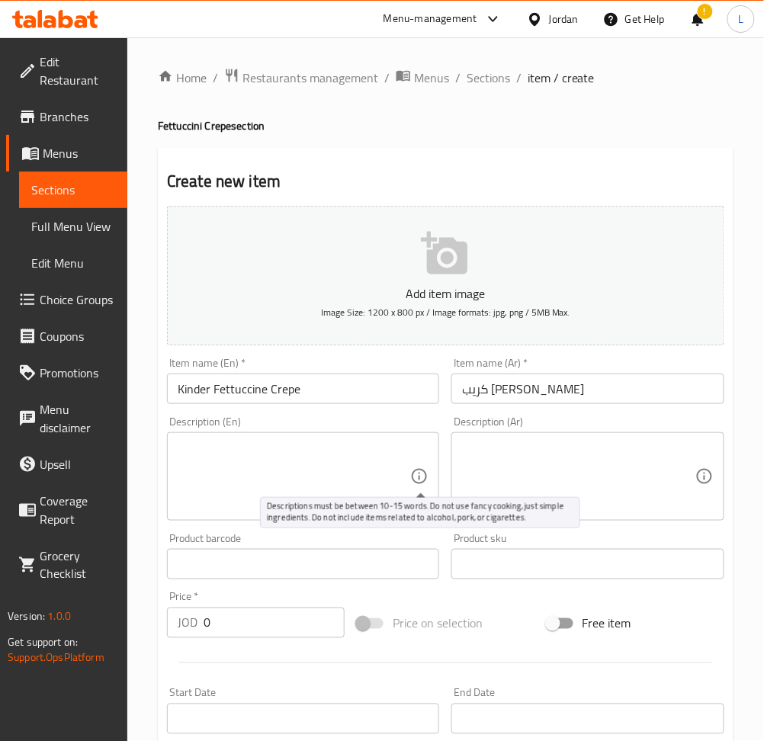
click at [338, 470] on textarea at bounding box center [294, 477] width 232 height 72
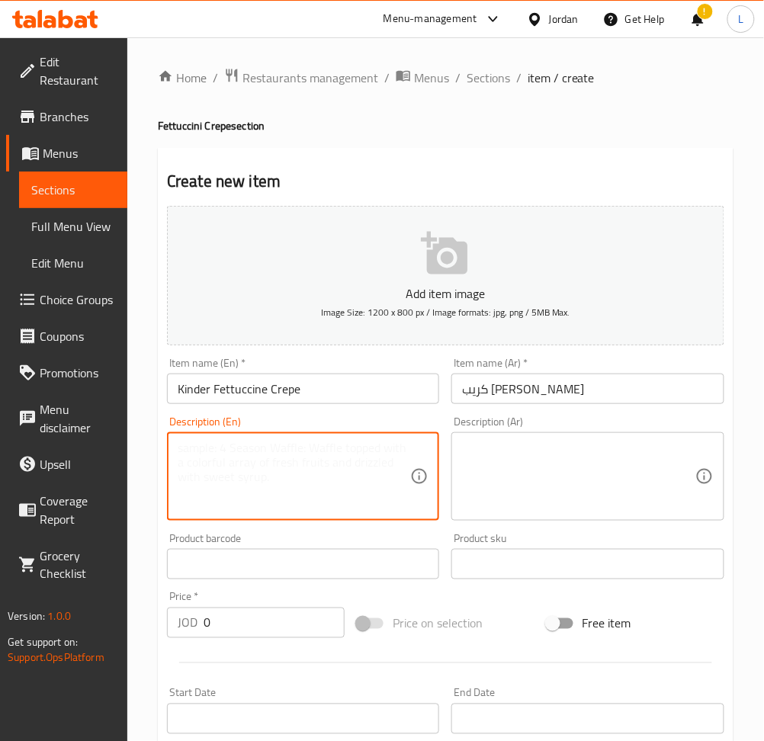
paste textarea "Kinder Flavor Crepe"
type textarea "Kinder Flavor Crepe"
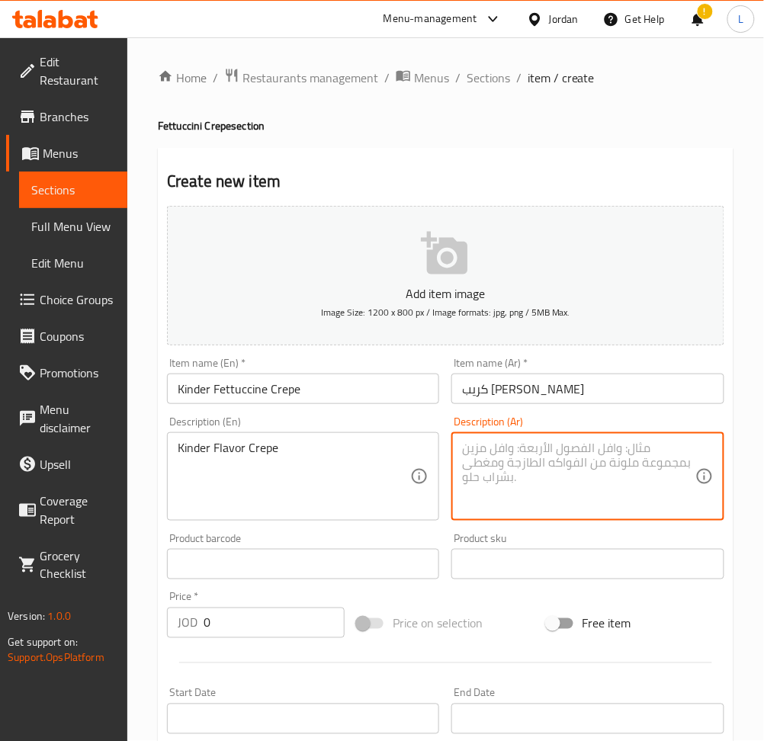
click at [572, 469] on textarea at bounding box center [578, 477] width 232 height 72
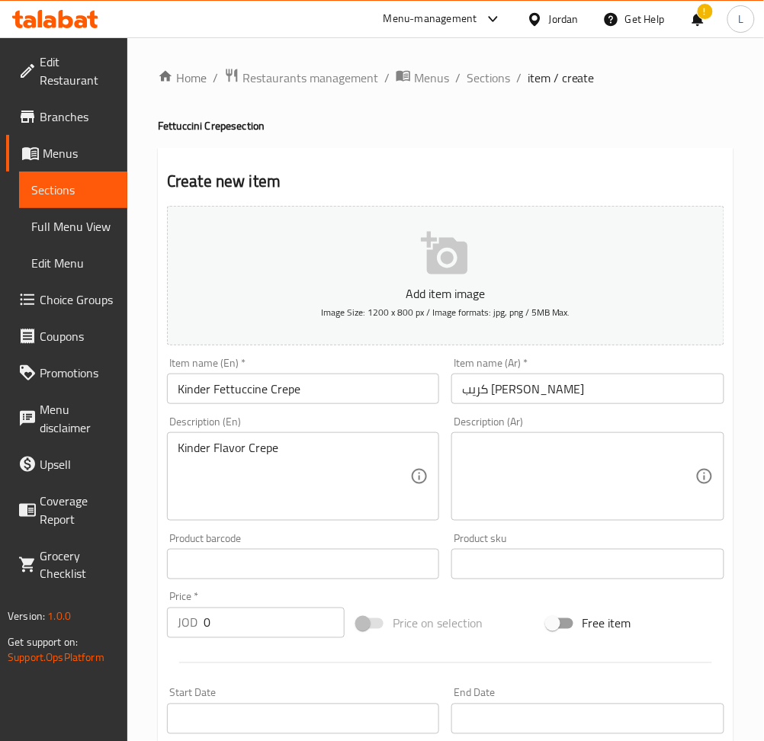
drag, startPoint x: 568, startPoint y: 482, endPoint x: 591, endPoint y: 505, distance: 32.3
click at [568, 480] on textarea at bounding box center [578, 477] width 232 height 72
paste textarea "كريب بنكهة كيندر"
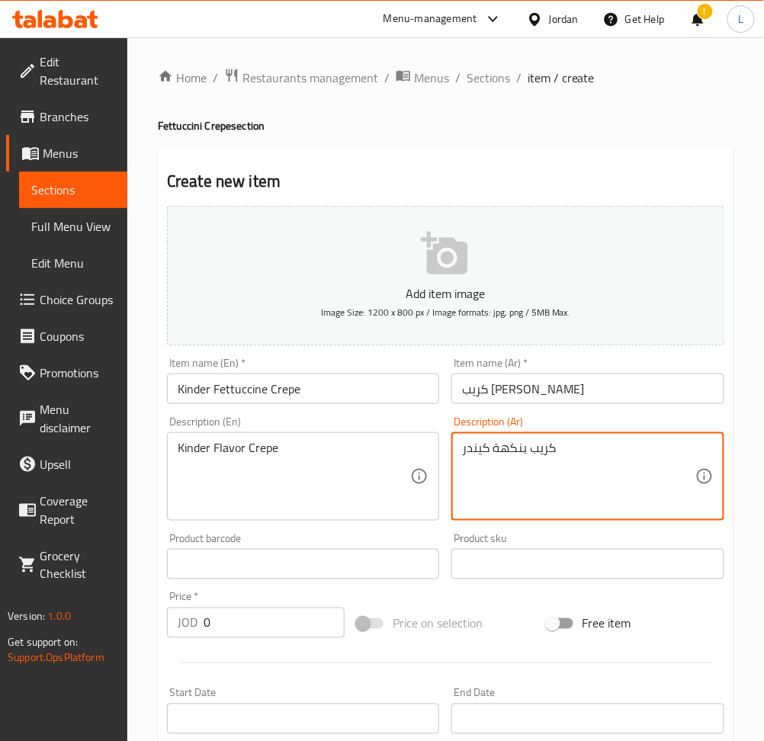
type textarea "كريب بنكهة كيندر"
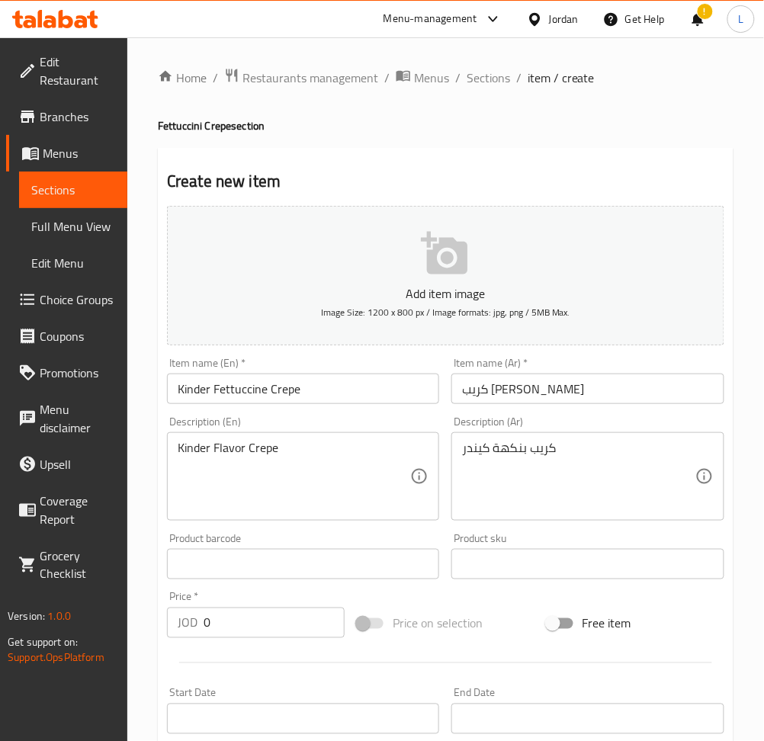
click at [285, 615] on input "0" at bounding box center [274, 622] width 141 height 30
click at [283, 619] on input "0" at bounding box center [274, 622] width 141 height 30
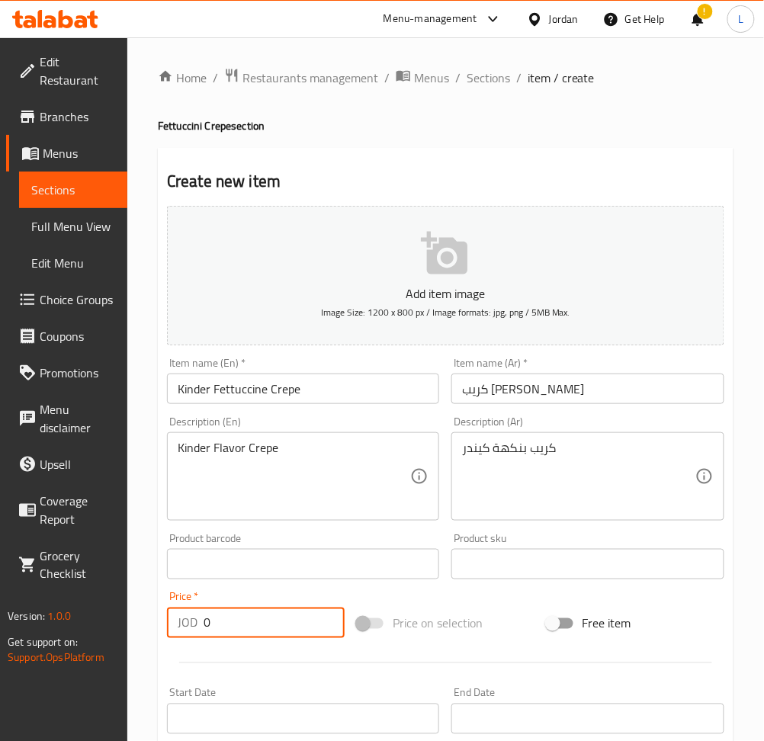
paste input "3.75"
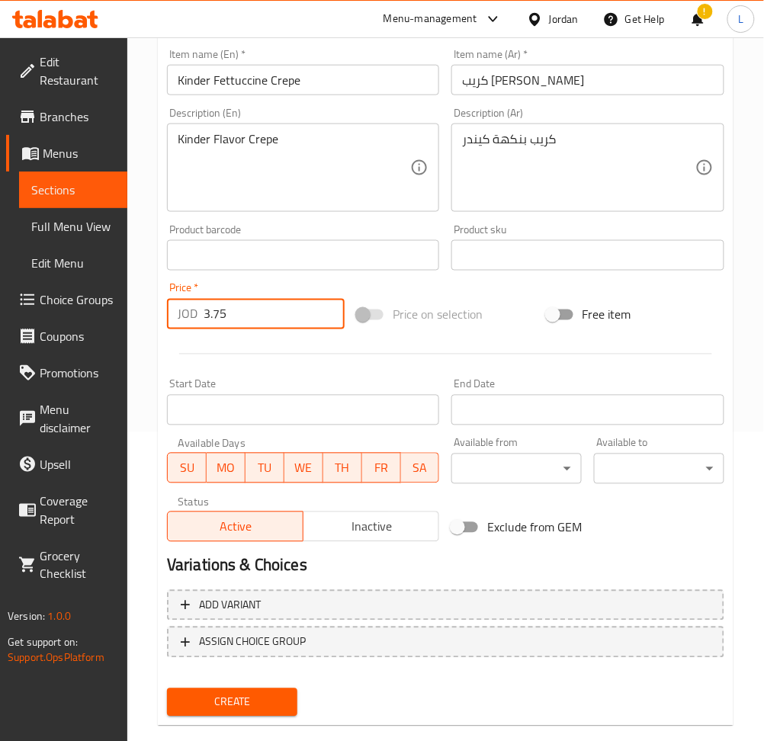
scroll to position [333, 0]
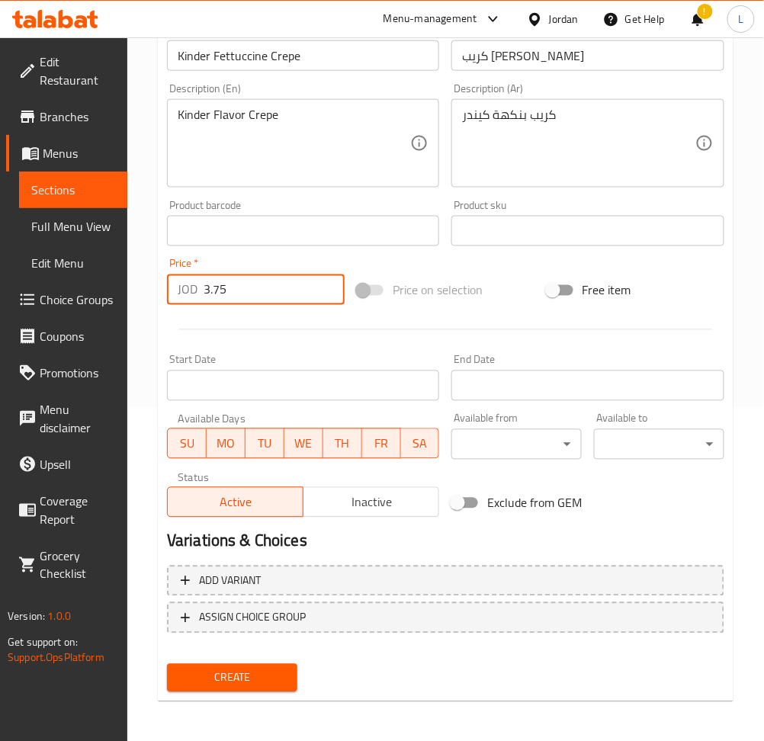
type input "3.75"
click at [281, 670] on span "Create" at bounding box center [232, 677] width 106 height 19
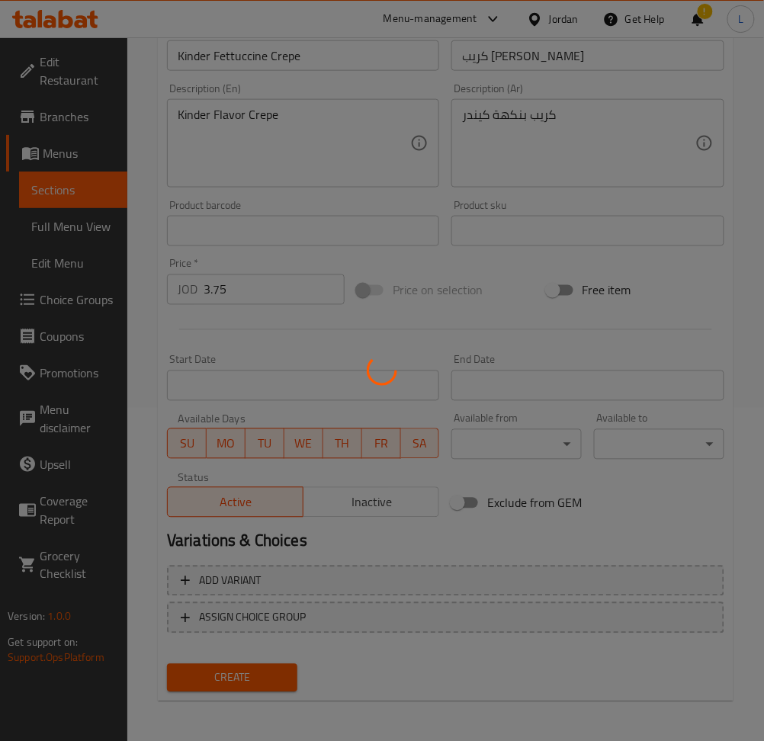
type input "0"
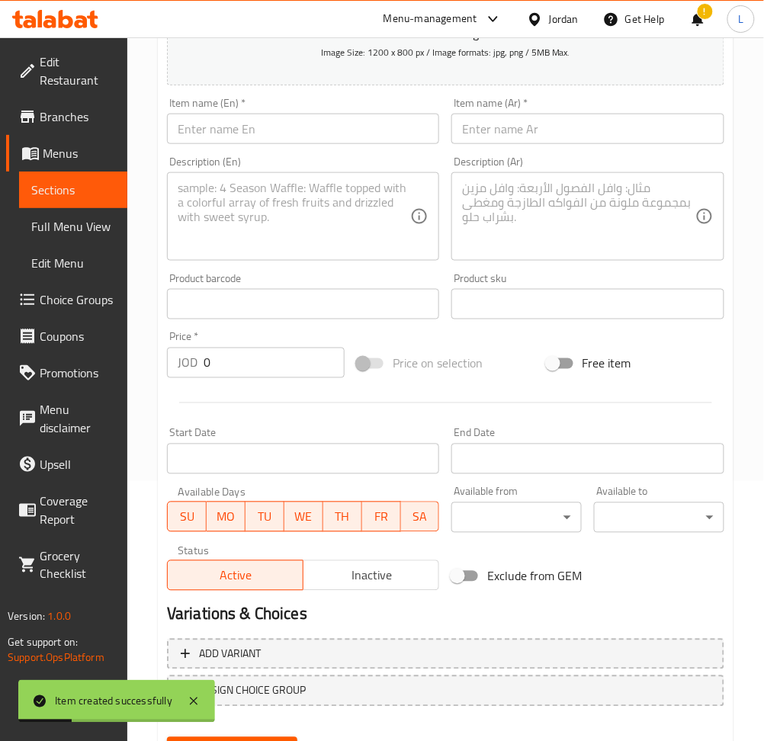
scroll to position [232, 0]
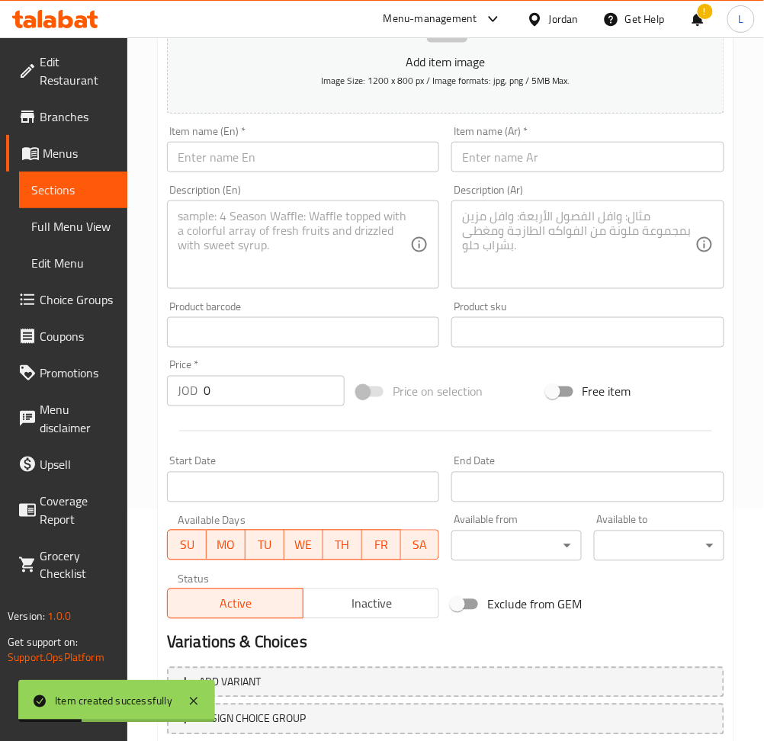
drag, startPoint x: 300, startPoint y: 160, endPoint x: 463, endPoint y: 168, distance: 164.1
click at [300, 160] on input "text" at bounding box center [303, 157] width 272 height 30
paste input "Oreo Fettuccine Crepe"
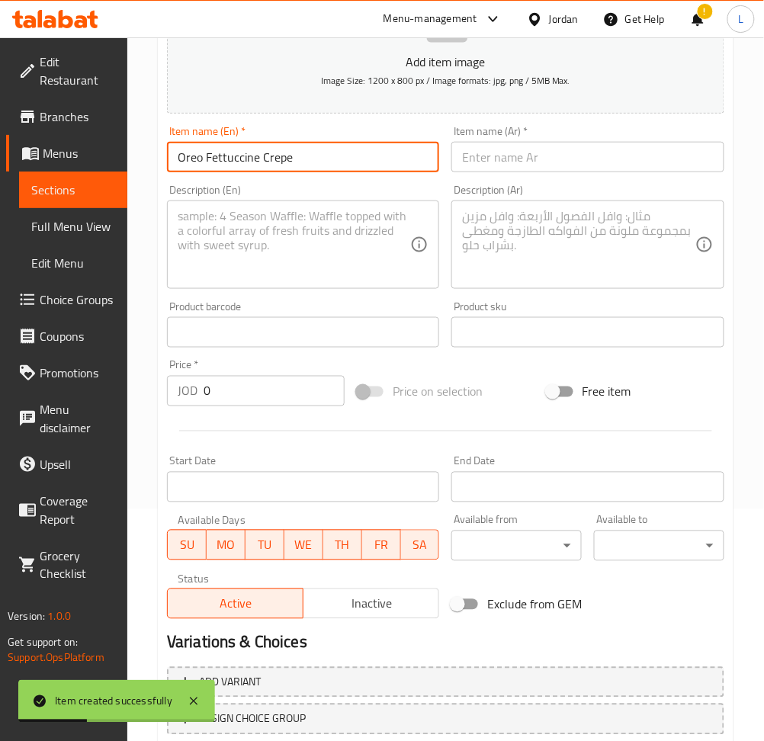
type input "Oreo Fettuccine Crepe"
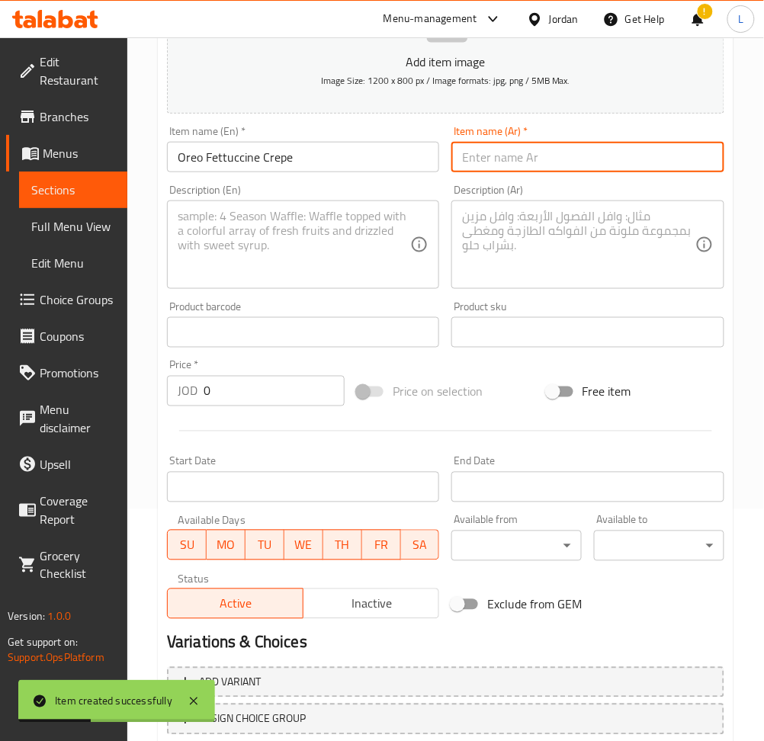
drag, startPoint x: 545, startPoint y: 162, endPoint x: 563, endPoint y: 171, distance: 20.1
click at [546, 160] on input "text" at bounding box center [587, 157] width 272 height 30
drag, startPoint x: 511, startPoint y: 146, endPoint x: 514, endPoint y: 159, distance: 13.5
click at [511, 146] on input "text" at bounding box center [587, 157] width 272 height 30
paste input "كريب [PERSON_NAME]"
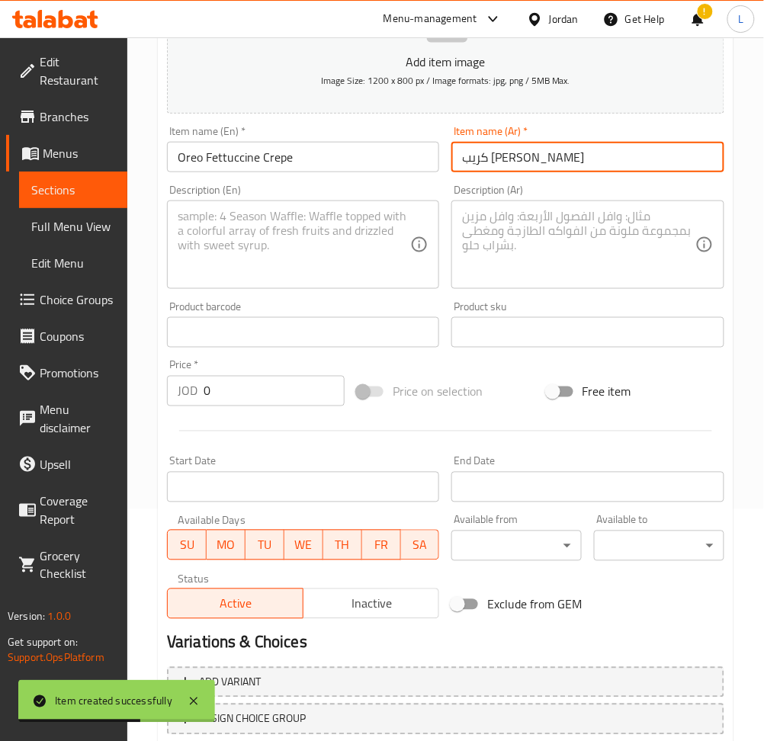
type input "كريب [PERSON_NAME]"
click at [339, 237] on textarea at bounding box center [294, 245] width 232 height 72
click at [217, 224] on textarea at bounding box center [294, 245] width 232 height 72
paste textarea "Oreo Flavor Crepe"
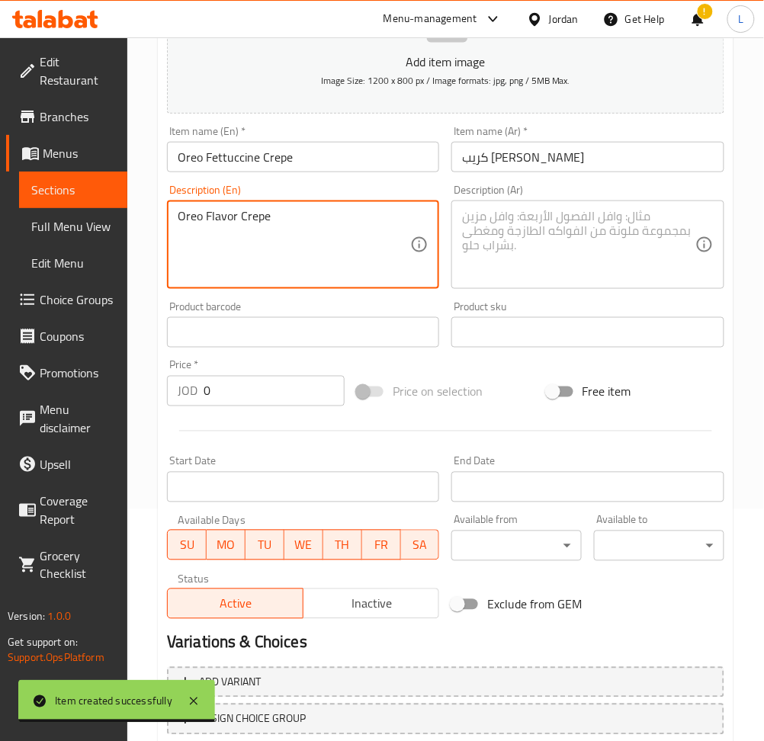
type textarea "Oreo Flavor Crepe"
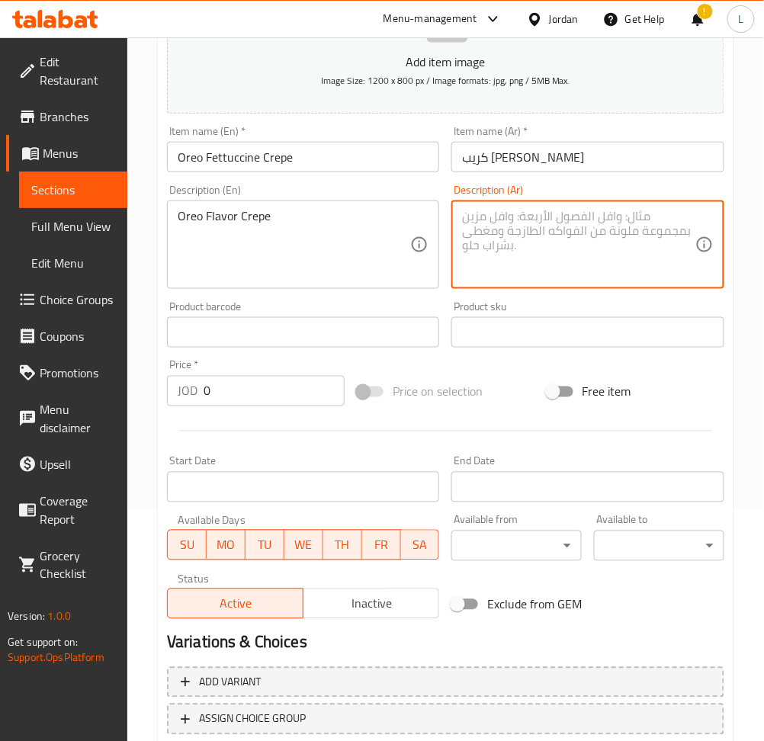
click at [630, 258] on textarea at bounding box center [578, 245] width 232 height 72
click at [569, 225] on textarea at bounding box center [578, 245] width 232 height 72
paste textarea "كريب بنكهة أوريو"
type textarea "كريب بنكهة أوريو"
click at [229, 398] on input "0" at bounding box center [274, 391] width 141 height 30
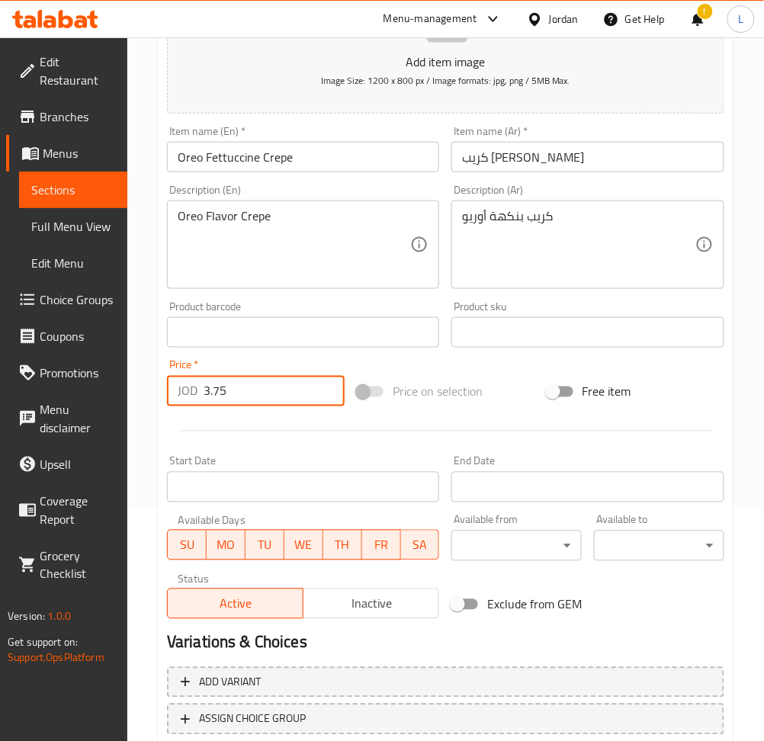
type input "3.75"
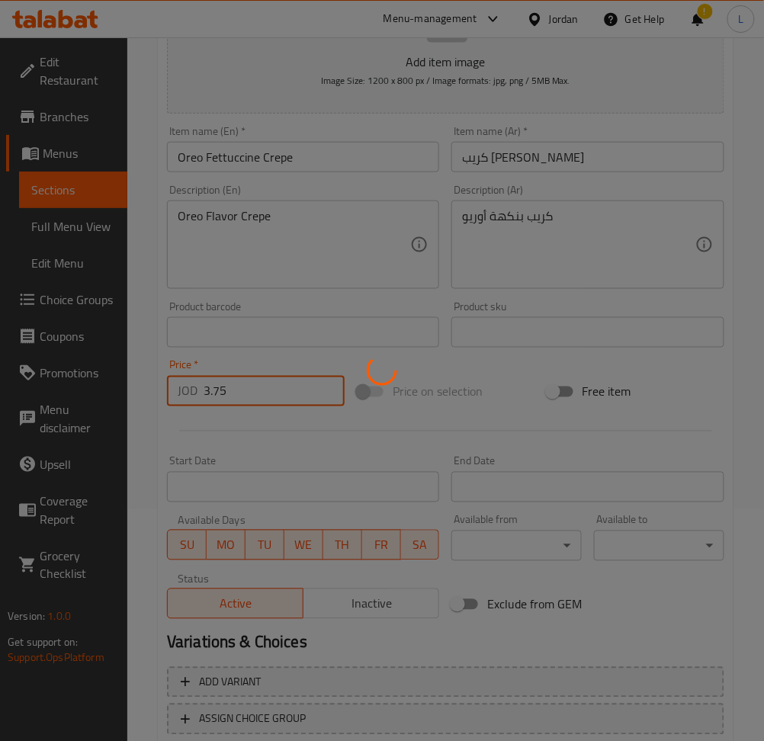
type input "0"
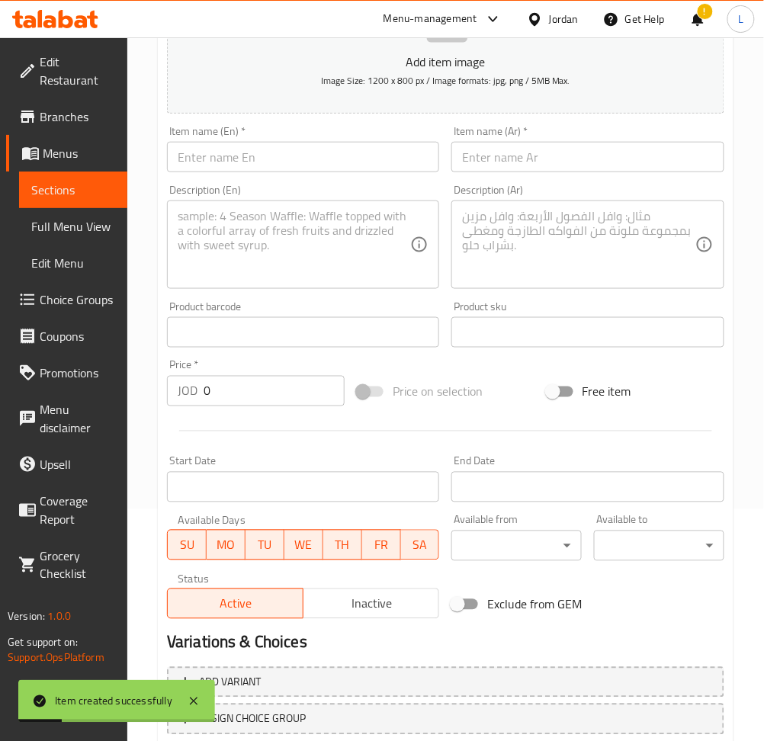
click at [207, 149] on input "text" at bounding box center [303, 157] width 272 height 30
paste input "Kitkat Fettuccine Crepe"
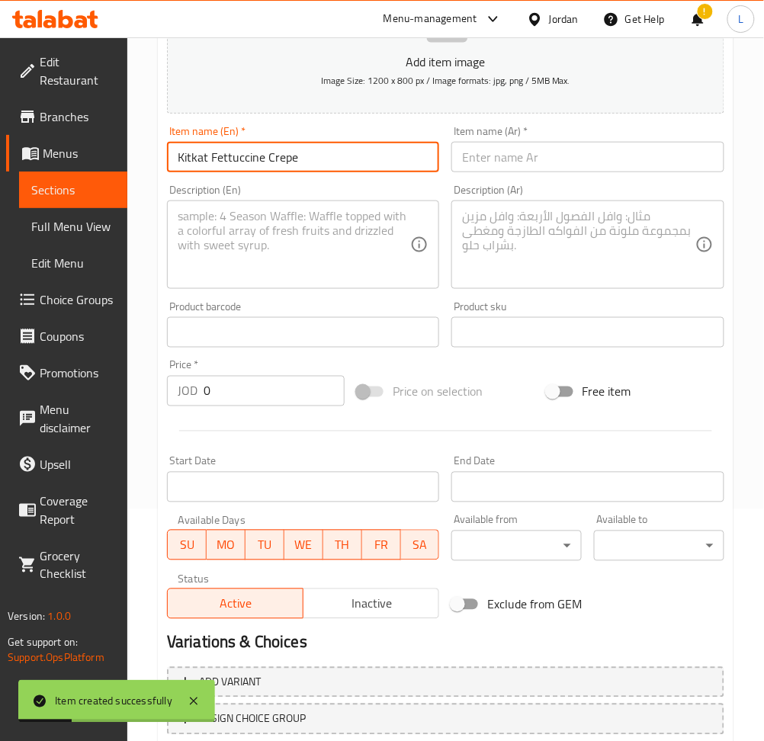
type input "Kitkat Fettuccine Crepe"
click at [556, 165] on input "text" at bounding box center [587, 157] width 272 height 30
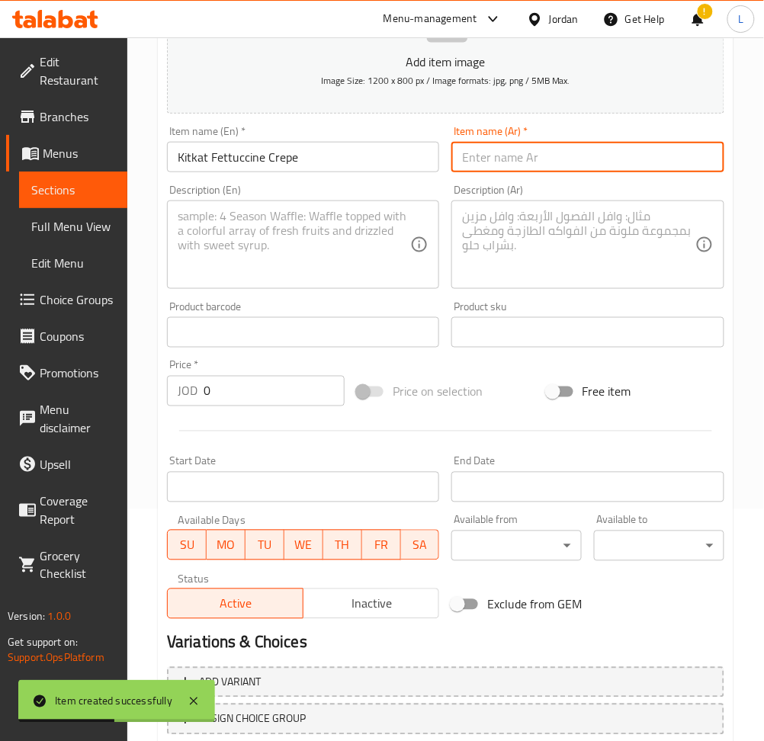
drag, startPoint x: 518, startPoint y: 148, endPoint x: 465, endPoint y: 184, distance: 64.1
click at [518, 148] on input "text" at bounding box center [587, 157] width 272 height 30
paste input "كريب فيتوتشيني كيت كات"
type input "كريب فيتوتشيني كيت كات"
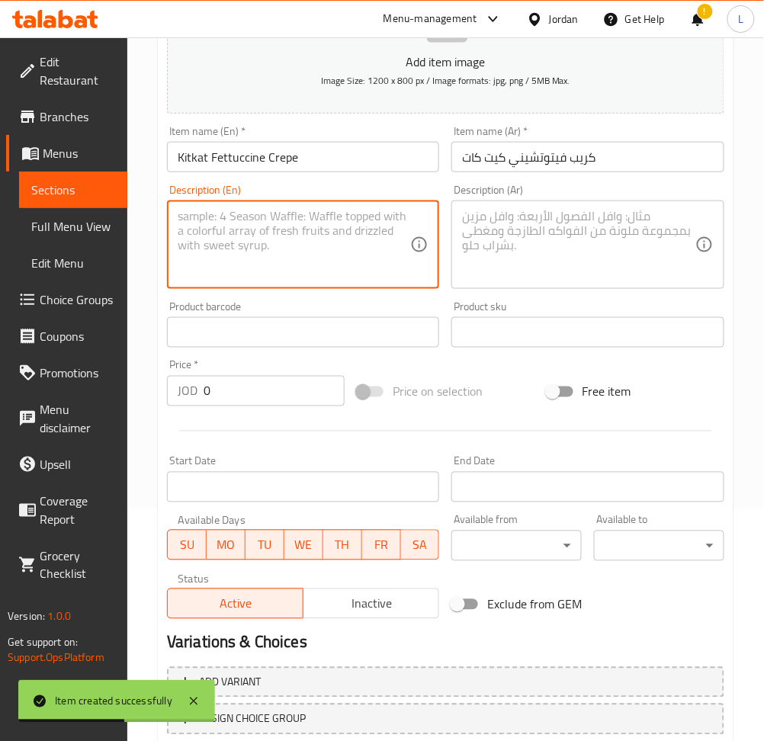
drag, startPoint x: 289, startPoint y: 241, endPoint x: 521, endPoint y: 279, distance: 235.6
click at [288, 241] on textarea at bounding box center [294, 245] width 232 height 72
click at [357, 209] on textarea at bounding box center [294, 245] width 232 height 72
paste textarea "Kitkat Flavor Crepe"
type textarea "Kitkat Flavor Crepe"
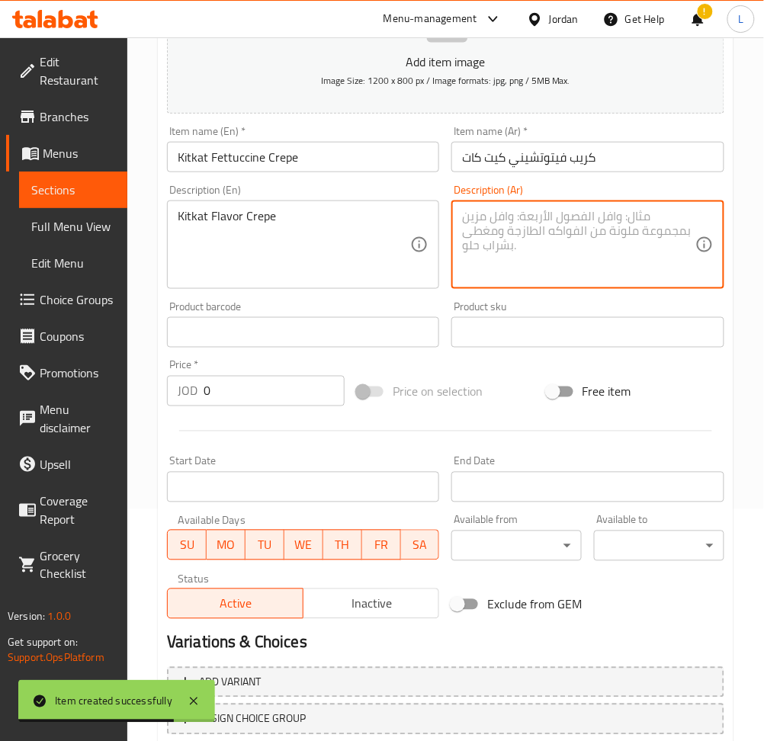
click at [611, 256] on textarea at bounding box center [578, 245] width 232 height 72
click at [605, 225] on textarea at bounding box center [578, 245] width 232 height 72
paste textarea "كريب بنكهة كيت كات"
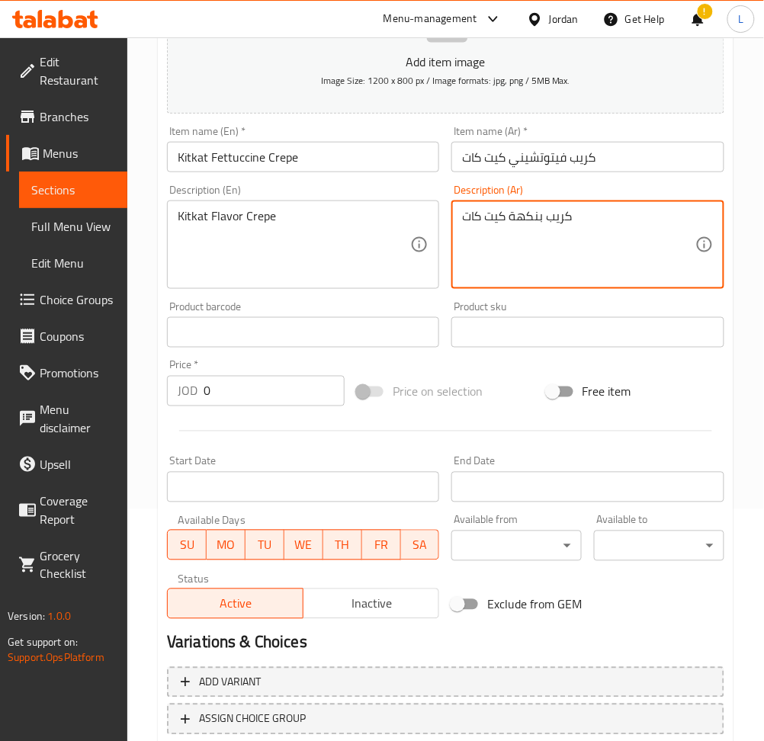
type textarea "كريب بنكهة كيت كات"
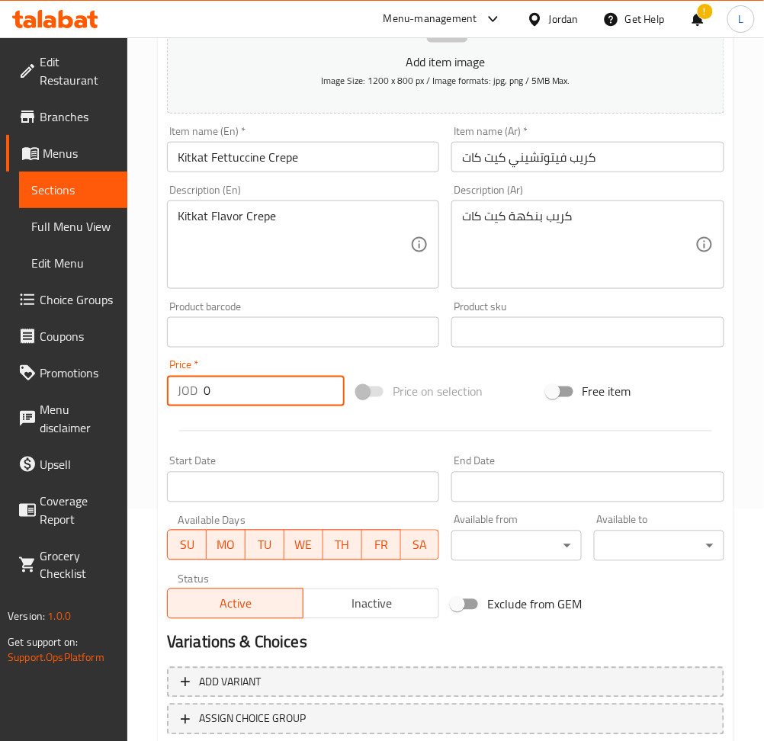
click at [261, 397] on input "0" at bounding box center [274, 391] width 141 height 30
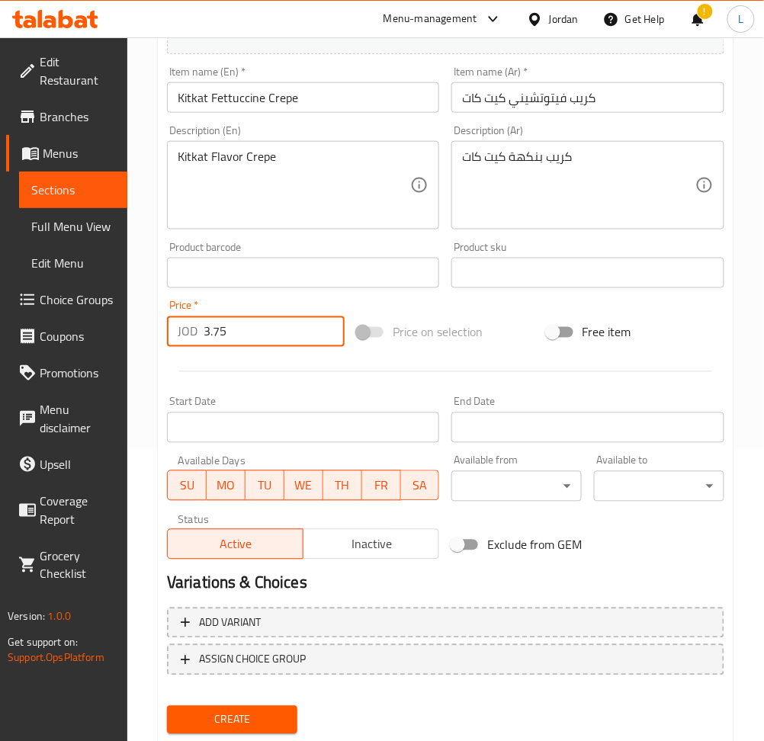
scroll to position [333, 0]
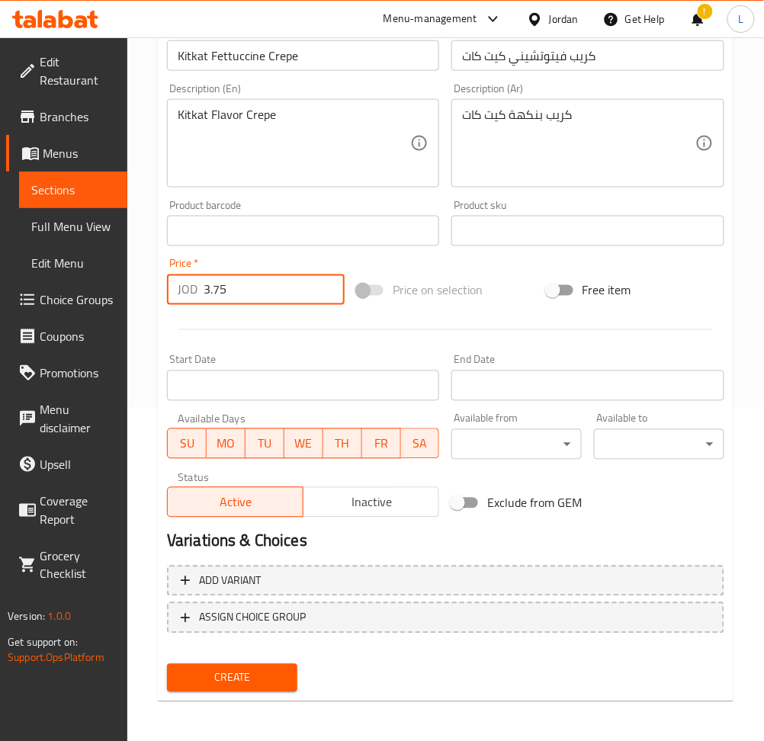
type input "3.75"
drag, startPoint x: 260, startPoint y: 669, endPoint x: 276, endPoint y: 671, distance: 16.1
click at [260, 670] on span "Create" at bounding box center [232, 677] width 106 height 19
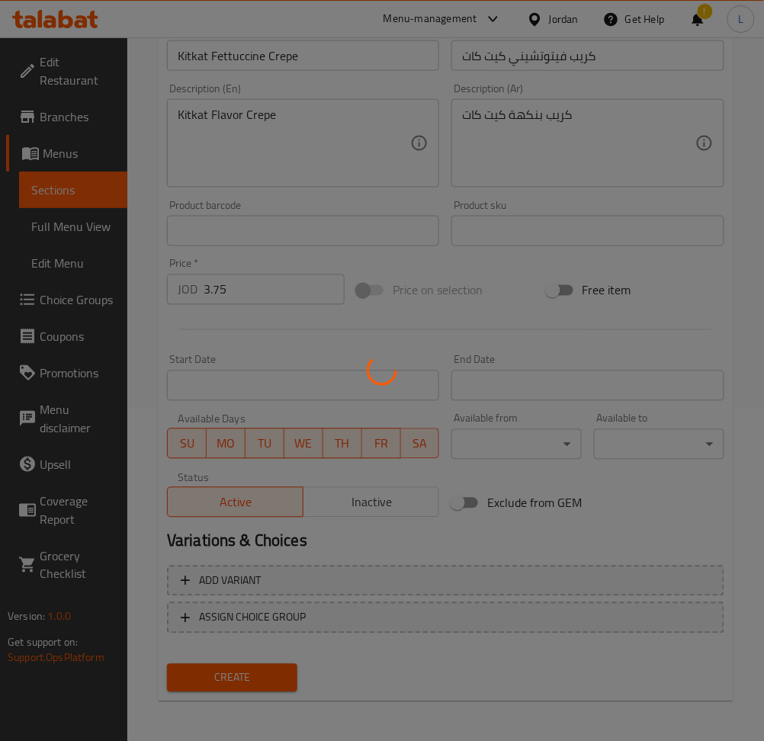
type input "0"
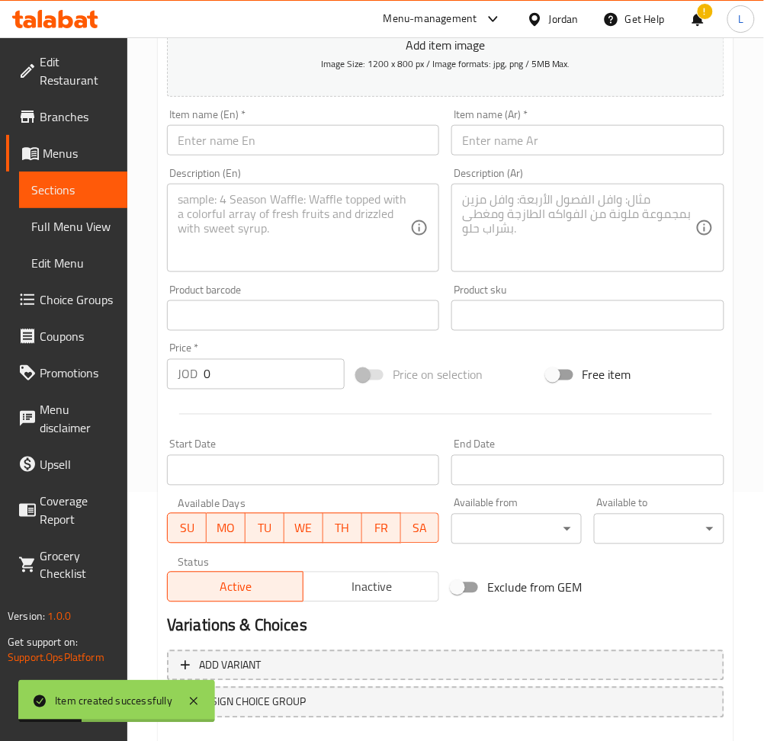
scroll to position [130, 0]
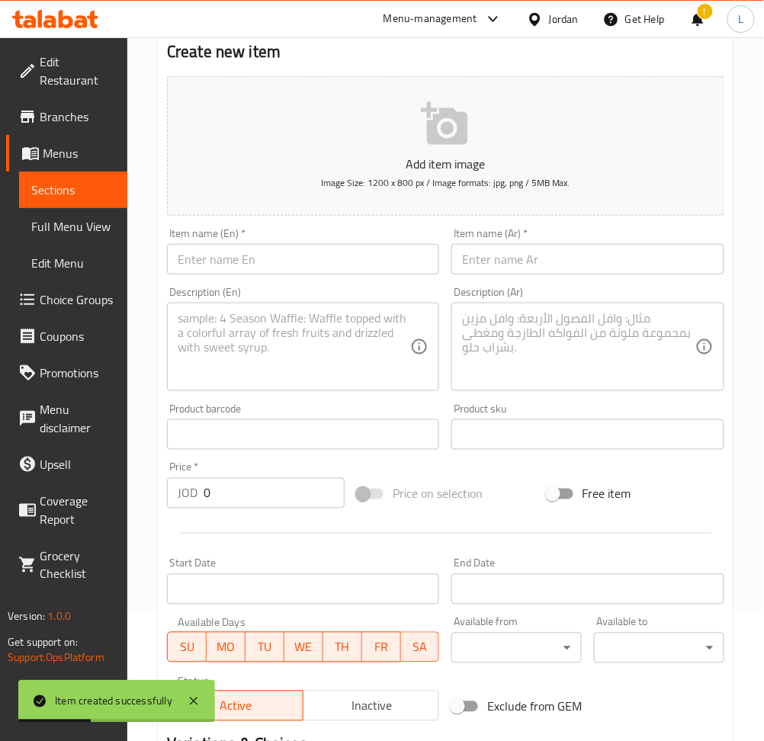
drag, startPoint x: 285, startPoint y: 255, endPoint x: 441, endPoint y: 265, distance: 155.9
click at [285, 255] on input "text" at bounding box center [303, 259] width 272 height 30
paste input "Ferrero Rocher Fettuccine Crepe"
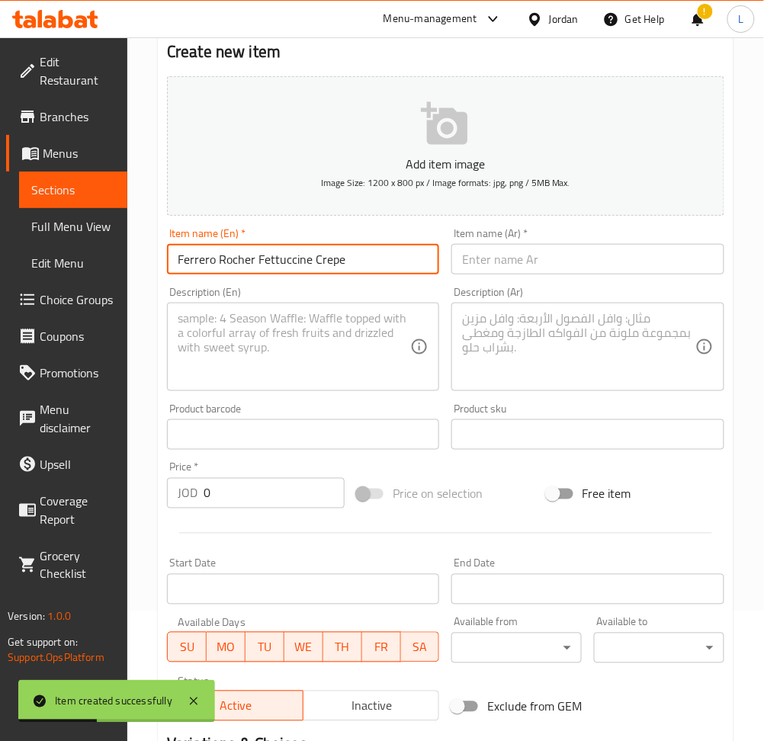
type input "Ferrero Rocher Fettuccine Crepe"
click at [517, 267] on input "text" at bounding box center [587, 259] width 272 height 30
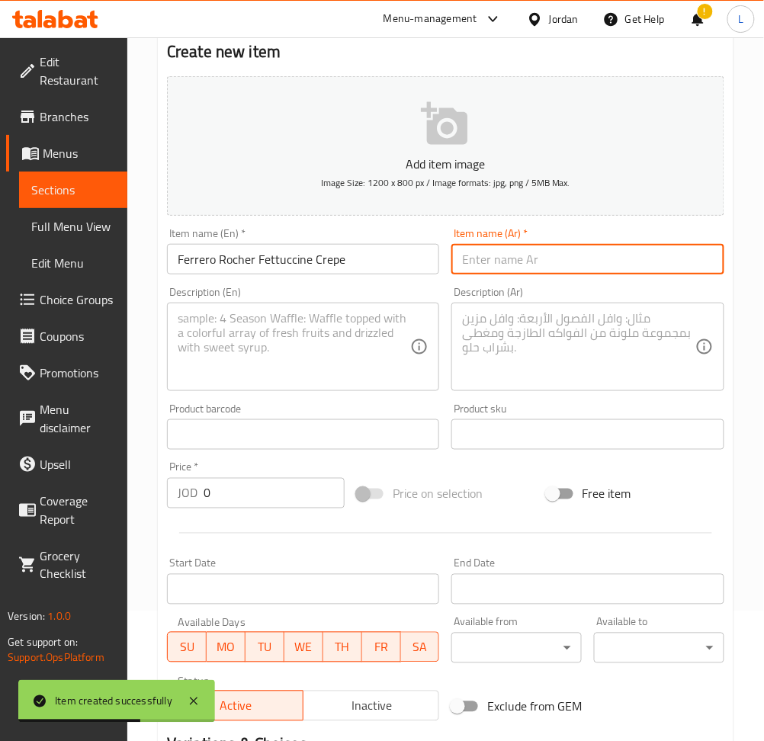
drag, startPoint x: 518, startPoint y: 251, endPoint x: 339, endPoint y: 330, distance: 195.2
click at [518, 252] on input "text" at bounding box center [587, 259] width 272 height 30
paste input "كريب فيتوتشيني [PERSON_NAME]"
type input "كريب فيتوتشيني [PERSON_NAME]"
drag, startPoint x: 278, startPoint y: 310, endPoint x: 290, endPoint y: 318, distance: 14.4
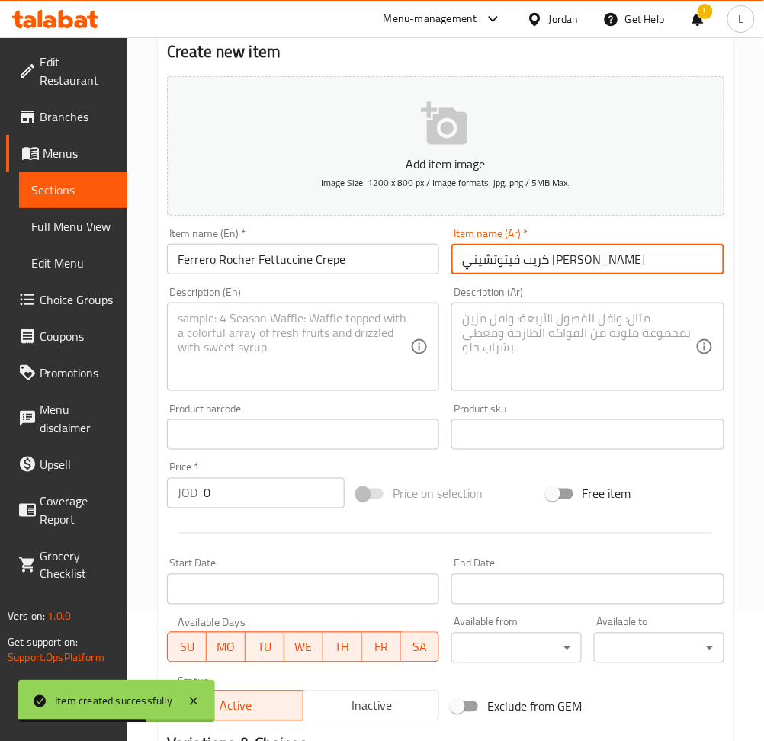
click at [278, 311] on textarea at bounding box center [294, 347] width 232 height 72
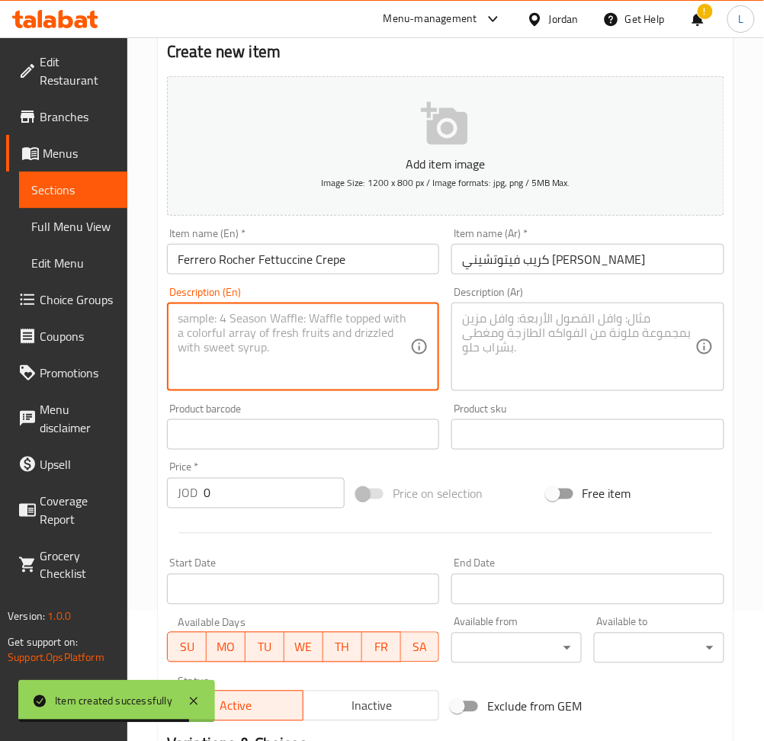
drag, startPoint x: 323, startPoint y: 325, endPoint x: 351, endPoint y: 340, distance: 31.4
click at [323, 325] on textarea at bounding box center [294, 347] width 232 height 72
paste textarea "Ferrero Rocher ًCrepe"
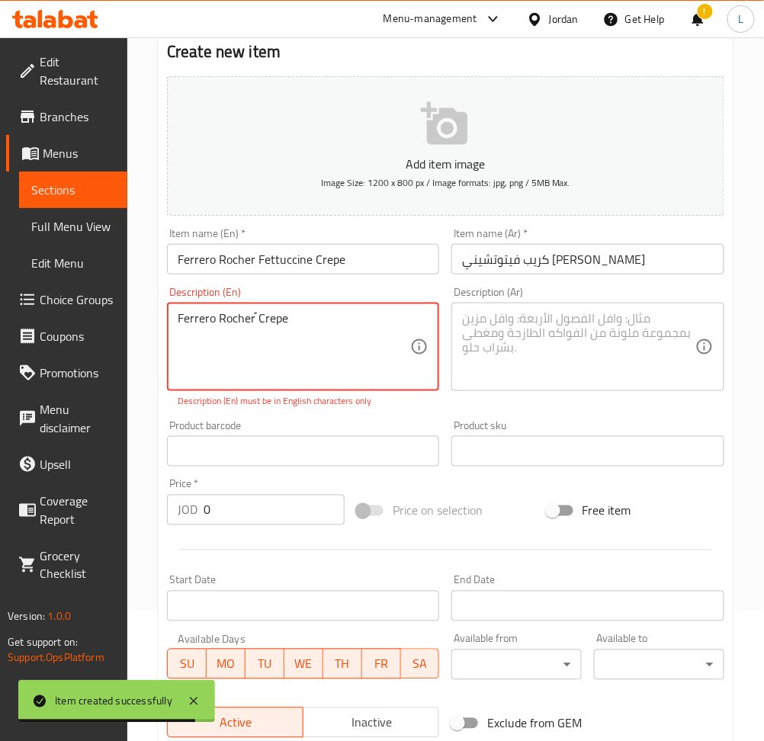
type textarea "Ferrero Rocher ًCrepe"
click at [586, 340] on textarea at bounding box center [578, 347] width 232 height 72
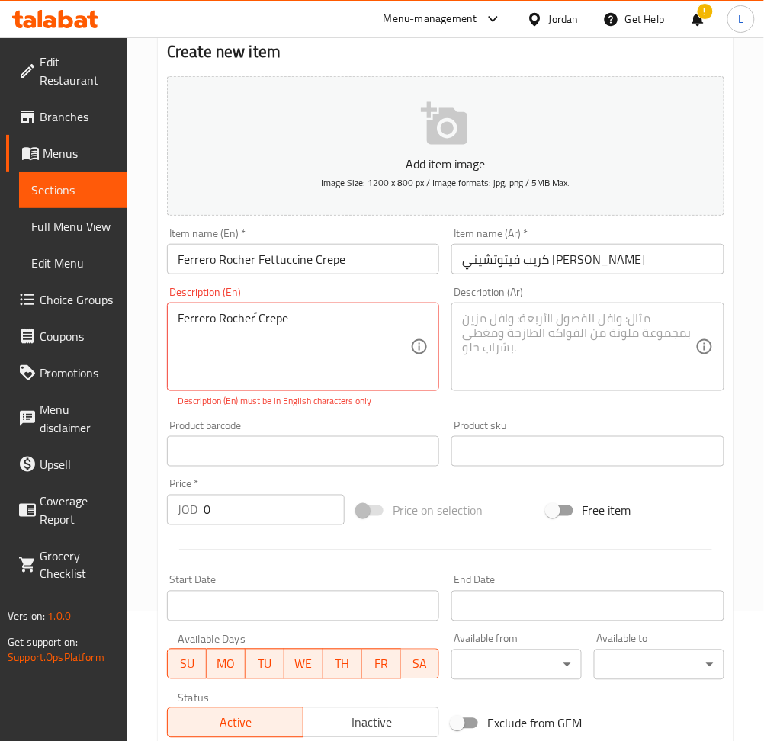
click at [508, 364] on textarea at bounding box center [578, 347] width 232 height 72
paste textarea "كريب [PERSON_NAME]"
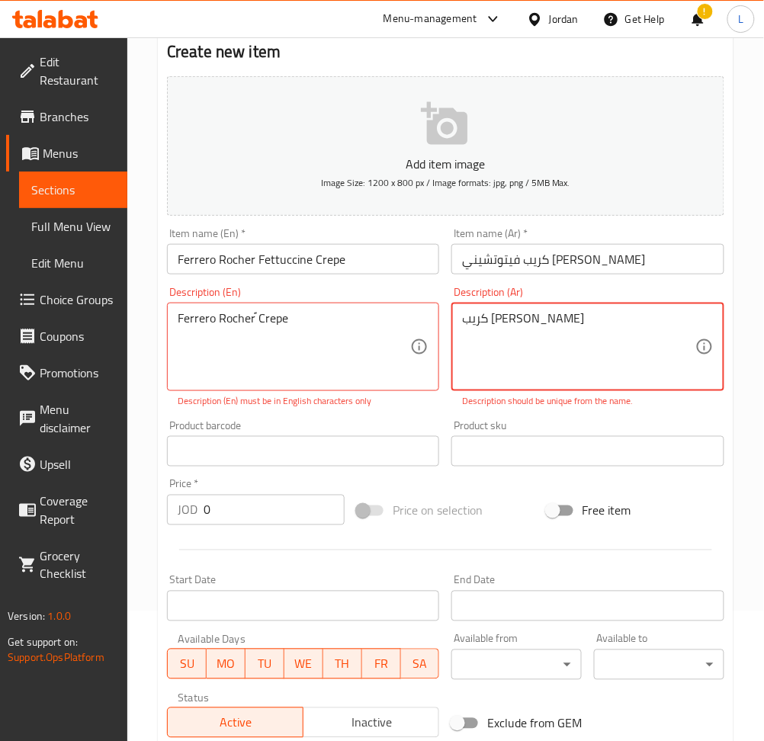
type textarea "كريب [PERSON_NAME]"
click at [271, 519] on input "0" at bounding box center [274, 510] width 141 height 30
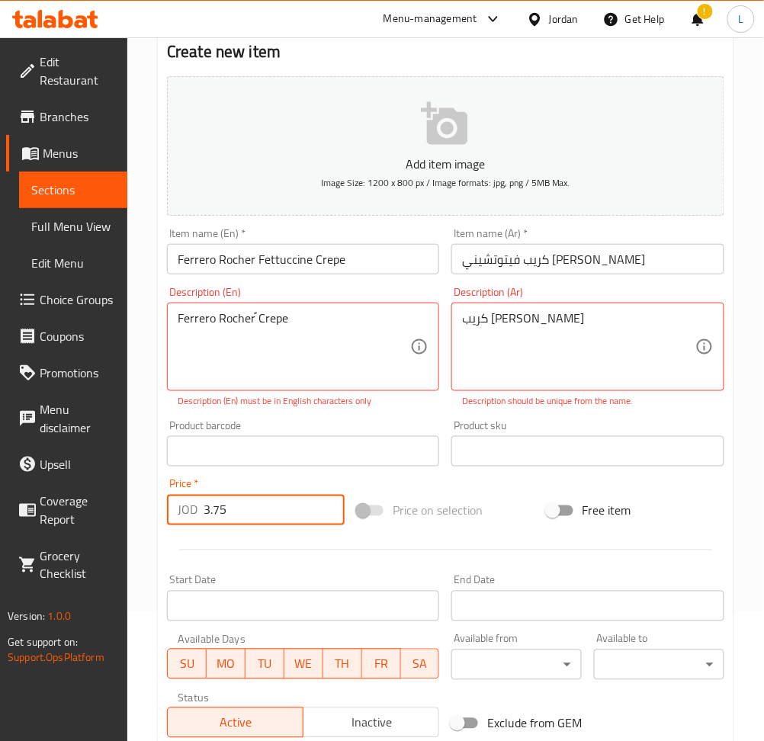
type input "3.75"
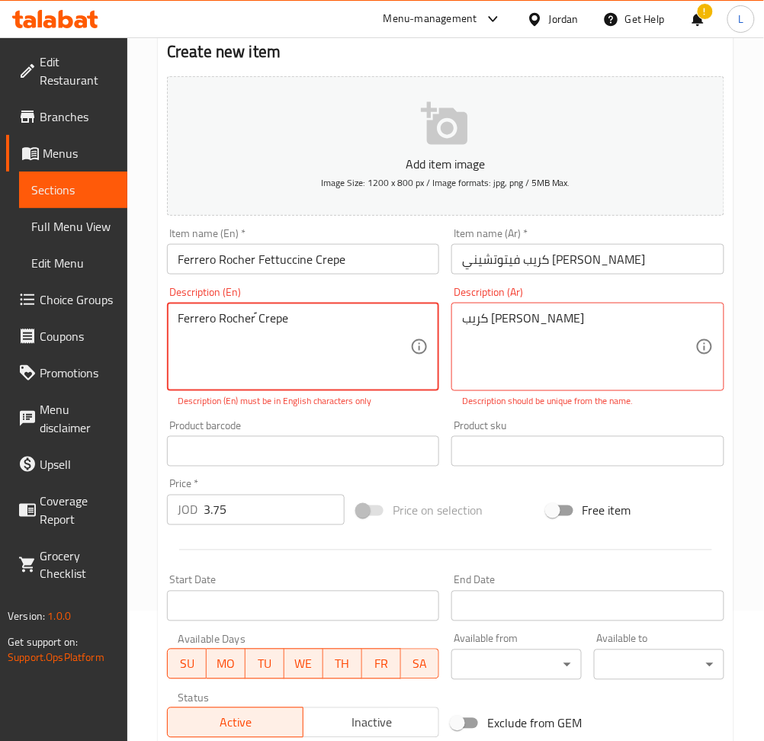
click at [269, 323] on textarea "Ferrero Rocher ًCrepe" at bounding box center [294, 347] width 232 height 72
drag, startPoint x: 270, startPoint y: 316, endPoint x: 234, endPoint y: 321, distance: 36.1
click at [234, 321] on textarea "Ferrero Rocher ًCrepe" at bounding box center [294, 347] width 232 height 72
click at [284, 316] on textarea "Ferrero Rocher ًCrepe" at bounding box center [294, 347] width 232 height 72
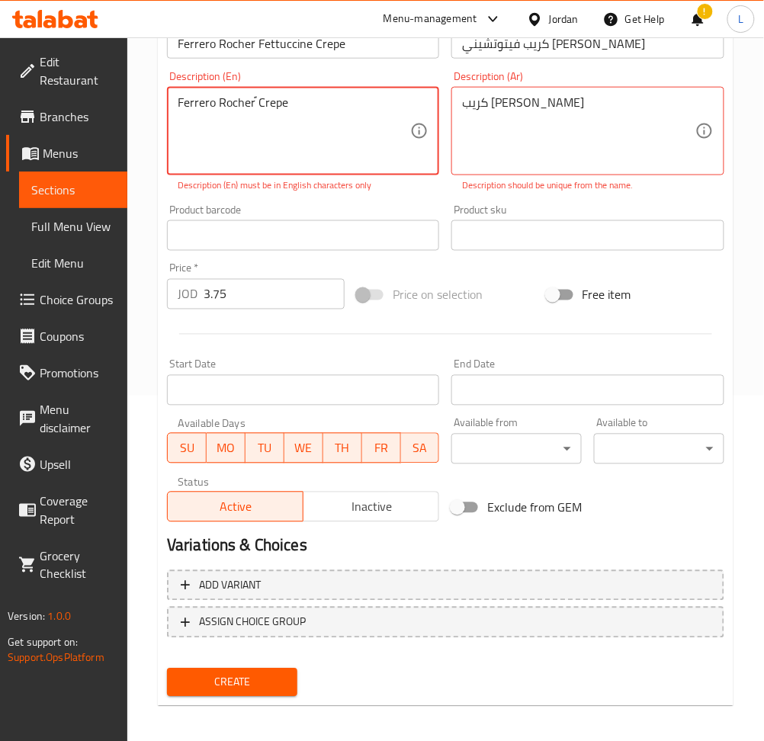
scroll to position [349, 0]
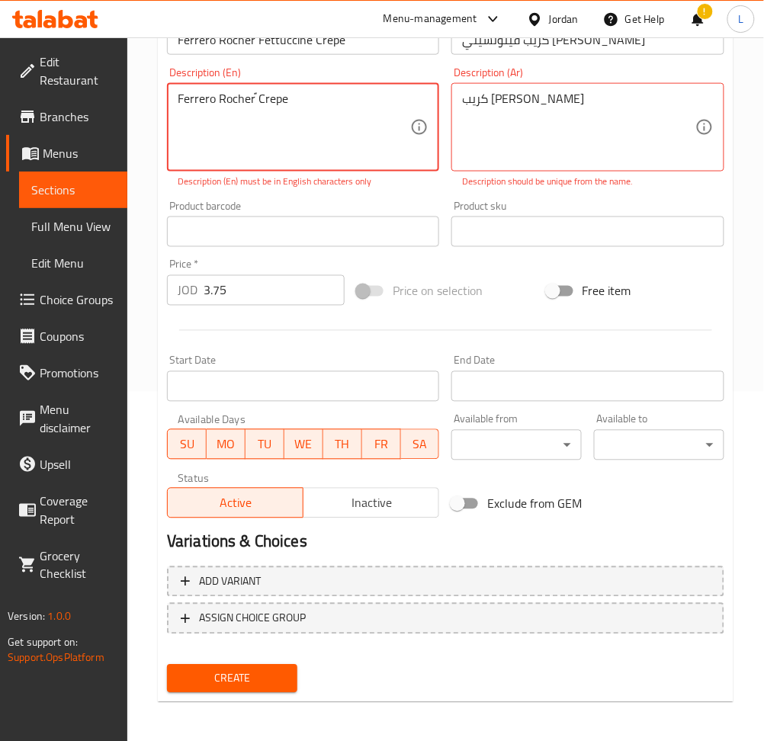
click at [245, 672] on span "Create" at bounding box center [232, 678] width 106 height 19
click at [273, 104] on textarea "Ferrero Rocher ًCrepe" at bounding box center [294, 127] width 232 height 72
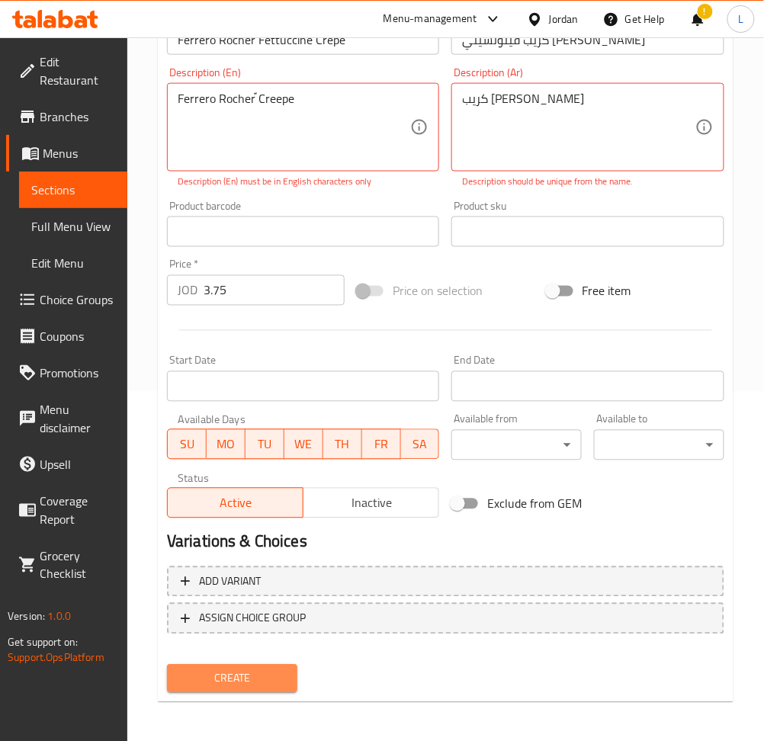
click at [201, 688] on button "Create" at bounding box center [232, 679] width 130 height 28
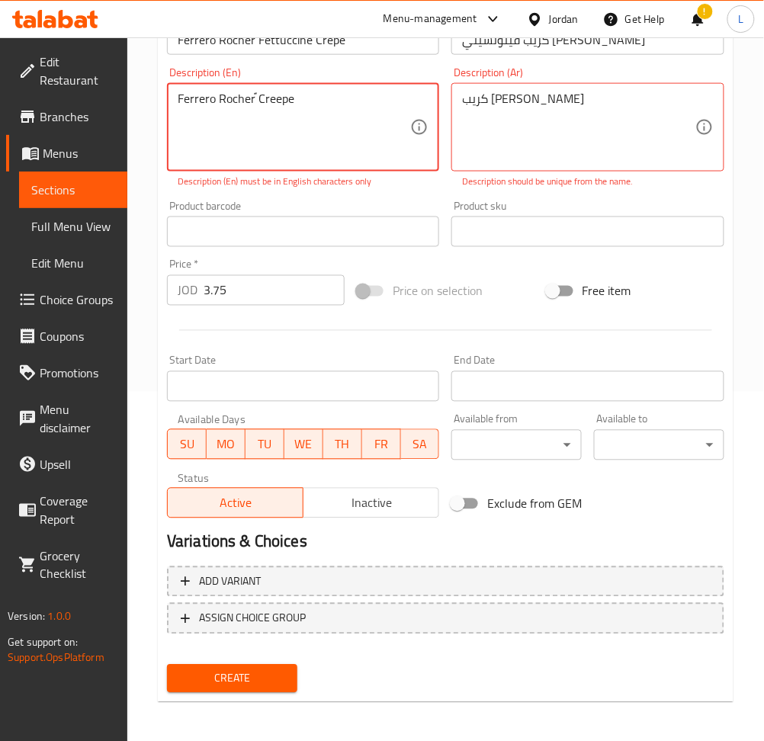
click at [285, 100] on textarea "Ferrero Rocher ًCreepe" at bounding box center [294, 127] width 232 height 72
click at [285, 100] on textarea "Ferrero Rocher ًe" at bounding box center [294, 127] width 232 height 72
type textarea "Ferrero Rocher ً"
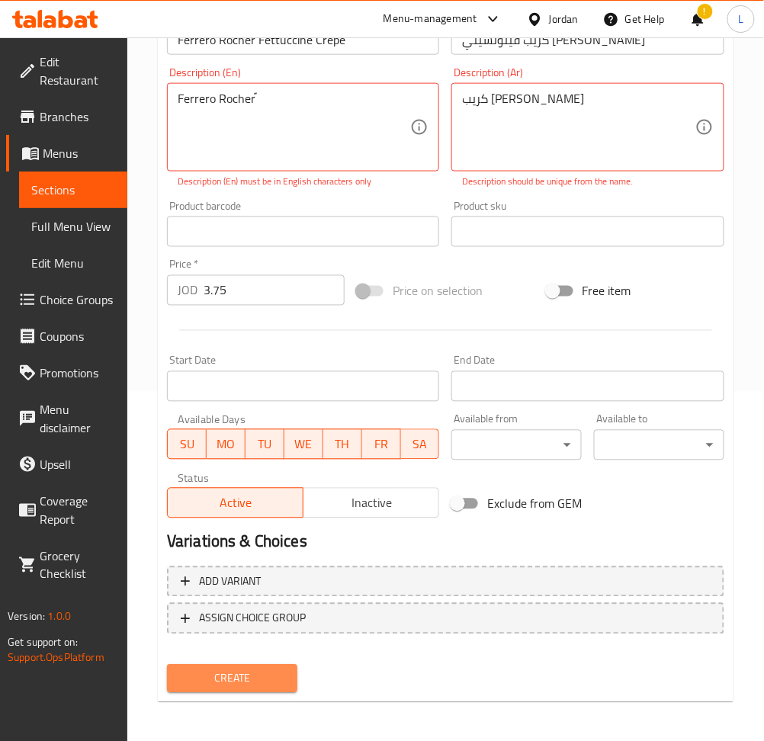
click at [238, 670] on span "Create" at bounding box center [232, 678] width 106 height 19
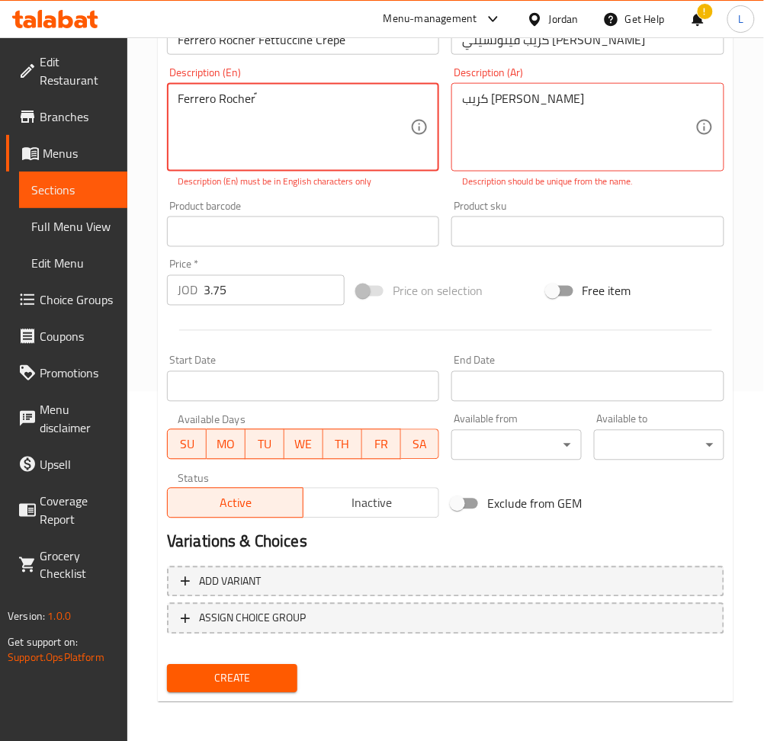
click at [309, 114] on textarea "Ferrero Rocher ً" at bounding box center [294, 127] width 232 height 72
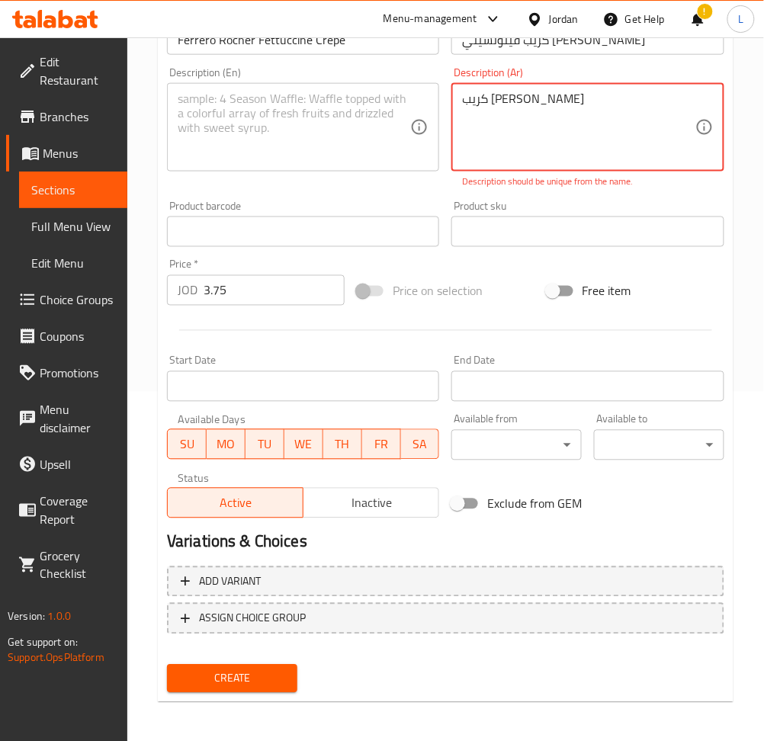
click at [493, 102] on textarea "كريب [PERSON_NAME]" at bounding box center [578, 127] width 232 height 72
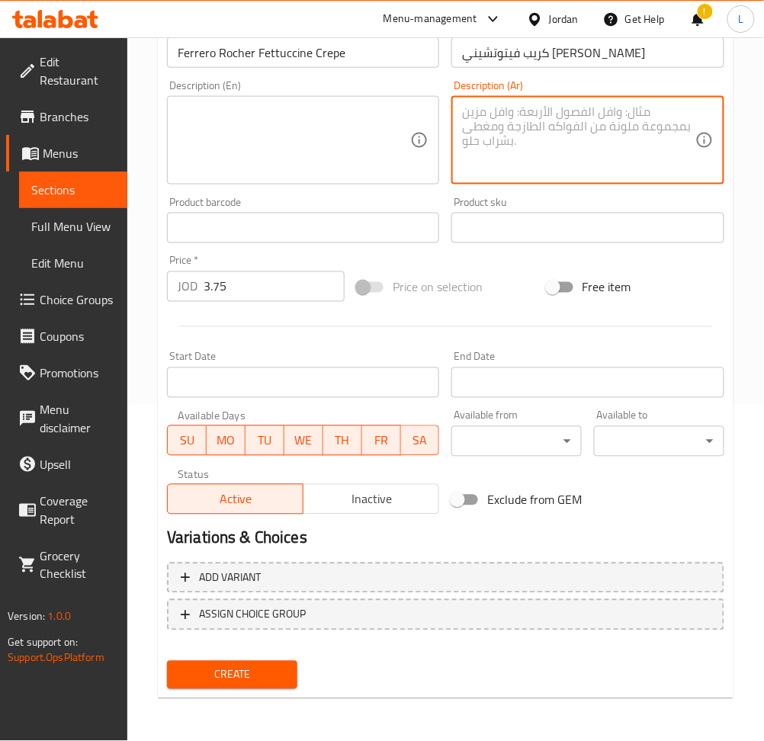
scroll to position [333, 0]
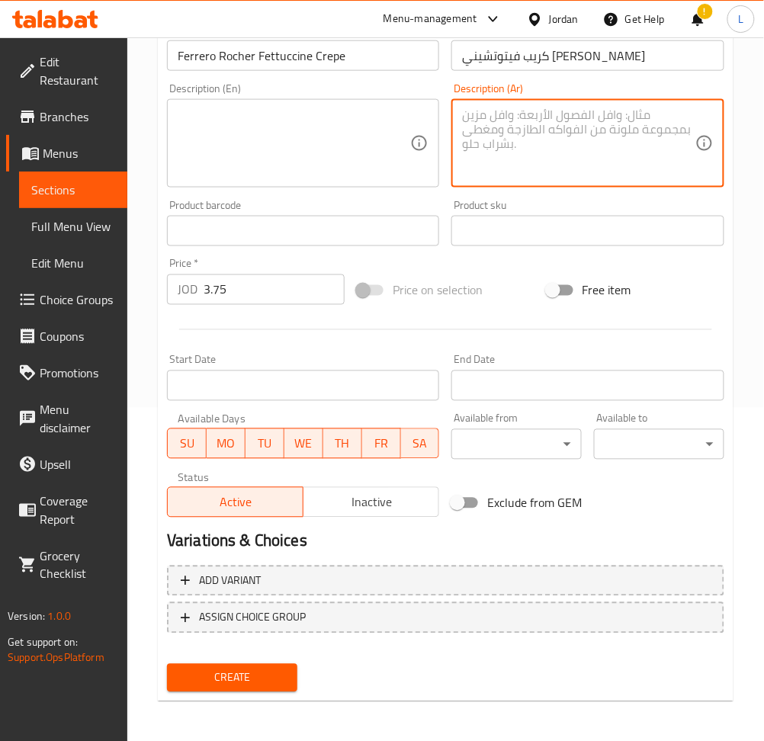
click at [261, 672] on span "Create" at bounding box center [232, 677] width 106 height 19
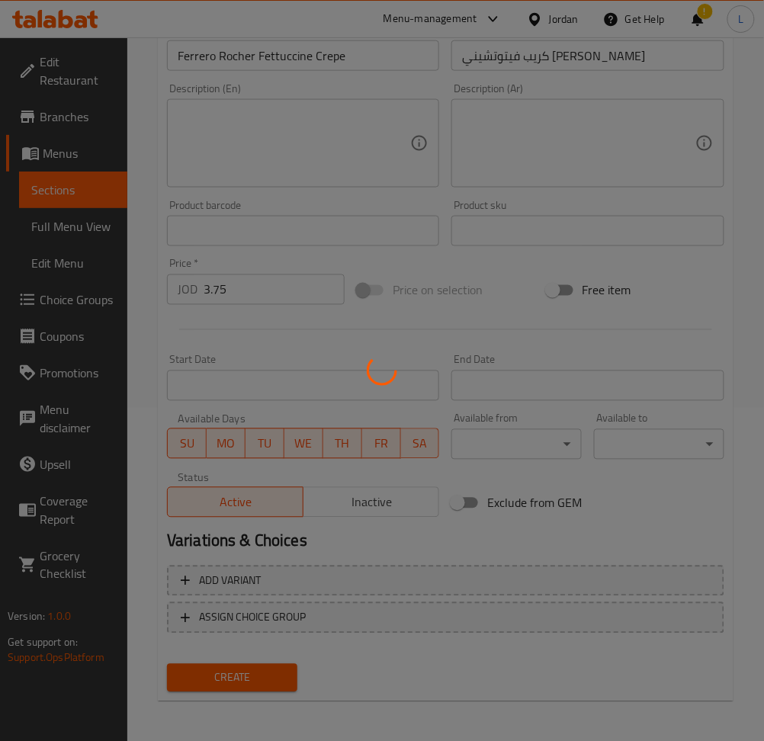
type input "0"
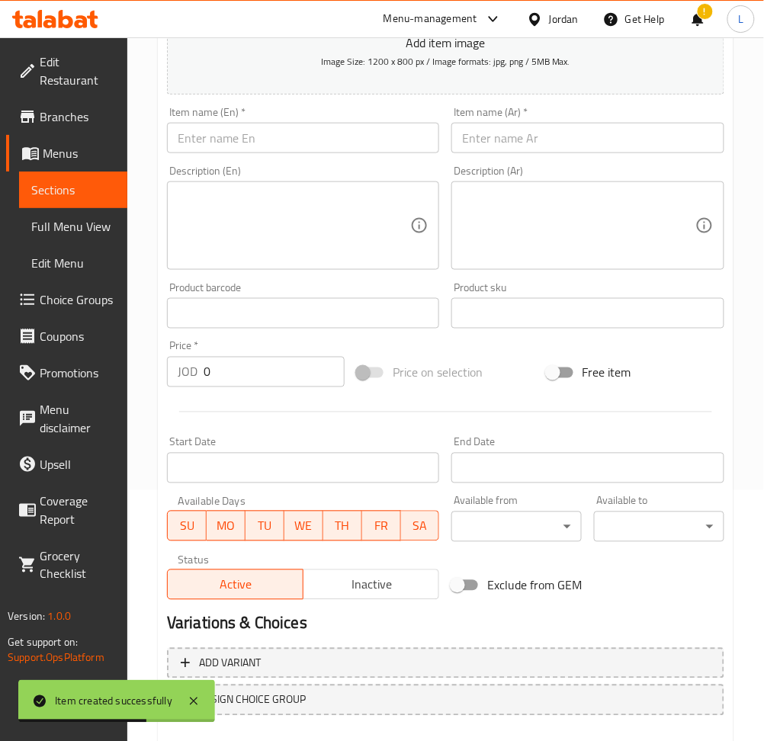
scroll to position [0, 0]
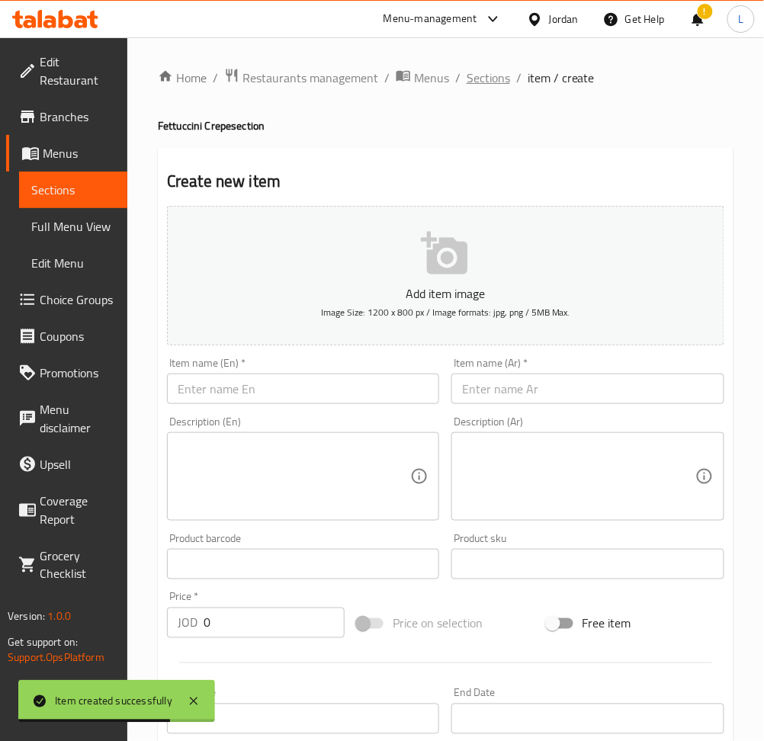
click at [495, 80] on span "Sections" at bounding box center [487, 78] width 43 height 18
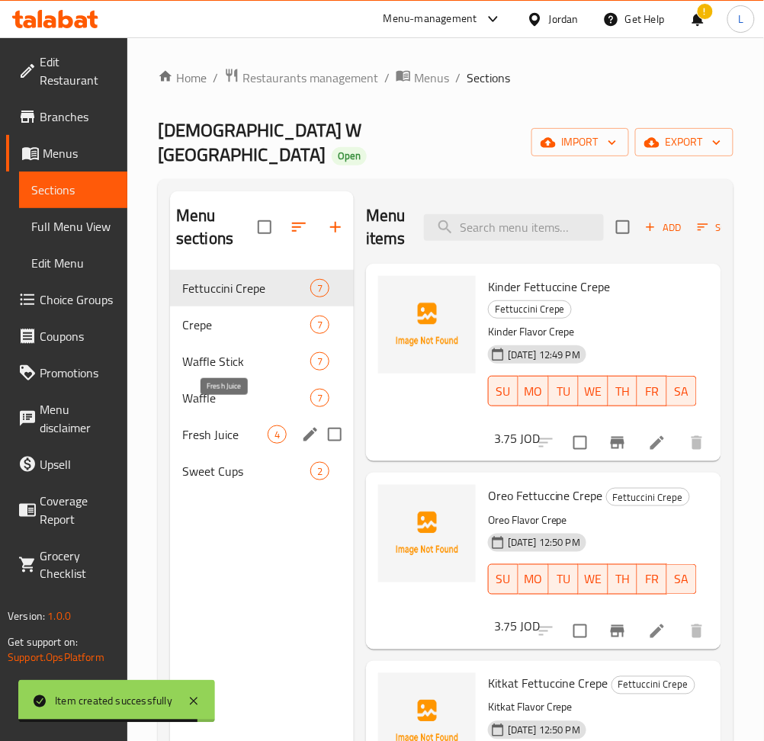
click at [249, 425] on span "Fresh Juice" at bounding box center [224, 434] width 85 height 18
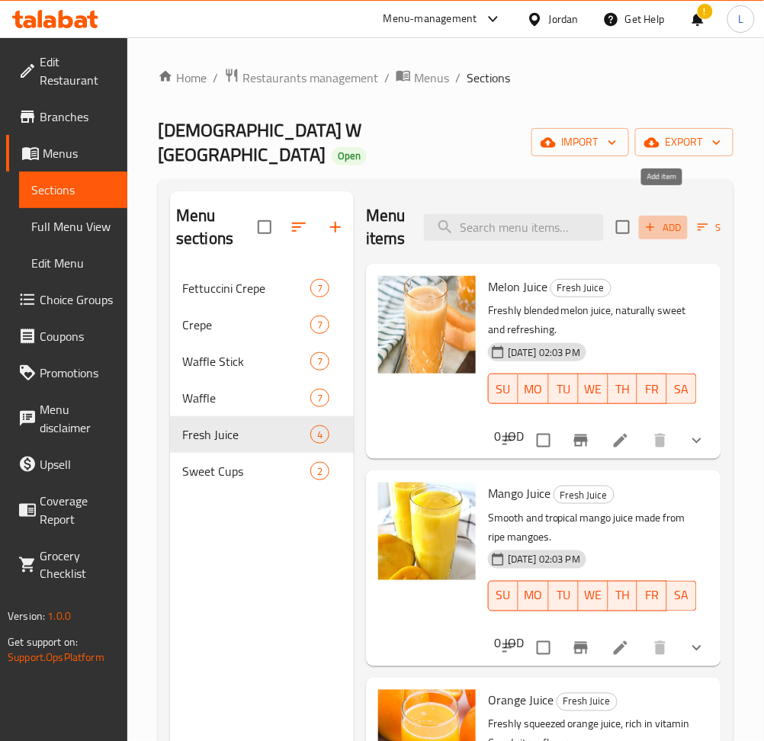
click at [668, 219] on span "Add" at bounding box center [663, 228] width 41 height 18
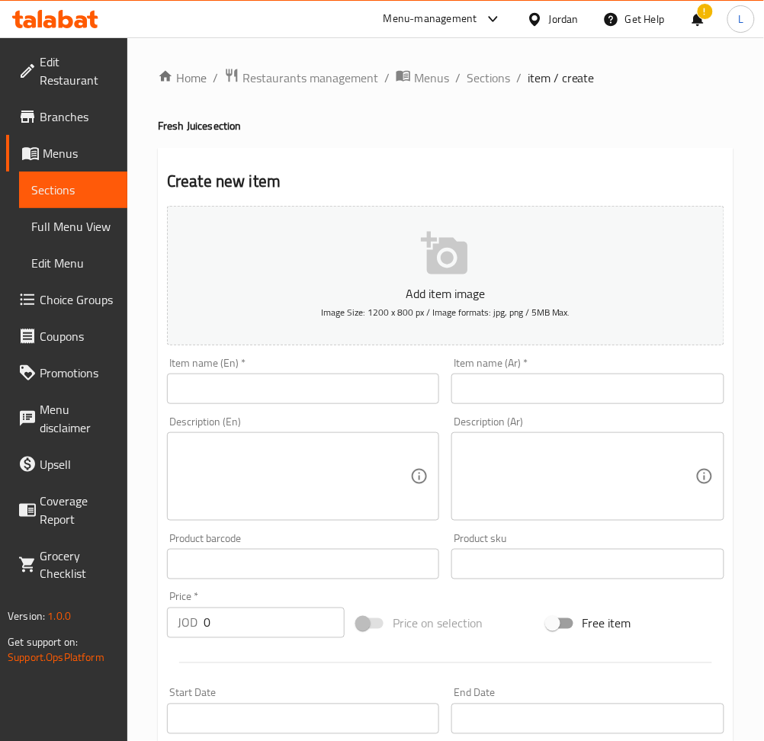
click at [348, 403] on div "Item name (En)   * Item name (En) *" at bounding box center [303, 380] width 284 height 59
drag, startPoint x: 348, startPoint y: 389, endPoint x: 383, endPoint y: 389, distance: 35.8
click at [348, 389] on input "text" at bounding box center [303, 388] width 272 height 30
paste input "Milk and banana juice"
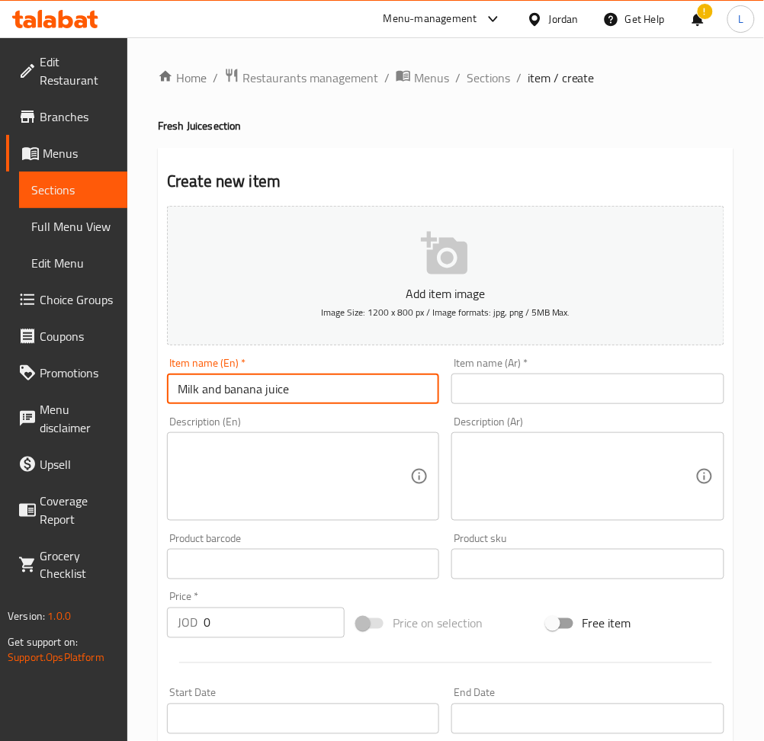
type input "Milk and banana juice"
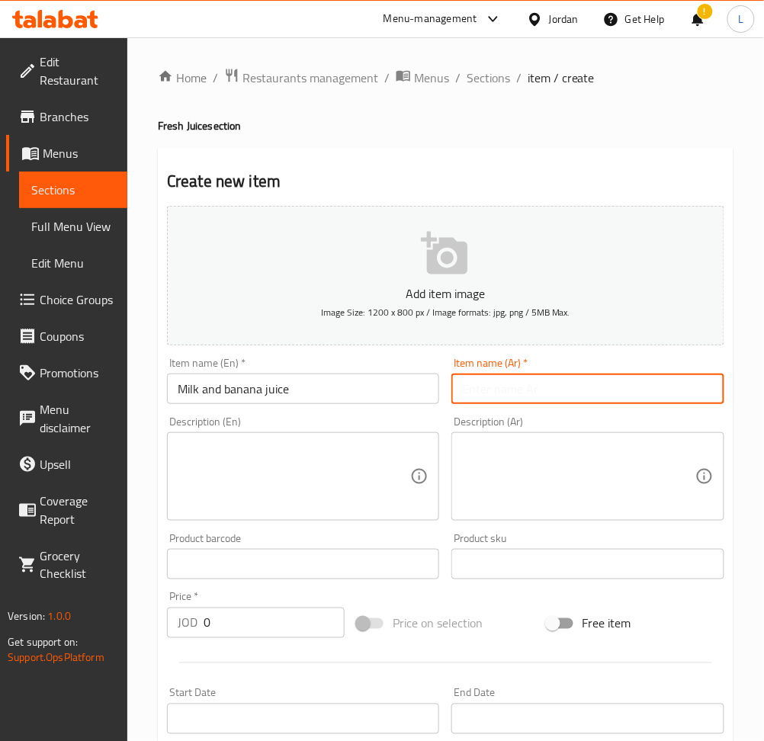
drag, startPoint x: 579, startPoint y: 388, endPoint x: 723, endPoint y: 389, distance: 144.8
click at [581, 385] on input "text" at bounding box center [587, 388] width 272 height 30
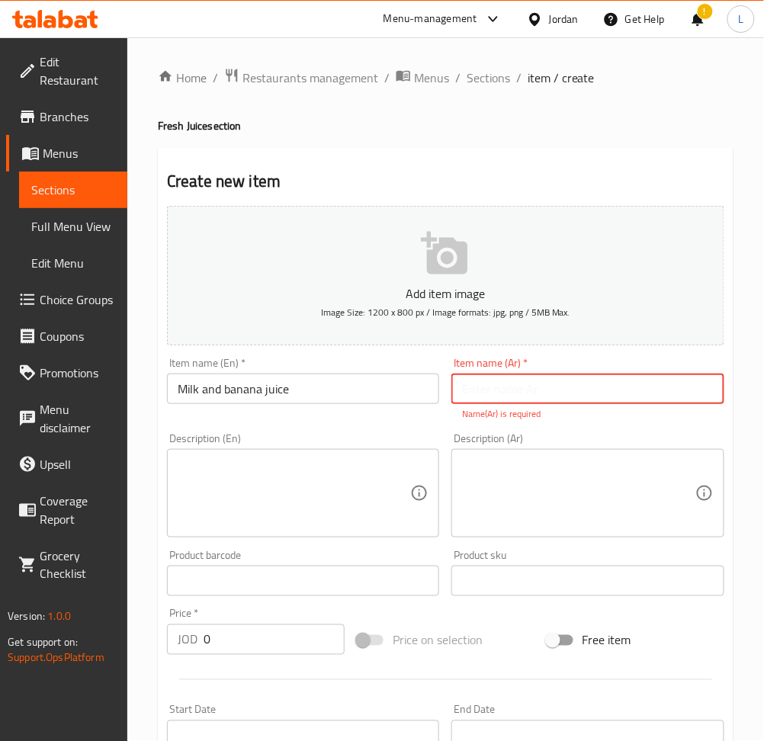
click at [615, 377] on input "text" at bounding box center [587, 388] width 272 height 30
paste input "عصير حليب وموز"
type input "عصير حليب وموز"
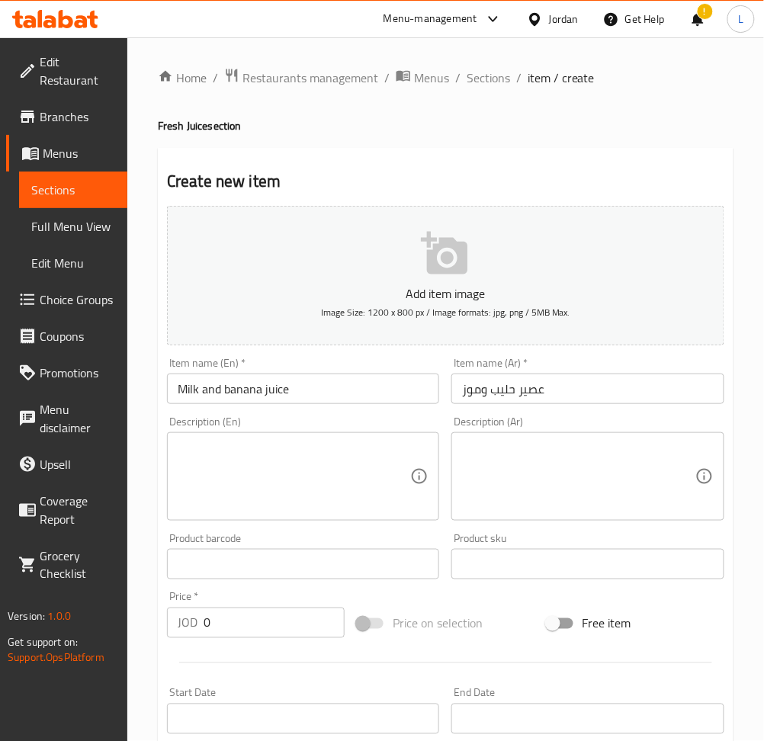
click at [317, 450] on textarea at bounding box center [294, 477] width 232 height 72
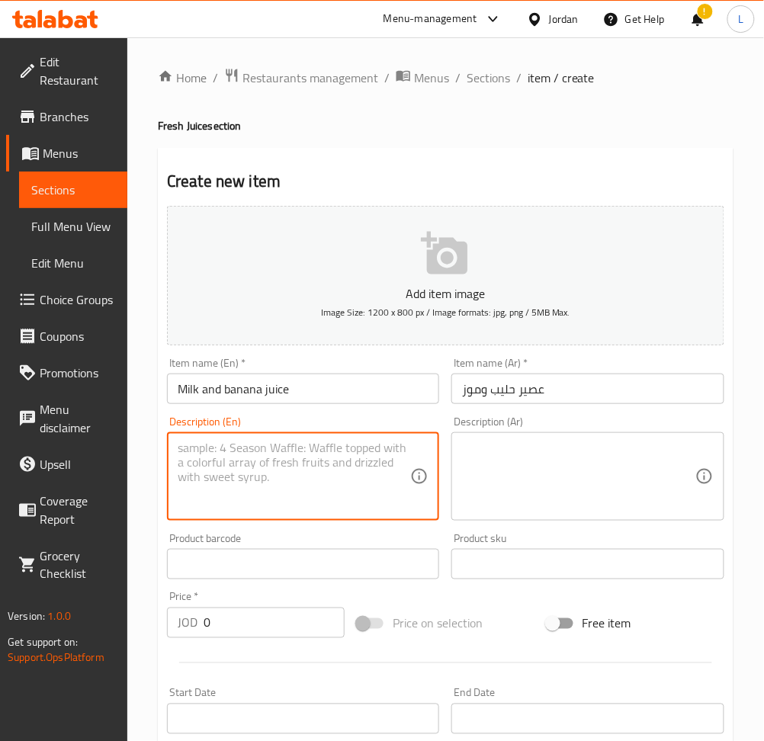
paste textarea "Fresh Juice"
type textarea "Fresh Juice"
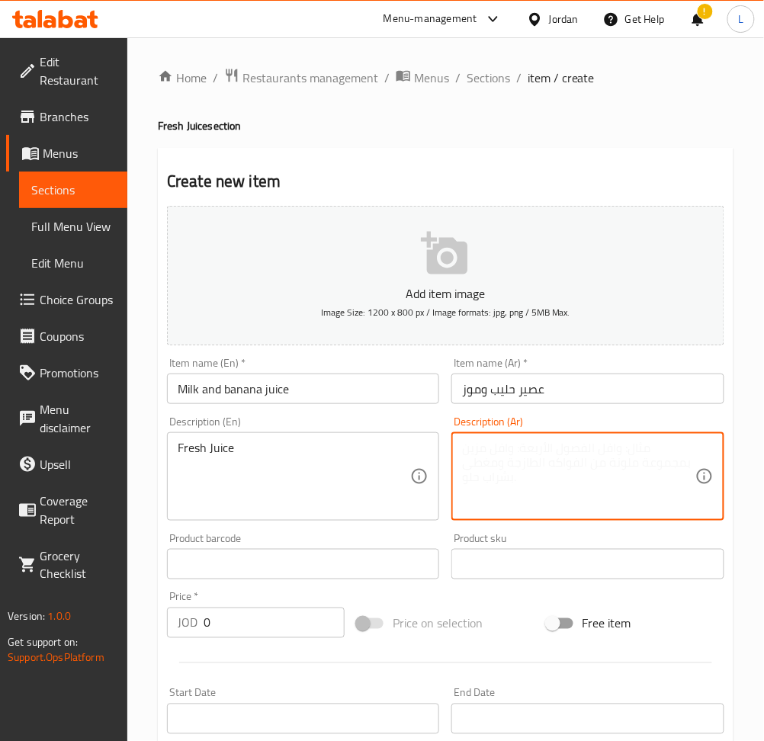
drag, startPoint x: 607, startPoint y: 473, endPoint x: 715, endPoint y: 479, distance: 107.6
click at [607, 474] on textarea at bounding box center [578, 477] width 232 height 72
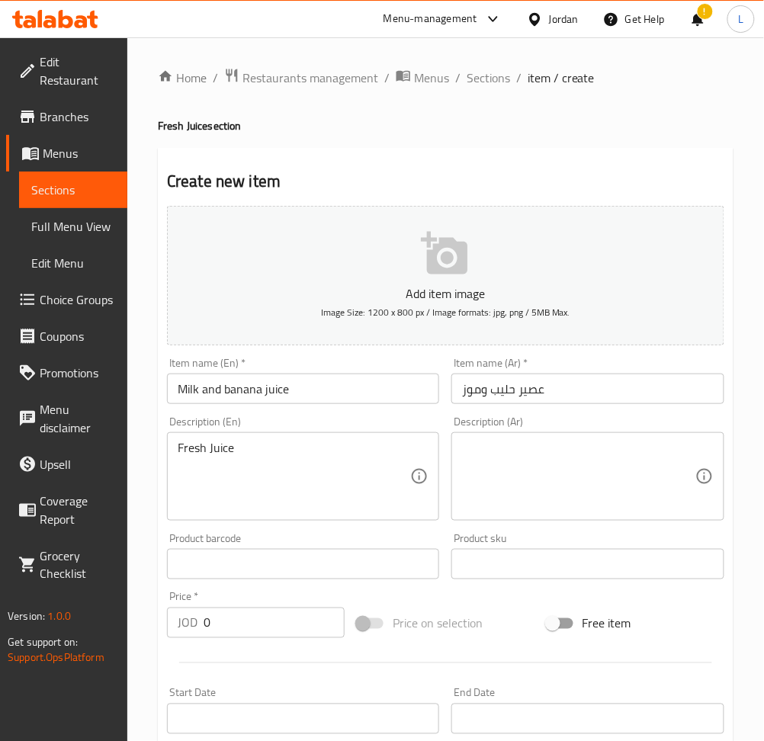
click at [630, 498] on textarea at bounding box center [578, 477] width 232 height 72
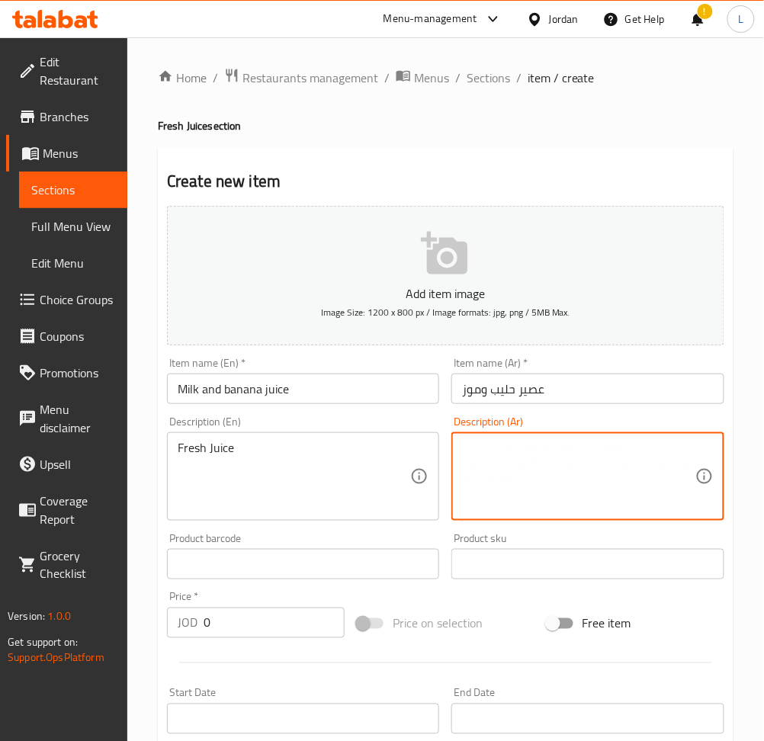
paste textarea "عصير فرش"
type textarea "عصير فرش"
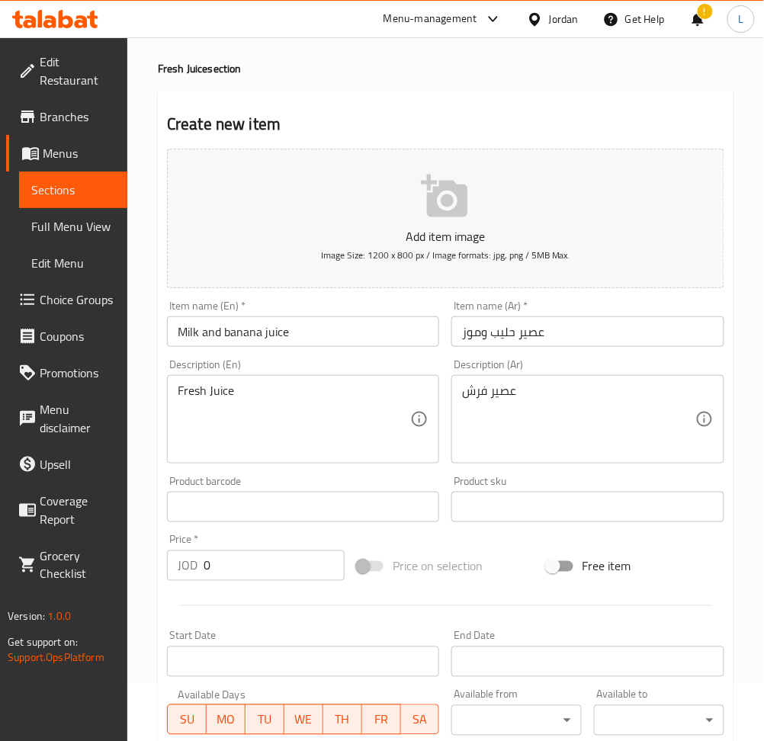
scroll to position [333, 0]
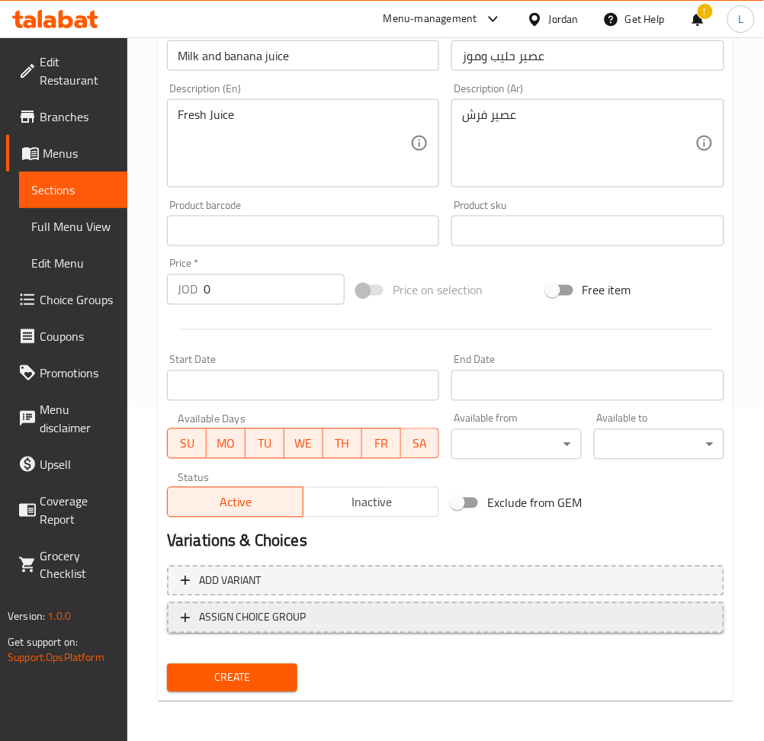
click at [342, 615] on span "ASSIGN CHOICE GROUP" at bounding box center [446, 617] width 530 height 19
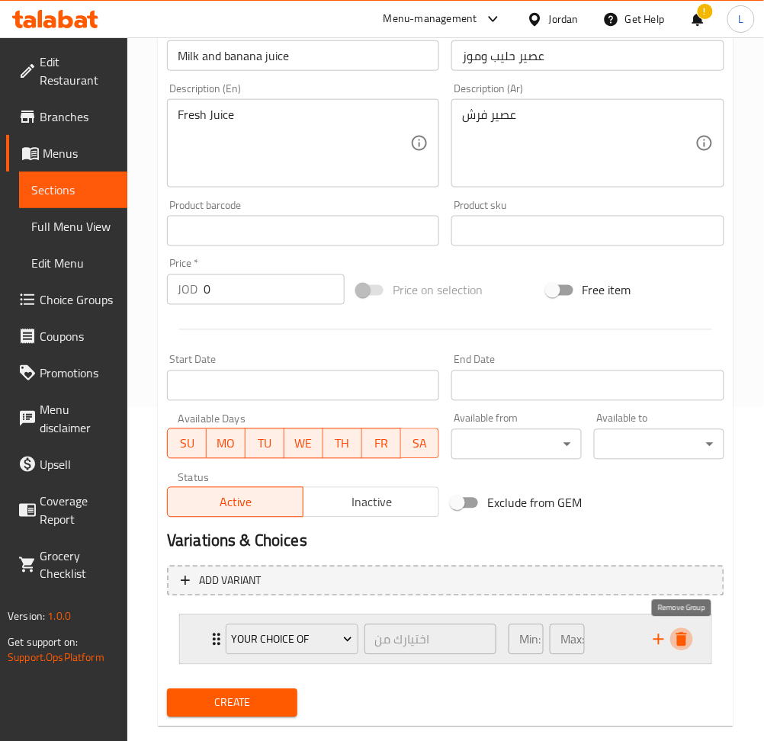
click at [683, 638] on icon "delete" at bounding box center [681, 640] width 11 height 14
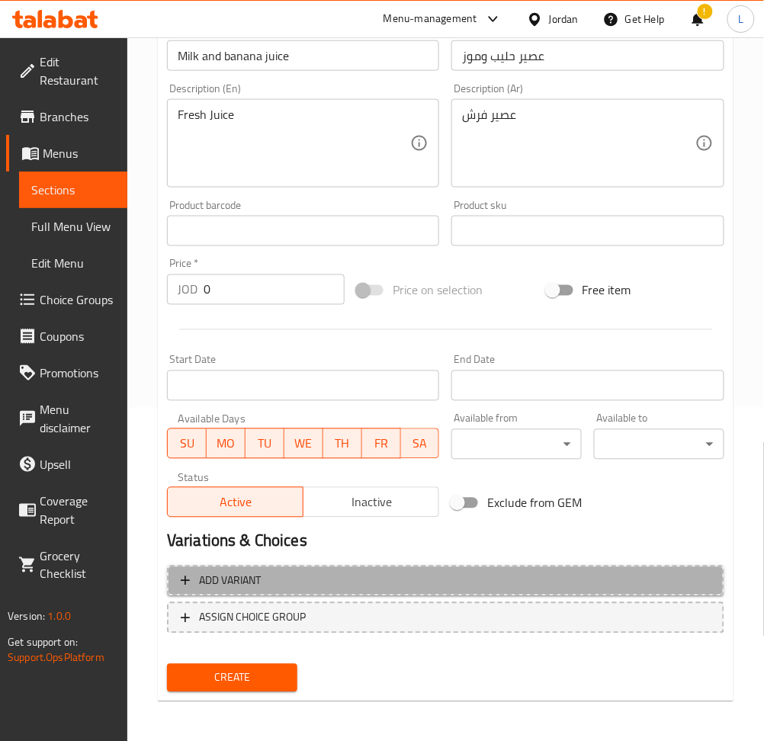
click at [368, 574] on span "Add variant" at bounding box center [446, 581] width 530 height 19
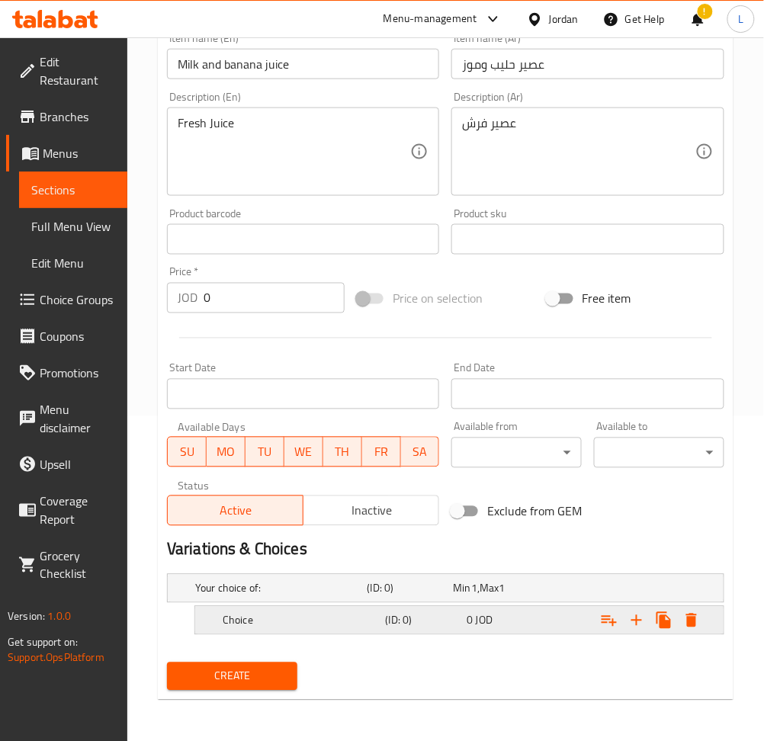
click at [282, 596] on h5 "Choice" at bounding box center [278, 588] width 166 height 15
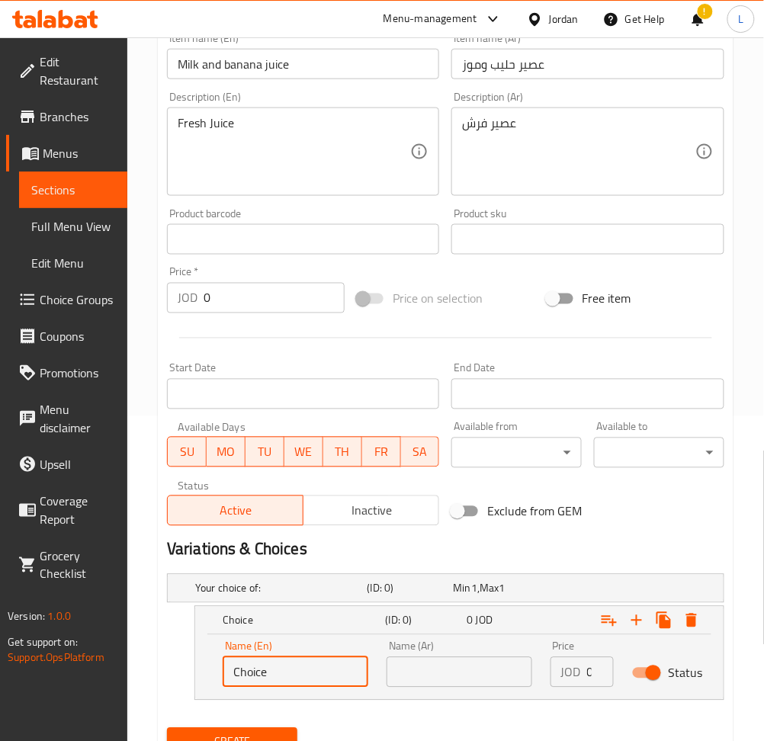
click at [271, 672] on input "Choice" at bounding box center [296, 672] width 146 height 30
type input "Regular"
click at [416, 675] on input "text" at bounding box center [459, 672] width 146 height 30
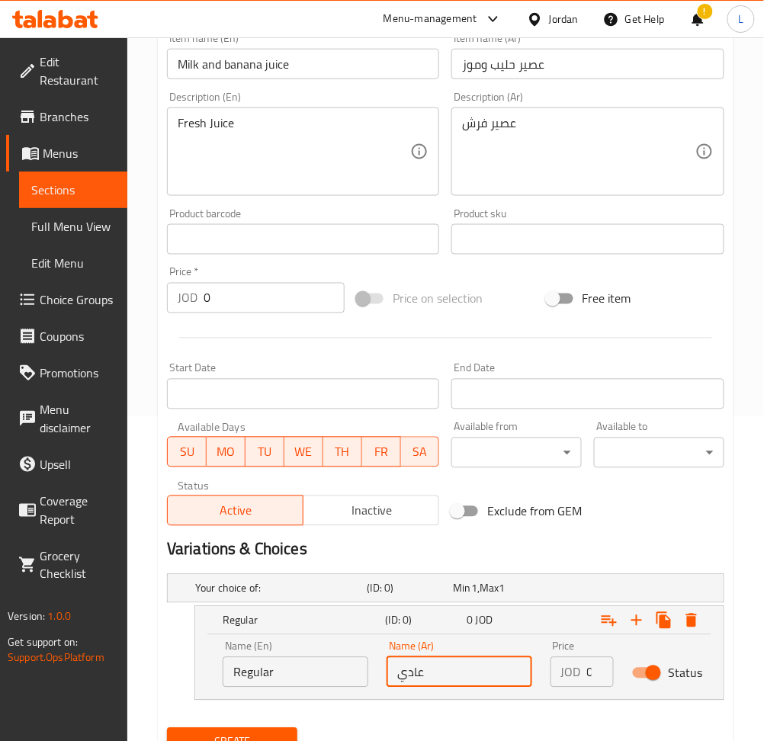
type input "عادي"
click at [588, 668] on input "0" at bounding box center [600, 672] width 27 height 30
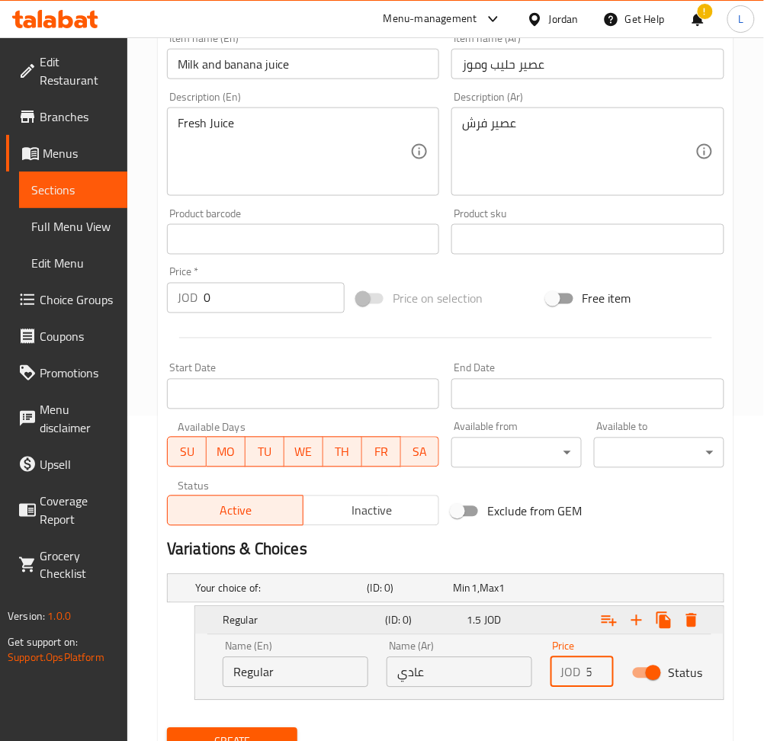
type input "1.5"
click at [630, 626] on icon "Expand" at bounding box center [636, 620] width 18 height 18
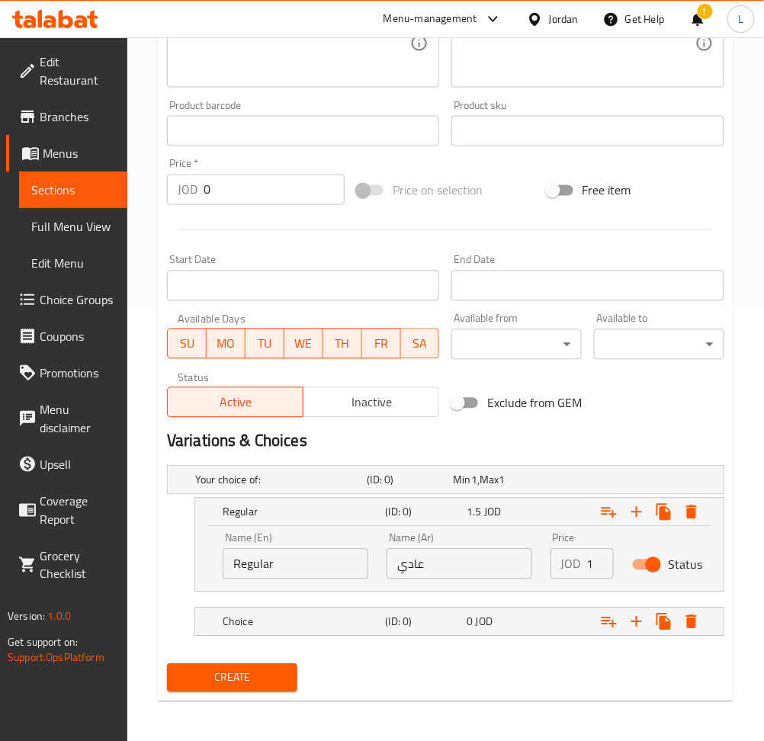
scroll to position [434, 0]
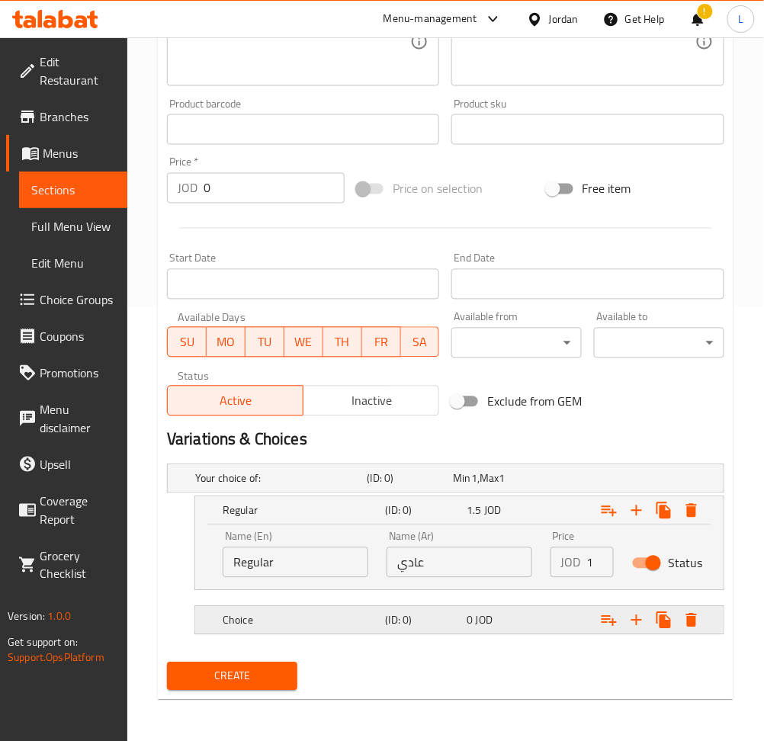
click at [431, 486] on h5 "(ID: 0)" at bounding box center [407, 478] width 80 height 15
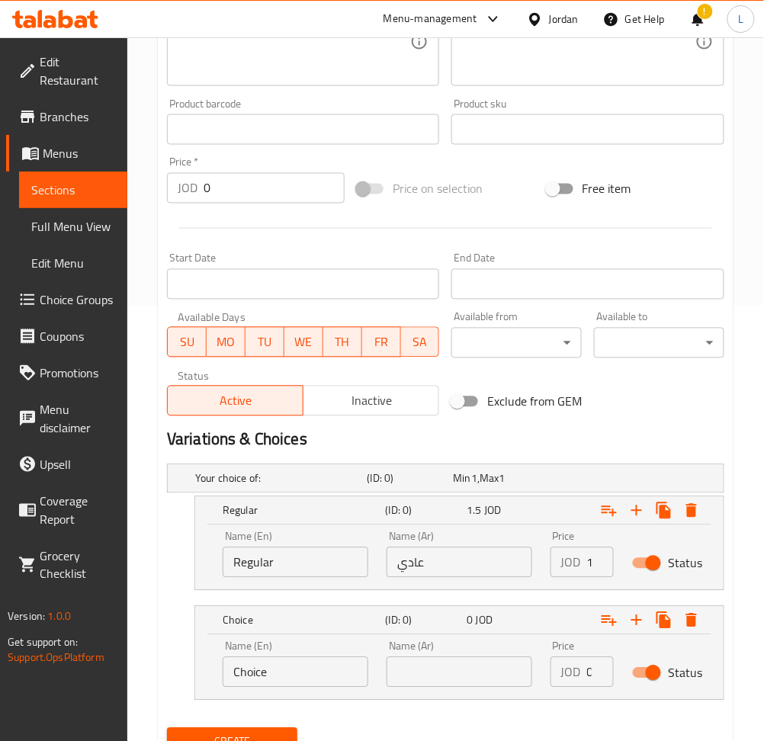
click at [458, 661] on input "text" at bounding box center [459, 672] width 146 height 30
type input "س"
type input "كبير"
click at [331, 675] on input "Choice" at bounding box center [296, 672] width 146 height 30
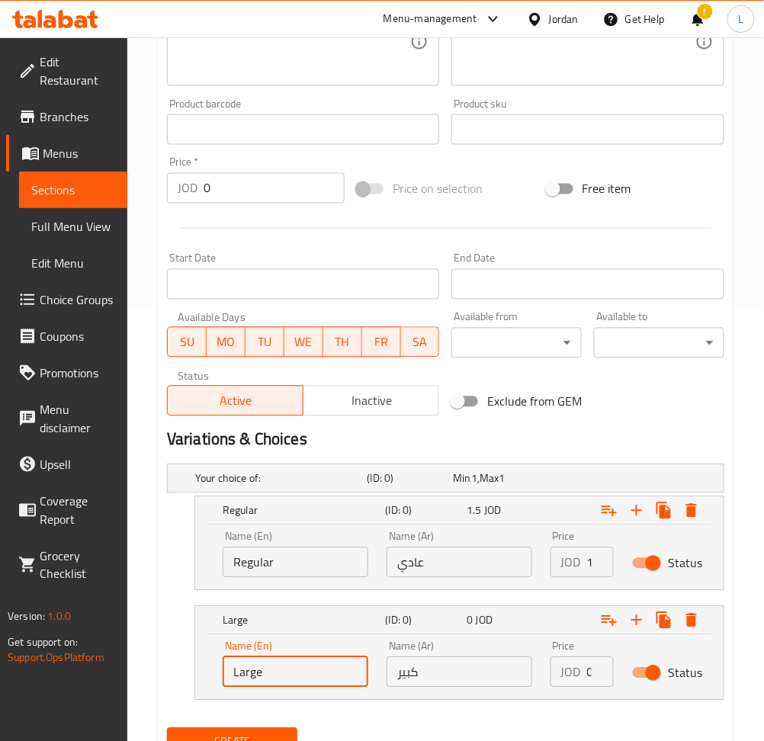
type input "Large"
click at [588, 665] on input "0" at bounding box center [600, 672] width 27 height 30
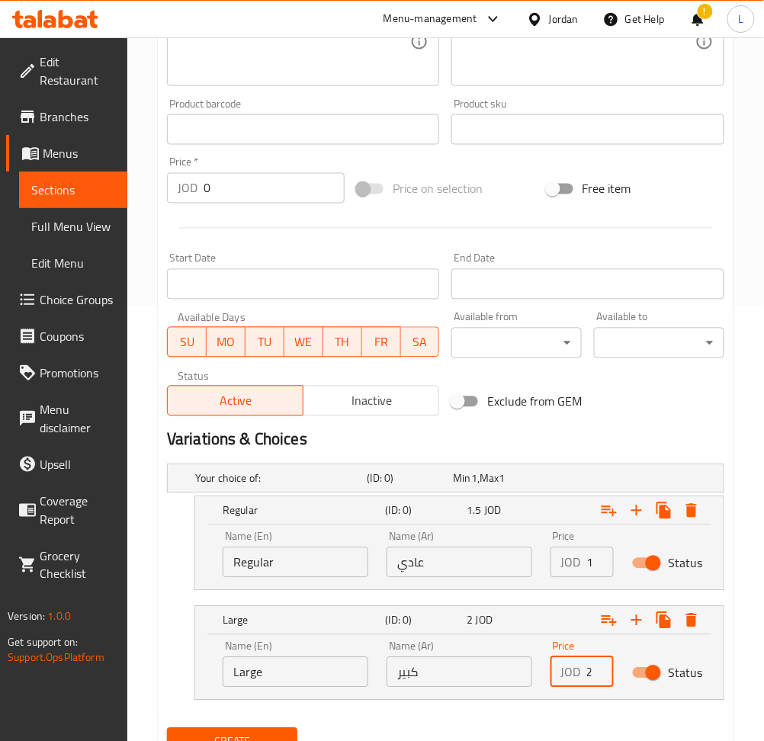
type input "2"
click at [268, 729] on button "Create" at bounding box center [232, 742] width 130 height 28
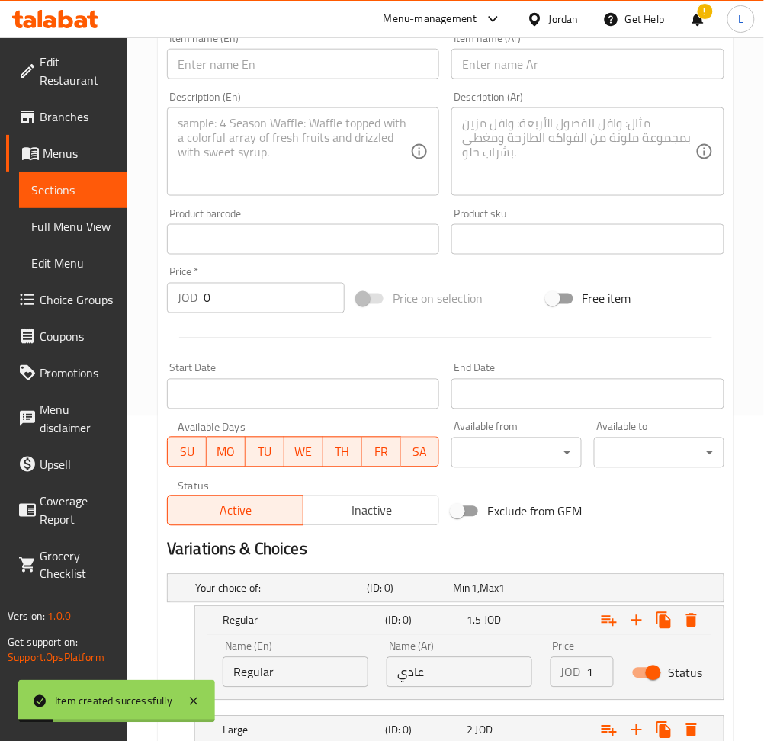
scroll to position [130, 0]
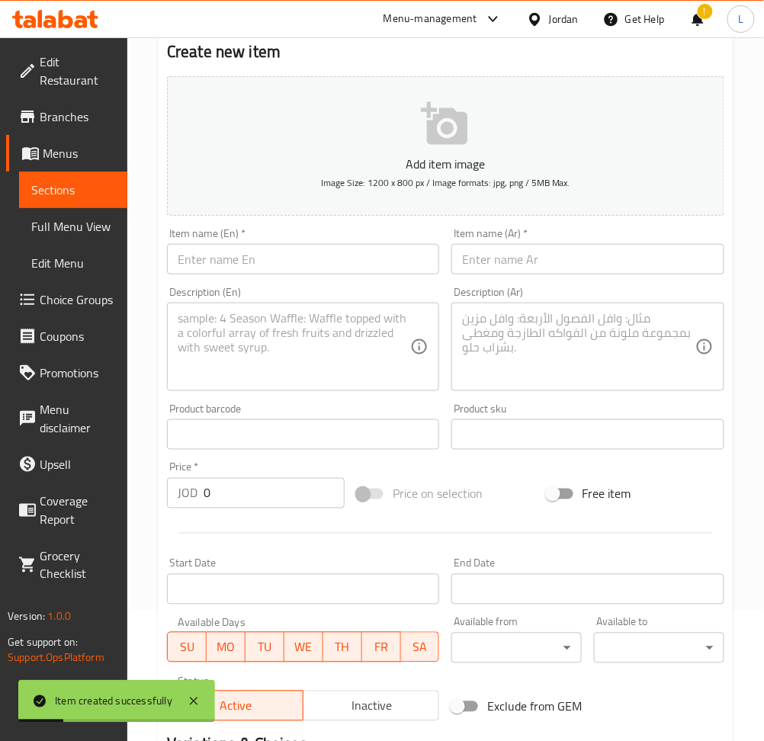
click at [297, 260] on input "text" at bounding box center [303, 259] width 272 height 30
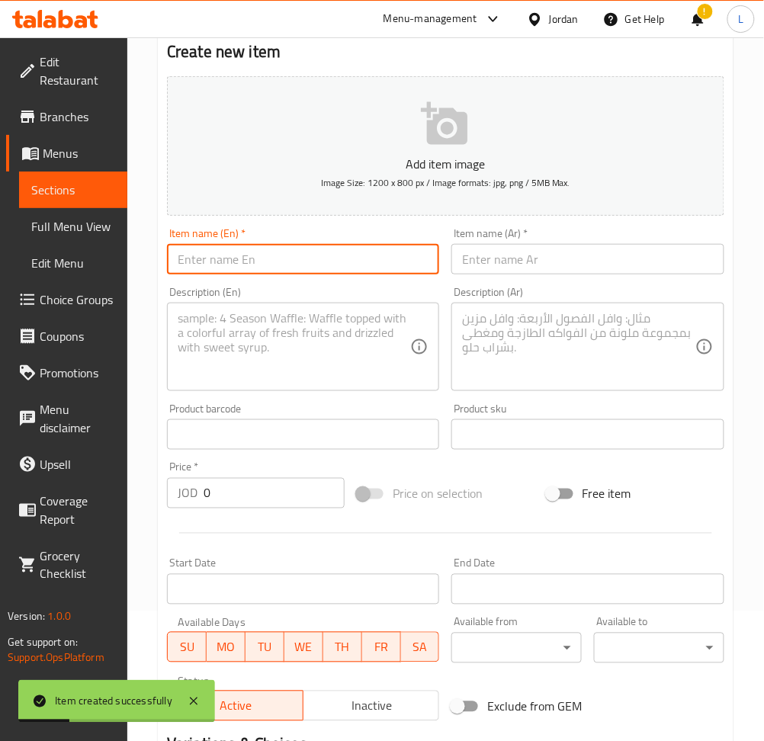
paste input "Strawberry and milk juice"
type input "Strawberry and milk juice"
click at [498, 259] on input "text" at bounding box center [587, 259] width 272 height 30
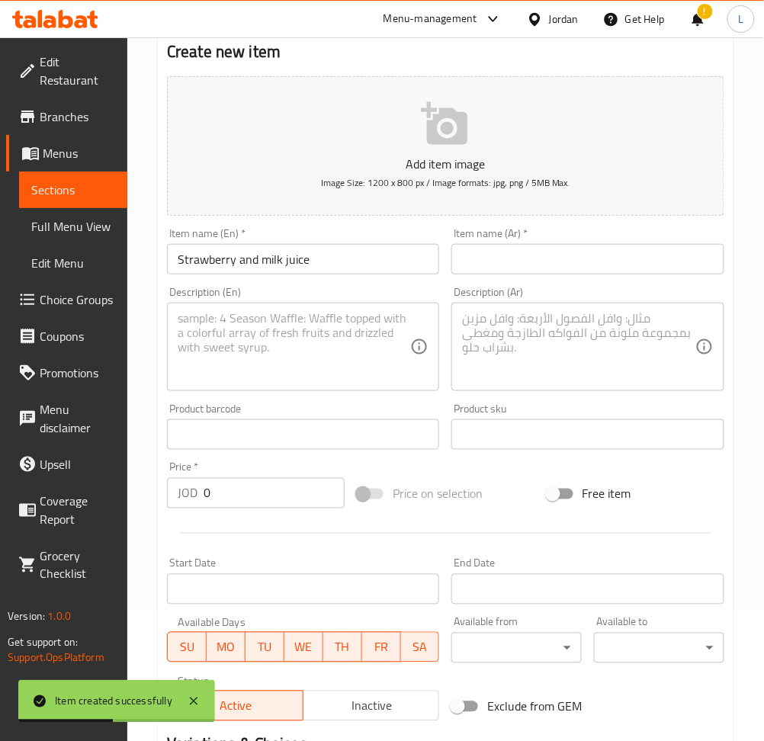
click at [567, 246] on input "text" at bounding box center [587, 259] width 272 height 30
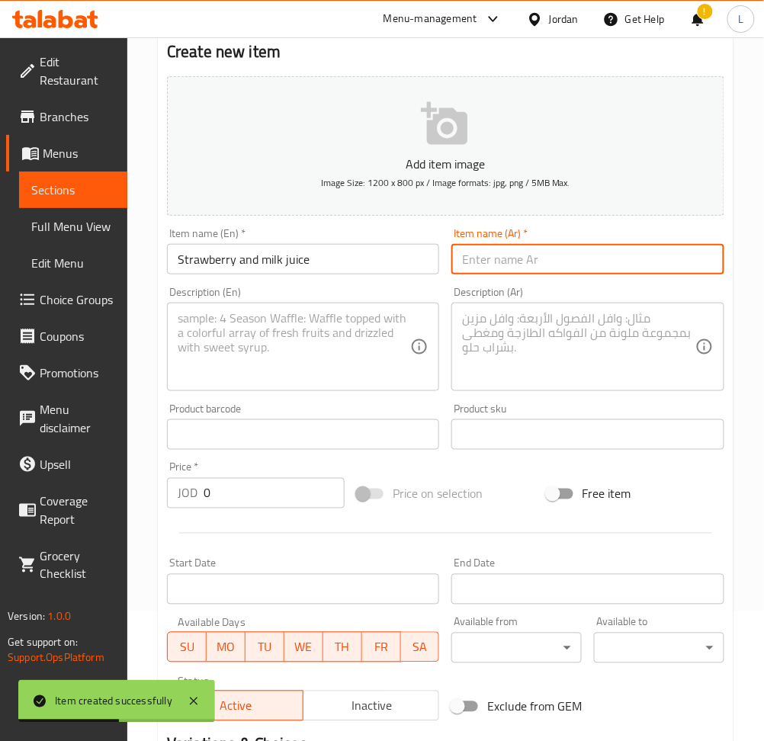
paste input "عصير حليب وفروله"
type input "عصير حليب وفروله"
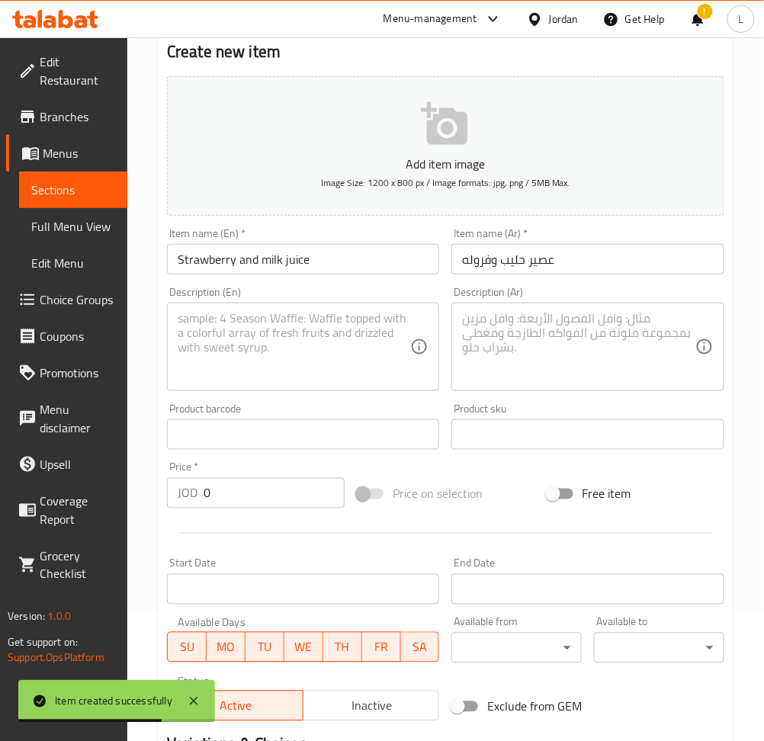
click at [344, 319] on textarea at bounding box center [294, 347] width 232 height 72
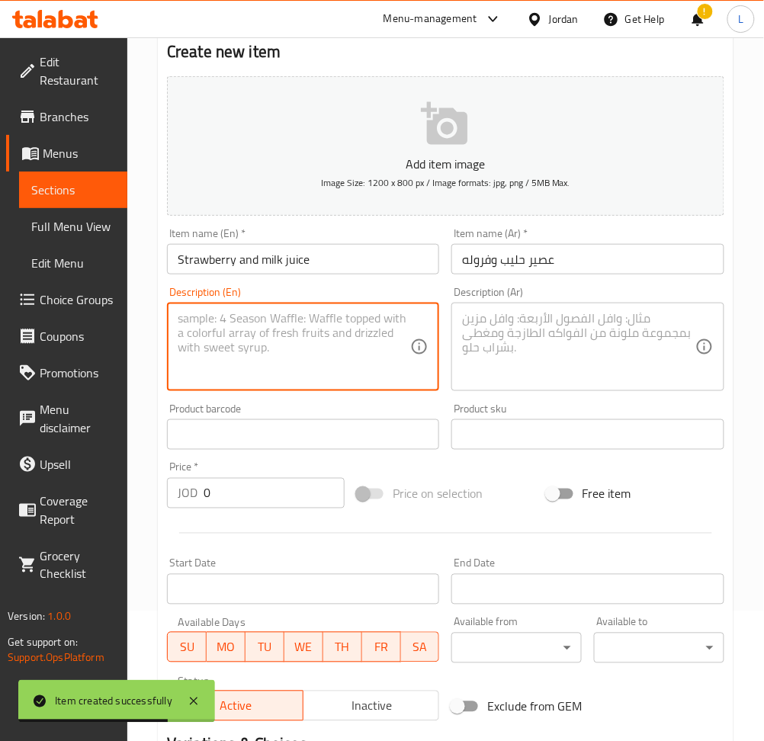
paste textarea "Fresh Juice"
type textarea "Fresh Juice"
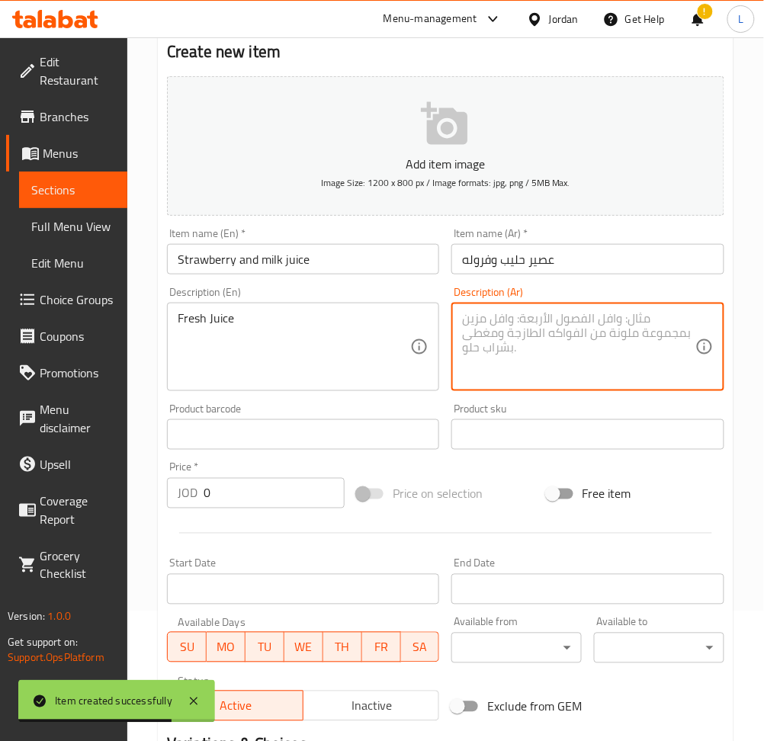
click at [517, 339] on textarea at bounding box center [578, 347] width 232 height 72
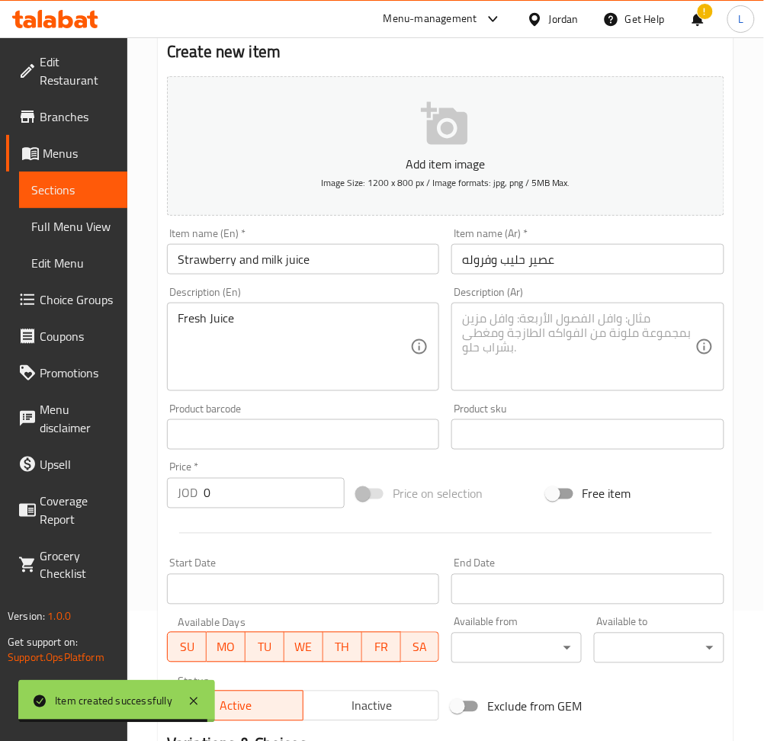
click at [564, 323] on textarea at bounding box center [578, 347] width 232 height 72
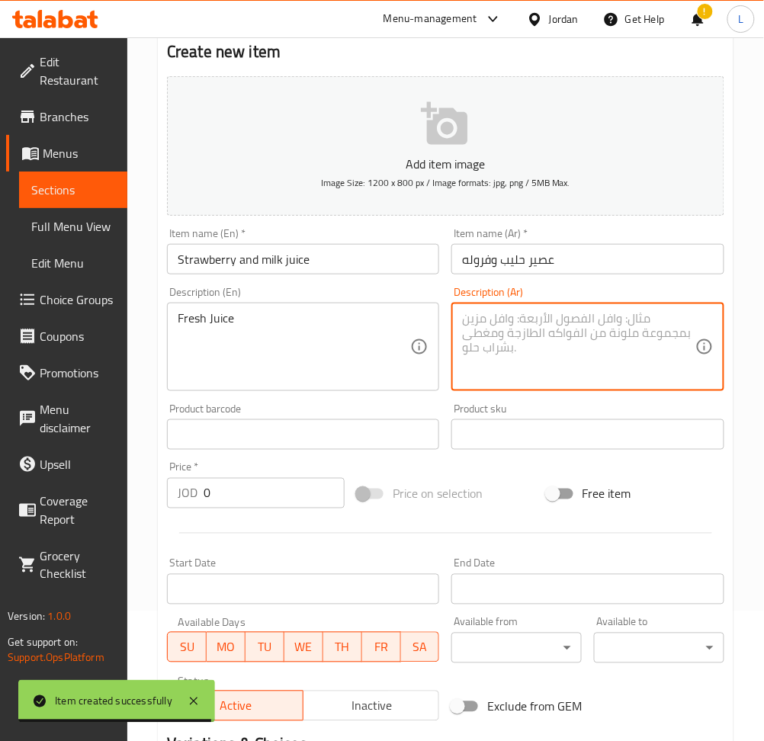
paste textarea "عصير فرش"
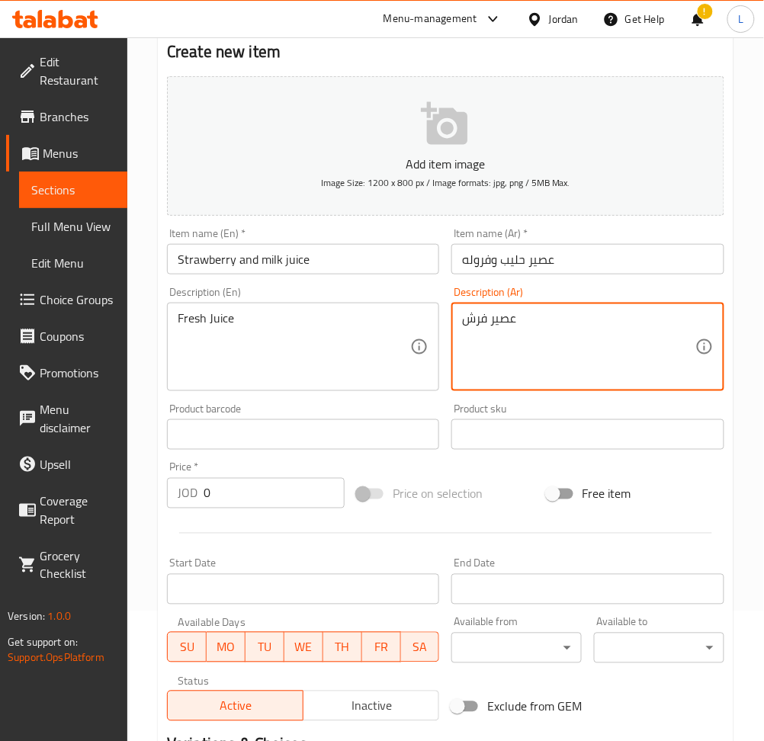
type textarea "عصير فرش"
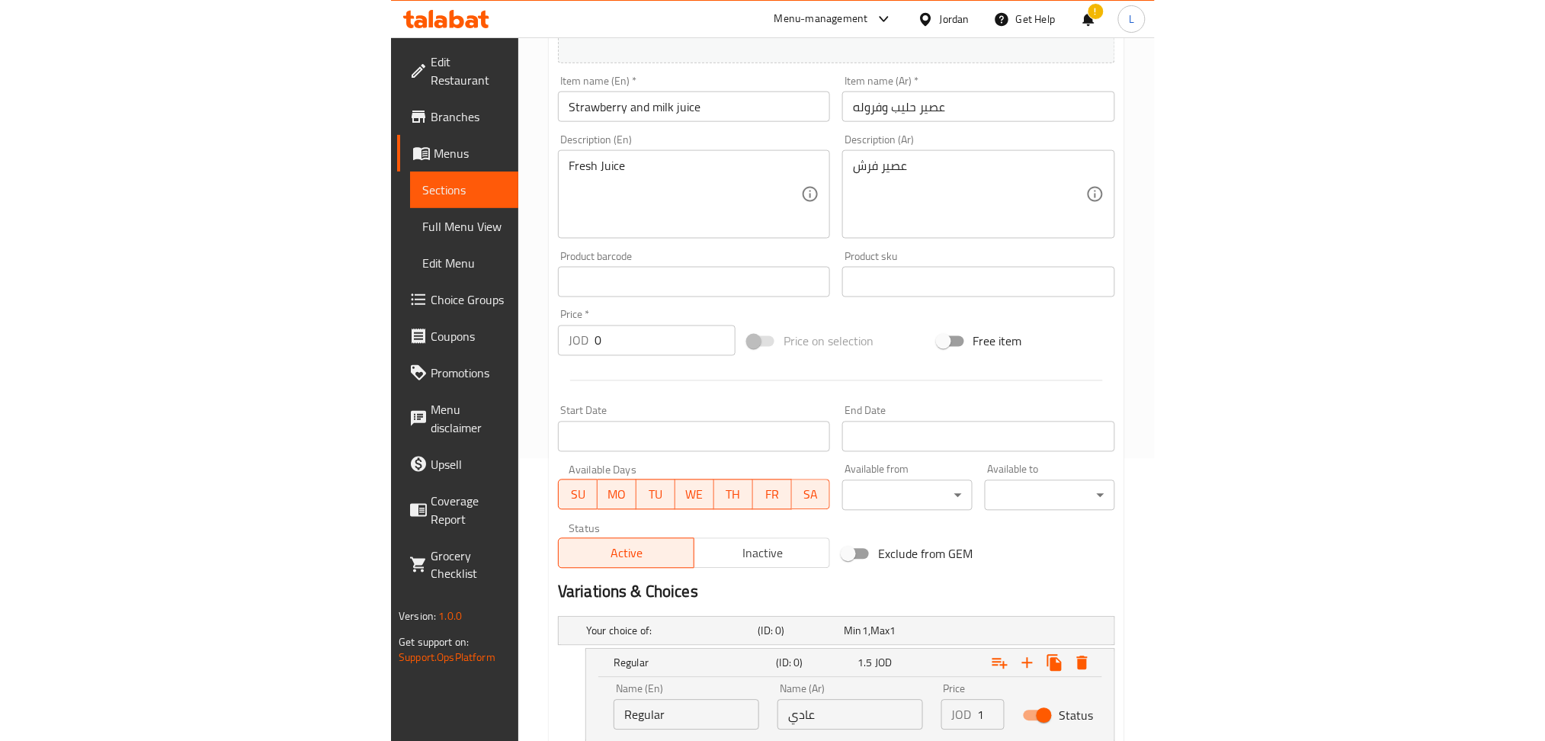
scroll to position [501, 0]
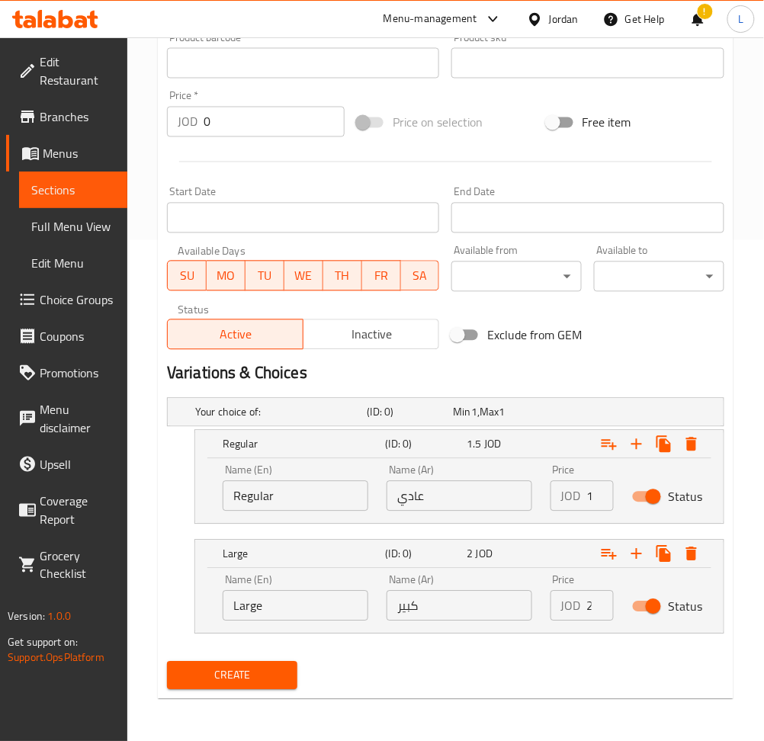
drag, startPoint x: 238, startPoint y: 668, endPoint x: 354, endPoint y: 722, distance: 128.2
click at [238, 668] on span "Create" at bounding box center [232, 675] width 106 height 19
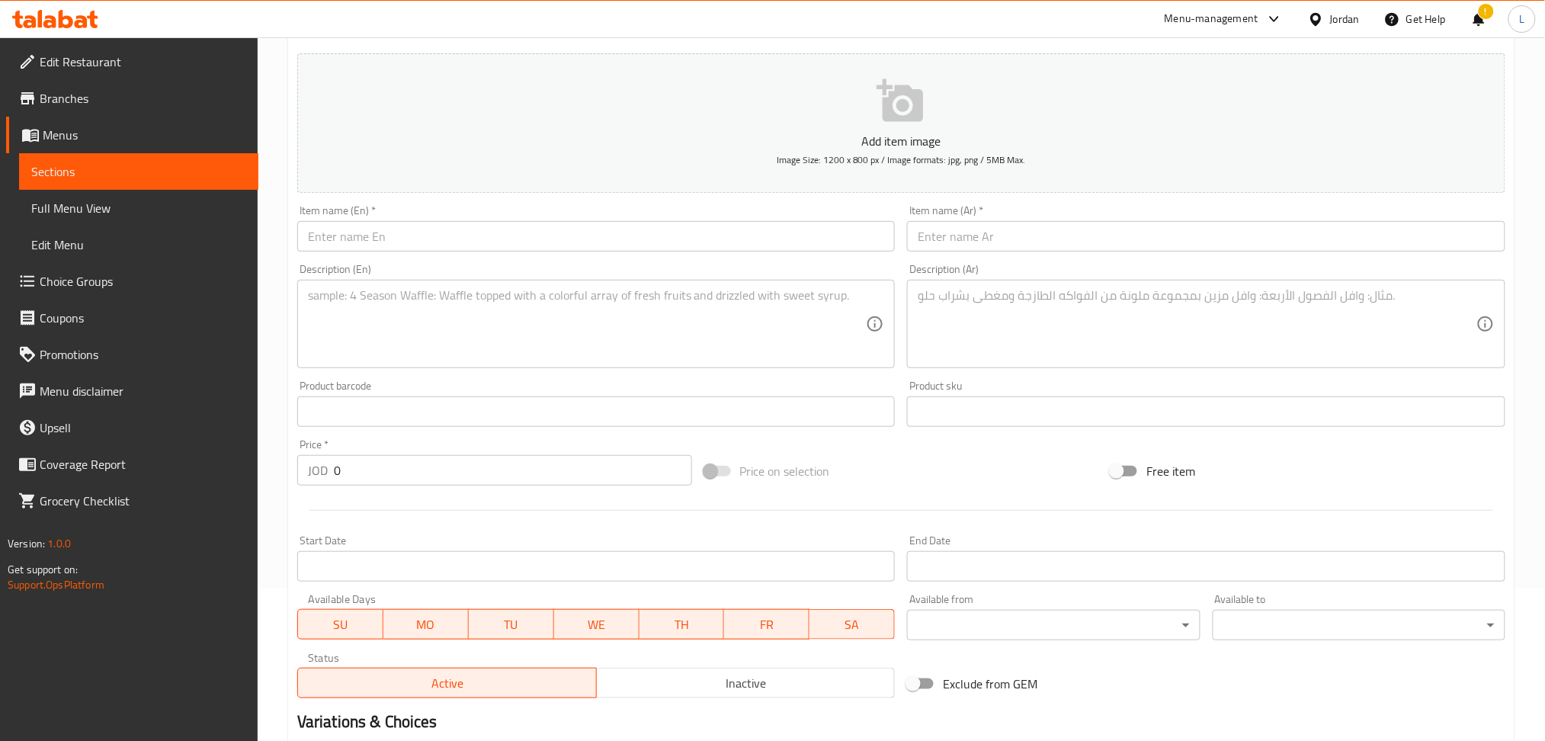
scroll to position [0, 0]
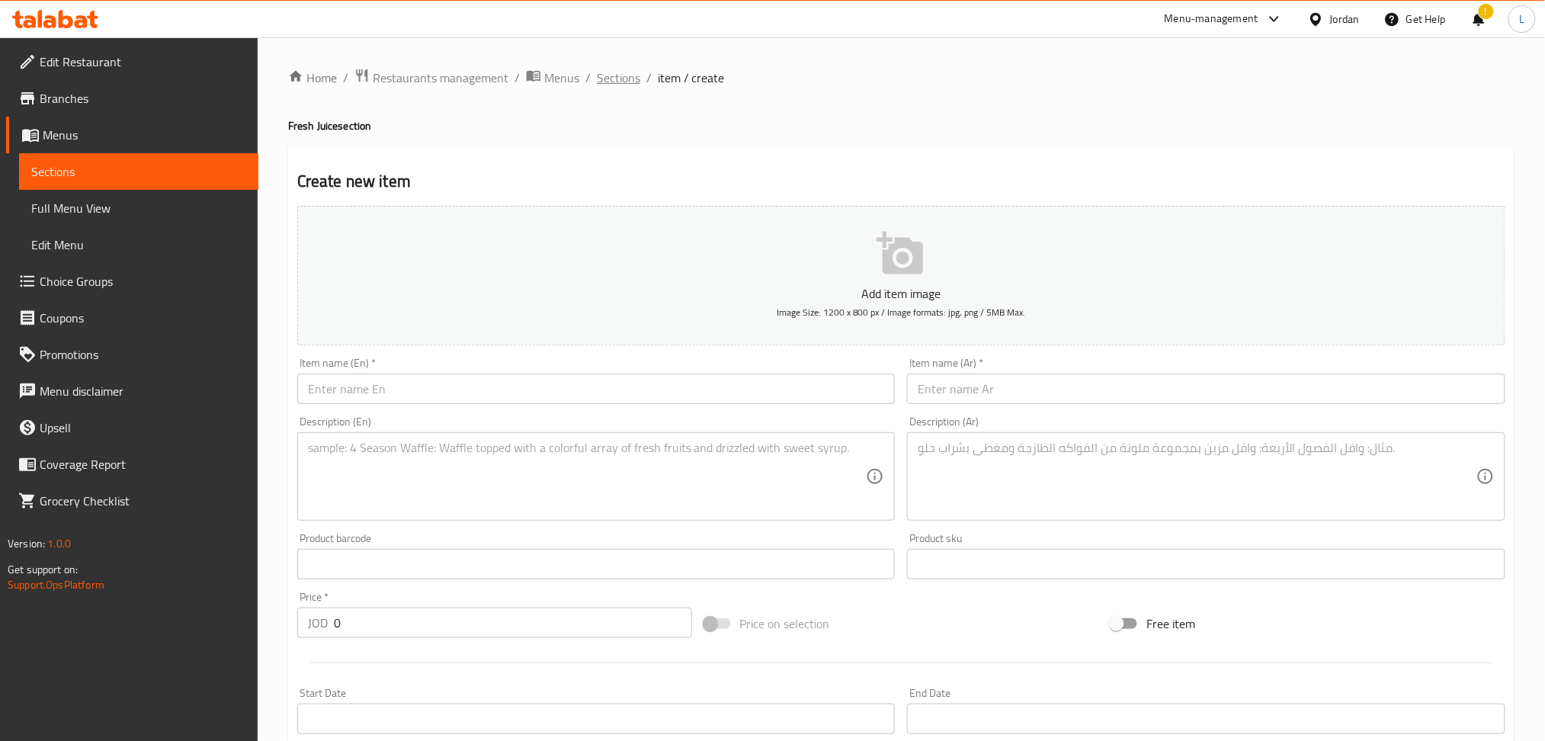
click at [611, 69] on span "Sections" at bounding box center [618, 78] width 43 height 18
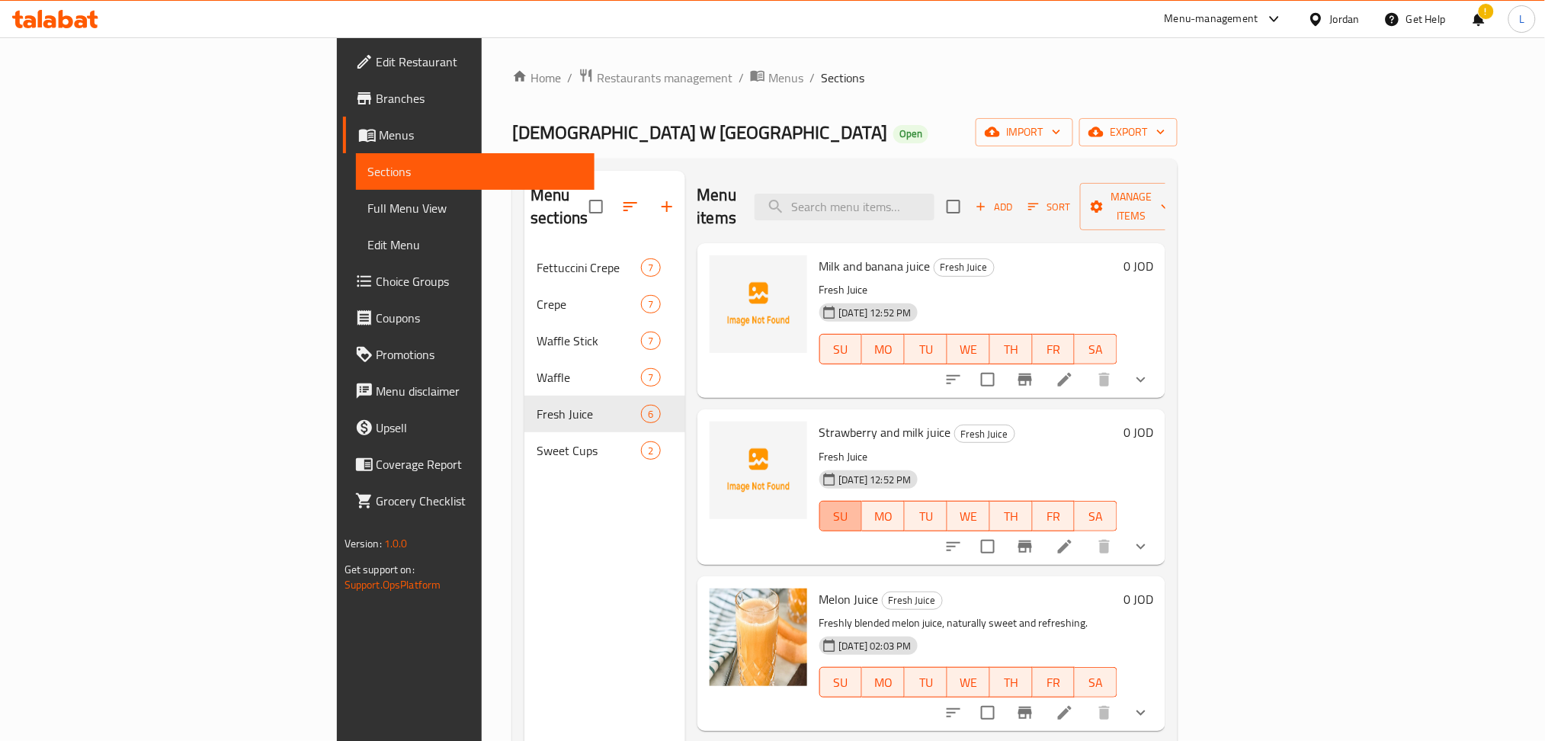
click at [778, 505] on span "SU" at bounding box center [841, 516] width 30 height 22
